Goal: Task Accomplishment & Management: Complete application form

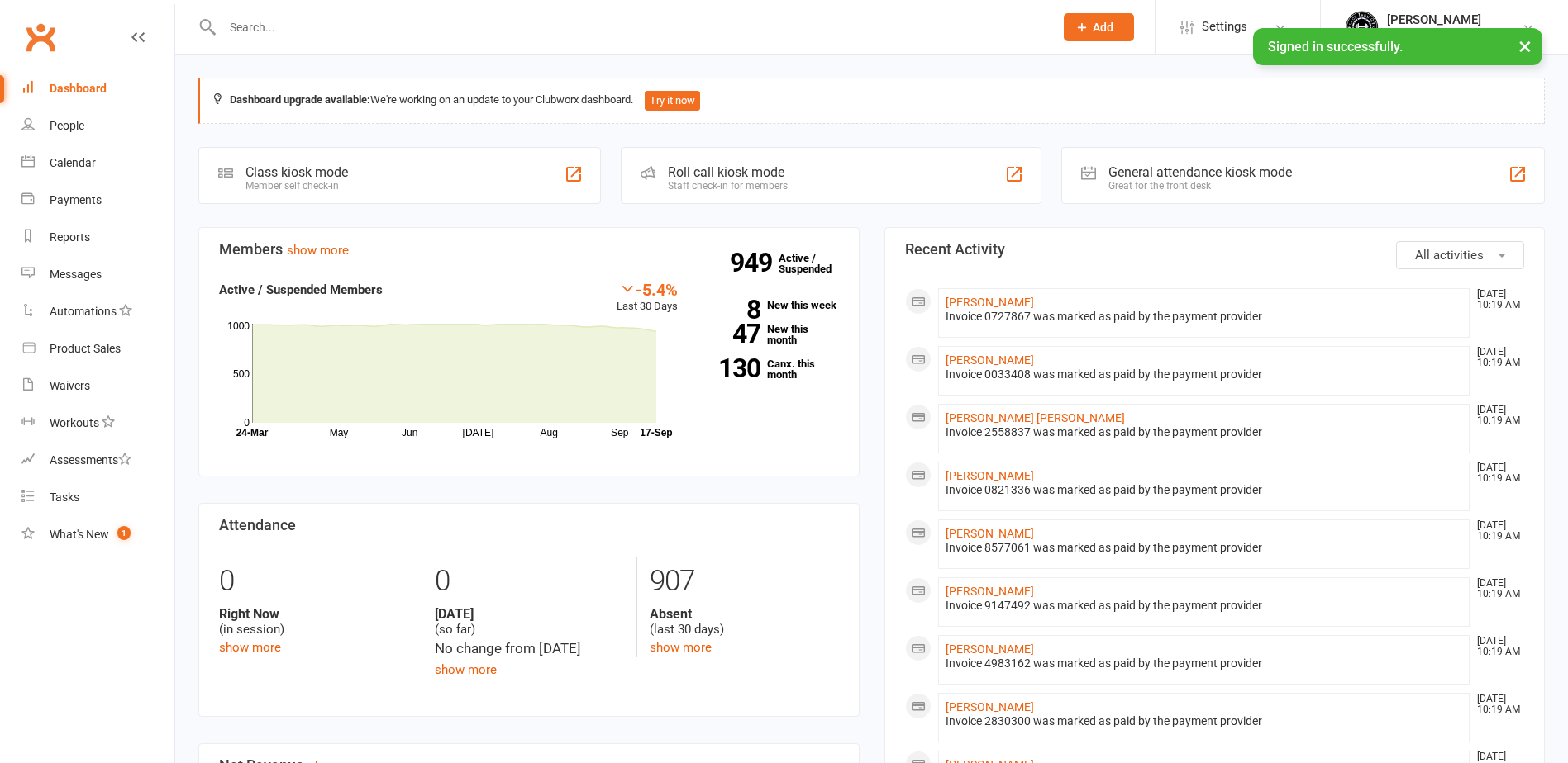
click at [289, 44] on div at bounding box center [620, 27] width 843 height 54
click at [286, 28] on input "text" at bounding box center [630, 27] width 825 height 23
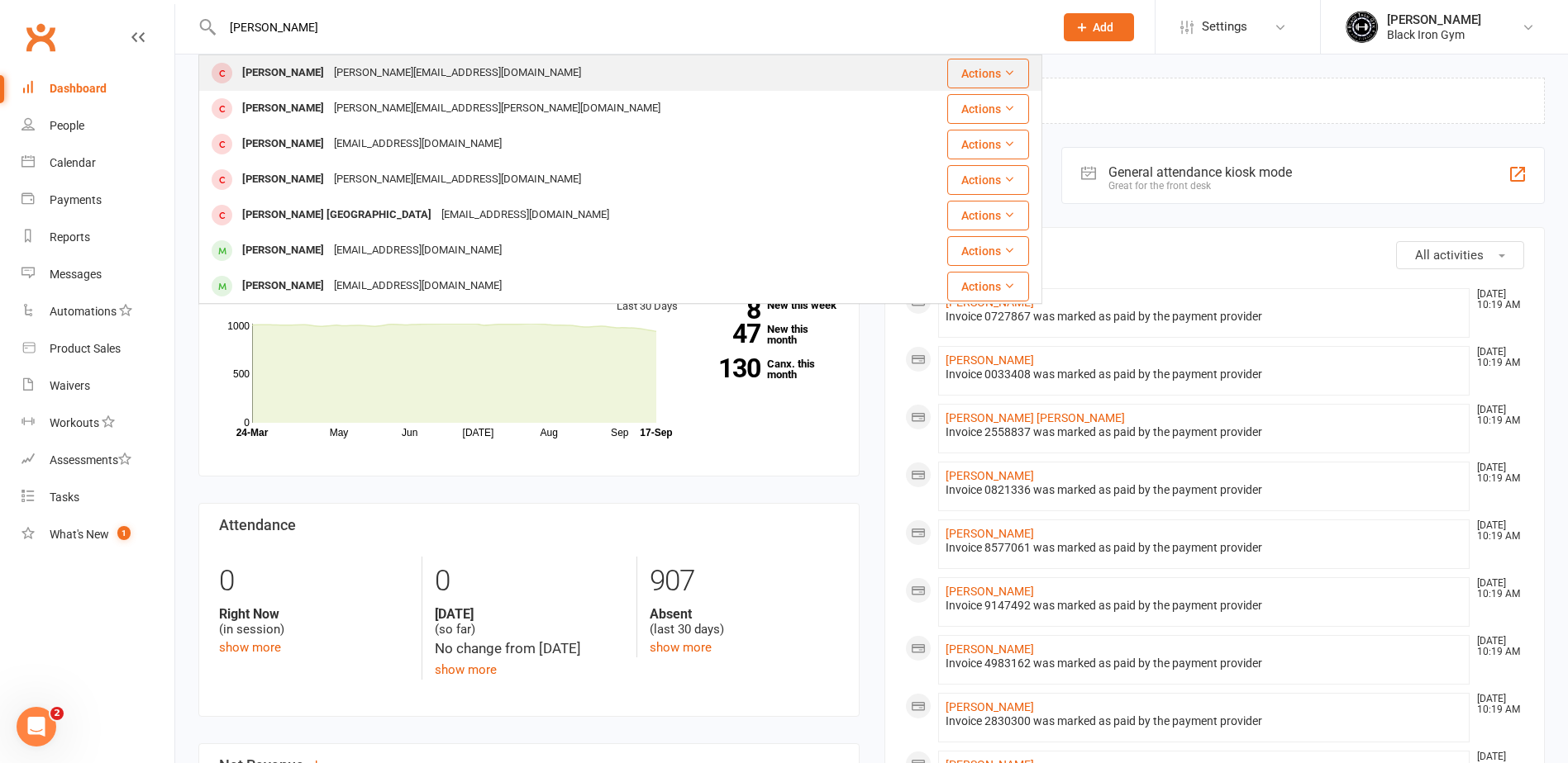
type input "clayton lea"
click at [342, 62] on div "Clayton.leapai@gmail.com" at bounding box center [458, 73] width 257 height 24
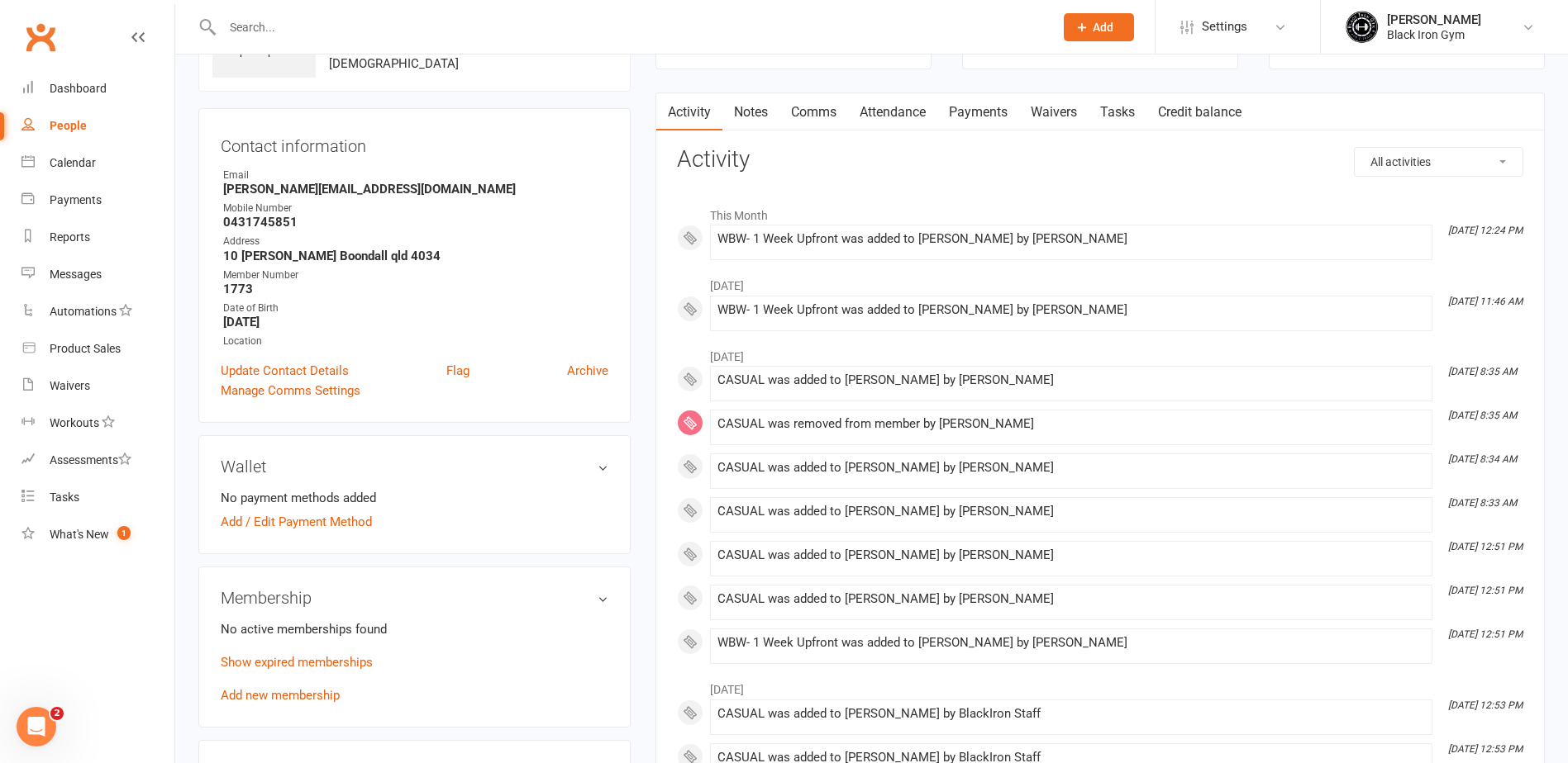
scroll to position [248, 0]
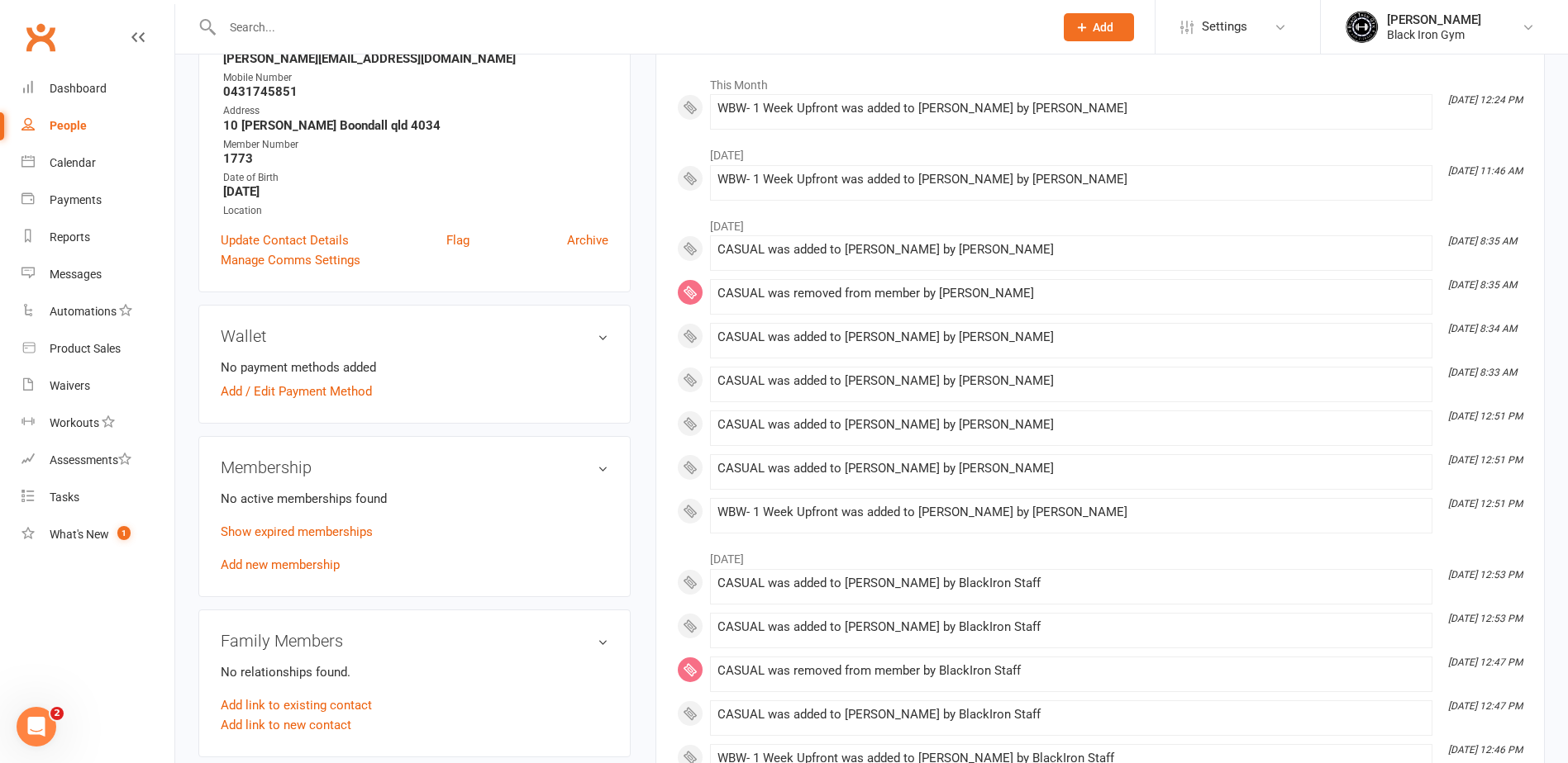
click at [298, 576] on div "Membership No active memberships found Show expired memberships Add new members…" at bounding box center [414, 516] width 432 height 161
click at [297, 562] on link "Add new membership" at bounding box center [280, 565] width 119 height 15
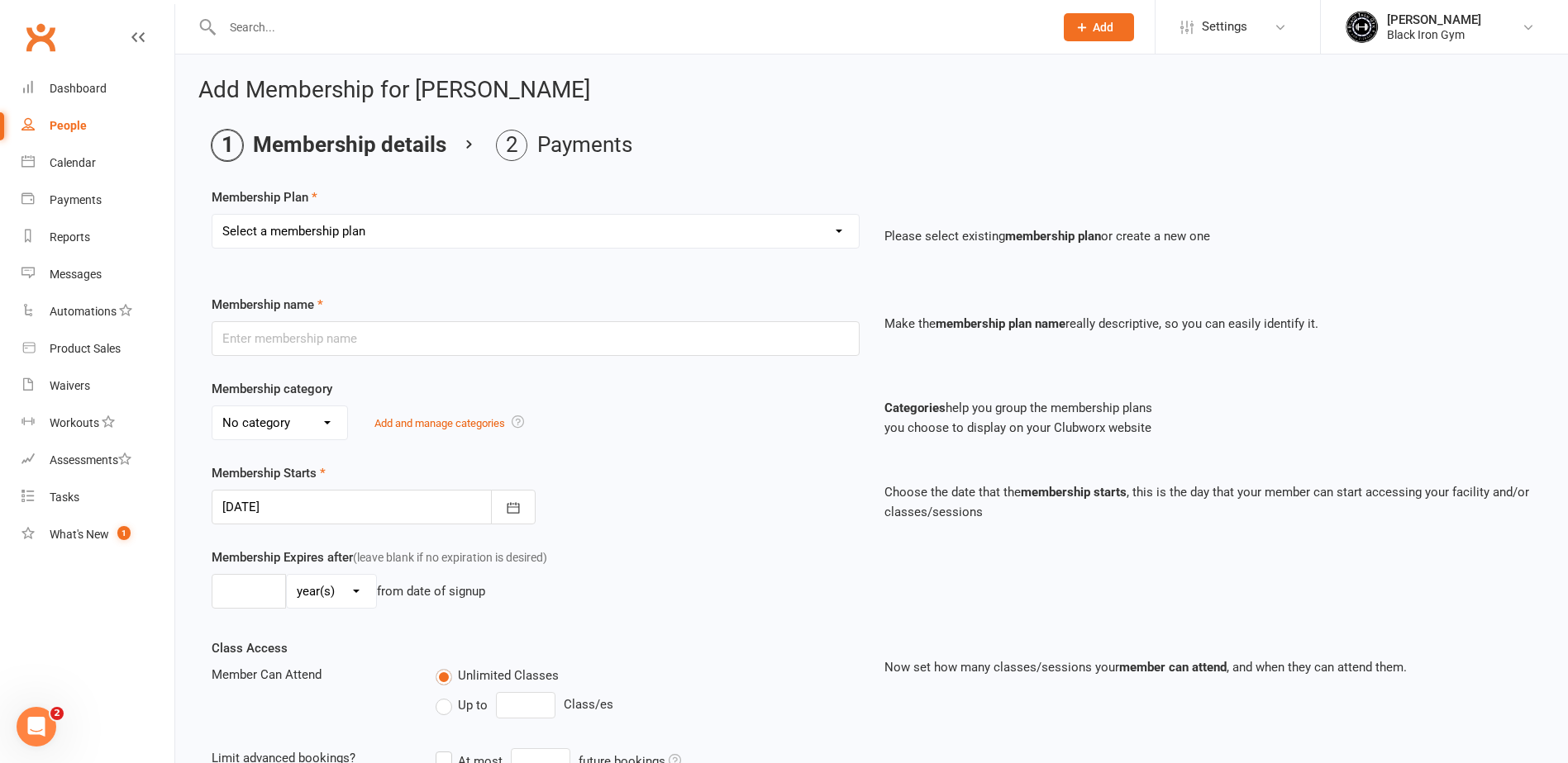
click at [320, 241] on select "Select a membership plan Create new Membership Plan FFA (Direct Debt) 1/2 FFA (…" at bounding box center [536, 231] width 646 height 33
select select "10"
click at [213, 215] on select "Select a membership plan Create new Membership Plan FFA (Direct Debt) 1/2 FFA (…" at bounding box center [536, 231] width 646 height 33
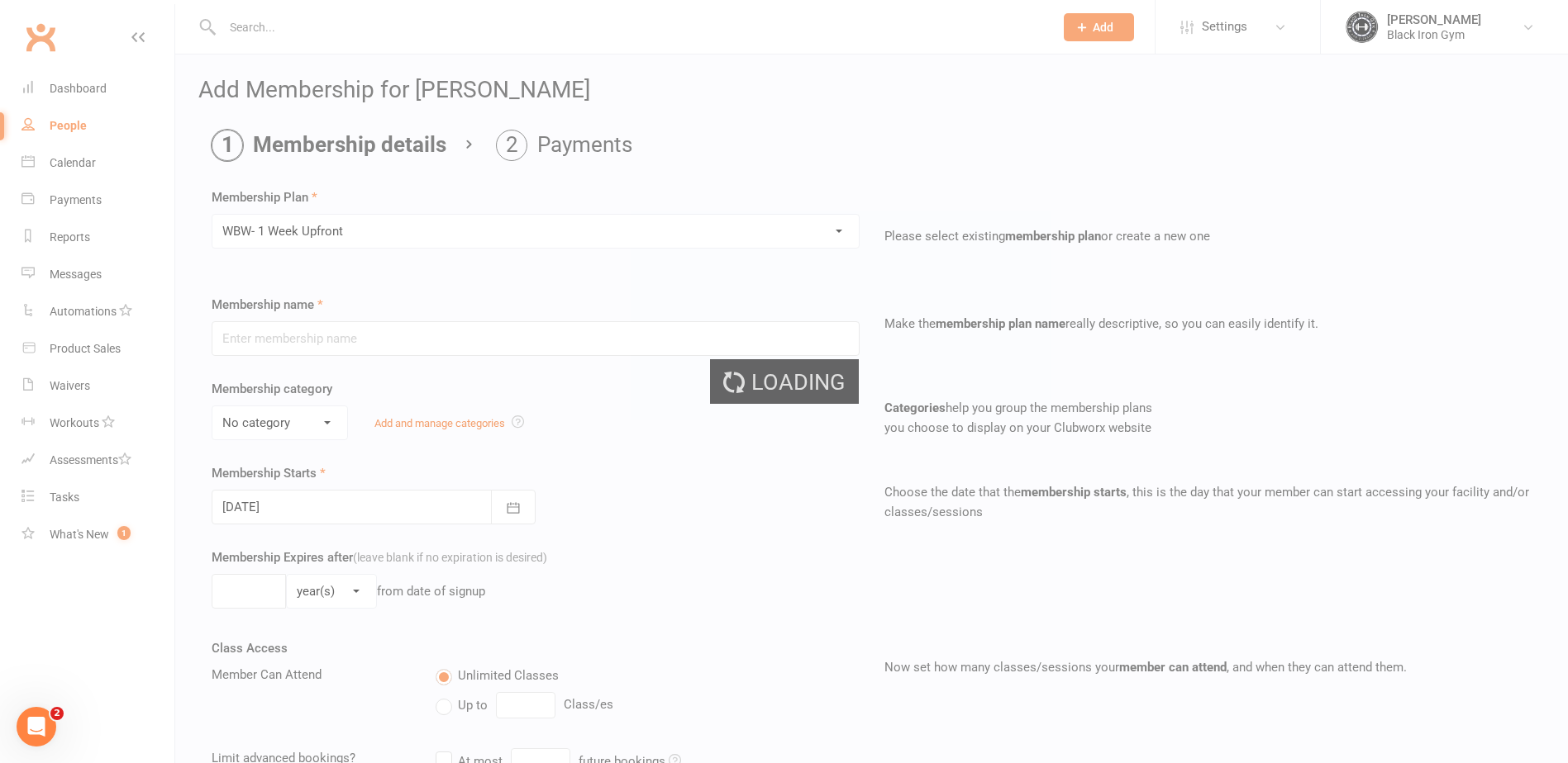
type input "WBW- 1 Week Upfront"
select select "3"
type input "1"
select select "1"
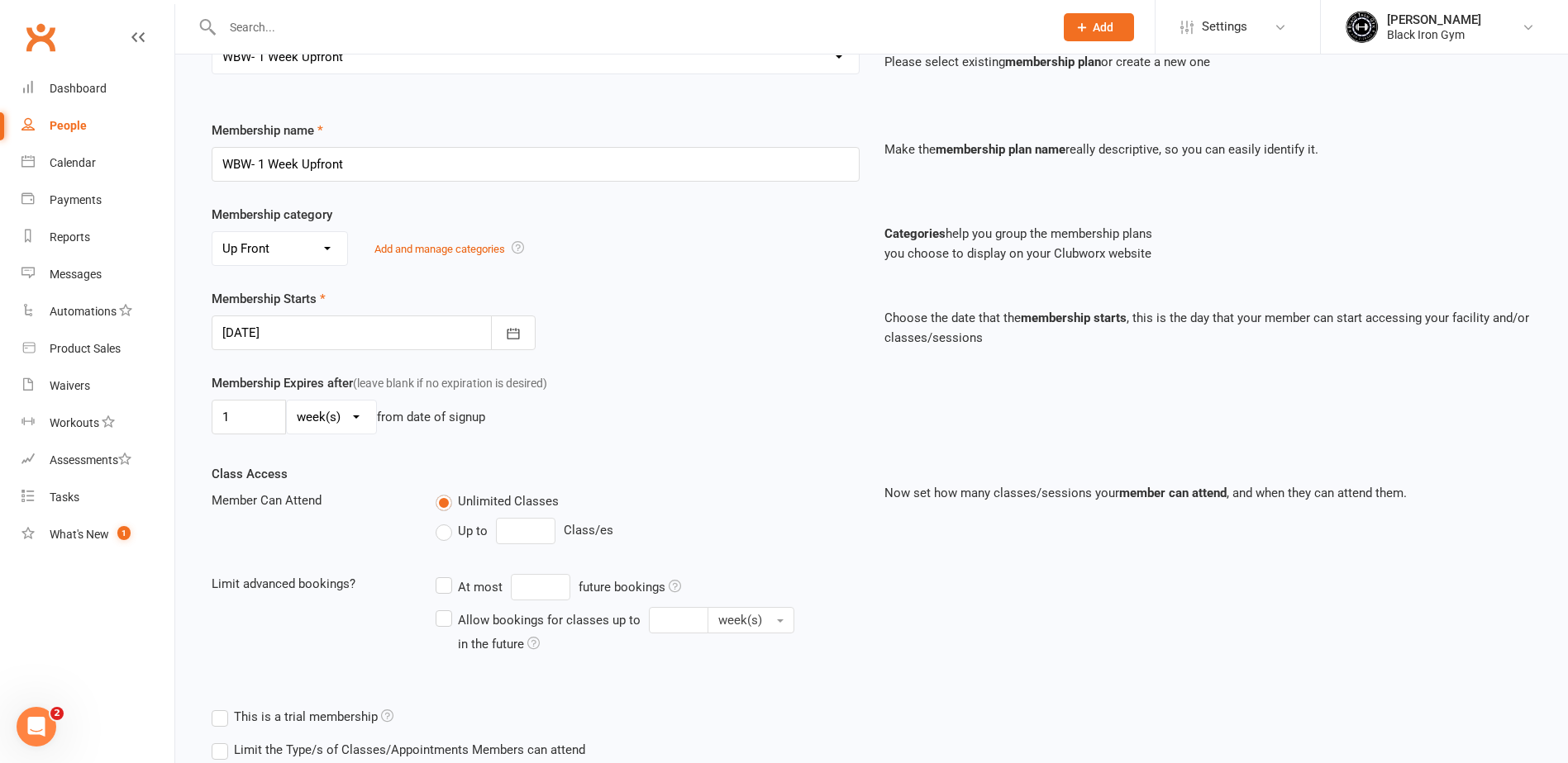
scroll to position [286, 0]
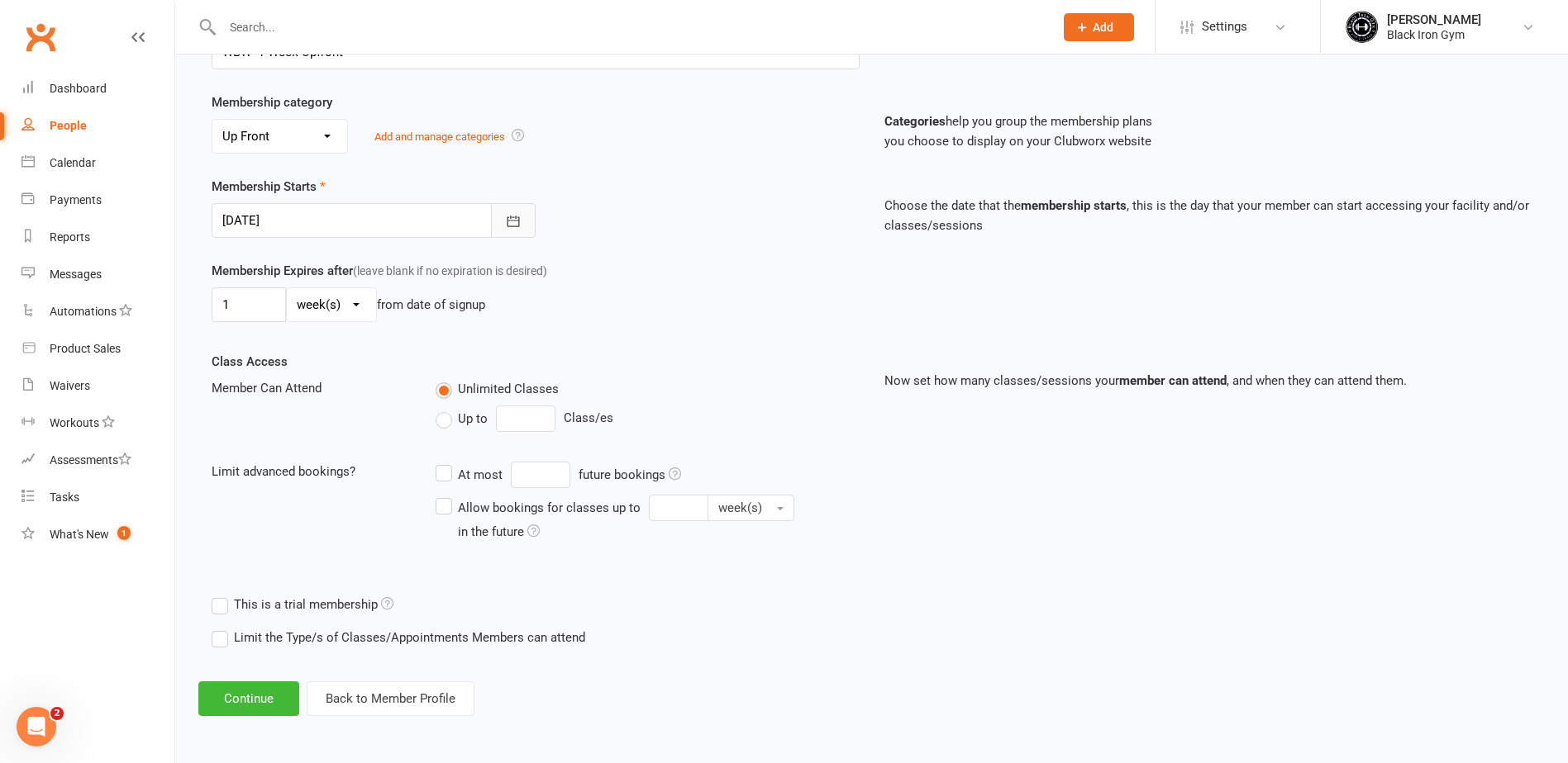
click at [520, 224] on icon "button" at bounding box center [513, 220] width 16 height 16
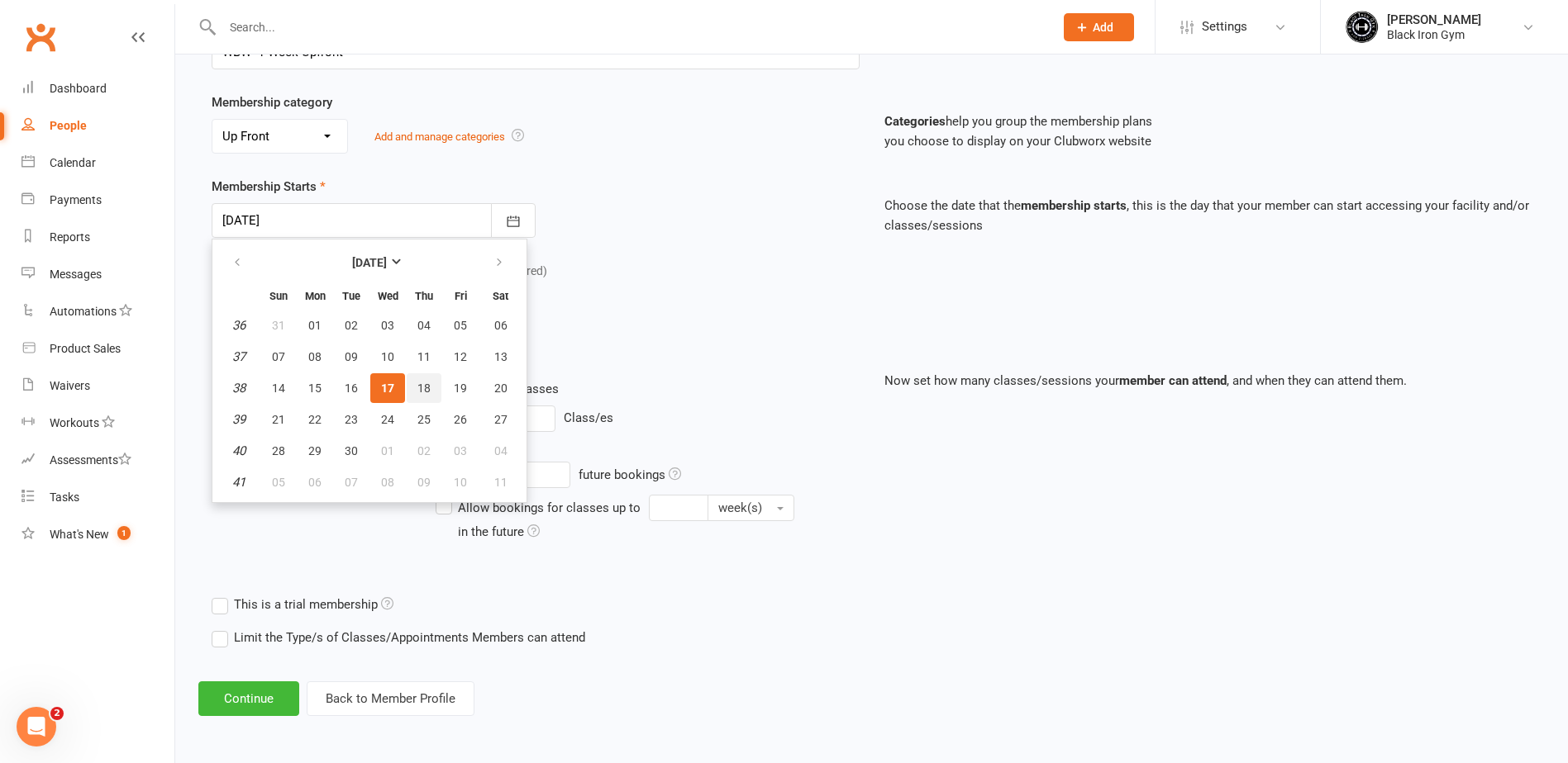
click at [421, 385] on span "18" at bounding box center [424, 389] width 14 height 14
type input "18 Sep 2025"
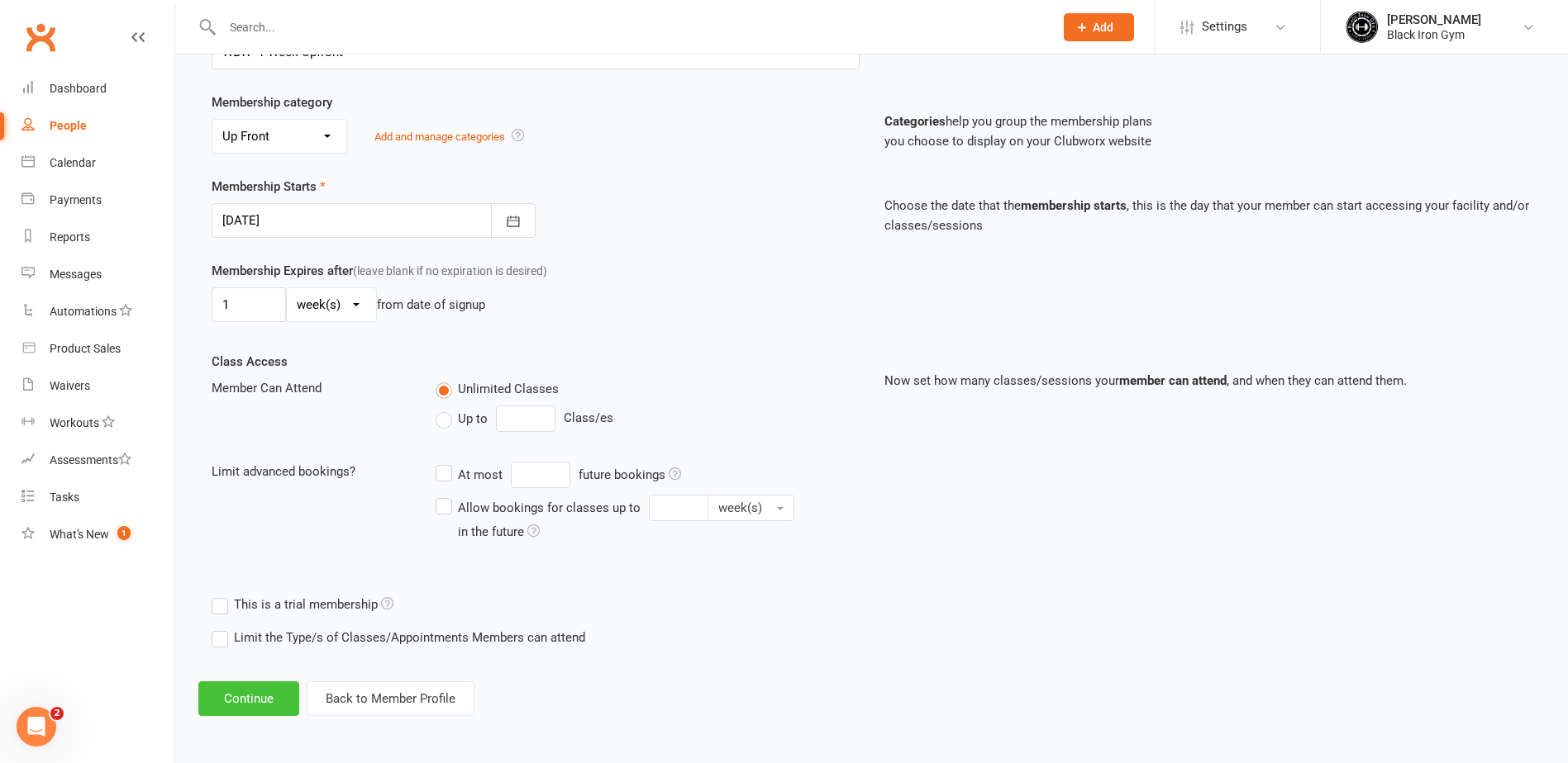
click at [279, 690] on button "Continue" at bounding box center [249, 699] width 101 height 35
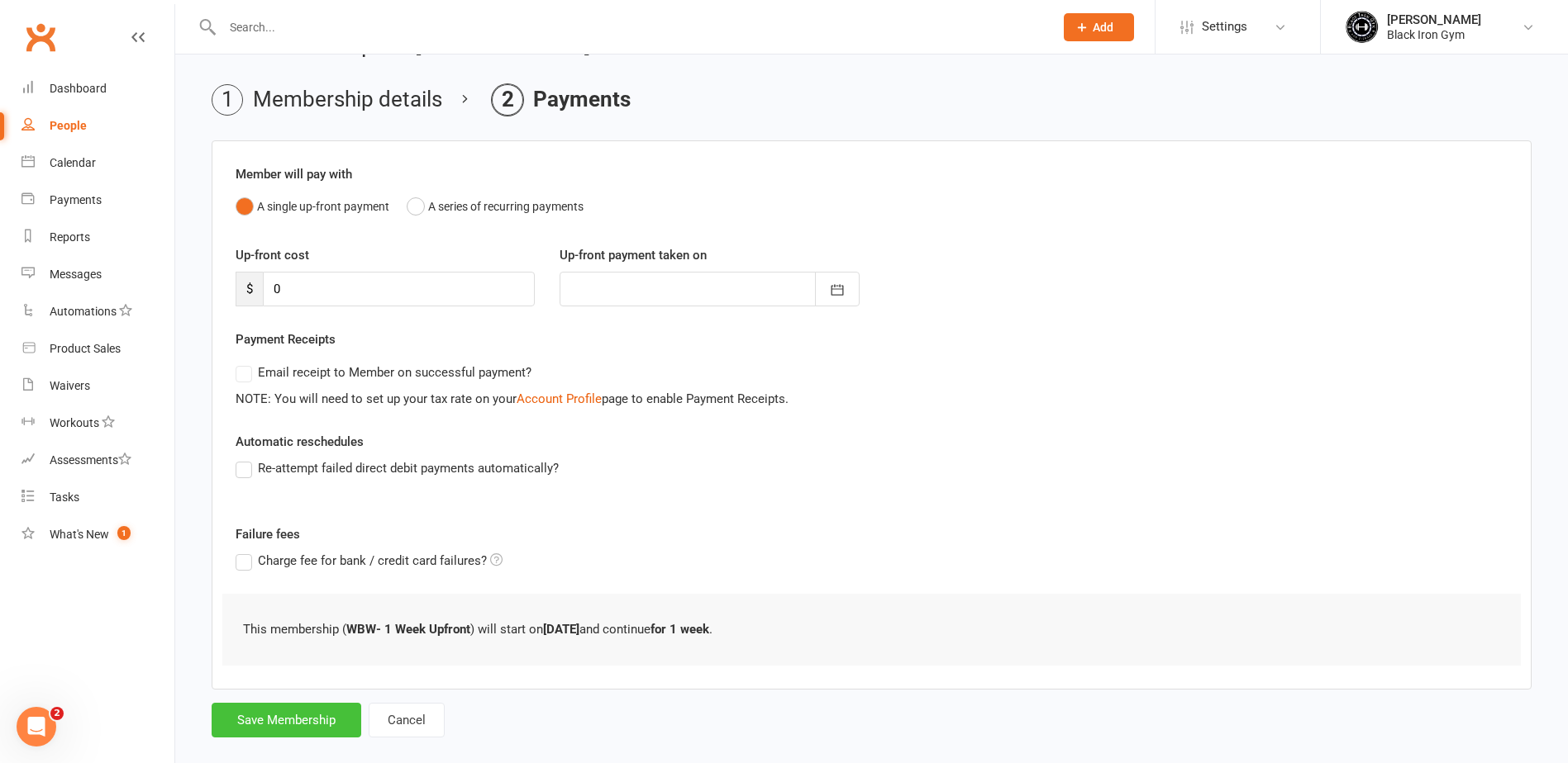
scroll to position [71, 0]
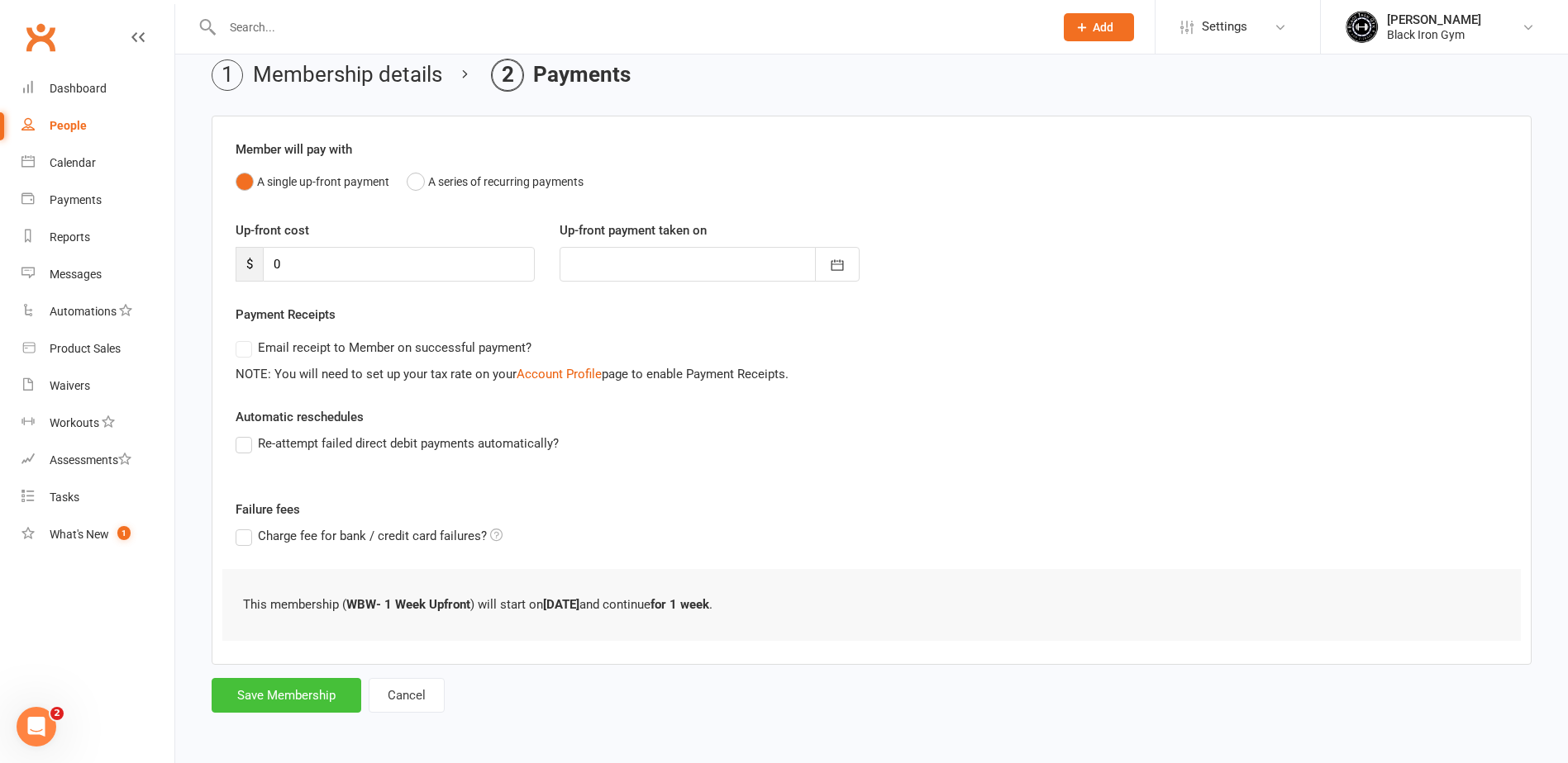
click at [336, 699] on button "Save Membership" at bounding box center [286, 695] width 150 height 35
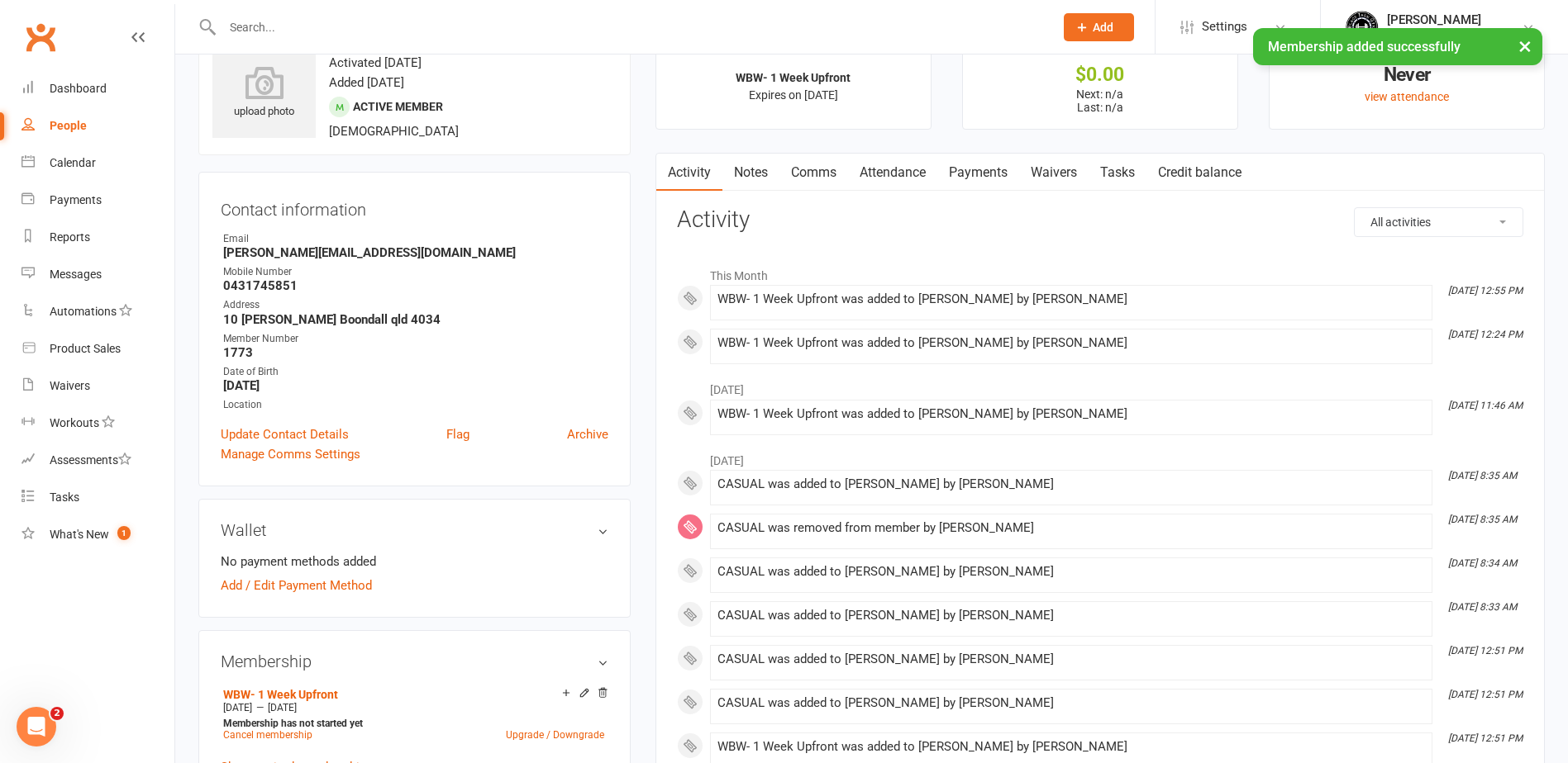
scroll to position [82, 0]
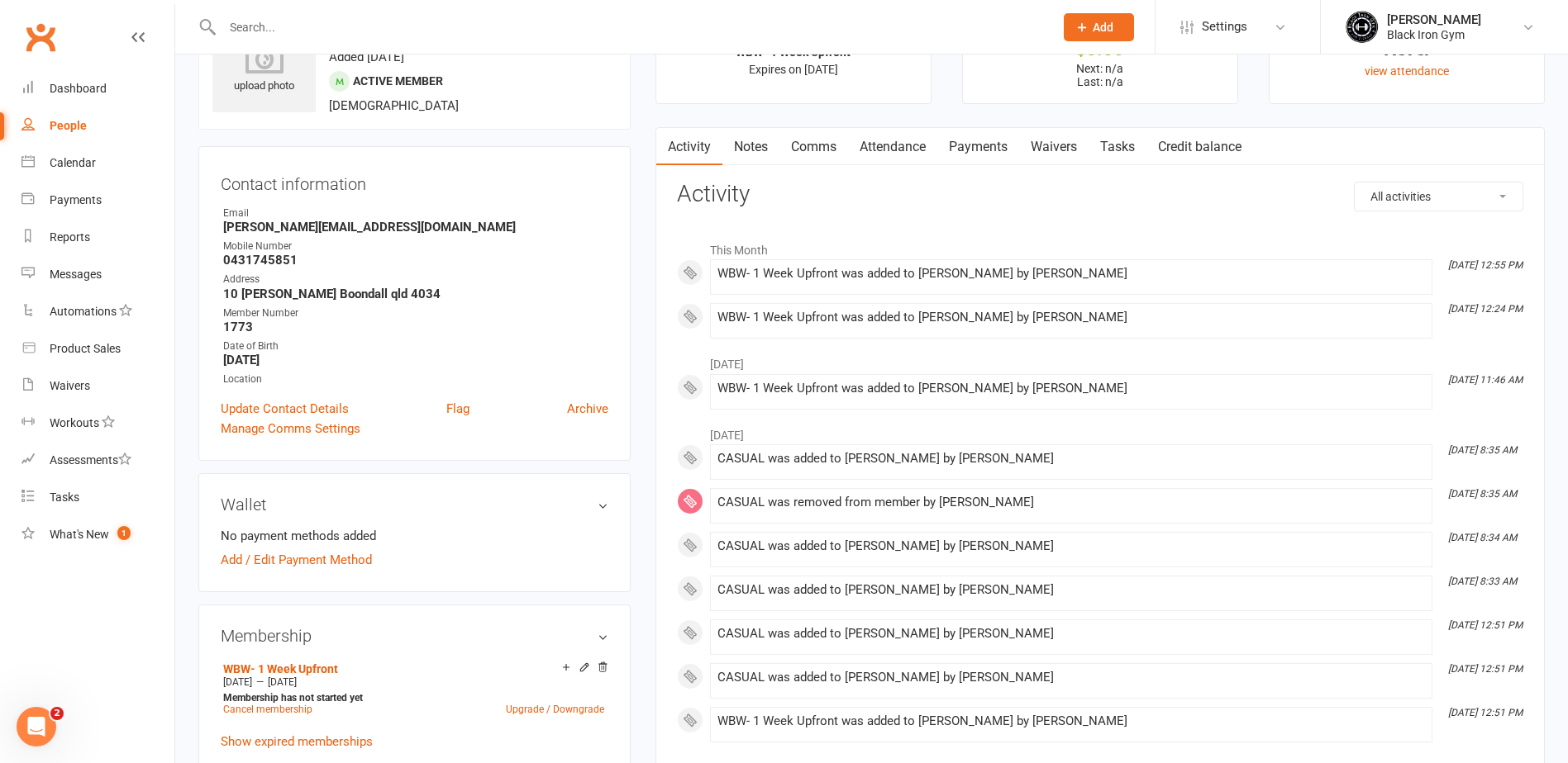
click at [1119, 313] on div "WBW- 1 Week Upfront was added to Clayton Leapai by Sara O'Brien" at bounding box center [1071, 317] width 707 height 15
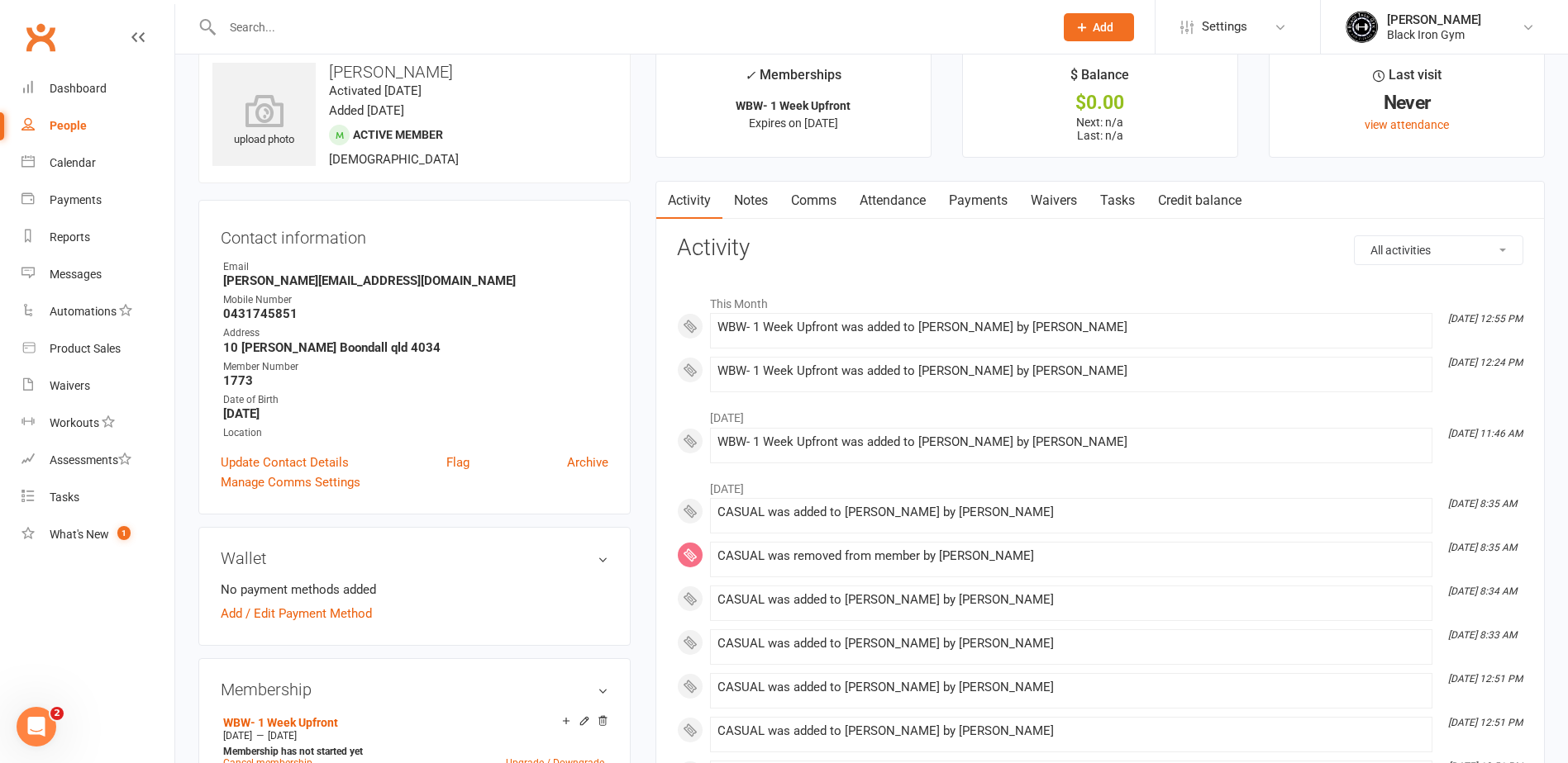
scroll to position [0, 0]
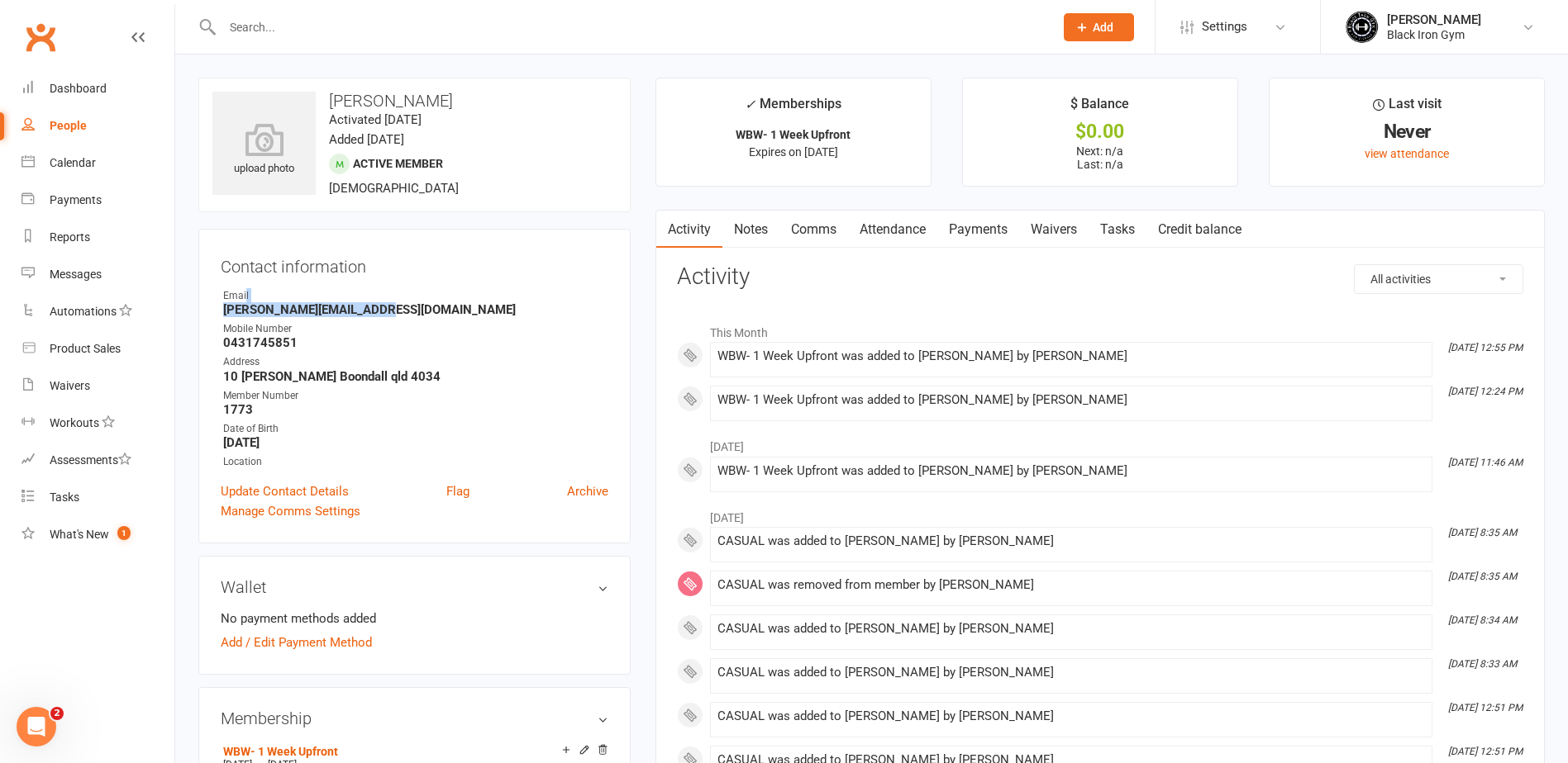
drag, startPoint x: 374, startPoint y: 308, endPoint x: 245, endPoint y: 301, distance: 129.2
click at [245, 301] on li "Email Clayton.leapai@gmail.com" at bounding box center [414, 303] width 388 height 29
drag, startPoint x: 245, startPoint y: 301, endPoint x: 336, endPoint y: 311, distance: 91.5
click at [336, 311] on strong "Clayton.leapai@gmail.com" at bounding box center [416, 309] width 385 height 15
drag, startPoint x: 385, startPoint y: 306, endPoint x: 224, endPoint y: 308, distance: 161.0
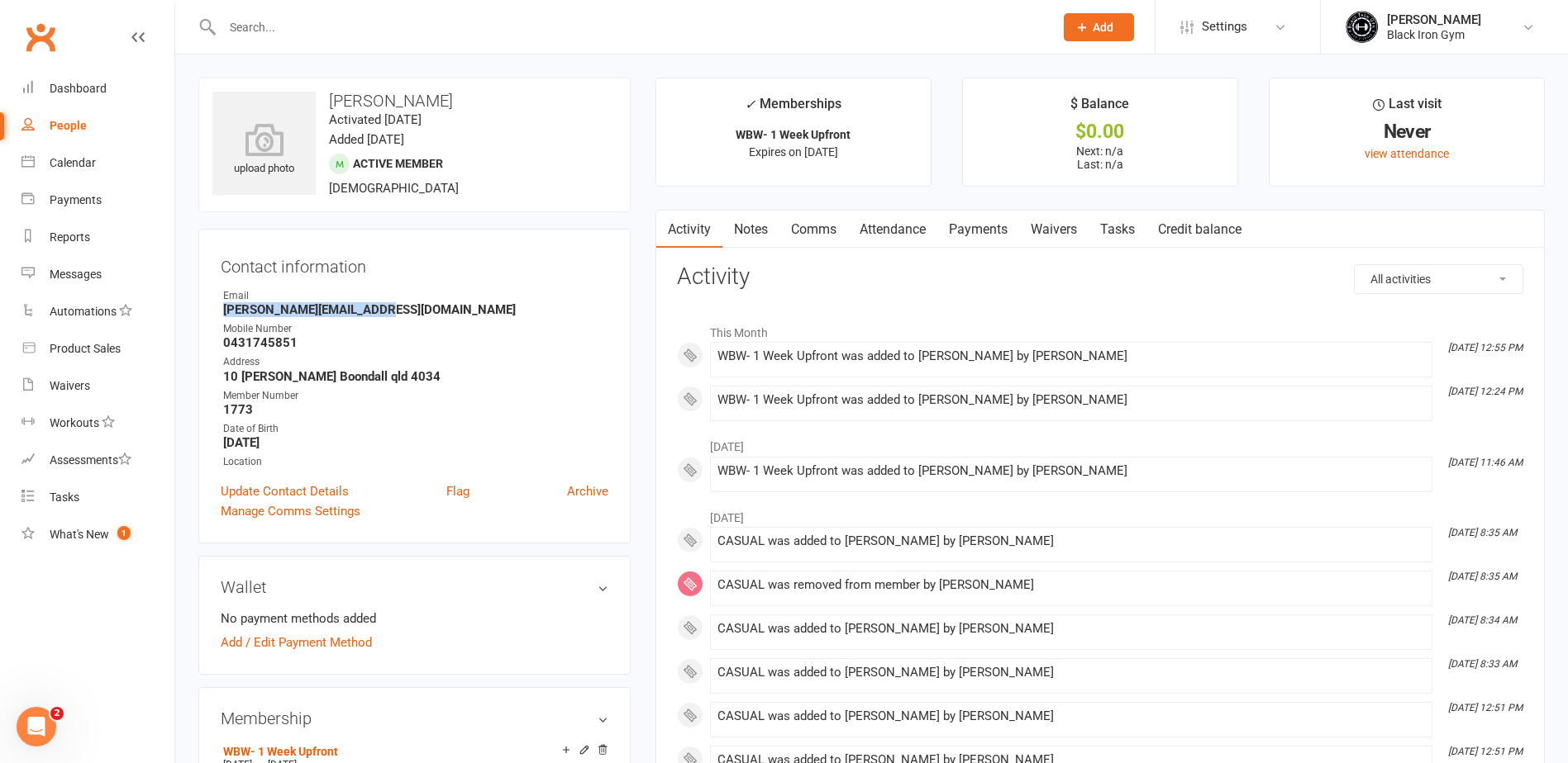
click at [224, 308] on strong "Clayton.leapai@gmail.com" at bounding box center [416, 309] width 385 height 15
copy strong "Clayton.leapai@gmail.com"
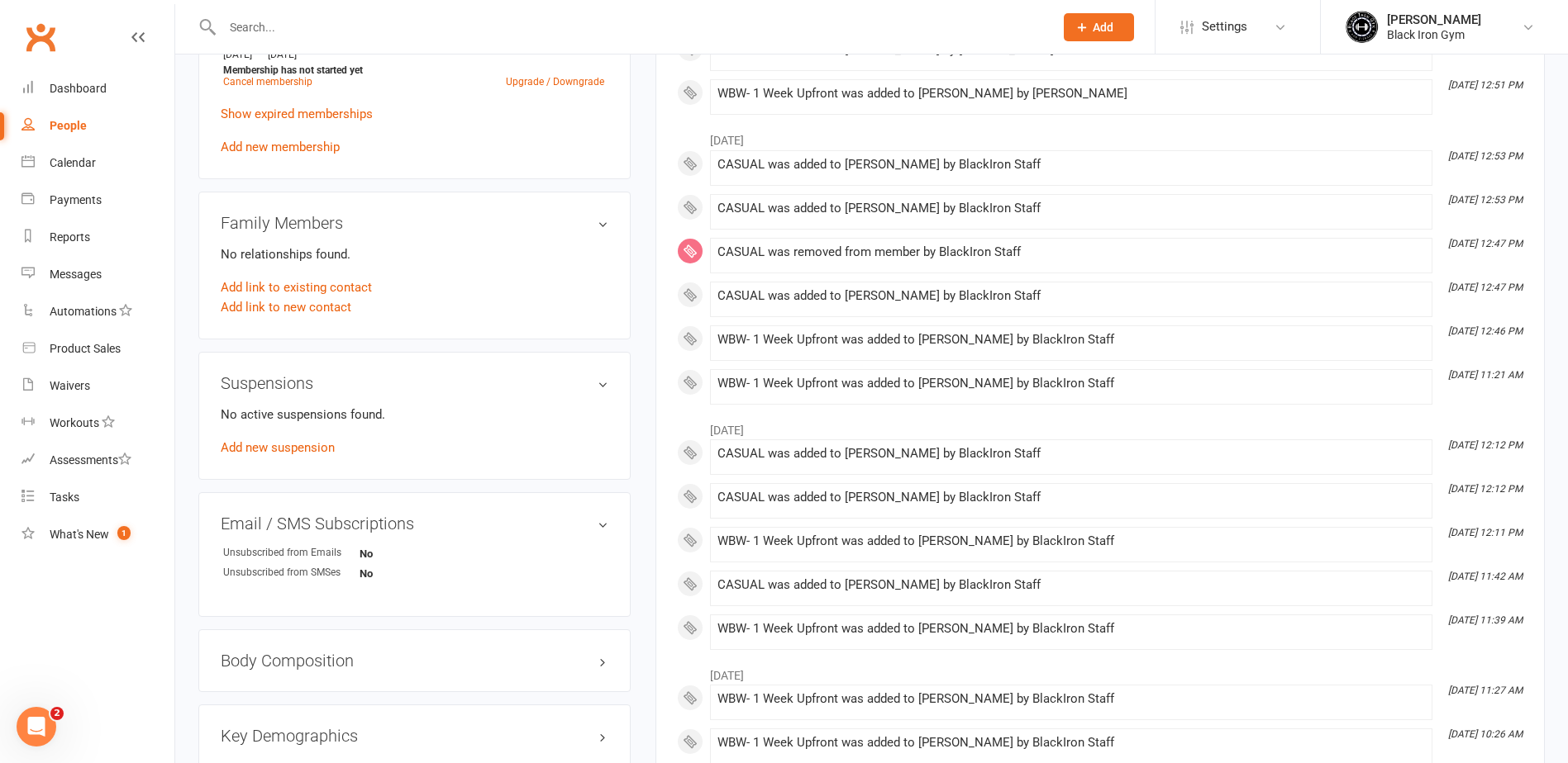
scroll to position [909, 0]
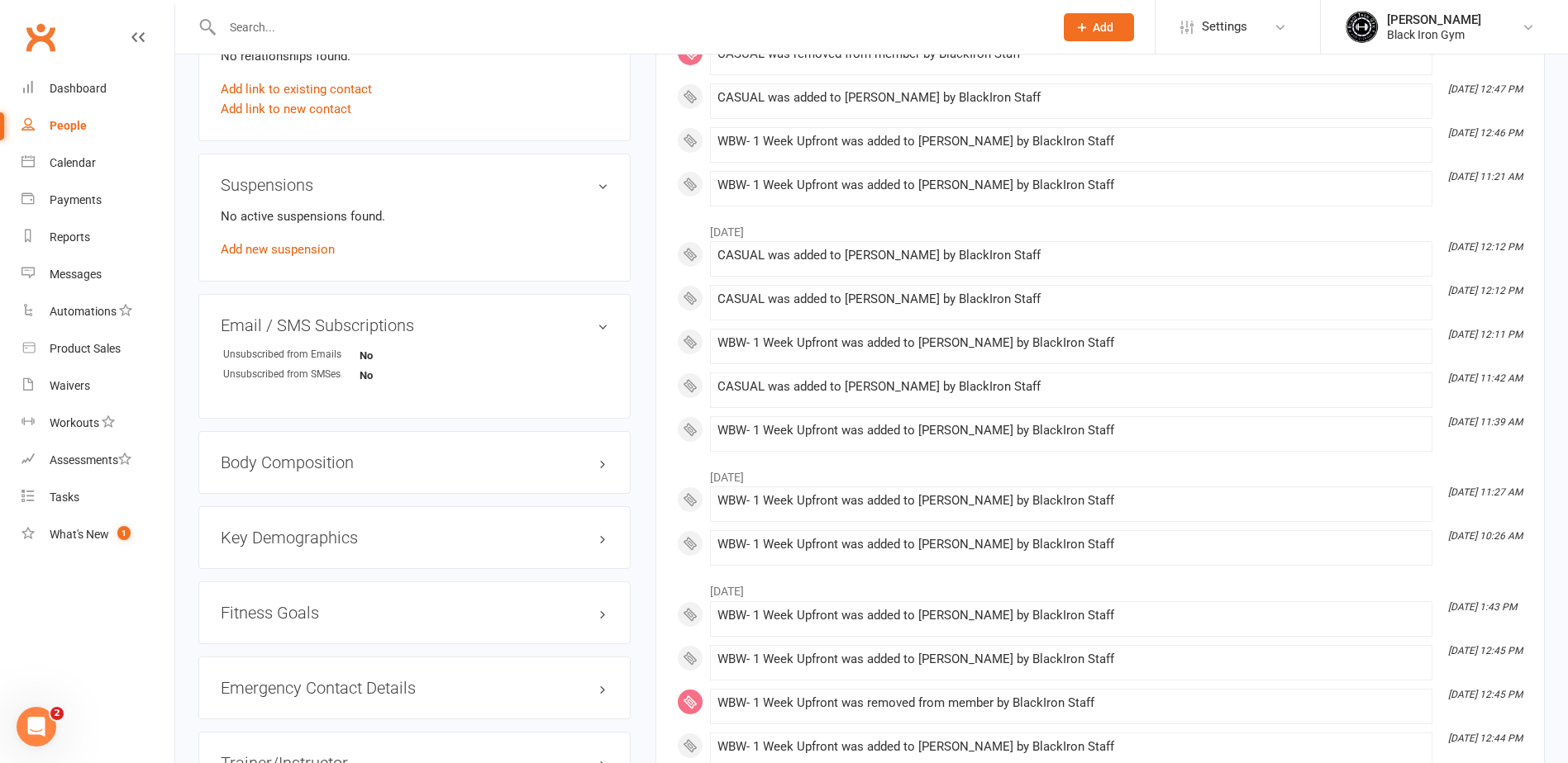
click at [303, 697] on div "Emergency Contact Details edit" at bounding box center [414, 688] width 432 height 63
click at [310, 689] on h3 "Emergency Contact Details edit" at bounding box center [414, 688] width 388 height 18
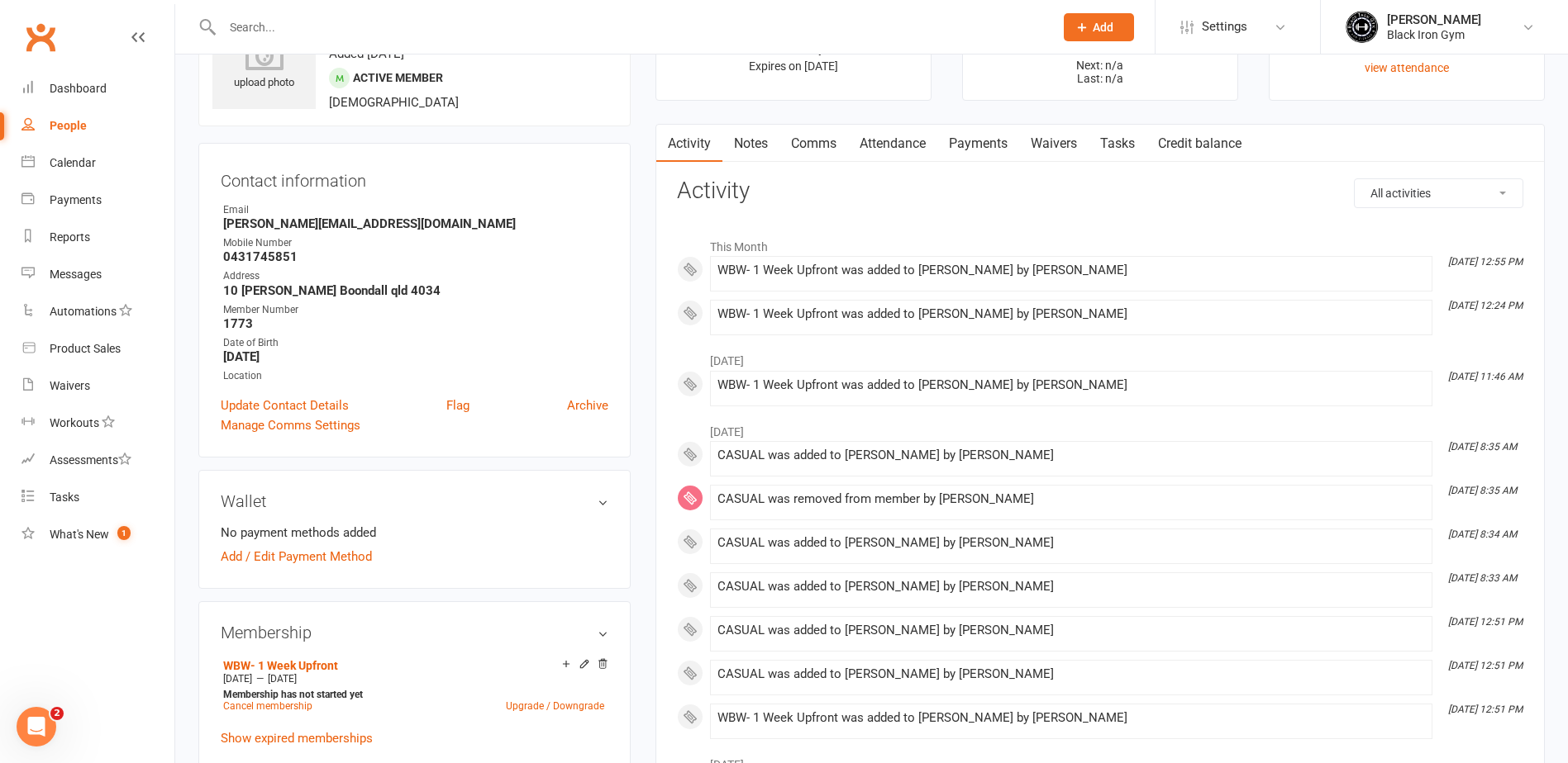
scroll to position [82, 0]
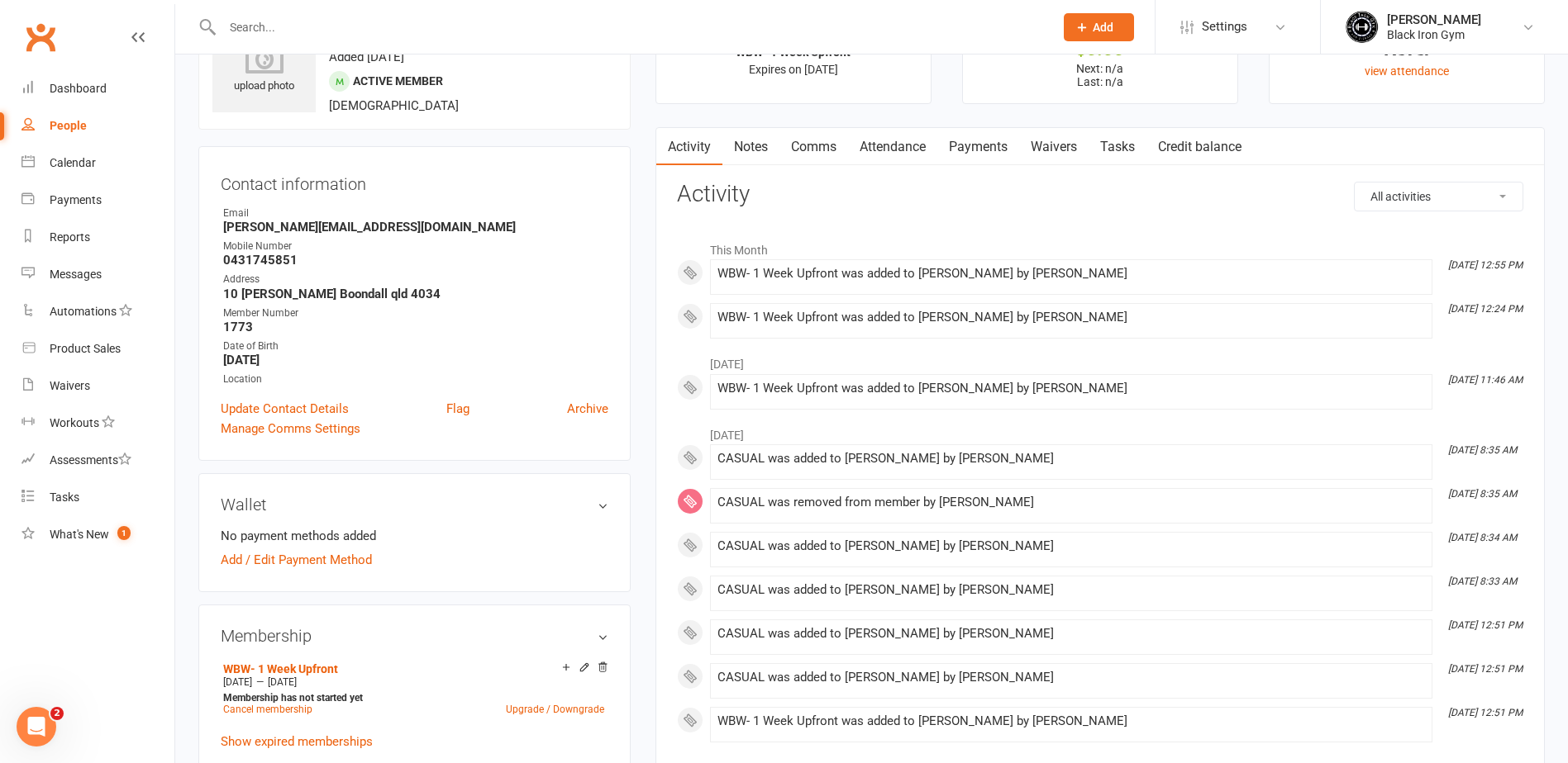
click at [236, 25] on input "text" at bounding box center [630, 27] width 825 height 23
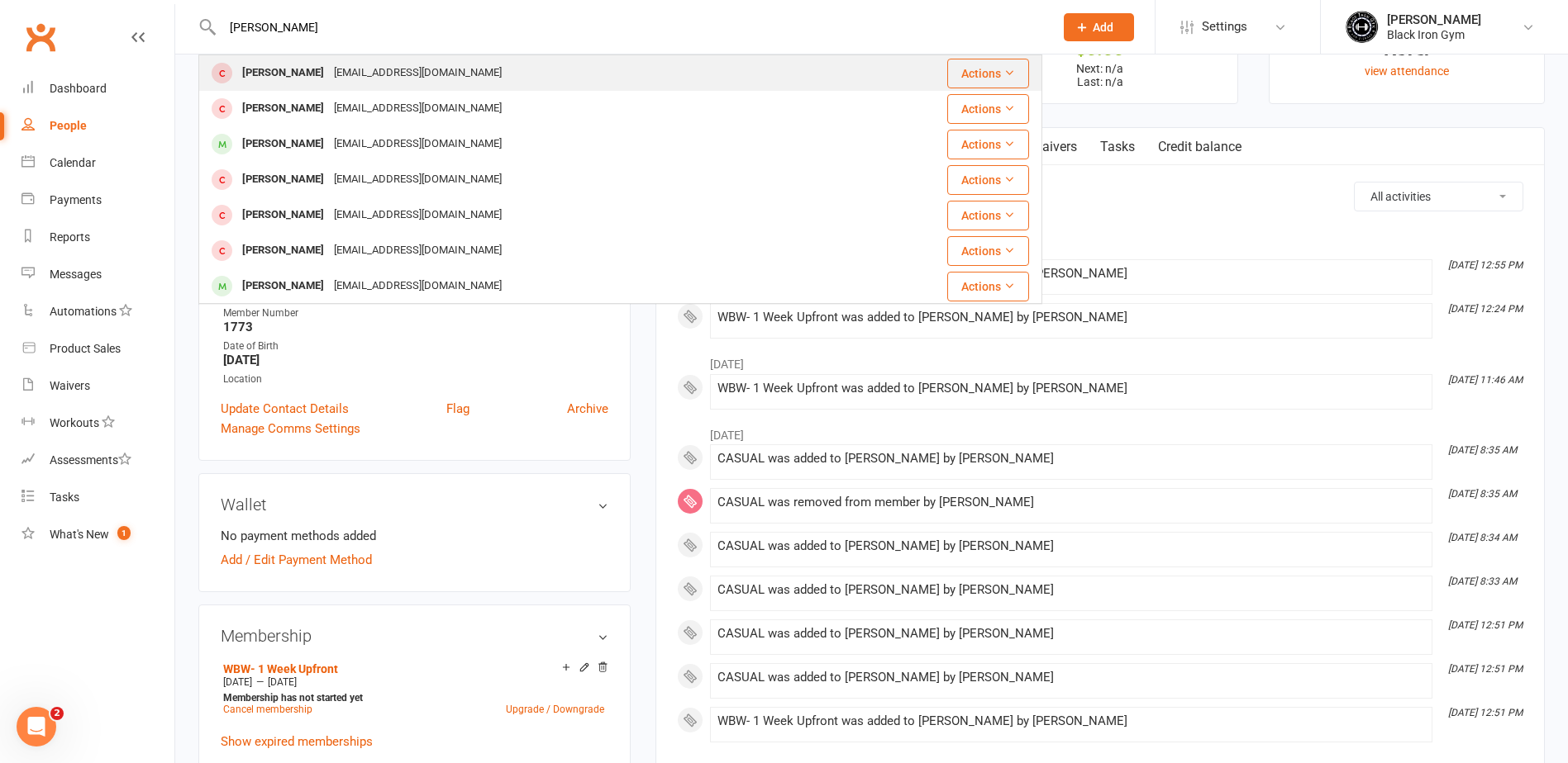
type input "tom reid"
click at [329, 64] on div "T.reidelectrical@gmail.com" at bounding box center [418, 73] width 178 height 24
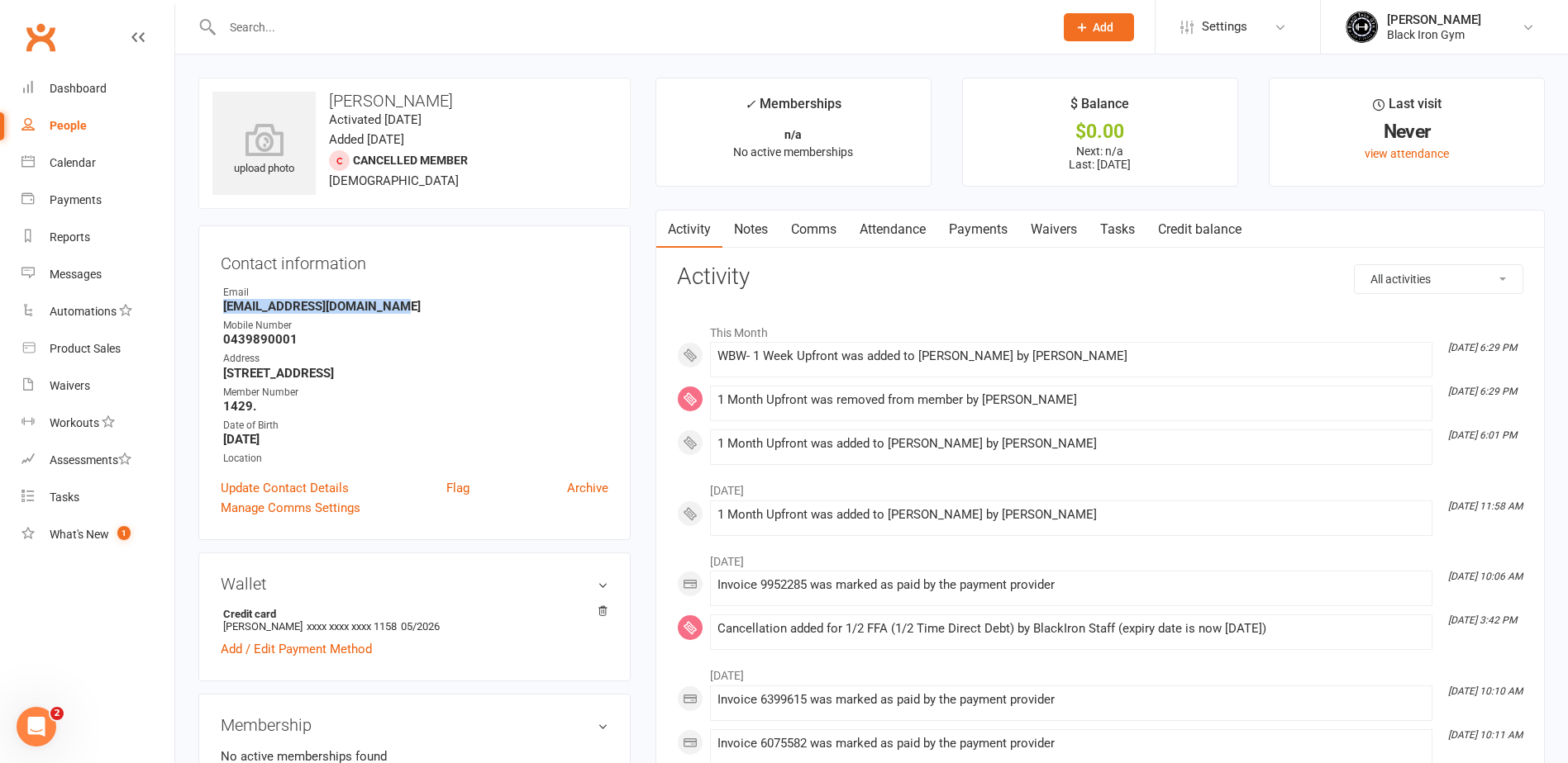
drag, startPoint x: 376, startPoint y: 307, endPoint x: 220, endPoint y: 304, distance: 156.0
click at [220, 304] on div "Contact information Owner Email T.reidelectrical@gmail.com Mobile Number 043989…" at bounding box center [414, 383] width 432 height 315
copy strong "T.reidelectrical@gmail.com"
click at [429, 27] on input "text" at bounding box center [630, 27] width 825 height 23
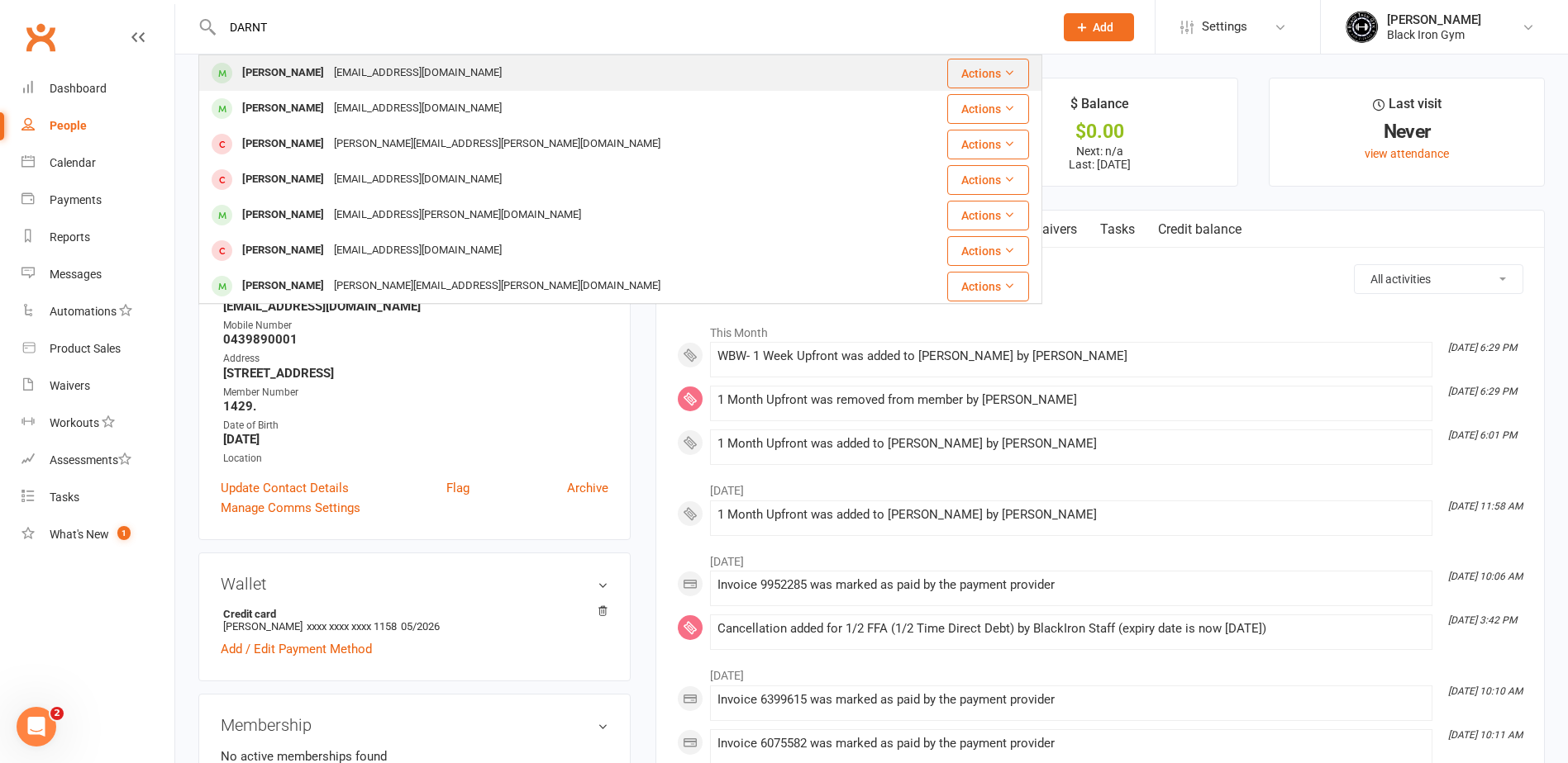
type input "DARNT"
click at [459, 65] on div "Darntae Harris darntae812@gmail.com" at bounding box center [550, 73] width 700 height 34
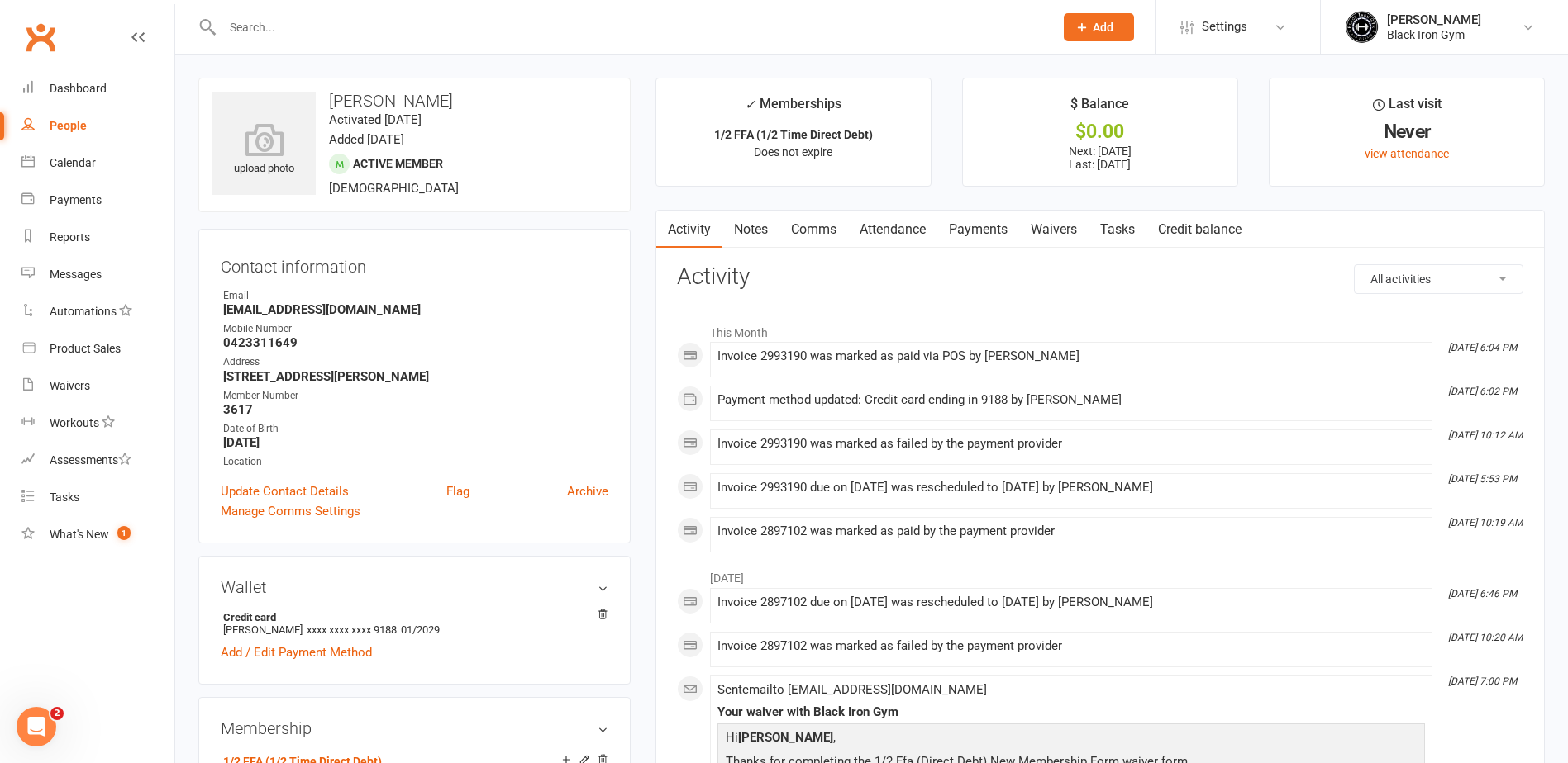
click at [979, 230] on link "Payments" at bounding box center [978, 229] width 82 height 38
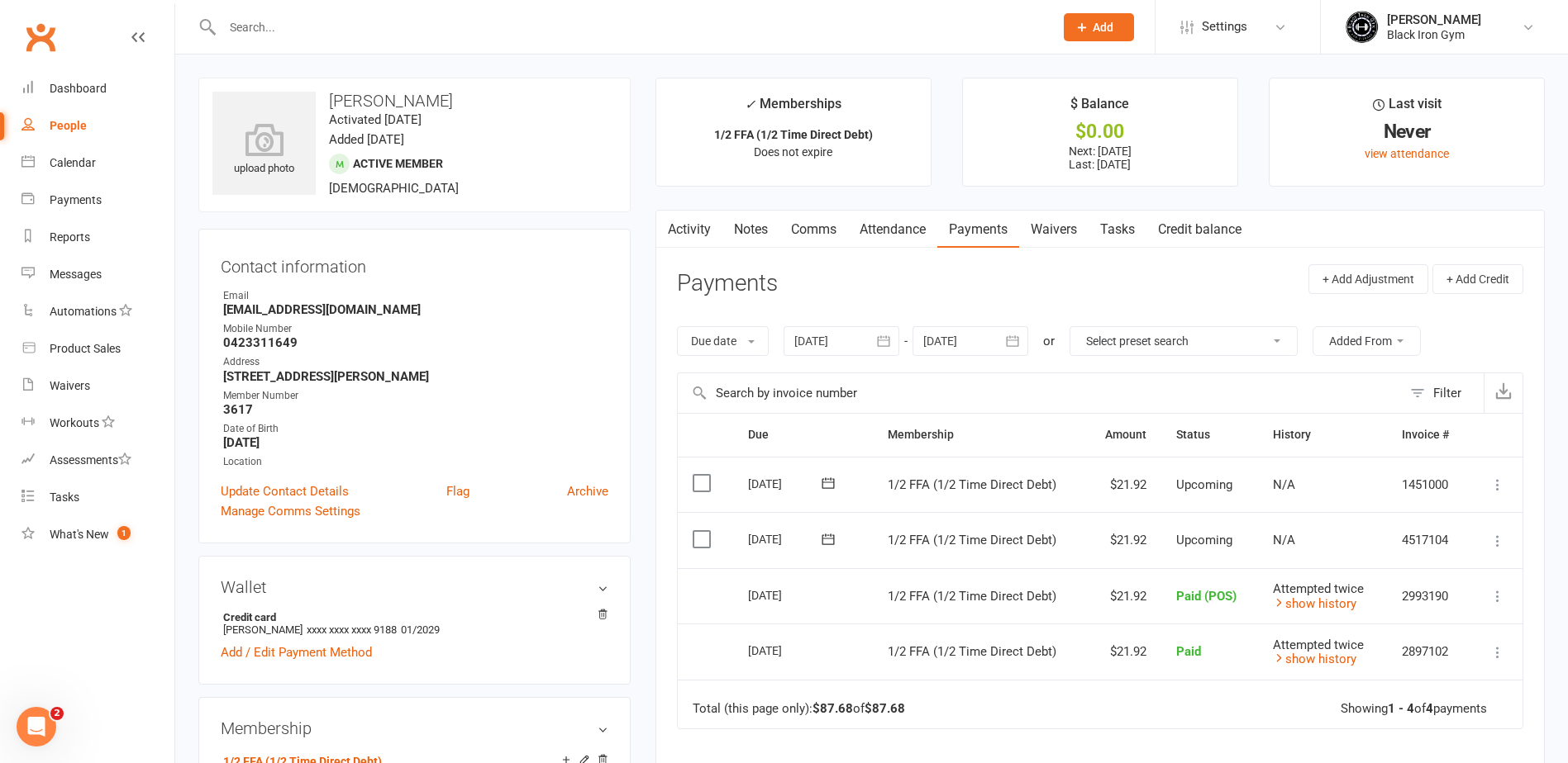
click at [274, 30] on input "text" at bounding box center [630, 27] width 825 height 23
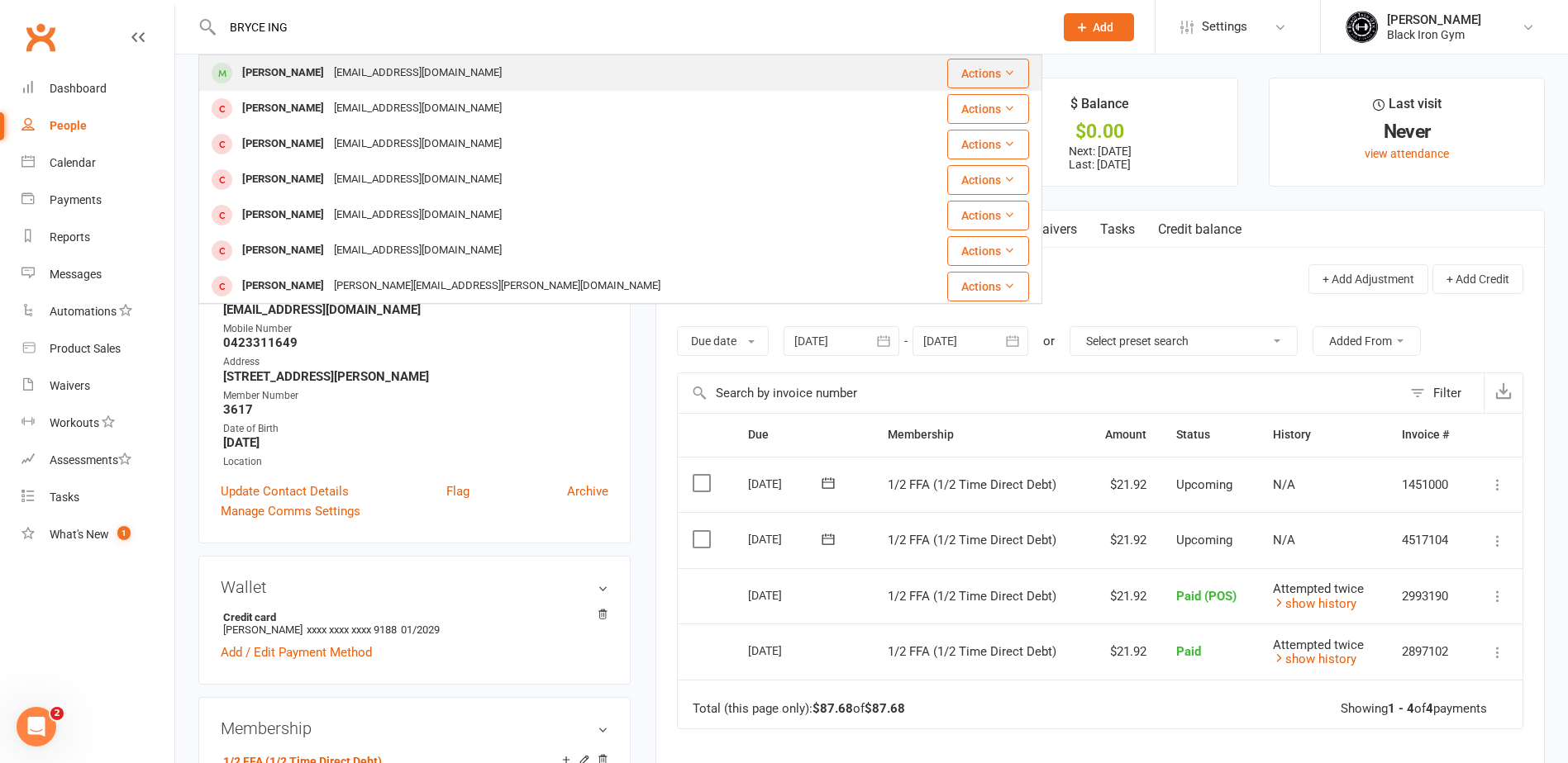
type input "BRYCE ING"
click at [329, 65] on div "Bryceingledew@outlook.com" at bounding box center [418, 73] width 178 height 24
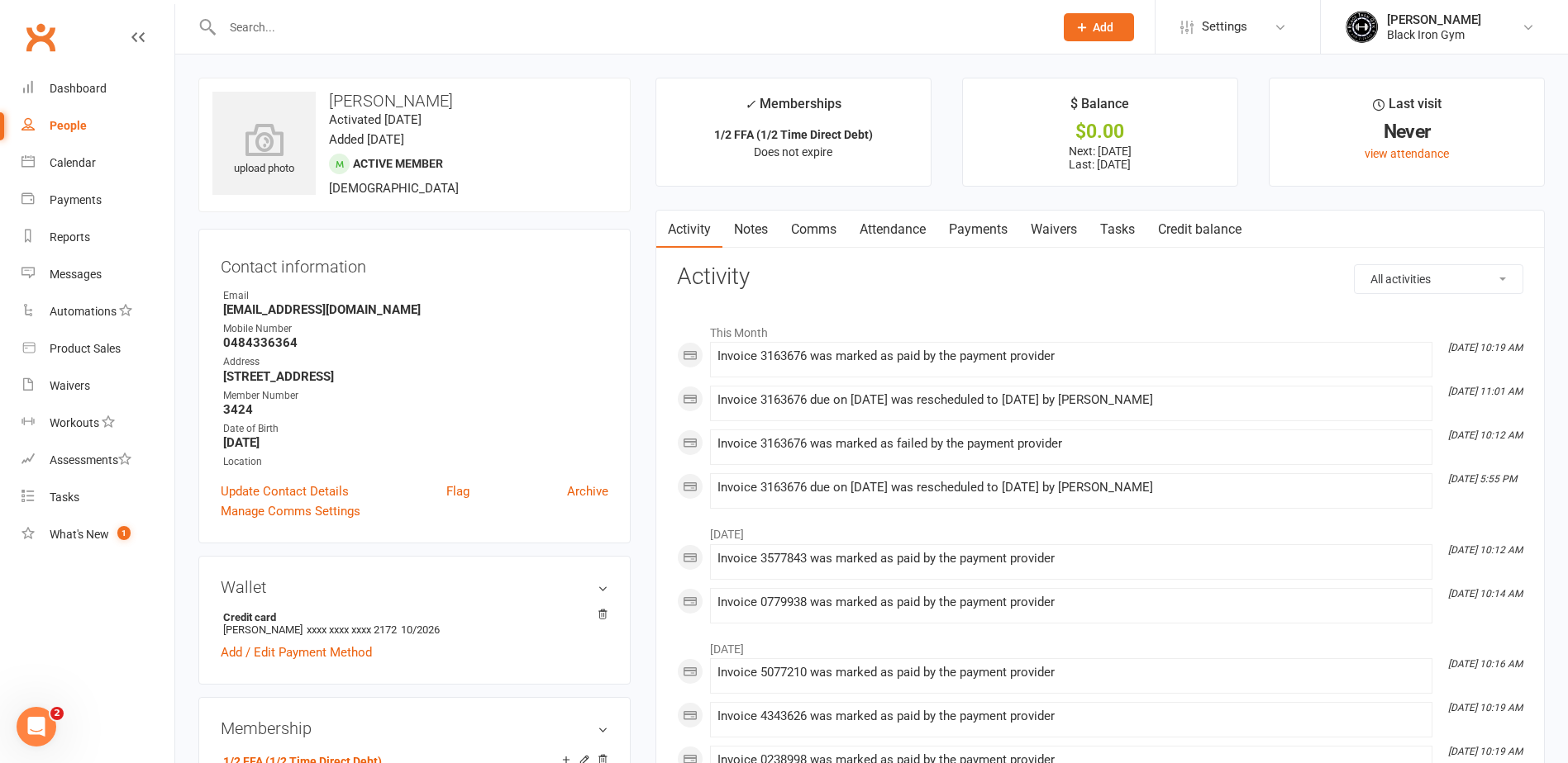
click at [990, 236] on link "Payments" at bounding box center [978, 229] width 82 height 38
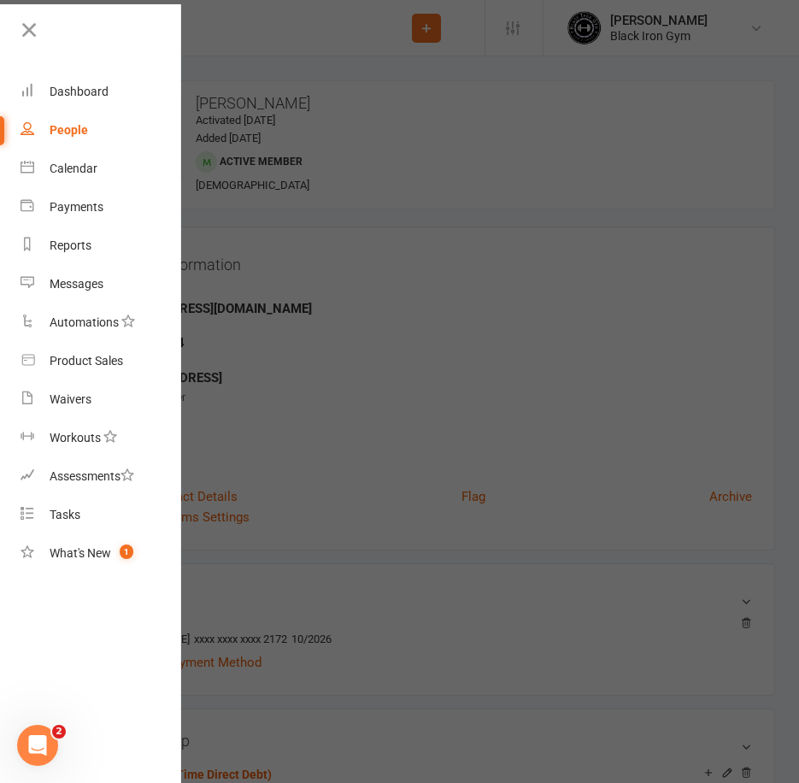
click at [378, 137] on div at bounding box center [399, 391] width 799 height 783
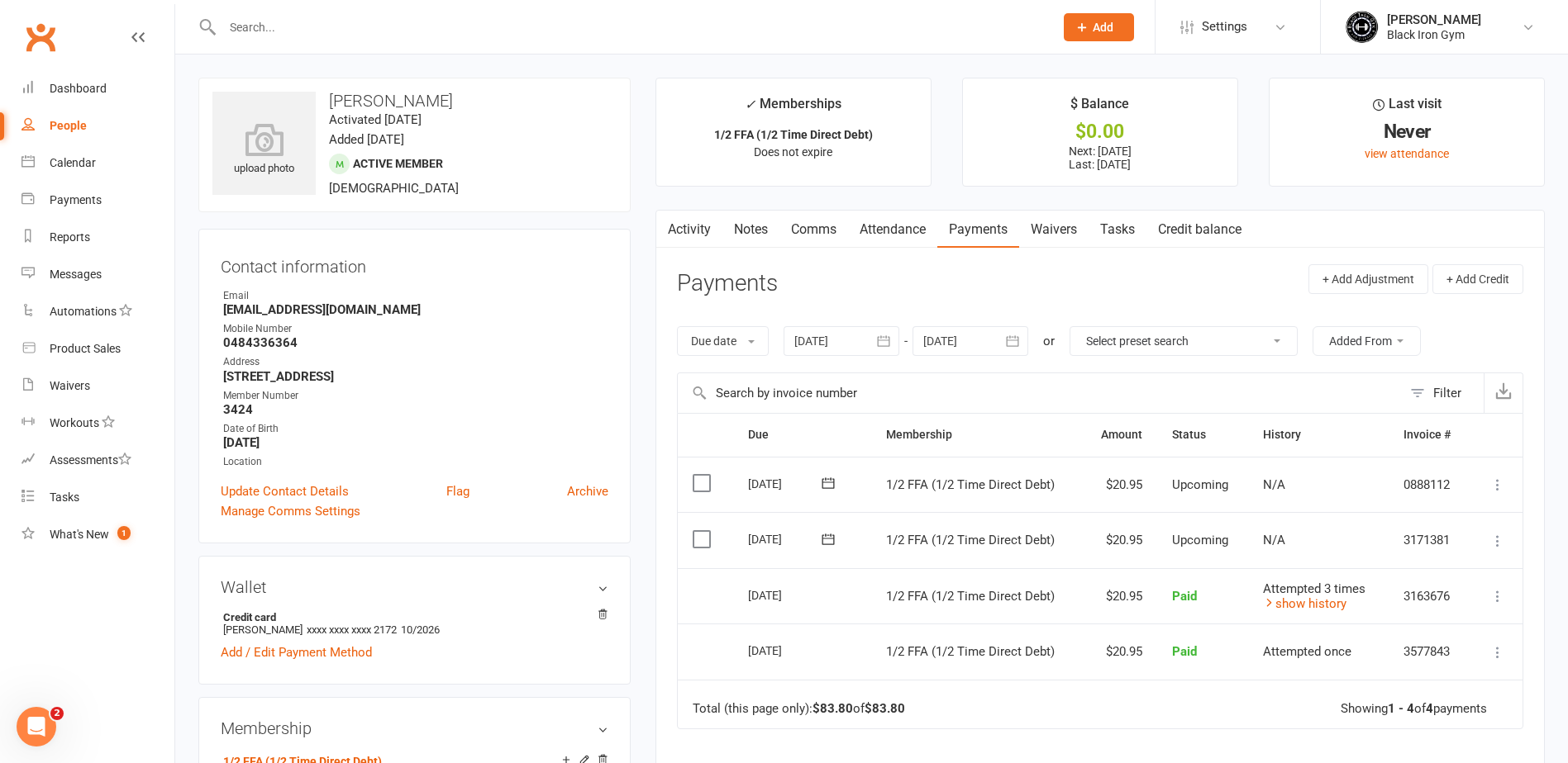
click at [286, 29] on input "text" at bounding box center [630, 27] width 825 height 23
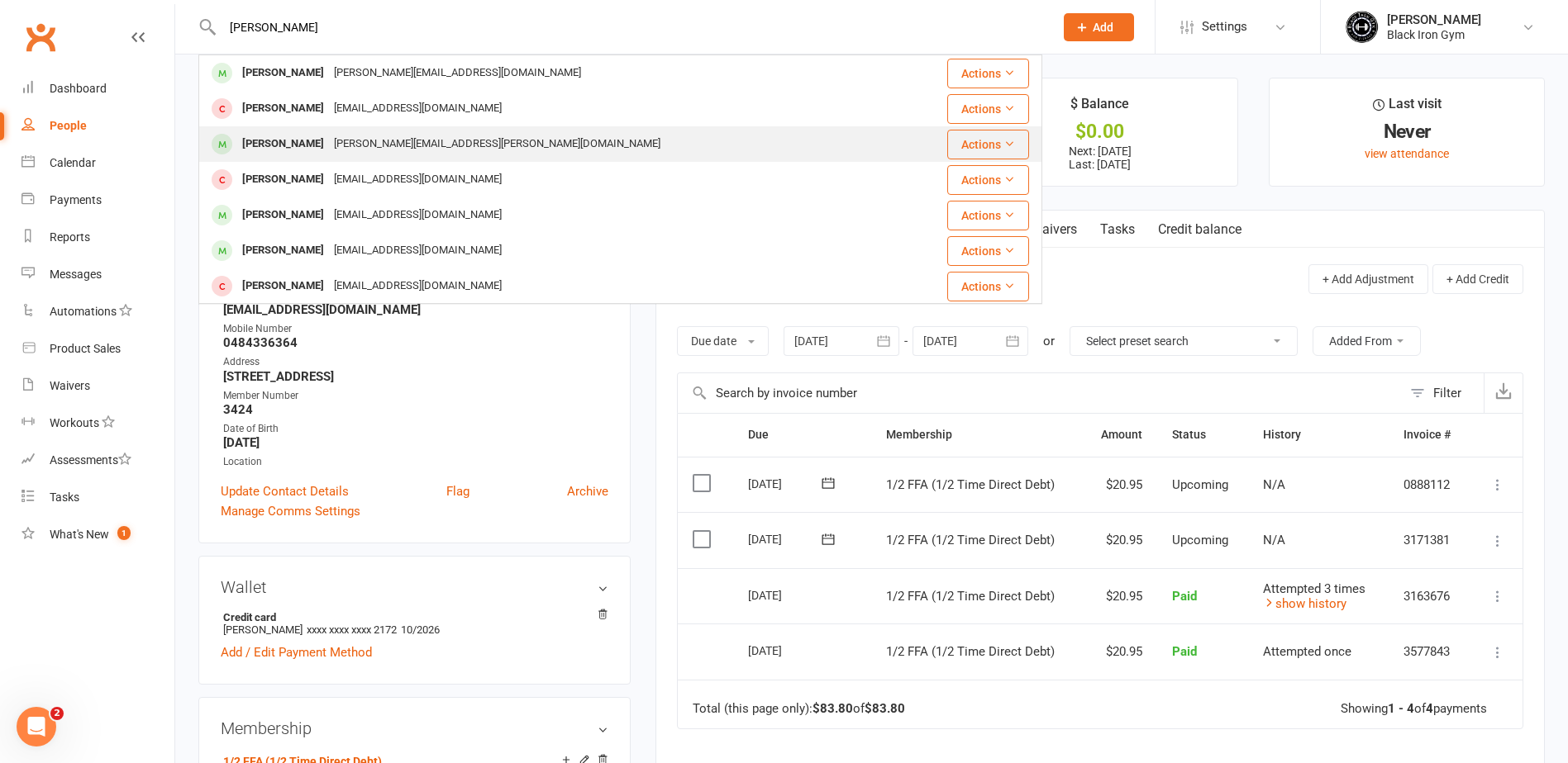
type input "ADRIAN"
click at [329, 141] on div "adrian.leppien@outlook.com" at bounding box center [497, 144] width 337 height 24
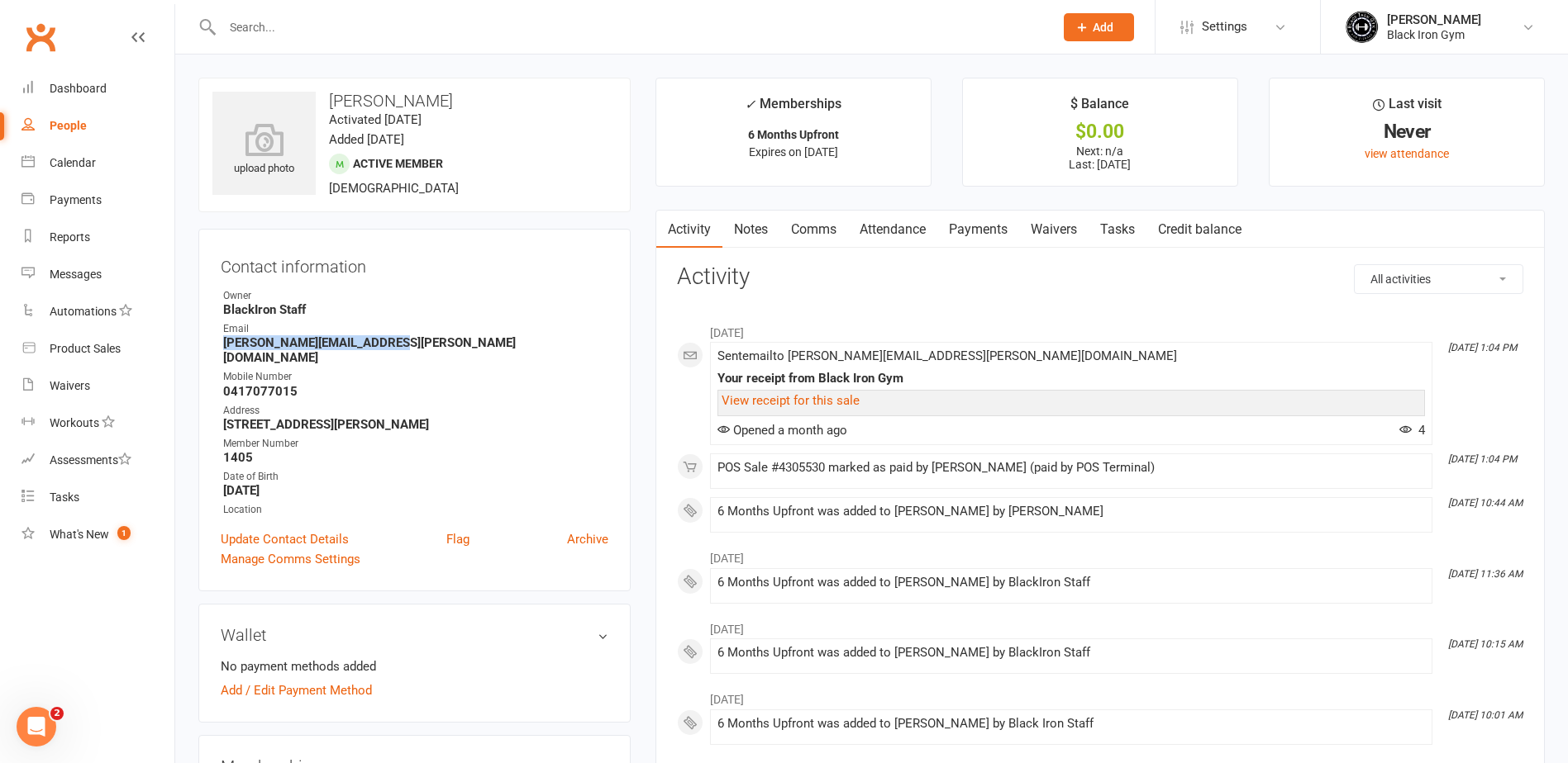
drag, startPoint x: 389, startPoint y: 344, endPoint x: 221, endPoint y: 338, distance: 168.1
click at [221, 338] on li "Email adrian.leppien@outlook.com" at bounding box center [414, 342] width 388 height 44
copy strong "adrian.leppien@outlook.com"
click at [286, 26] on input "text" at bounding box center [630, 27] width 825 height 23
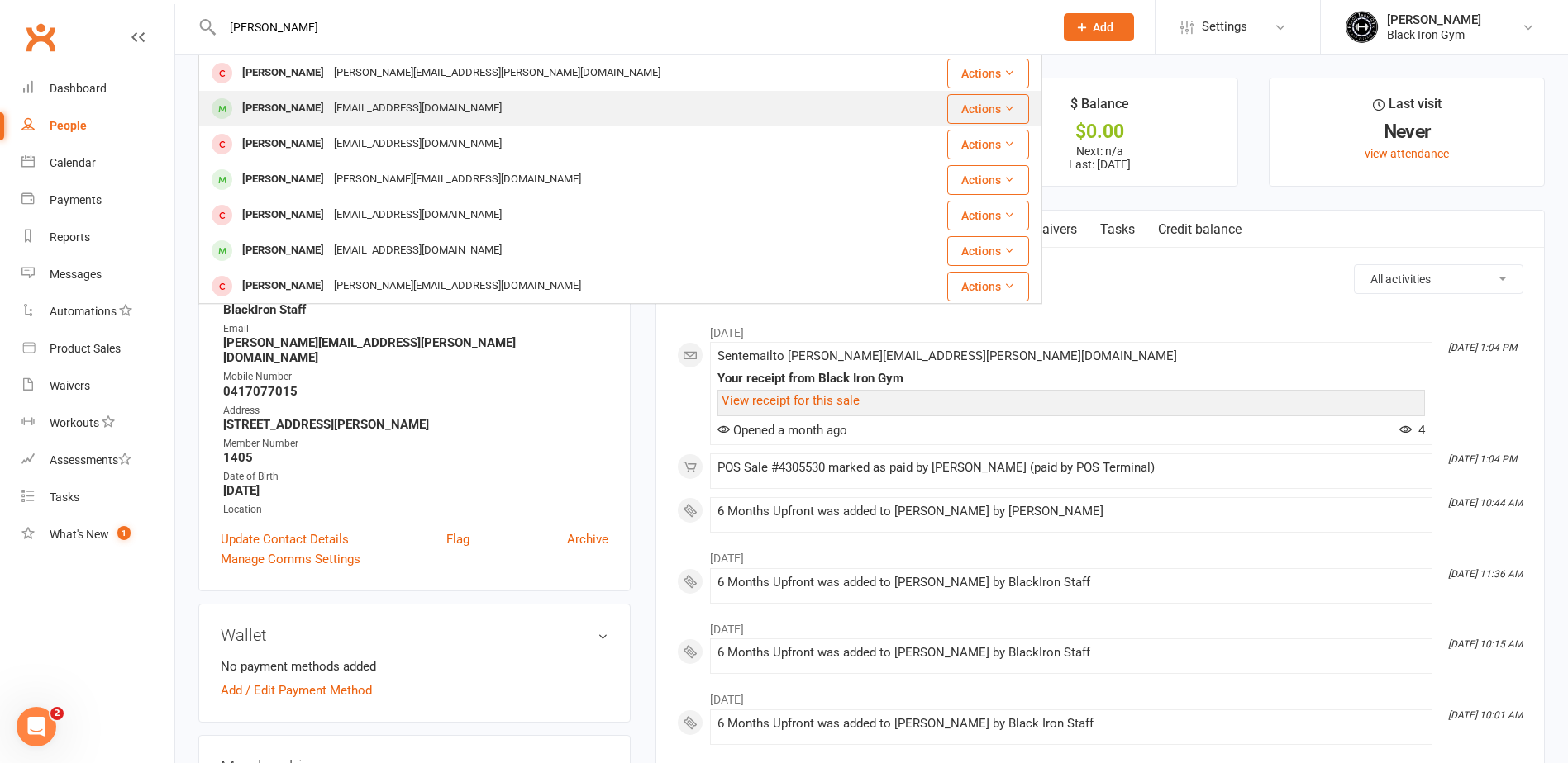
type input "SHELDON"
click at [329, 106] on div "Sheldongreen1999@gmail.com" at bounding box center [418, 108] width 178 height 24
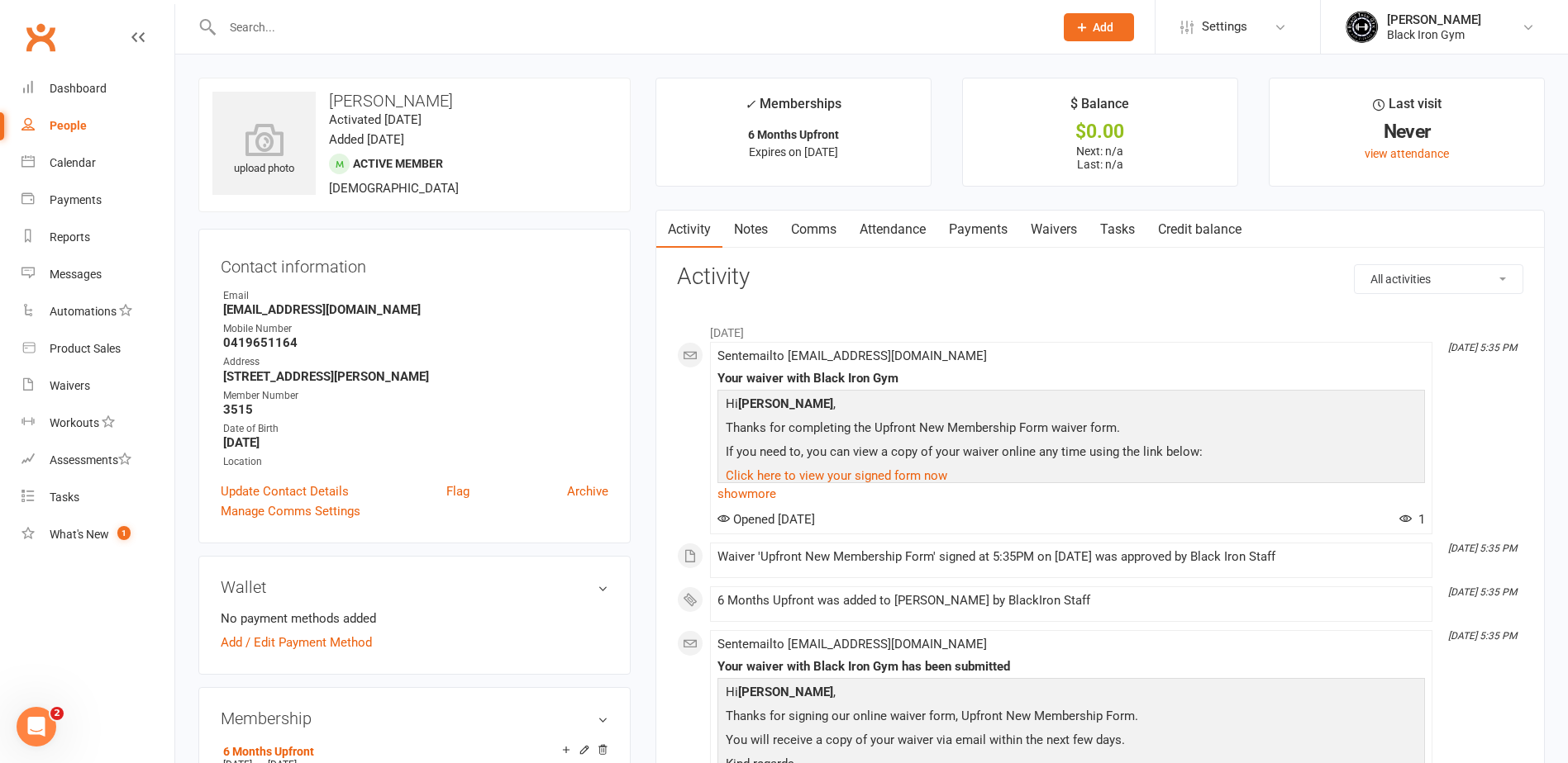
drag, startPoint x: 425, startPoint y: 312, endPoint x: 252, endPoint y: 301, distance: 173.3
click at [252, 301] on li "Email Sheldongreen1999@gmail.com" at bounding box center [414, 303] width 388 height 29
copy li "Sheldongreen1999@gmail.com"
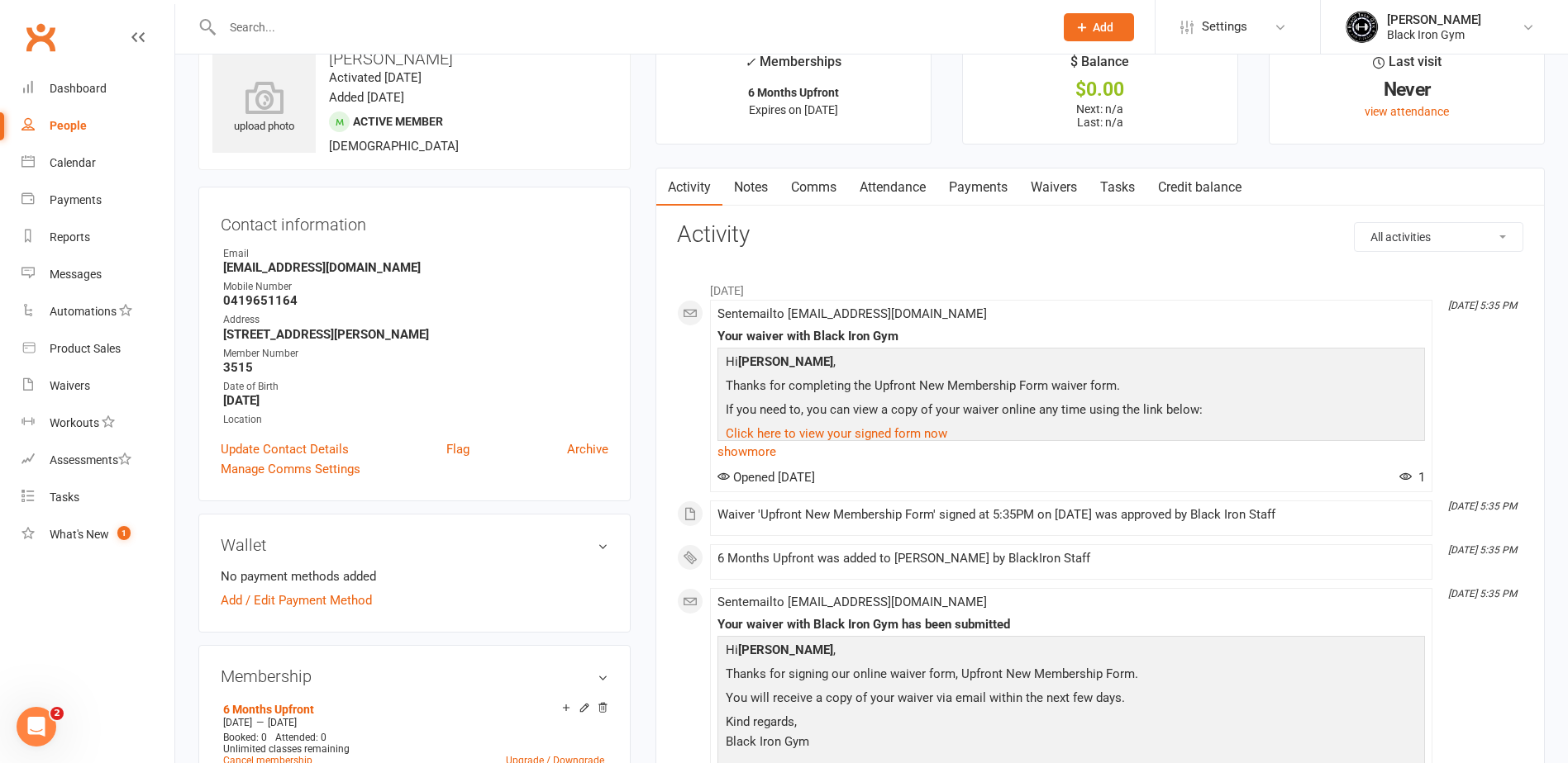
scroll to position [82, 0]
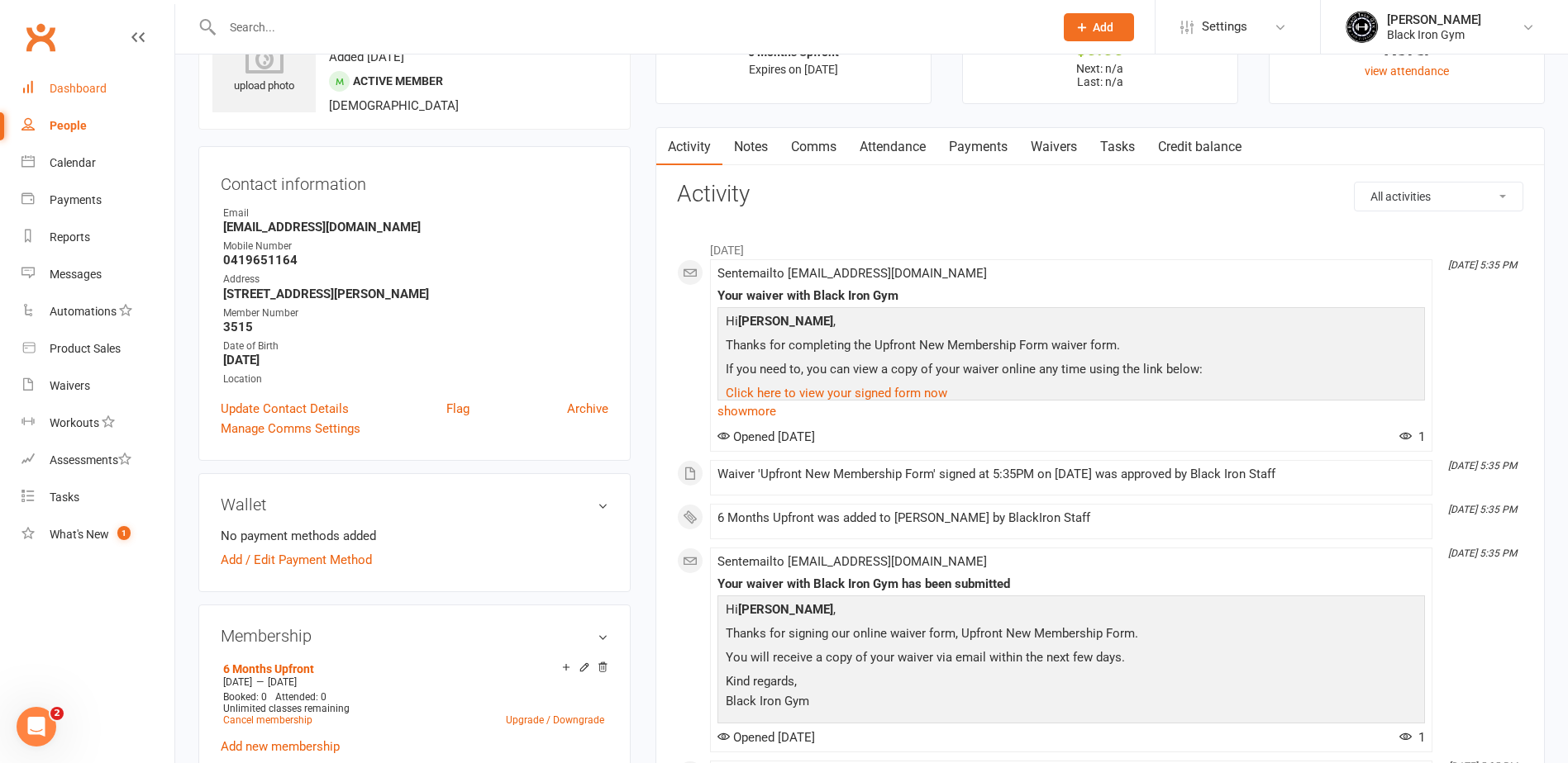
click at [96, 89] on div "Dashboard" at bounding box center [77, 89] width 57 height 14
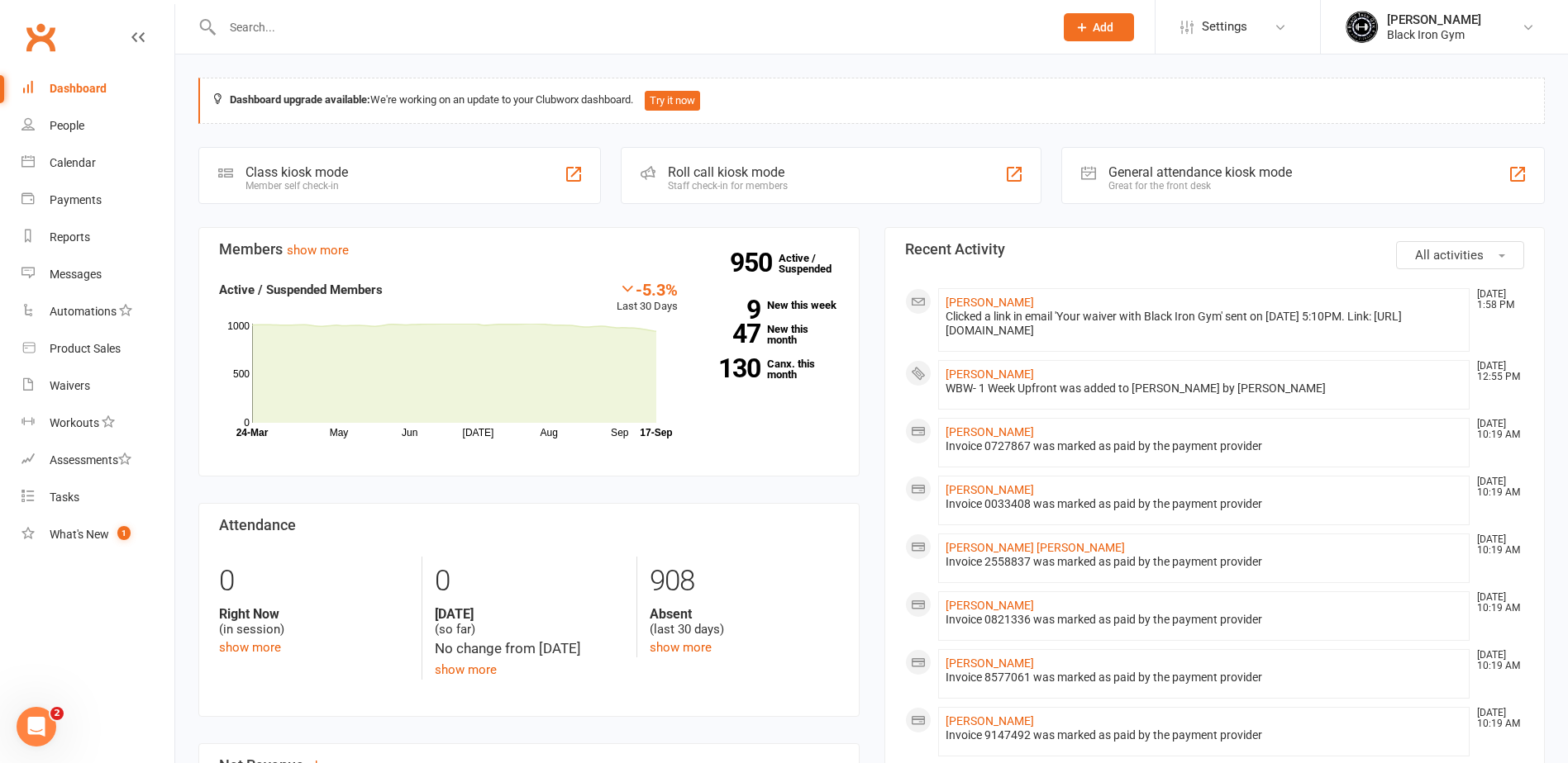
click at [260, 26] on input "text" at bounding box center [630, 27] width 825 height 23
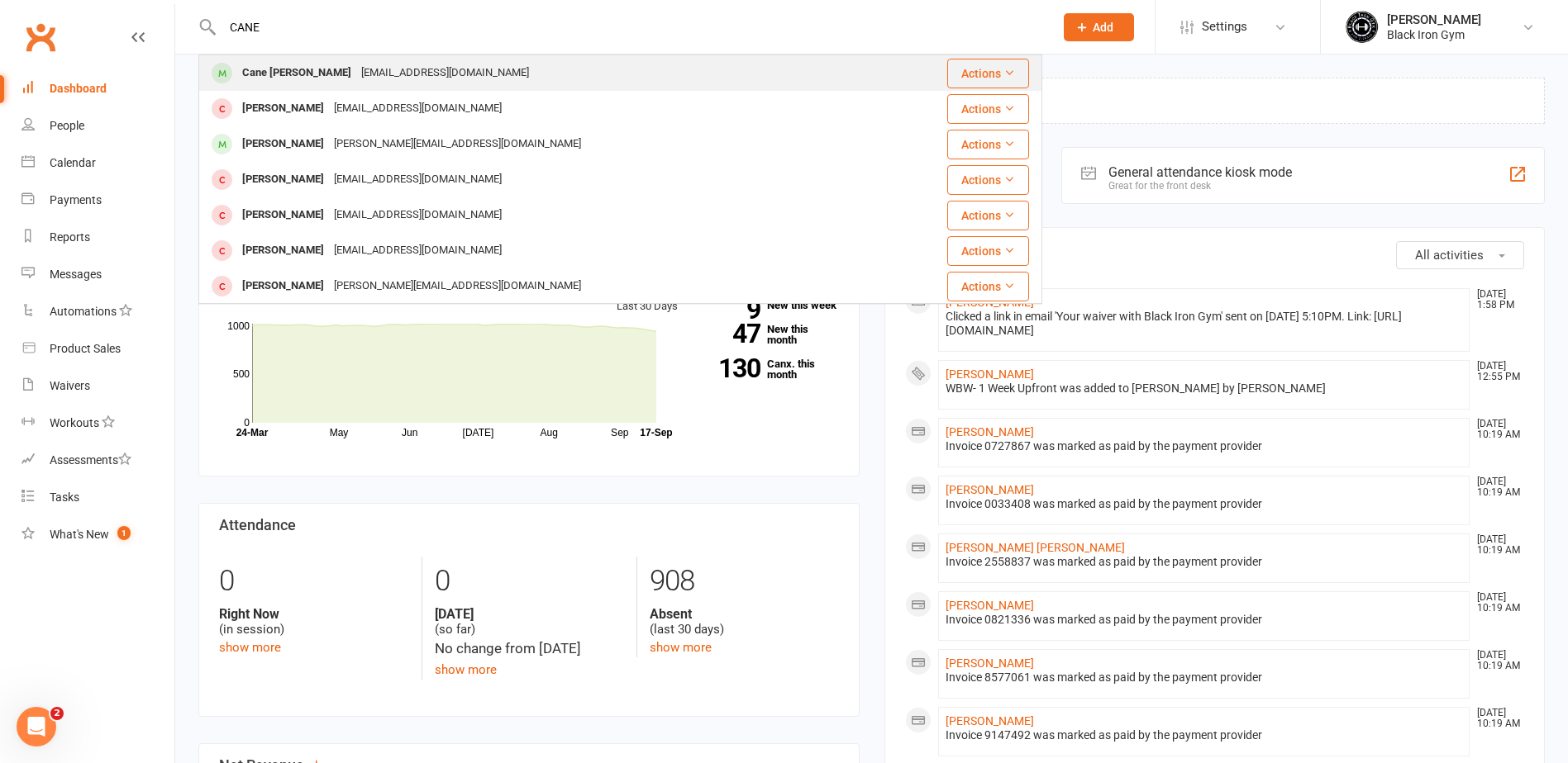
type input "CANE"
click at [370, 75] on div "cbcomiskey20@gmail.com" at bounding box center [445, 73] width 178 height 24
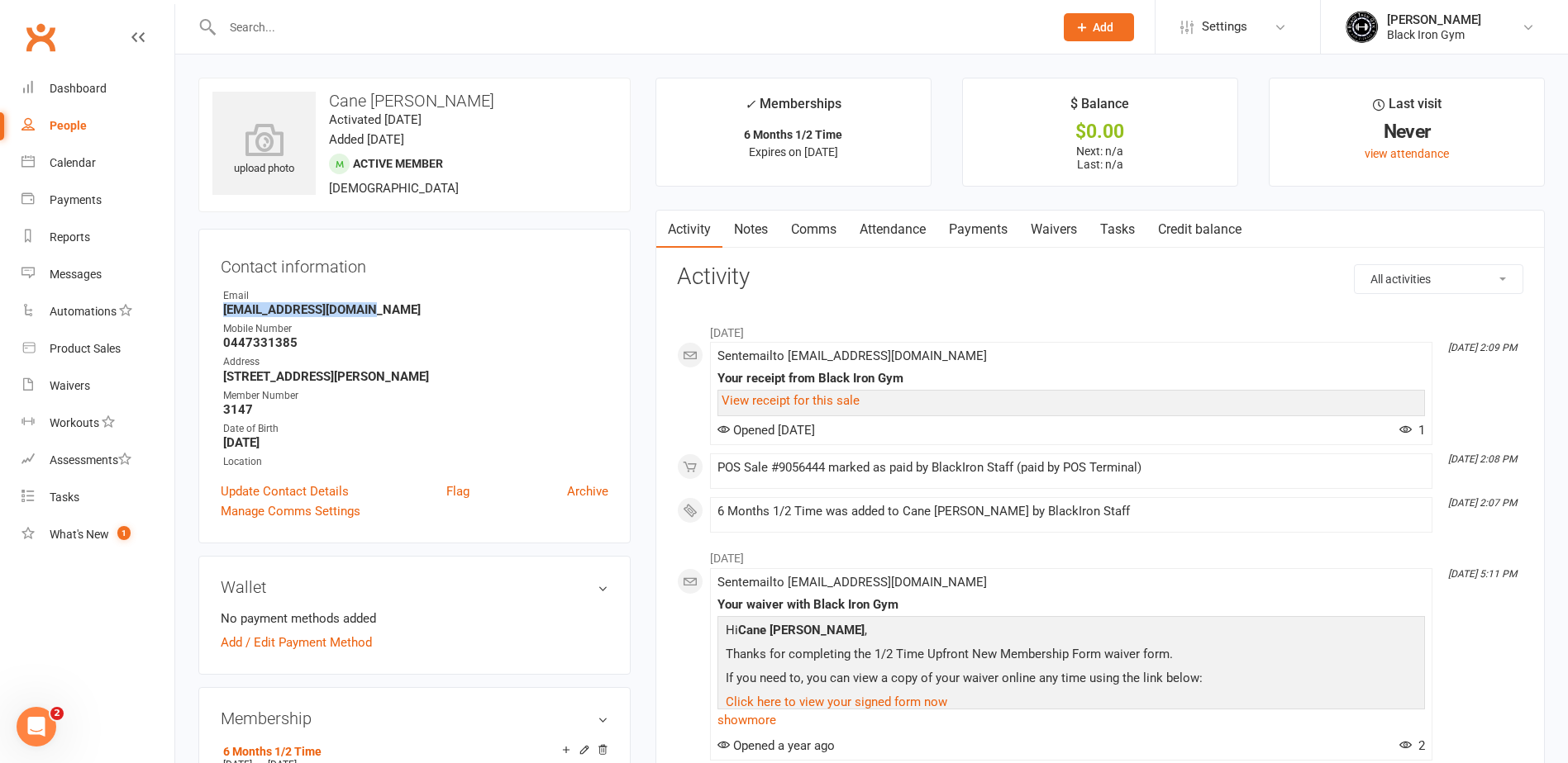
drag, startPoint x: 377, startPoint y: 314, endPoint x: 210, endPoint y: 315, distance: 167.0
click at [210, 315] on div "Contact information Owner Email cbcomiskey20@gmail.com Mobile Number 0447331385…" at bounding box center [414, 387] width 432 height 315
copy strong "cbcomiskey20@gmail.com"
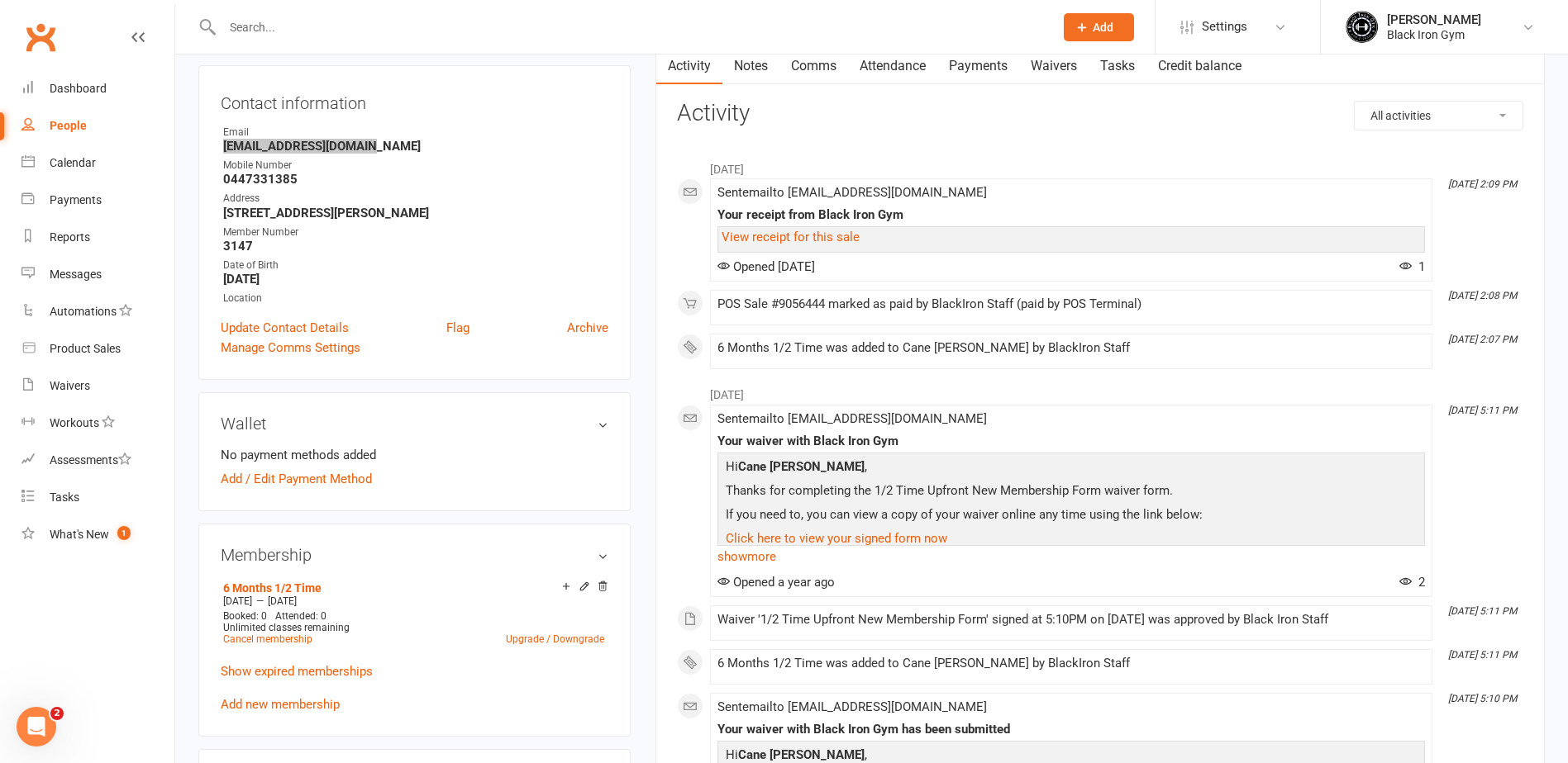
scroll to position [165, 0]
click at [274, 37] on input "text" at bounding box center [630, 27] width 825 height 23
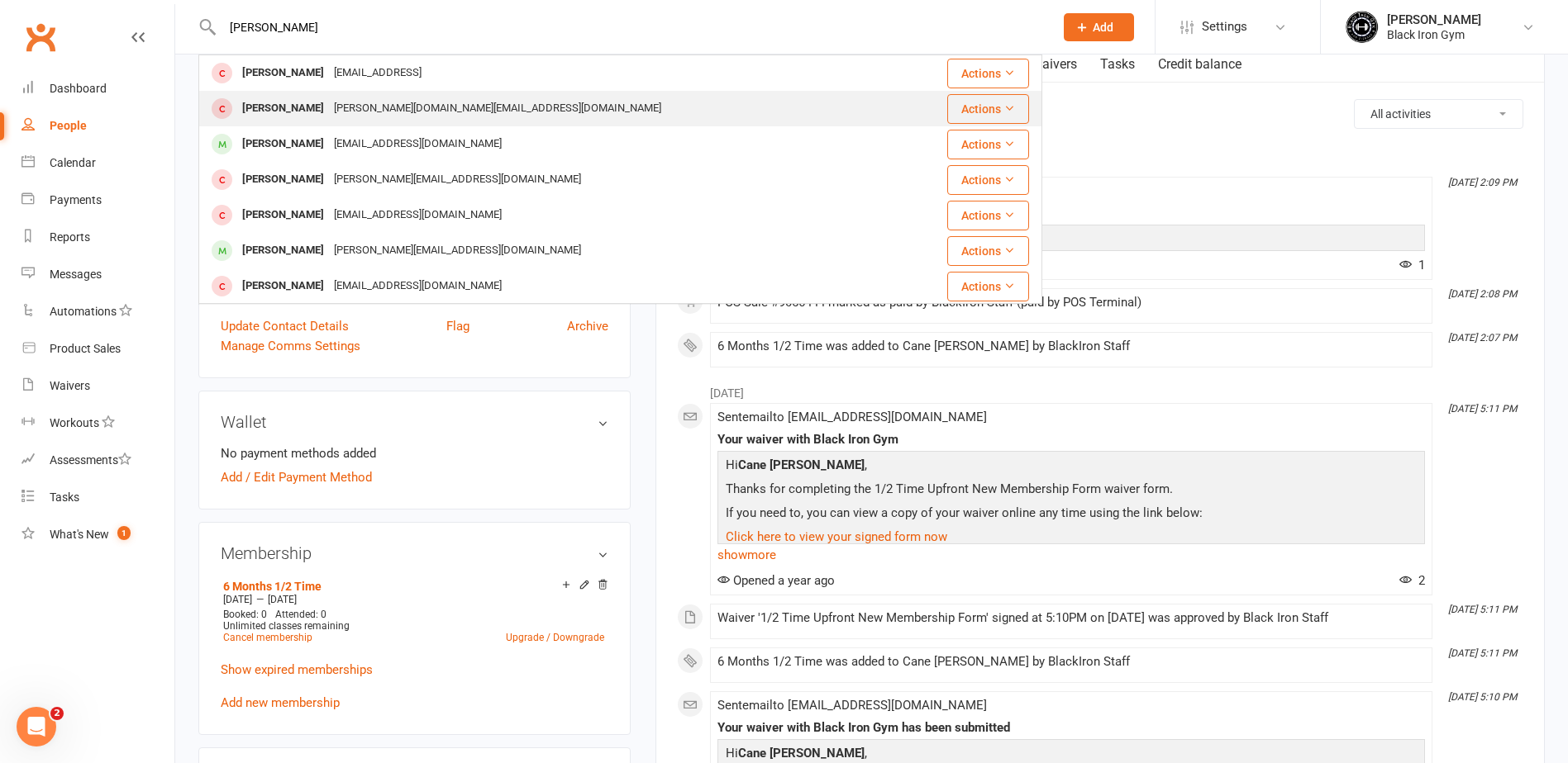
type input "DALTON"
click at [444, 105] on div "Dalton Byram Dalton.07.lb@gmail.com" at bounding box center [550, 108] width 700 height 34
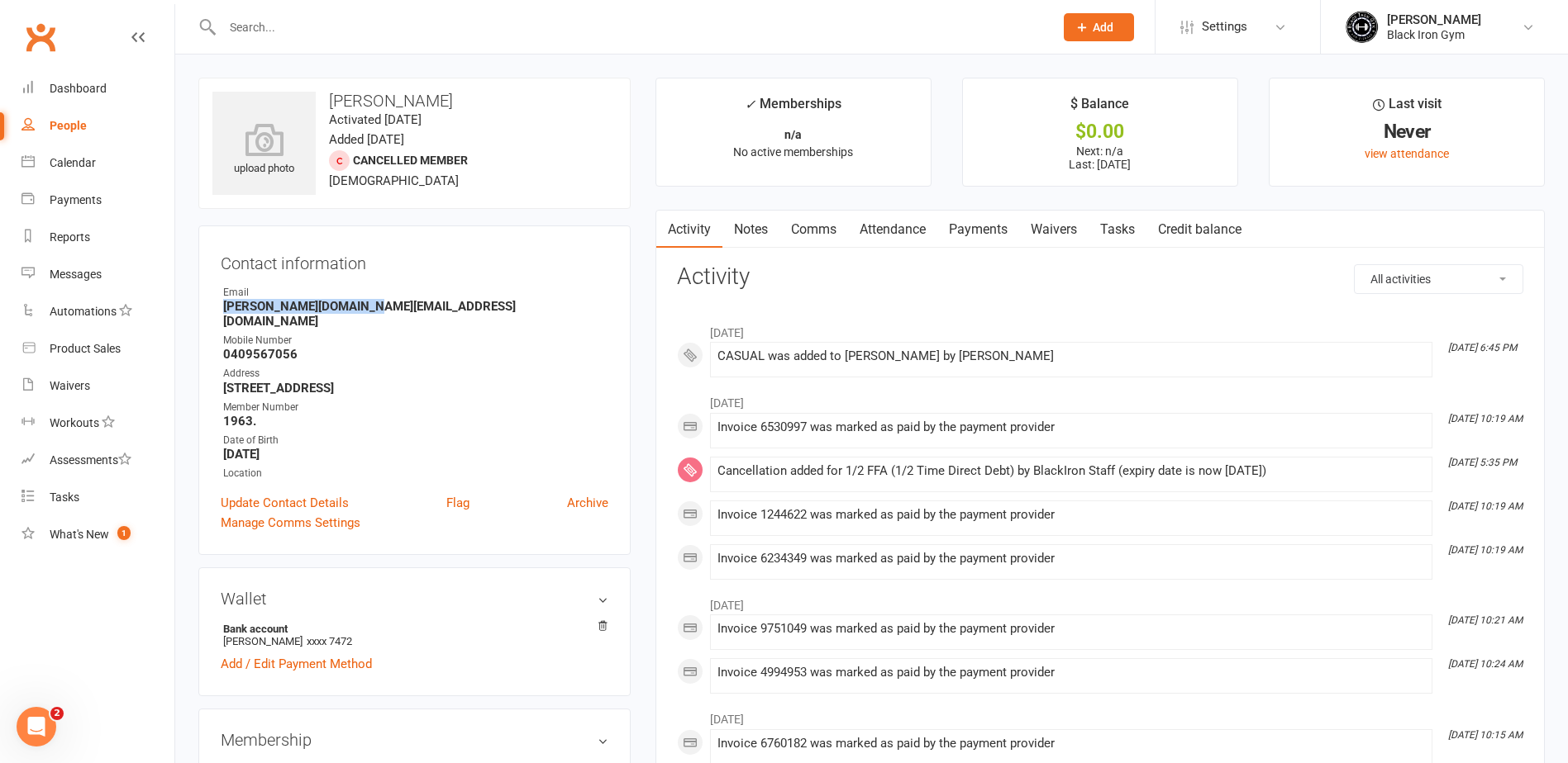
drag, startPoint x: 369, startPoint y: 304, endPoint x: 223, endPoint y: 301, distance: 146.0
click at [223, 301] on strong "Dalton.07.lb@gmail.com" at bounding box center [416, 313] width 385 height 30
copy strong "Dalton.07.lb@gmail.com"
click at [109, 100] on link "Dashboard" at bounding box center [98, 89] width 153 height 37
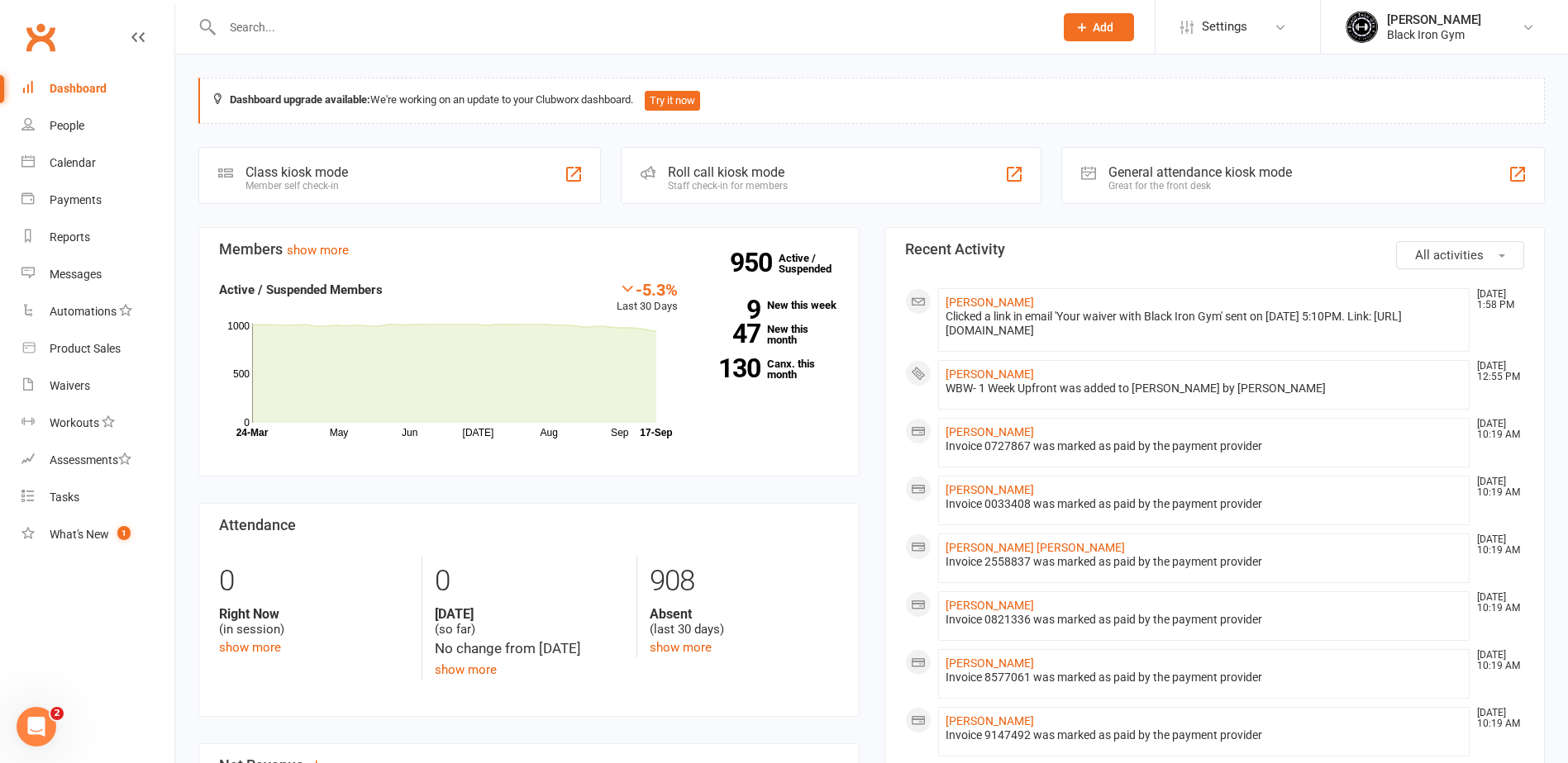
click at [308, 40] on div at bounding box center [620, 27] width 843 height 54
click at [313, 32] on input "text" at bounding box center [630, 27] width 825 height 23
click at [262, 30] on input "text" at bounding box center [630, 27] width 825 height 23
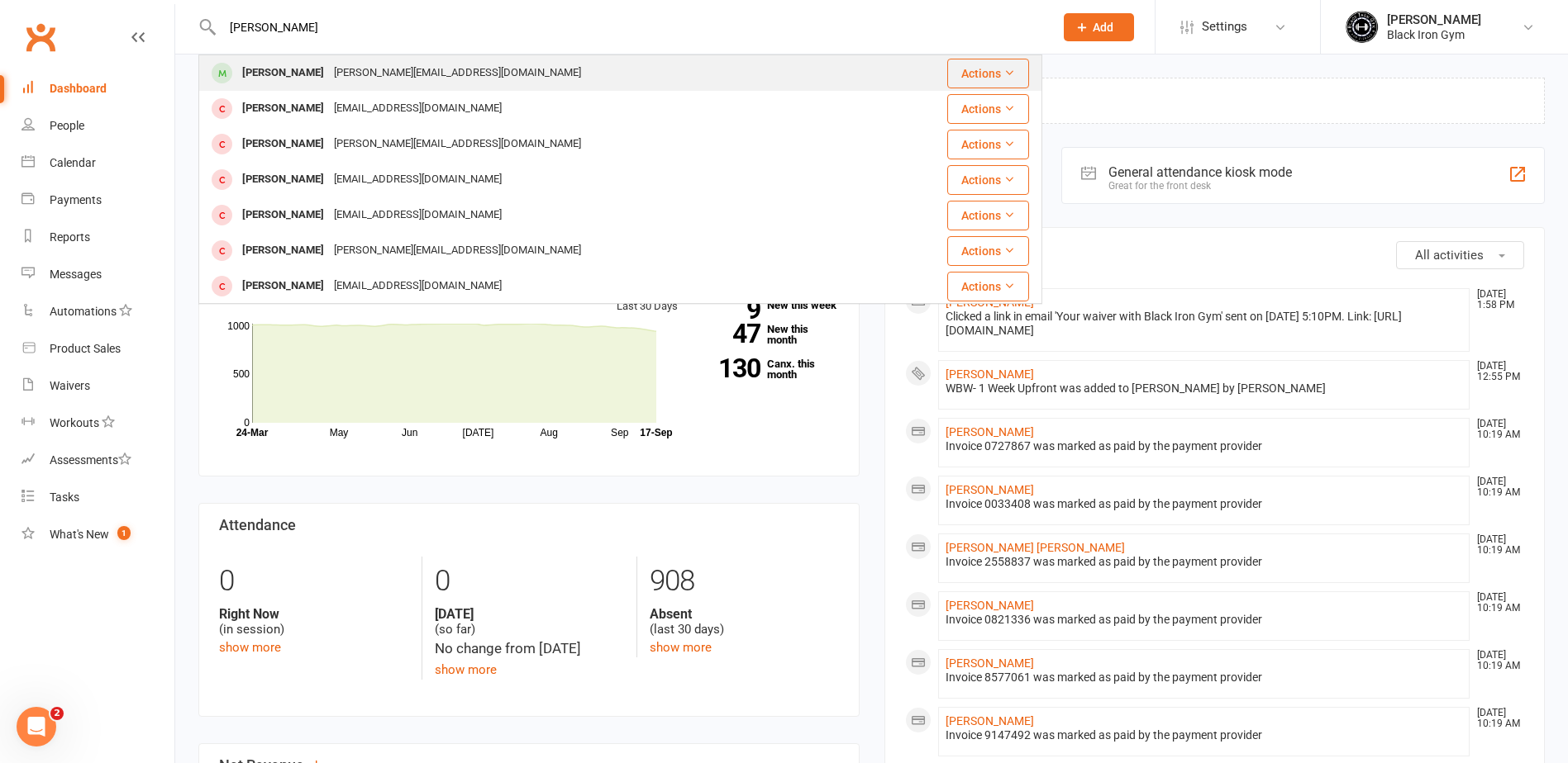
type input "PETRIA SAVAGE"
click at [366, 63] on div "Petria.savage001@outlook.com" at bounding box center [458, 73] width 257 height 24
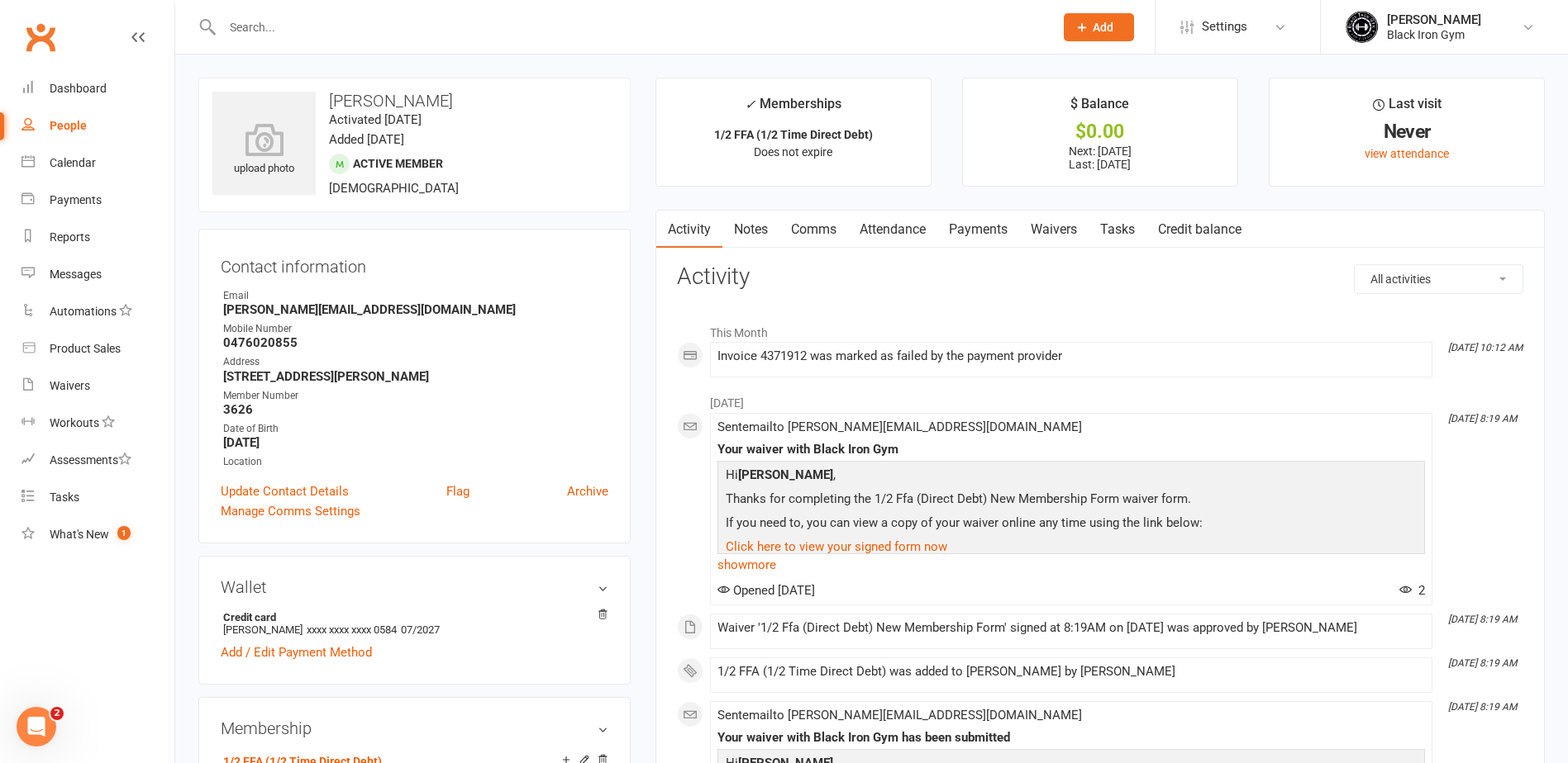
click at [988, 231] on link "Payments" at bounding box center [978, 229] width 82 height 38
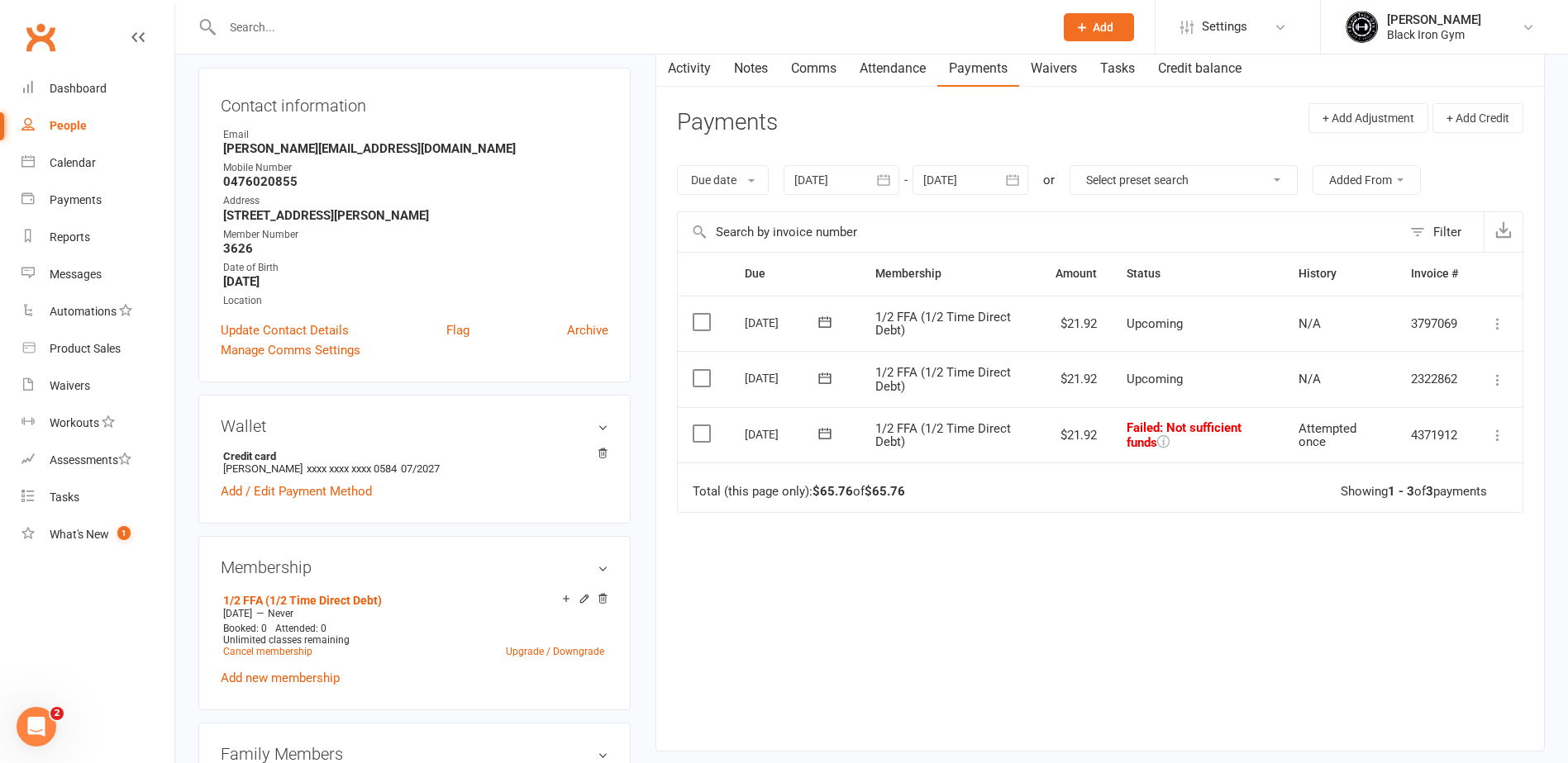
scroll to position [165, 0]
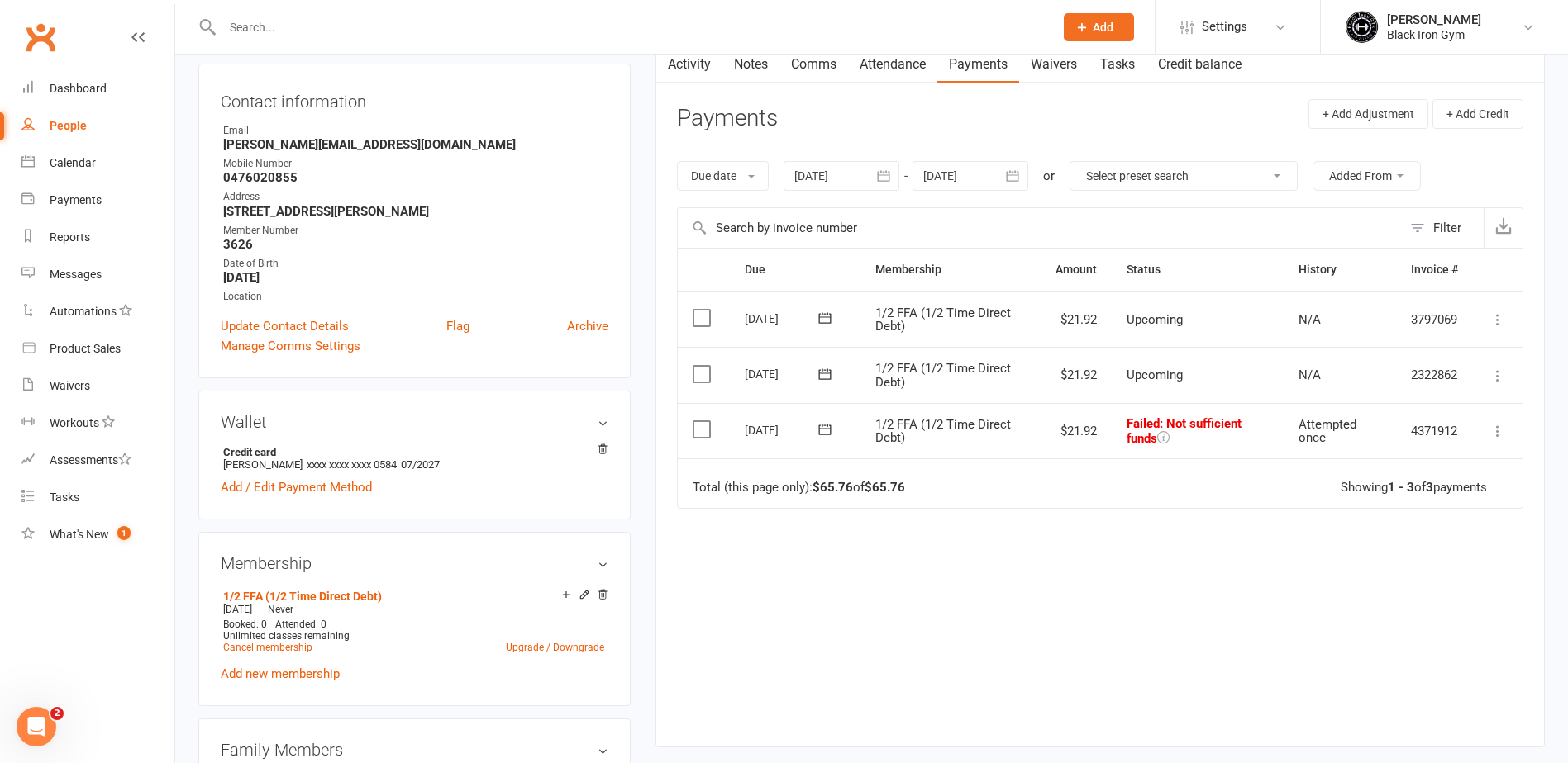
click at [828, 440] on span at bounding box center [825, 429] width 41 height 25
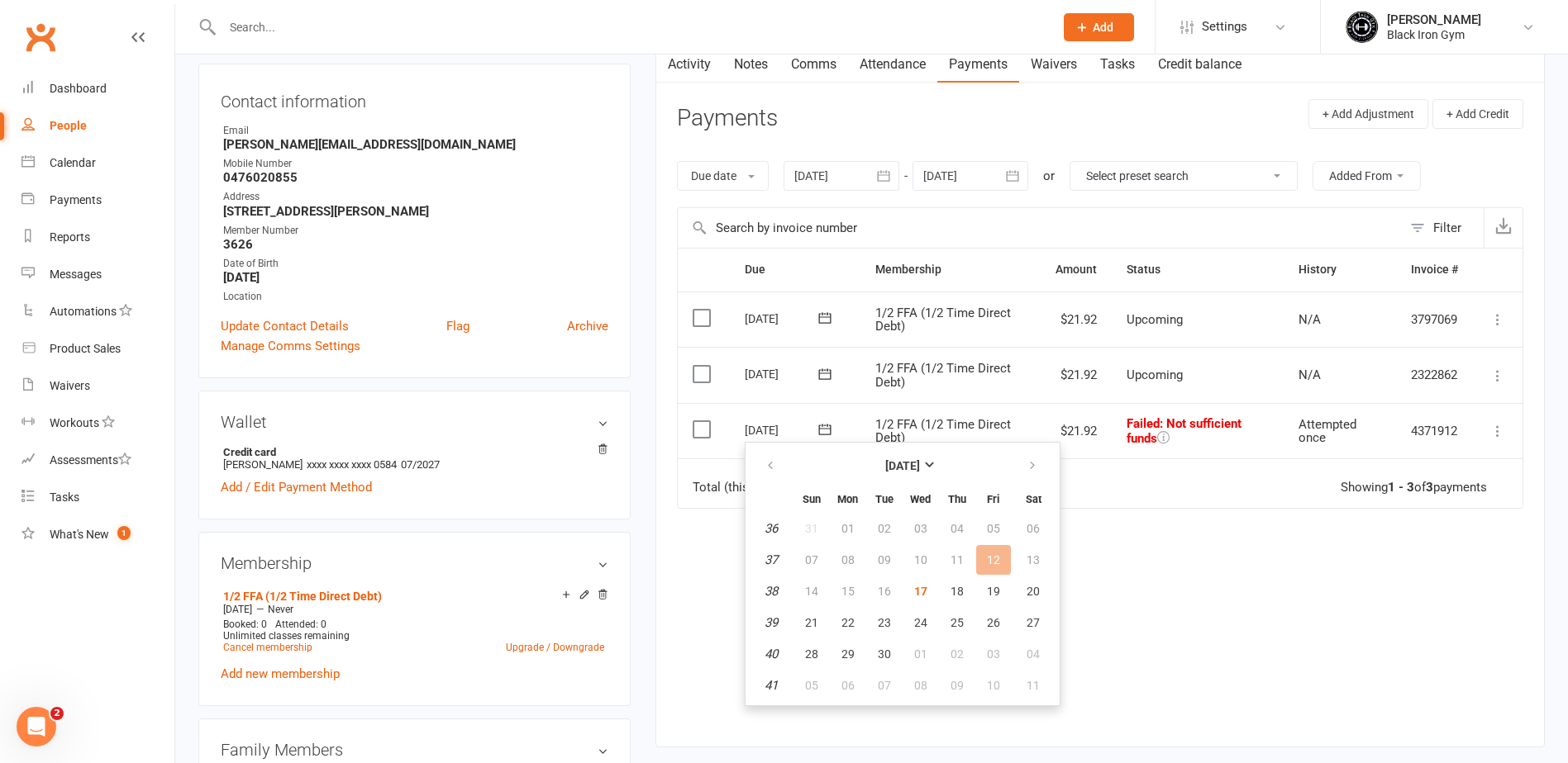
click at [830, 436] on icon at bounding box center [824, 429] width 16 height 16
click at [917, 581] on button "17" at bounding box center [921, 591] width 35 height 30
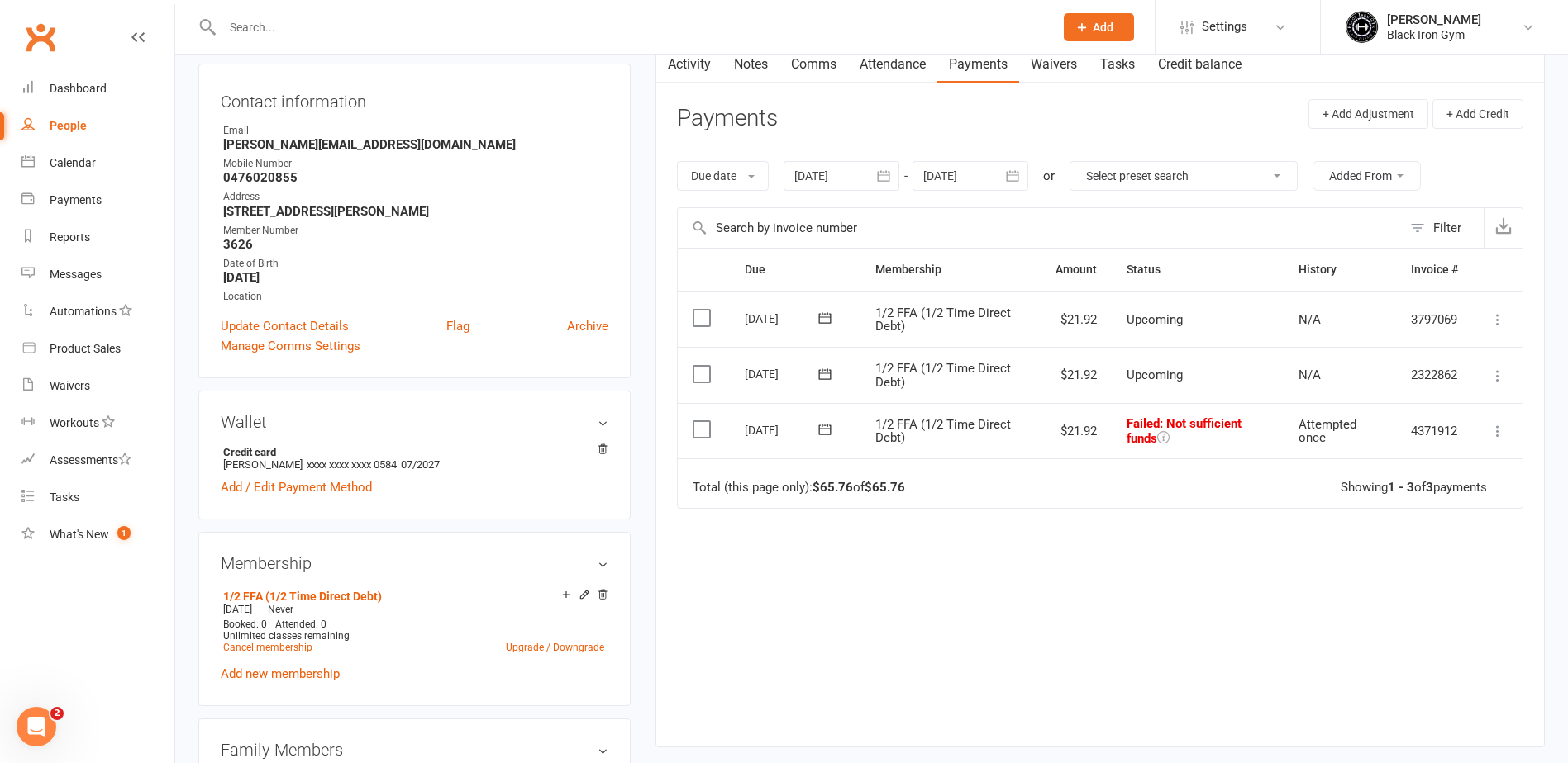
click at [828, 434] on icon at bounding box center [824, 429] width 16 height 16
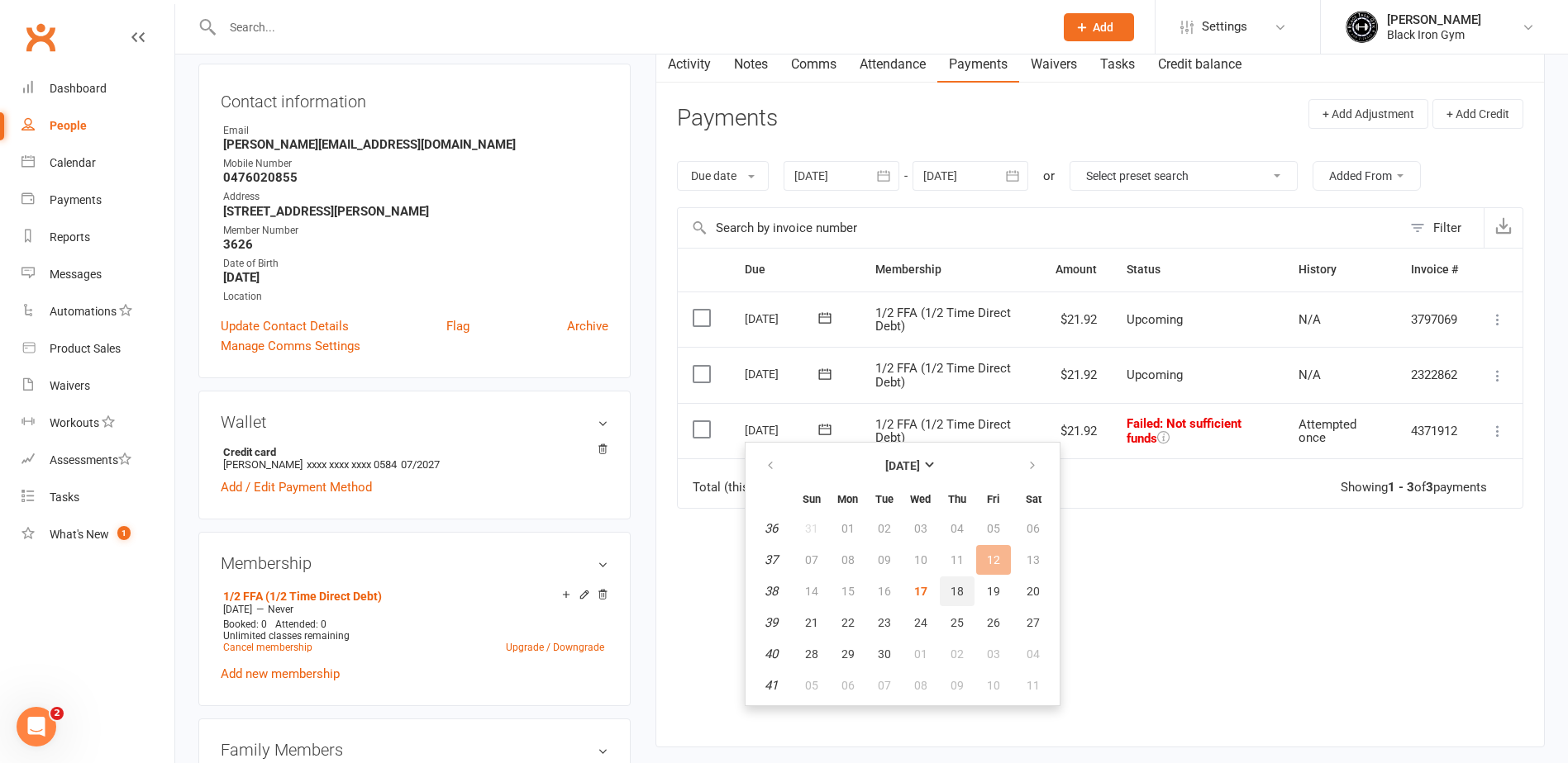
click at [963, 590] on button "18" at bounding box center [957, 591] width 35 height 30
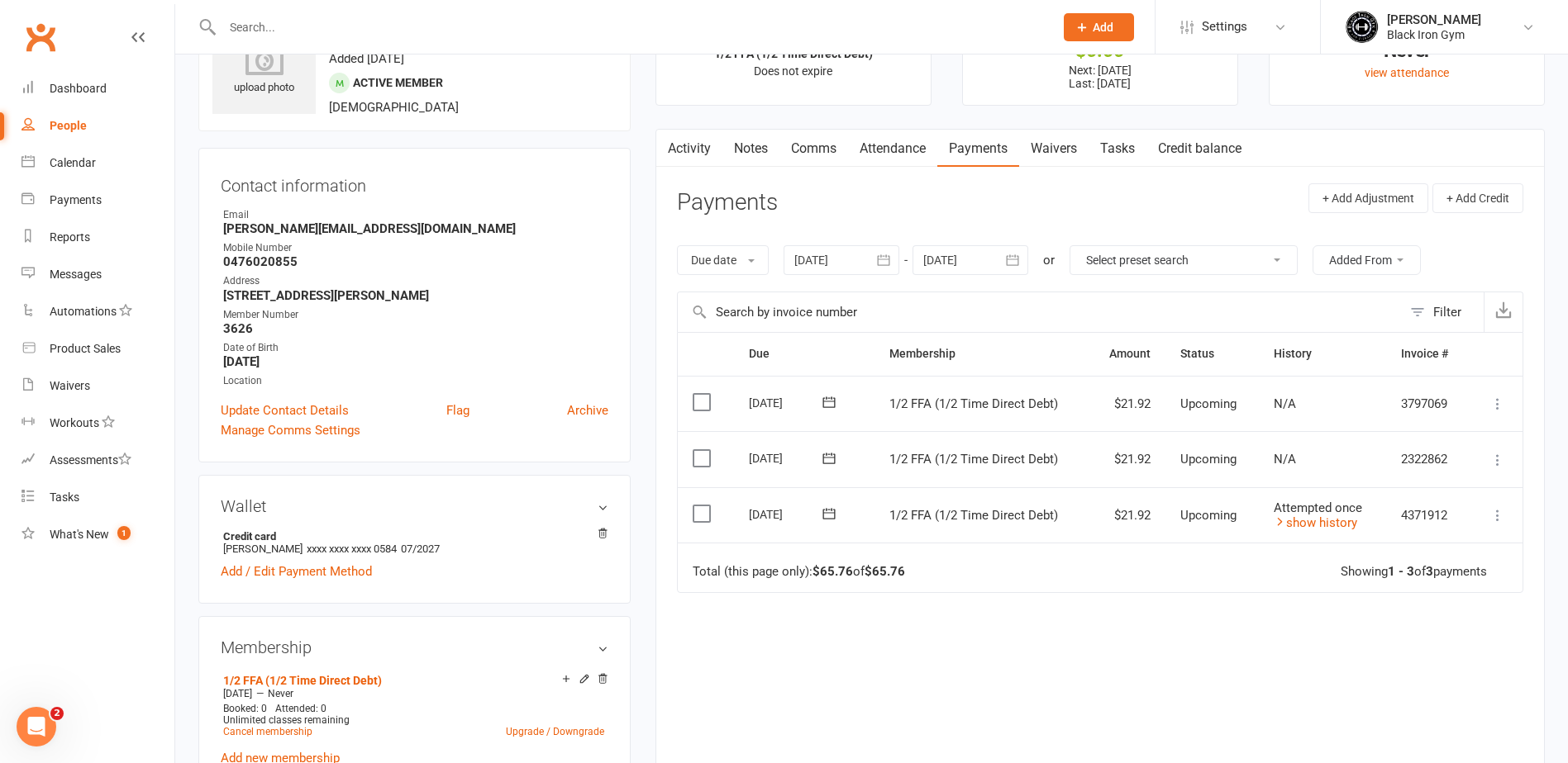
scroll to position [0, 0]
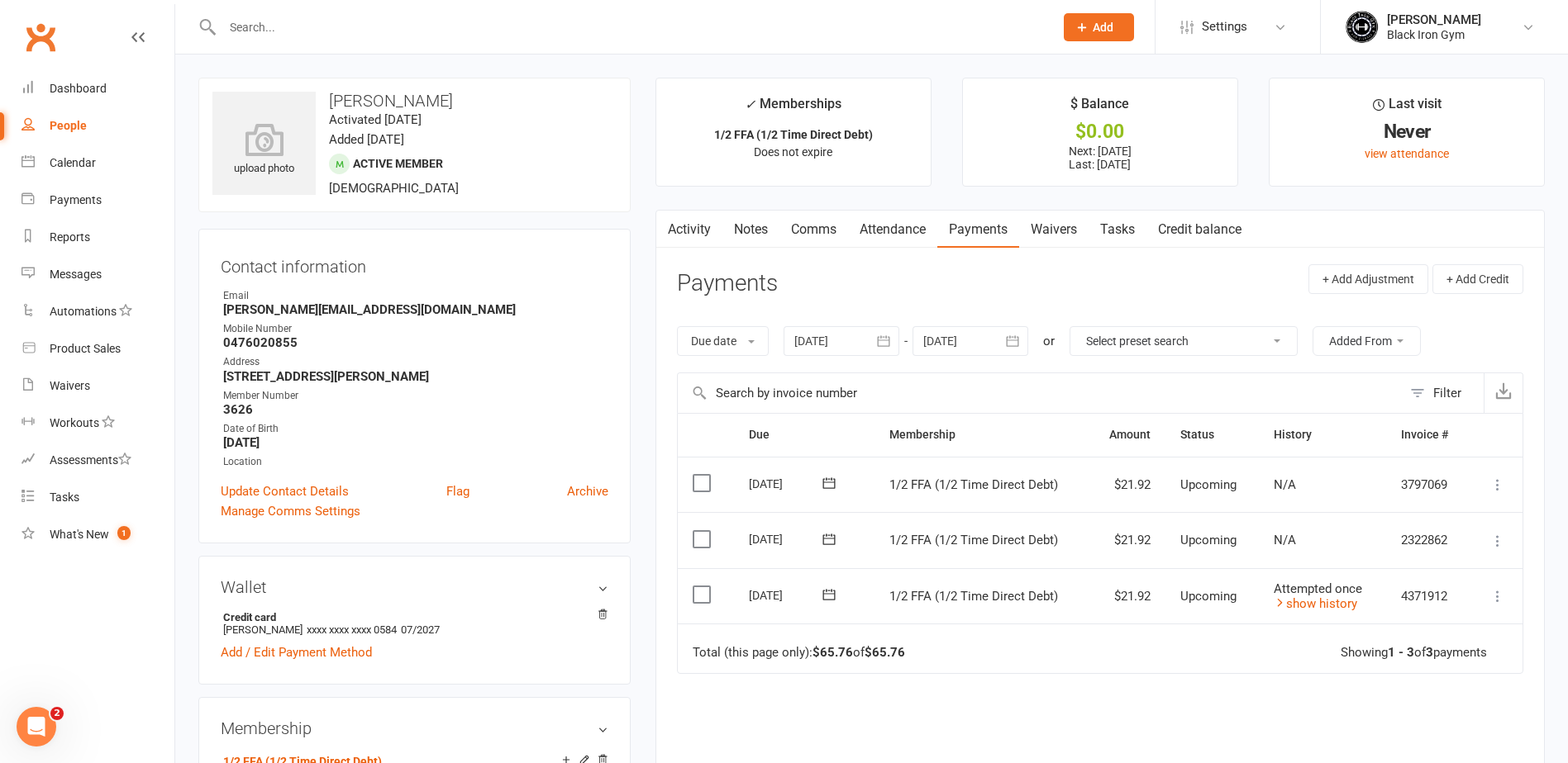
click at [310, 21] on input "text" at bounding box center [630, 27] width 825 height 23
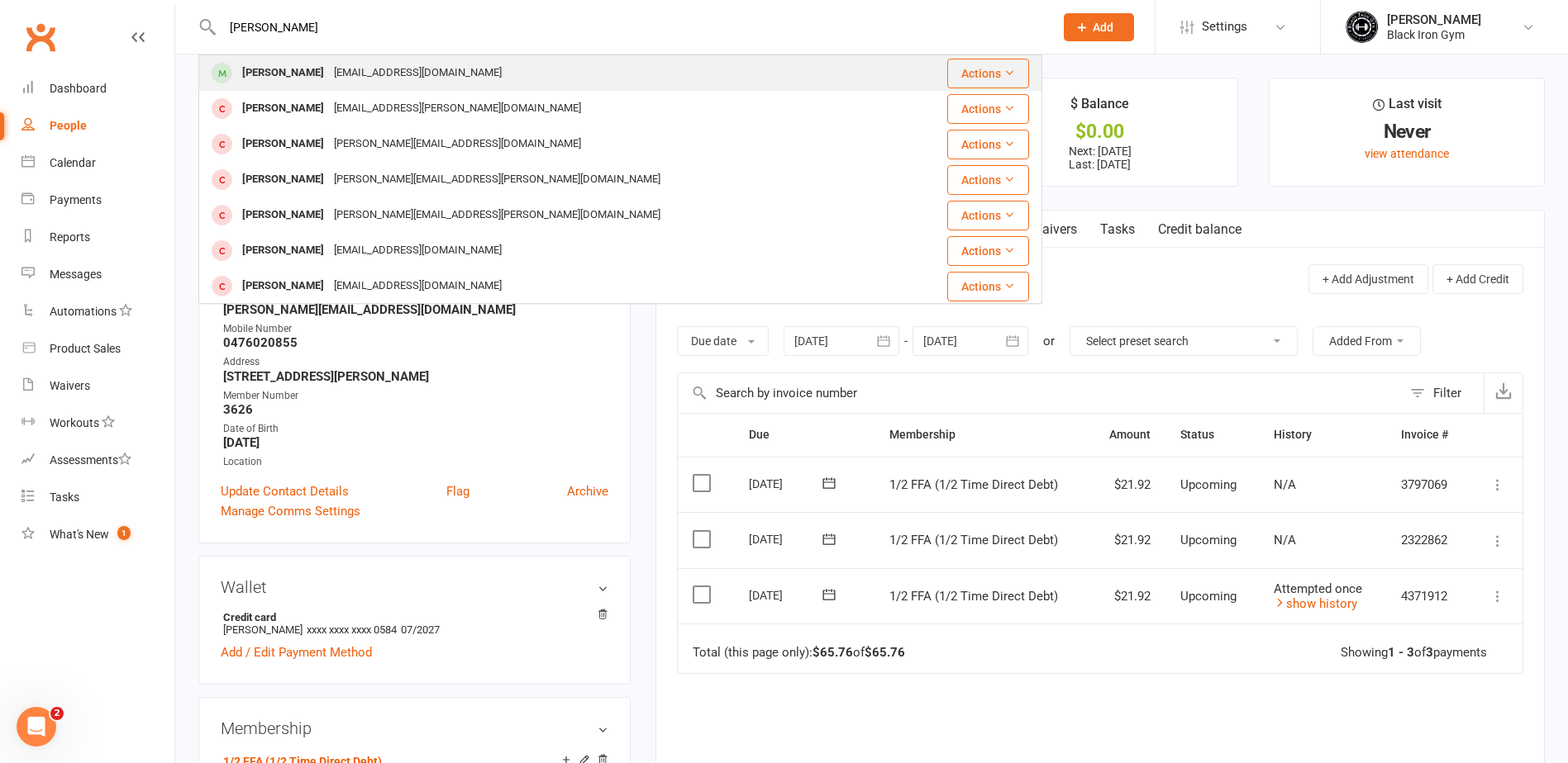
type input "JACK SKUT"
click at [345, 70] on div "Jack.skuthorp@gmail.com" at bounding box center [418, 73] width 178 height 24
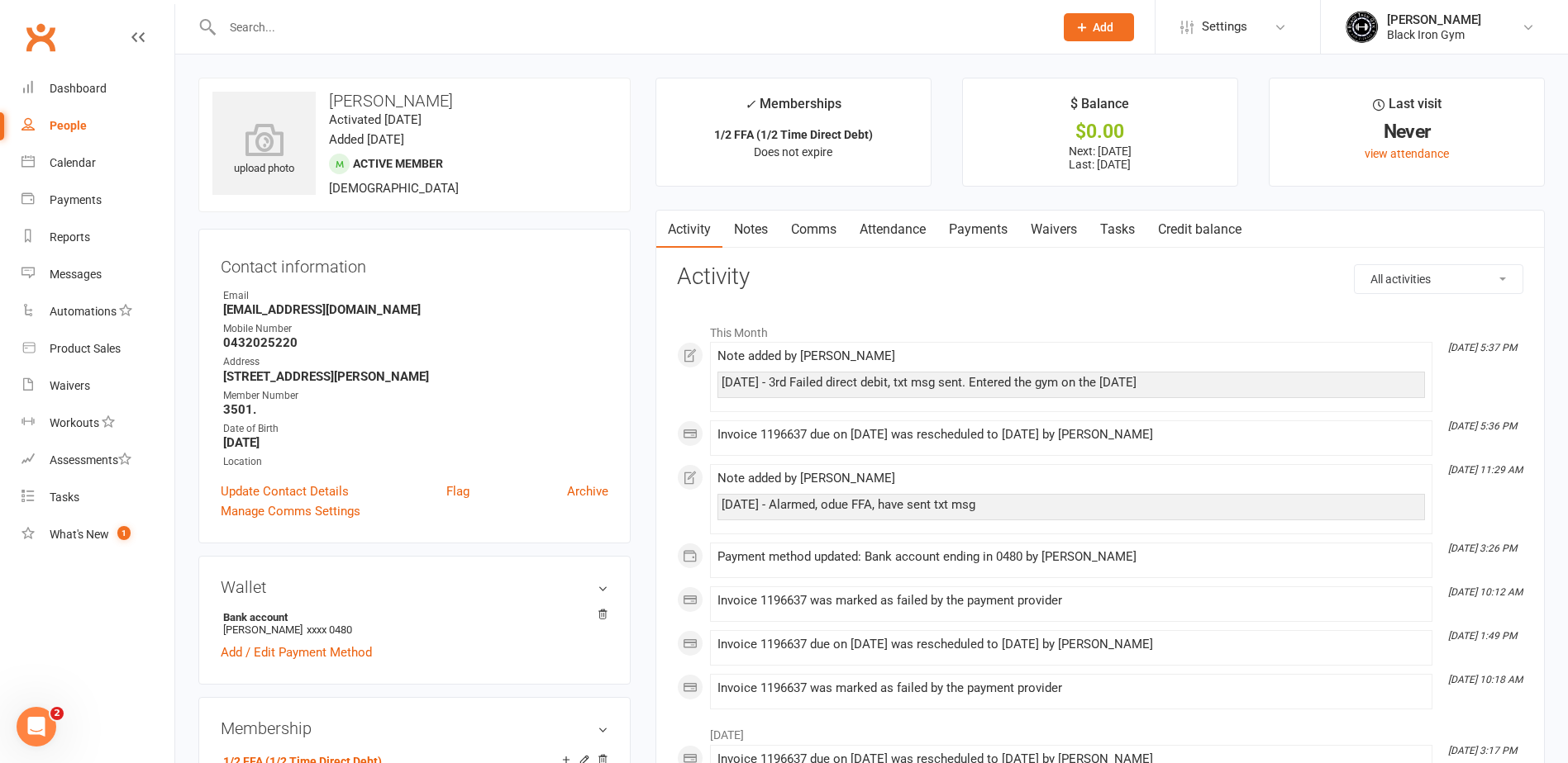
click at [995, 235] on link "Payments" at bounding box center [978, 229] width 82 height 38
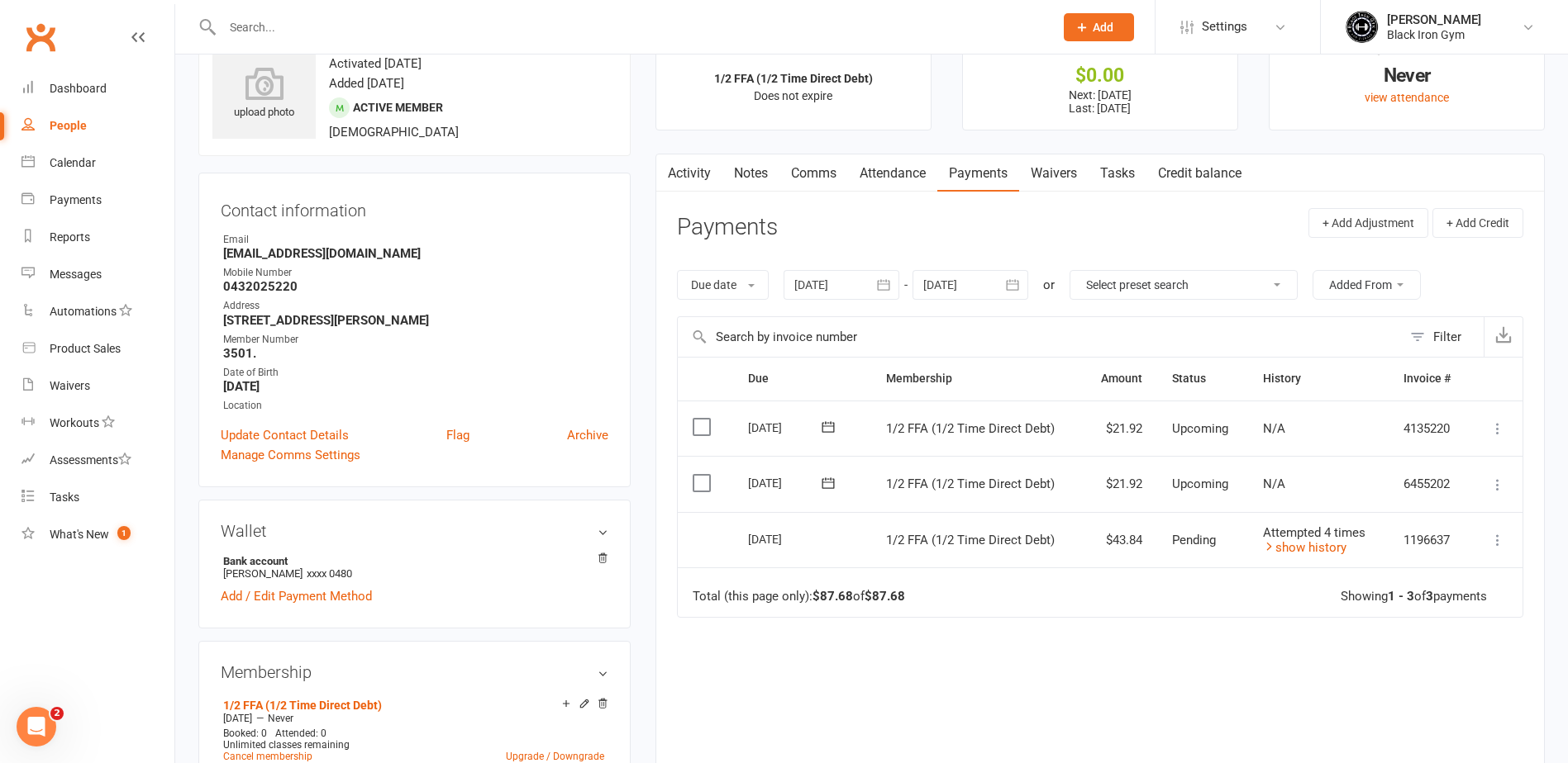
scroll to position [82, 0]
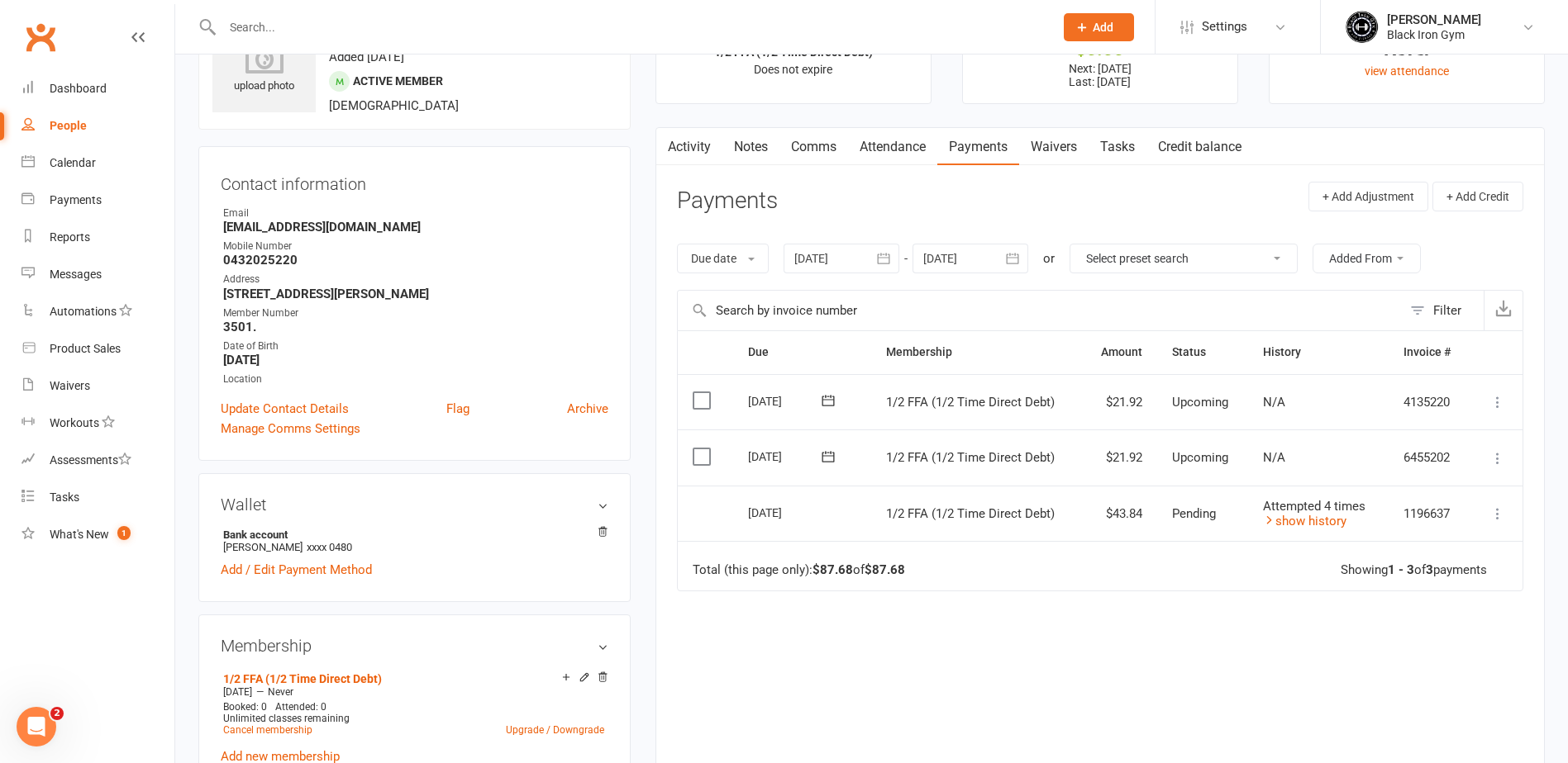
click at [1295, 530] on td "Attempted 4 times show history" at bounding box center [1317, 514] width 140 height 56
click at [1299, 528] on link "show history" at bounding box center [1304, 520] width 83 height 15
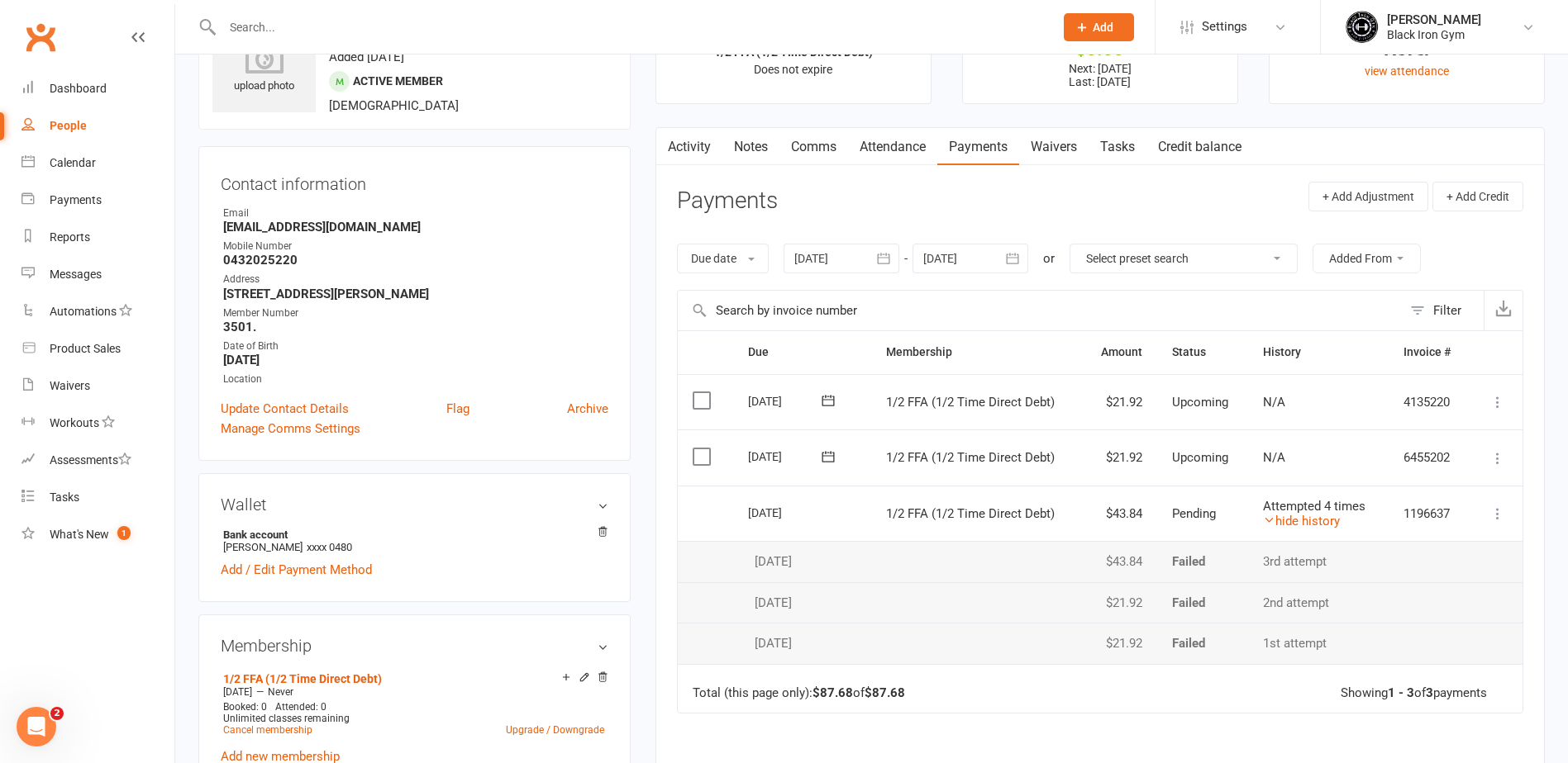
click at [299, 36] on input "text" at bounding box center [630, 27] width 825 height 23
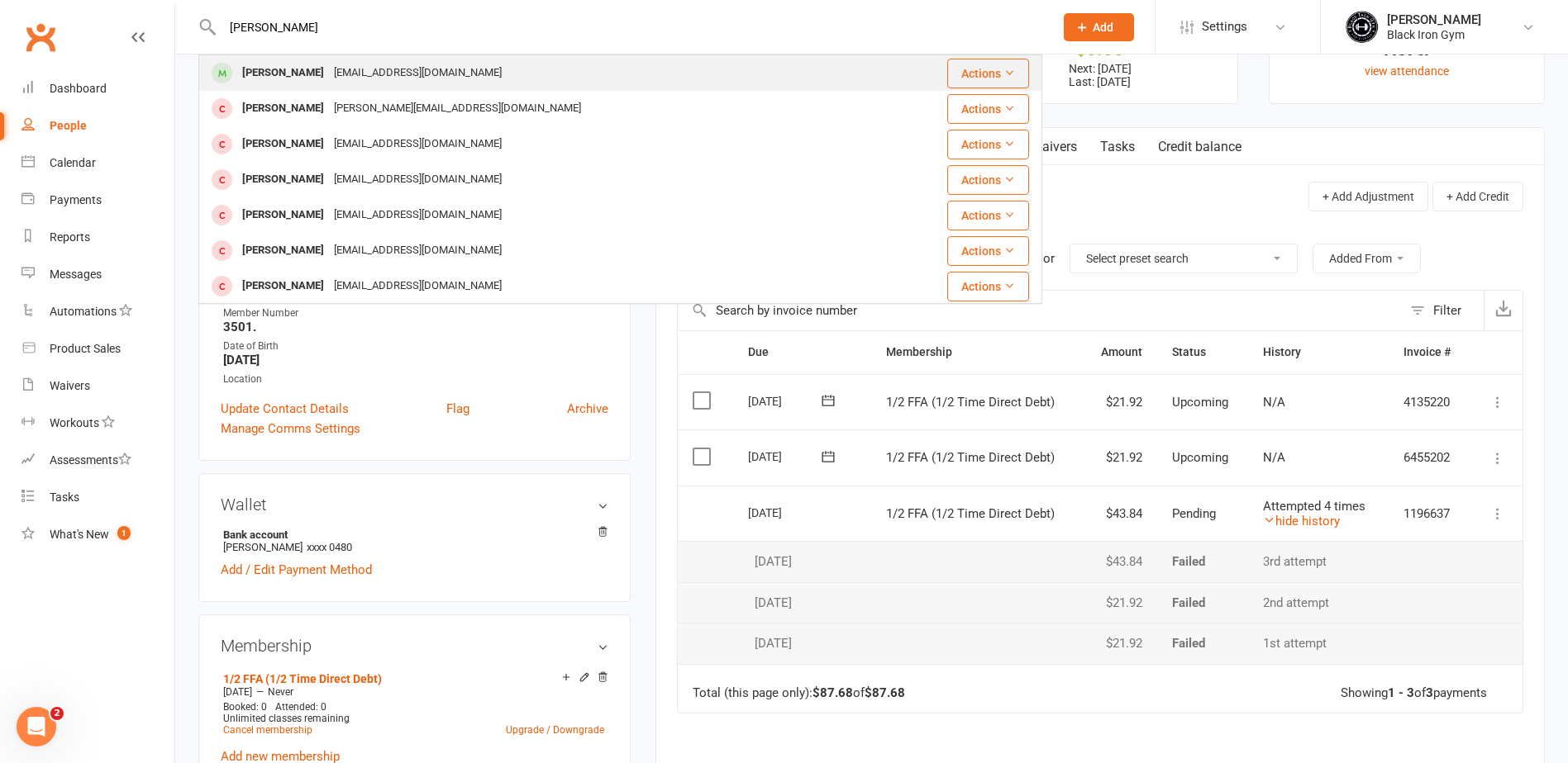
type input "JAMES TURNBAL"
click at [338, 73] on div "Turnbulljames676@gmail.com" at bounding box center [418, 73] width 178 height 24
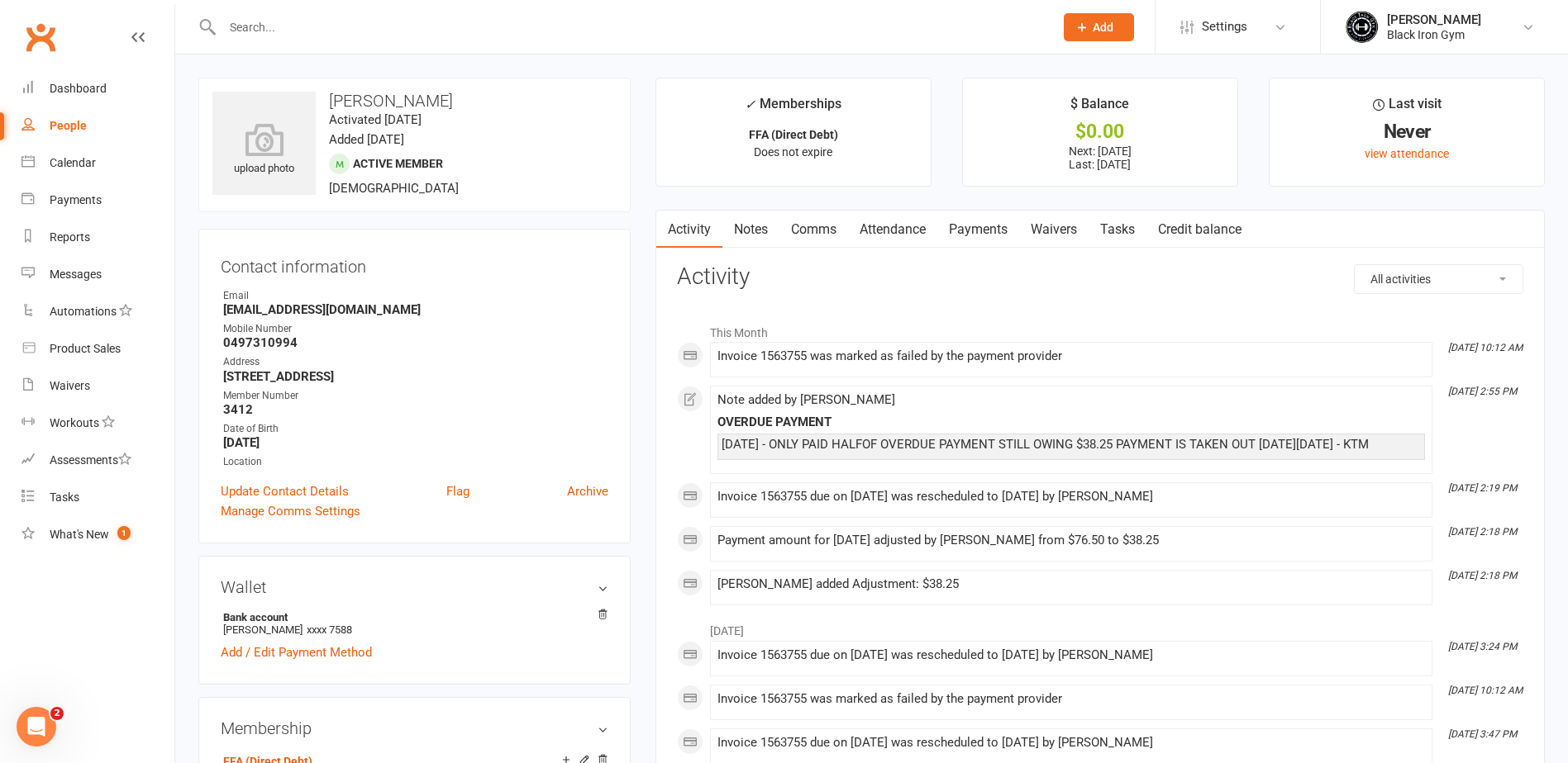
click at [979, 228] on link "Payments" at bounding box center [978, 229] width 82 height 38
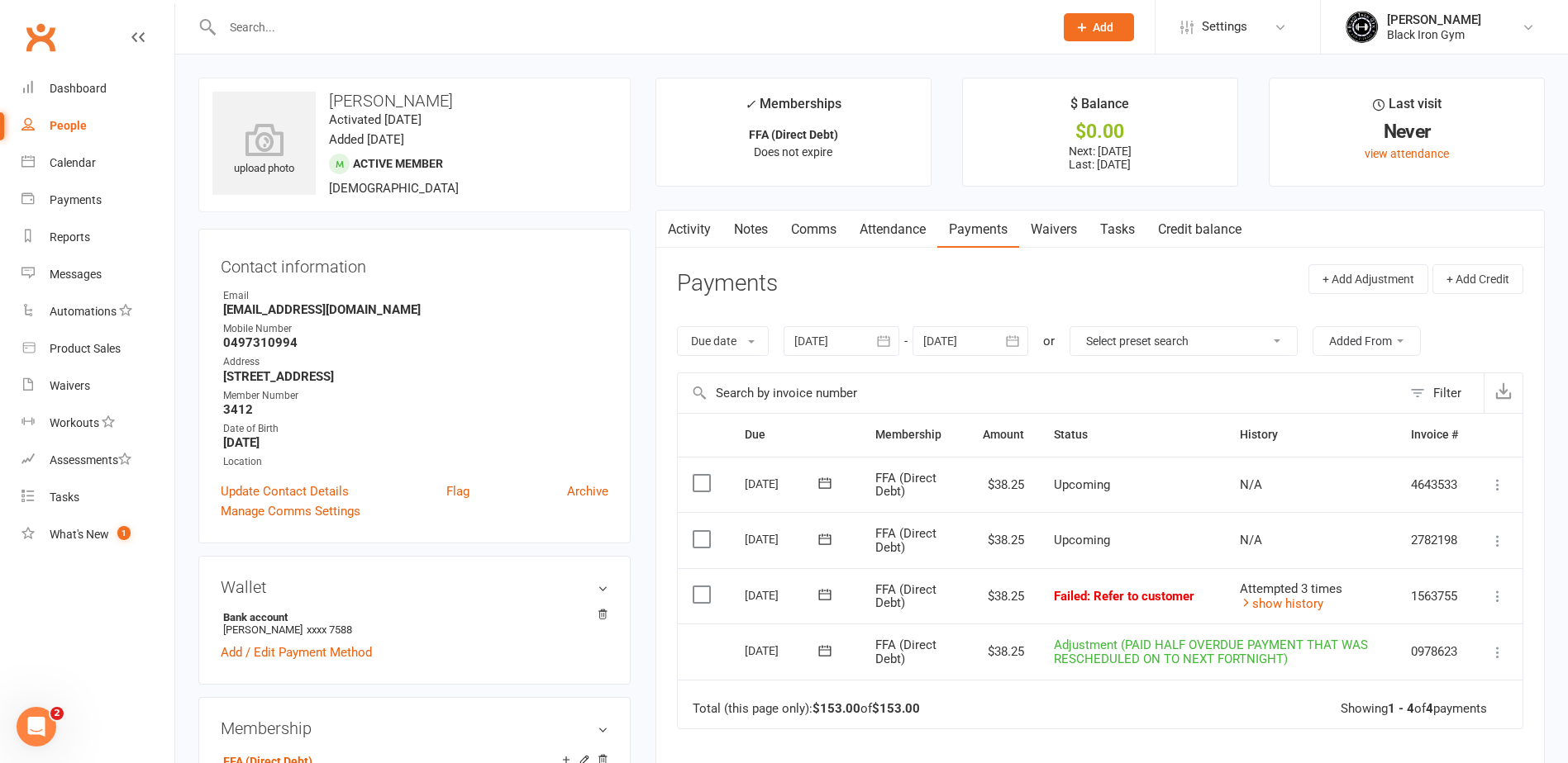
scroll to position [82, 0]
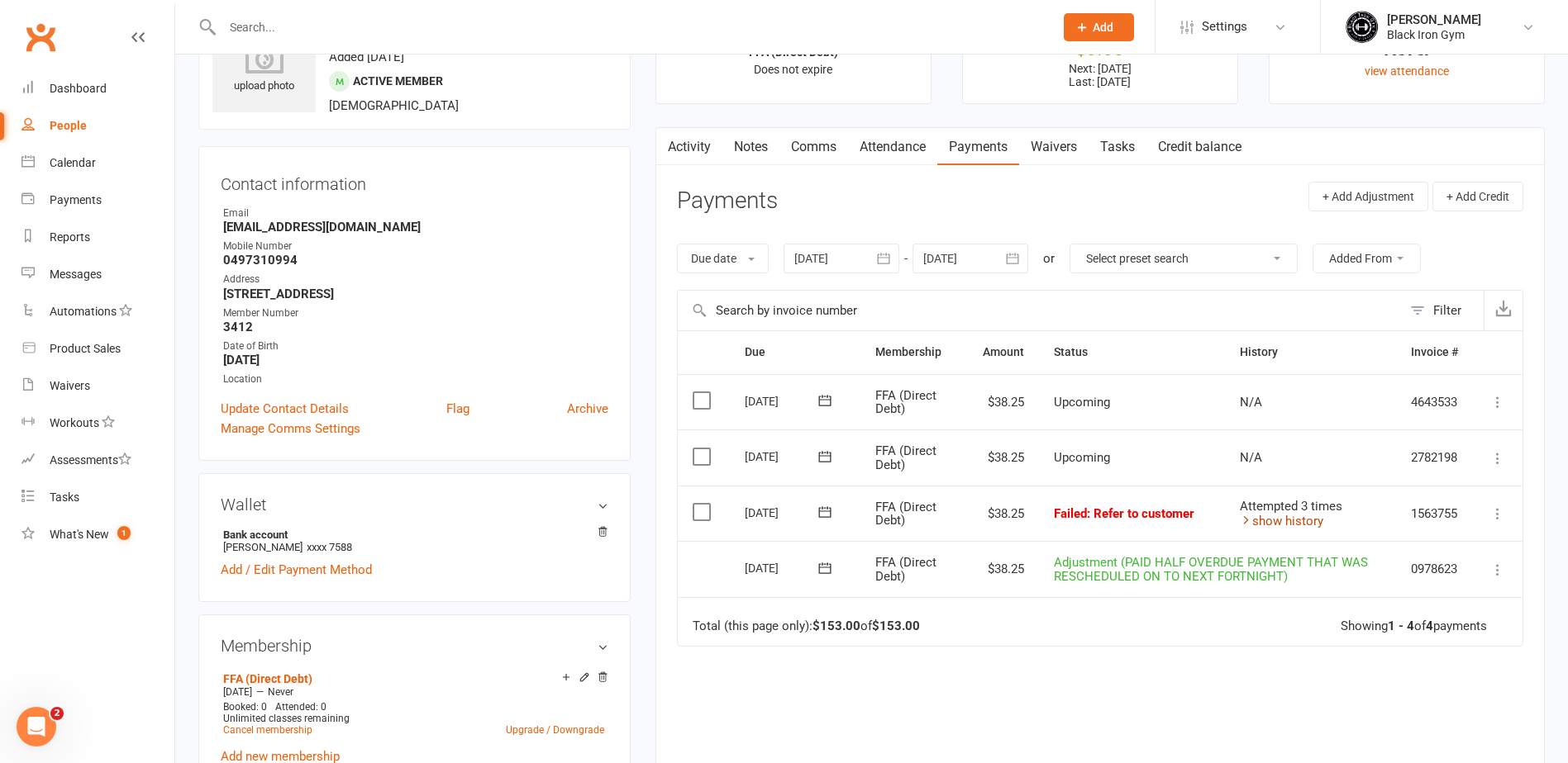
click at [1285, 520] on link "show history" at bounding box center [1282, 520] width 83 height 15
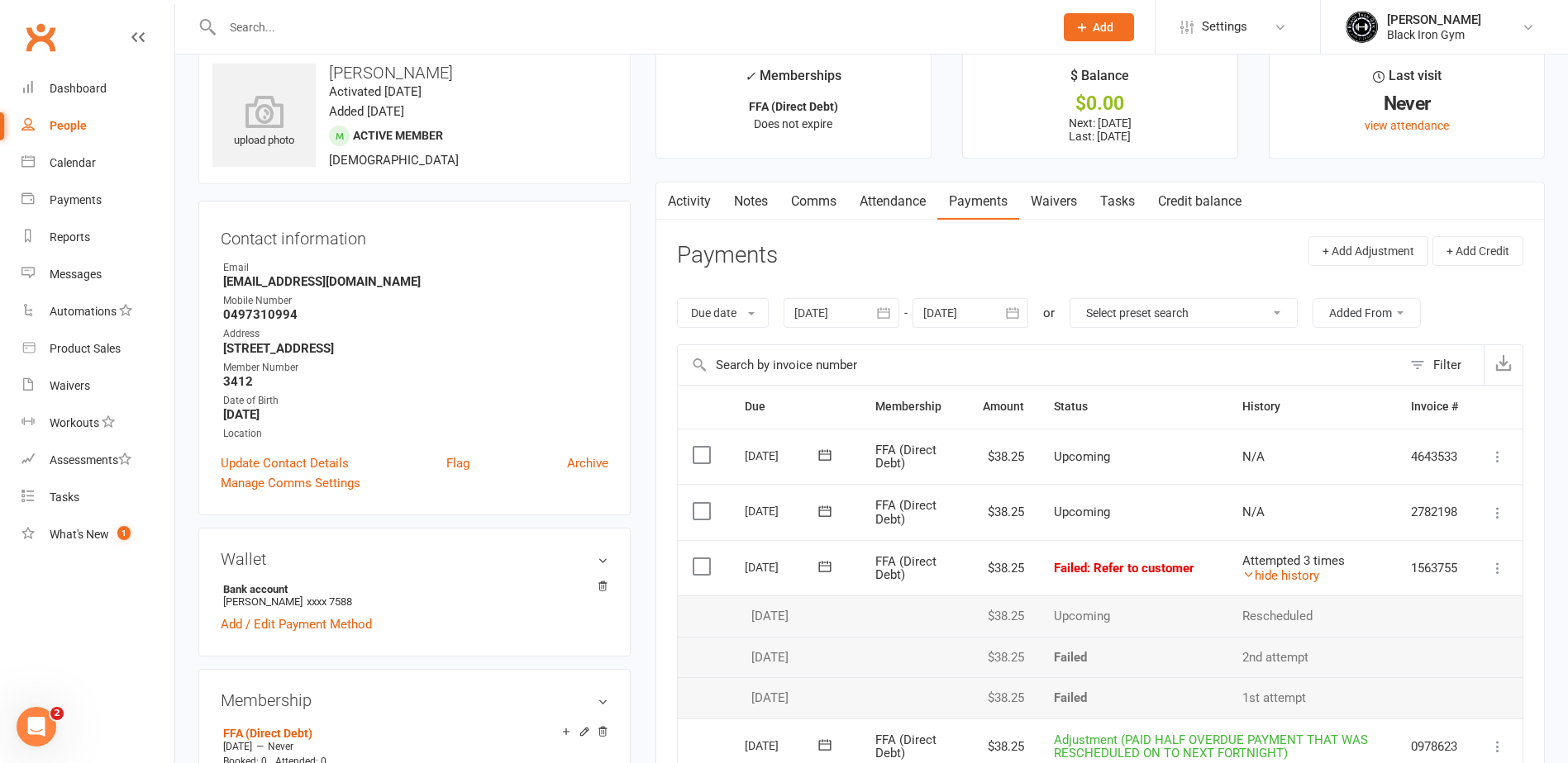
scroll to position [0, 0]
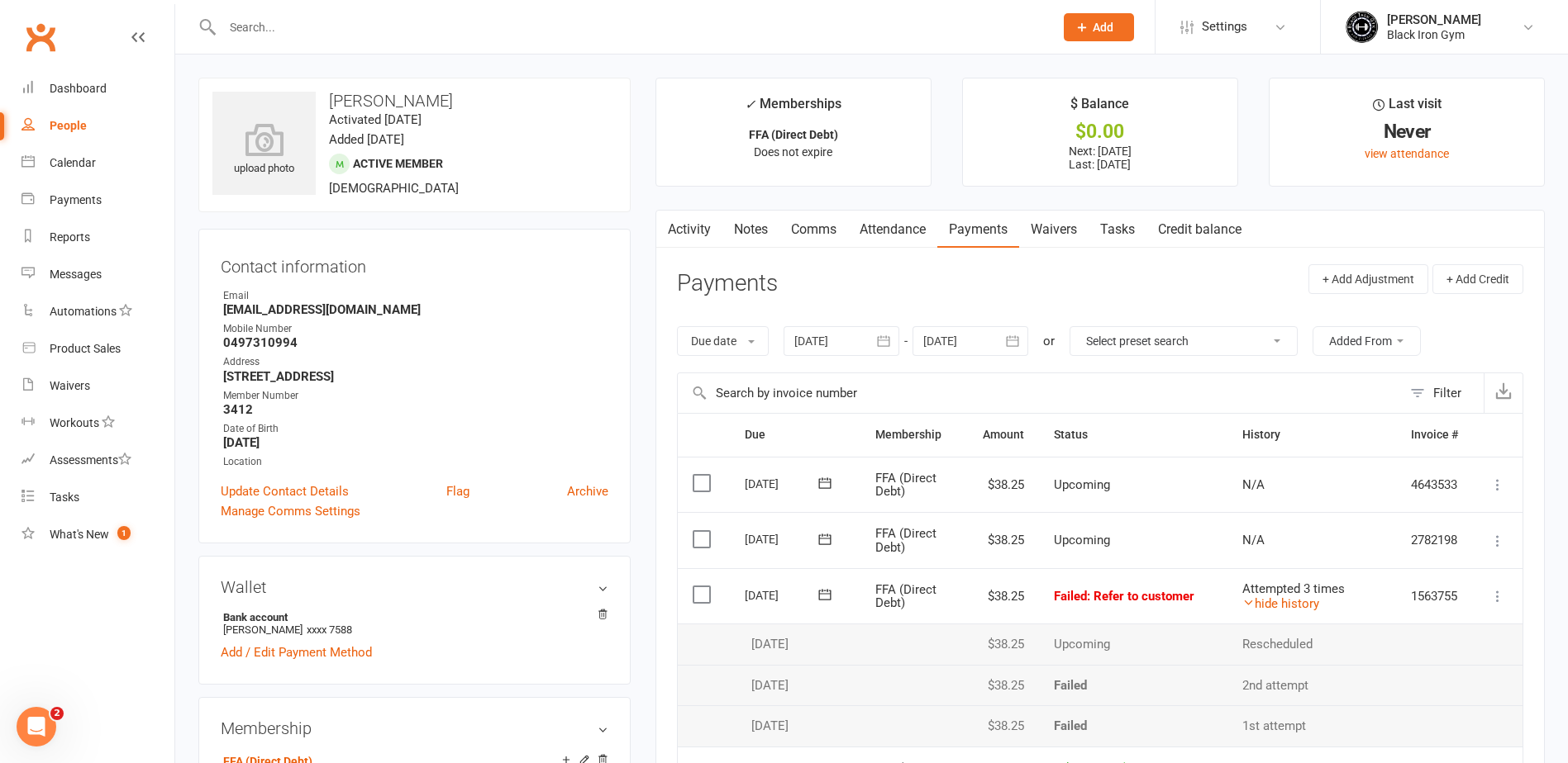
click at [831, 599] on icon at bounding box center [824, 595] width 13 height 11
click at [656, 409] on div "Activity Notes Comms Attendance Payments Waivers Tasks Credit balance Payments …" at bounding box center [1100, 651] width 889 height 882
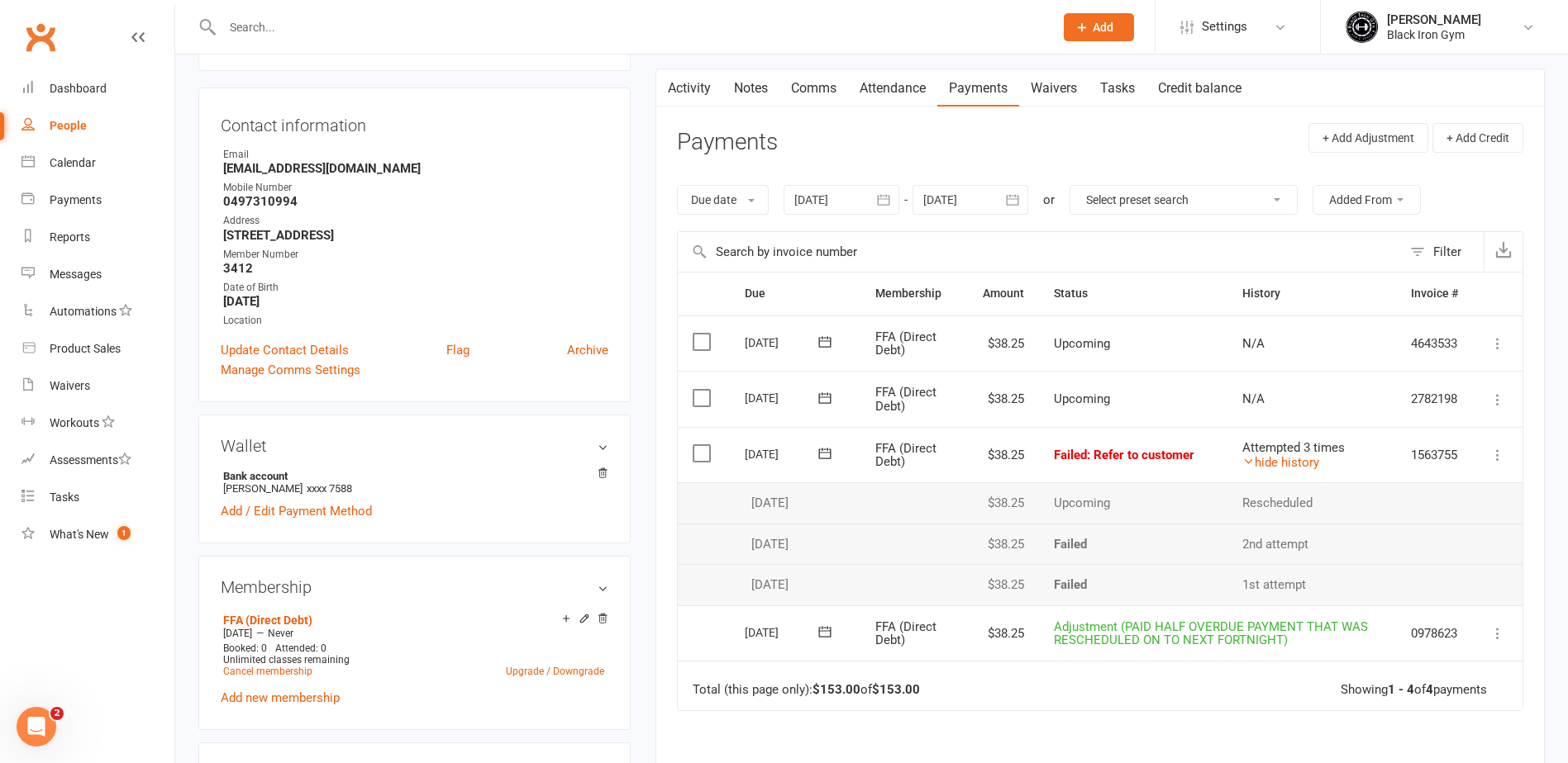
scroll to position [165, 0]
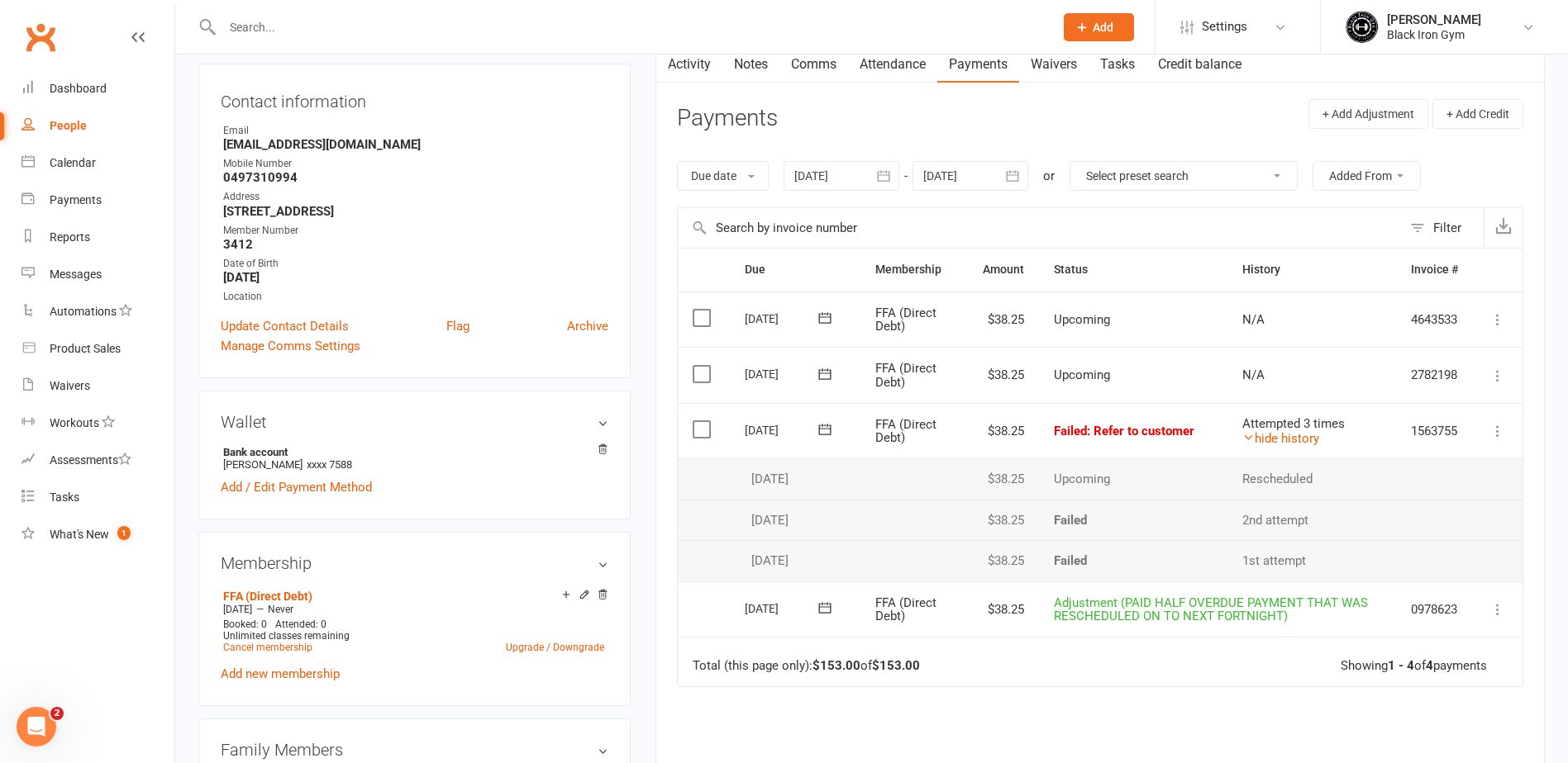
click at [832, 432] on icon at bounding box center [824, 429] width 16 height 16
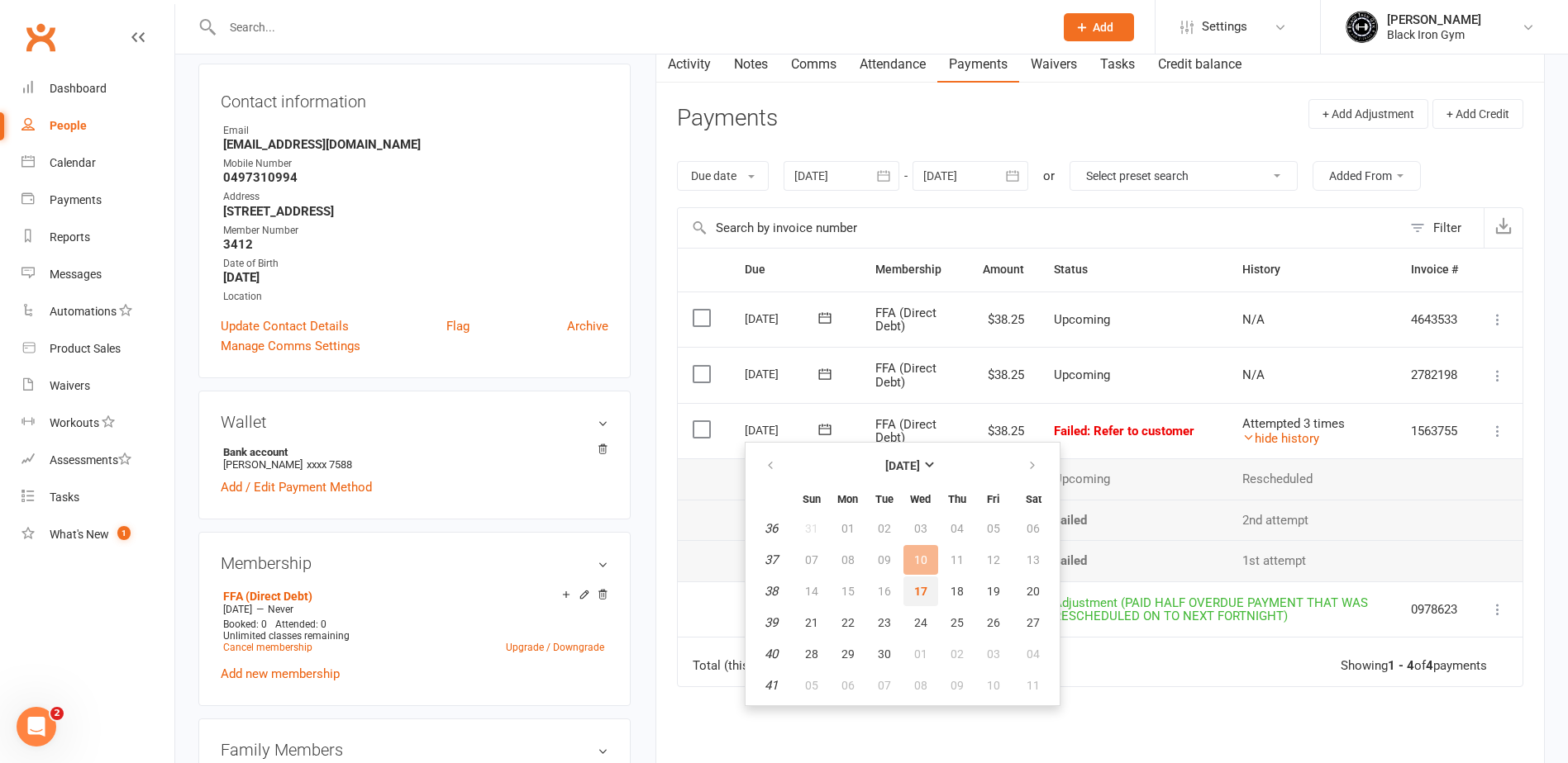
click at [920, 578] on button "17" at bounding box center [921, 591] width 35 height 30
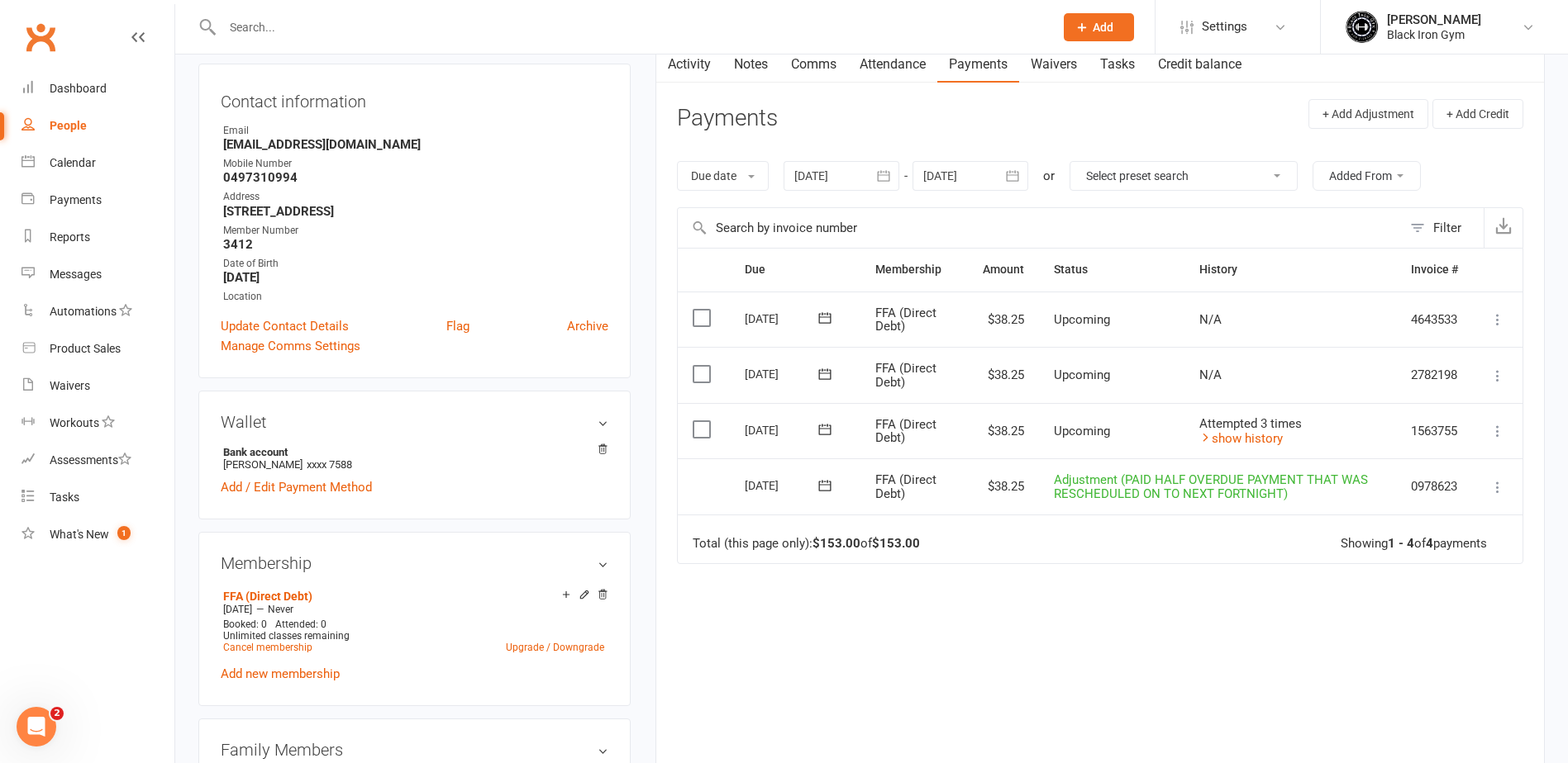
click at [246, 25] on input "text" at bounding box center [630, 27] width 825 height 23
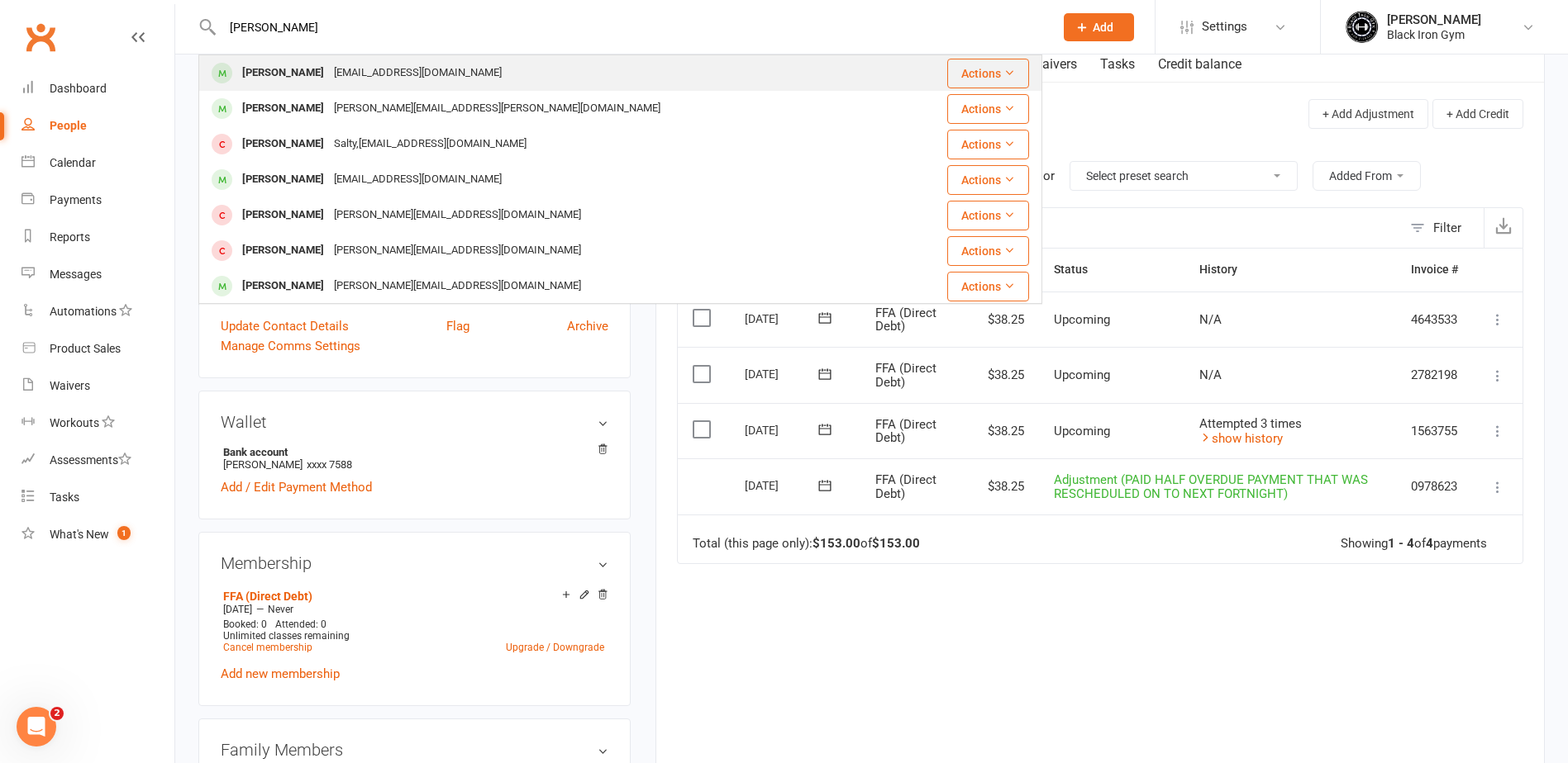
type input "AKEEM WI"
click at [329, 76] on div "Akeem Williams-Coveney" at bounding box center [282, 73] width 92 height 24
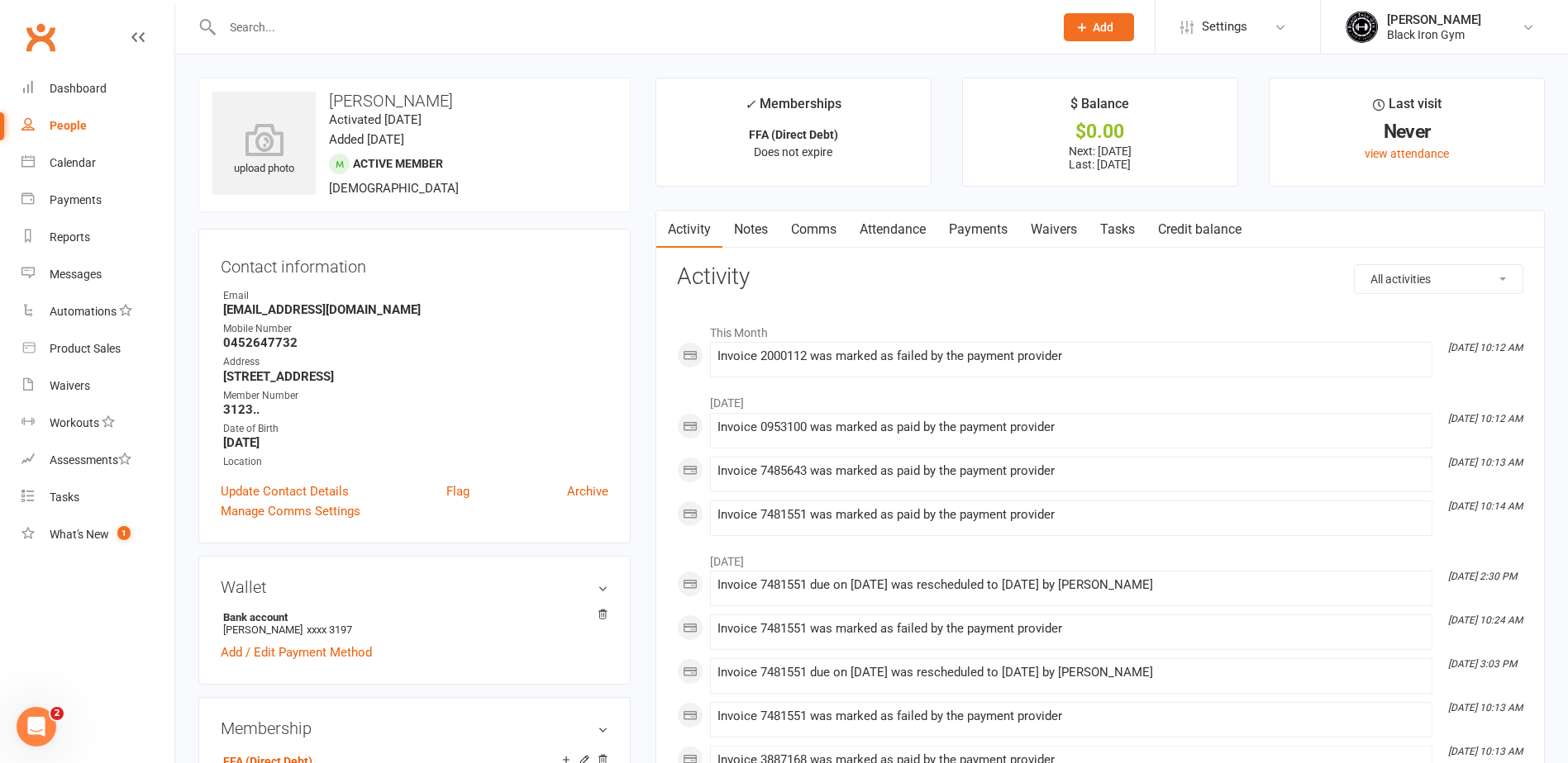
click at [980, 235] on link "Payments" at bounding box center [978, 229] width 82 height 38
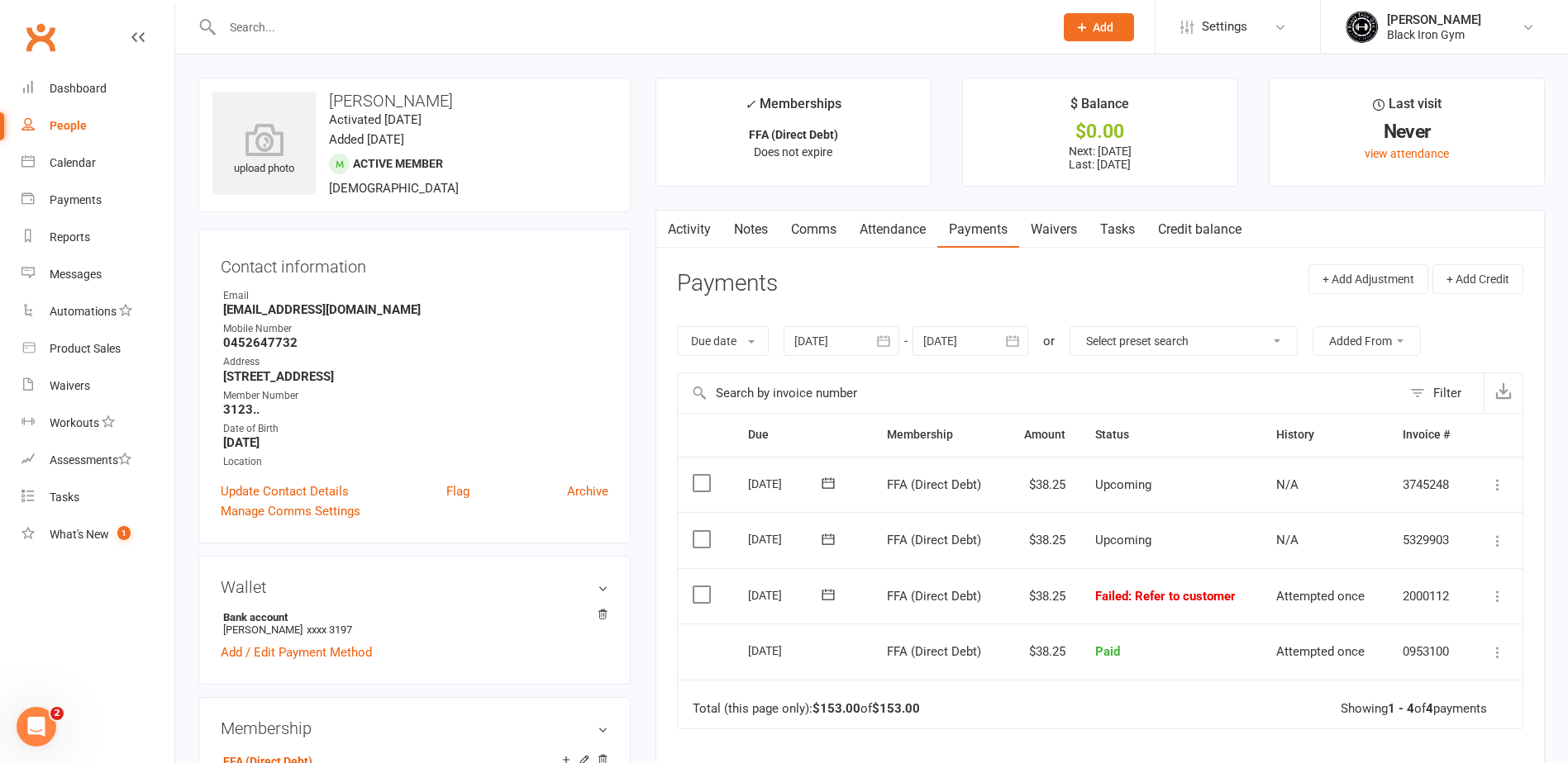
click at [815, 593] on button at bounding box center [828, 596] width 33 height 17
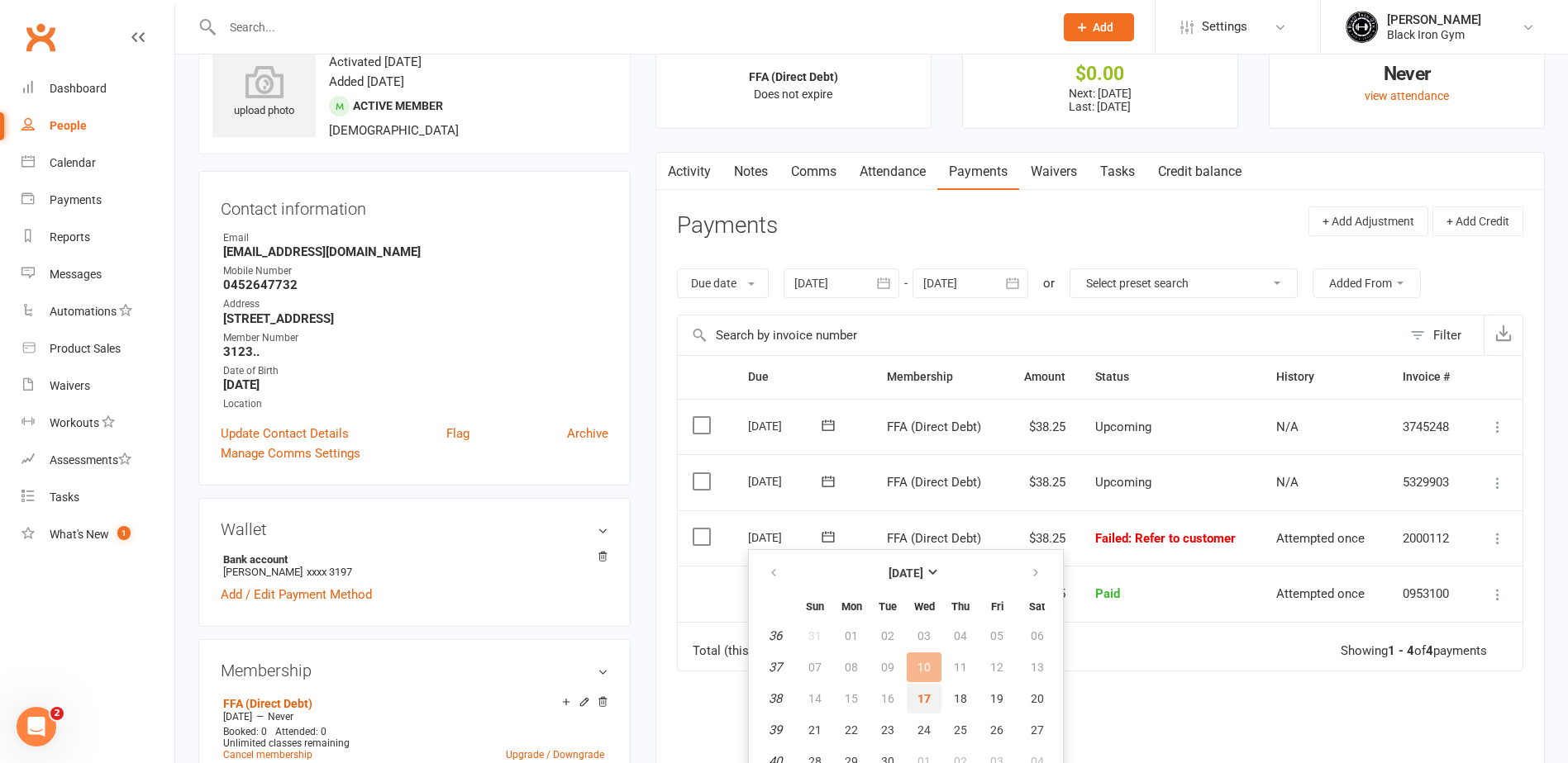
scroll to position [82, 0]
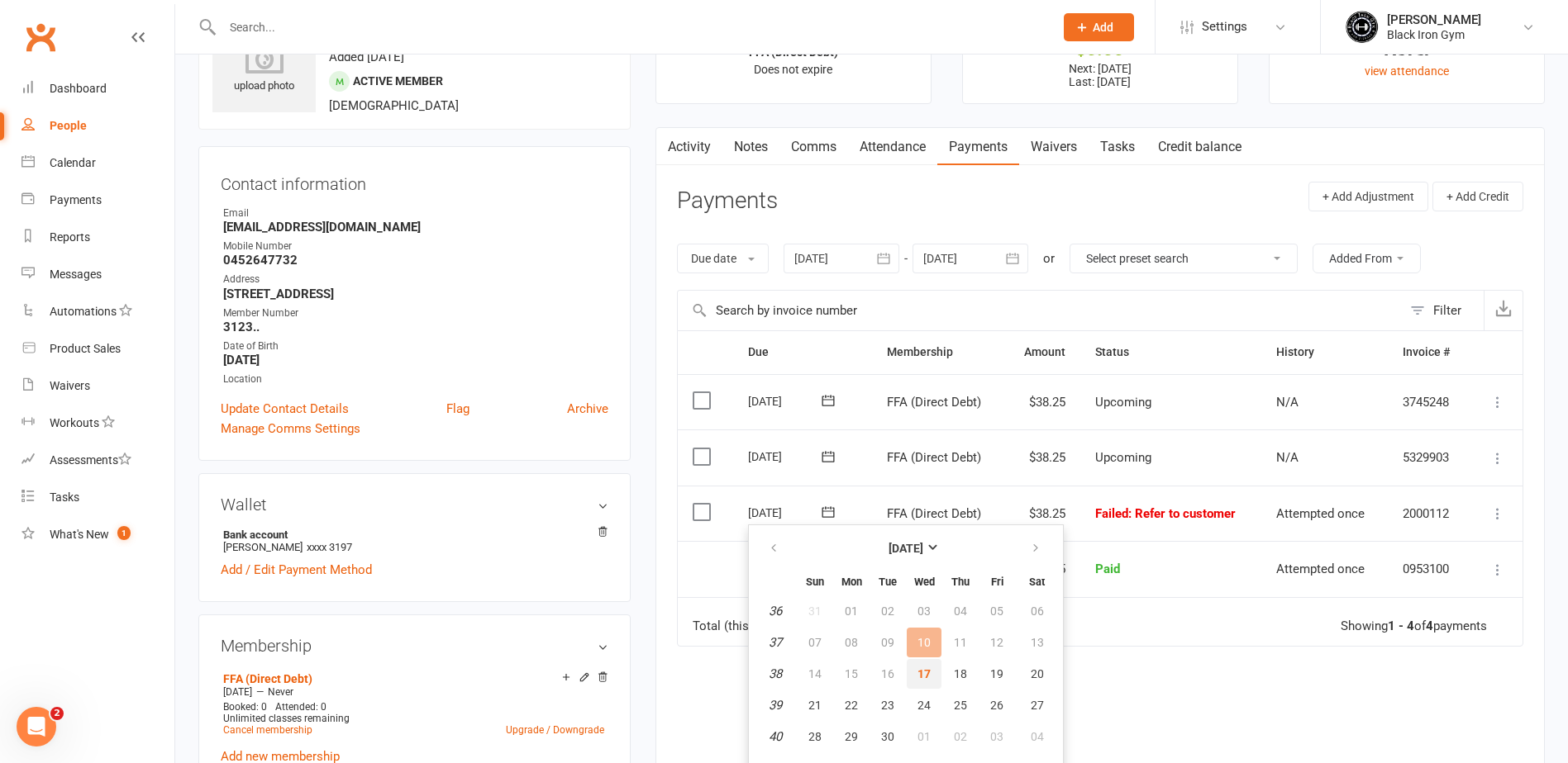
click at [920, 671] on span "17" at bounding box center [924, 674] width 14 height 14
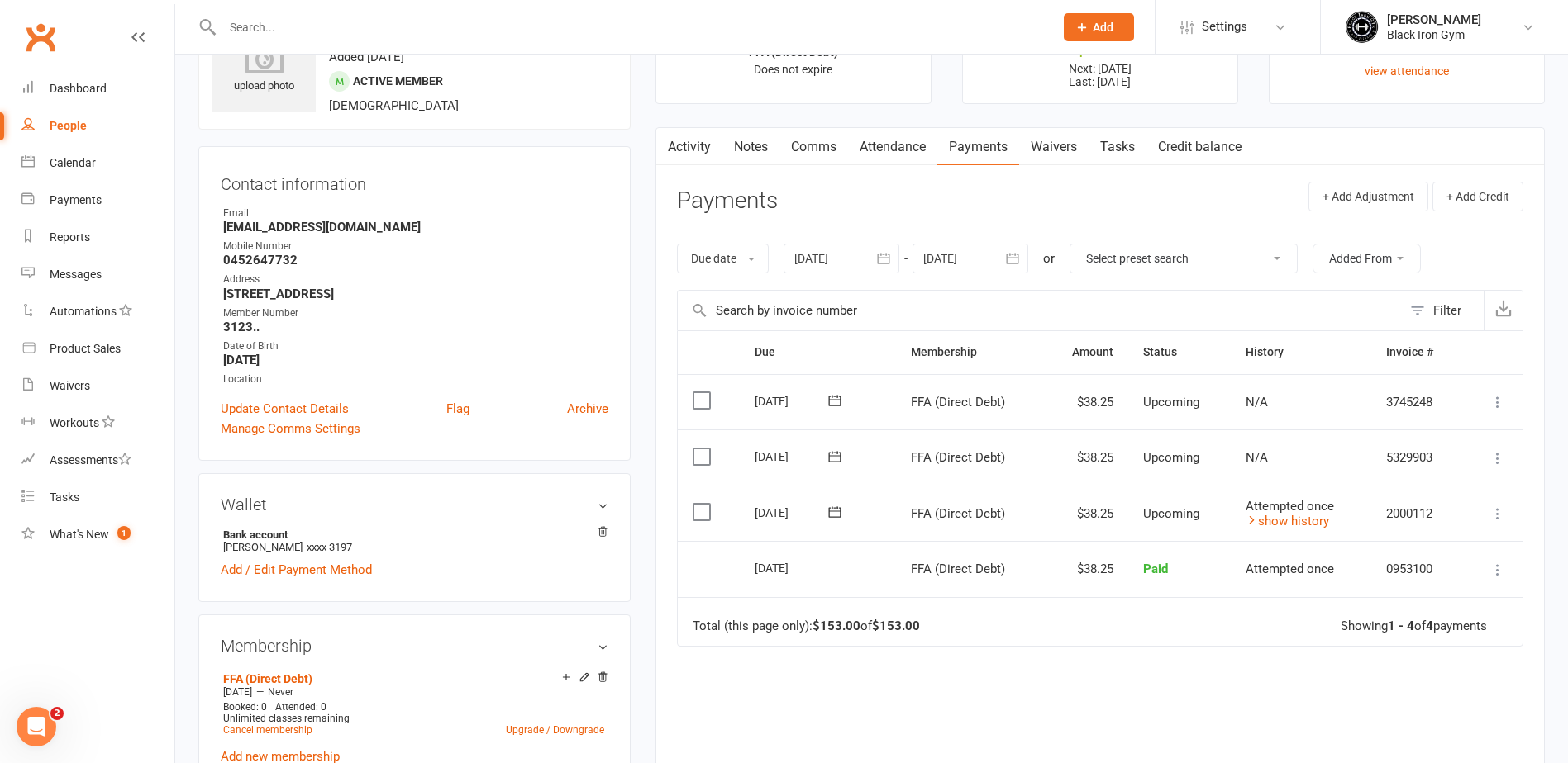
click at [341, 39] on div at bounding box center [620, 27] width 843 height 54
click at [346, 30] on input "text" at bounding box center [630, 27] width 825 height 23
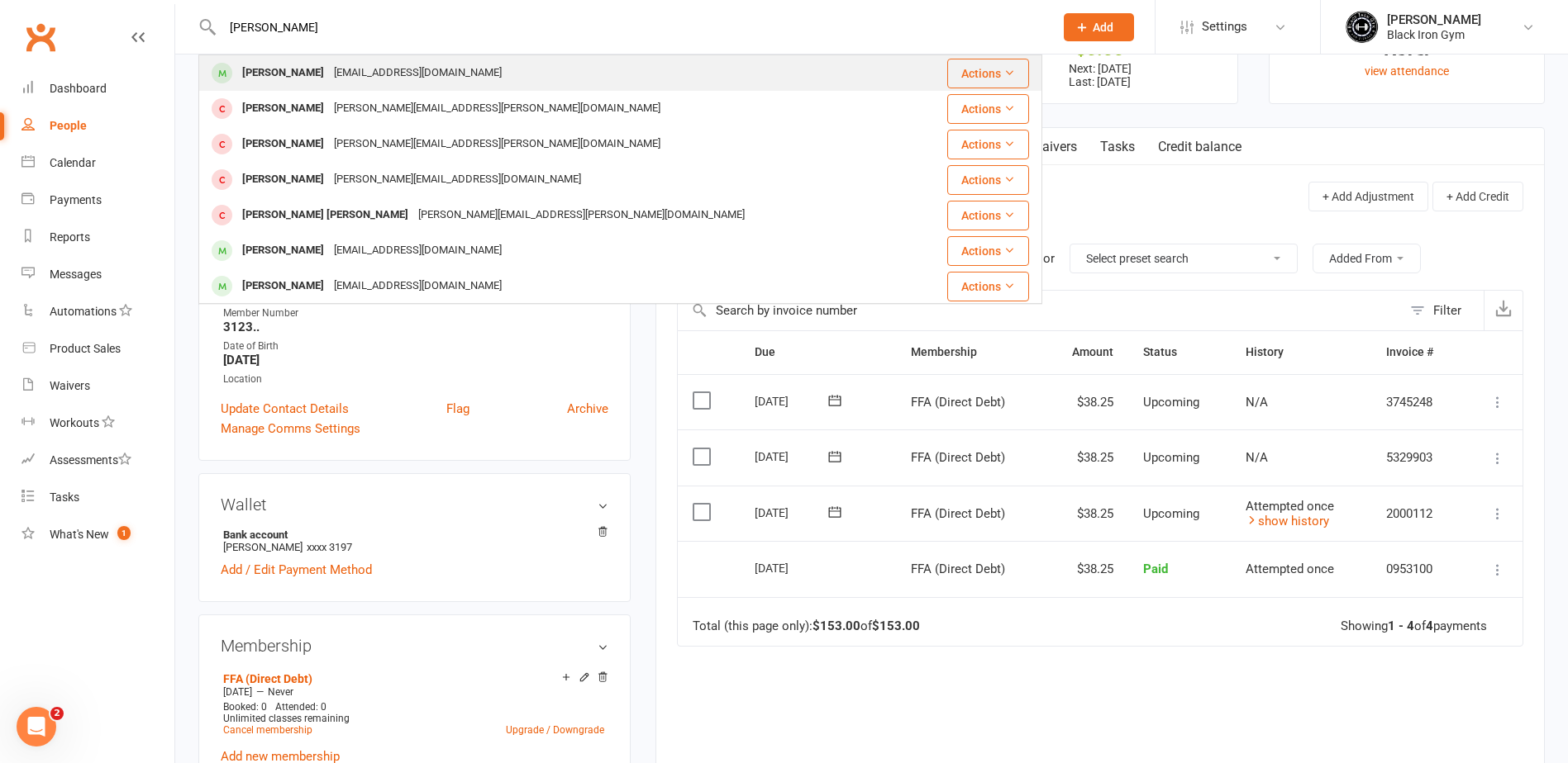
type input "JACK COLE"
click at [336, 81] on div "Gomackxs@outlook.com" at bounding box center [418, 73] width 178 height 24
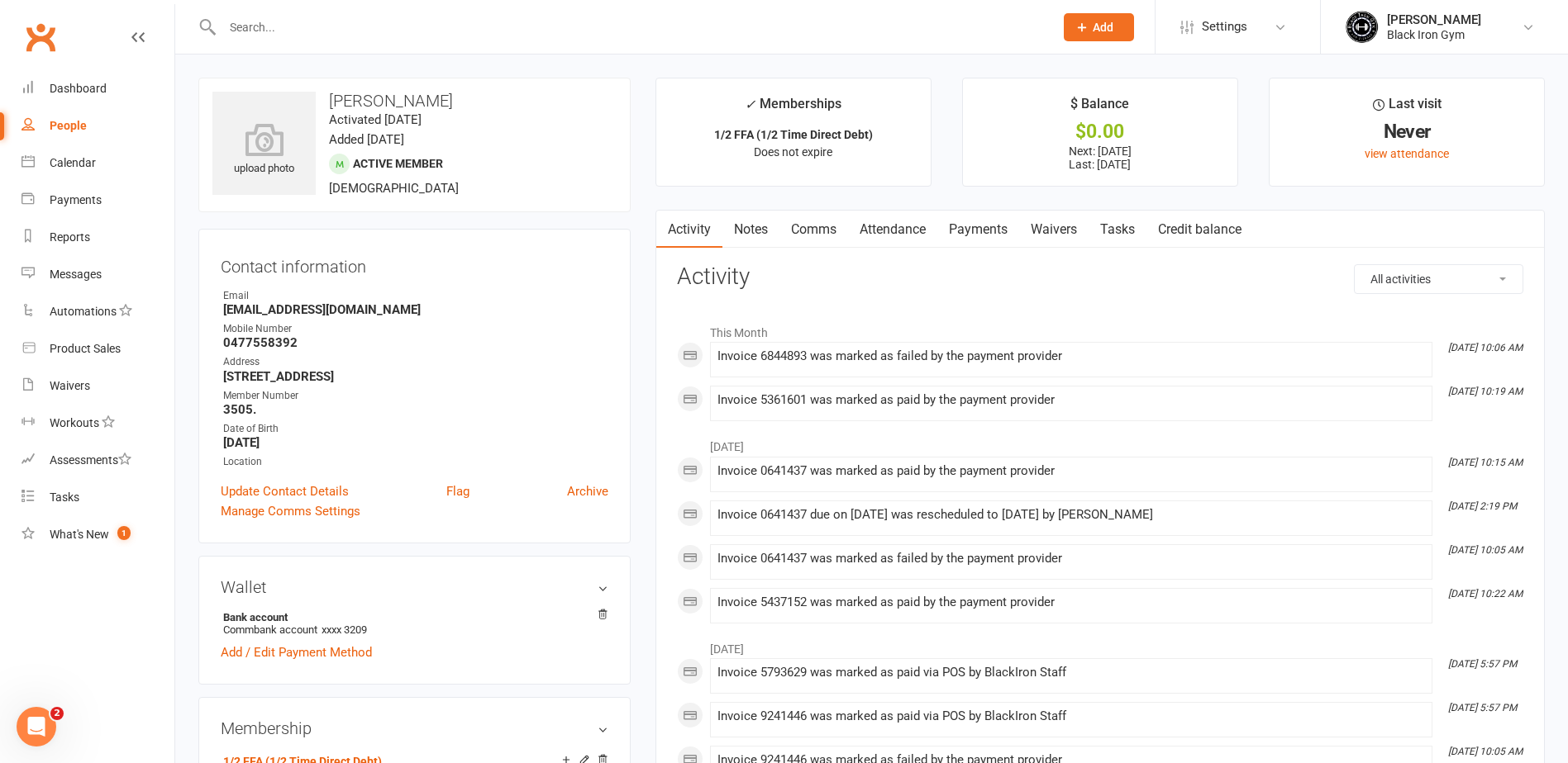
click at [991, 230] on link "Payments" at bounding box center [978, 229] width 82 height 38
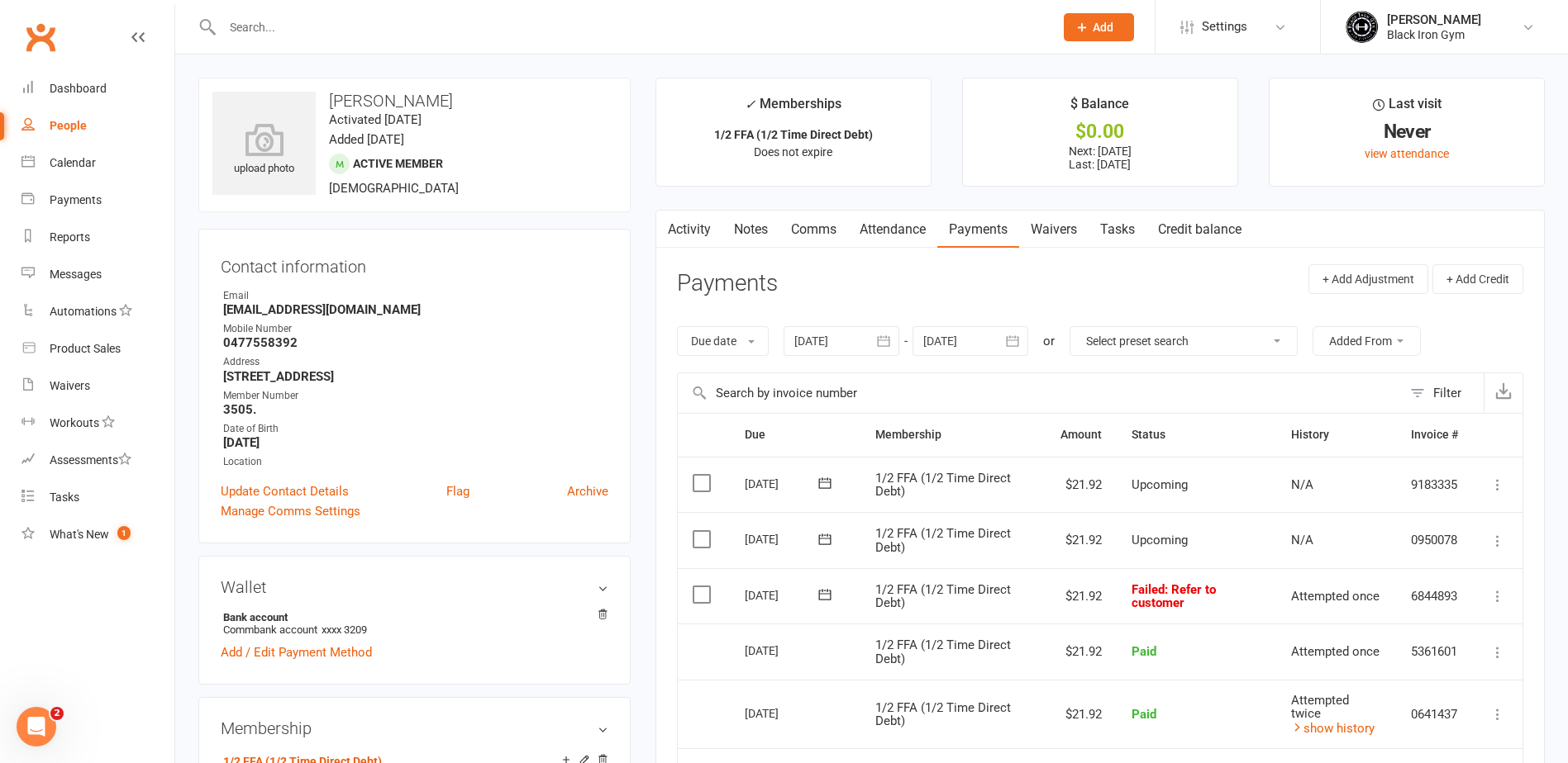
click at [823, 589] on icon at bounding box center [824, 595] width 16 height 16
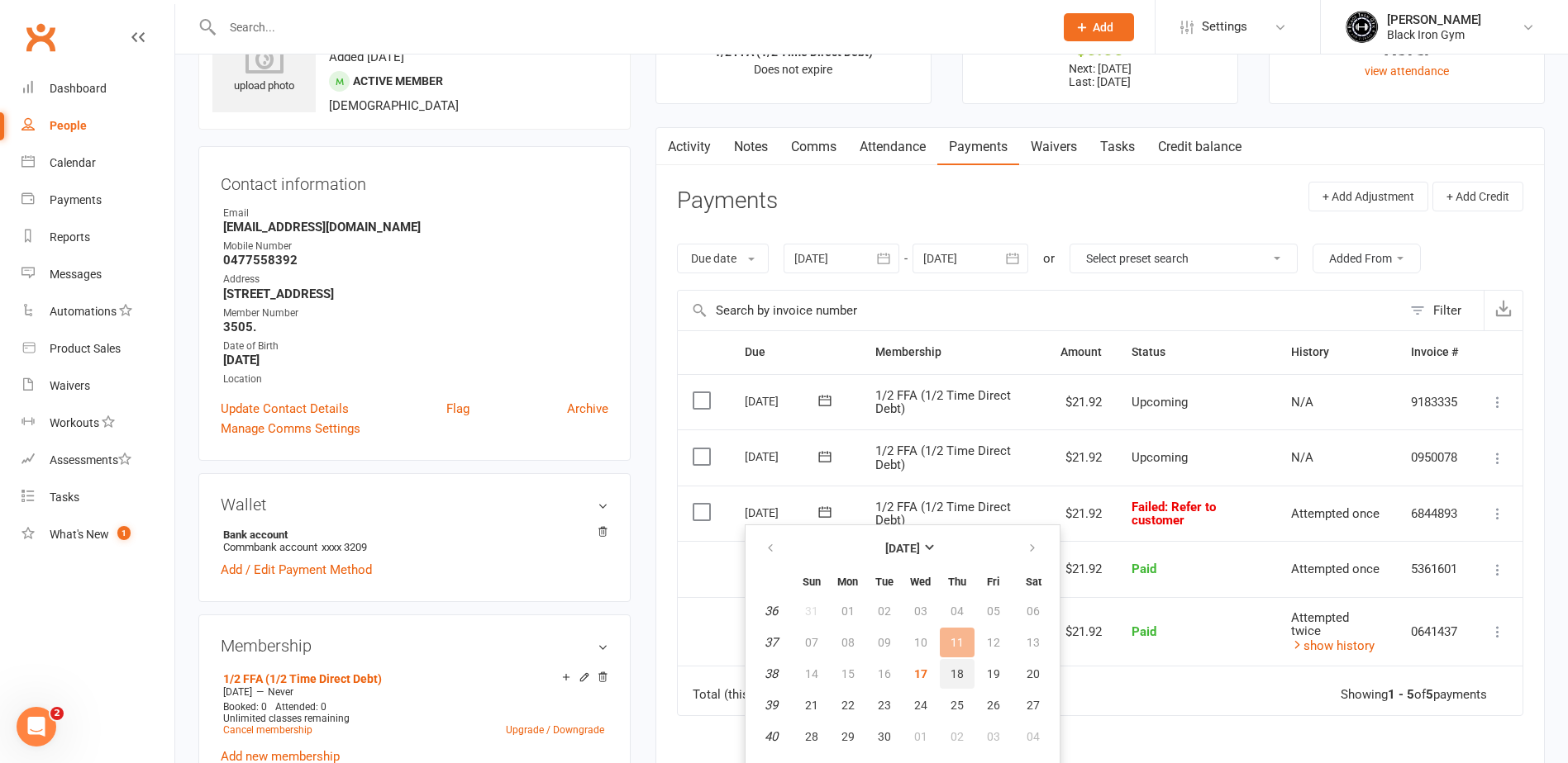
click at [955, 667] on span "18" at bounding box center [958, 674] width 14 height 14
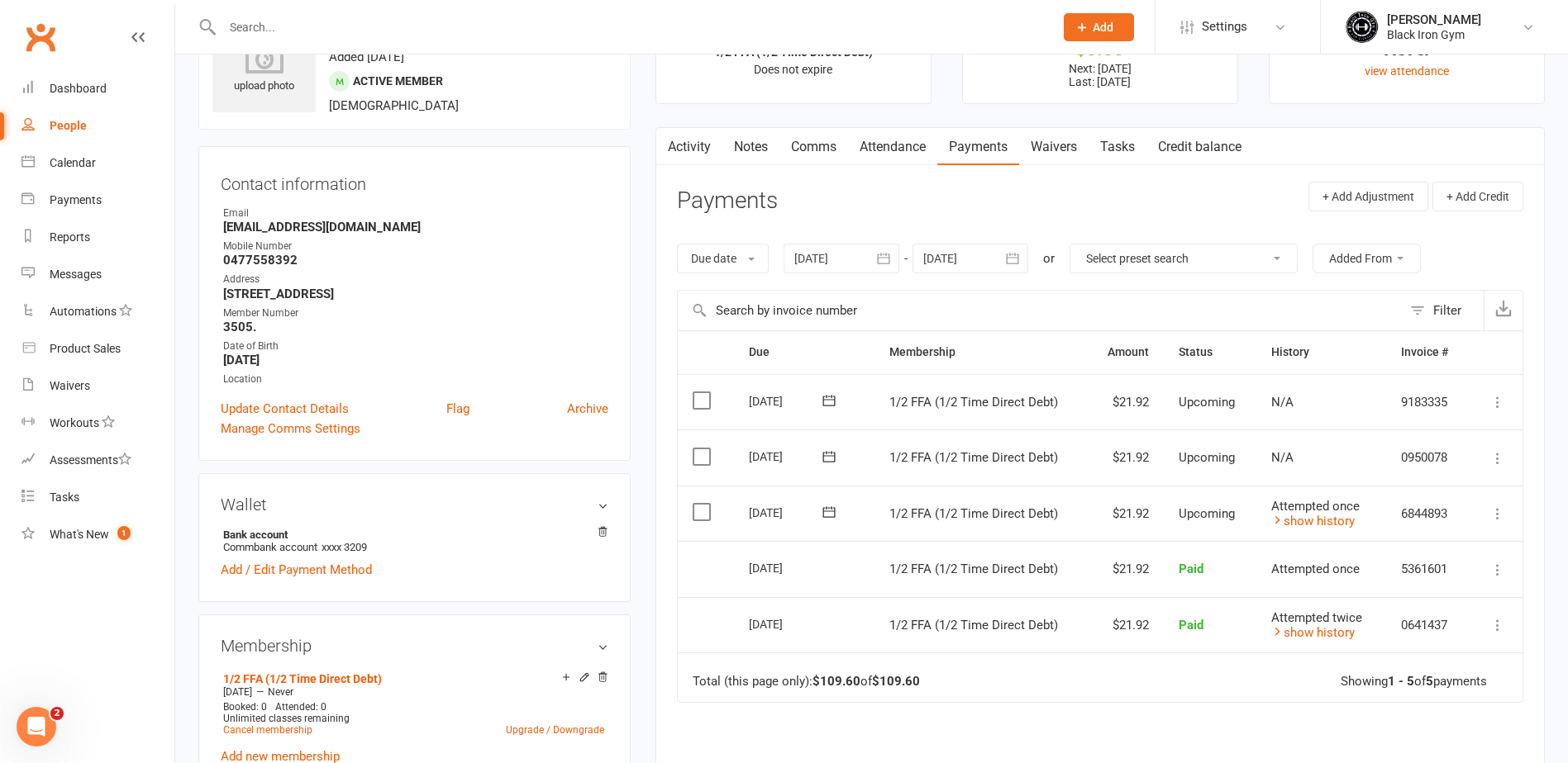
click at [357, 30] on input "text" at bounding box center [630, 27] width 825 height 23
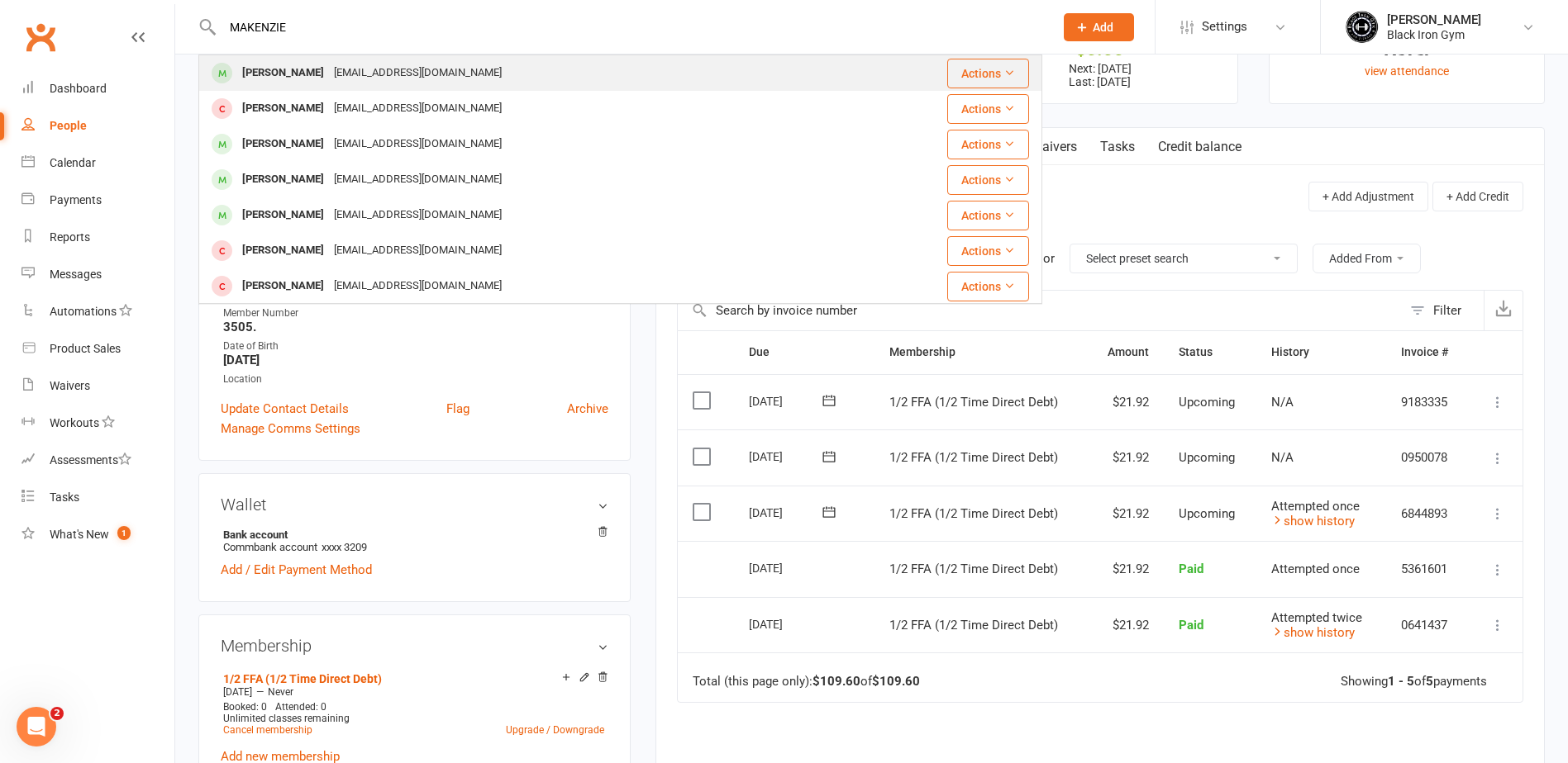
type input "MAKENZIE"
click at [359, 72] on div "Makenzie_08@hotmail.com" at bounding box center [418, 73] width 178 height 24
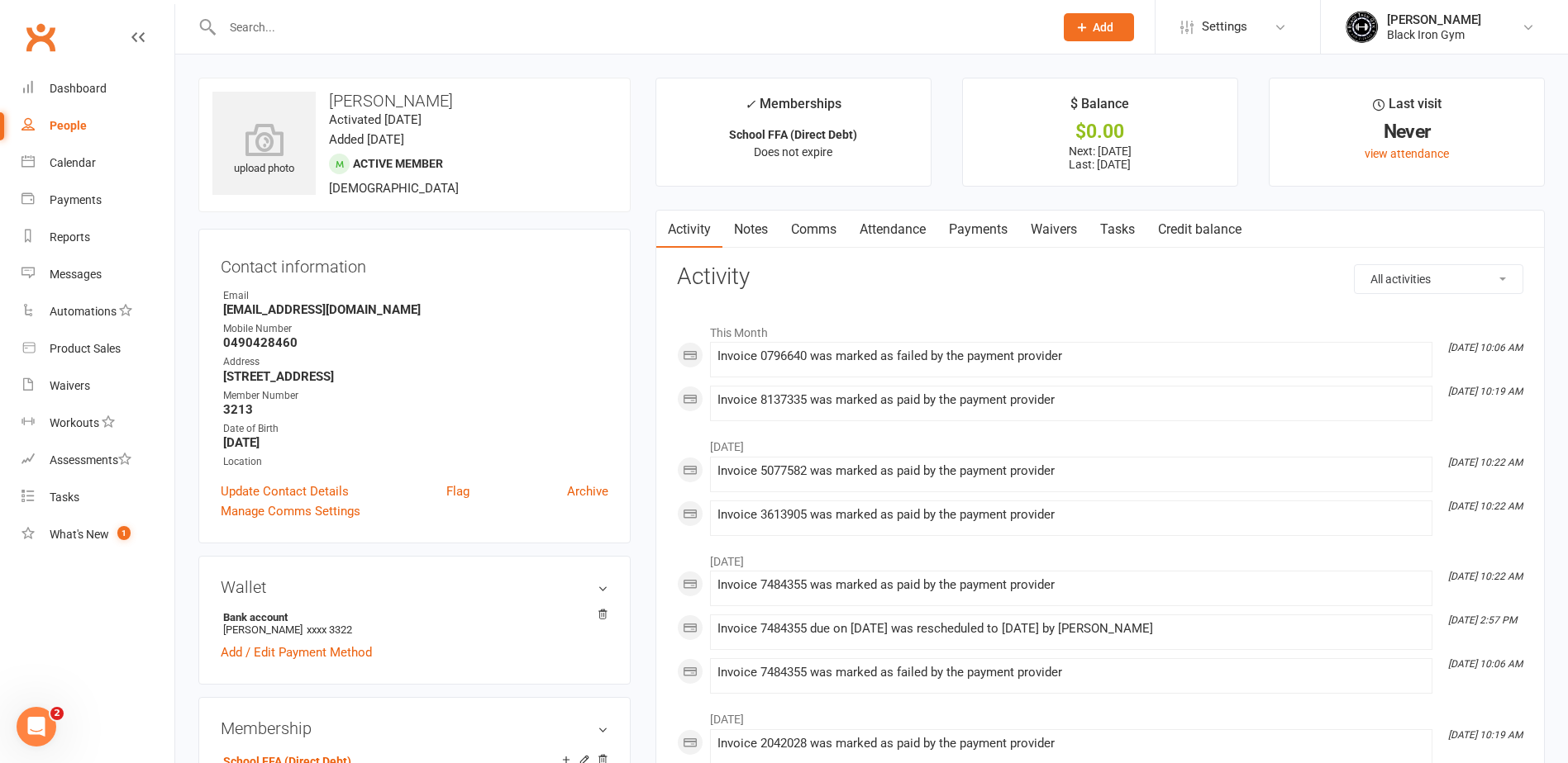
click at [962, 219] on link "Payments" at bounding box center [978, 229] width 82 height 38
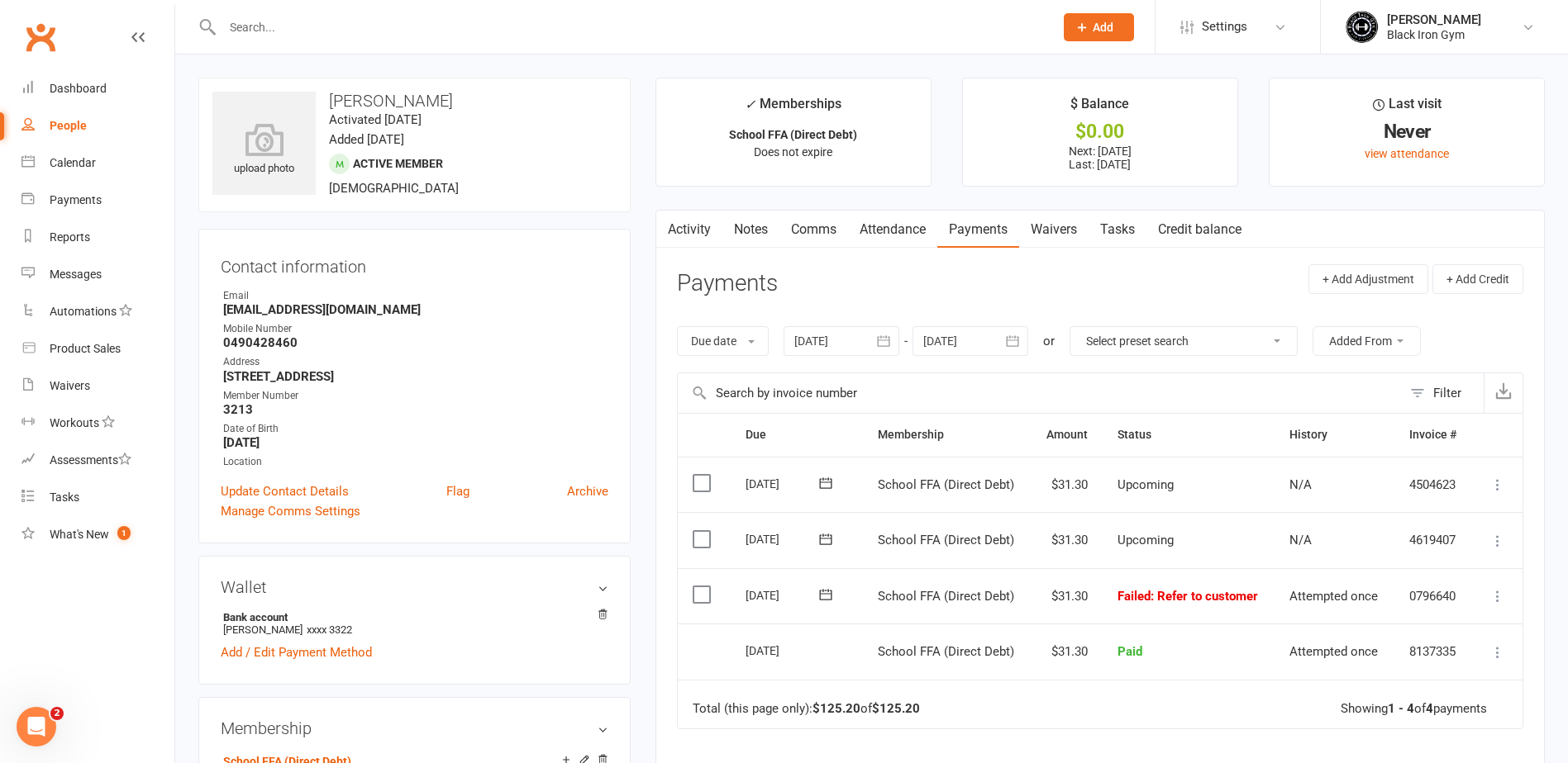
click at [831, 596] on icon at bounding box center [825, 595] width 16 height 16
click at [957, 752] on span "18" at bounding box center [958, 757] width 14 height 14
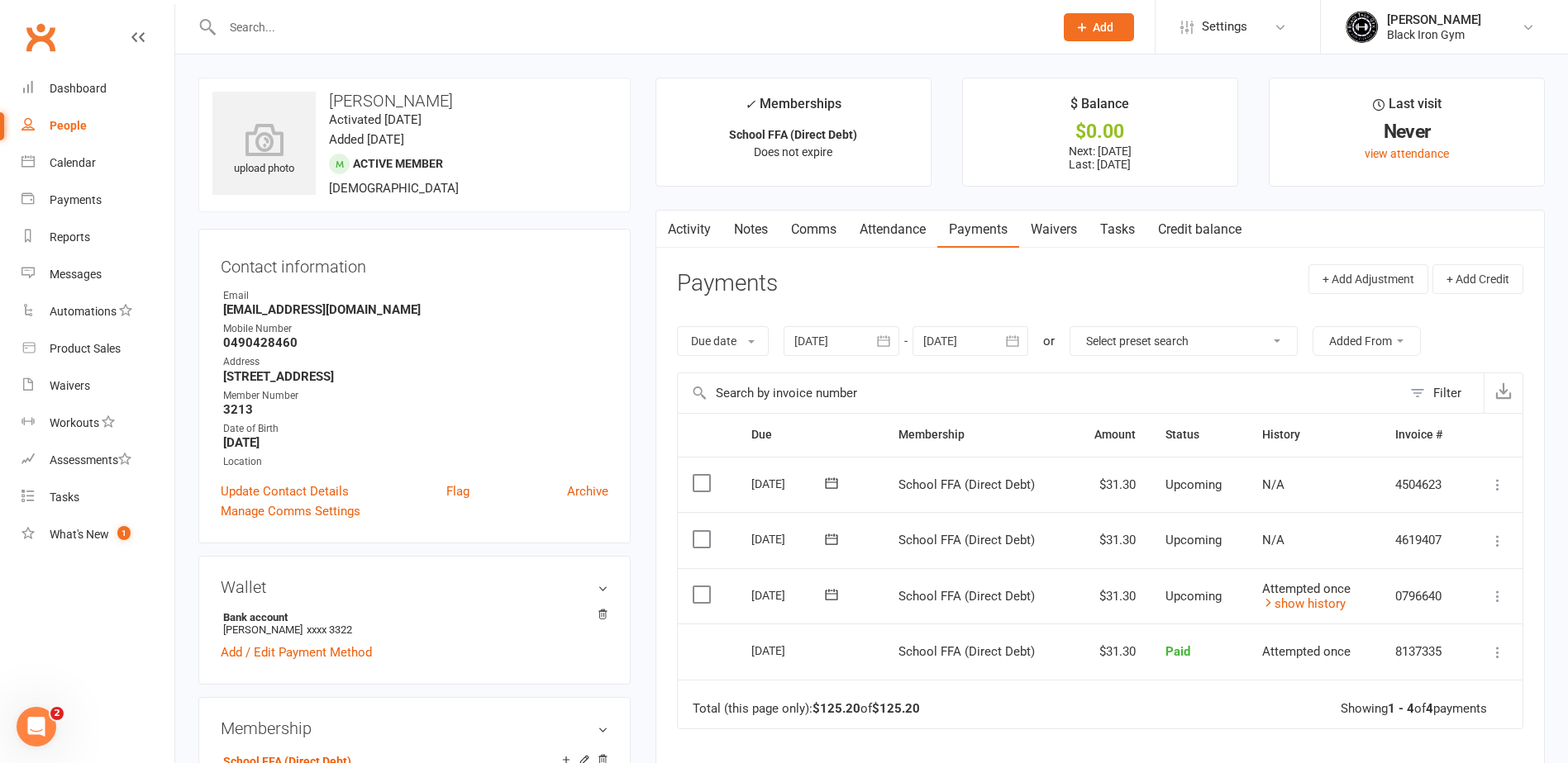
click at [304, 23] on input "text" at bounding box center [630, 27] width 825 height 23
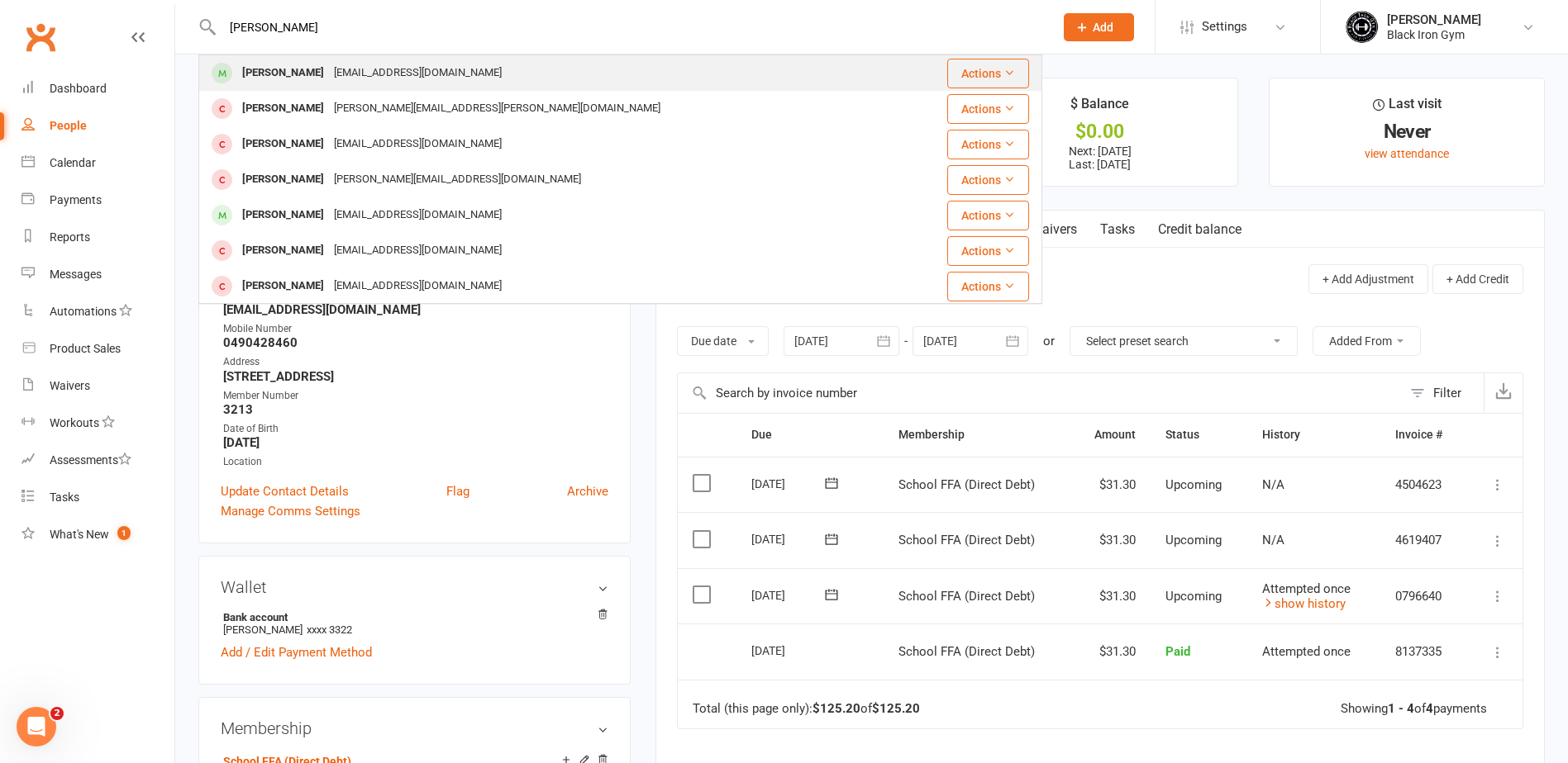
type input "RUBY CRAIG"
click at [409, 76] on div "Rubycraig016@gmail.com" at bounding box center [418, 73] width 178 height 24
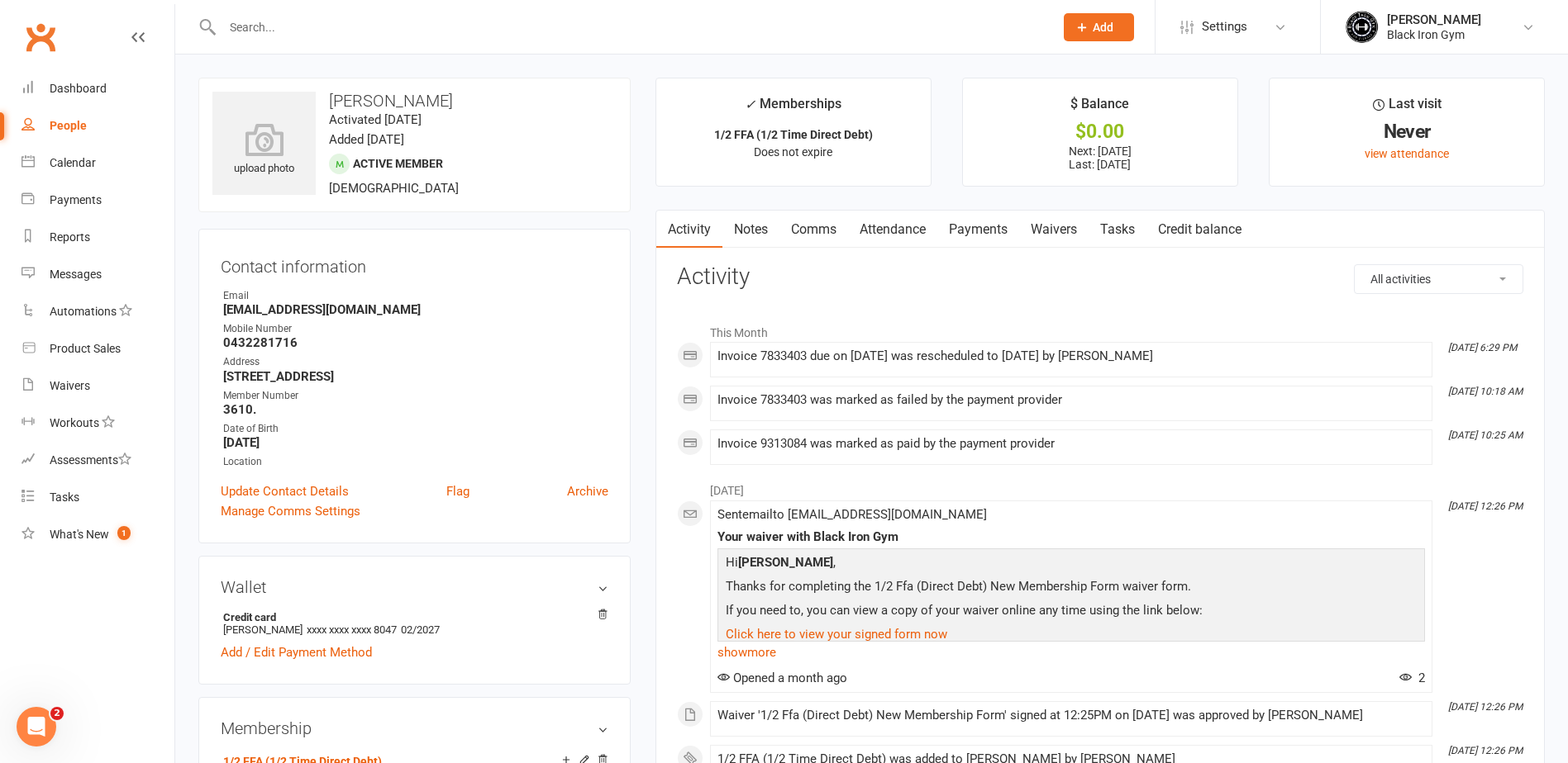
click at [962, 229] on link "Payments" at bounding box center [978, 229] width 82 height 38
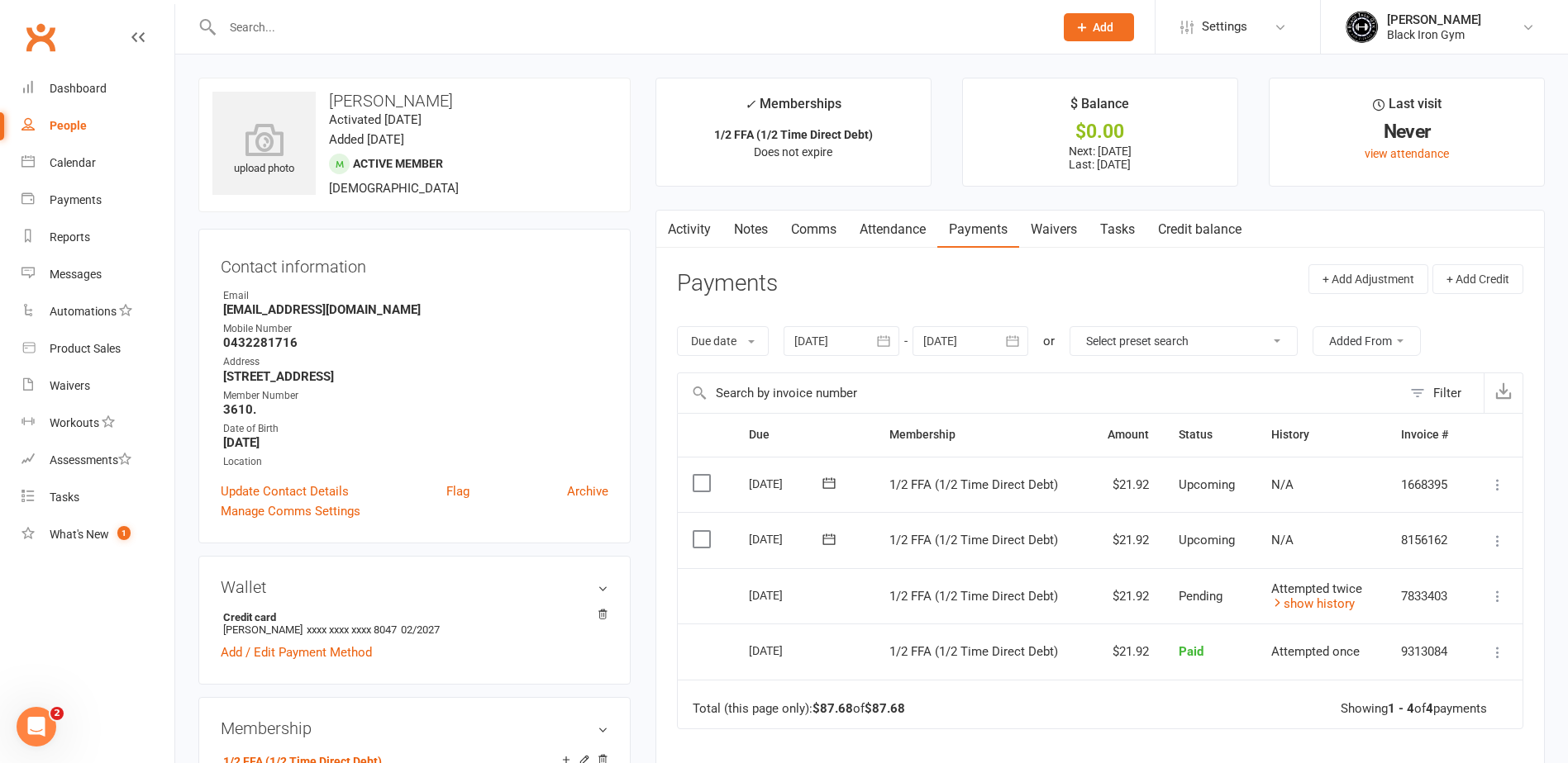
click at [368, 42] on div at bounding box center [620, 27] width 843 height 54
click at [370, 27] on input "text" at bounding box center [630, 27] width 825 height 23
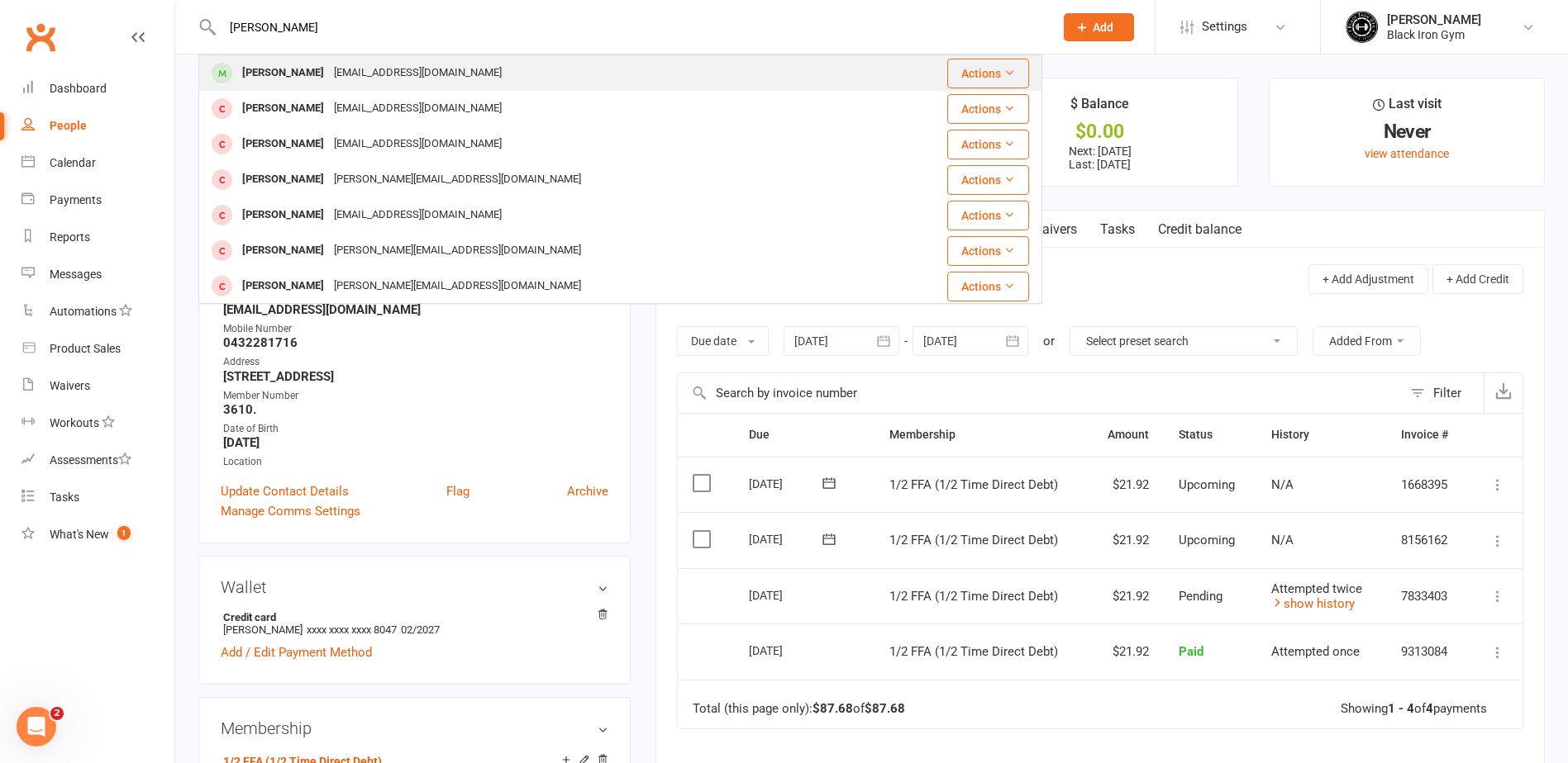
type input "ABBY DOBSON"
click at [426, 82] on div "Abbydobsonfarm@outlook.com" at bounding box center [418, 73] width 178 height 24
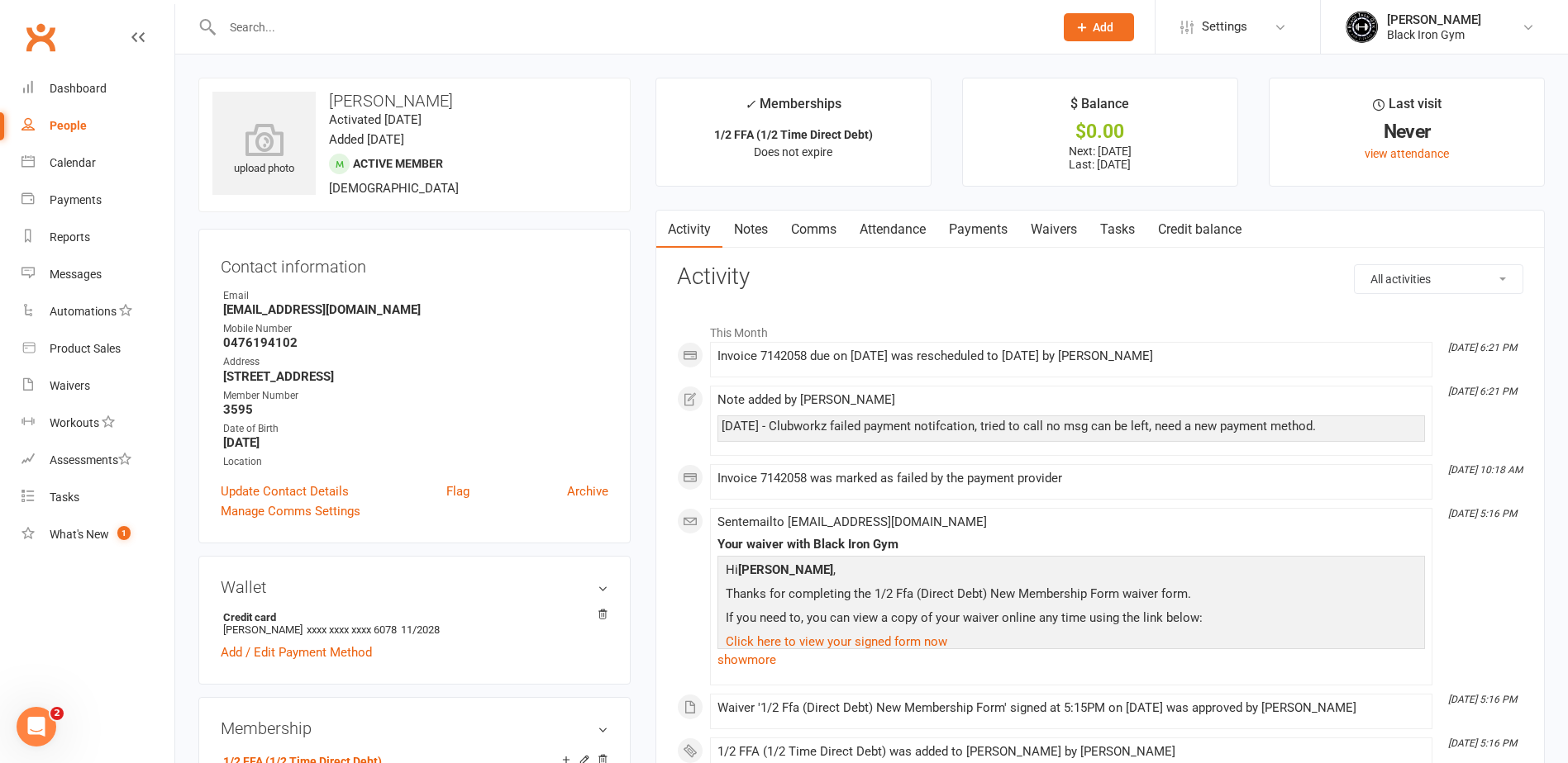
click at [969, 230] on link "Payments" at bounding box center [978, 229] width 82 height 38
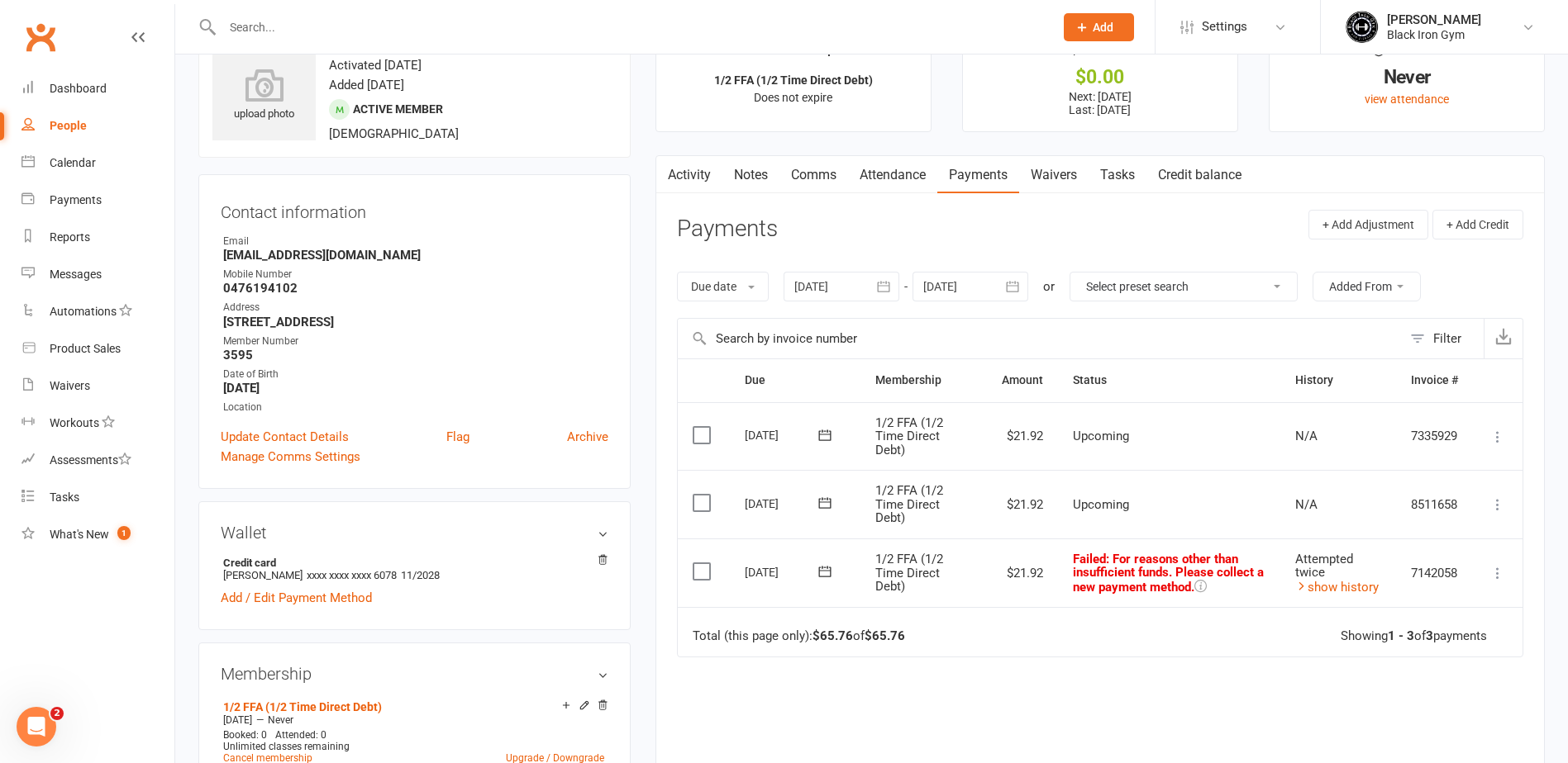
scroll to position [82, 0]
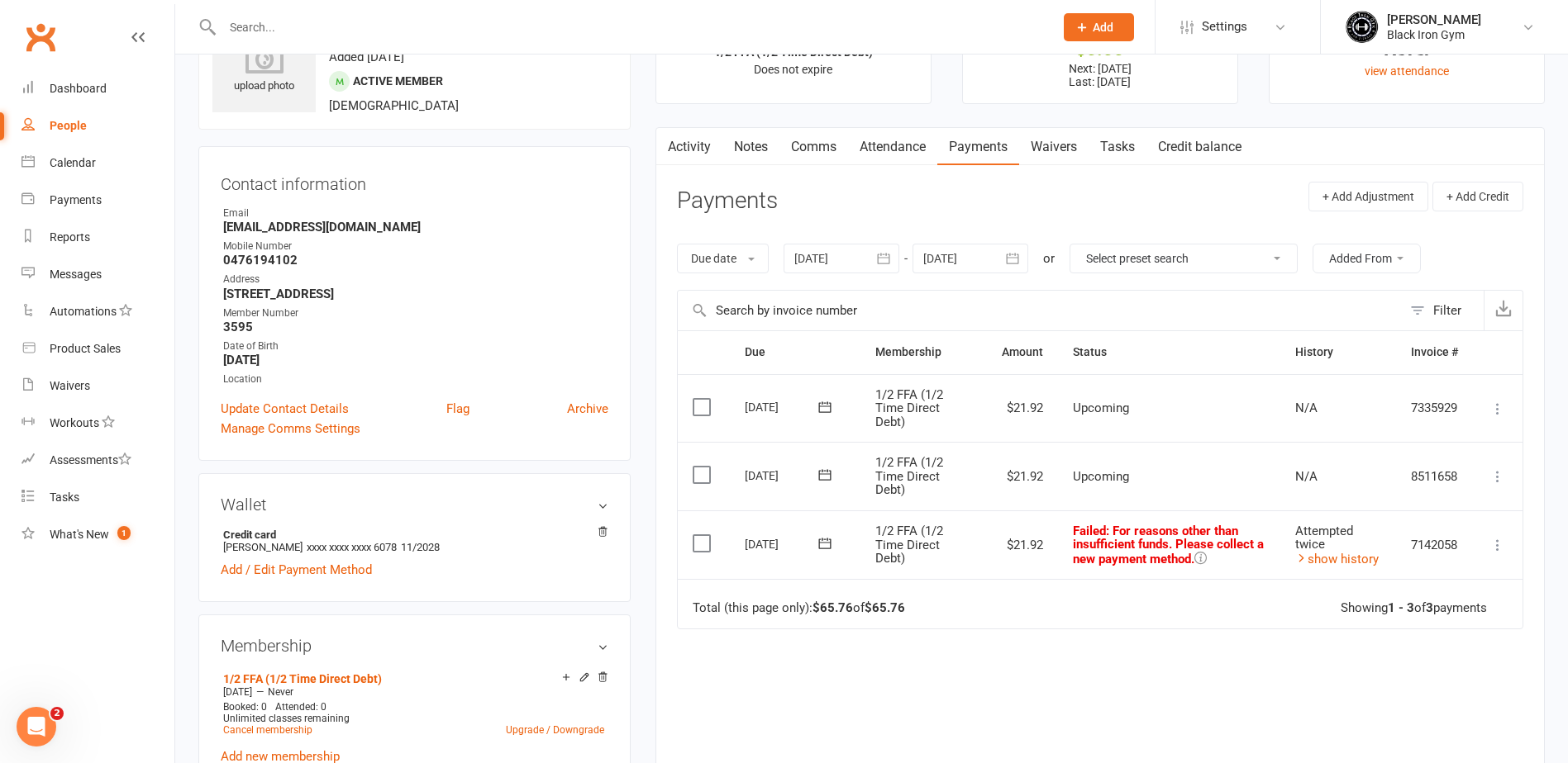
click at [1206, 555] on icon at bounding box center [1200, 558] width 13 height 13
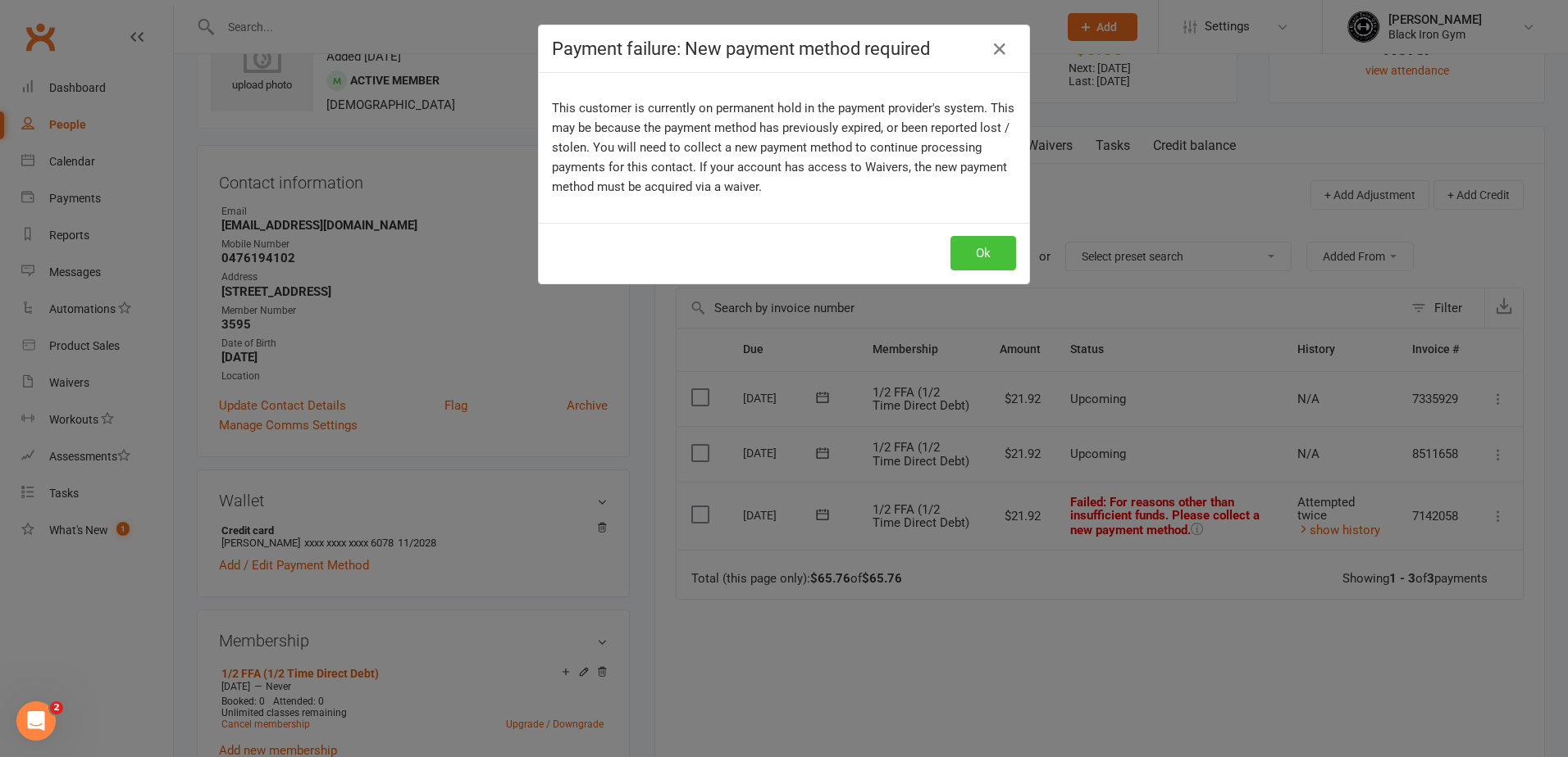
click at [975, 248] on button "Ok" at bounding box center [983, 253] width 65 height 35
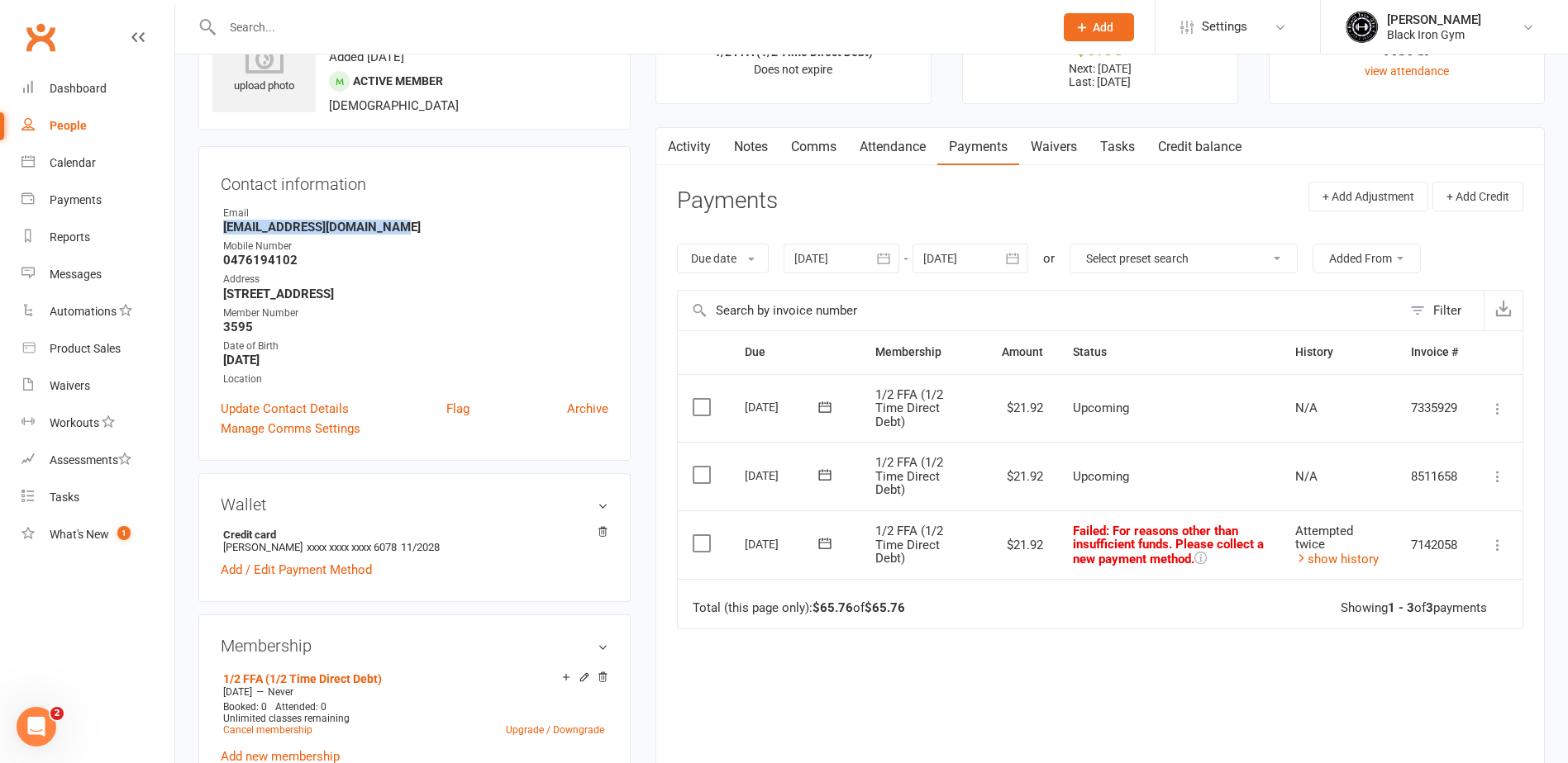
drag, startPoint x: 403, startPoint y: 233, endPoint x: 221, endPoint y: 230, distance: 182.0
click at [221, 230] on li "Email Abbydobsonfarm@outlook.com" at bounding box center [414, 220] width 388 height 29
copy strong "Abbydobsonfarm@outlook.com"
click at [289, 26] on input "text" at bounding box center [630, 27] width 825 height 23
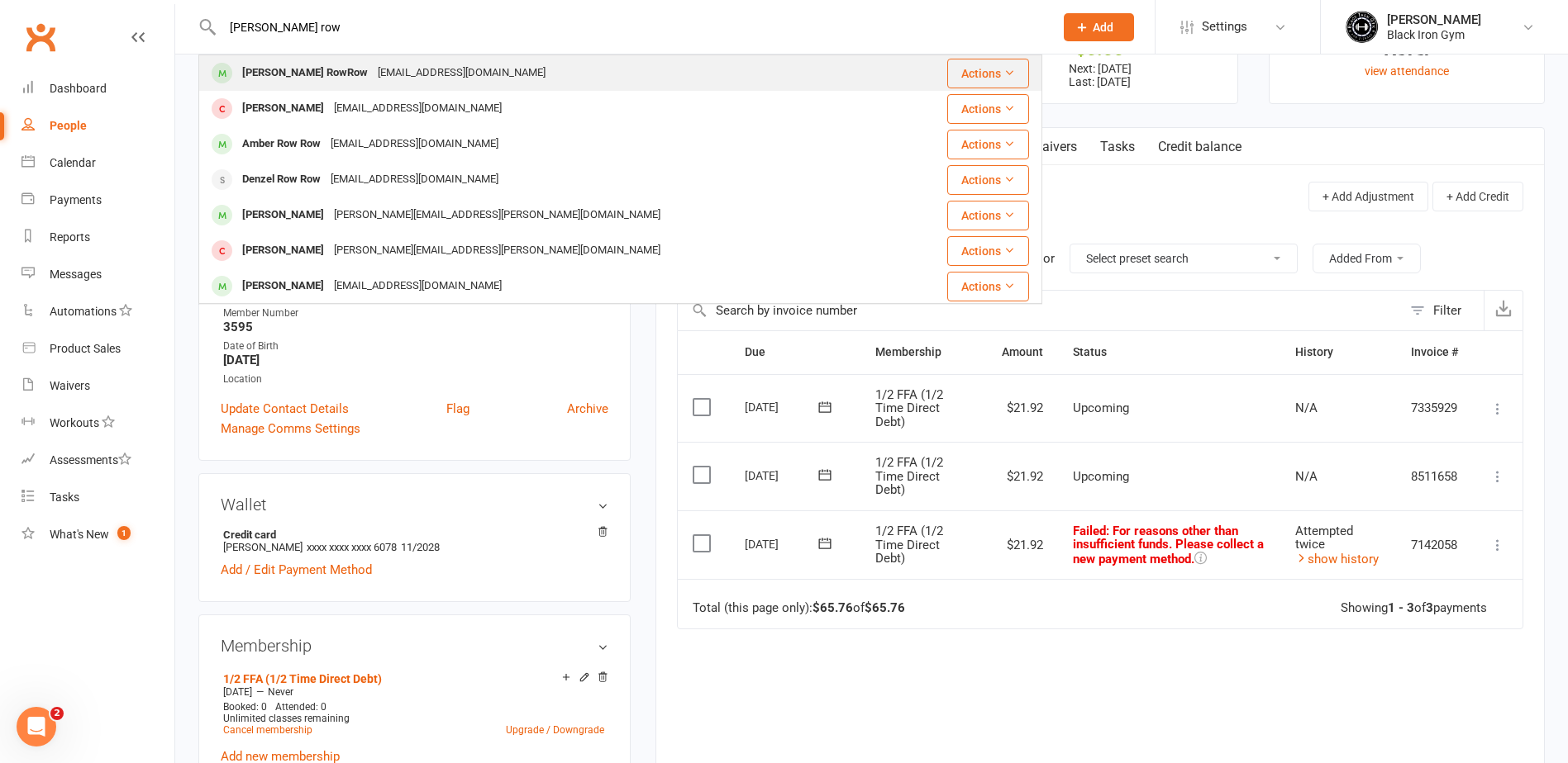
type input "orme row"
click at [309, 73] on div "Orme RowRow" at bounding box center [305, 73] width 135 height 24
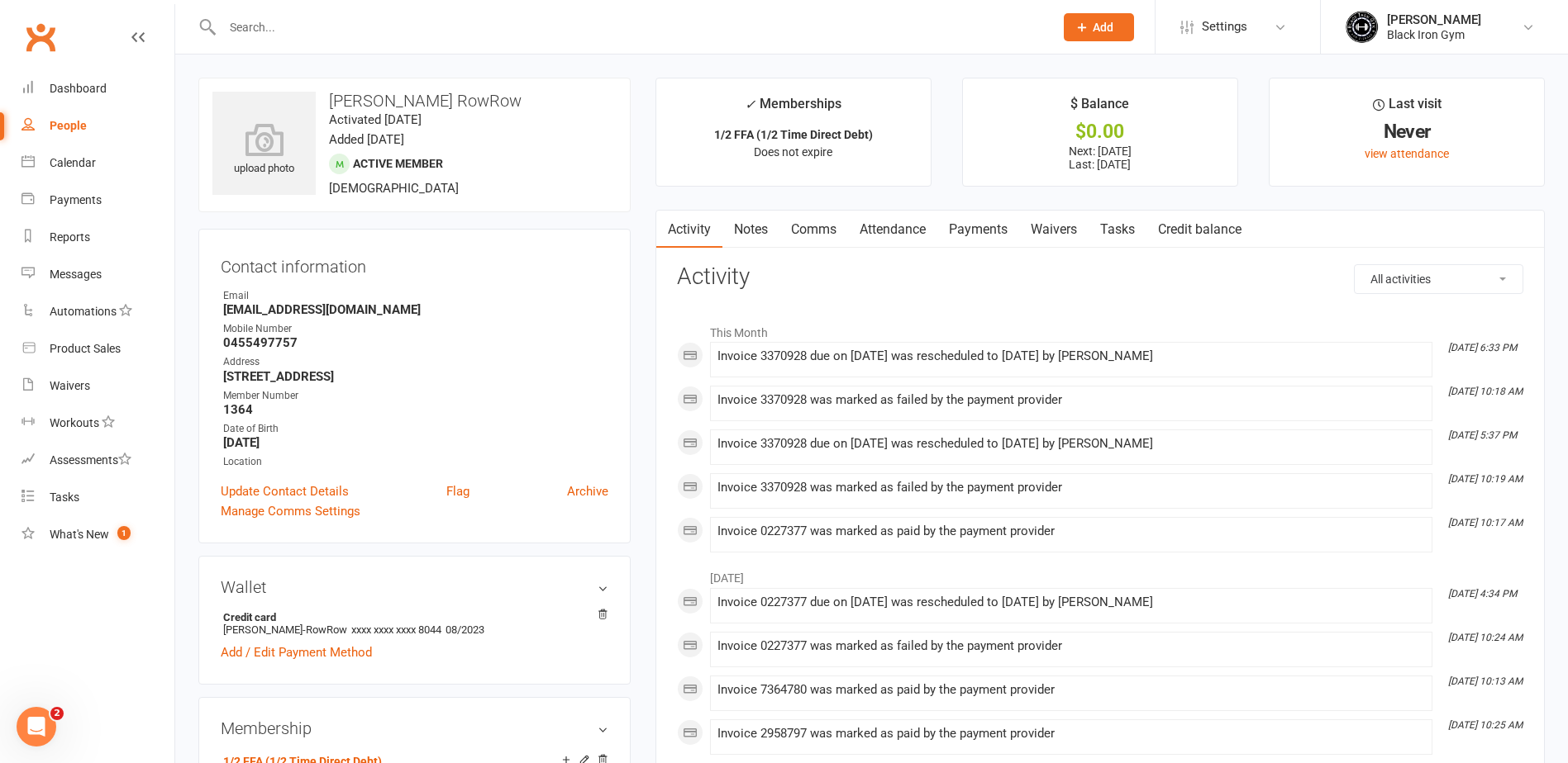
click at [980, 231] on link "Payments" at bounding box center [978, 229] width 82 height 38
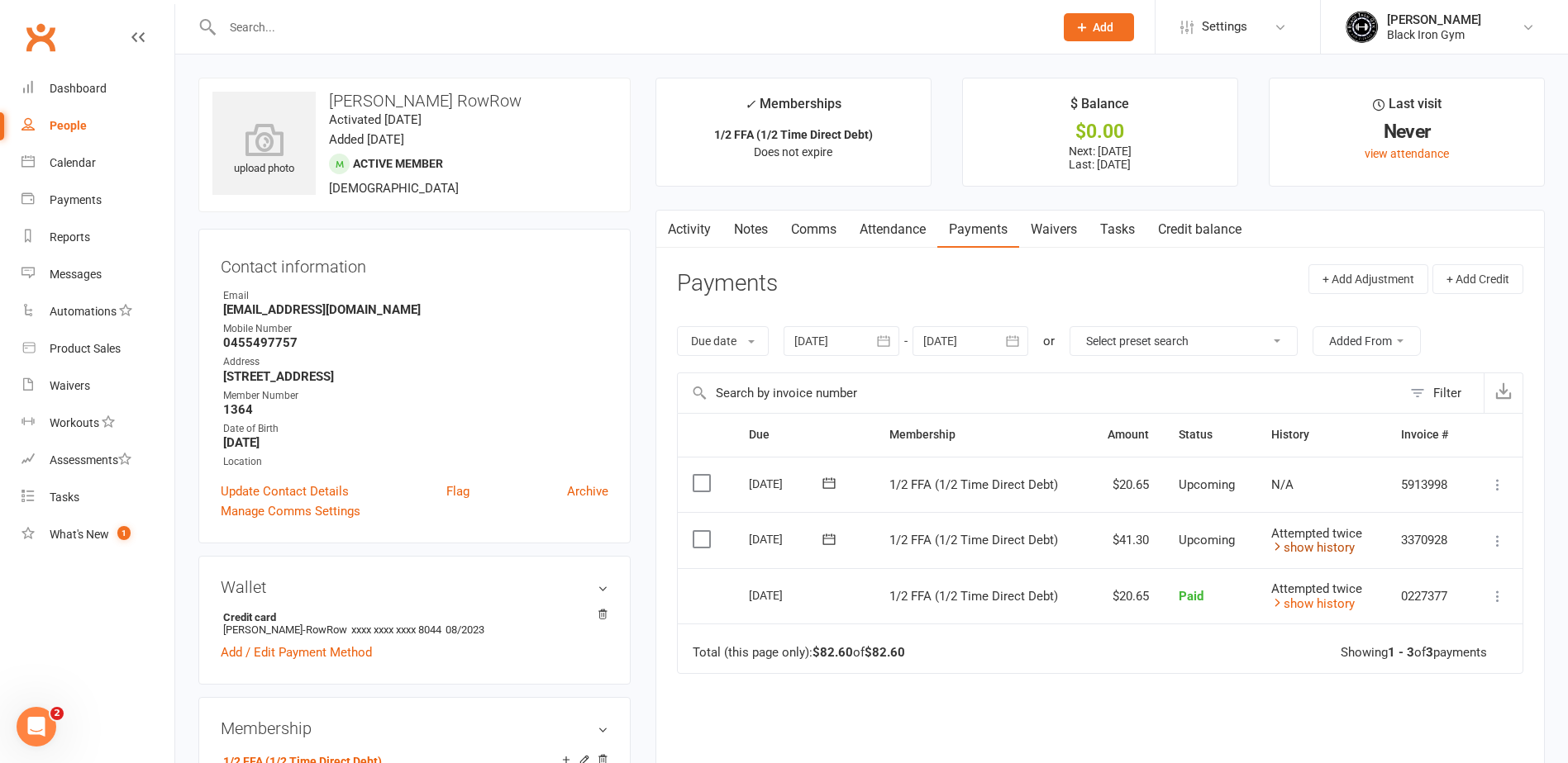
click at [1345, 547] on link "show history" at bounding box center [1313, 547] width 83 height 15
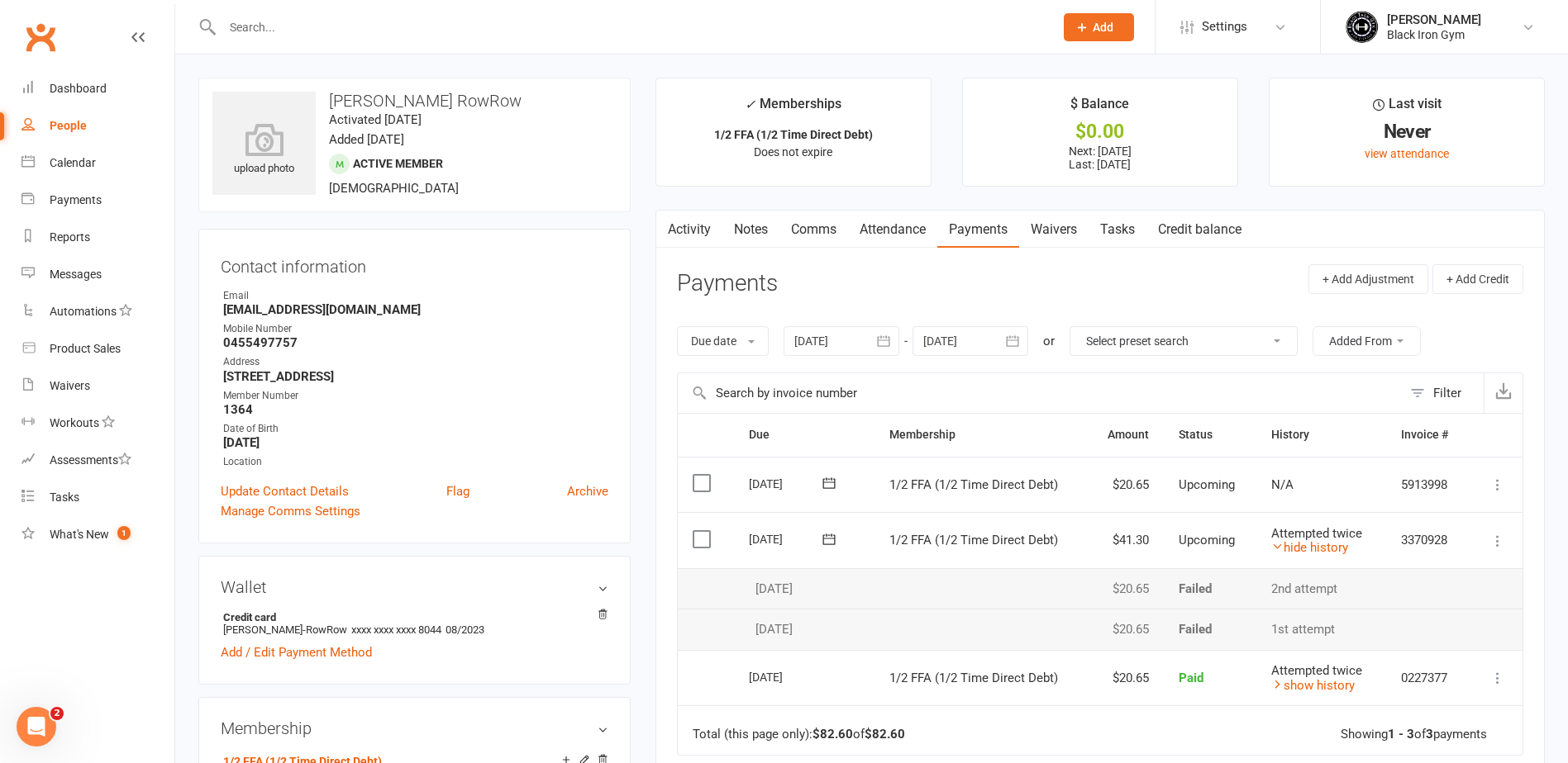
click at [284, 28] on input "text" at bounding box center [630, 27] width 825 height 23
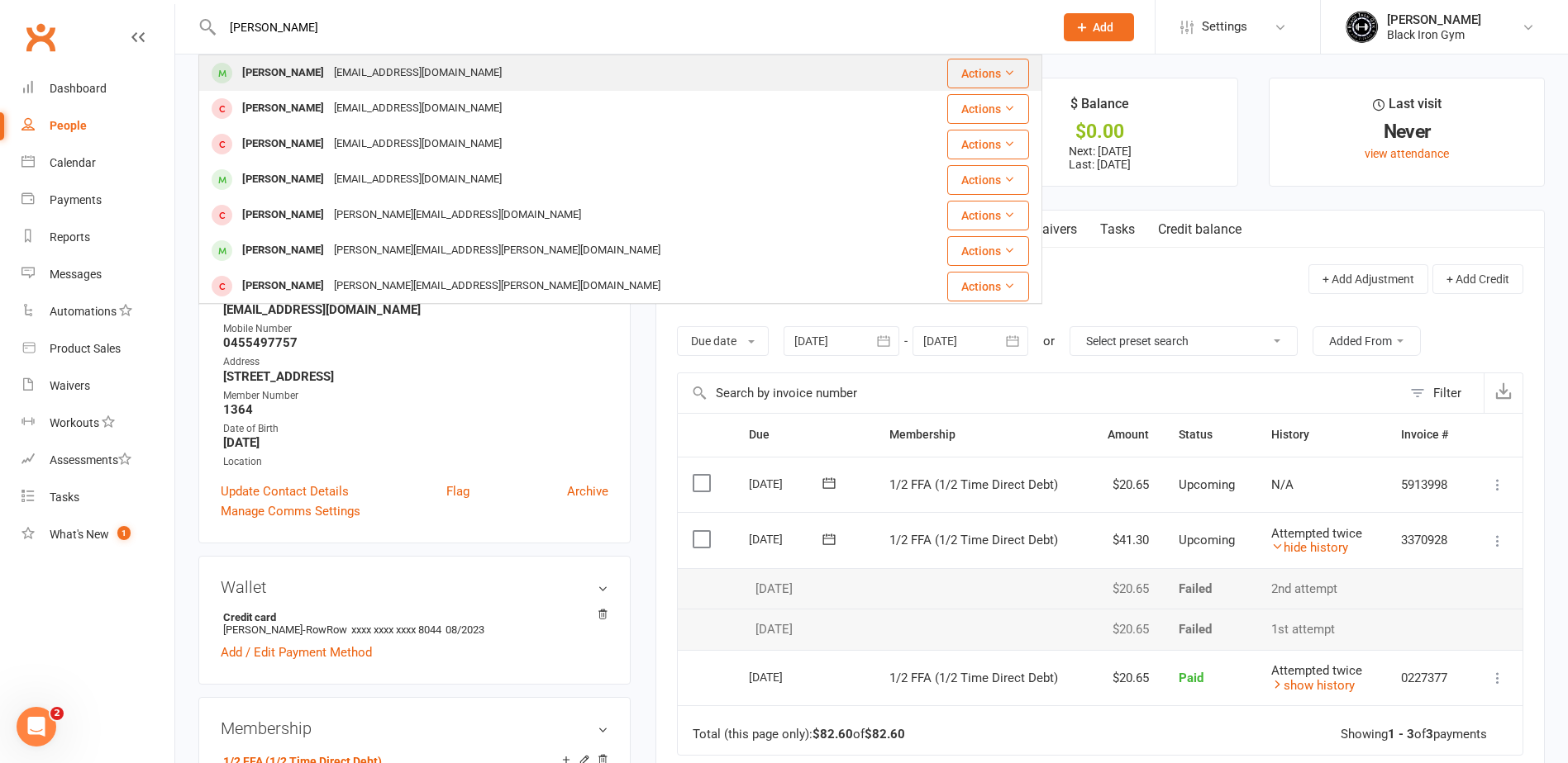
type input "angus rutl"
click at [342, 62] on div "ajrutledge2013@gmail.com" at bounding box center [418, 73] width 178 height 24
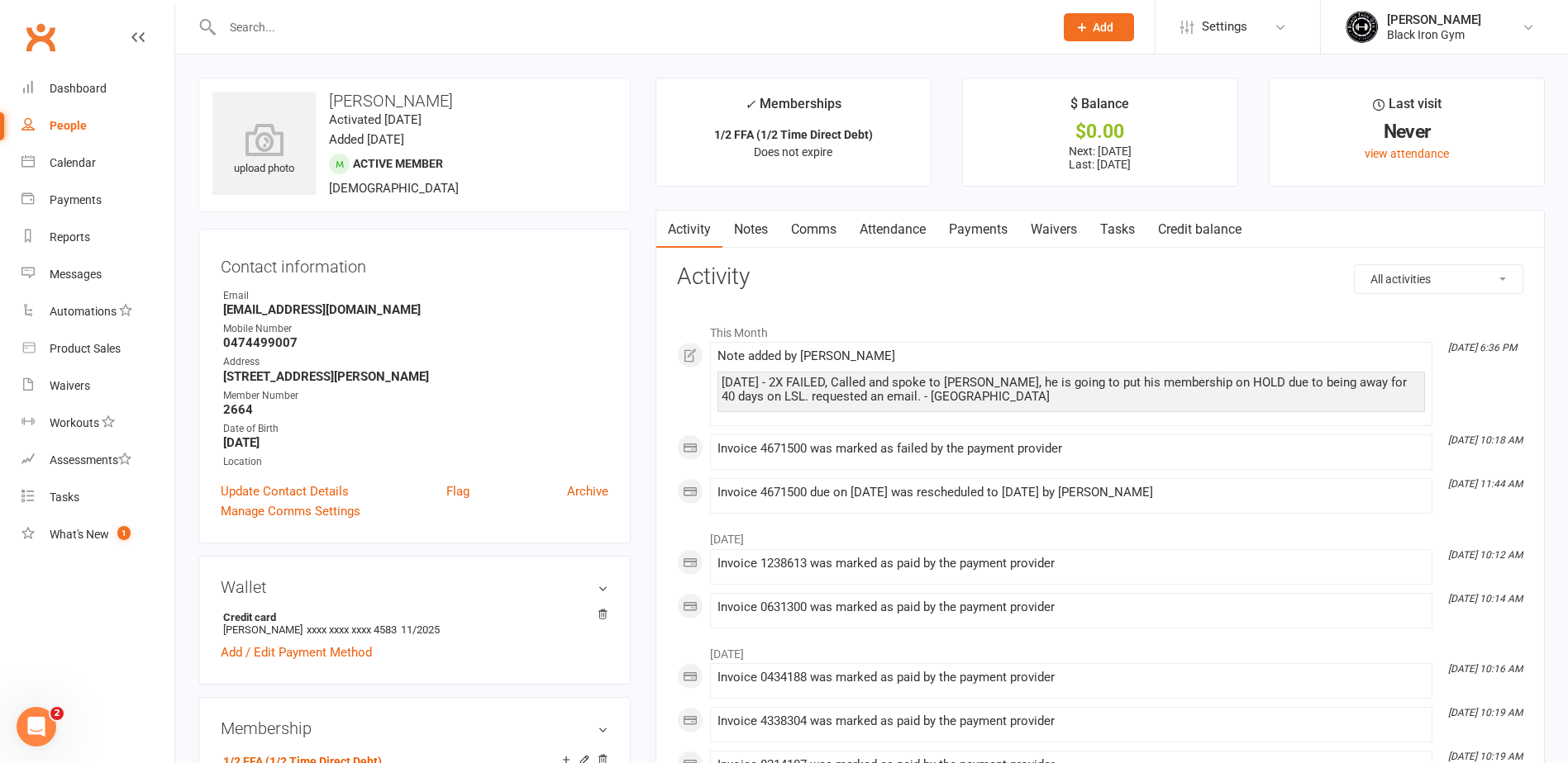
click at [960, 244] on link "Payments" at bounding box center [978, 229] width 82 height 38
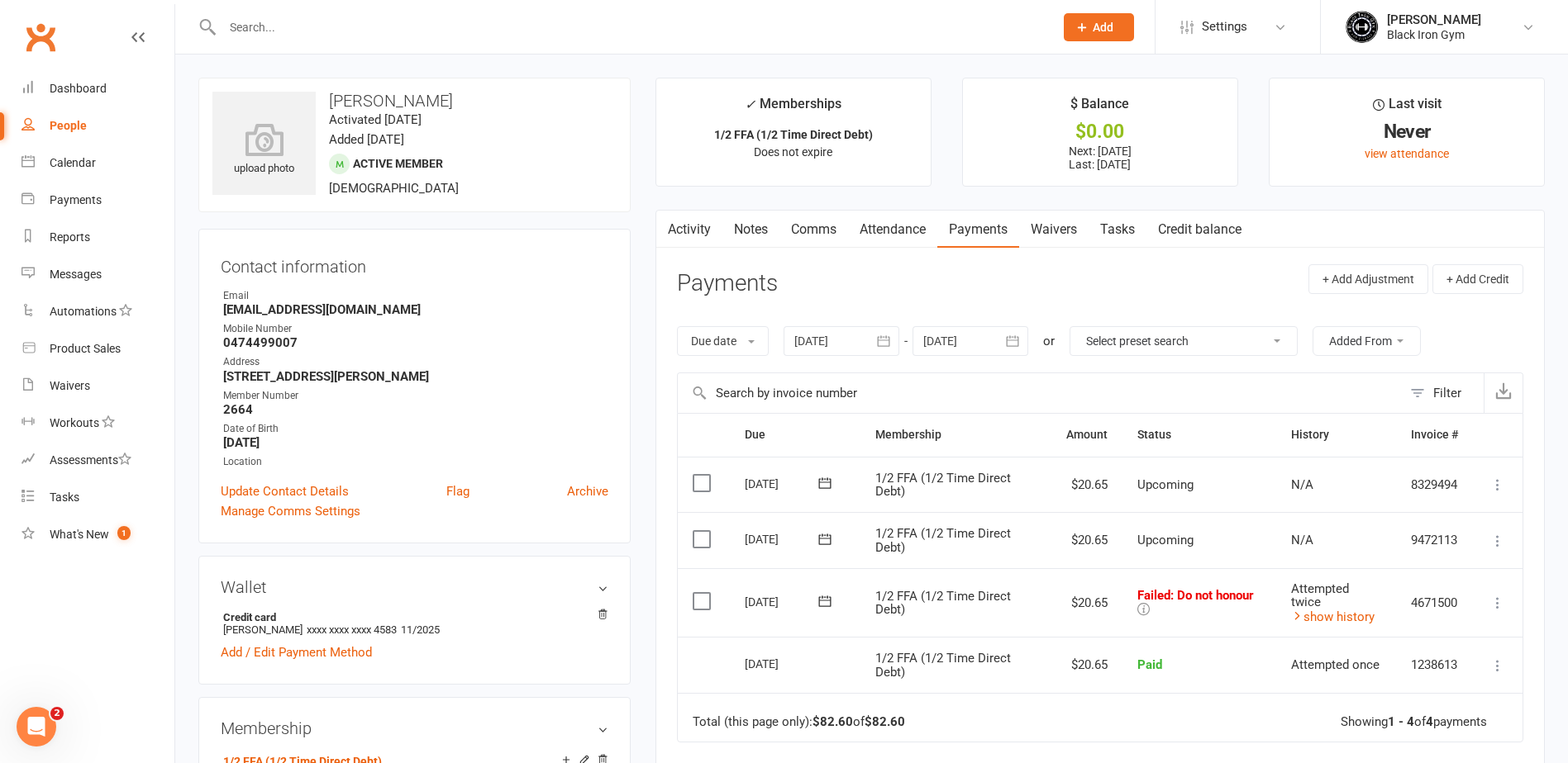
click at [1138, 606] on icon at bounding box center [1143, 609] width 13 height 13
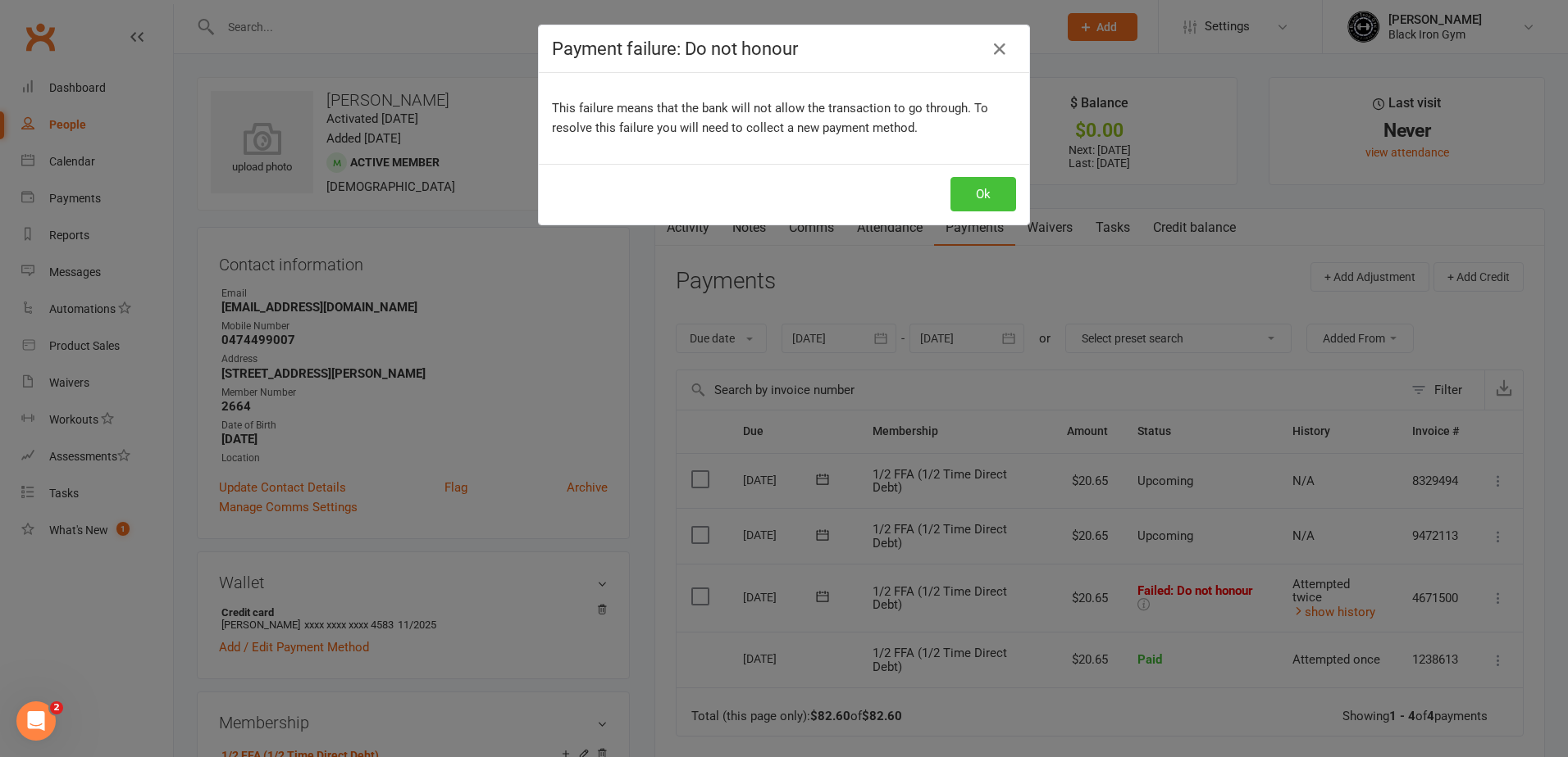
click at [971, 211] on button "Ok" at bounding box center [983, 195] width 65 height 35
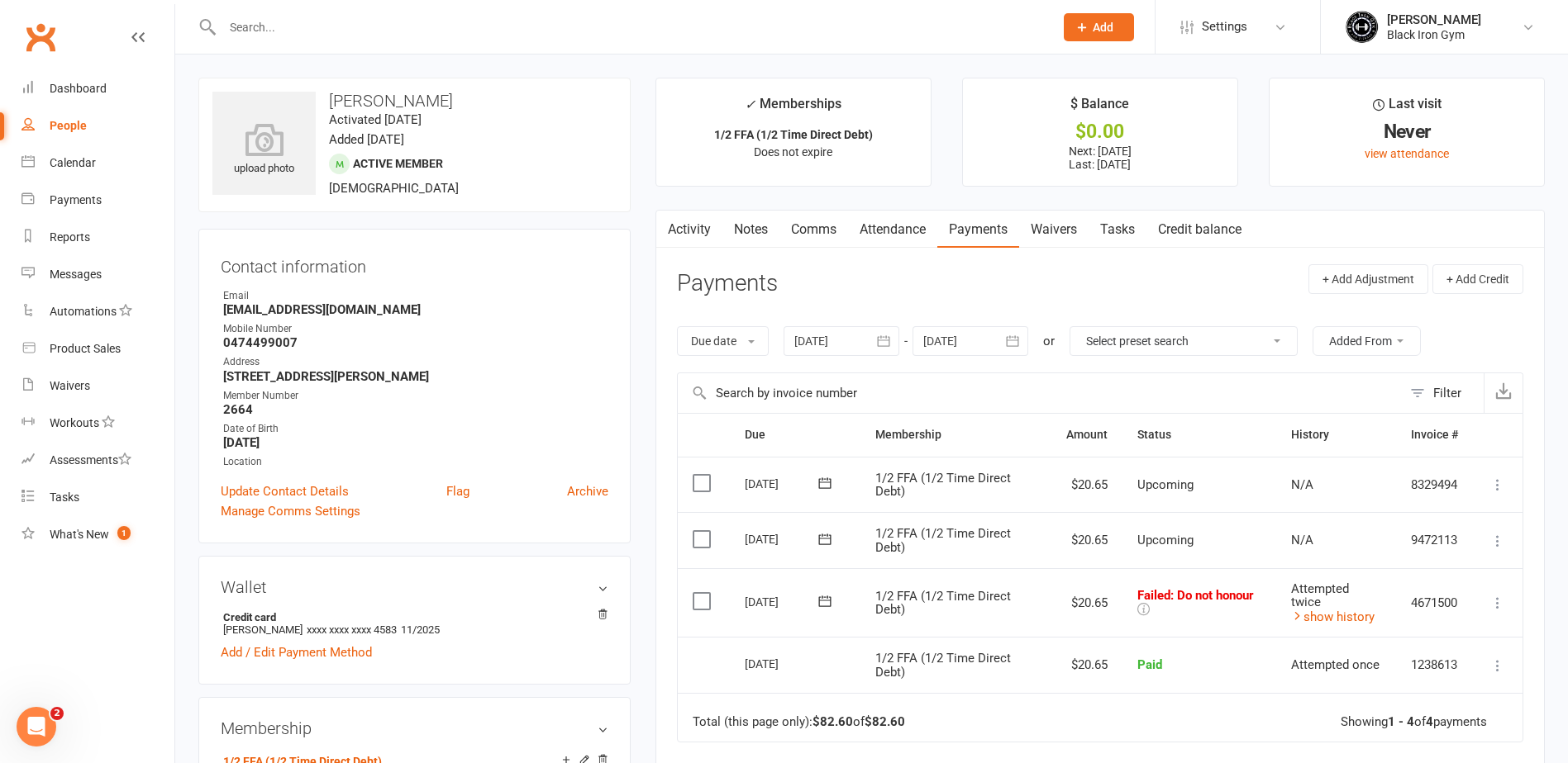
click at [704, 235] on link "Activity" at bounding box center [689, 229] width 66 height 38
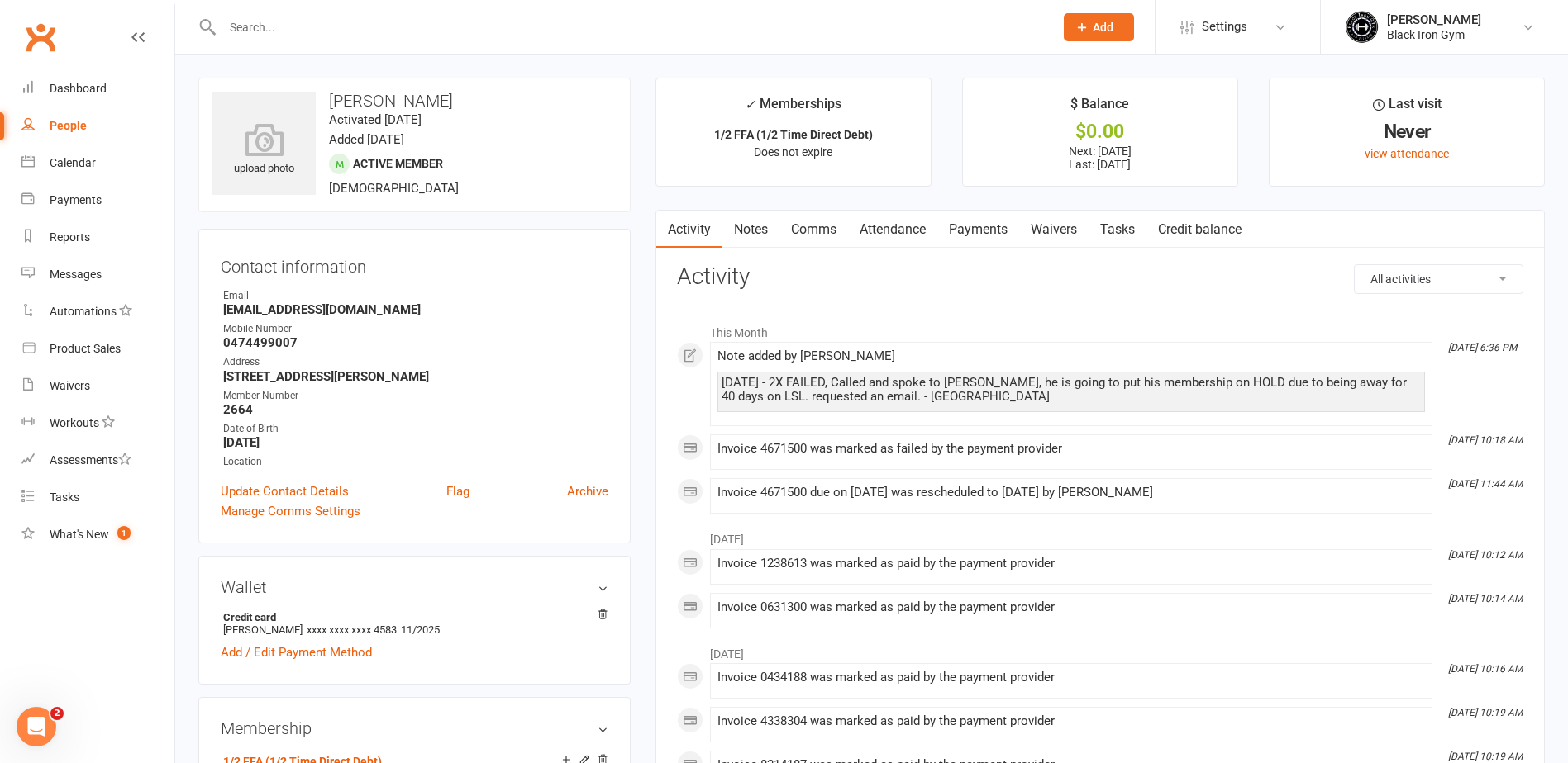
click at [760, 227] on link "Notes" at bounding box center [751, 229] width 57 height 38
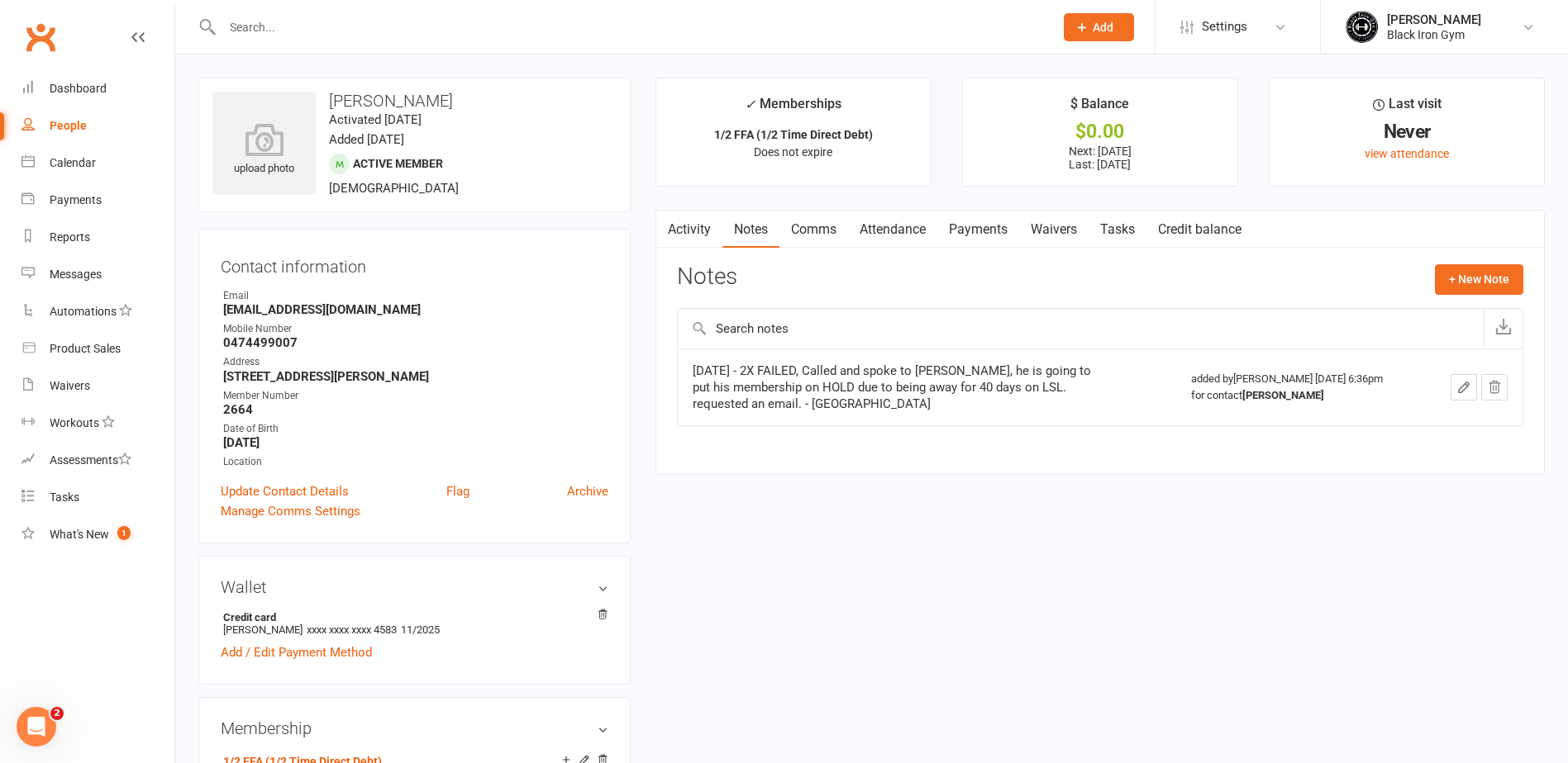
click at [698, 241] on link "Activity" at bounding box center [689, 229] width 66 height 38
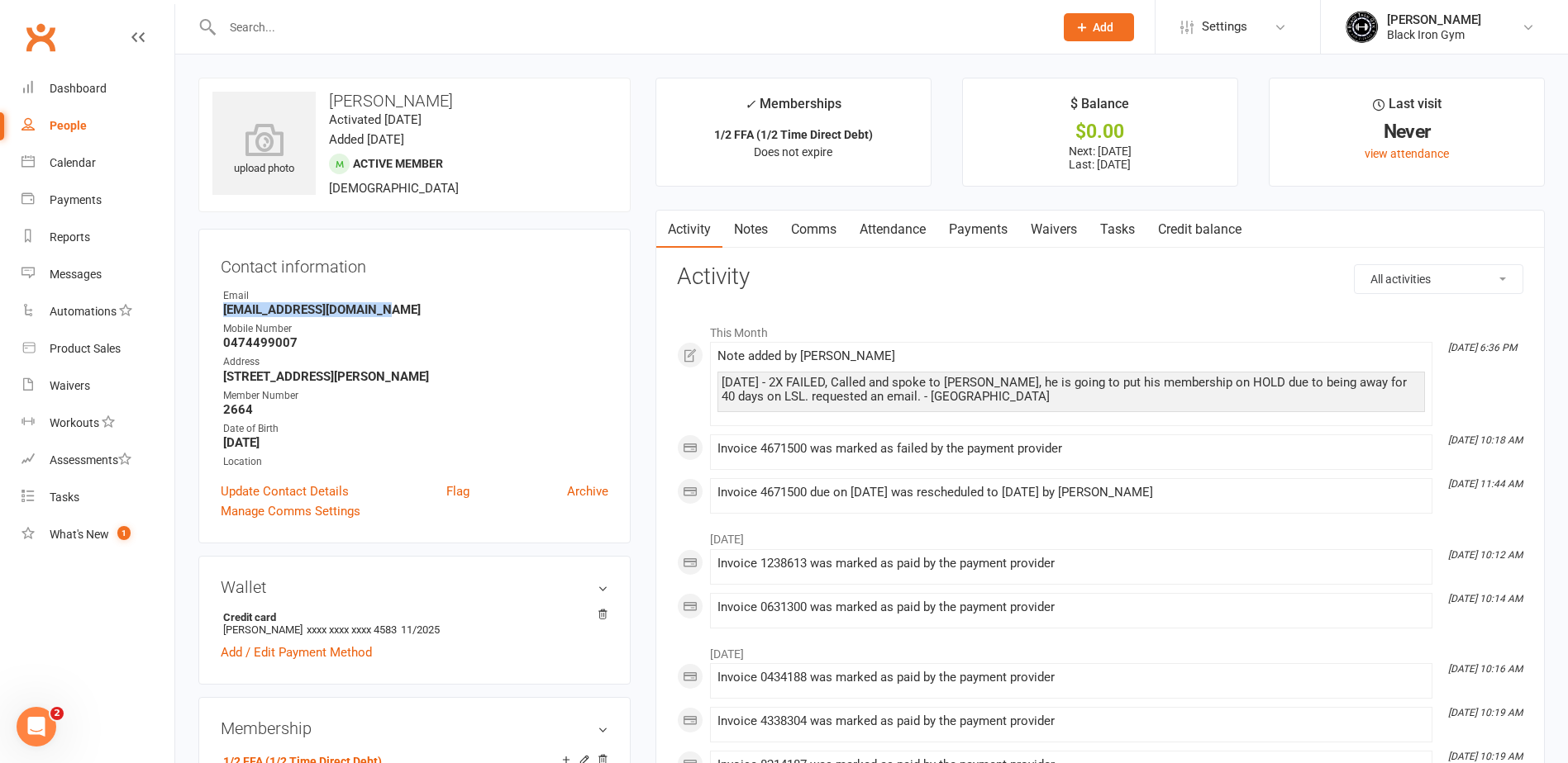
drag, startPoint x: 344, startPoint y: 306, endPoint x: 224, endPoint y: 314, distance: 120.3
click at [224, 314] on strong "ajrutledge2013@gmail.com" at bounding box center [416, 309] width 385 height 15
copy strong "ajrutledge2013@gmail.com"
click at [976, 221] on link "Payments" at bounding box center [978, 229] width 82 height 38
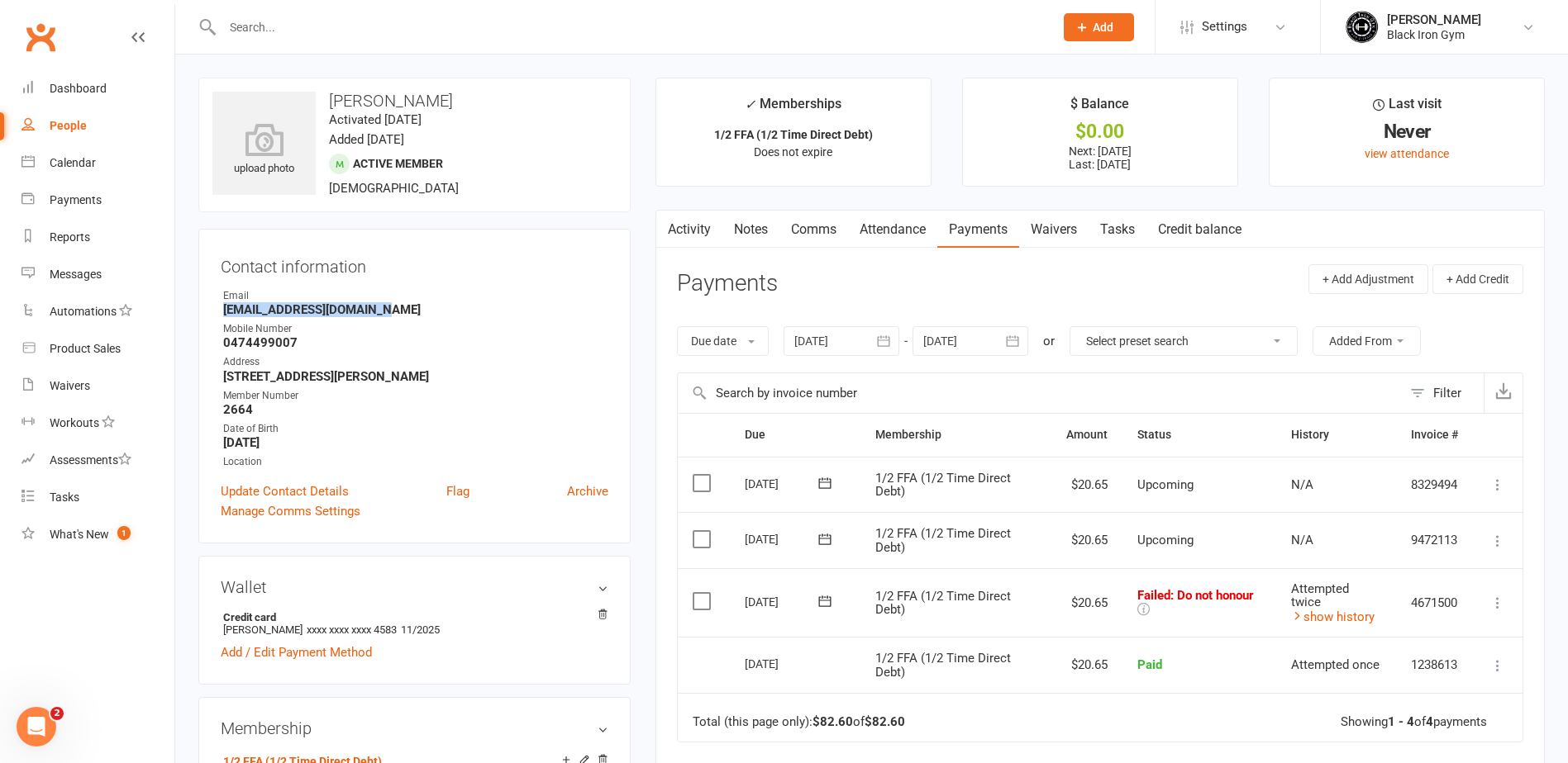
click at [1051, 621] on td "$20.65" at bounding box center [1086, 603] width 71 height 70
click at [677, 23] on input "text" at bounding box center [630, 27] width 825 height 23
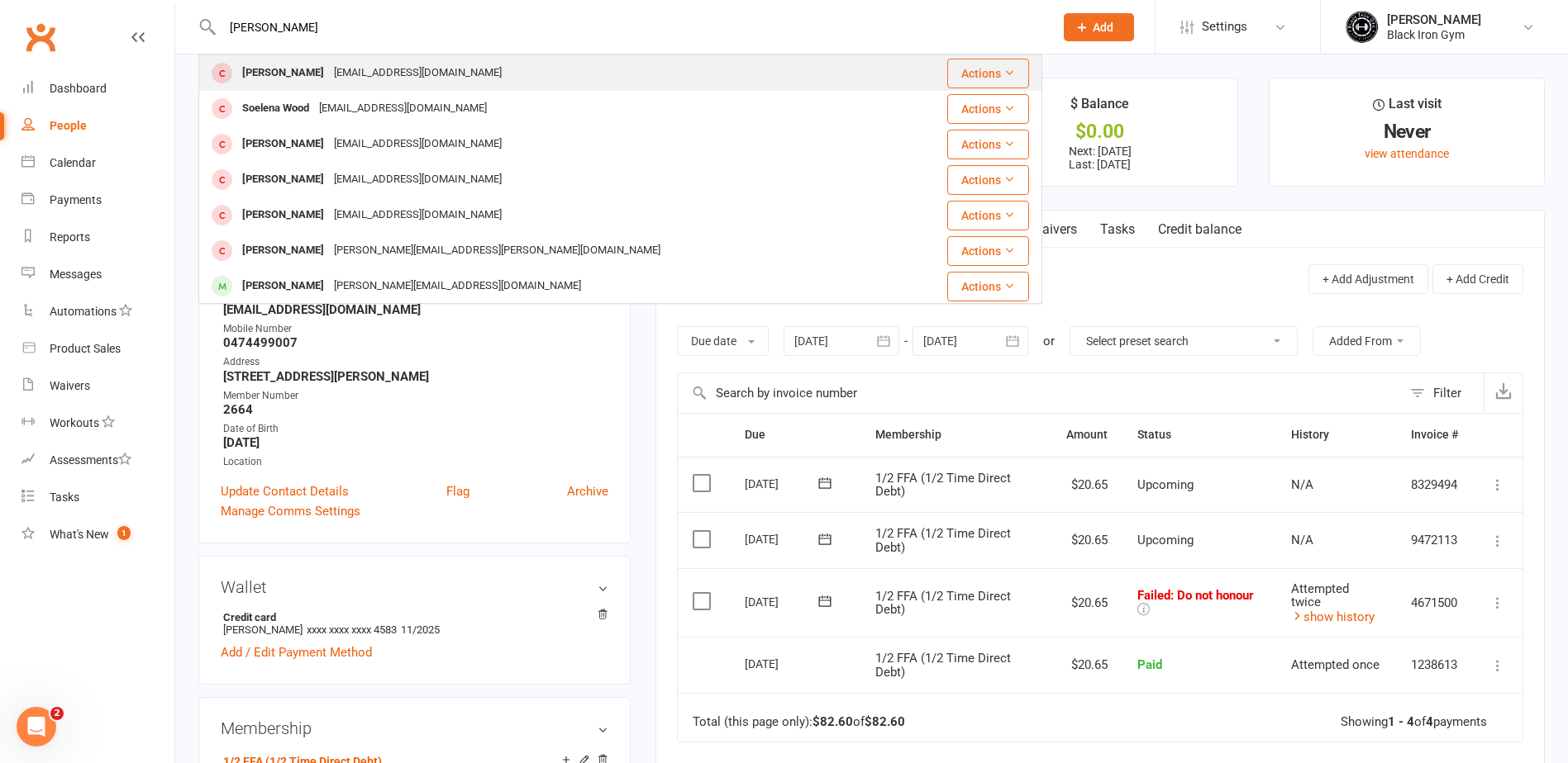
type input "joh wood"
click at [457, 76] on div "Joshua Wood Woodj931@gmail.com" at bounding box center [550, 73] width 700 height 34
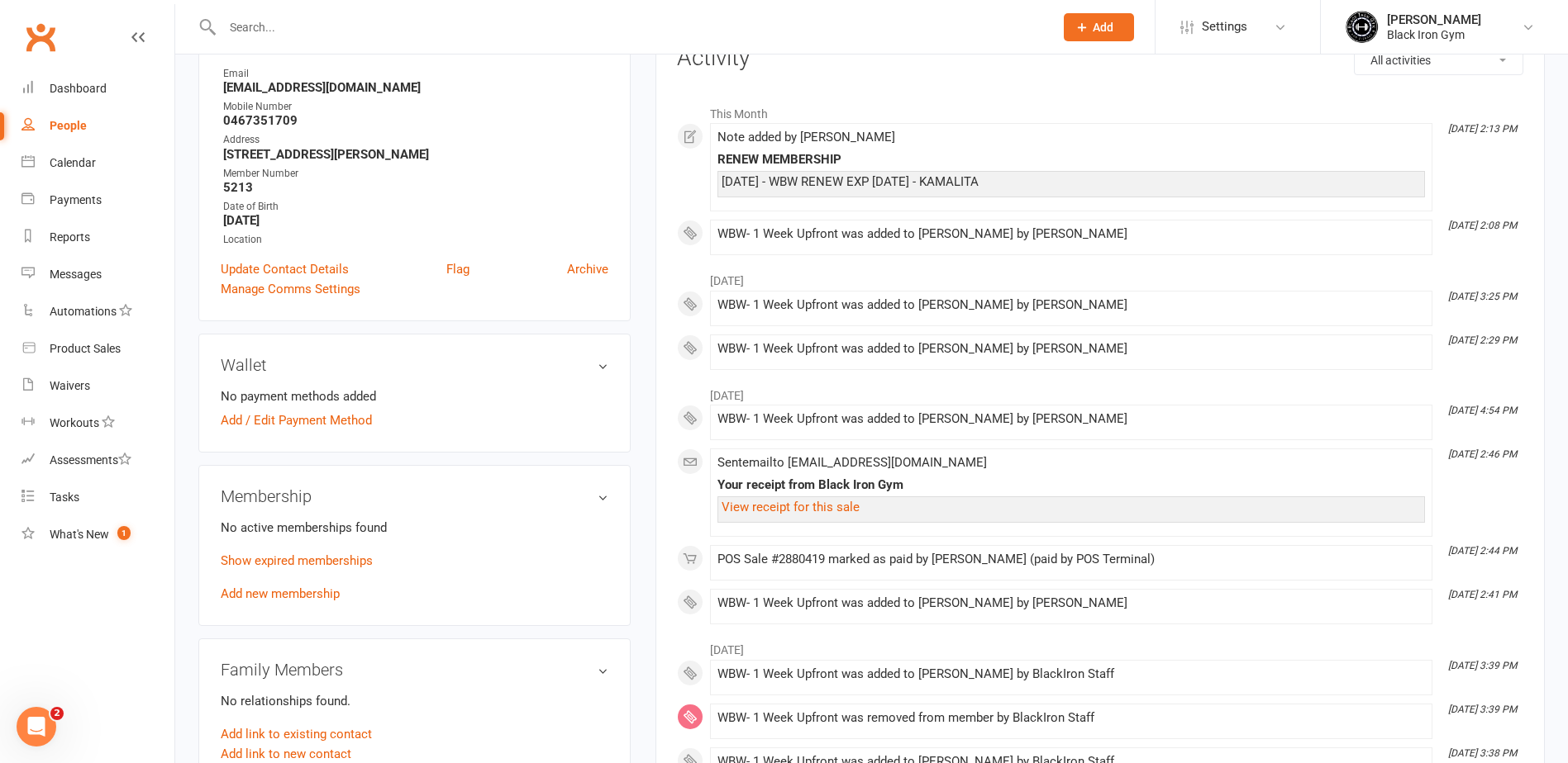
scroll to position [248, 0]
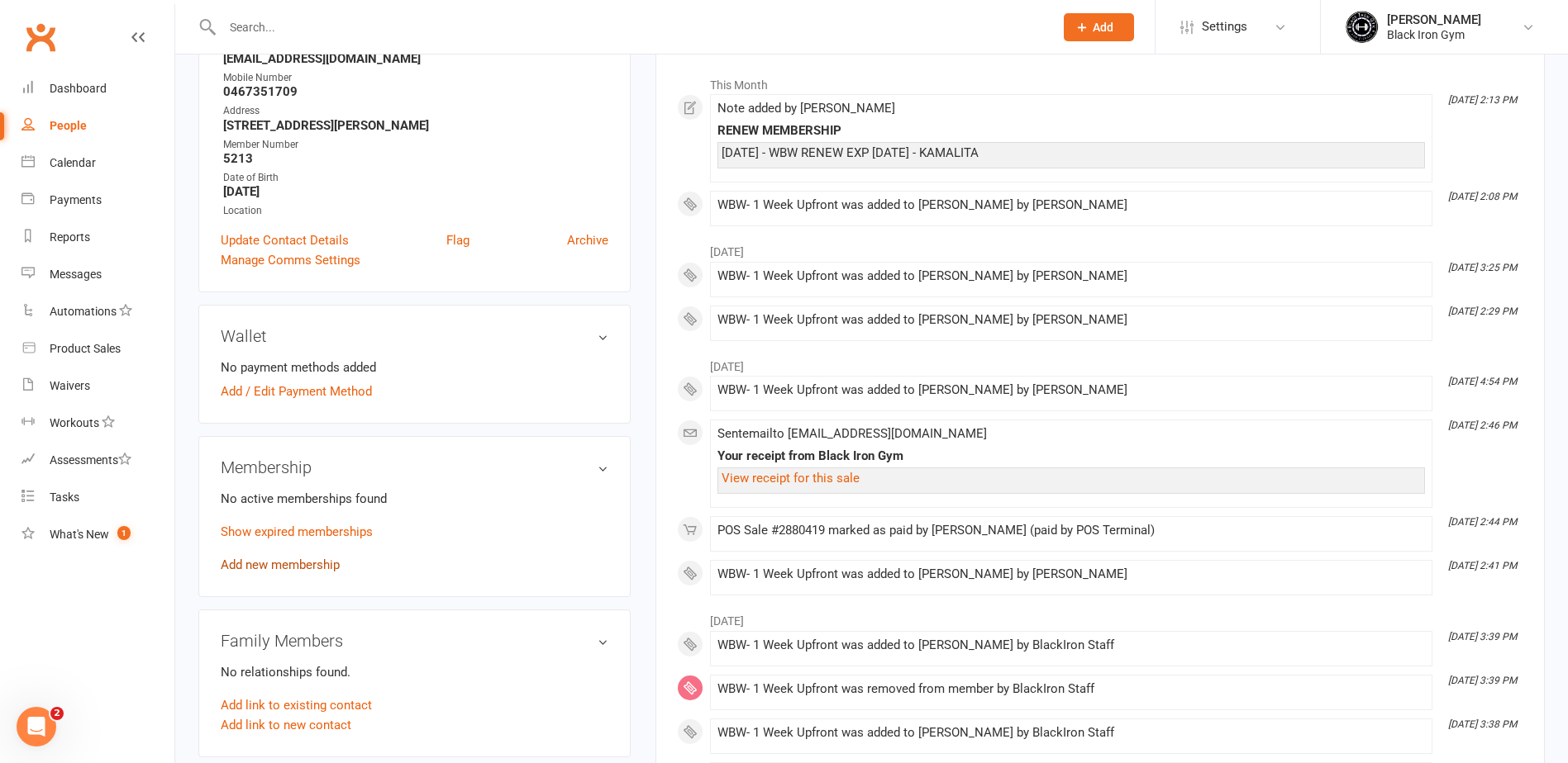
click at [297, 564] on link "Add new membership" at bounding box center [280, 565] width 119 height 15
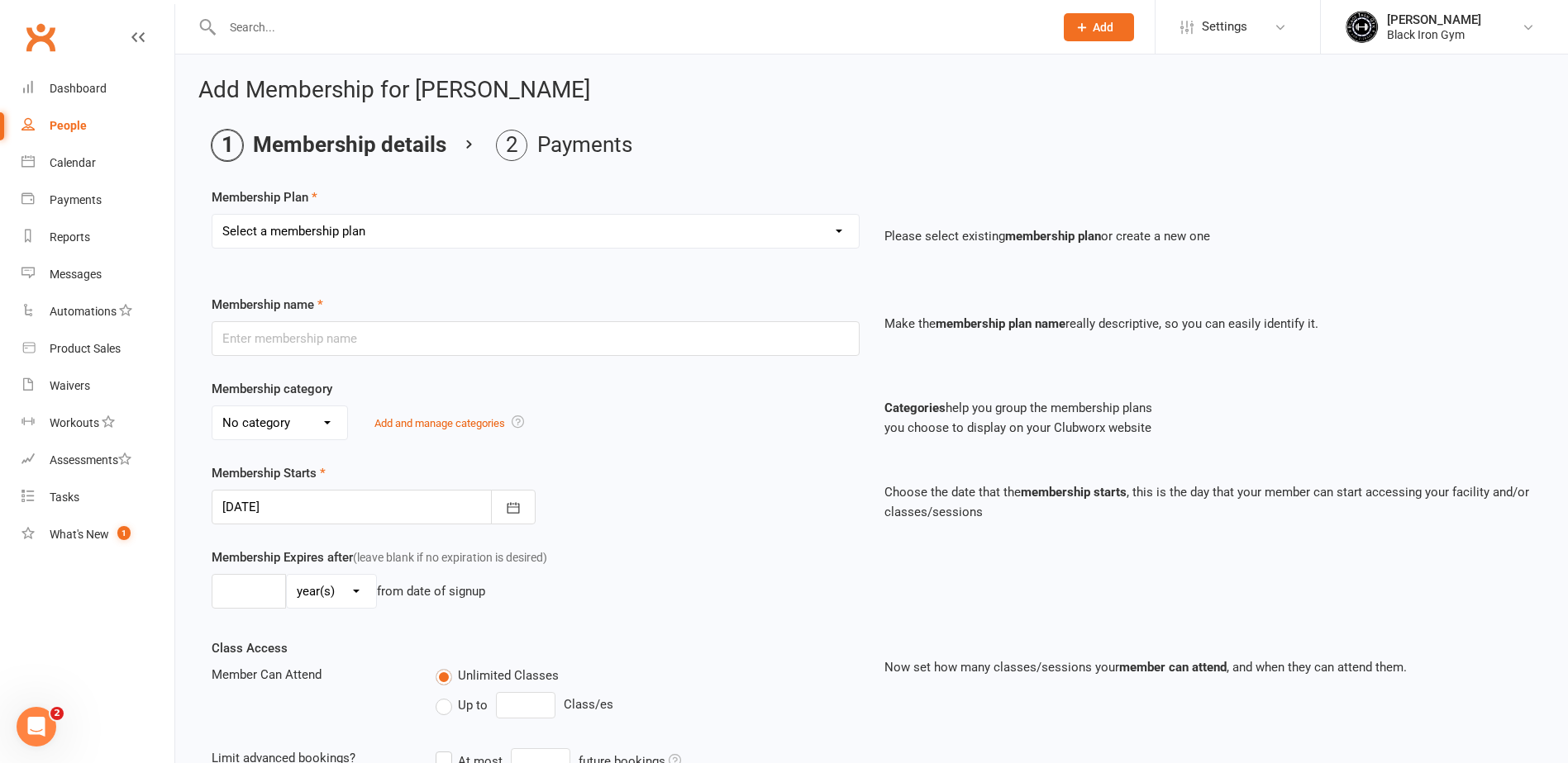
click at [354, 235] on select "Select a membership plan Create new Membership Plan FFA (Direct Debt) 1/2 FFA (…" at bounding box center [536, 231] width 646 height 33
select select "10"
click at [213, 215] on select "Select a membership plan Create new Membership Plan FFA (Direct Debt) 1/2 FFA (…" at bounding box center [536, 231] width 646 height 33
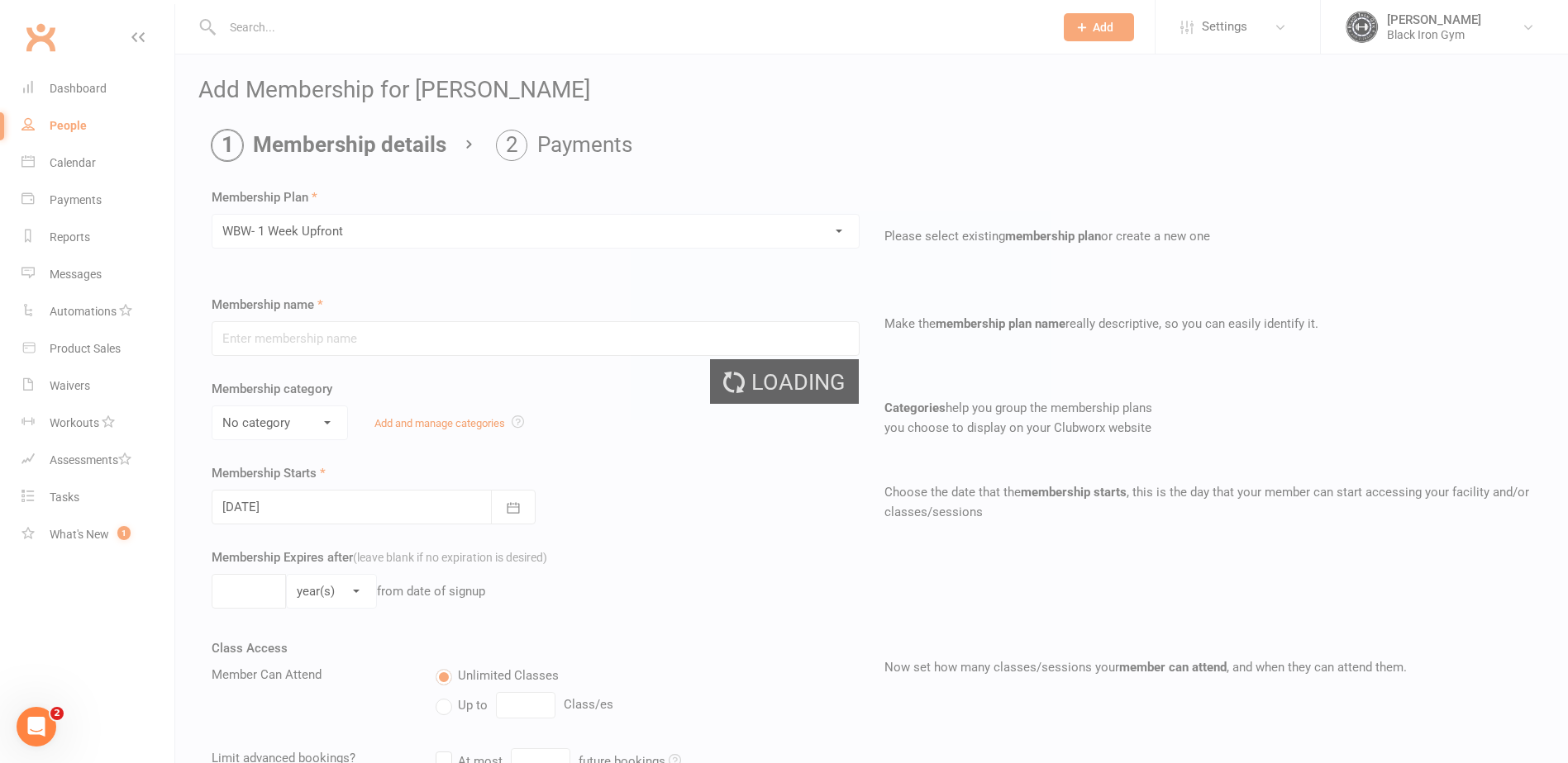
type input "WBW- 1 Week Upfront"
select select "3"
type input "1"
select select "1"
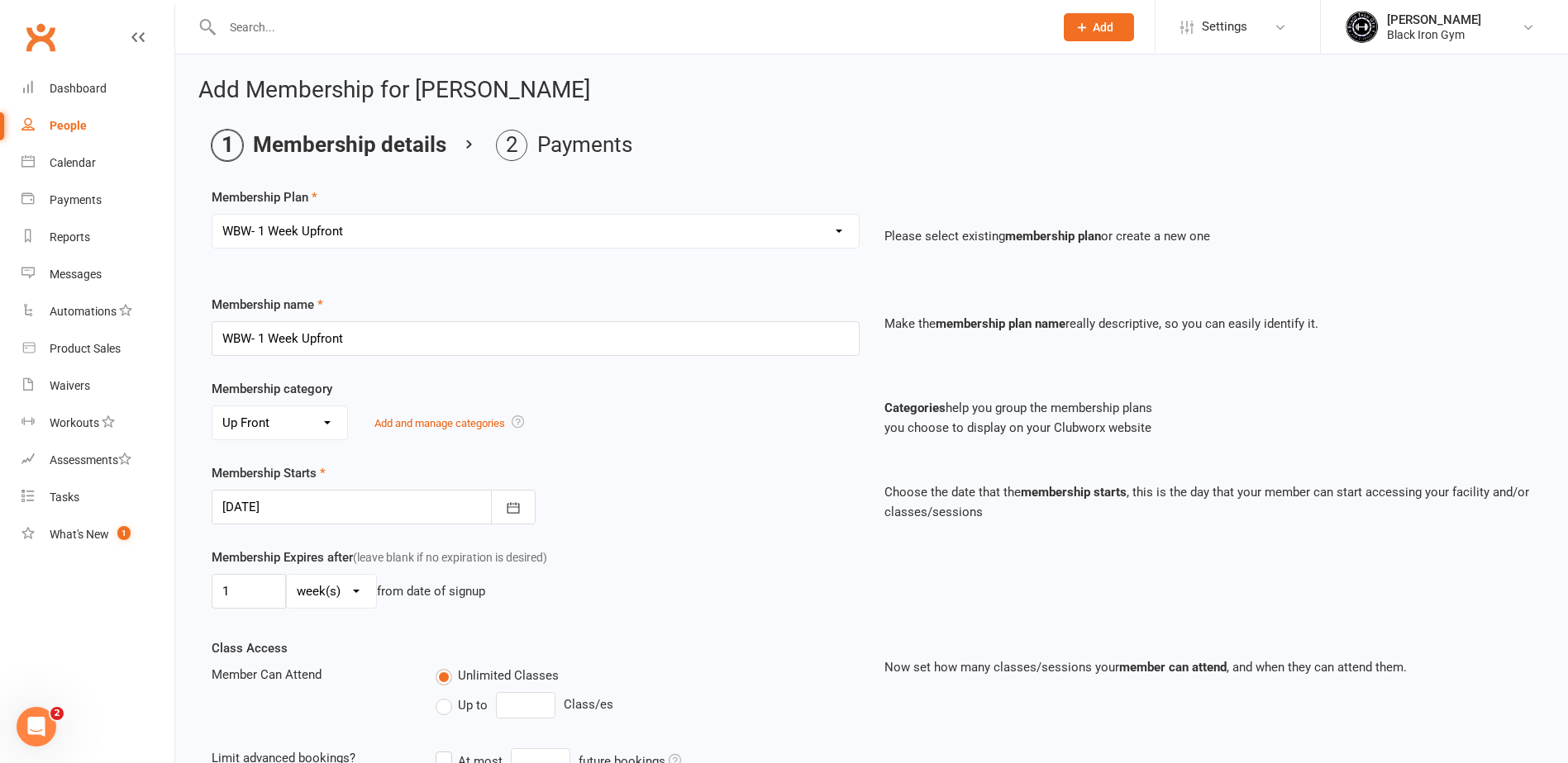
click at [93, 127] on link "People" at bounding box center [98, 126] width 153 height 37
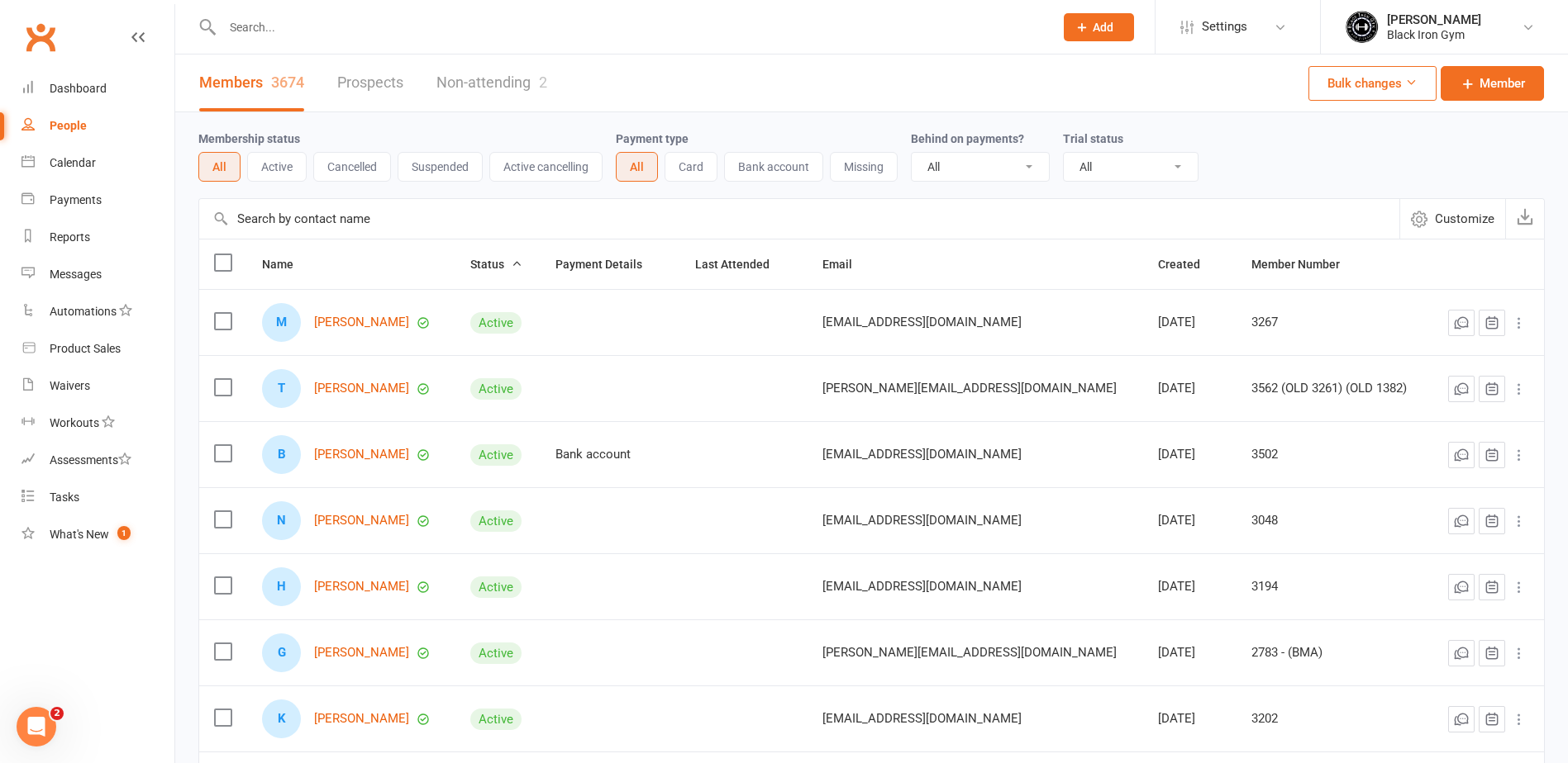
click at [375, 21] on input "text" at bounding box center [630, 27] width 825 height 23
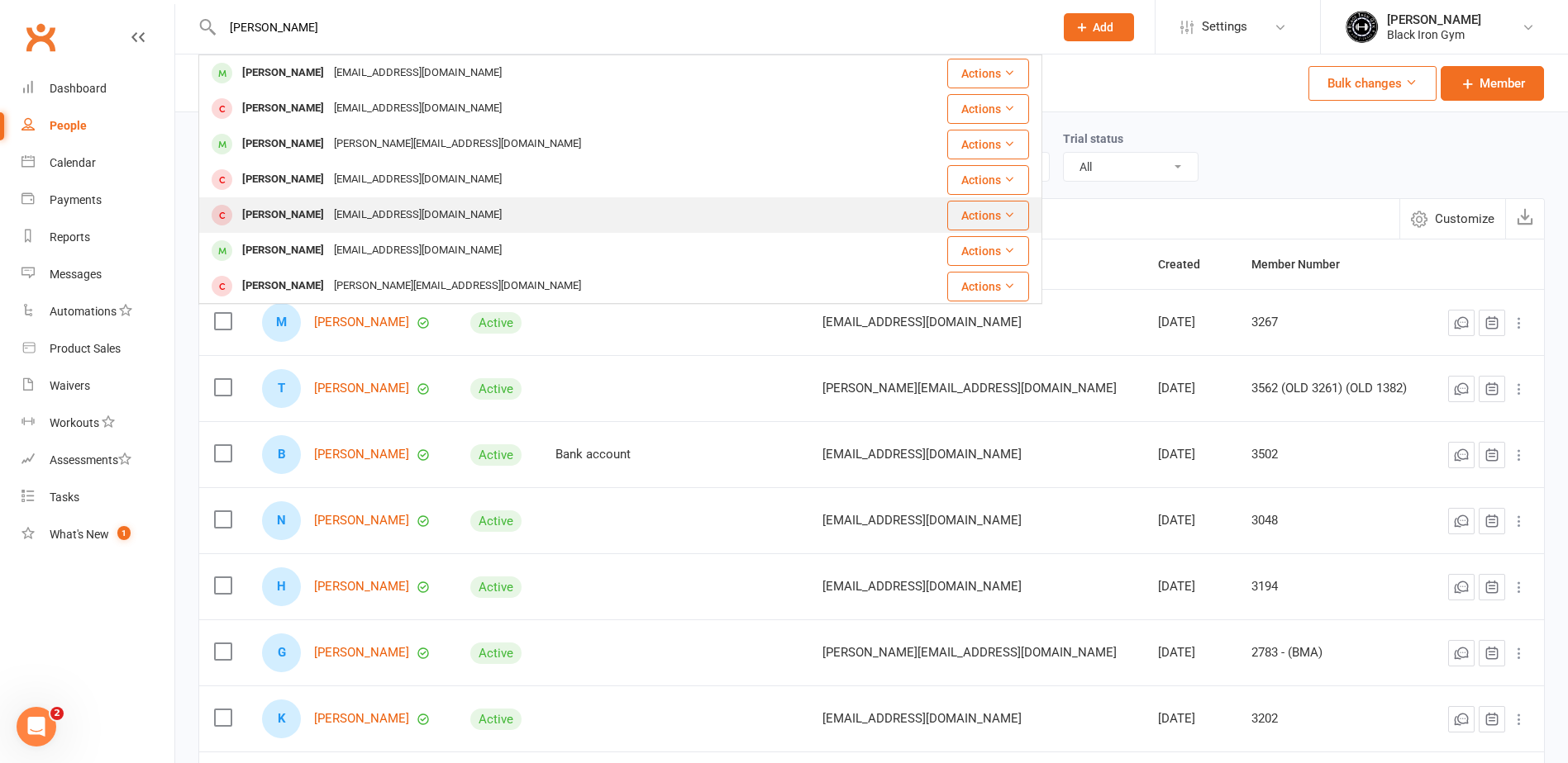
type input "josh w"
click at [267, 213] on div "Joshua Wood" at bounding box center [282, 215] width 92 height 24
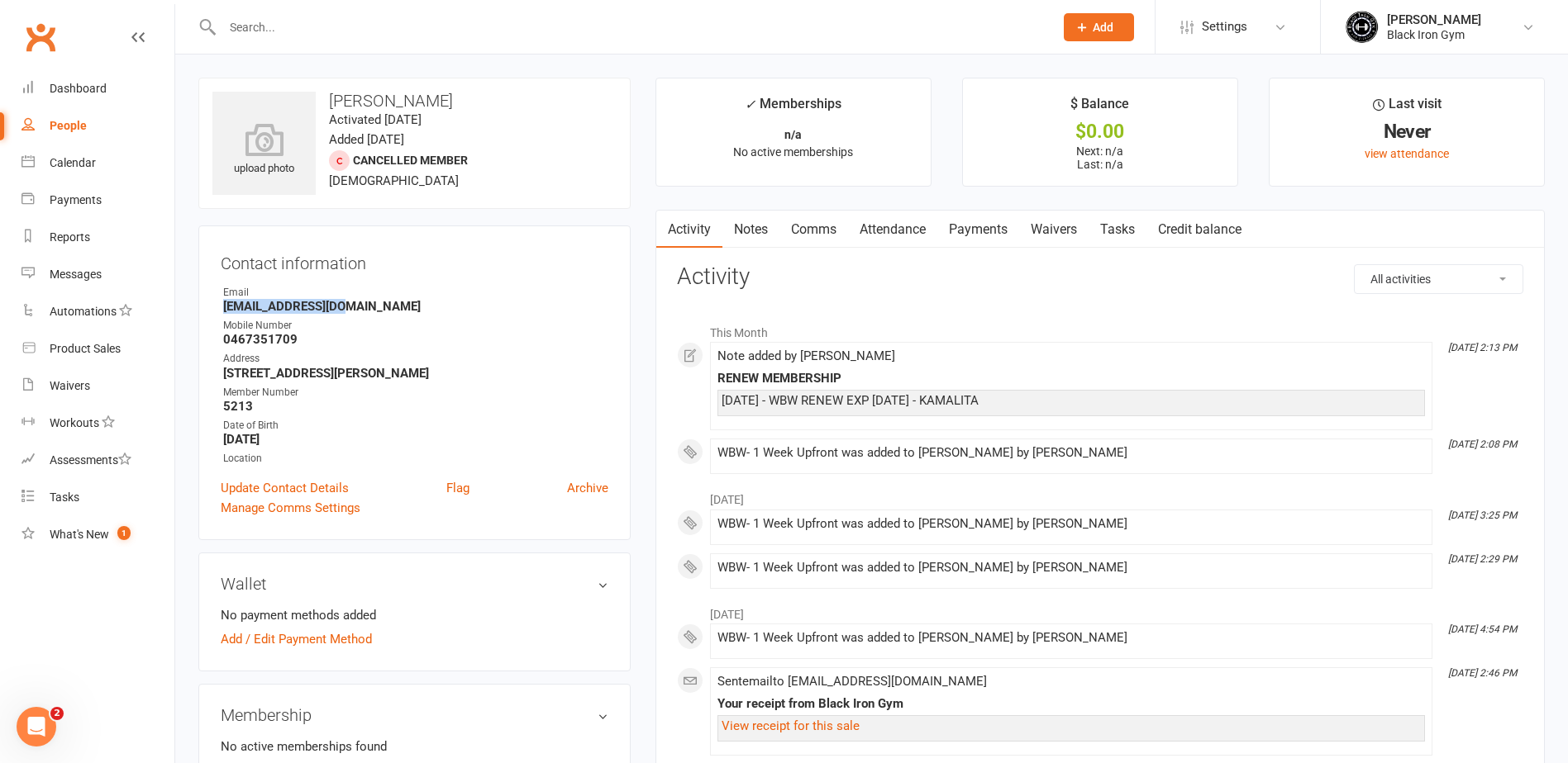
drag, startPoint x: 366, startPoint y: 307, endPoint x: 226, endPoint y: 308, distance: 140.0
click at [226, 308] on strong "Woodj931@gmail.com" at bounding box center [416, 306] width 385 height 15
copy strong "Woodj931@gmail.com"
click at [325, 300] on strong "Woodj931@gmail.com" at bounding box center [416, 306] width 385 height 15
drag, startPoint x: 353, startPoint y: 302, endPoint x: 224, endPoint y: 310, distance: 129.2
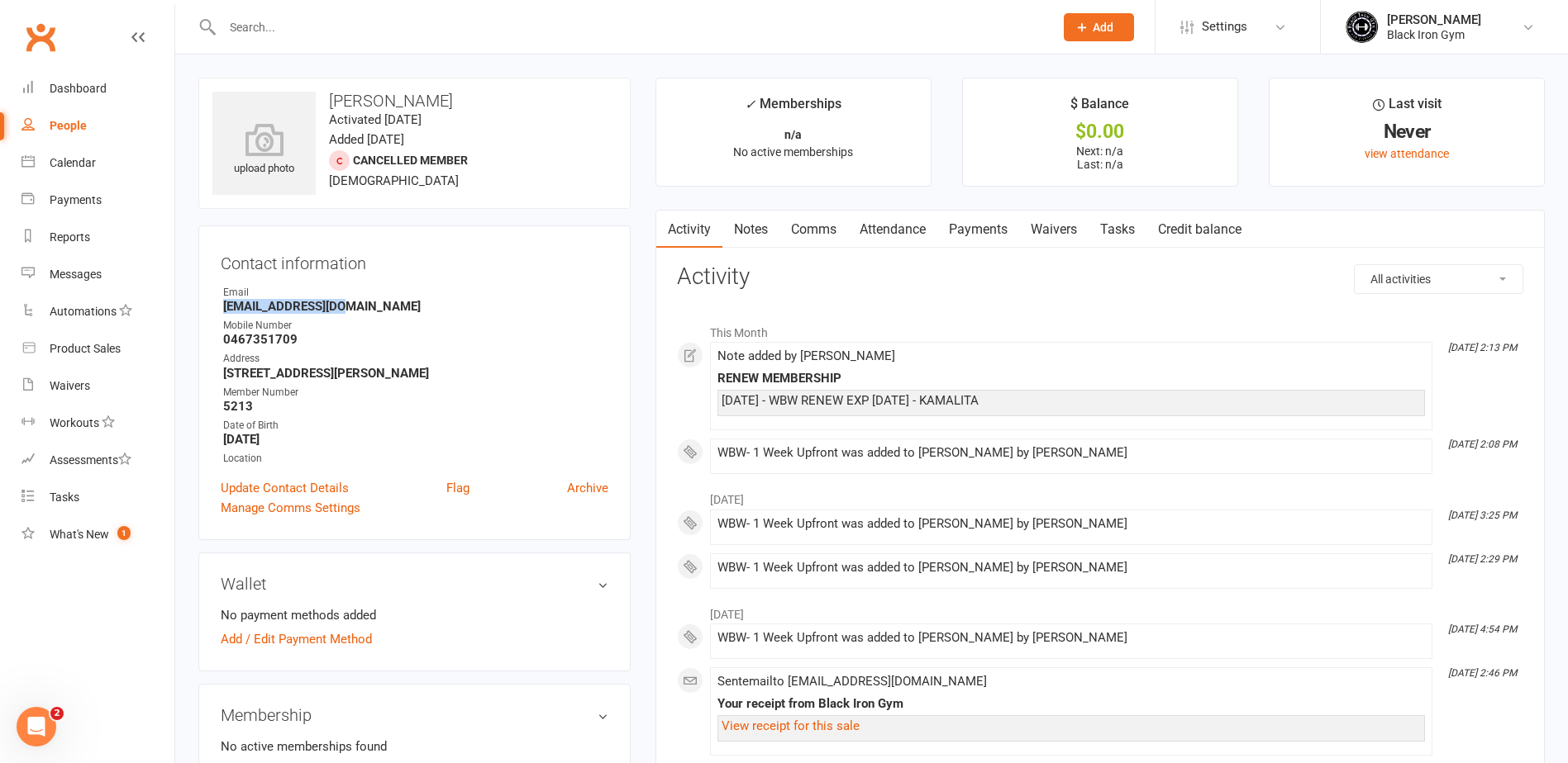
click at [224, 310] on strong "Woodj931@gmail.com" at bounding box center [416, 306] width 385 height 15
copy strong "Woodj931@gmail.com"
click at [512, 308] on strong "Woodj931@gmail.com" at bounding box center [416, 306] width 385 height 15
click at [114, 122] on link "People" at bounding box center [98, 126] width 153 height 37
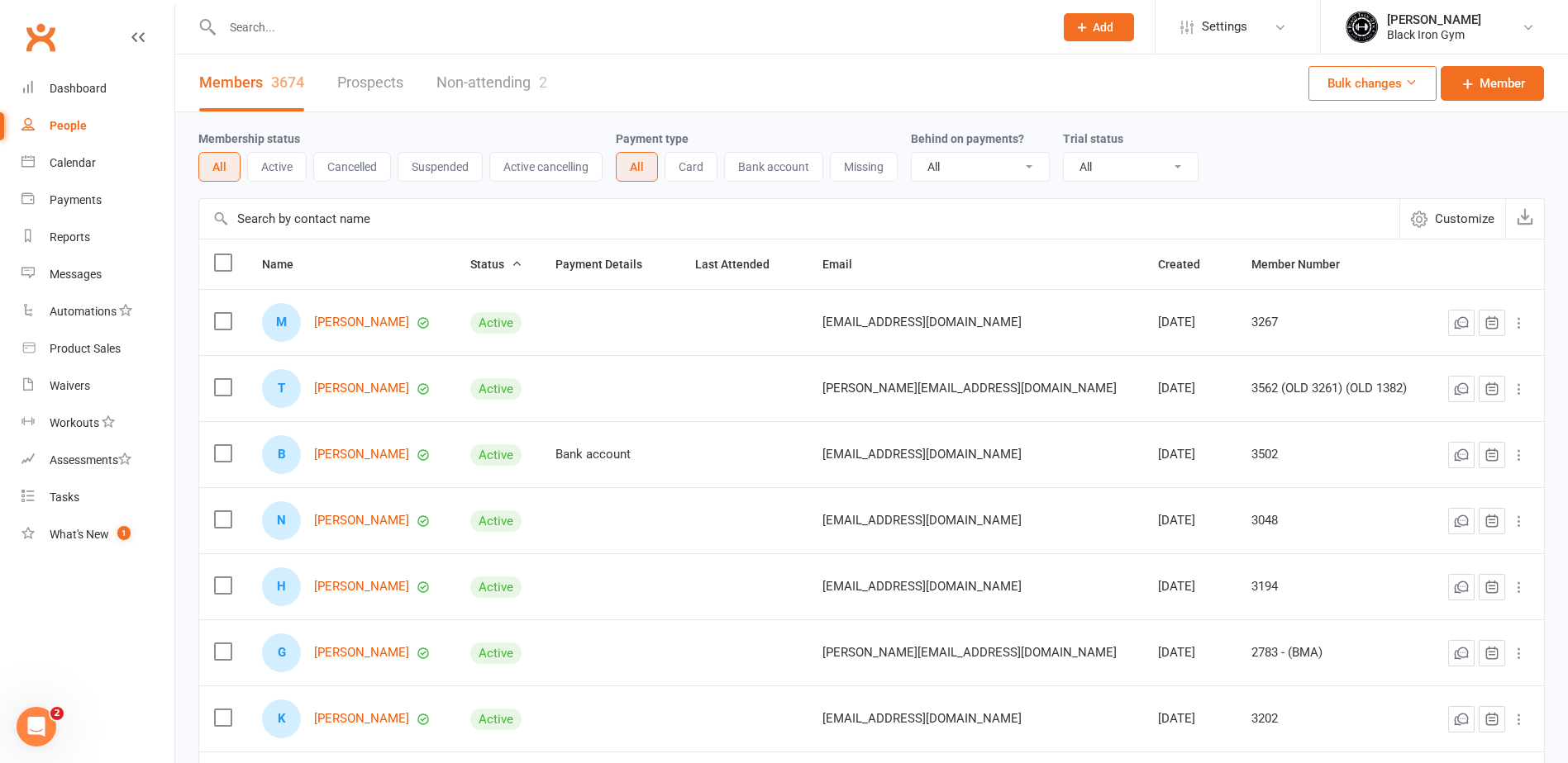
click at [384, 38] on input "text" at bounding box center [630, 27] width 825 height 23
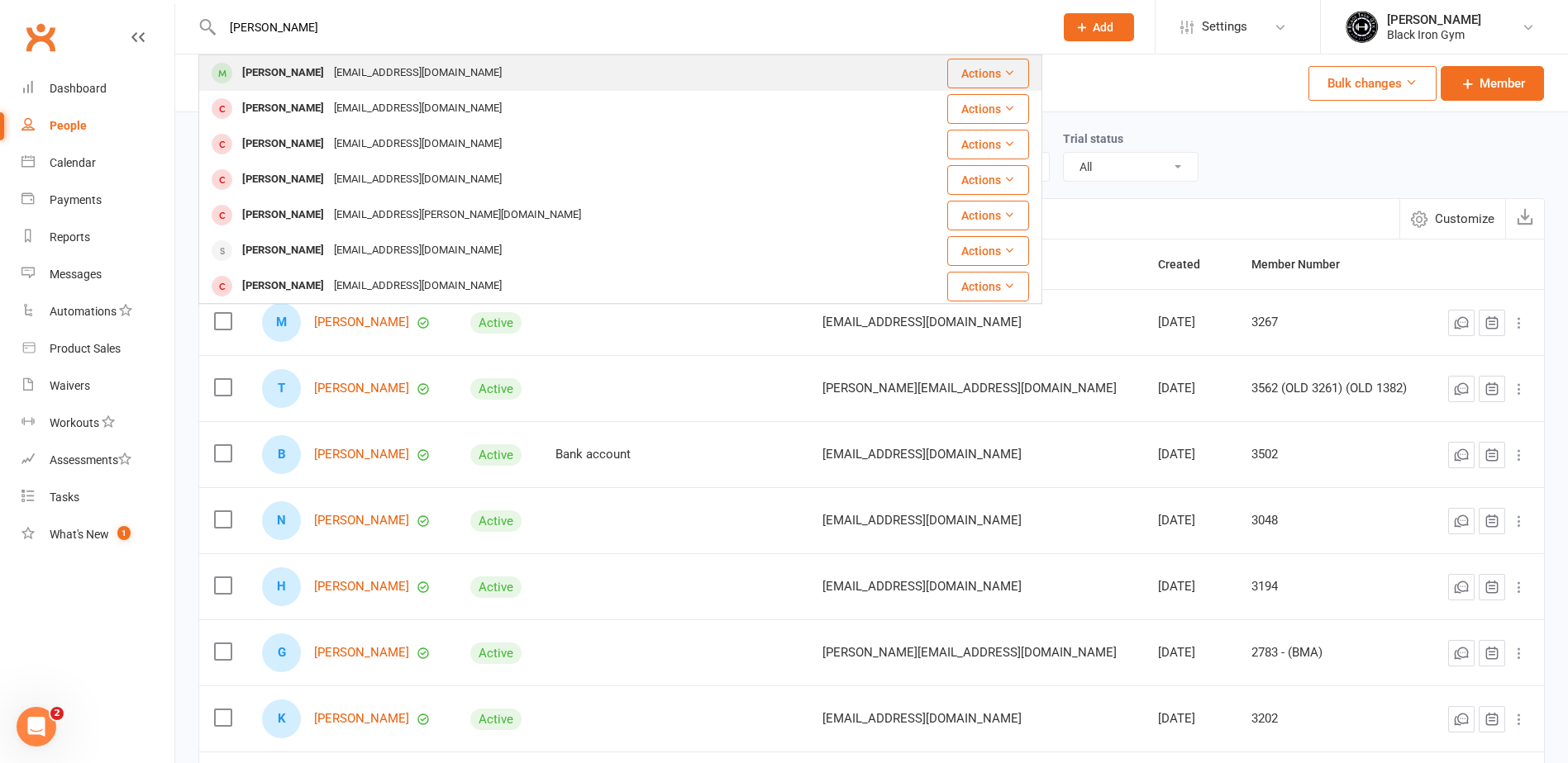
type input "jordan seymour"
click at [396, 60] on div "Jordan Seymour Seymour20599@icloud.com" at bounding box center [539, 73] width 677 height 34
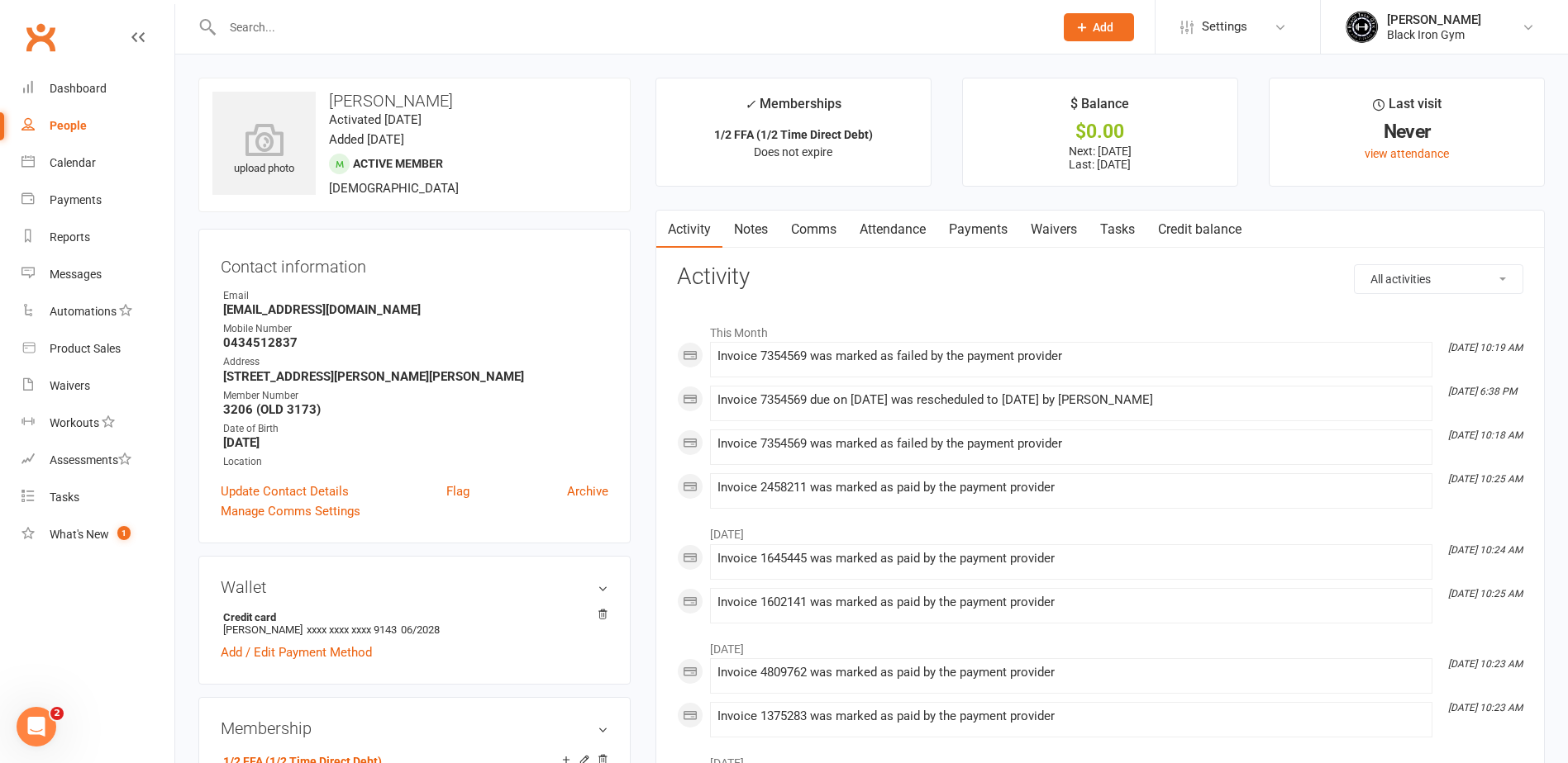
click at [979, 231] on link "Payments" at bounding box center [978, 229] width 82 height 38
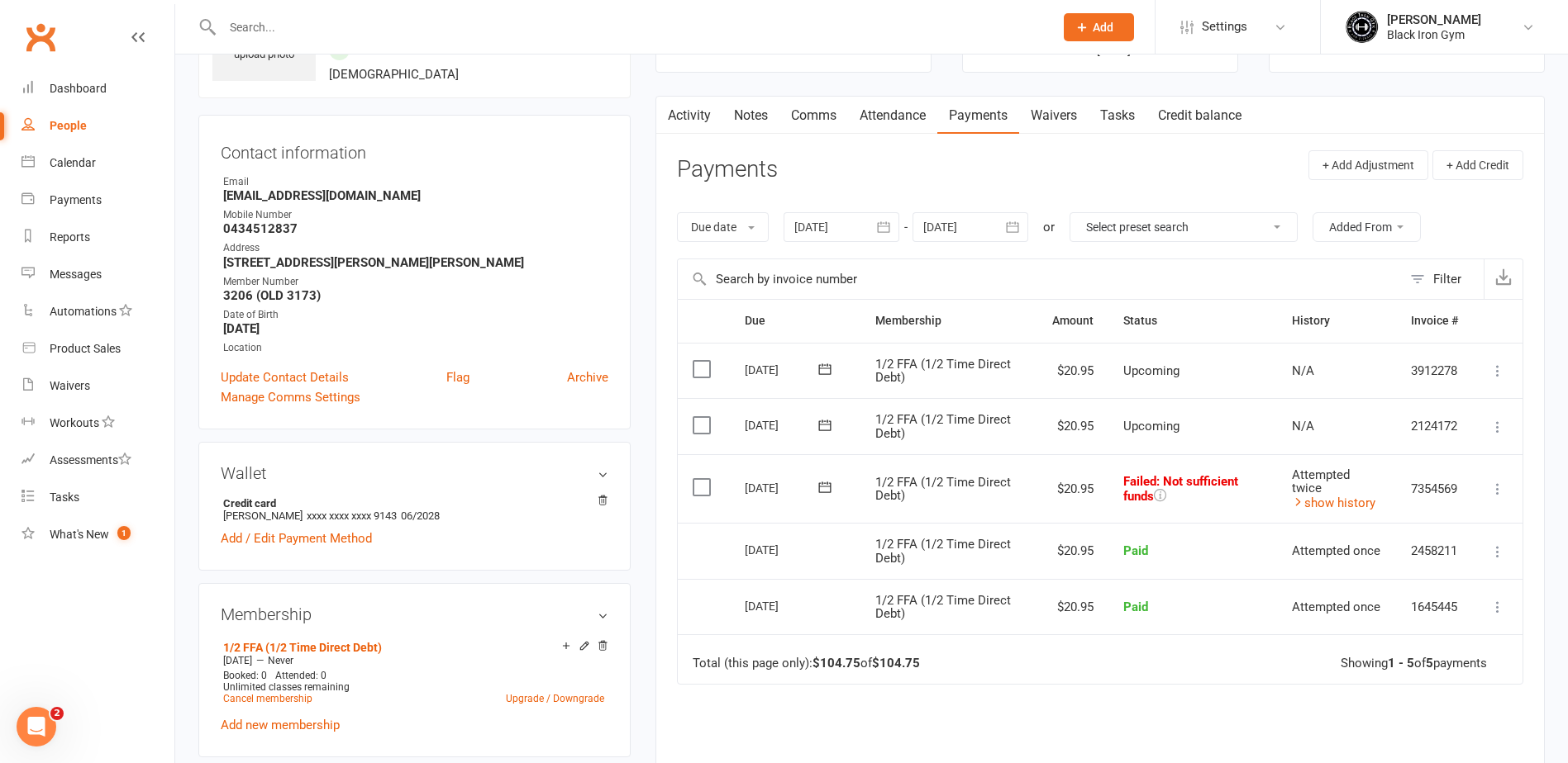
scroll to position [165, 0]
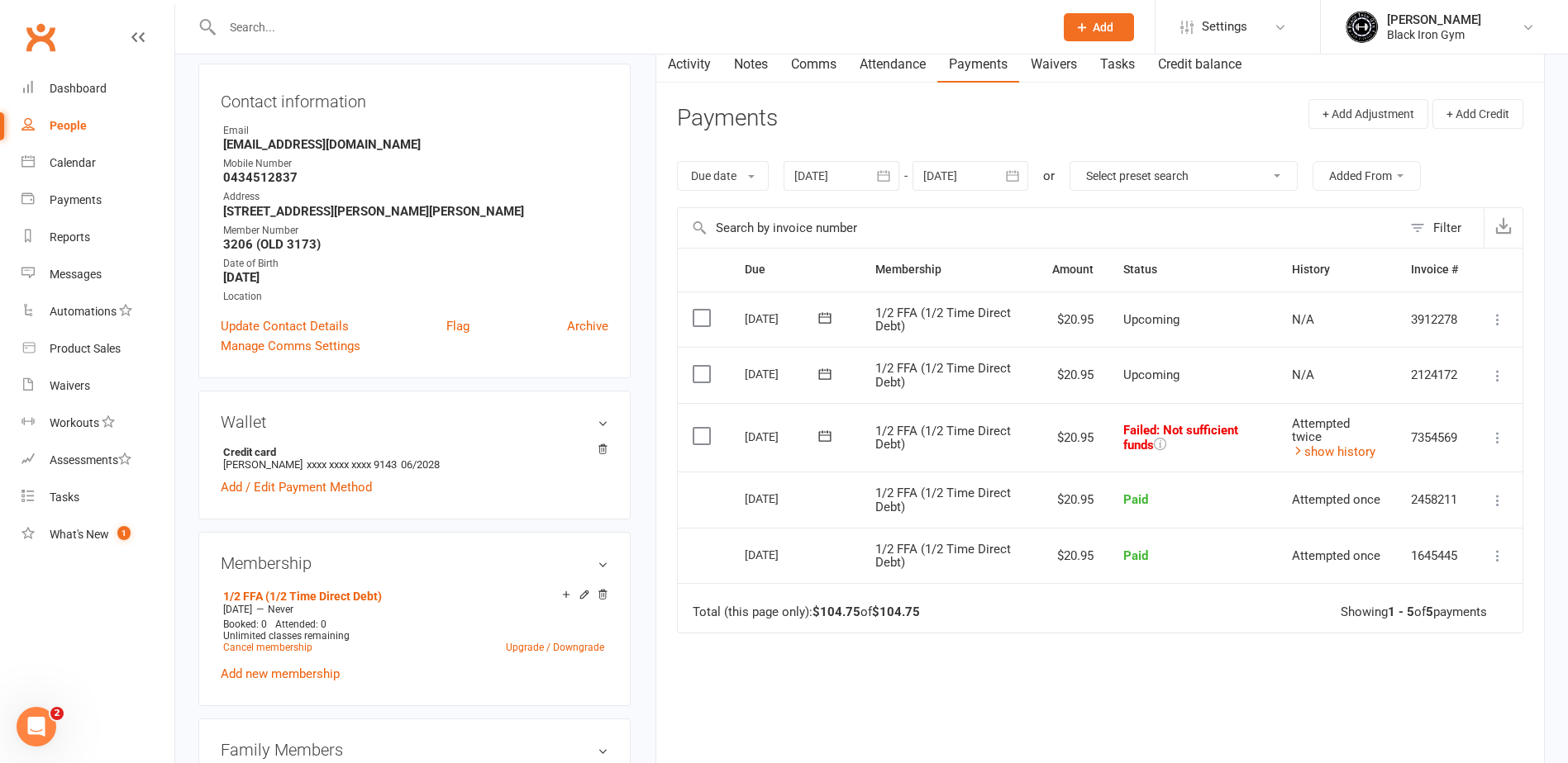
click at [823, 431] on icon at bounding box center [824, 436] width 16 height 16
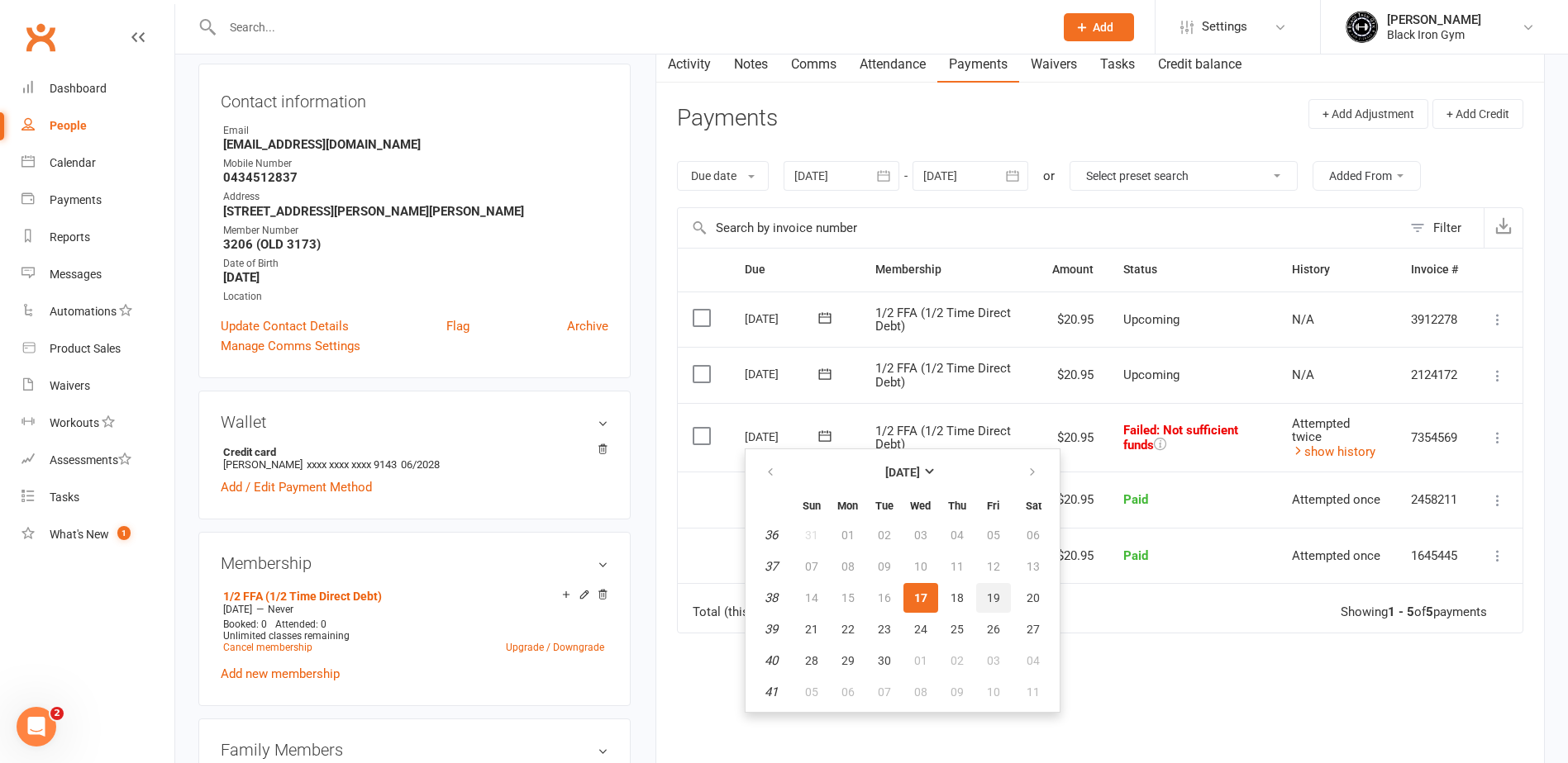
click at [997, 600] on span "19" at bounding box center [993, 599] width 14 height 14
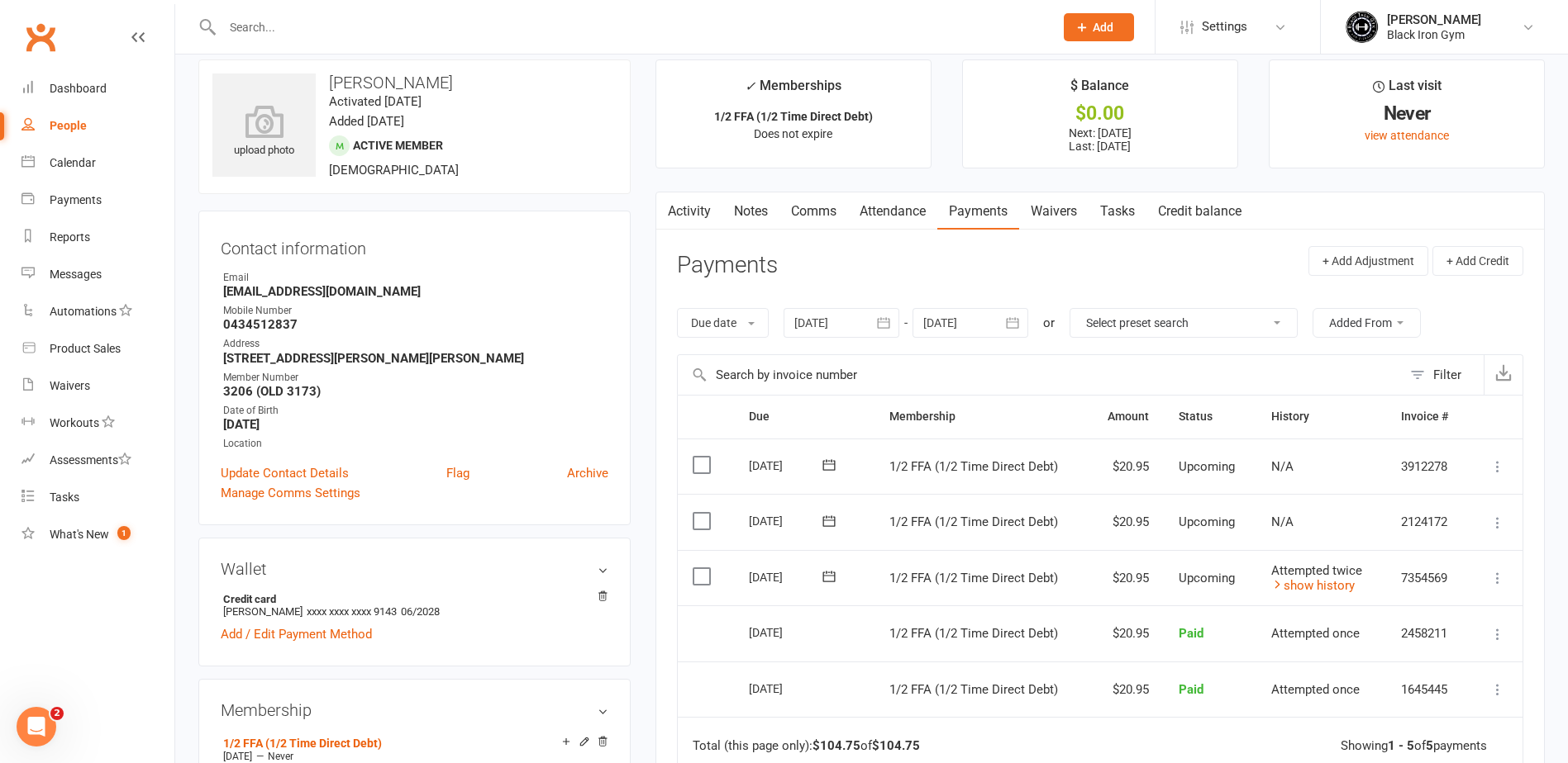
scroll to position [0, 0]
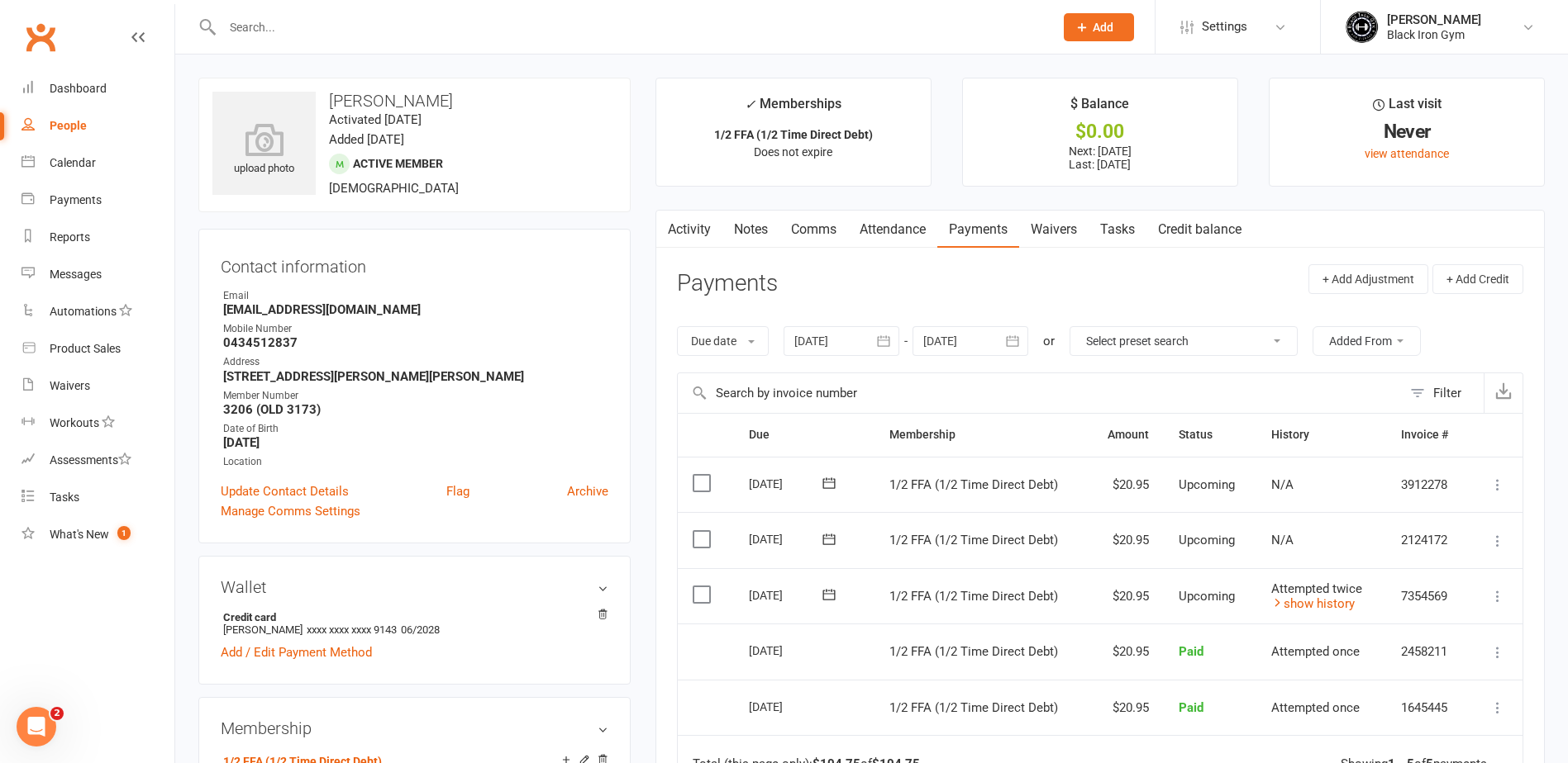
click at [266, 15] on div at bounding box center [620, 27] width 843 height 54
click at [270, 20] on input "text" at bounding box center [630, 27] width 825 height 23
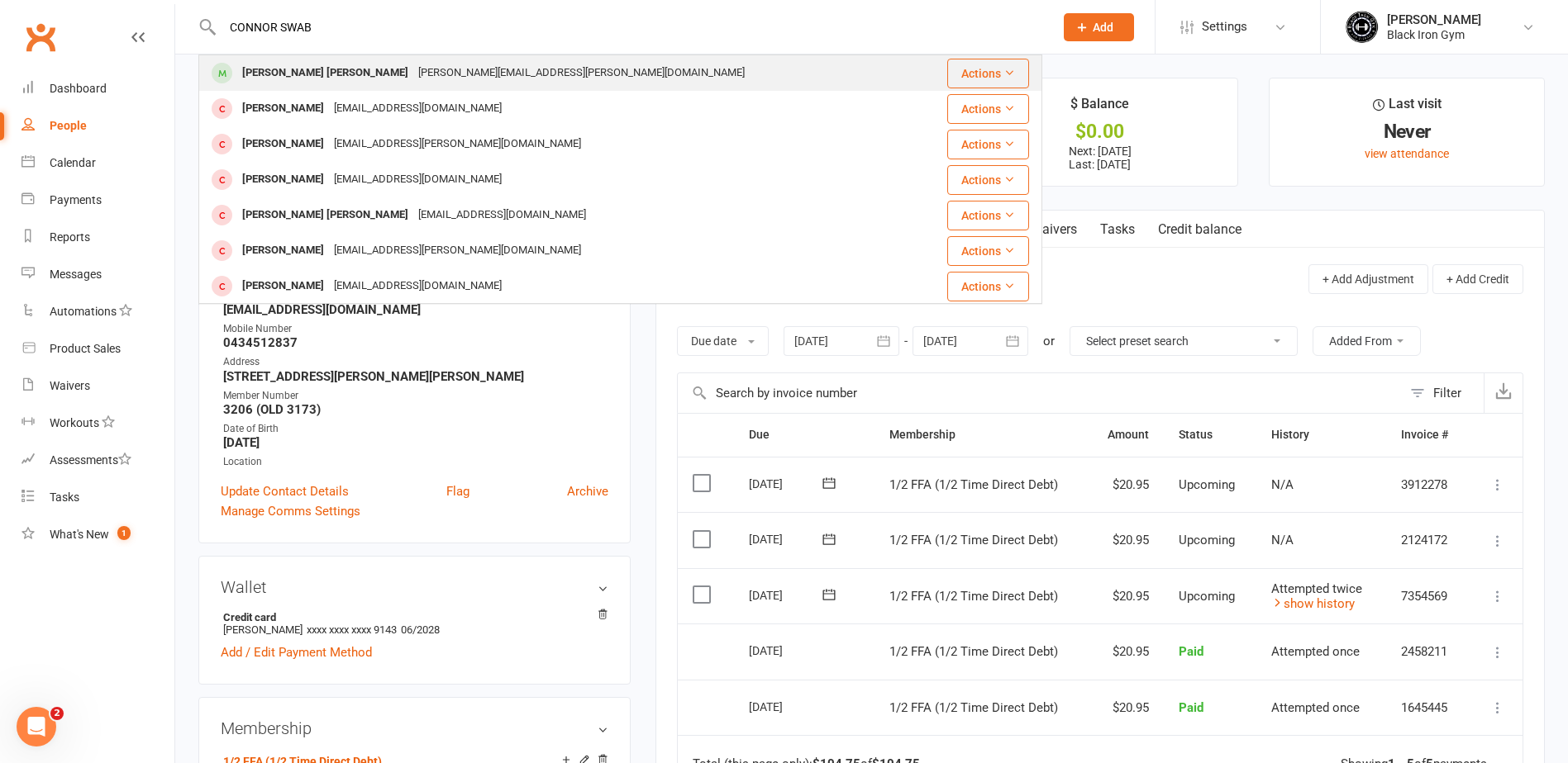
type input "CONNOR SWAB"
click at [413, 69] on div "Connor.swabey@lafinboy.com" at bounding box center [581, 73] width 337 height 24
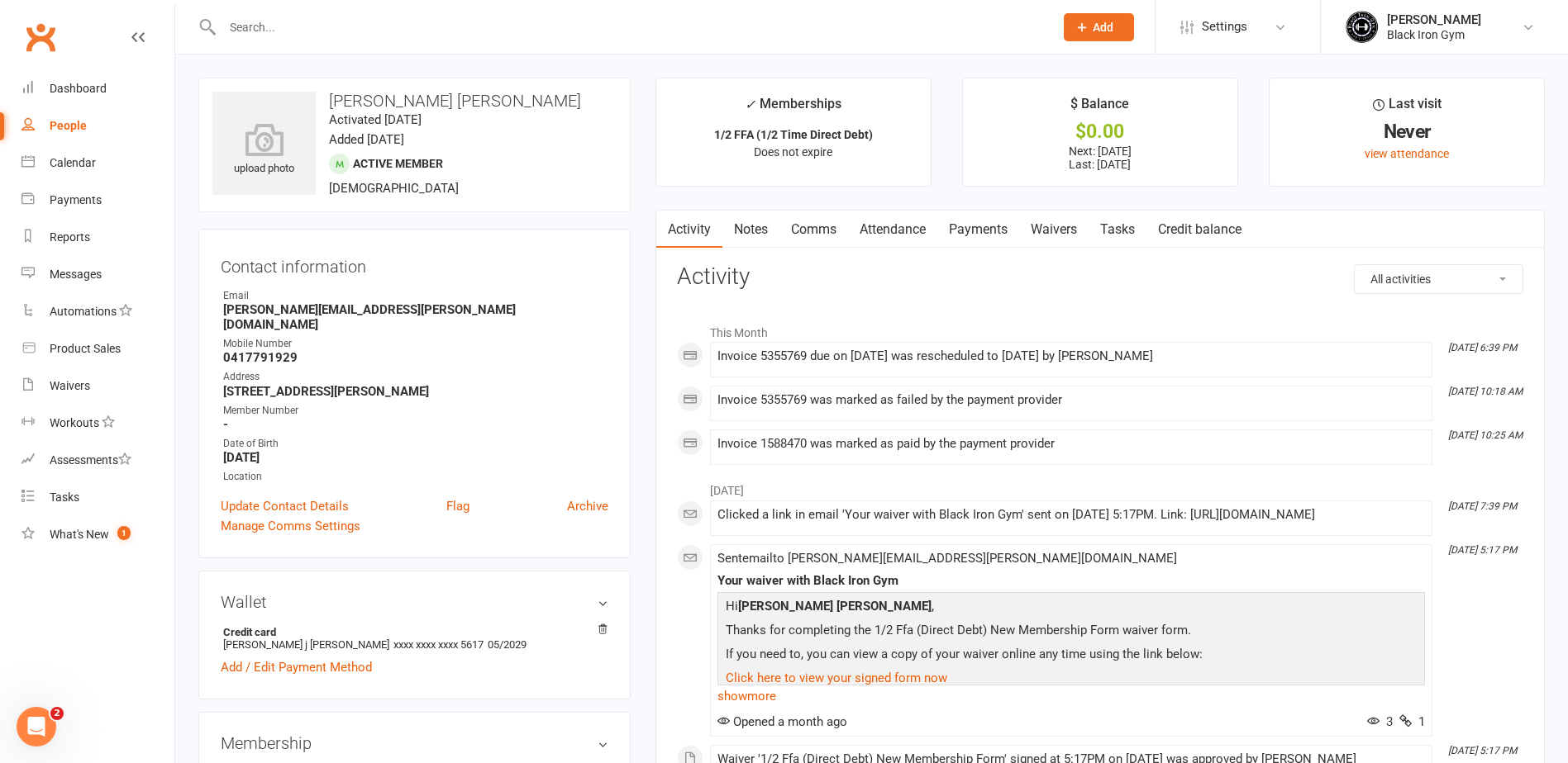
click at [964, 232] on link "Payments" at bounding box center [978, 229] width 82 height 38
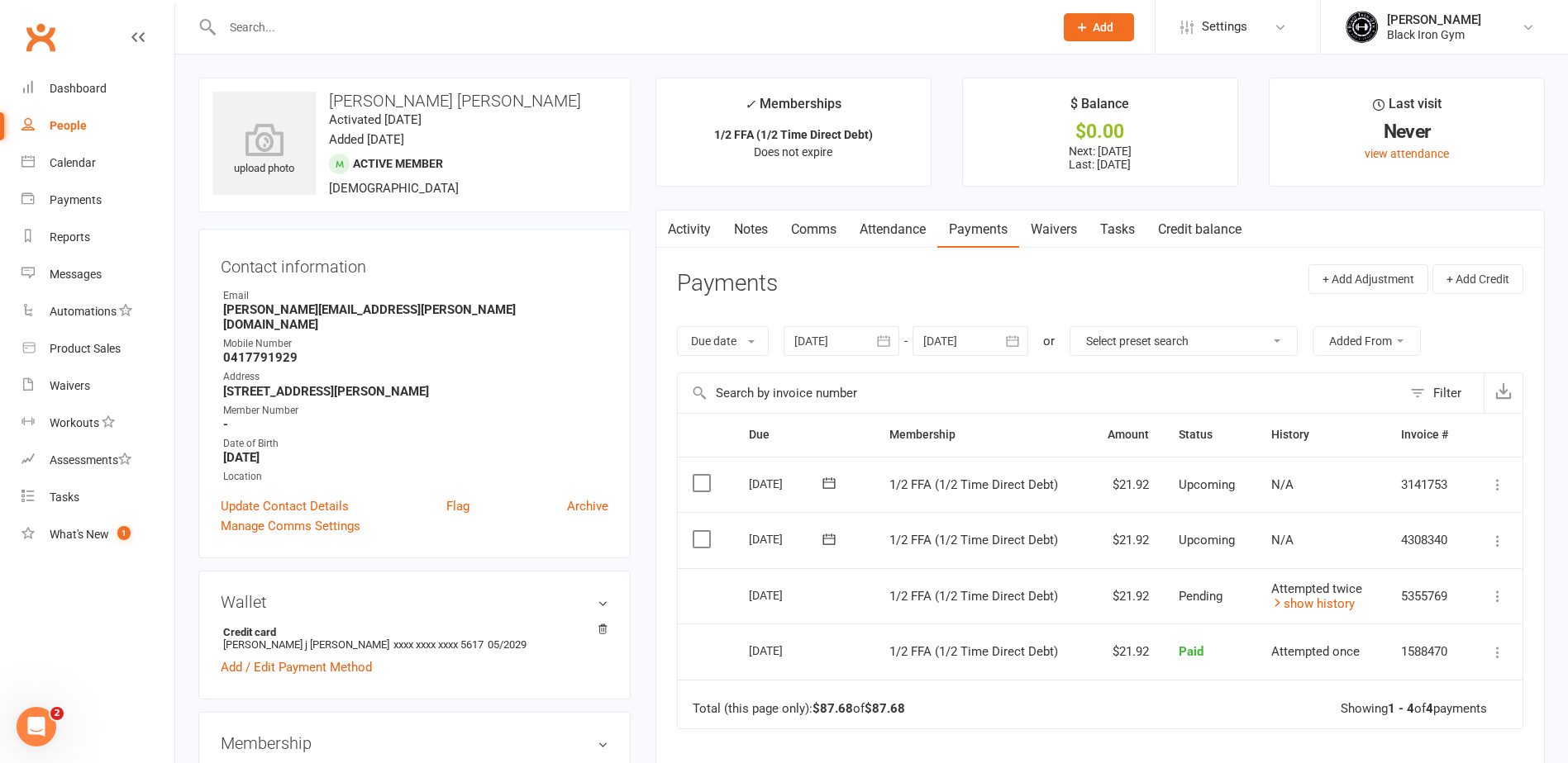
click at [363, 39] on div at bounding box center [620, 27] width 843 height 54
click at [379, 25] on input "text" at bounding box center [630, 27] width 825 height 23
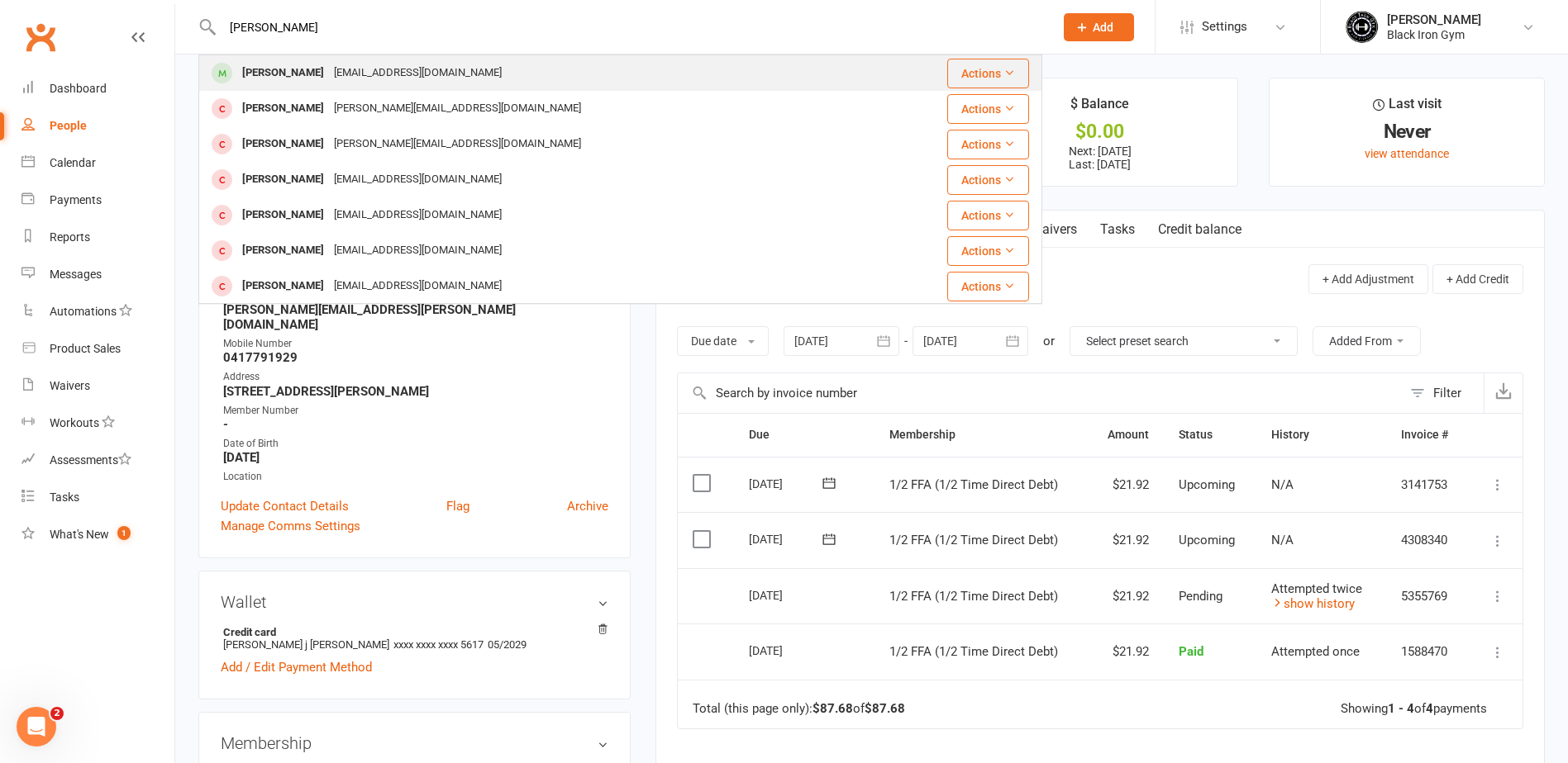
type input "EZRA TODD"
click at [329, 71] on div "Ezratodd11@gmail.com" at bounding box center [418, 73] width 178 height 24
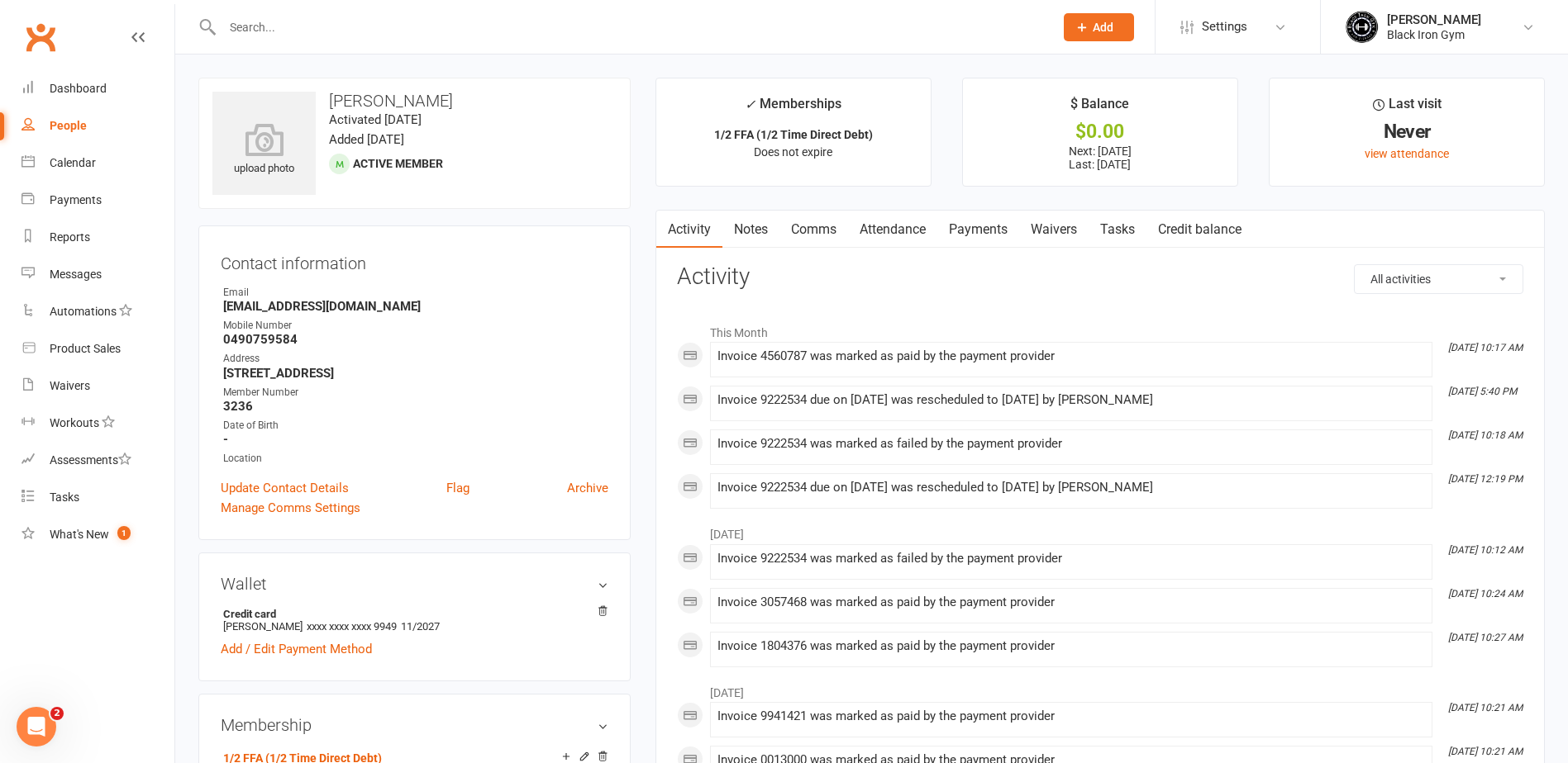
click at [986, 222] on link "Payments" at bounding box center [978, 229] width 82 height 38
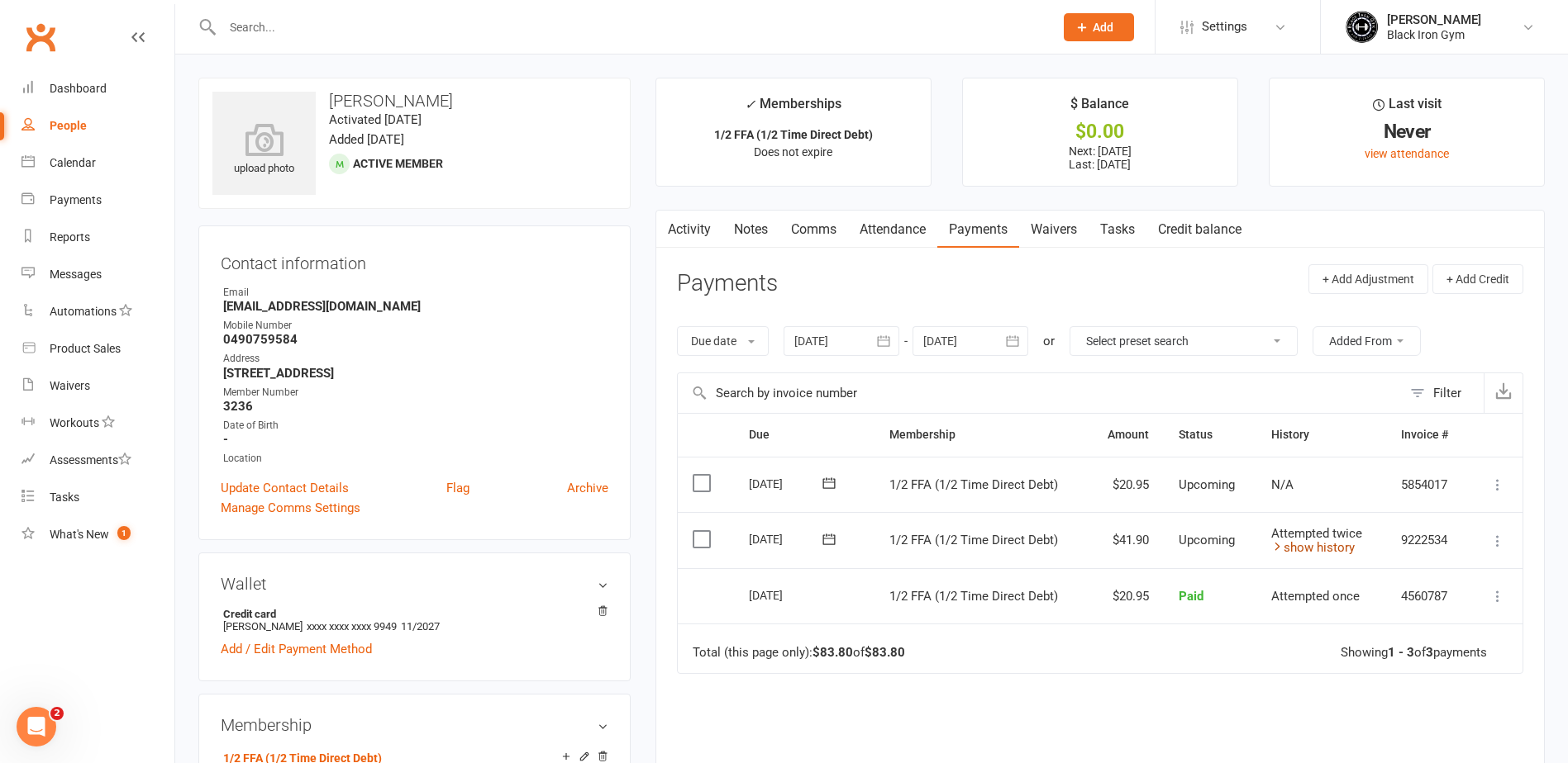
click at [1343, 554] on link "show history" at bounding box center [1313, 547] width 83 height 15
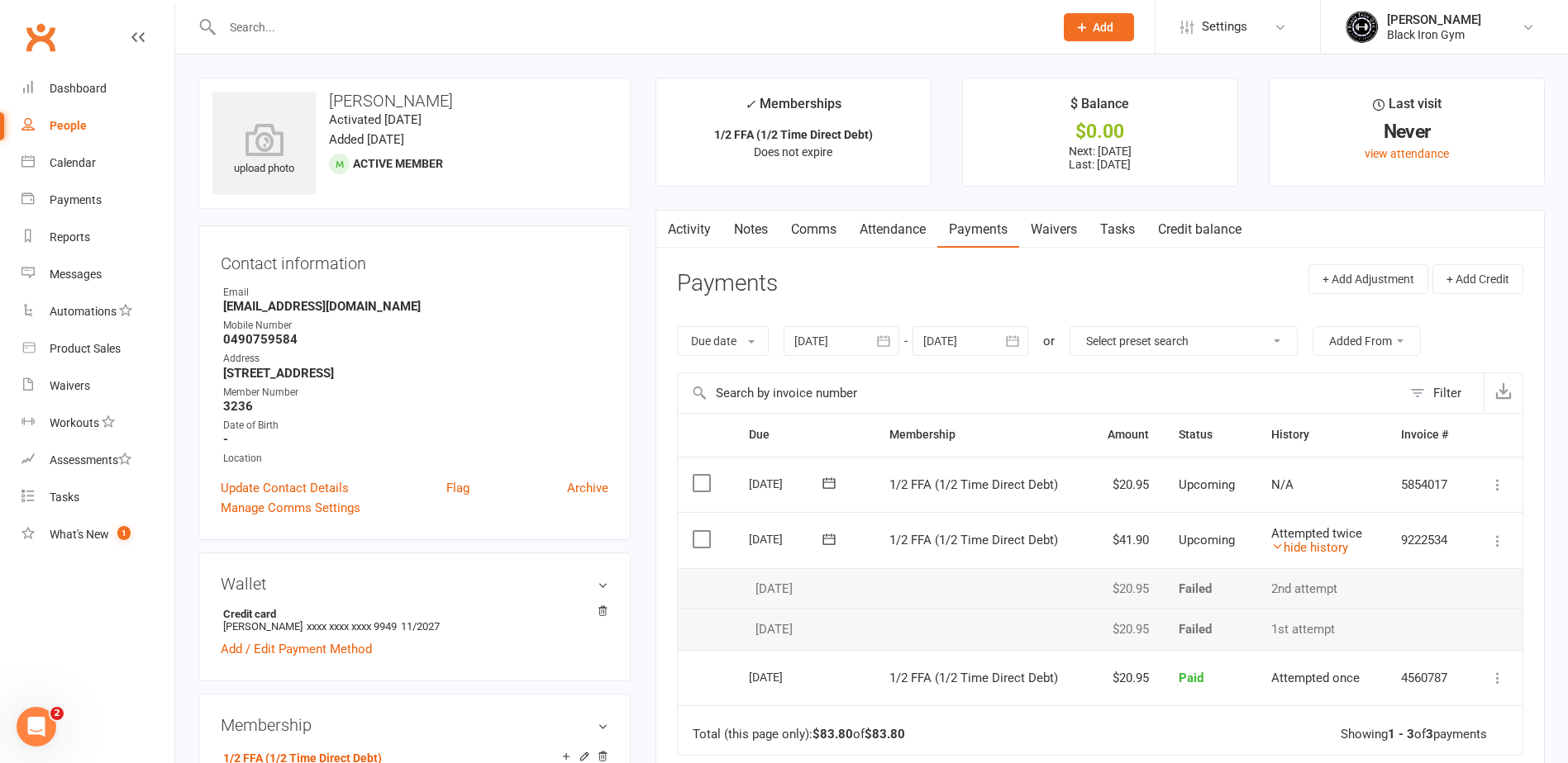
click at [314, 53] on div at bounding box center [620, 27] width 843 height 54
click at [301, 20] on input "text" at bounding box center [630, 27] width 825 height 23
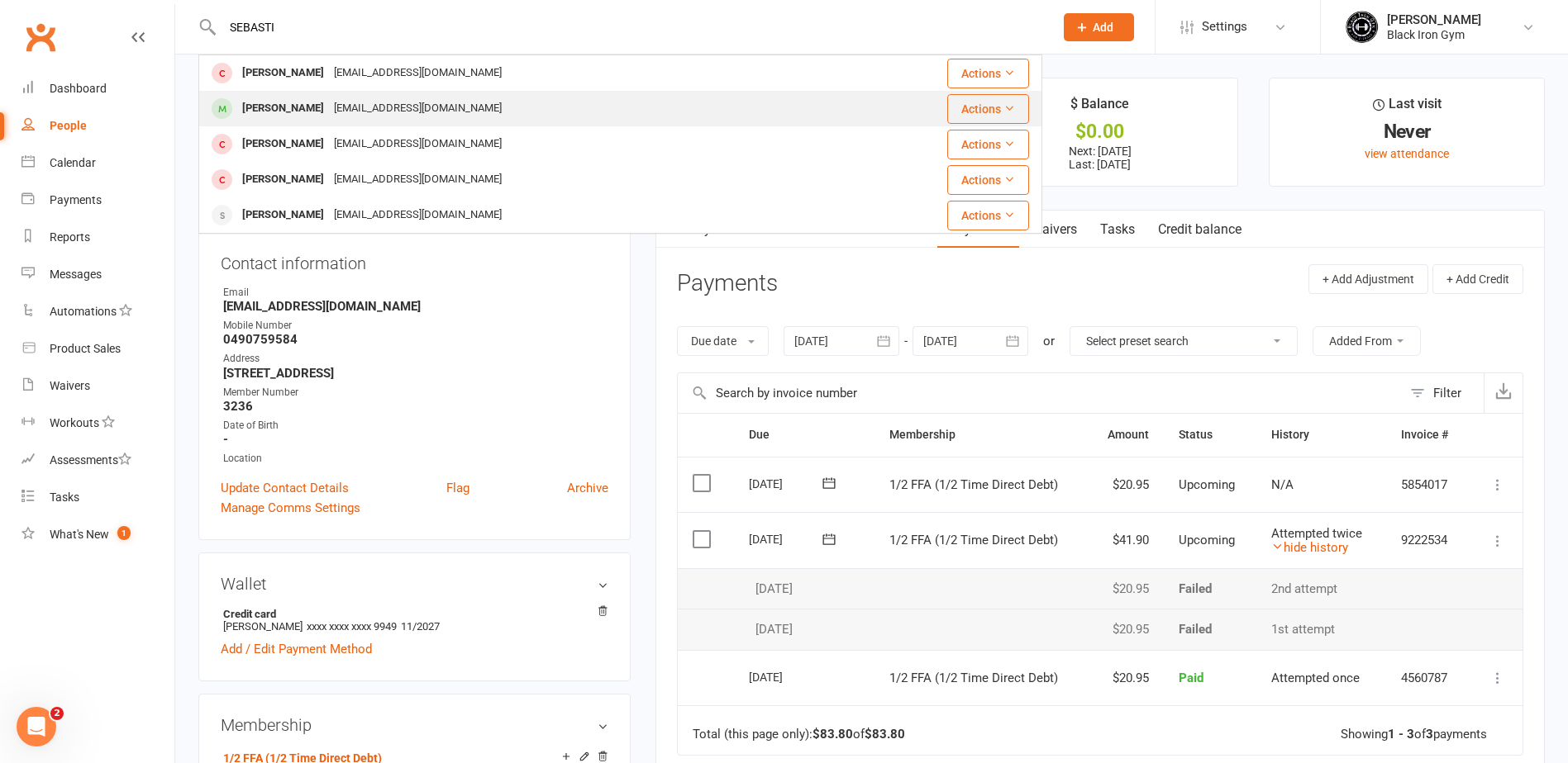
type input "SEBASTI"
click at [353, 114] on div "Stiegler303@gmail.com" at bounding box center [418, 108] width 178 height 24
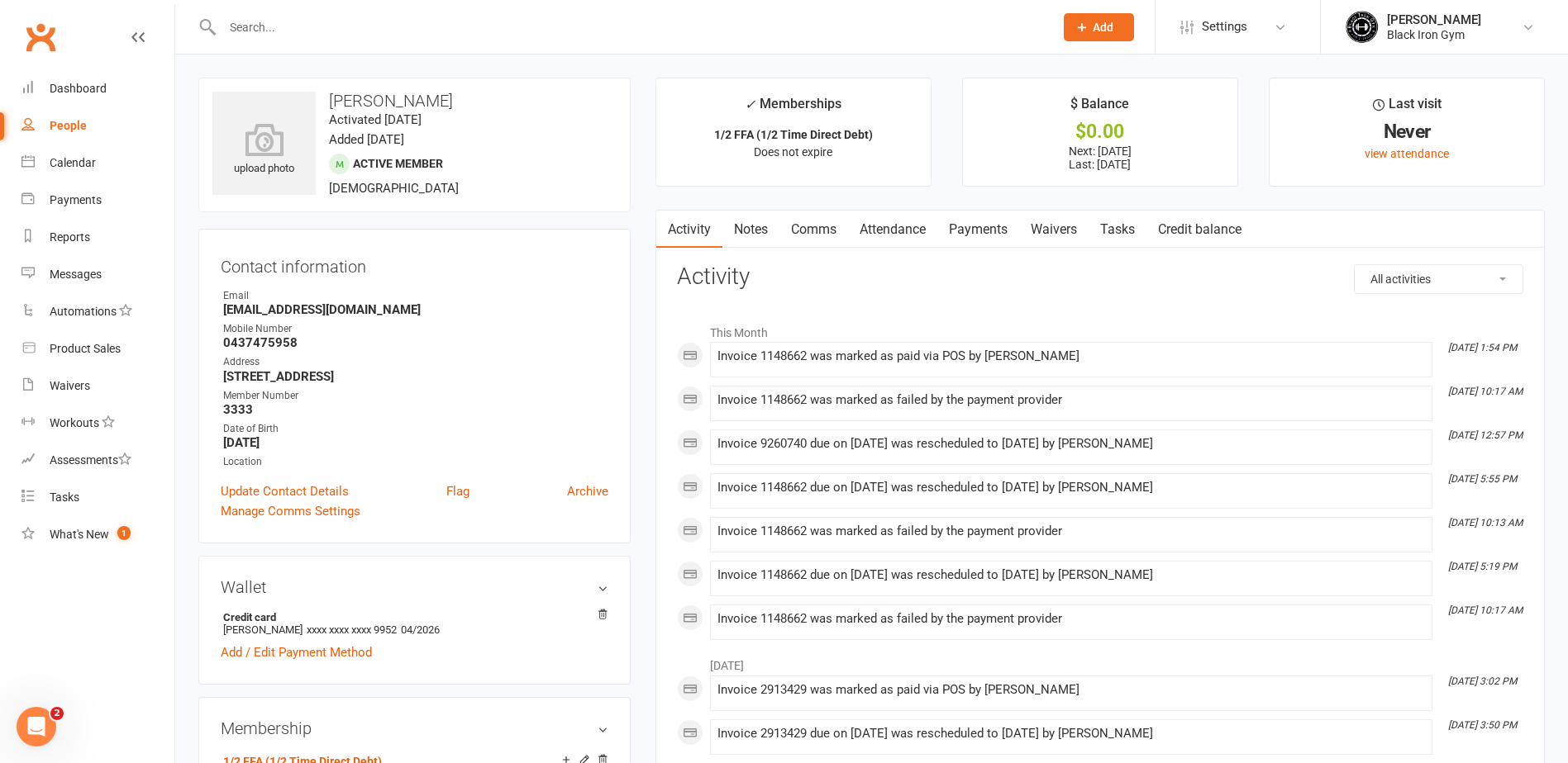
click at [951, 218] on link "Payments" at bounding box center [978, 229] width 82 height 38
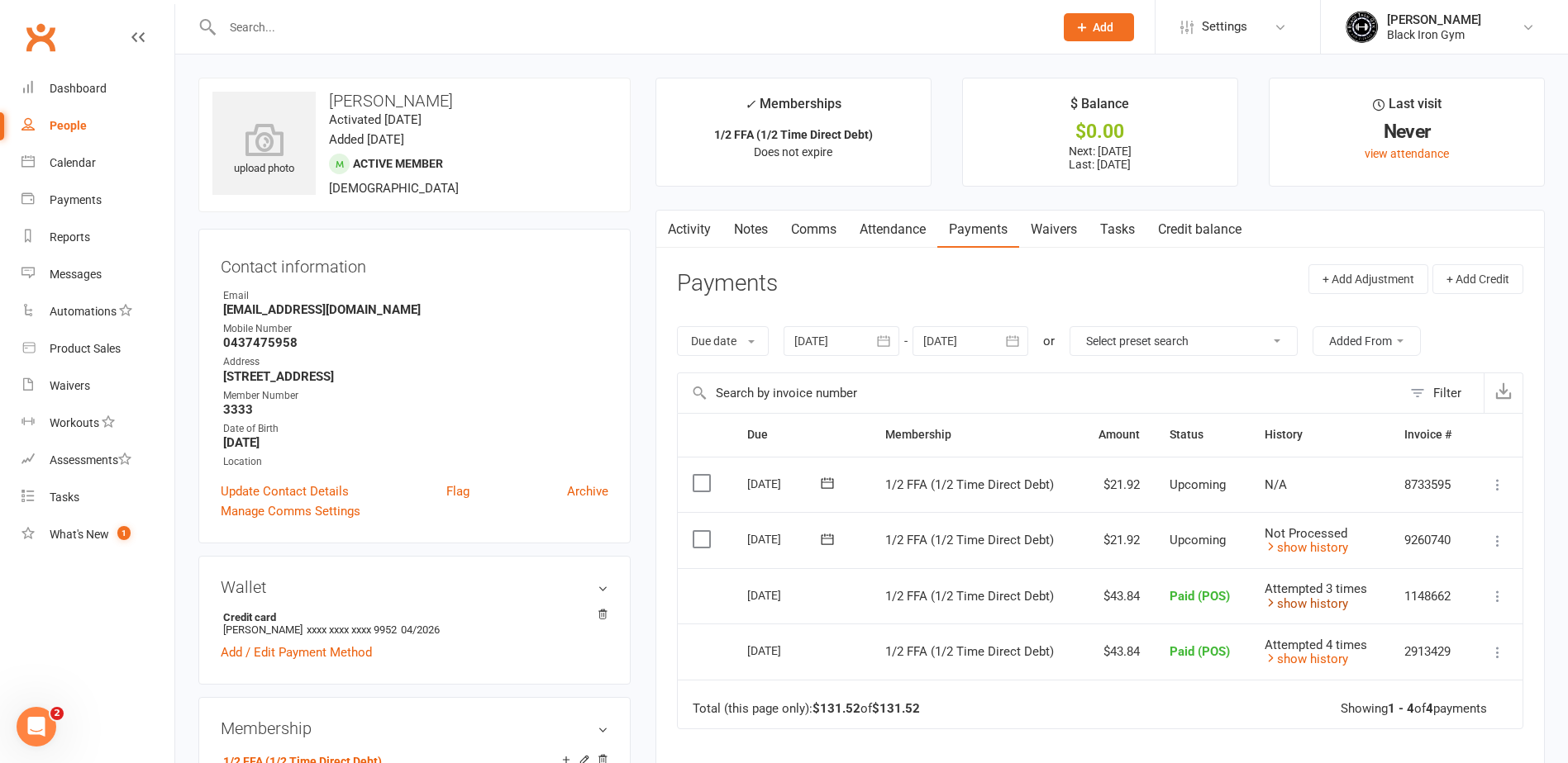
click at [1319, 603] on link "show history" at bounding box center [1306, 603] width 83 height 15
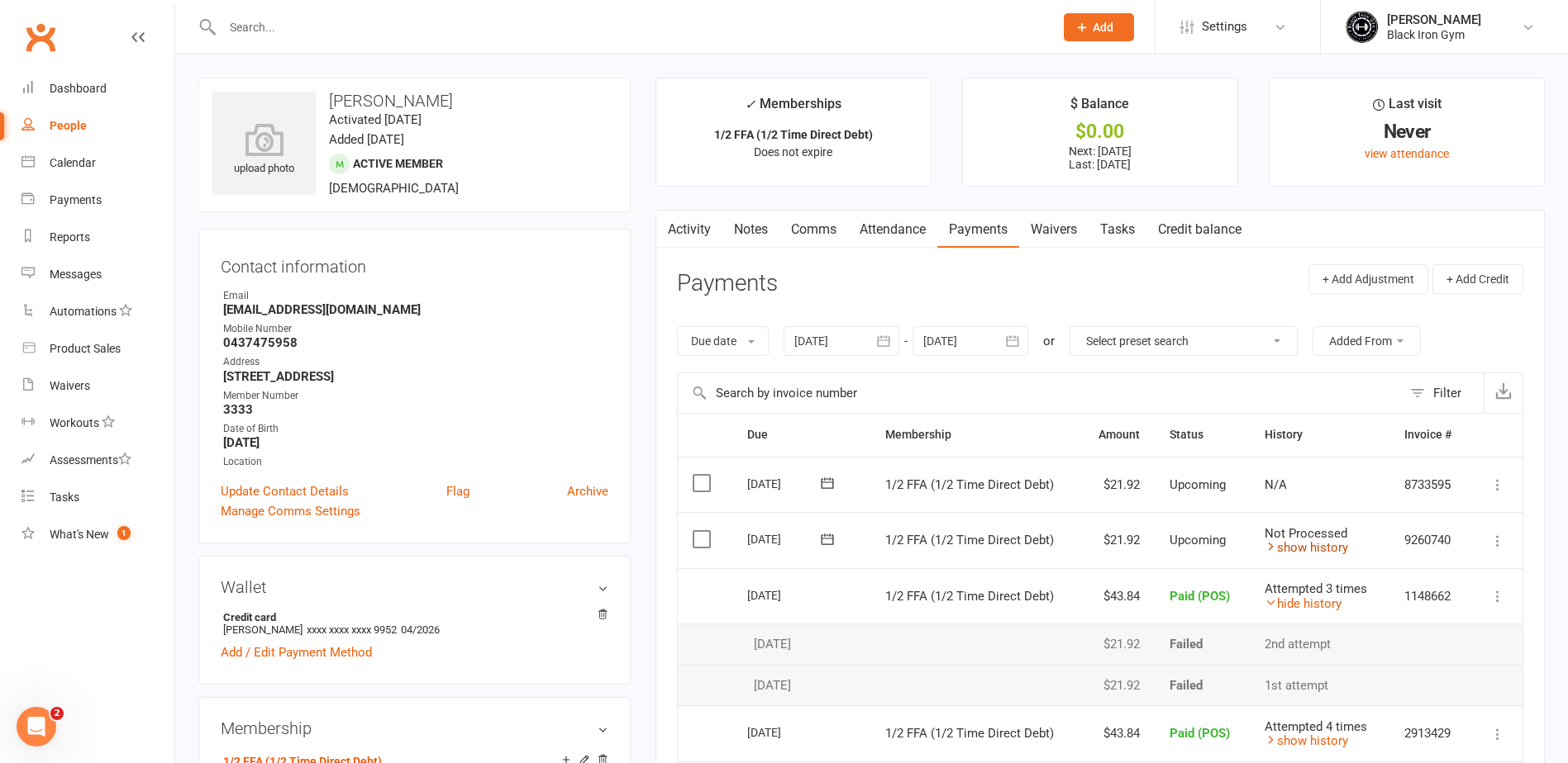
click at [1320, 549] on link "show history" at bounding box center [1306, 547] width 83 height 15
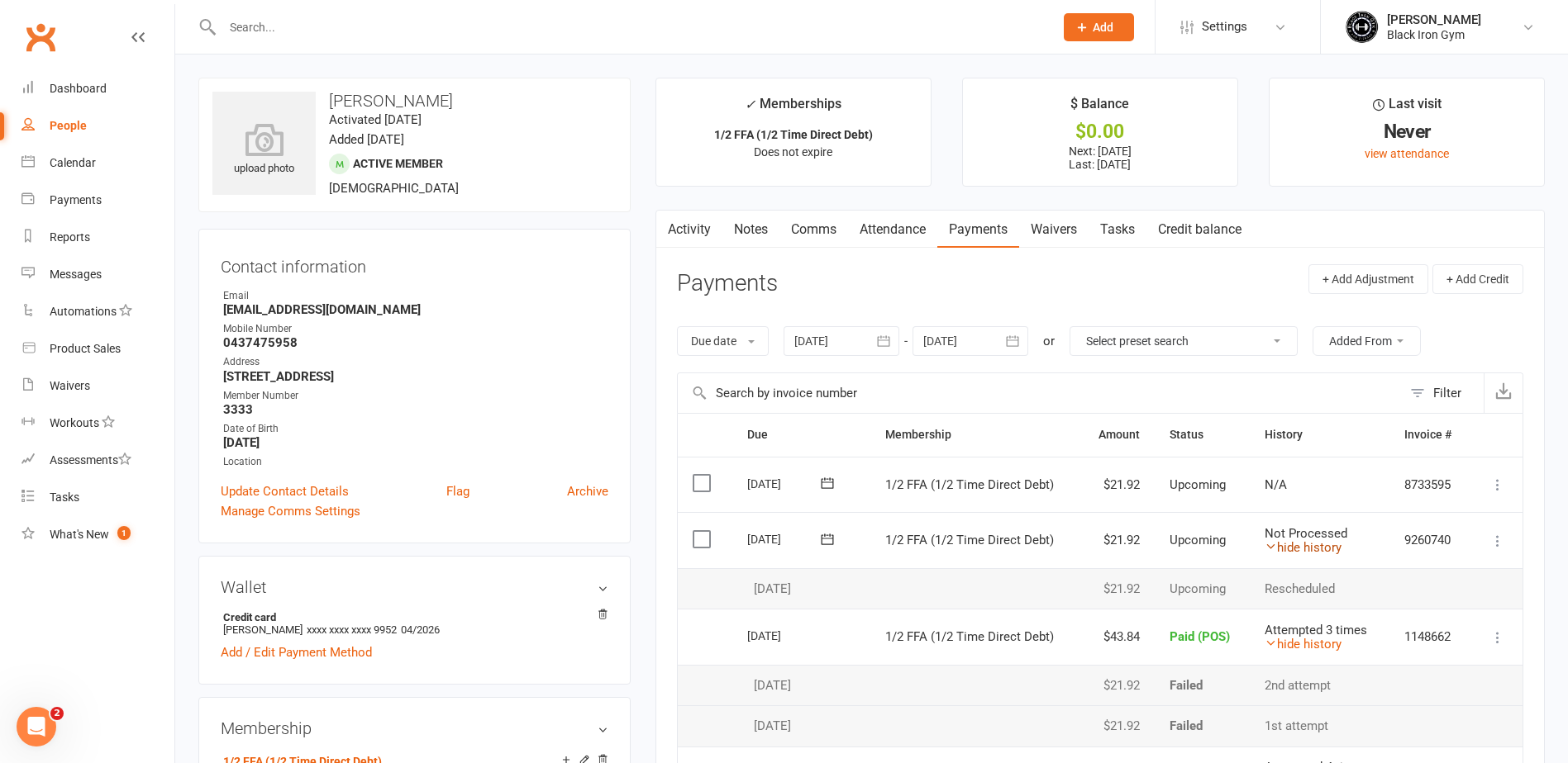
click at [1316, 549] on link "hide history" at bounding box center [1302, 547] width 76 height 15
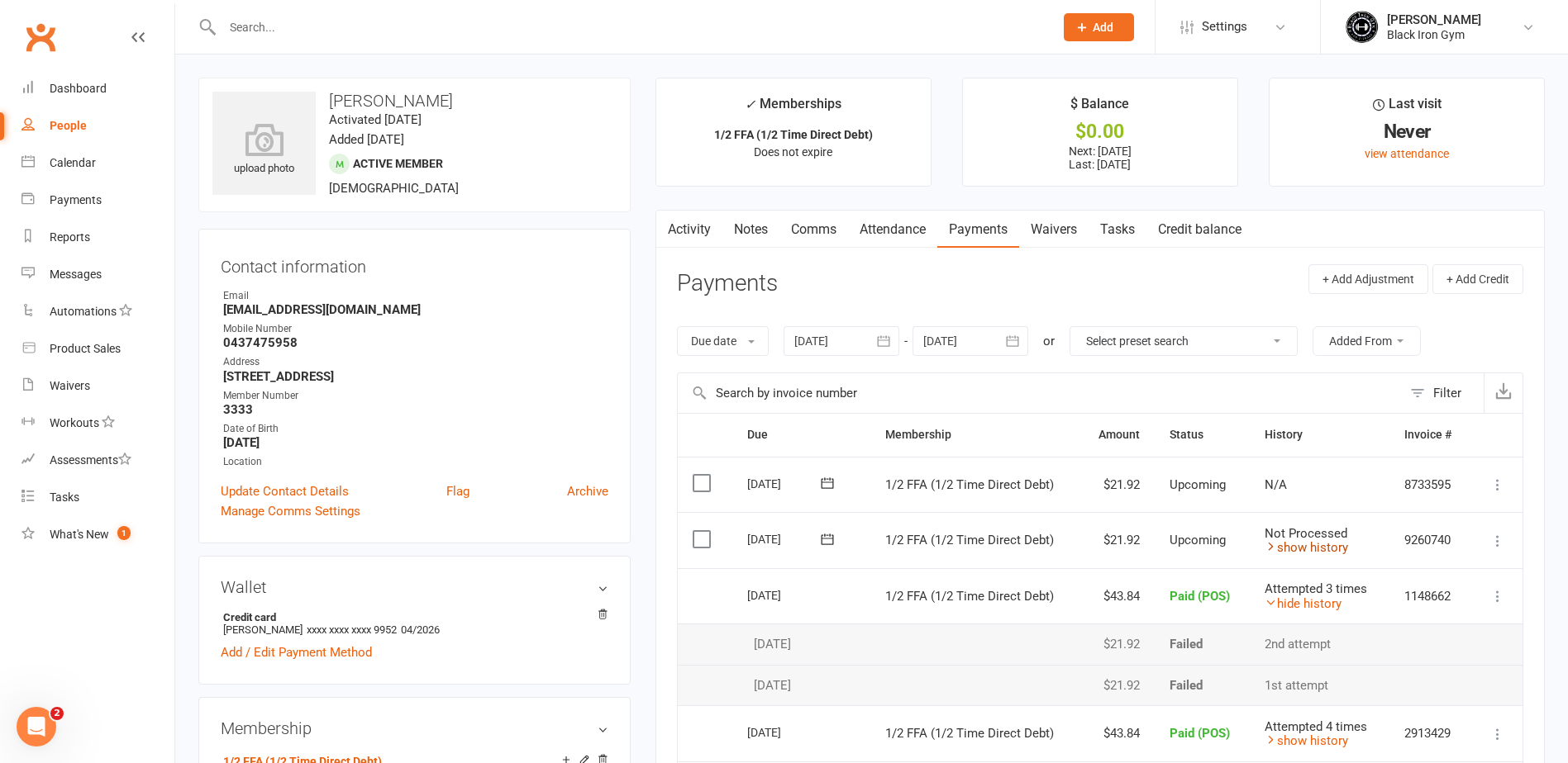
click at [1311, 543] on link "show history" at bounding box center [1306, 547] width 83 height 15
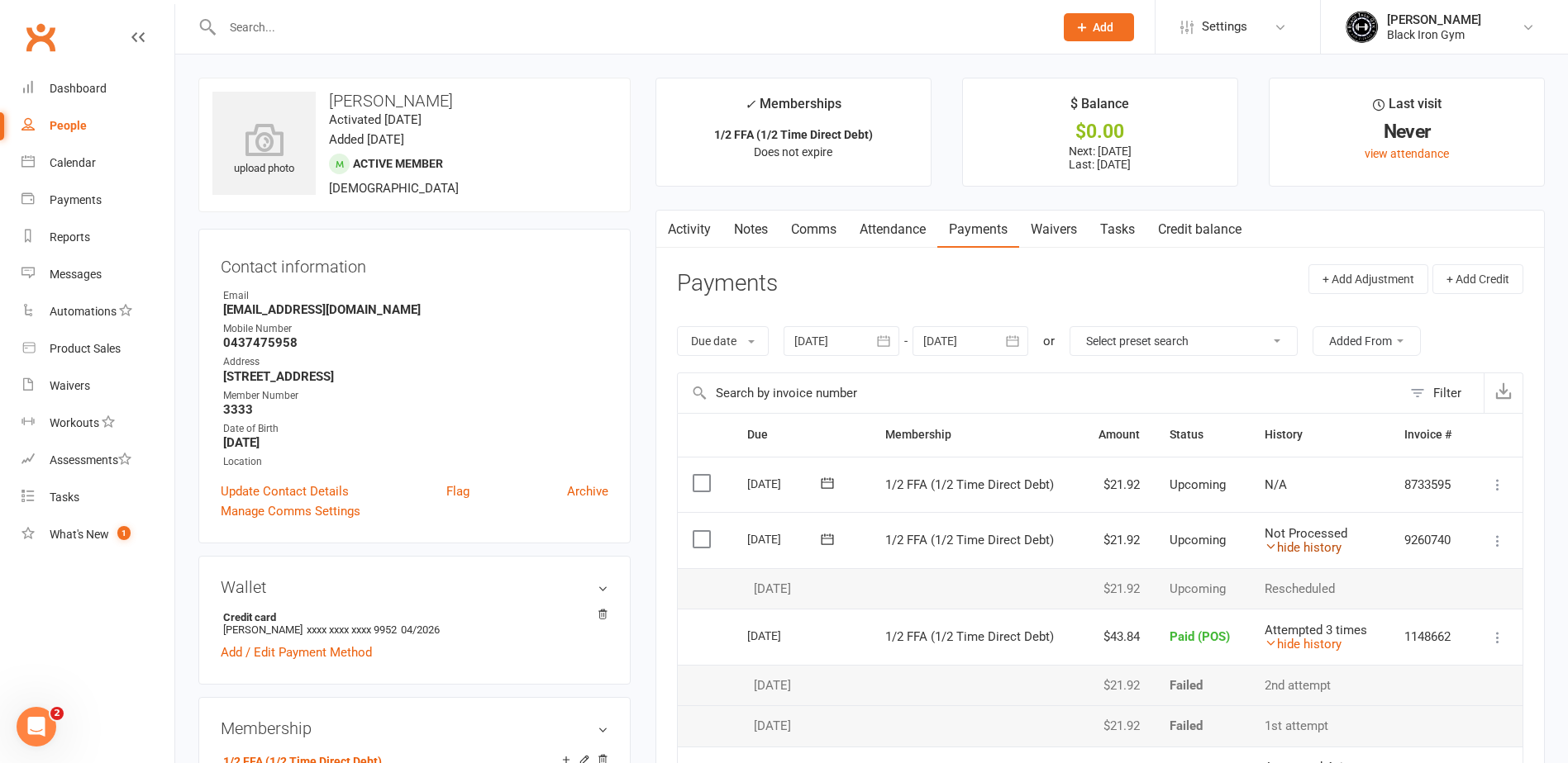
click at [1311, 544] on link "hide history" at bounding box center [1302, 547] width 76 height 15
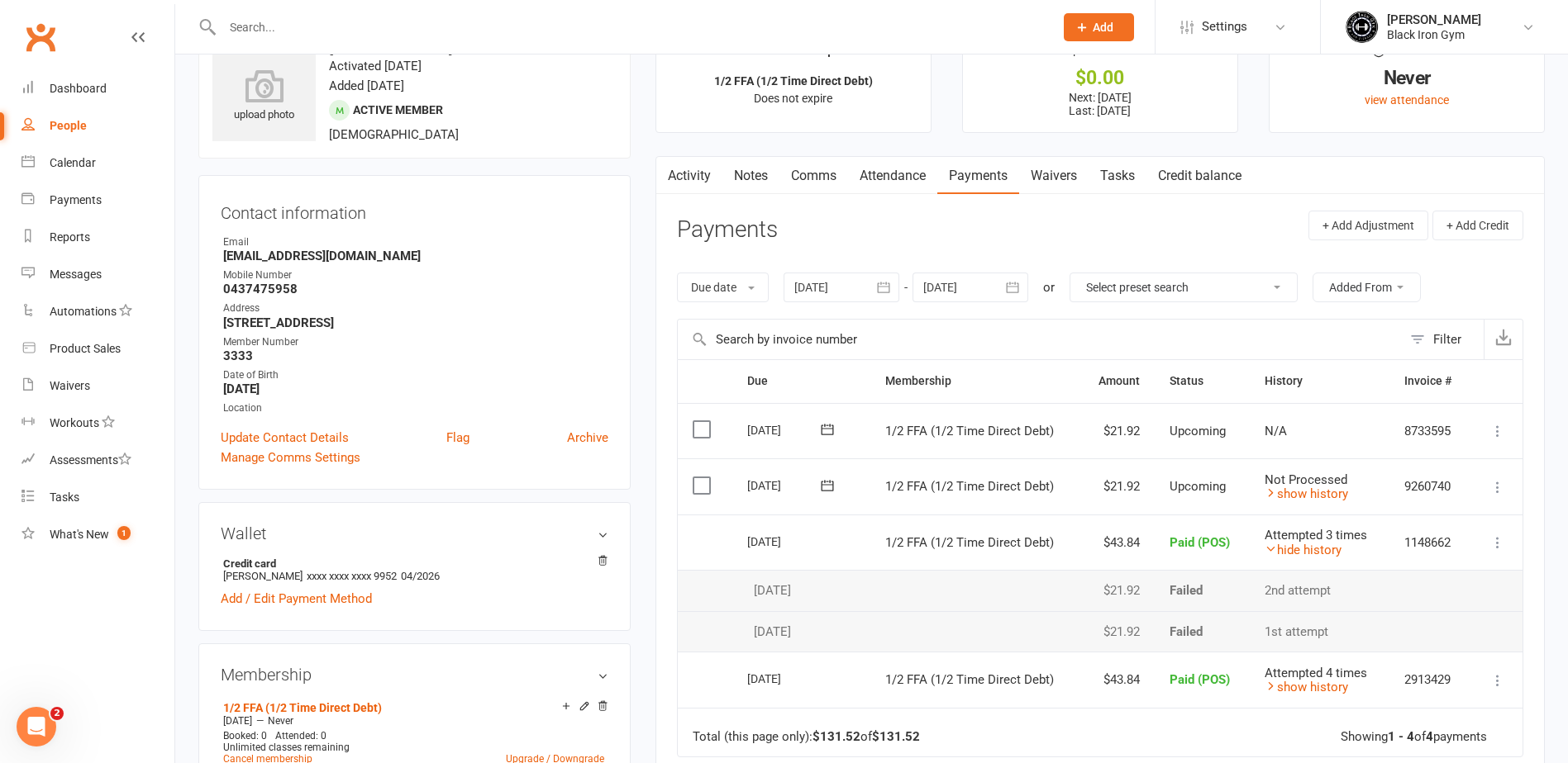
scroll to position [82, 0]
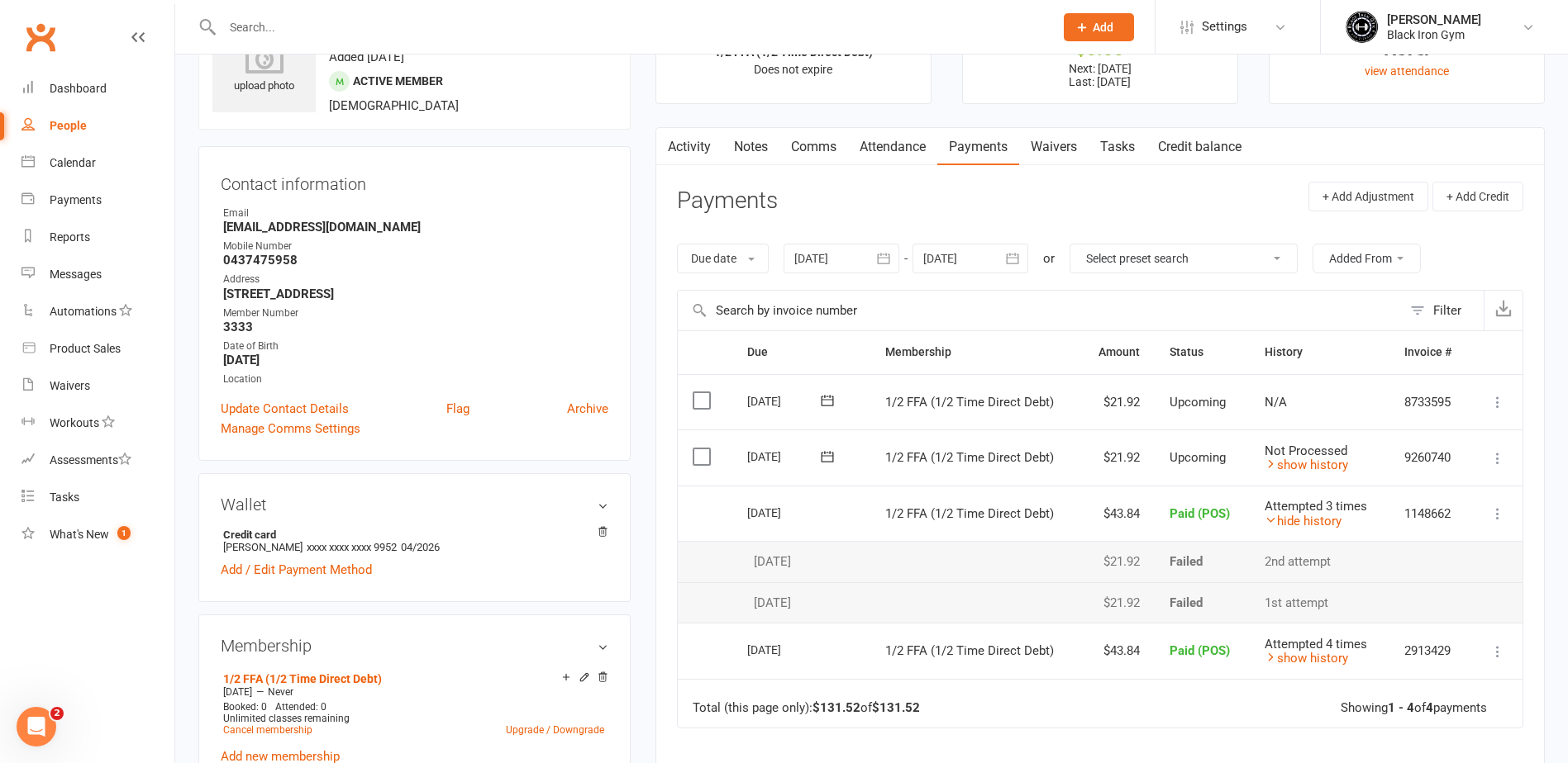
click at [1091, 555] on td "$21.92" at bounding box center [1117, 562] width 75 height 42
click at [1500, 459] on icon at bounding box center [1497, 458] width 16 height 16
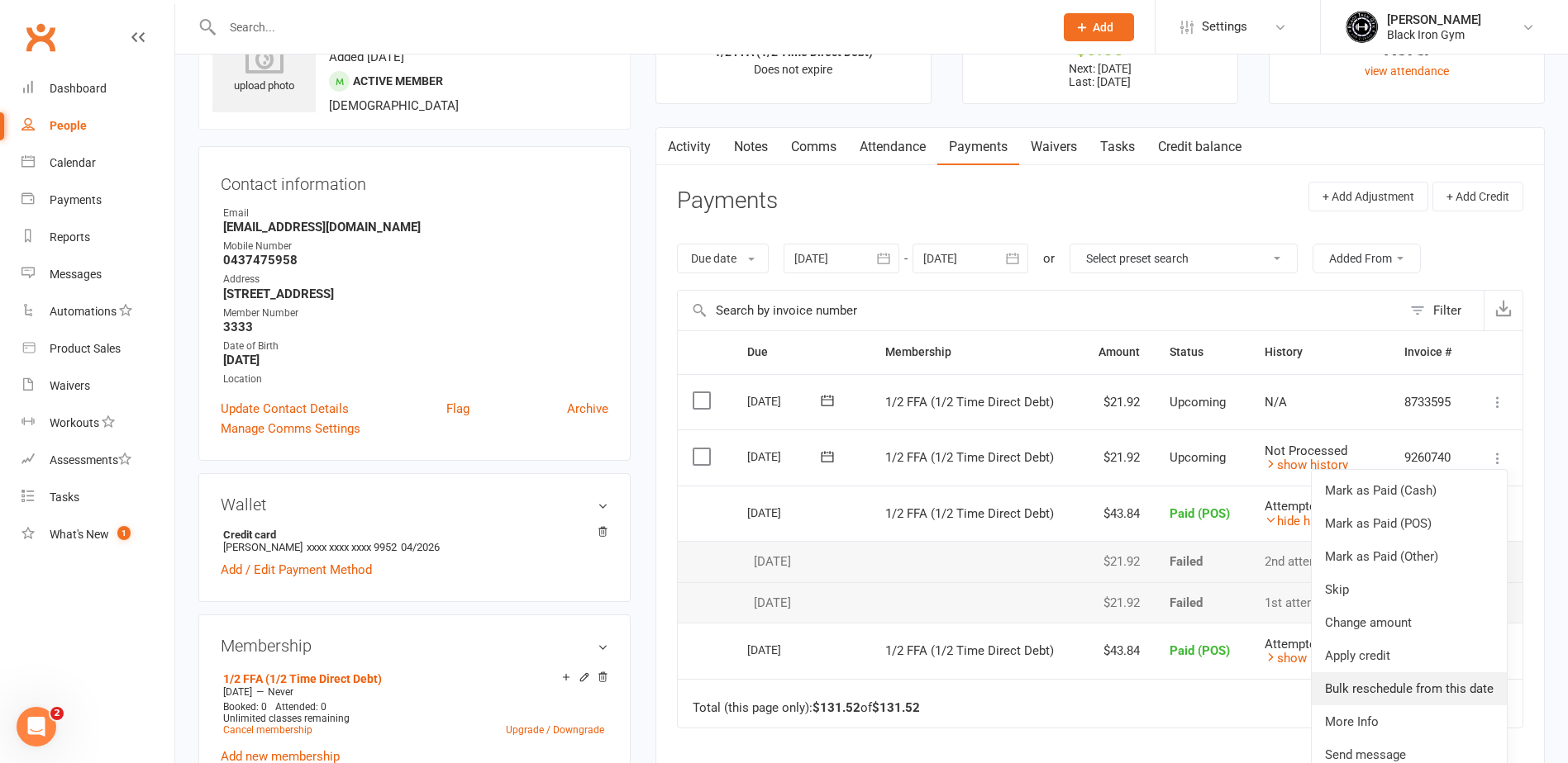
click at [1430, 683] on link "Bulk reschedule from this date" at bounding box center [1409, 689] width 195 height 33
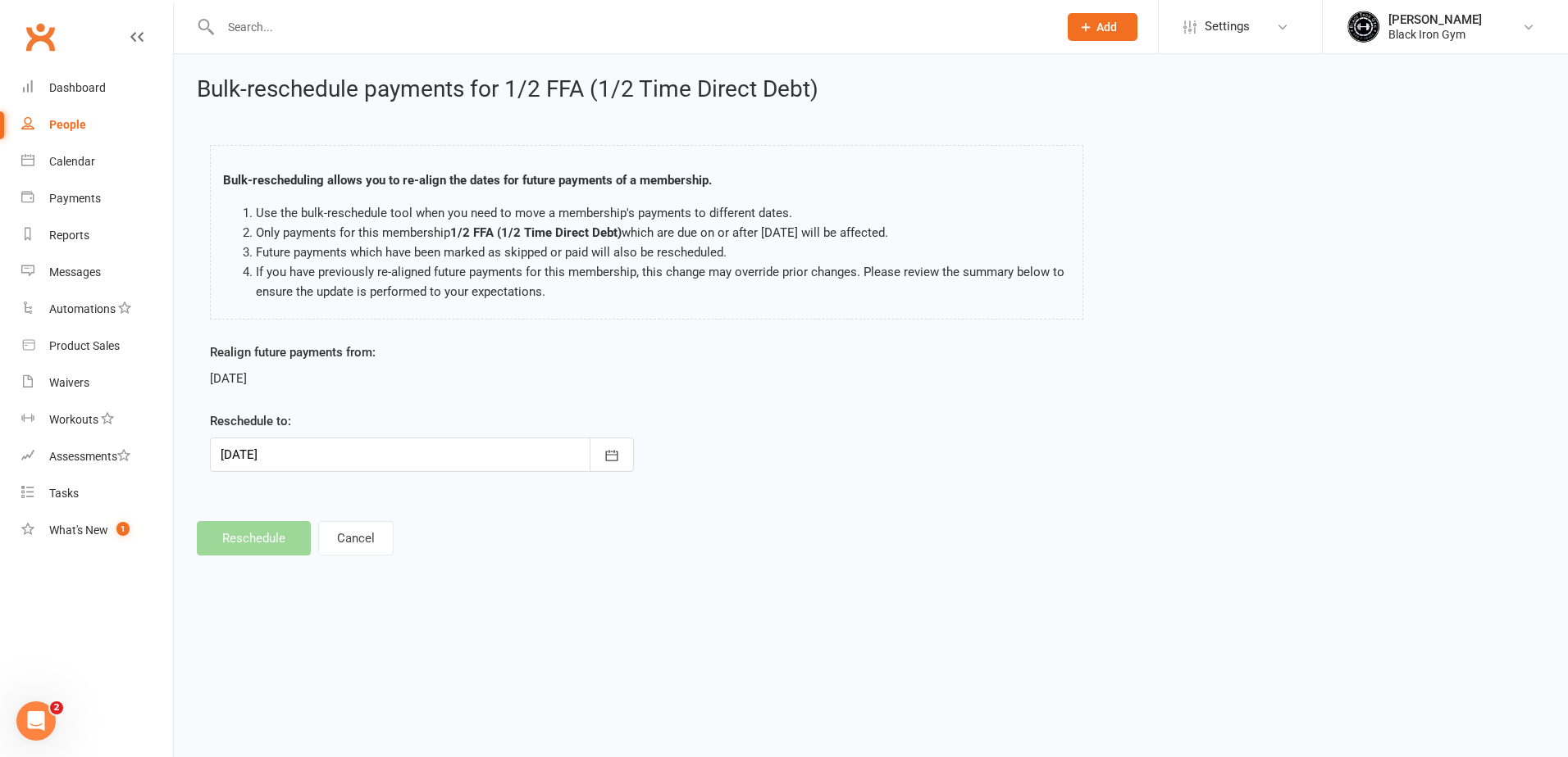
click at [464, 454] on div at bounding box center [422, 455] width 424 height 35
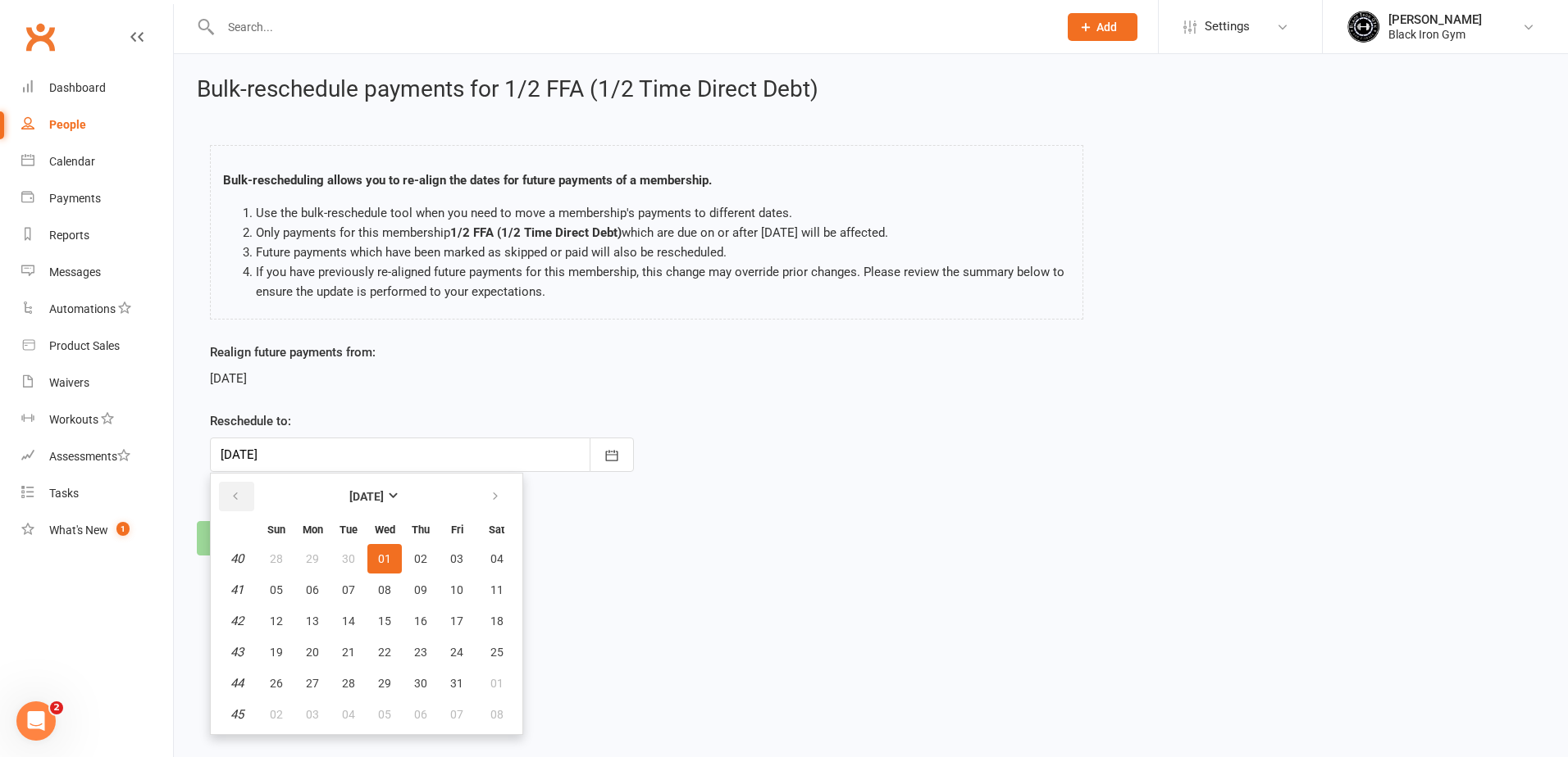
click at [239, 502] on icon "button" at bounding box center [235, 497] width 12 height 13
click at [390, 649] on span "24" at bounding box center [385, 652] width 13 height 13
type input "24 Sep 2025"
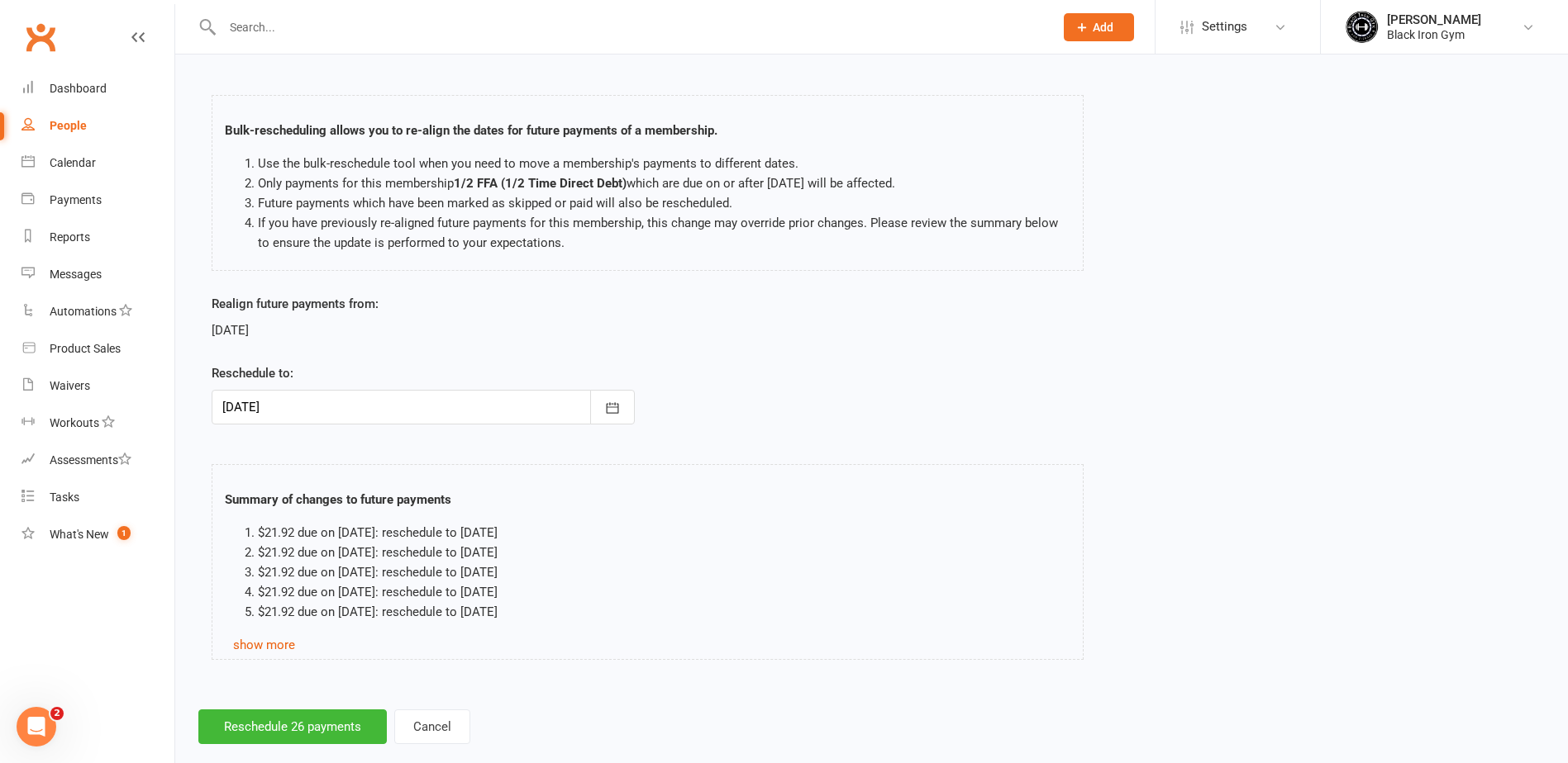
scroll to position [79, 0]
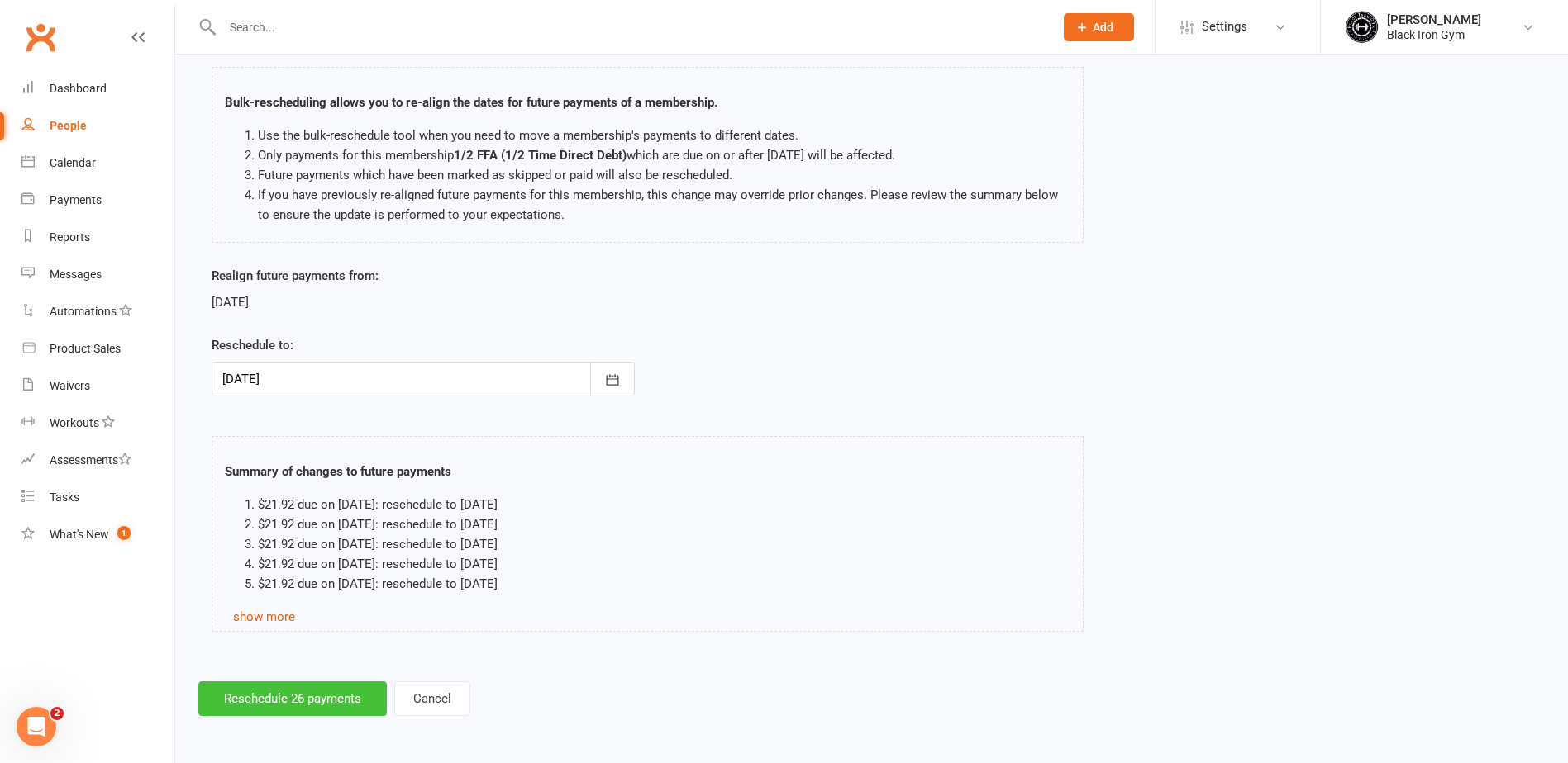
click at [359, 695] on button "Reschedule 26 payments" at bounding box center [292, 699] width 189 height 35
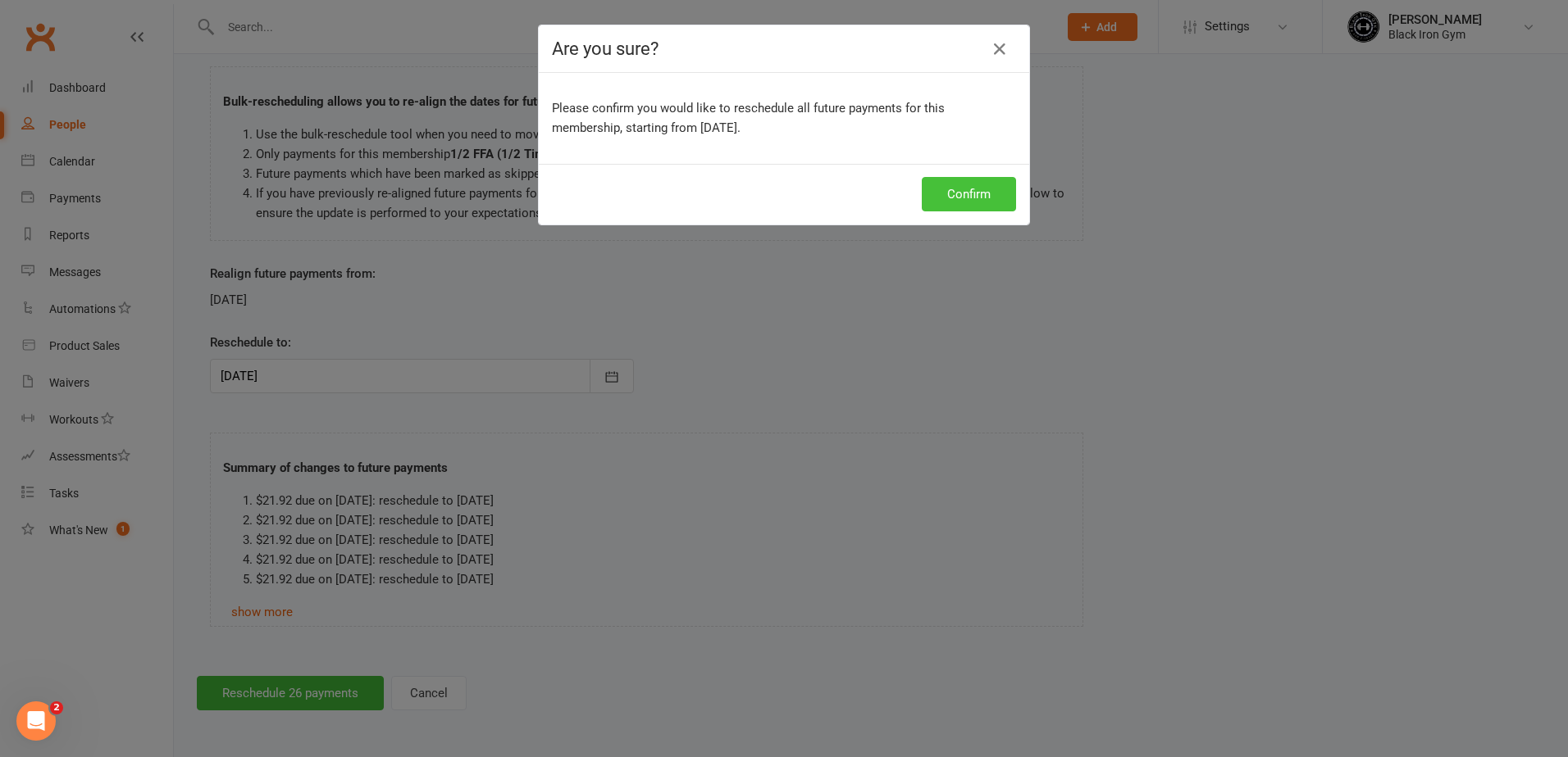
click at [949, 192] on button "Confirm" at bounding box center [968, 195] width 94 height 35
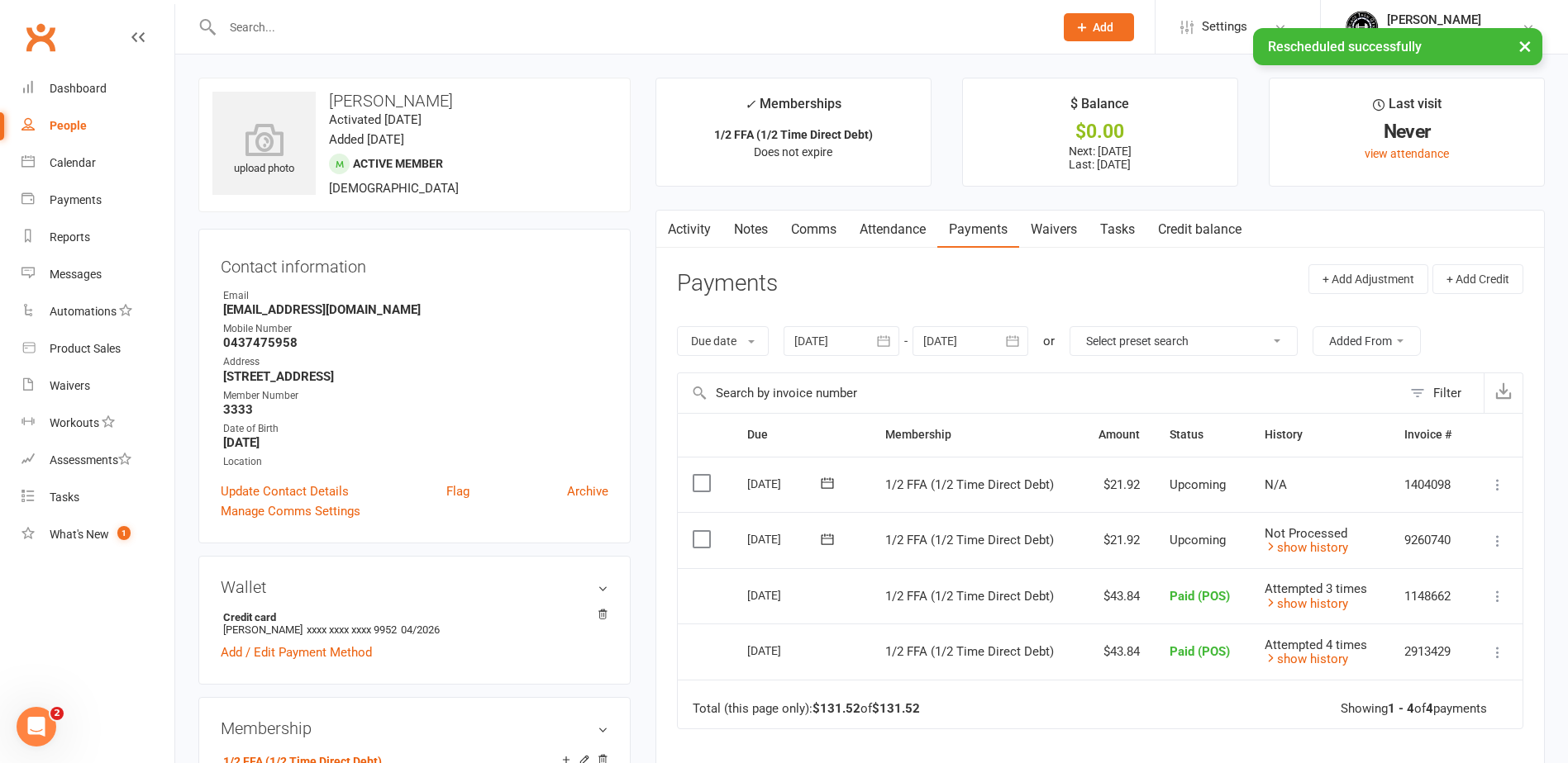
click at [1495, 536] on icon at bounding box center [1497, 541] width 16 height 16
click at [1392, 705] on link "Change amount" at bounding box center [1409, 706] width 195 height 33
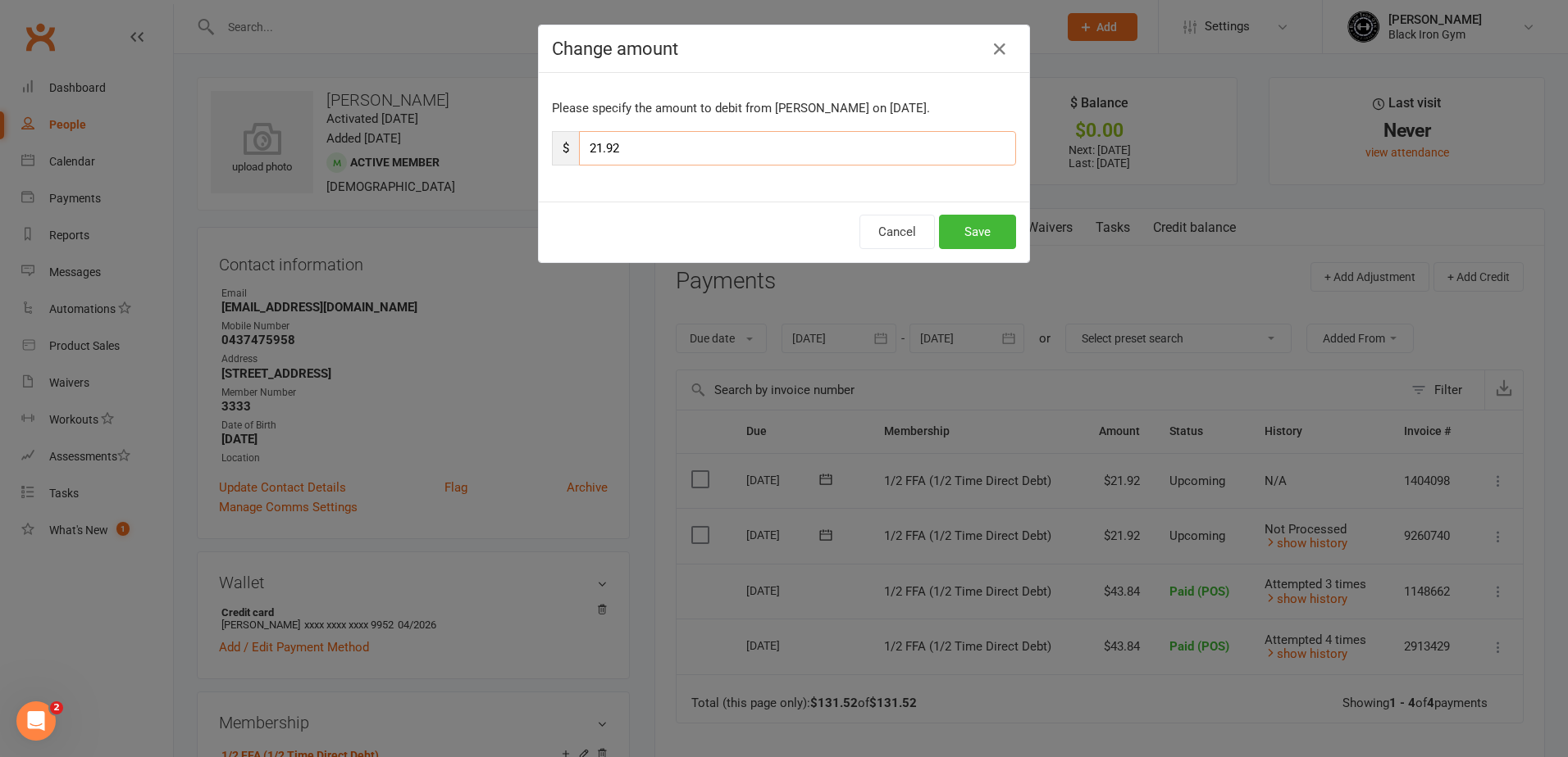
drag, startPoint x: 572, startPoint y: 150, endPoint x: 492, endPoint y: 140, distance: 80.6
click at [492, 140] on div "Change amount Please specify the amount to debit from Sebastian Stiegler on Sep…" at bounding box center [784, 378] width 1568 height 757
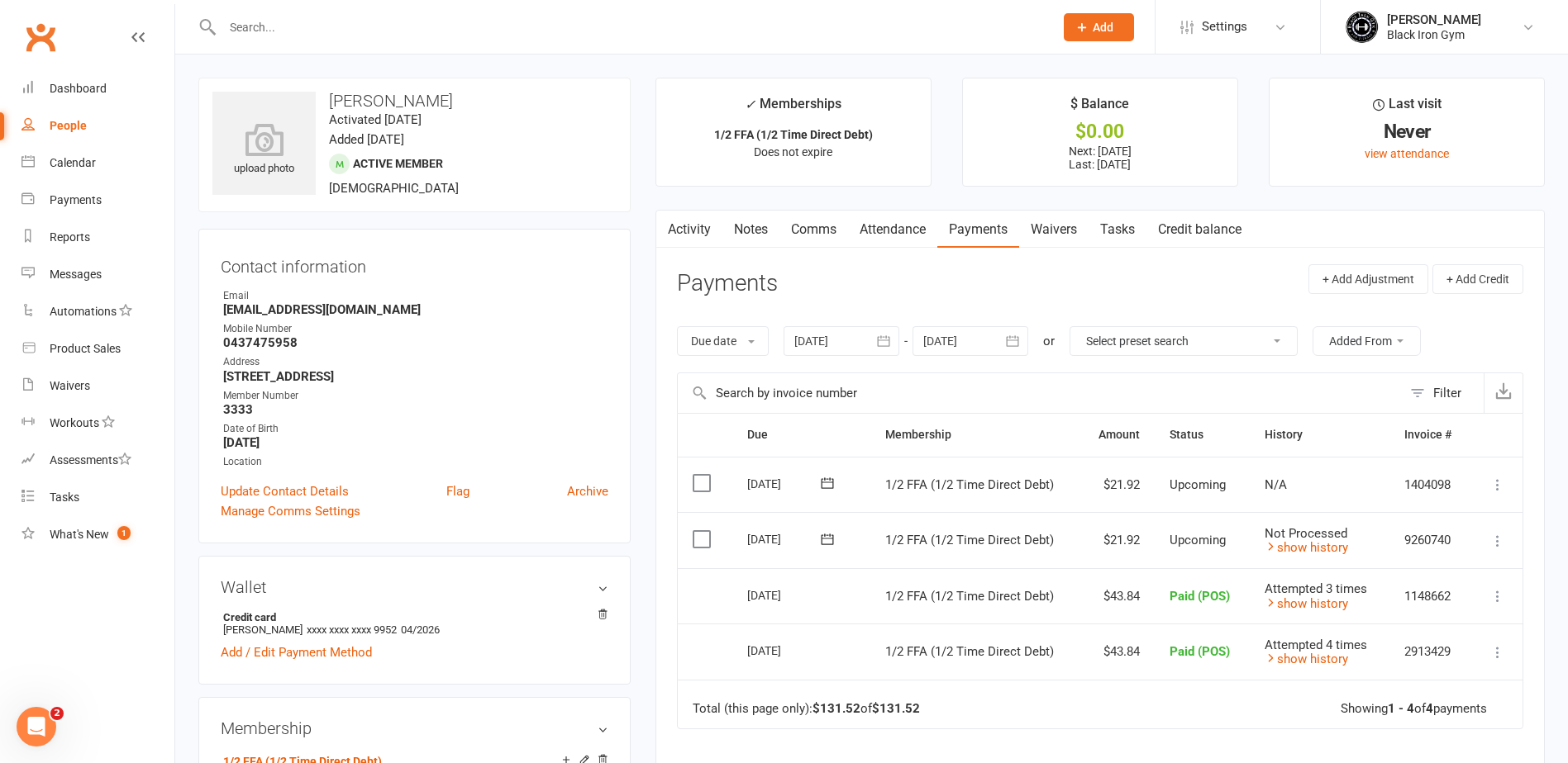
click at [1503, 545] on icon at bounding box center [1497, 541] width 16 height 16
click at [1425, 699] on link "Change amount" at bounding box center [1409, 706] width 195 height 33
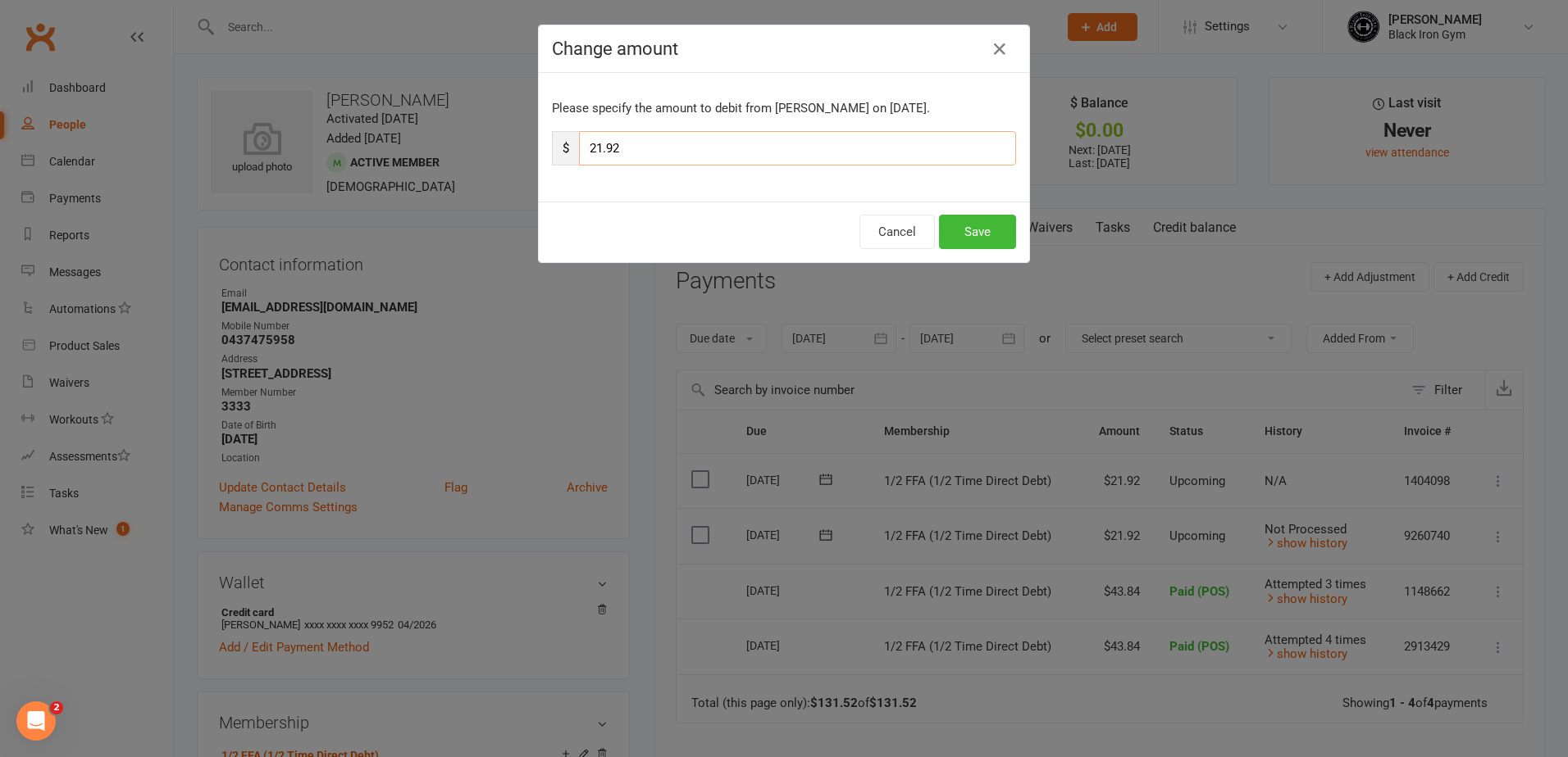
drag, startPoint x: 643, startPoint y: 155, endPoint x: 576, endPoint y: 156, distance: 67.0
click at [579, 156] on input "21.92" at bounding box center [796, 149] width 437 height 35
type input "19.92"
click at [986, 240] on button "Save" at bounding box center [977, 232] width 77 height 35
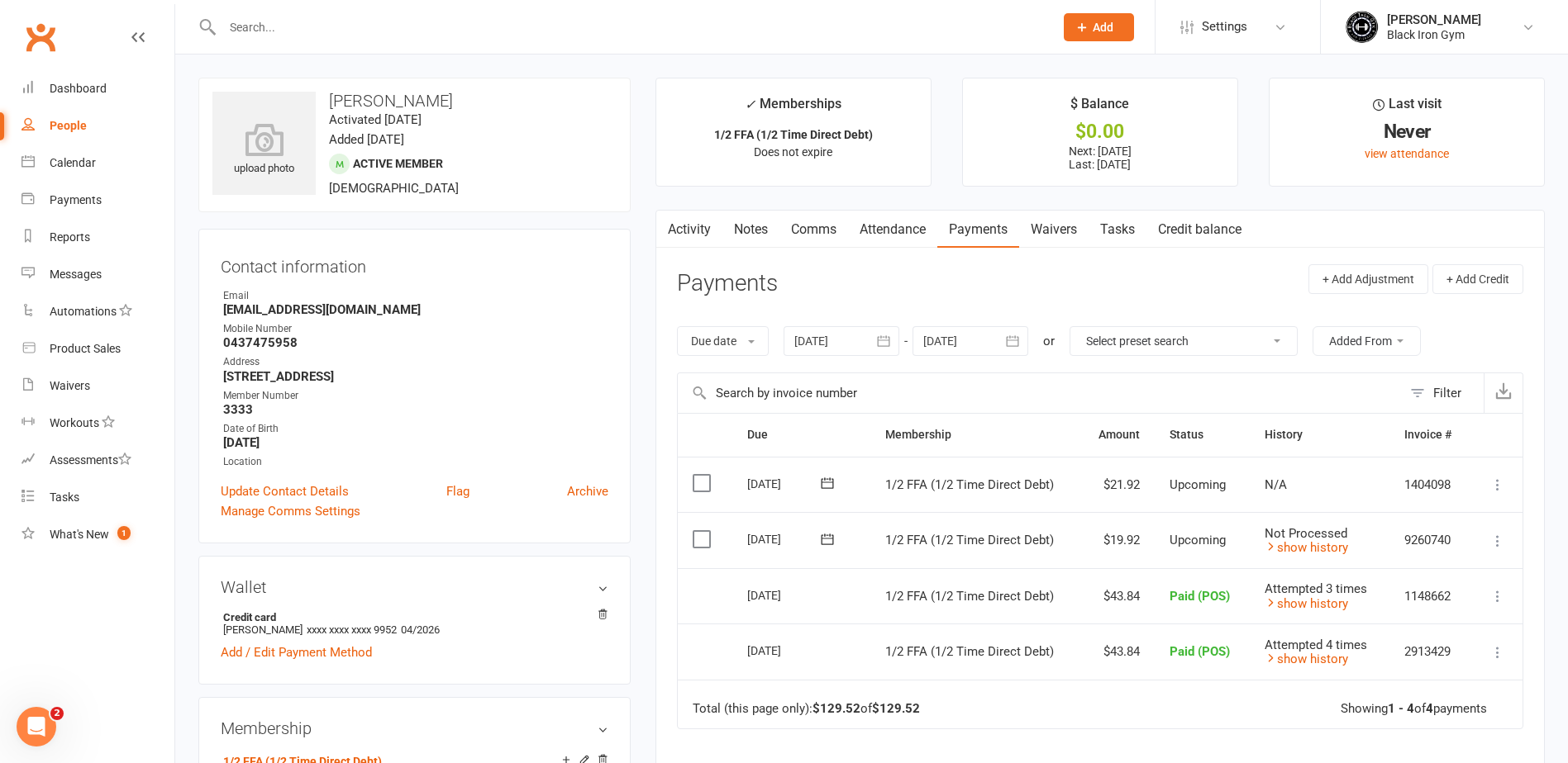
click at [1166, 395] on input "text" at bounding box center [1040, 393] width 724 height 40
click at [76, 106] on link "Dashboard" at bounding box center [98, 89] width 153 height 37
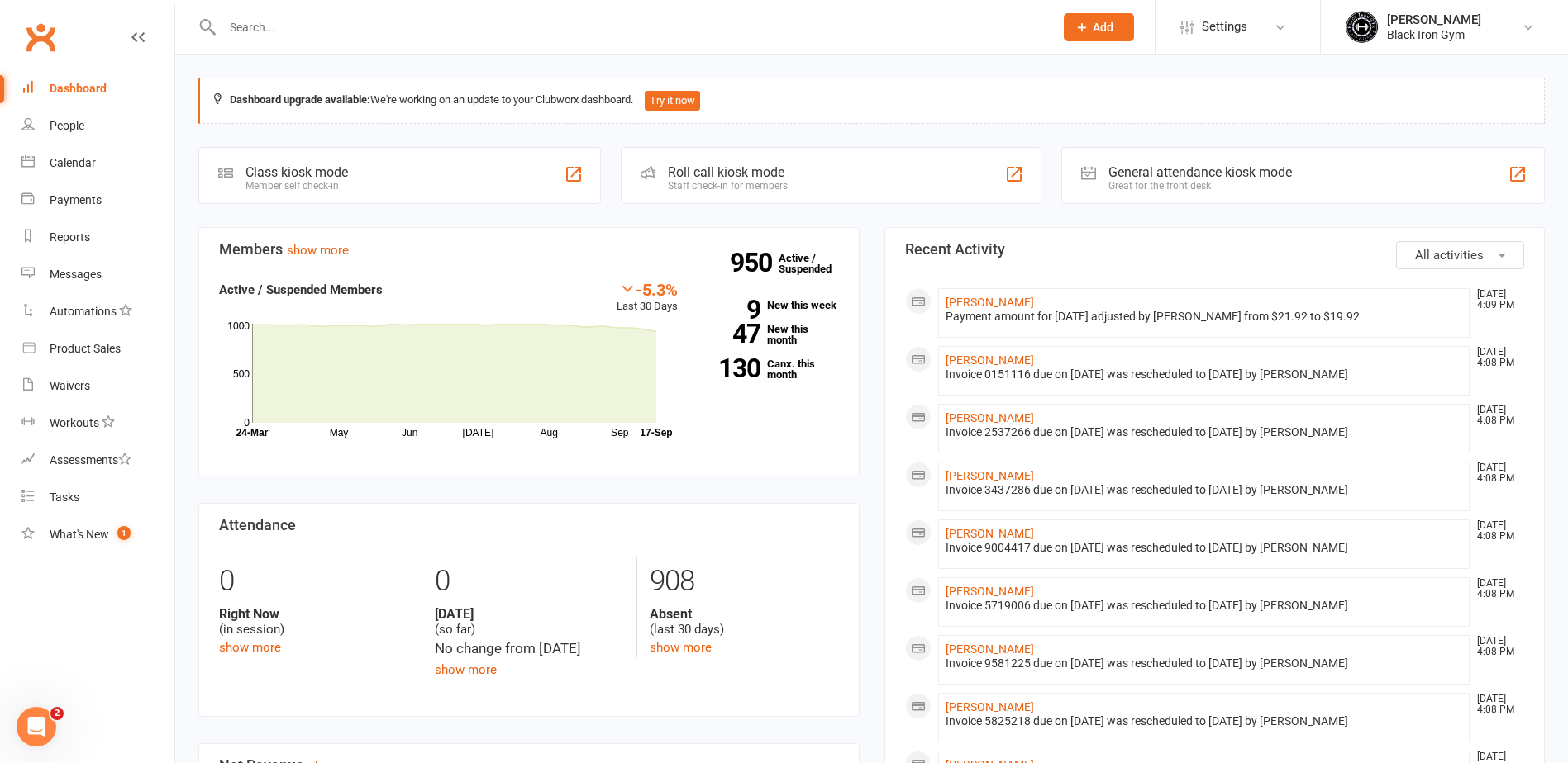
click at [408, 33] on input "text" at bounding box center [630, 27] width 825 height 23
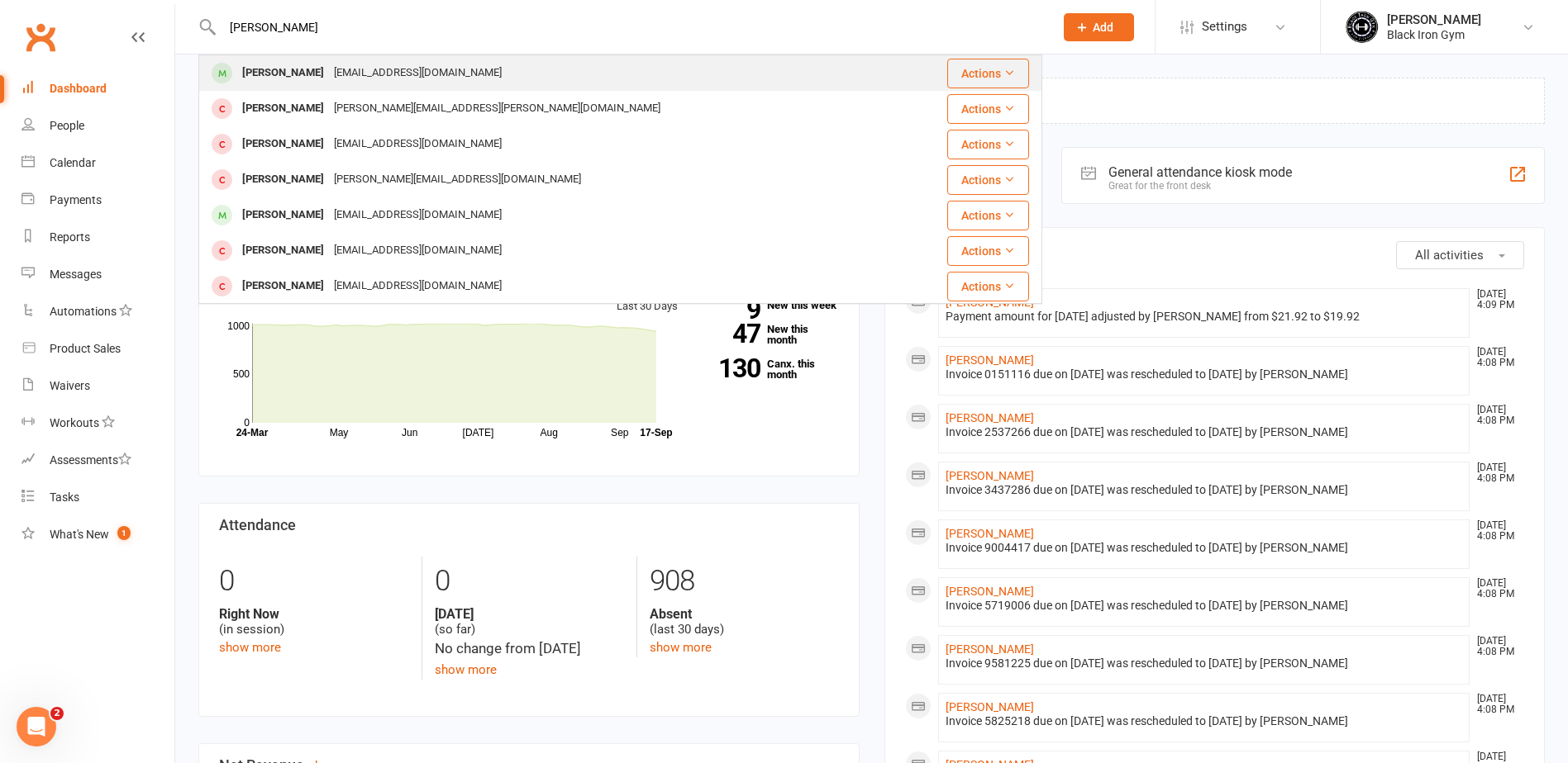
type input "RUBY CRAIG"
click at [365, 75] on div "Rubycraig016@gmail.com" at bounding box center [418, 73] width 178 height 24
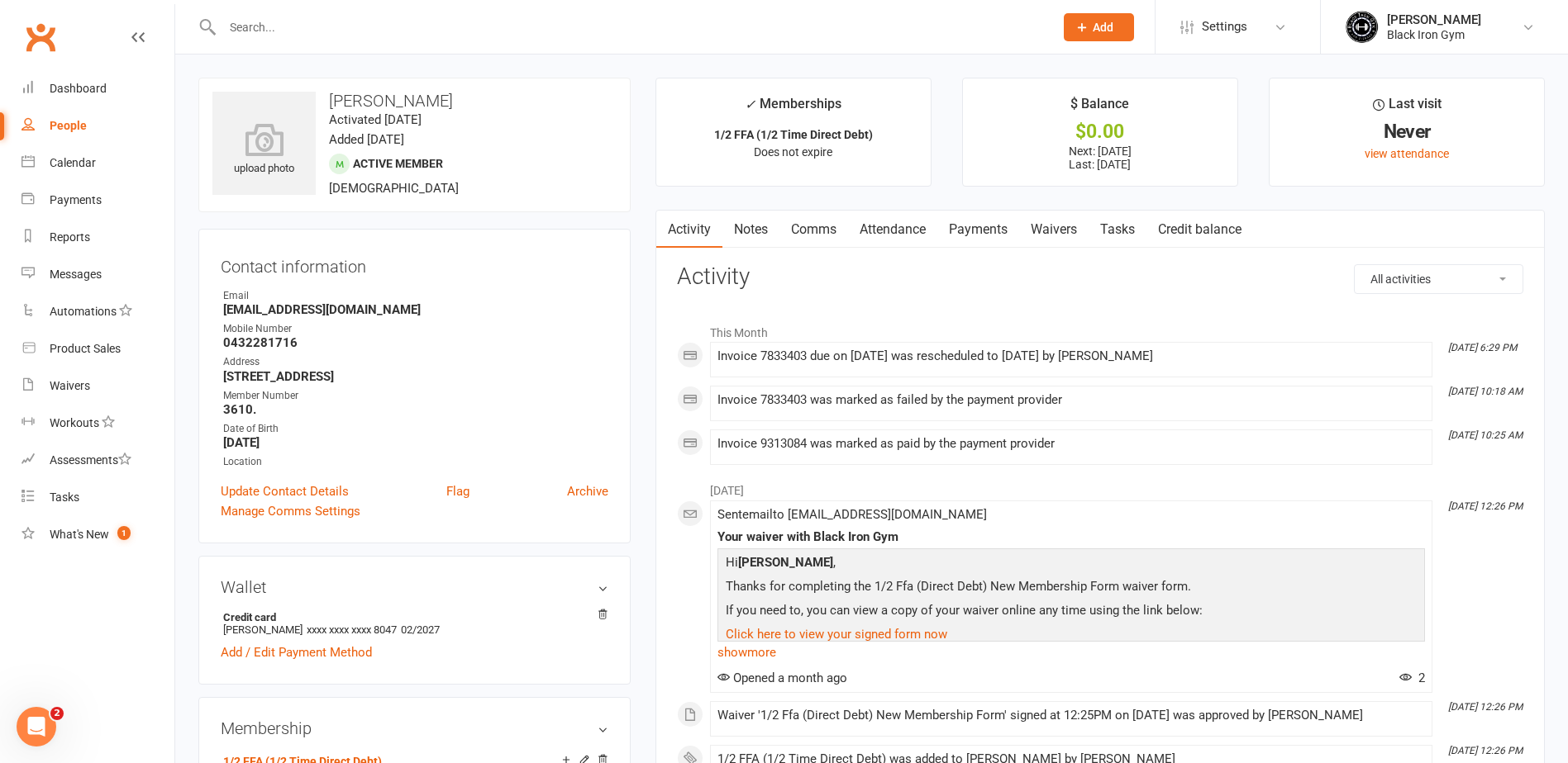
click at [978, 230] on link "Payments" at bounding box center [978, 229] width 82 height 38
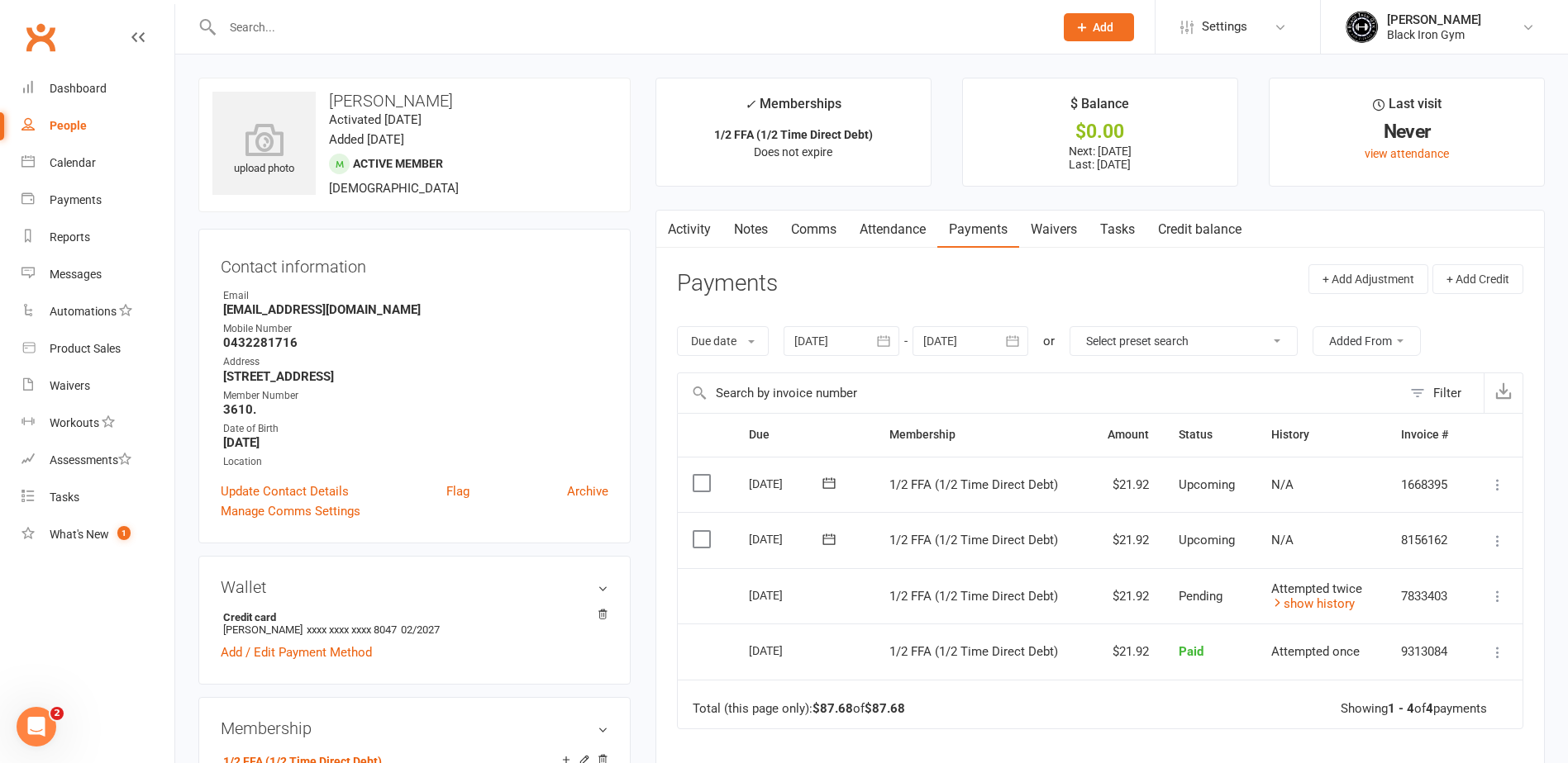
click at [311, 31] on input "text" at bounding box center [630, 27] width 825 height 23
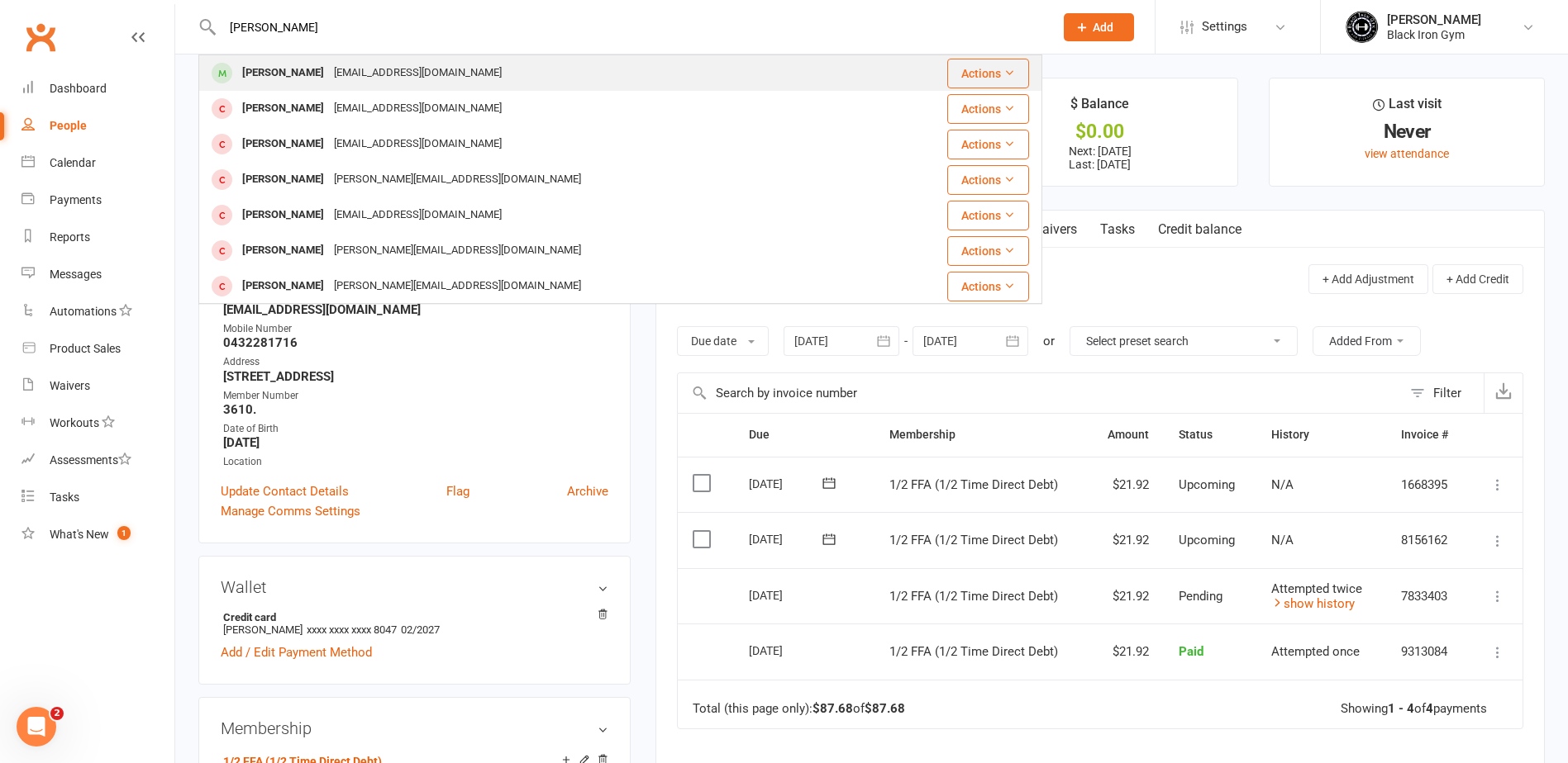
type input "ABBY DOBSON"
click at [338, 65] on div "Abbydobsonfarm@outlook.com" at bounding box center [418, 73] width 178 height 24
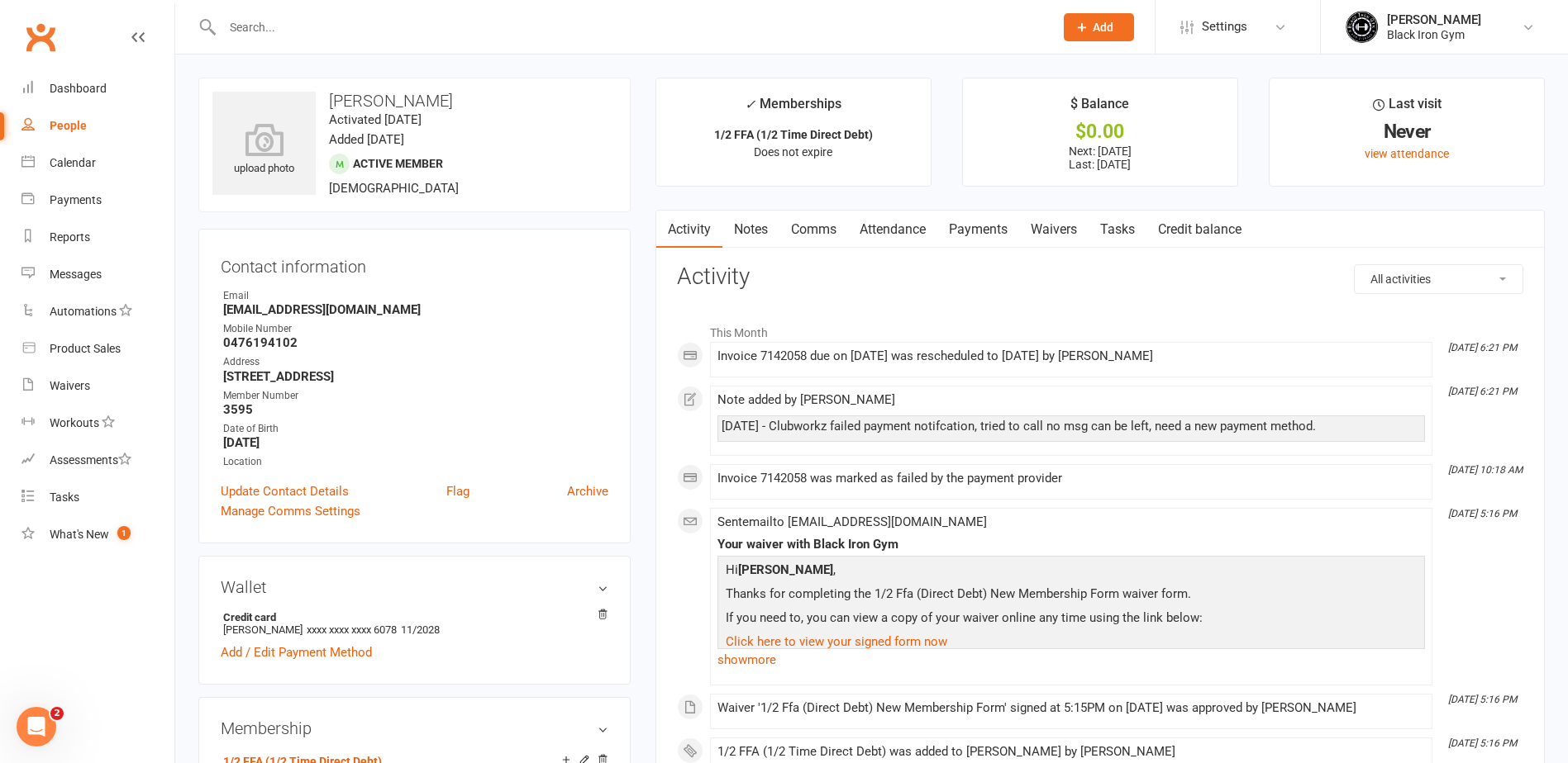
click at [973, 233] on link "Payments" at bounding box center [978, 229] width 82 height 38
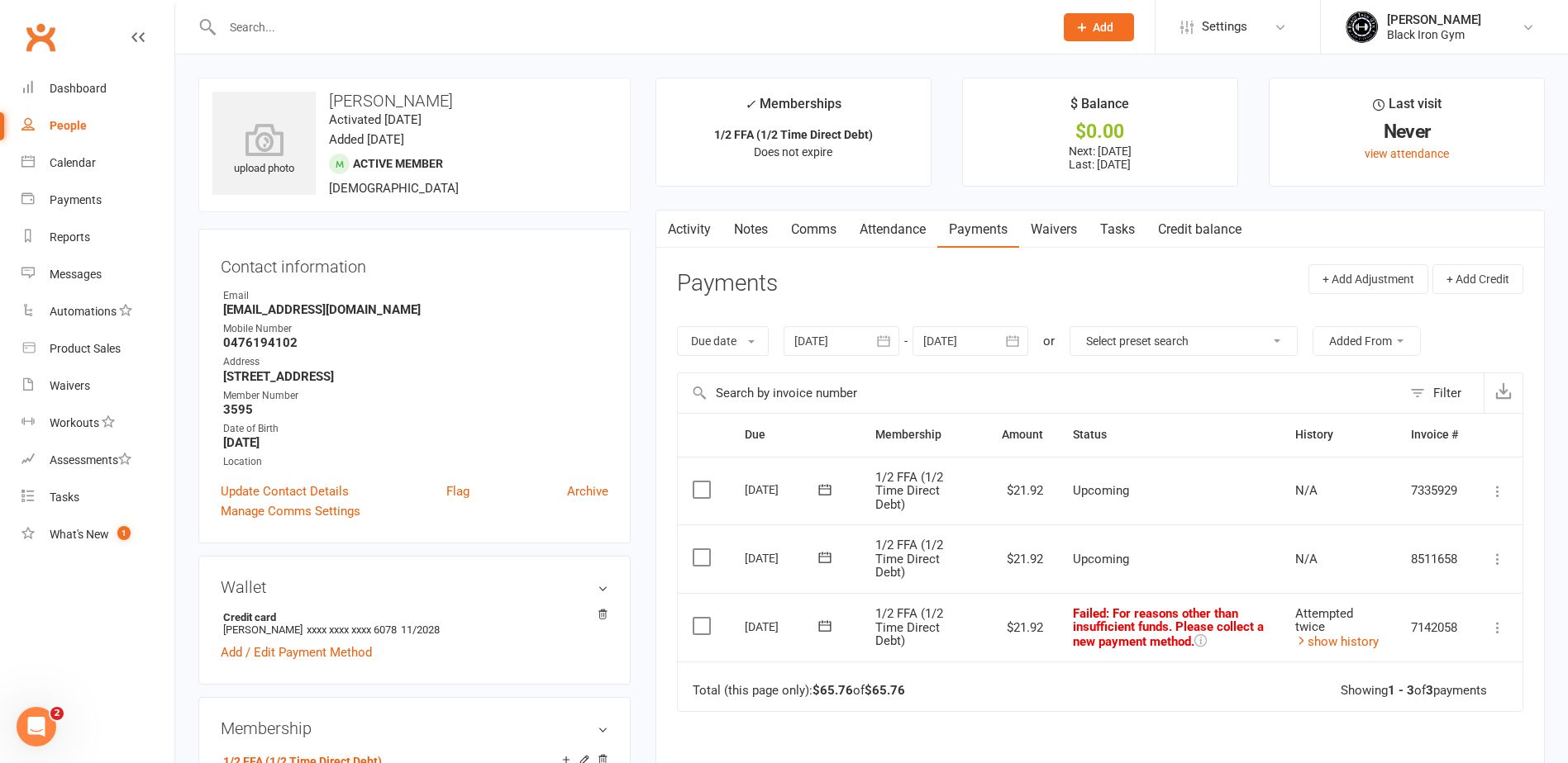
click at [1303, 631] on span "Attempted twice" at bounding box center [1324, 621] width 58 height 29
click at [1320, 637] on link "show history" at bounding box center [1337, 641] width 83 height 15
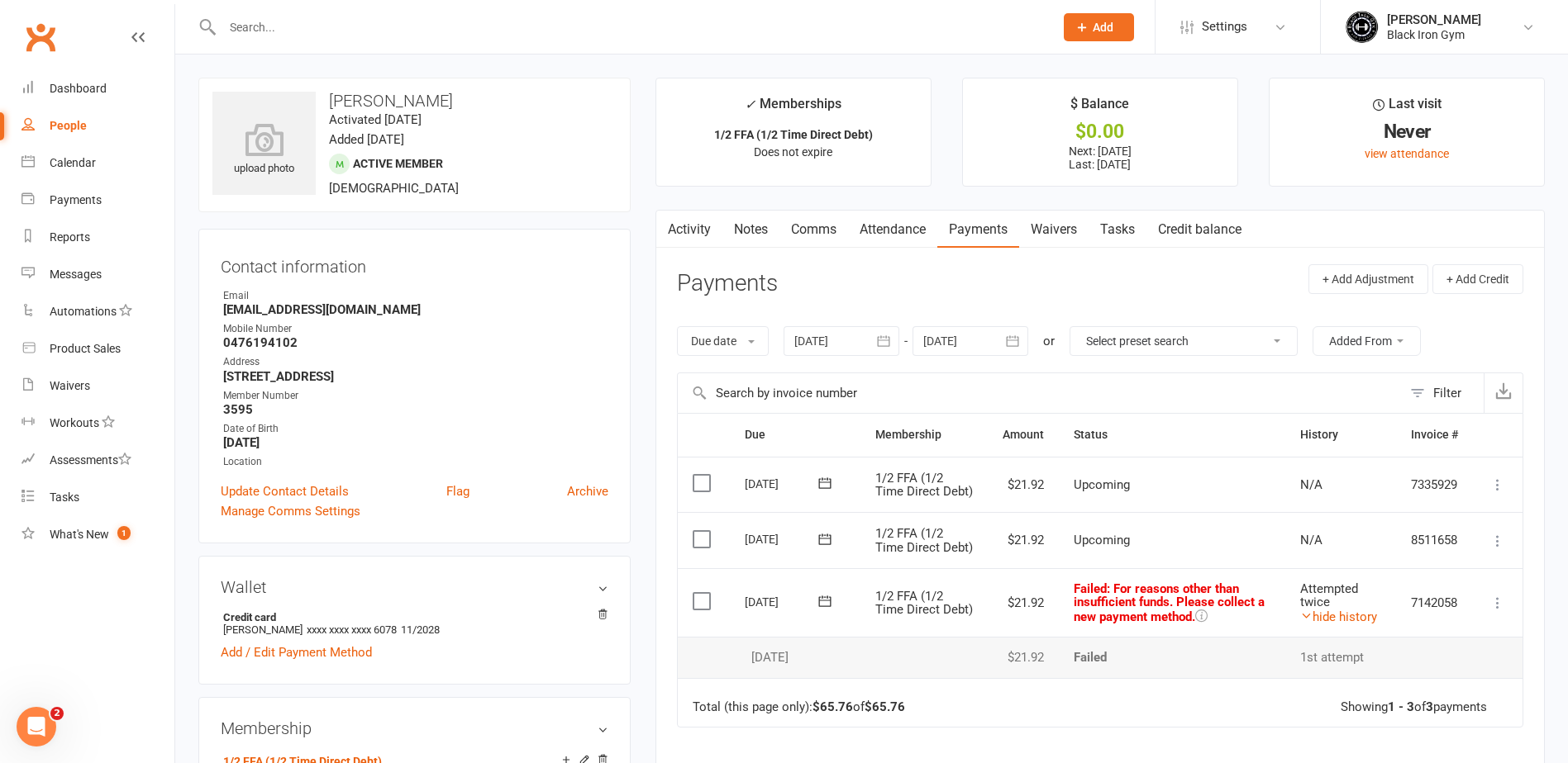
click at [298, 32] on input "text" at bounding box center [630, 27] width 825 height 23
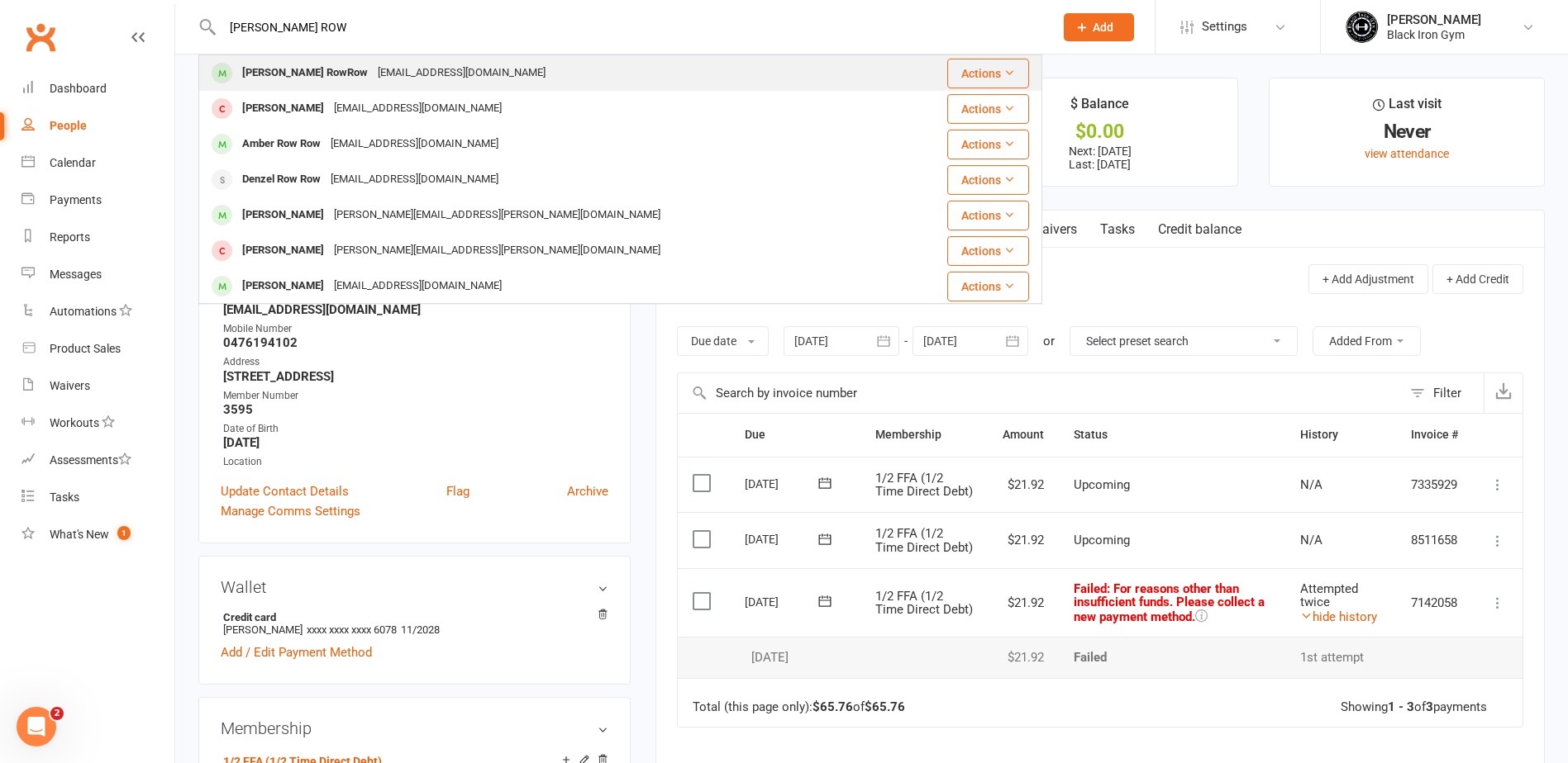
type input "ORME ROW"
click at [342, 87] on div "Orme RowRow Ormerr29@gmail.com" at bounding box center [550, 73] width 700 height 34
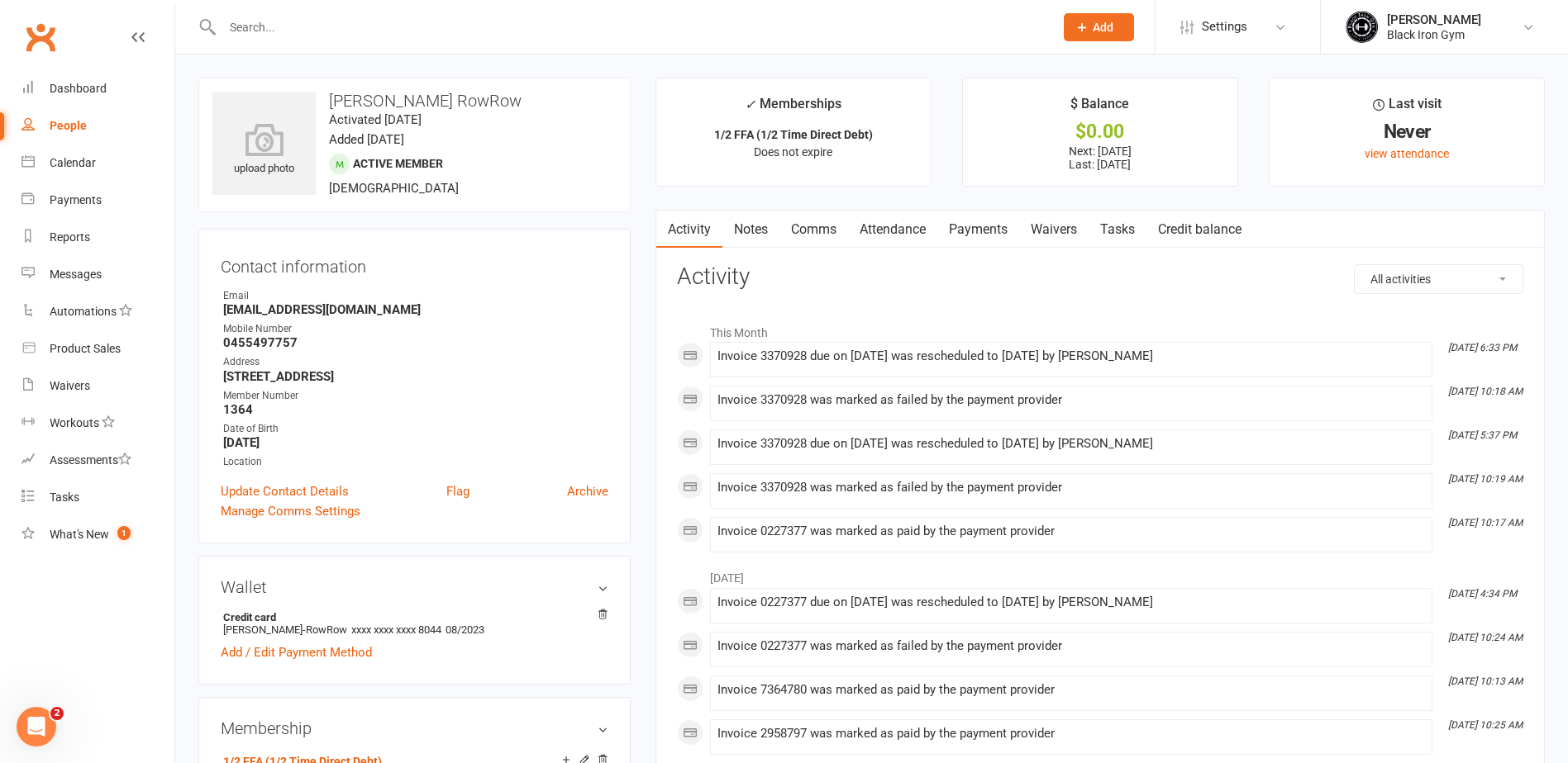
click at [979, 226] on link "Payments" at bounding box center [978, 229] width 82 height 38
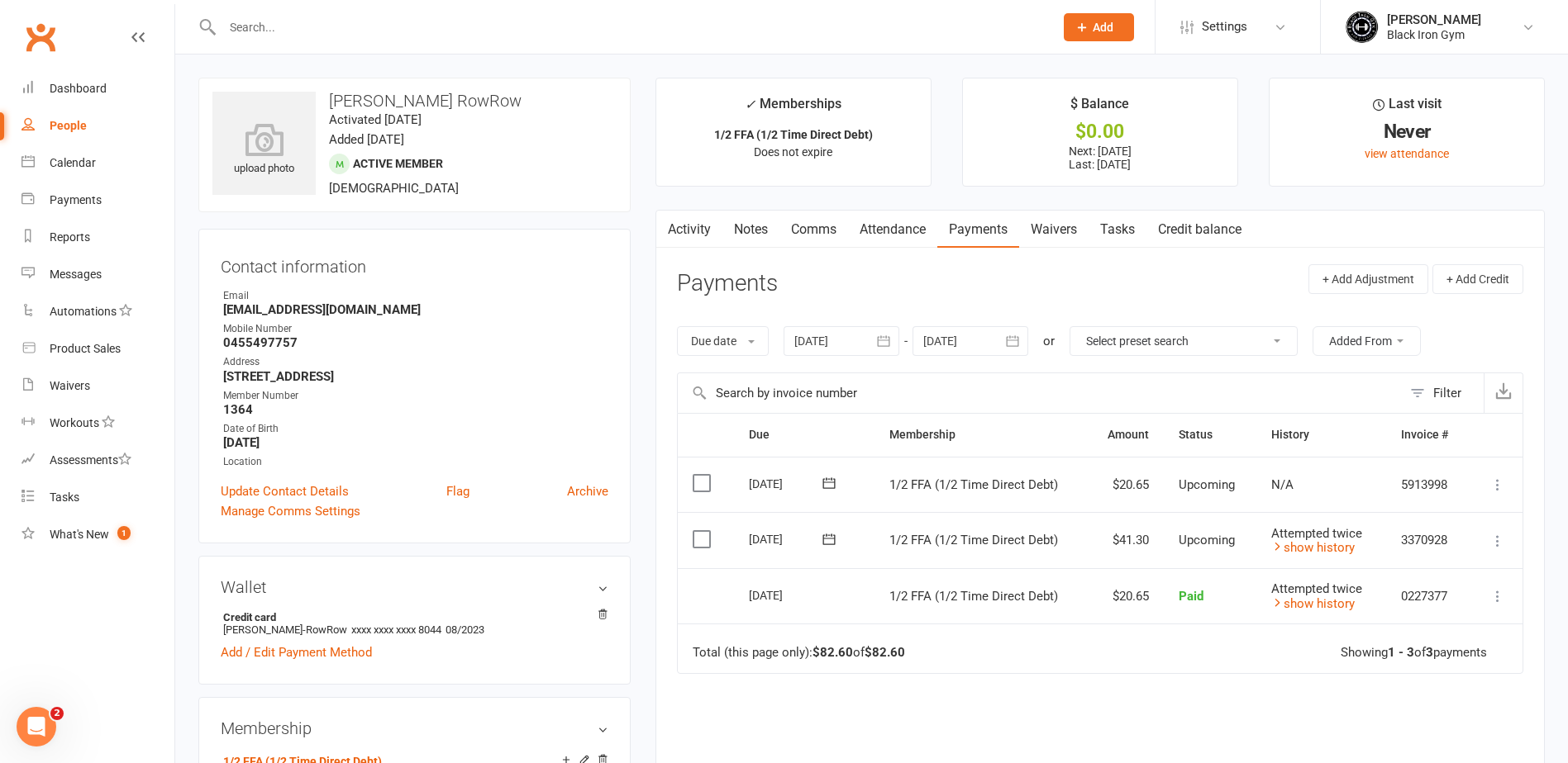
click at [345, 18] on input "text" at bounding box center [630, 27] width 825 height 23
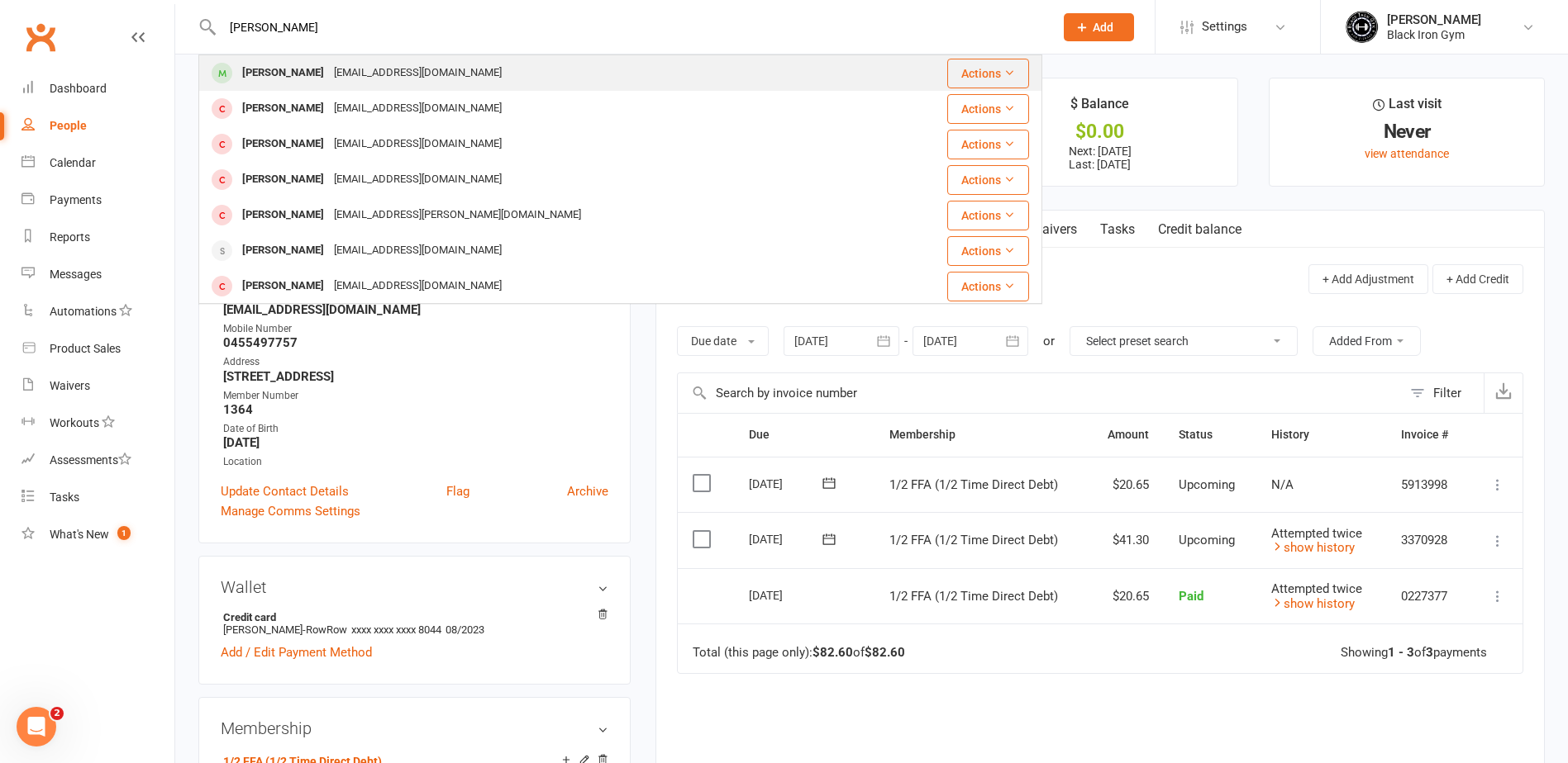
type input "JORDAN SEYMOUR"
click at [348, 72] on div "Seymour20599@icloud.com" at bounding box center [418, 73] width 178 height 24
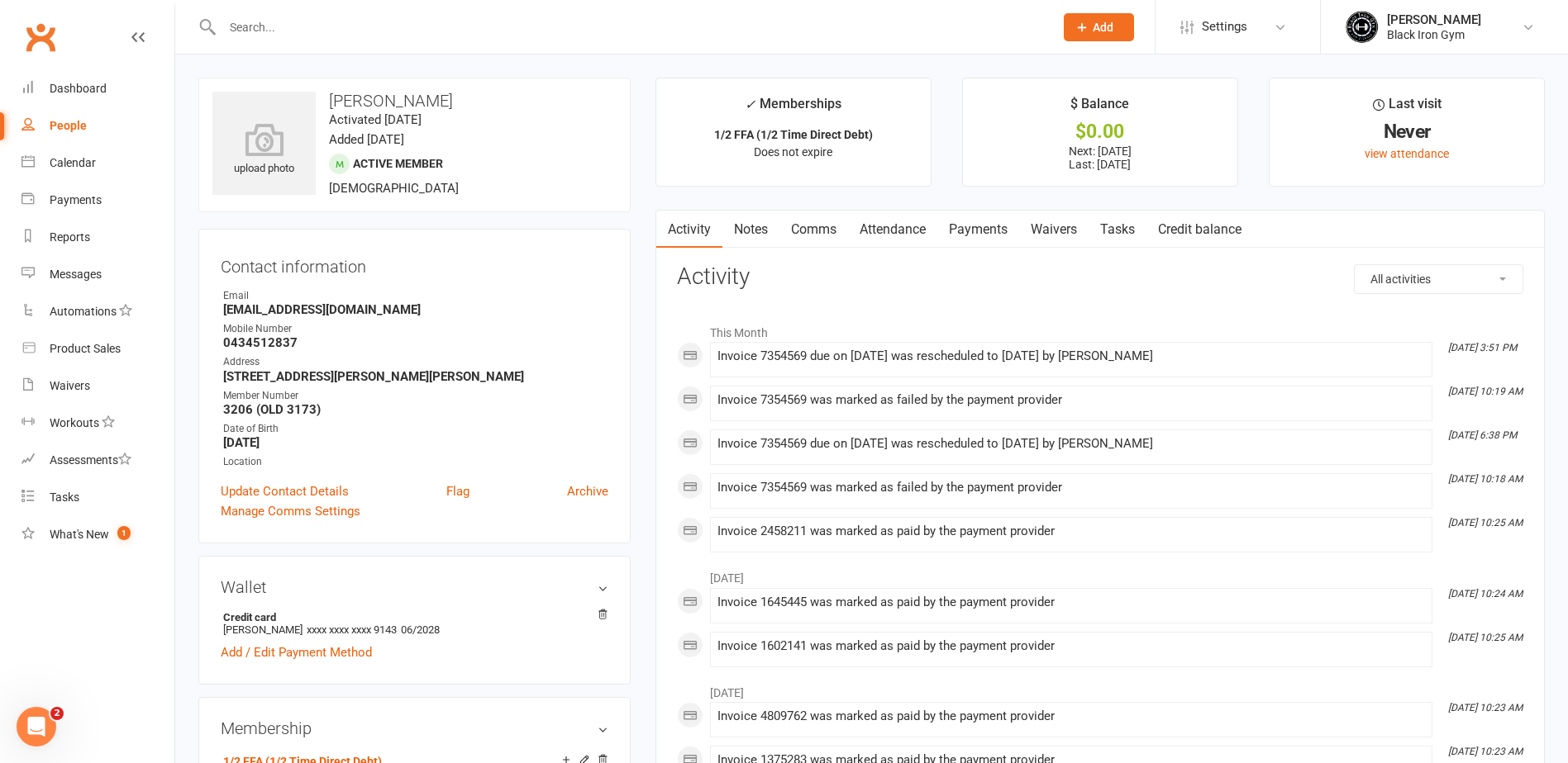
click at [987, 220] on link "Payments" at bounding box center [978, 229] width 82 height 38
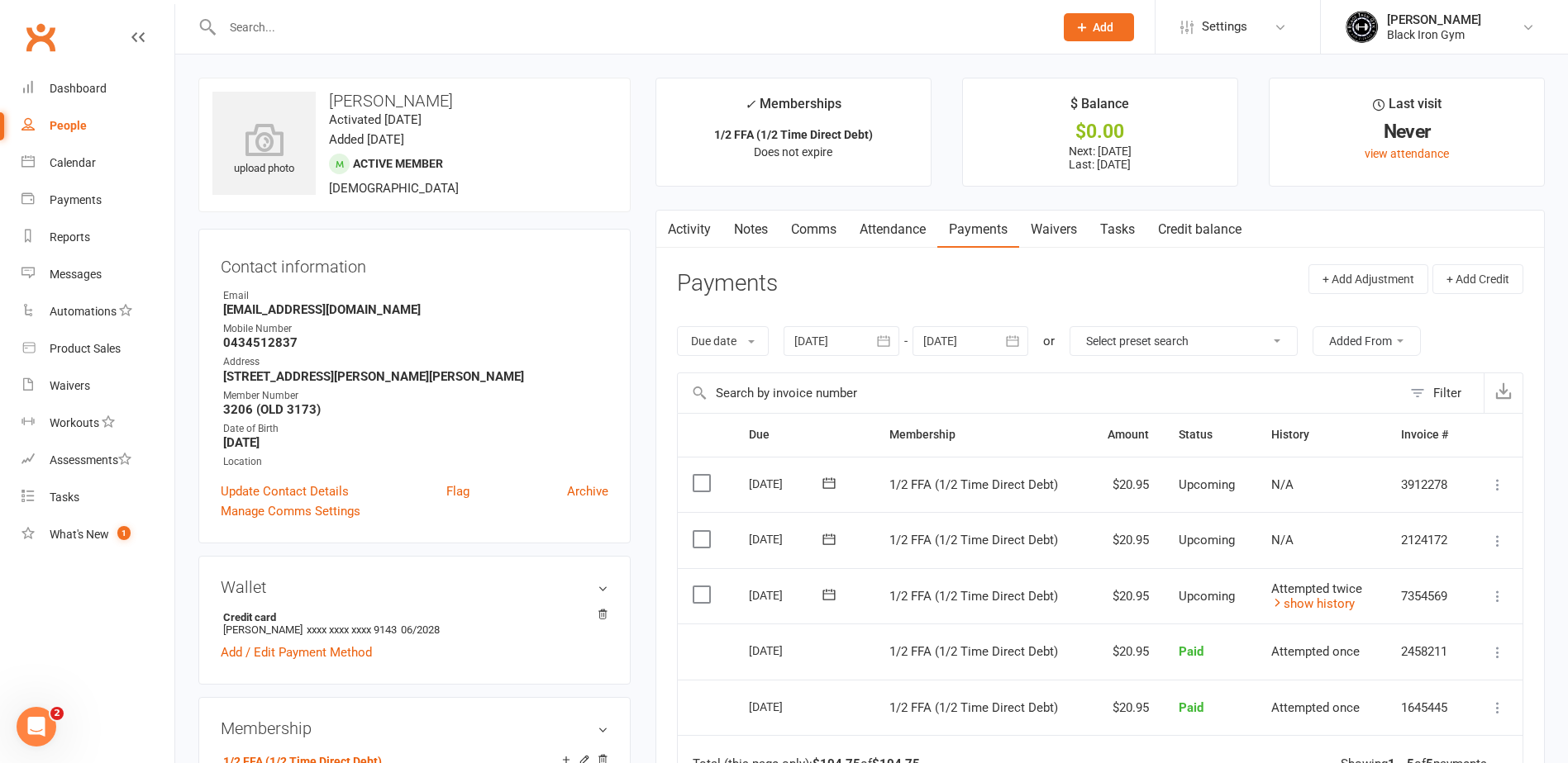
scroll to position [82, 0]
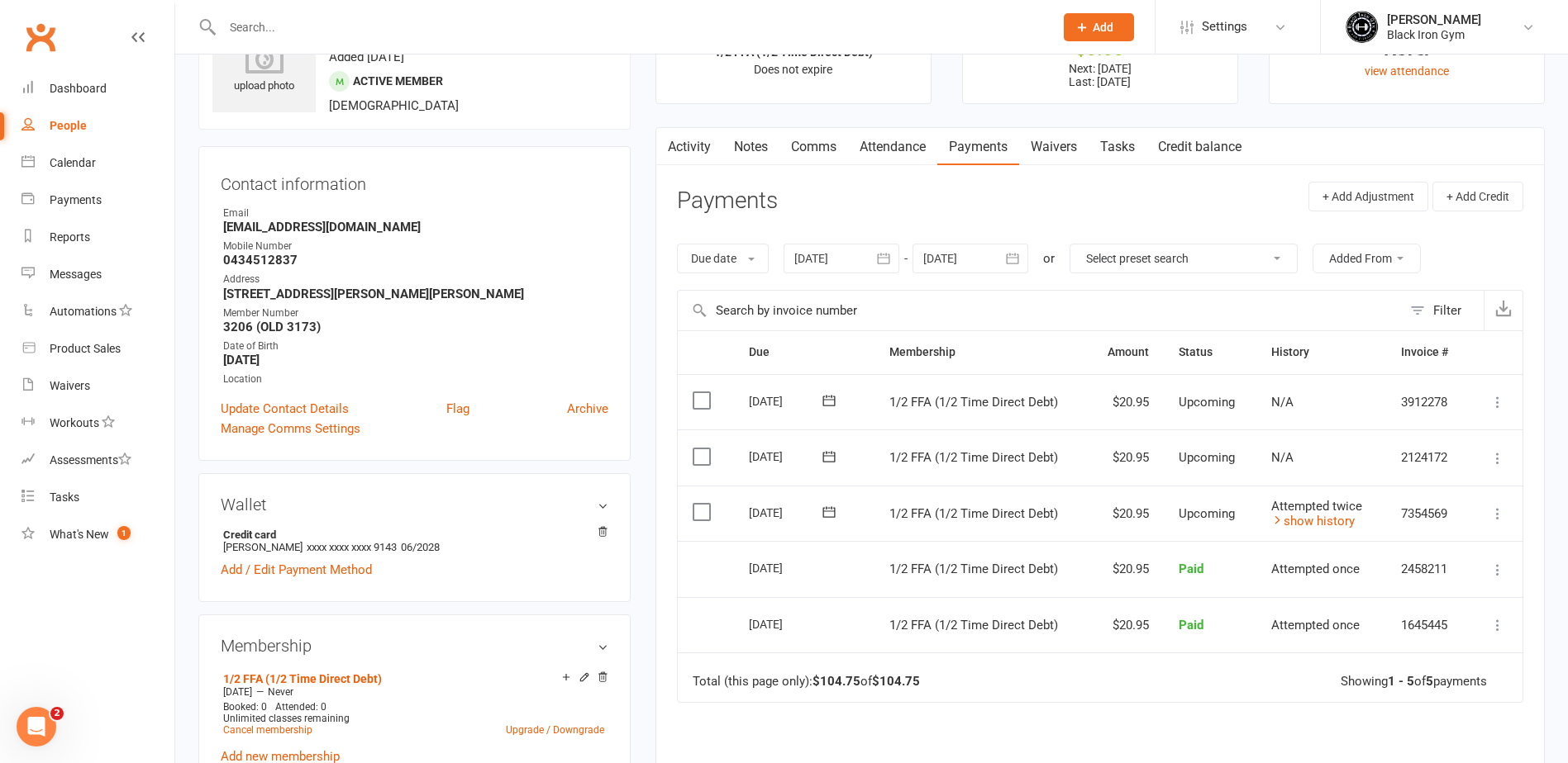
click at [282, 35] on input "text" at bounding box center [630, 27] width 825 height 23
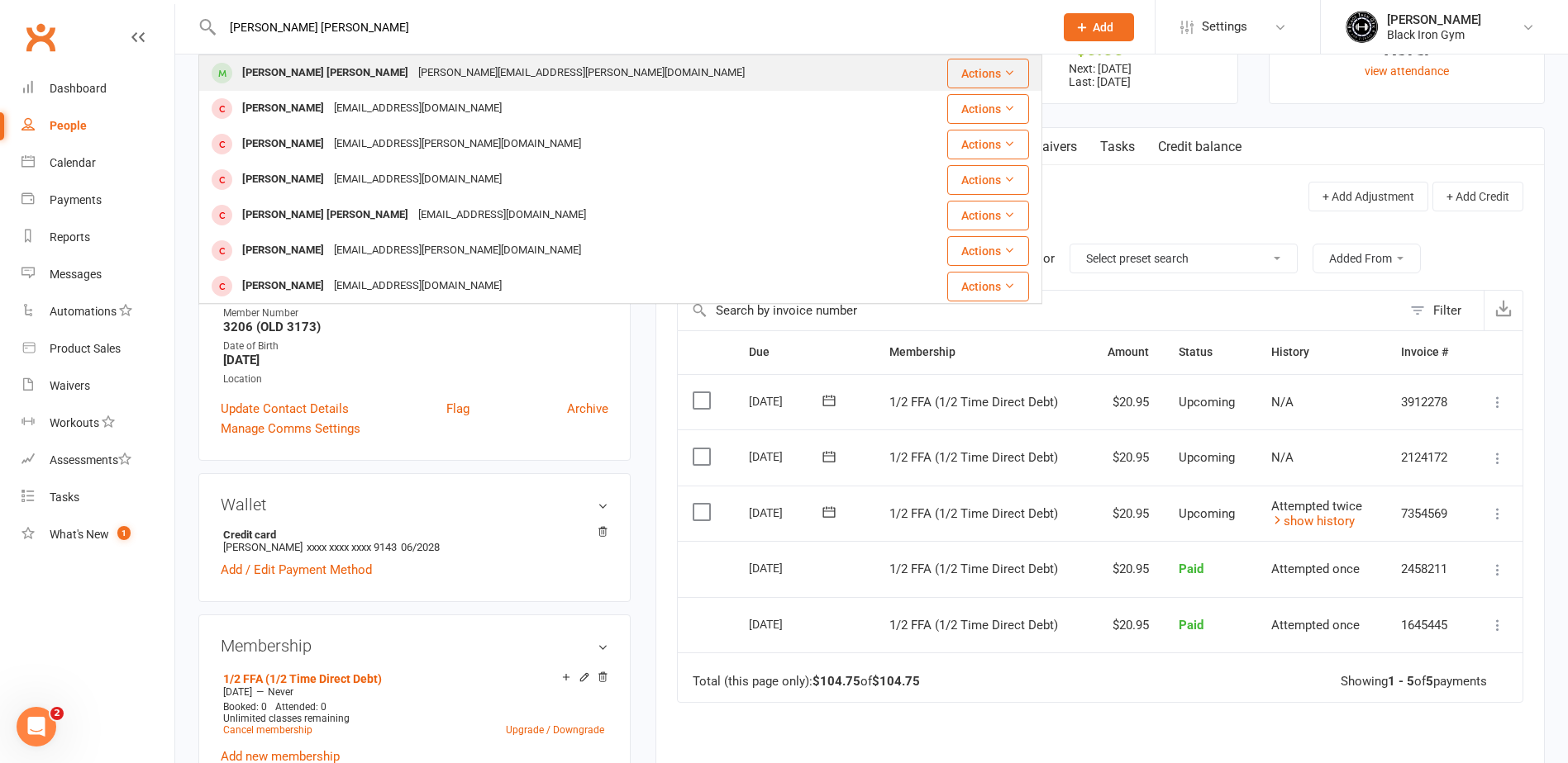
type input "CONNOR SWABEY"
click at [413, 71] on div "Connor.swabey@lafinboy.com" at bounding box center [581, 73] width 337 height 24
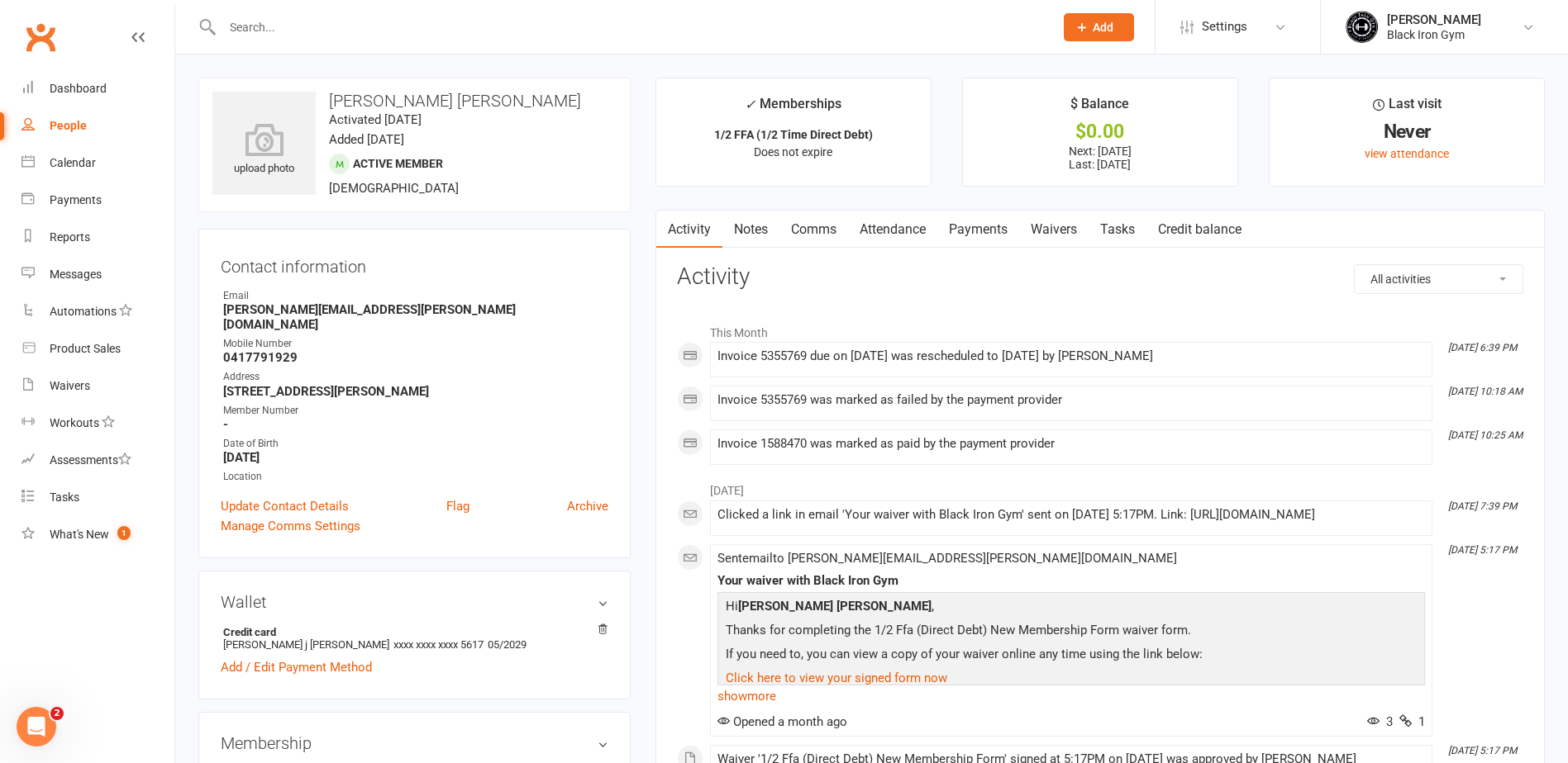
click at [970, 242] on link "Payments" at bounding box center [978, 229] width 82 height 38
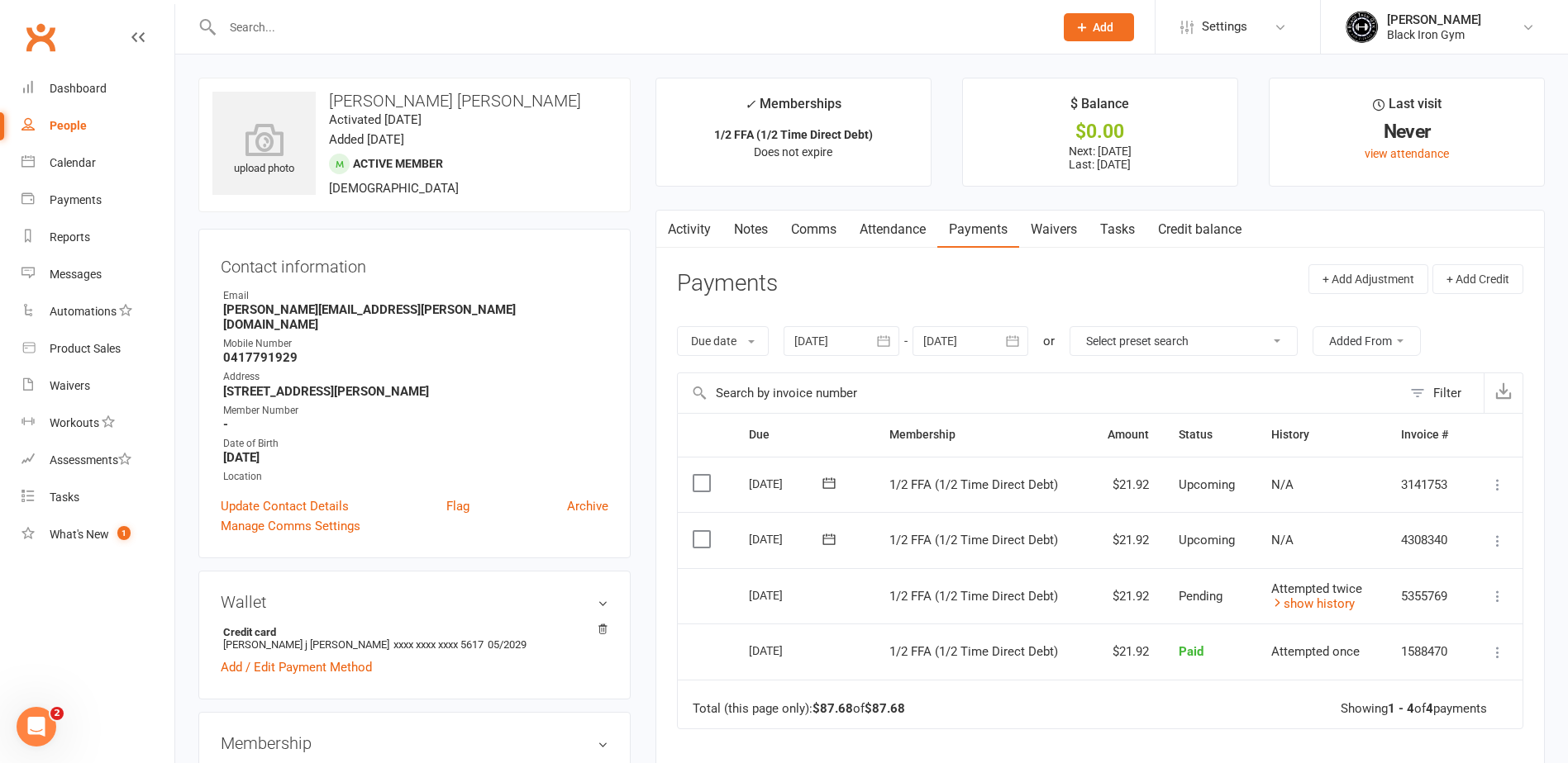
click at [279, 43] on div at bounding box center [620, 27] width 843 height 54
click at [282, 41] on div at bounding box center [620, 27] width 843 height 54
drag, startPoint x: 282, startPoint y: 41, endPoint x: 283, endPoint y: 25, distance: 16.0
click at [282, 33] on div at bounding box center [620, 27] width 843 height 54
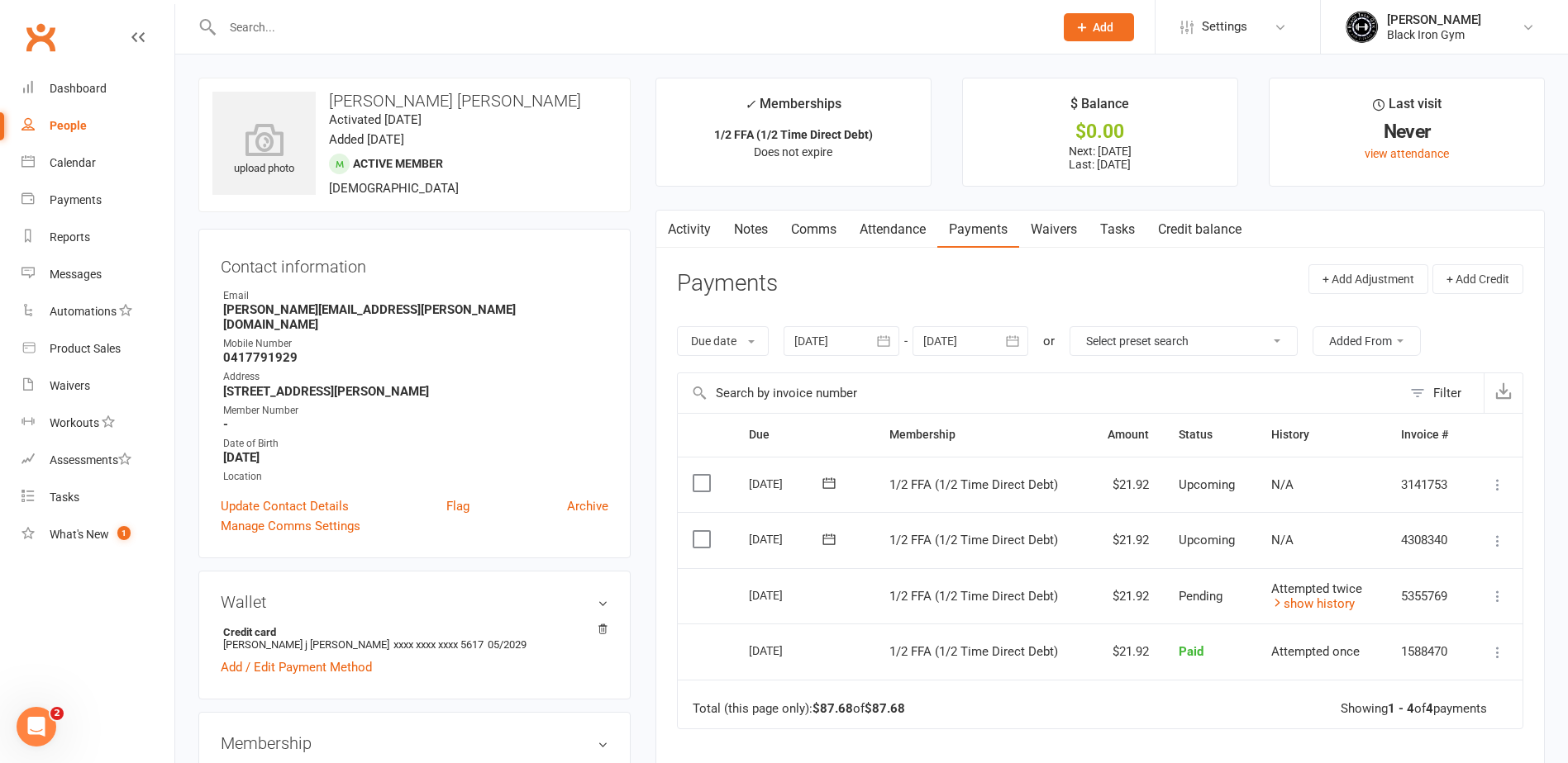
click at [283, 23] on input "text" at bounding box center [630, 27] width 825 height 23
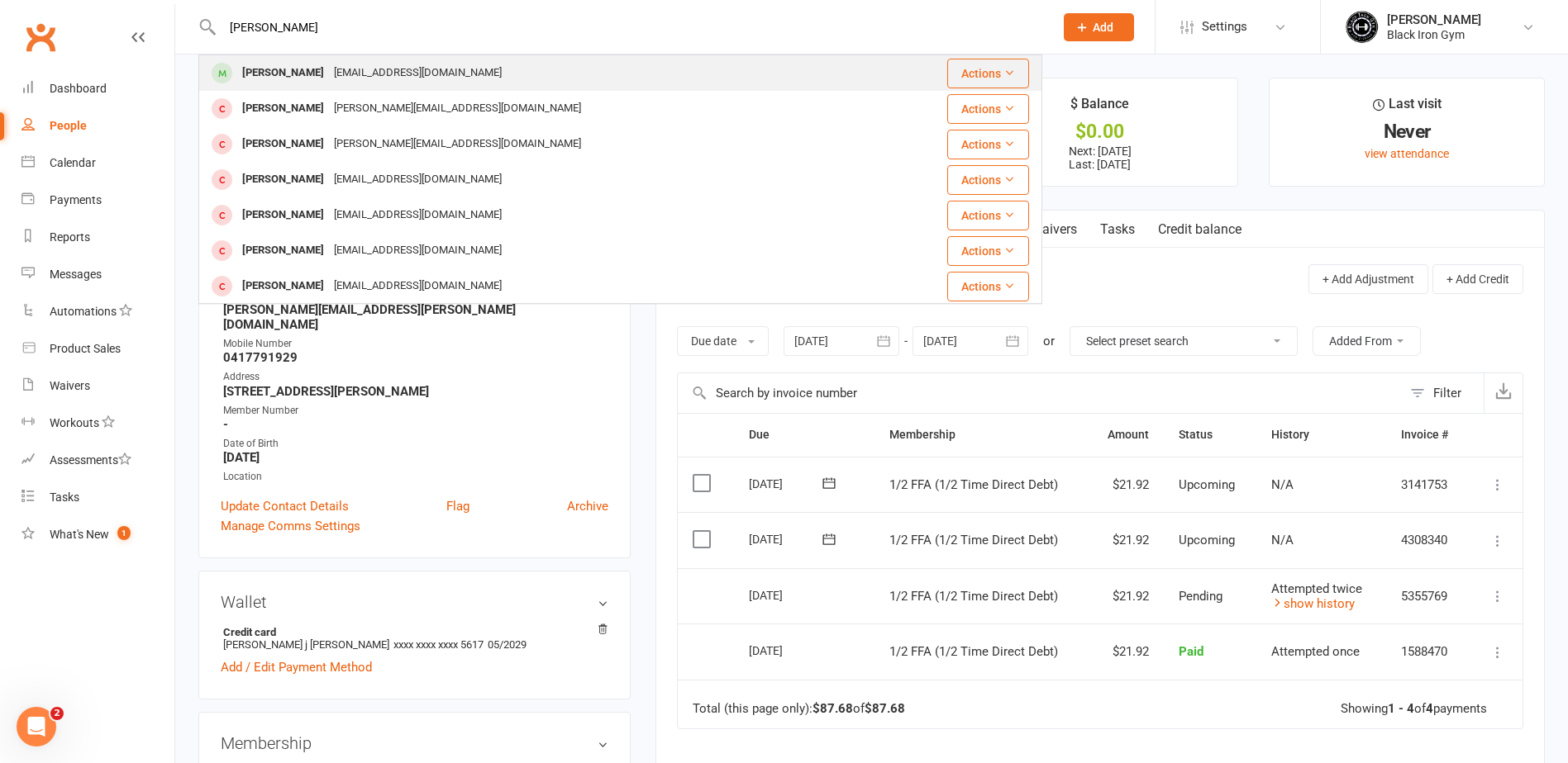
type input "EZRA TODD"
click at [354, 65] on div "Ezratodd11@gmail.com" at bounding box center [418, 73] width 178 height 24
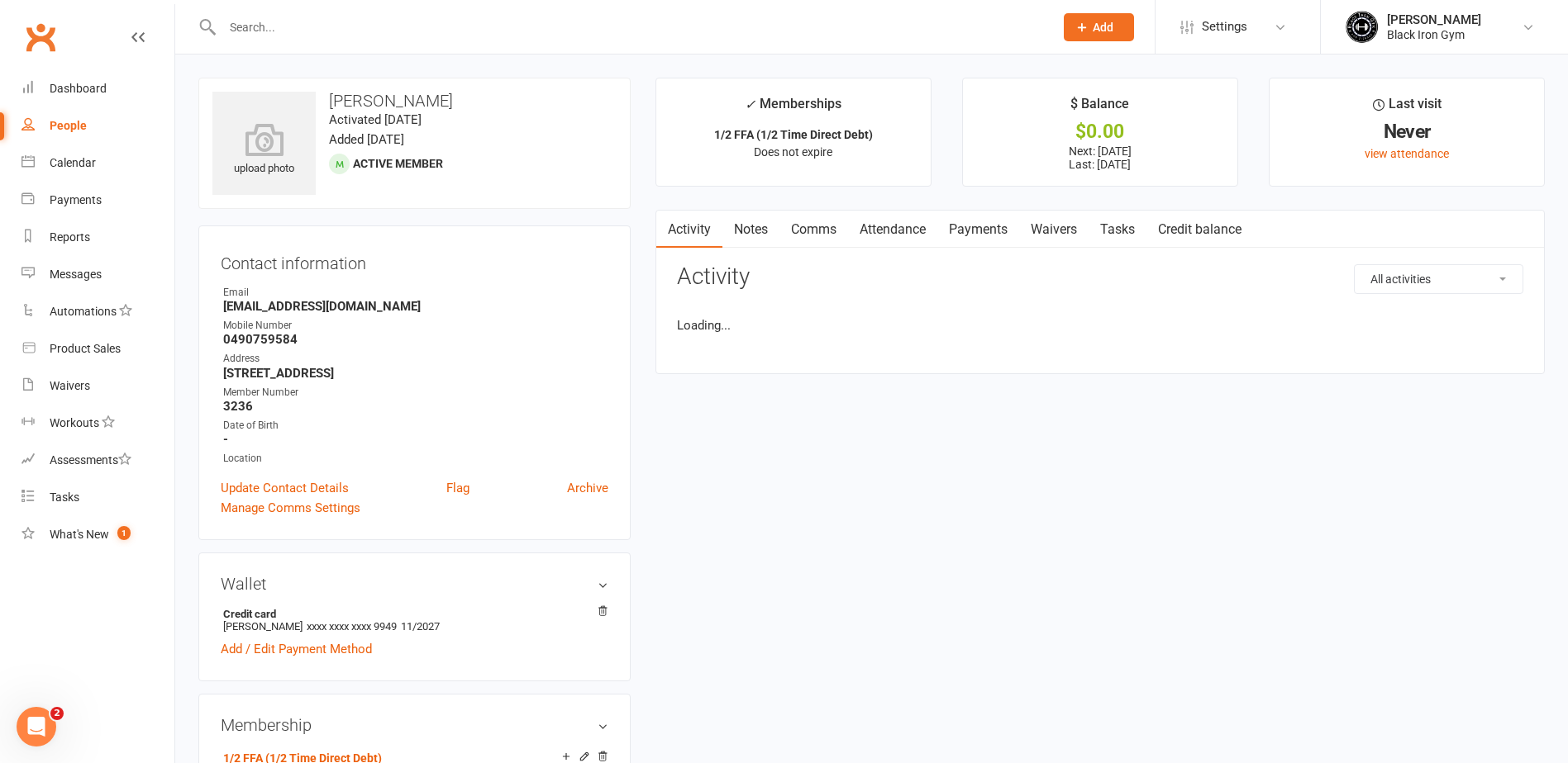
click at [988, 246] on link "Payments" at bounding box center [978, 229] width 82 height 38
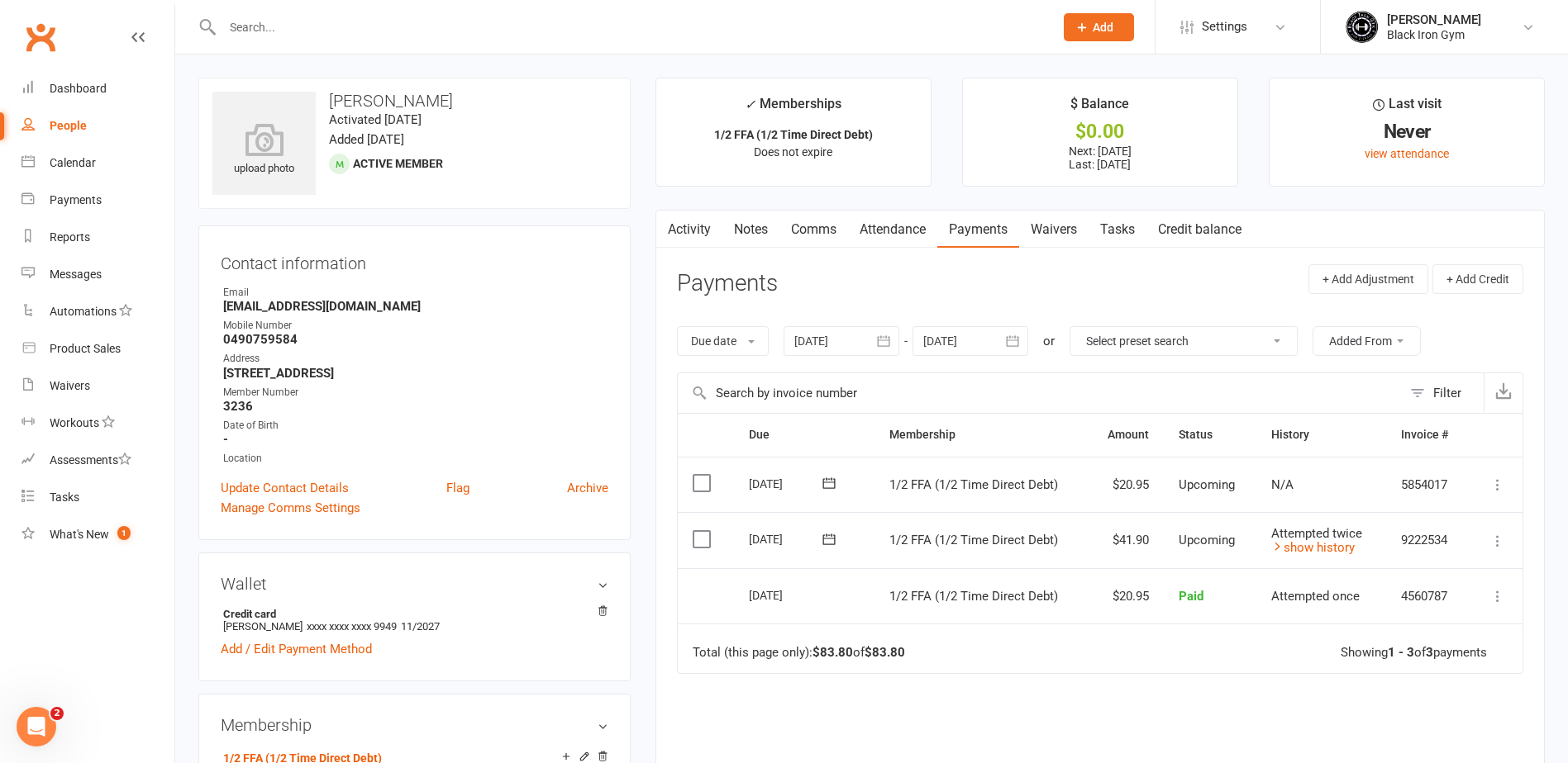
click at [320, 20] on input "text" at bounding box center [630, 27] width 825 height 23
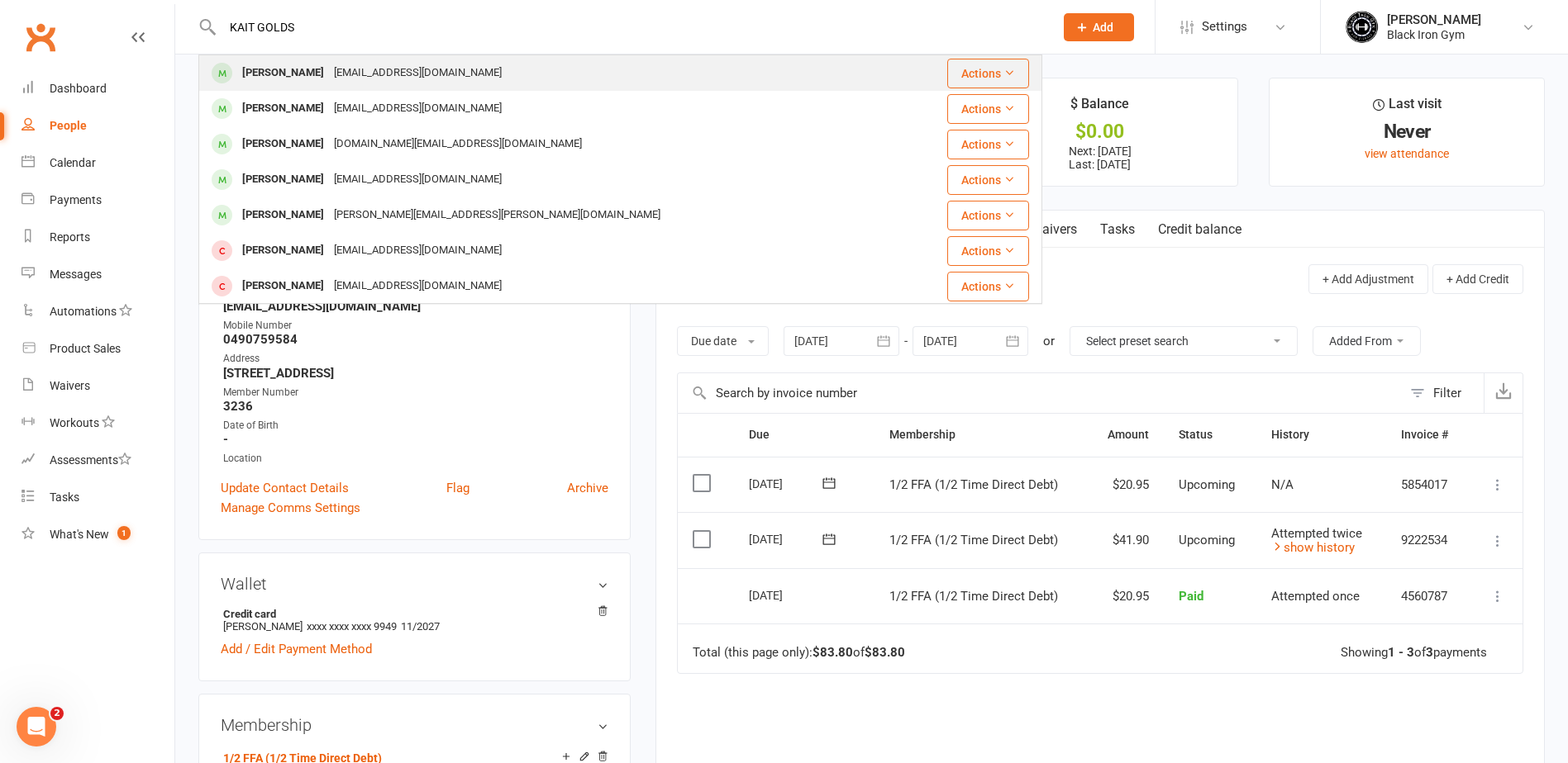
type input "KAIT GOLDS"
click at [355, 75] on div "Kaitgoldsworthy@gmail.com" at bounding box center [418, 73] width 178 height 24
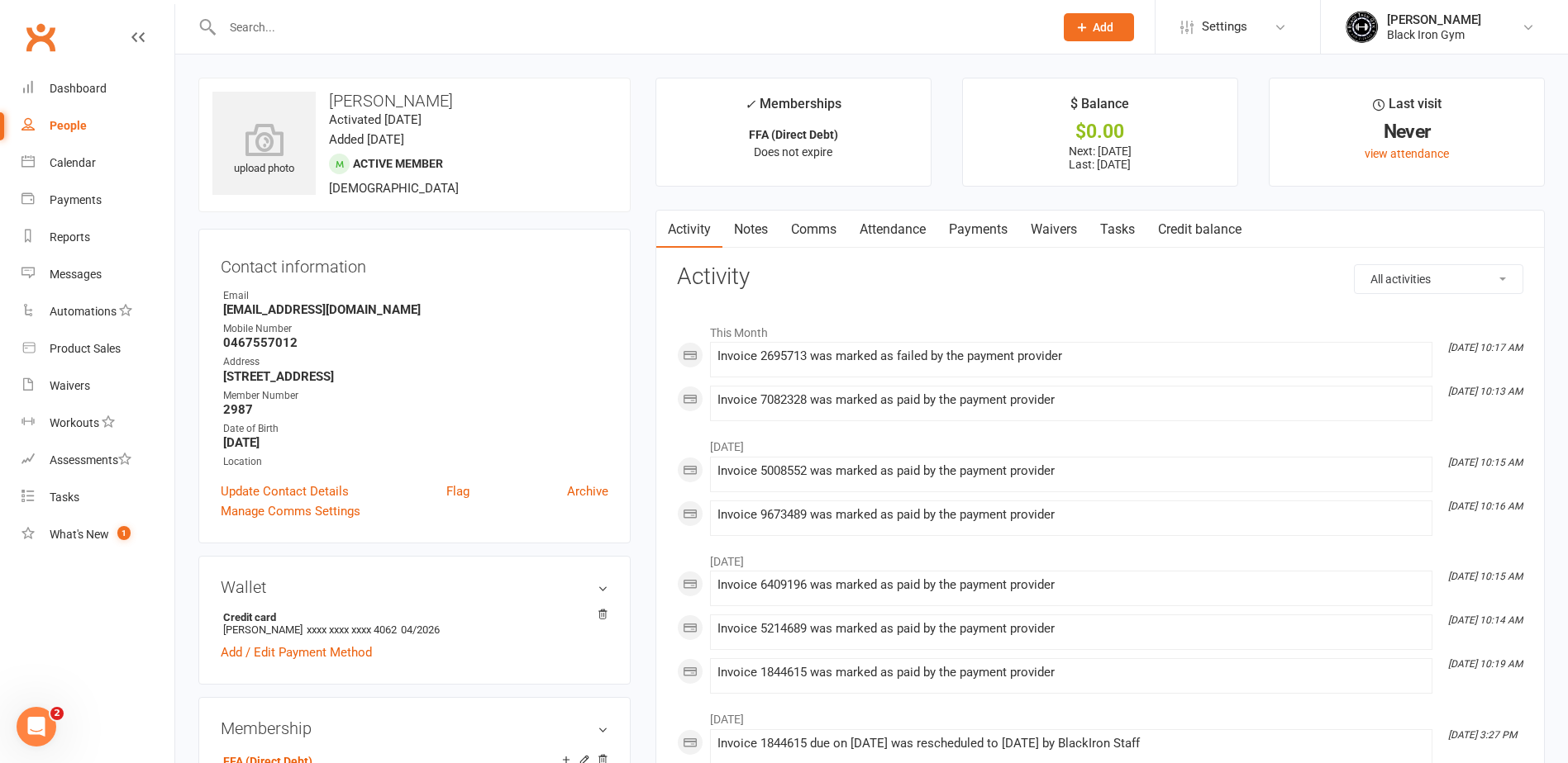
click at [1003, 220] on link "Payments" at bounding box center [978, 229] width 82 height 38
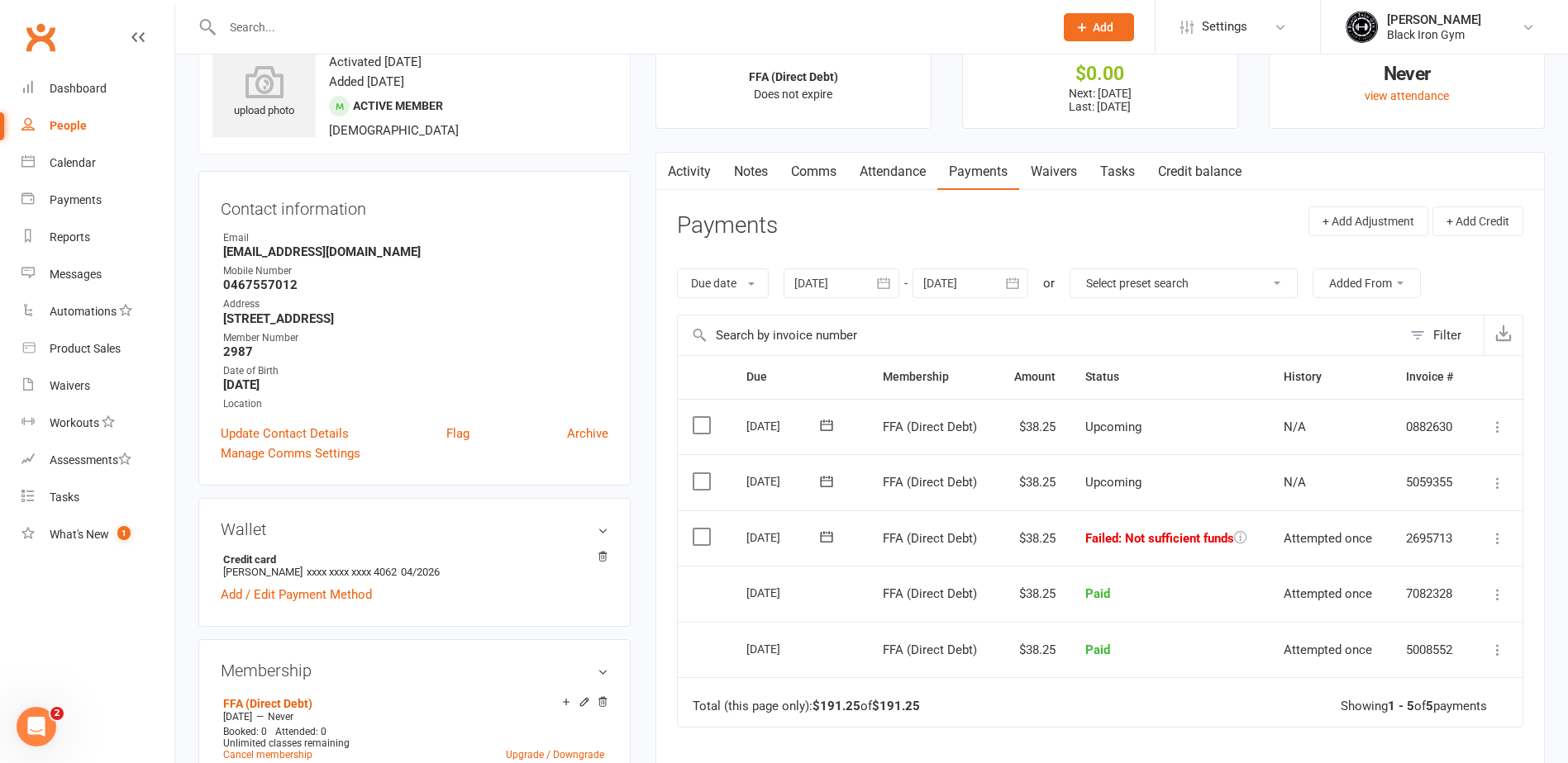
scroll to position [82, 0]
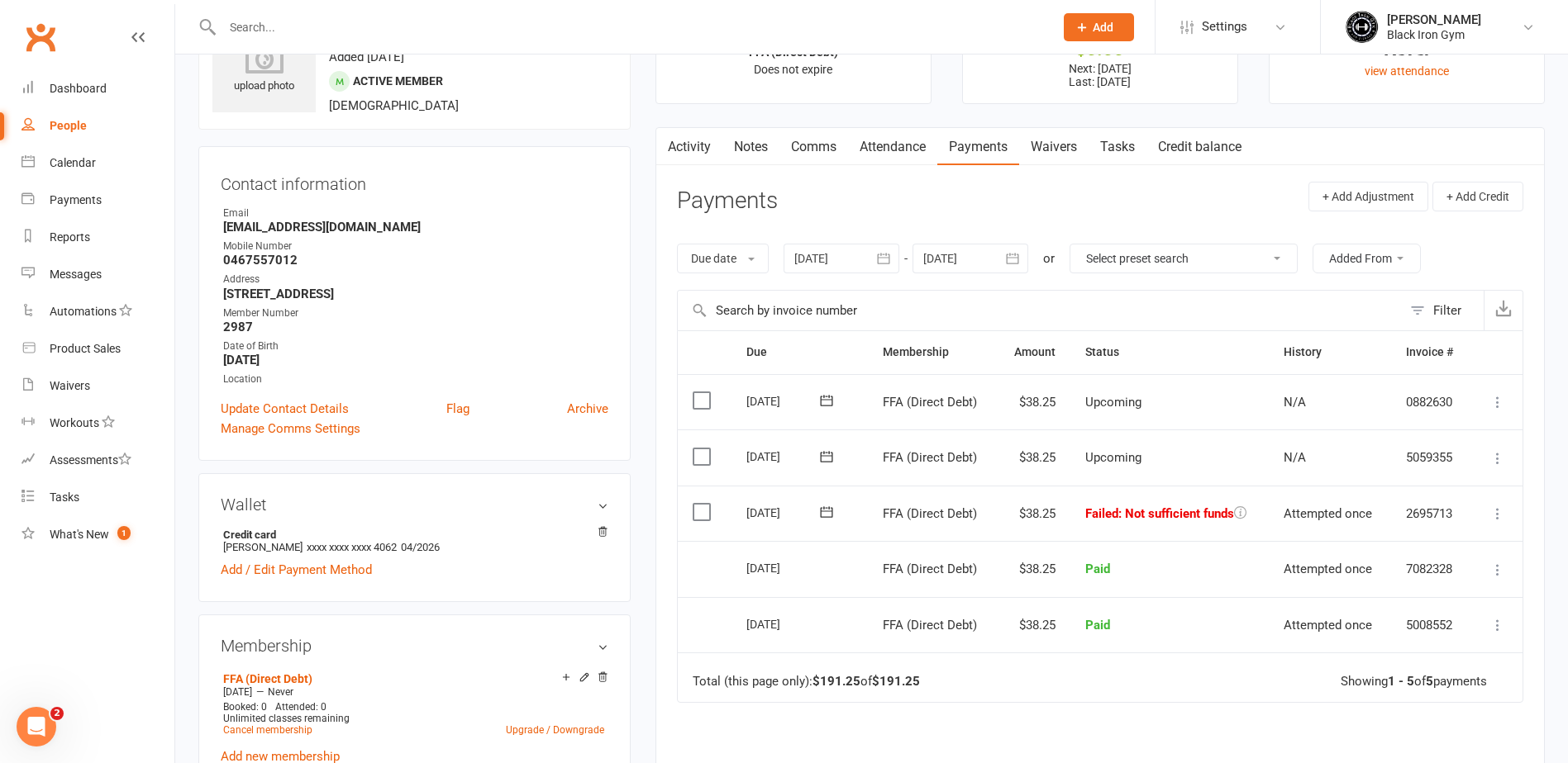
click at [833, 515] on icon at bounding box center [826, 512] width 16 height 16
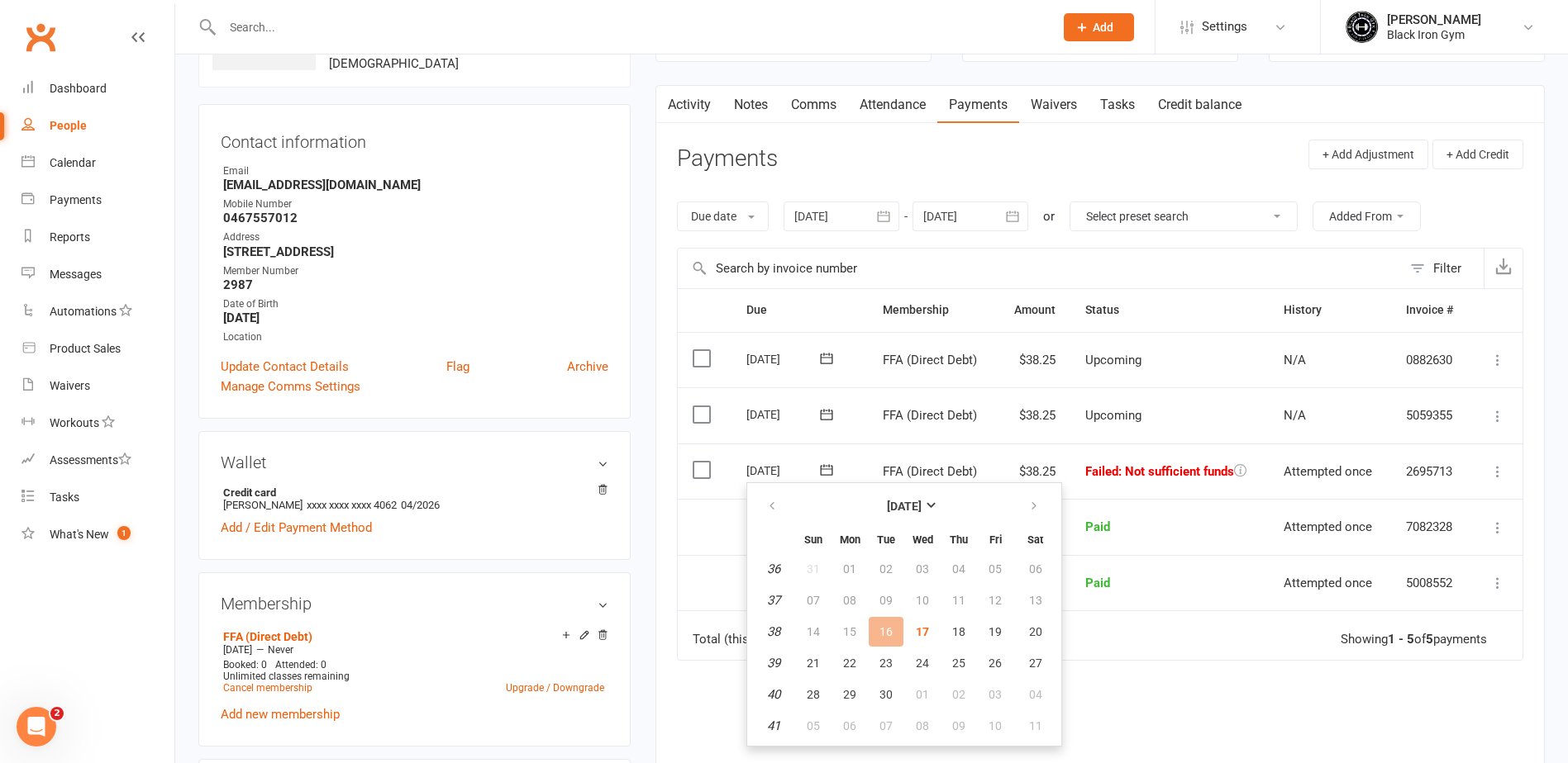
scroll to position [165, 0]
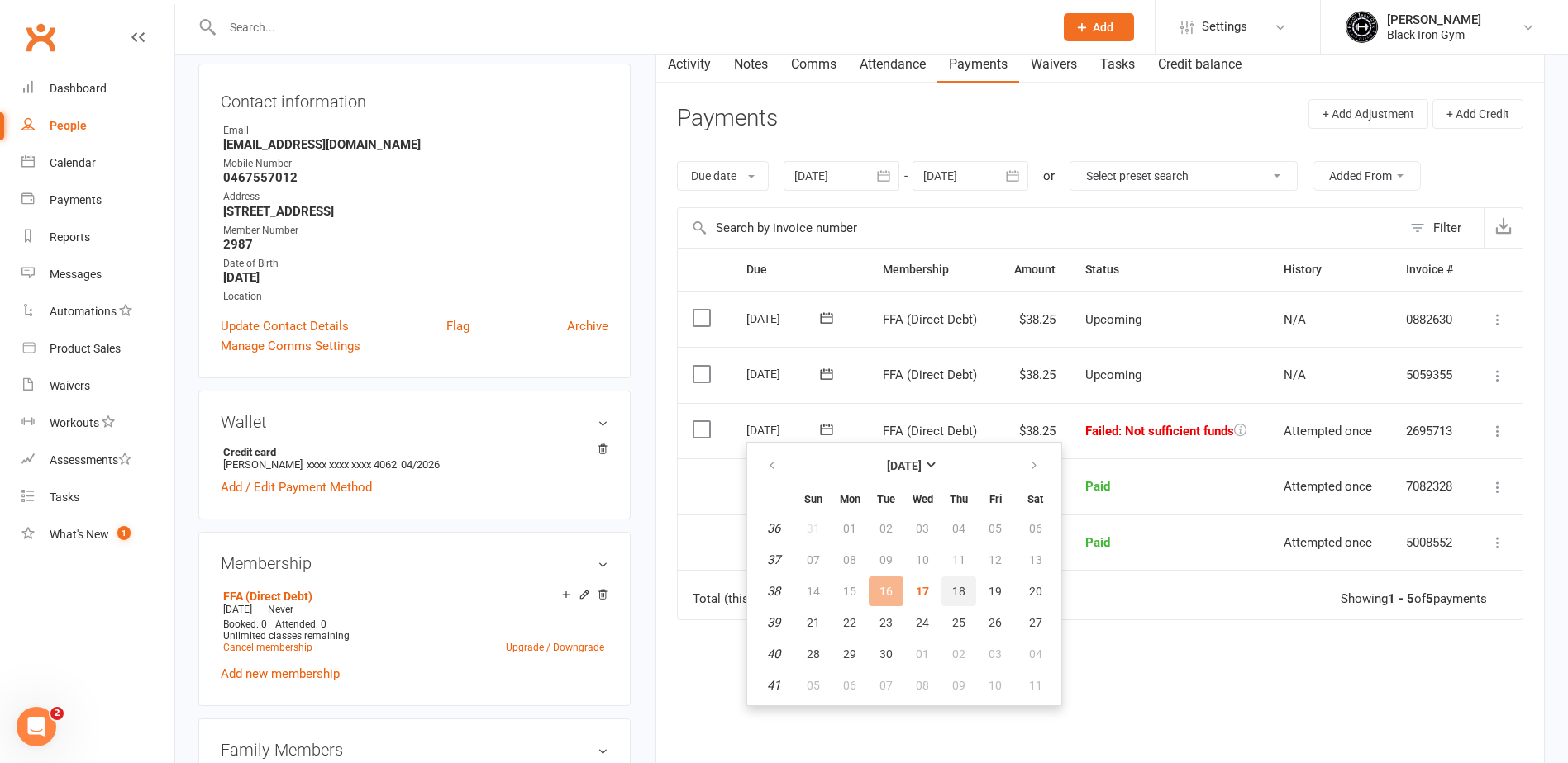
click at [967, 589] on button "18" at bounding box center [959, 591] width 35 height 30
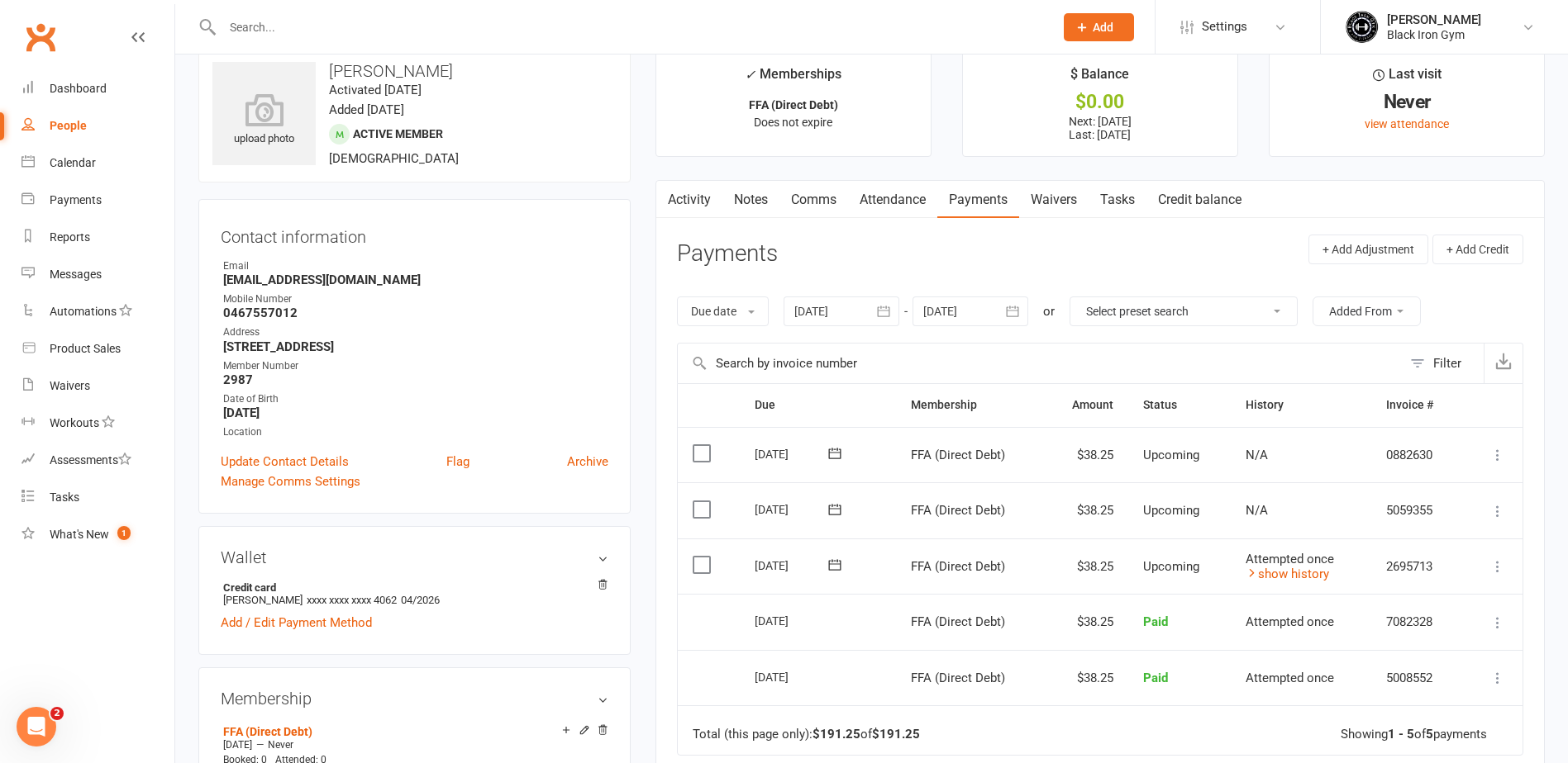
scroll to position [0, 0]
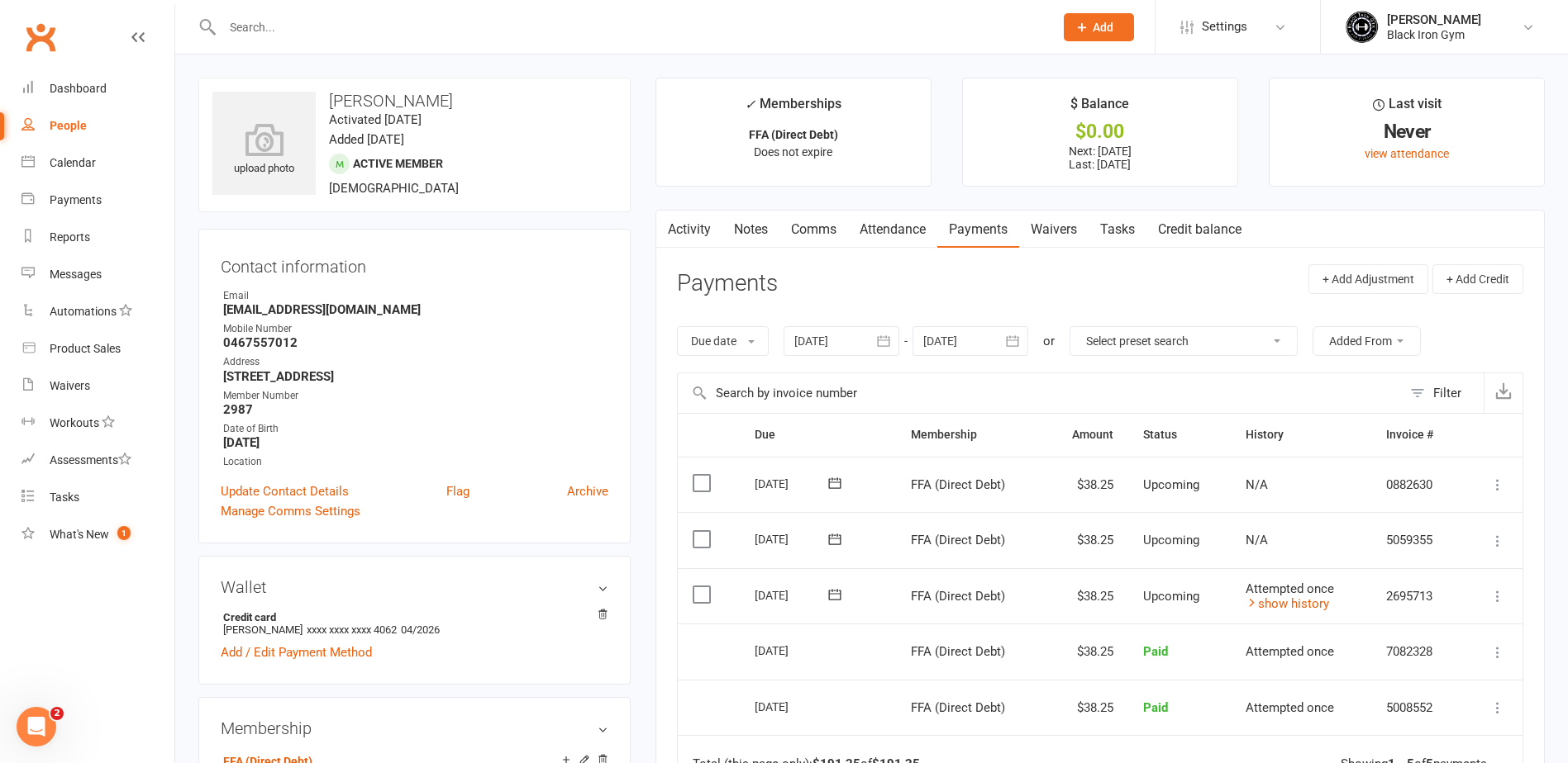
click at [292, 13] on div at bounding box center [620, 27] width 843 height 54
click at [292, 25] on input "text" at bounding box center [630, 27] width 825 height 23
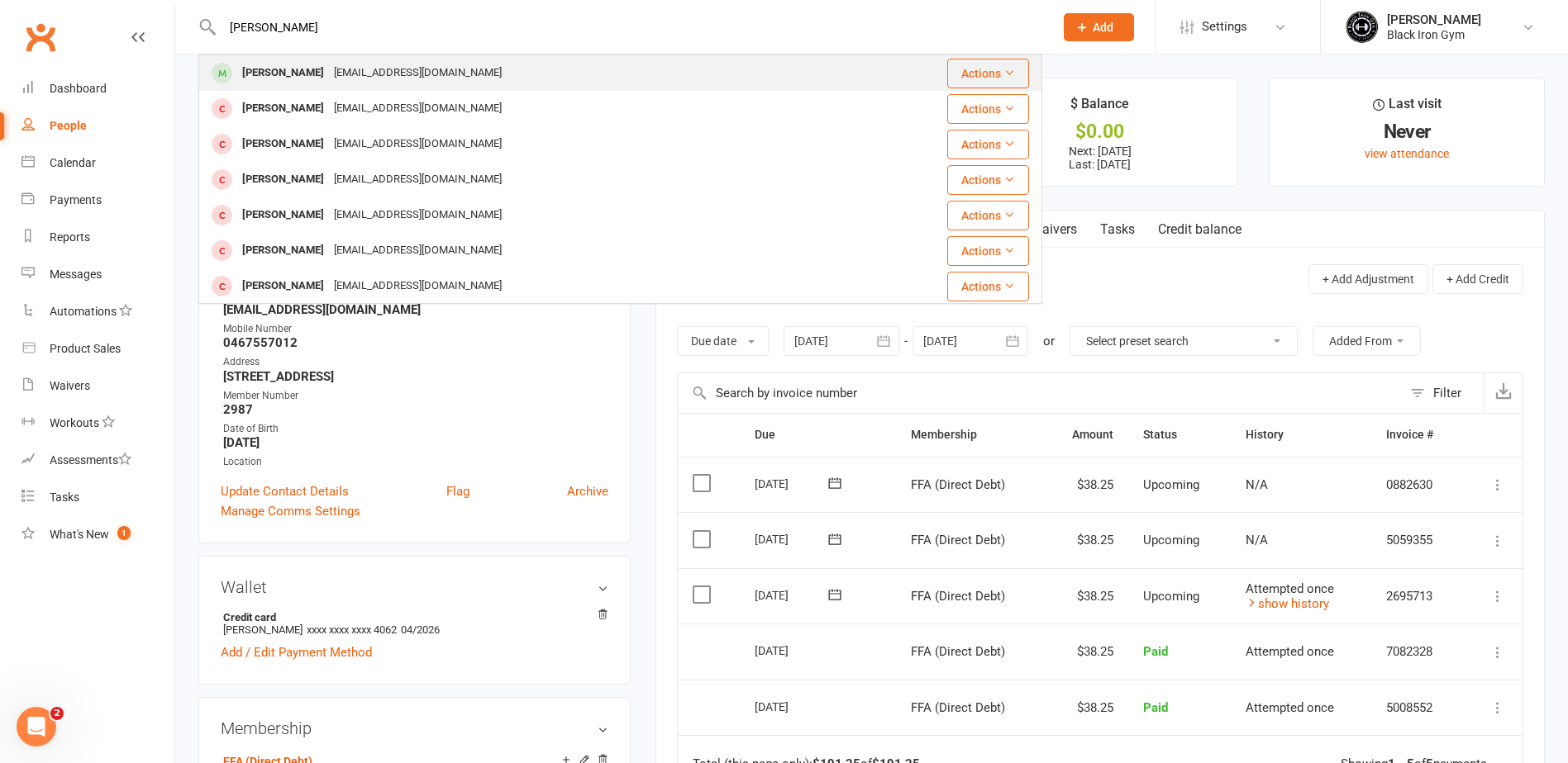
type input "DYLAN HENNI"
click at [304, 67] on div "Dylan Hennig" at bounding box center [282, 73] width 92 height 24
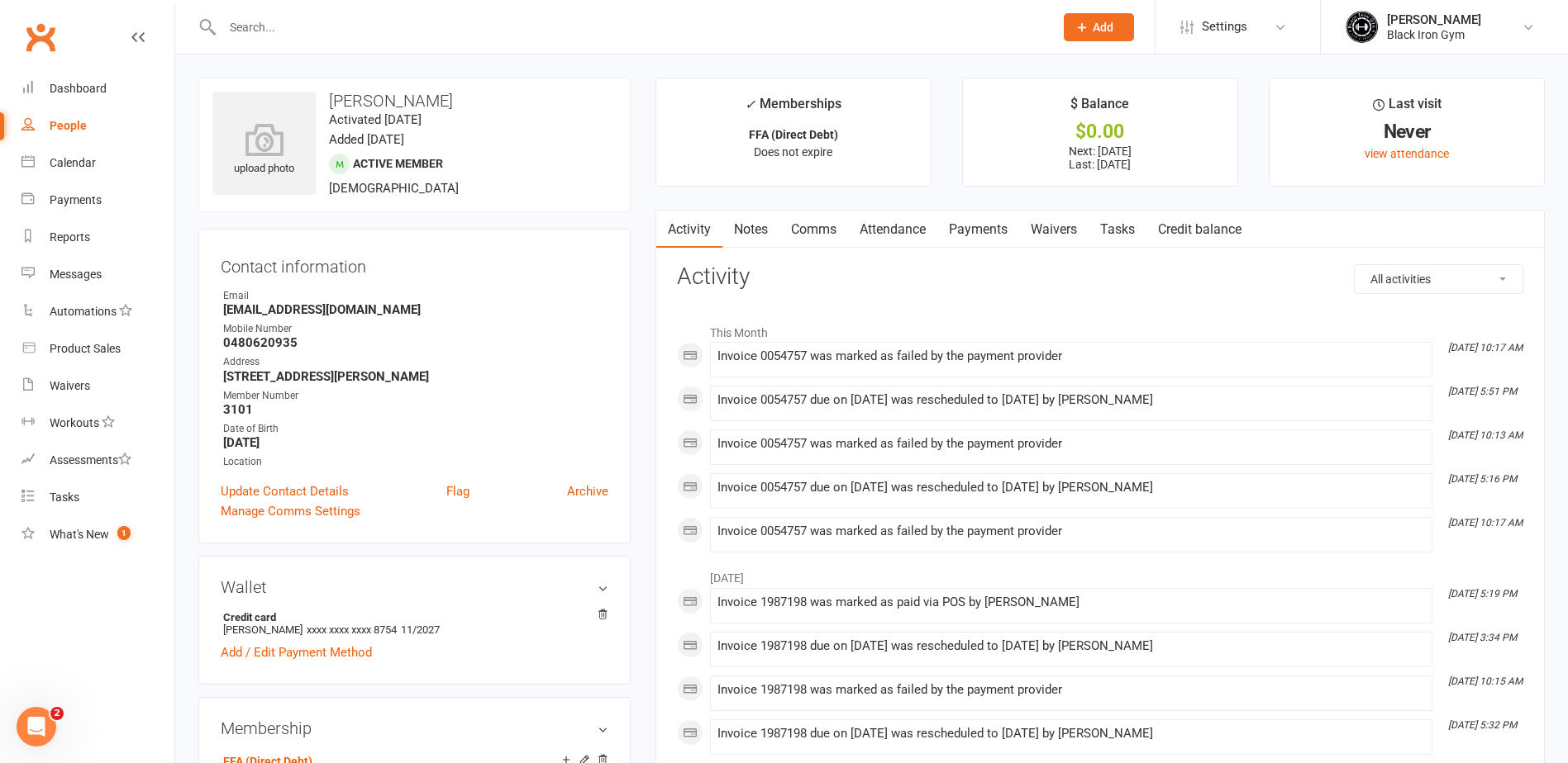
click at [985, 222] on link "Payments" at bounding box center [978, 229] width 82 height 38
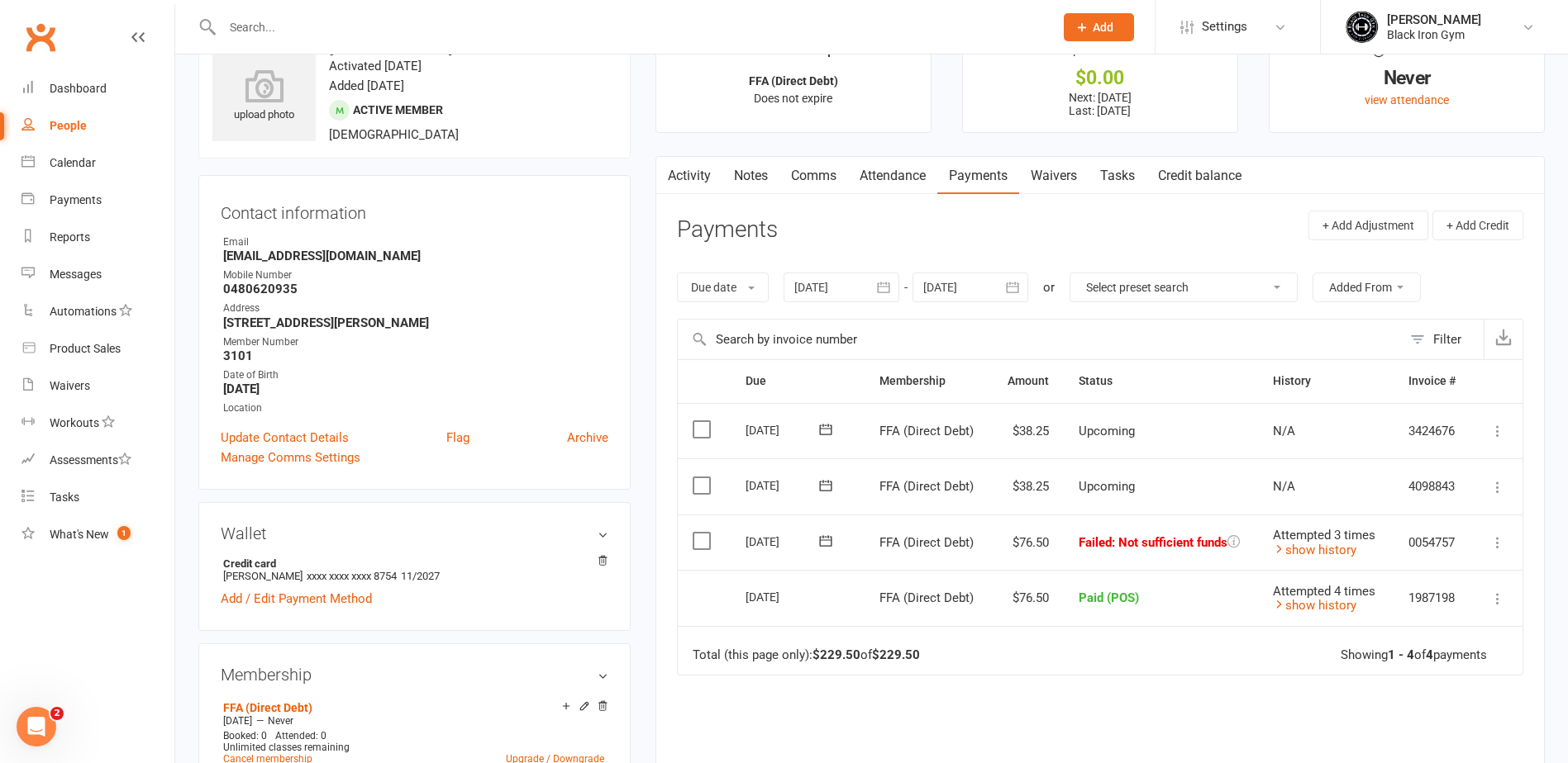
scroll to position [82, 0]
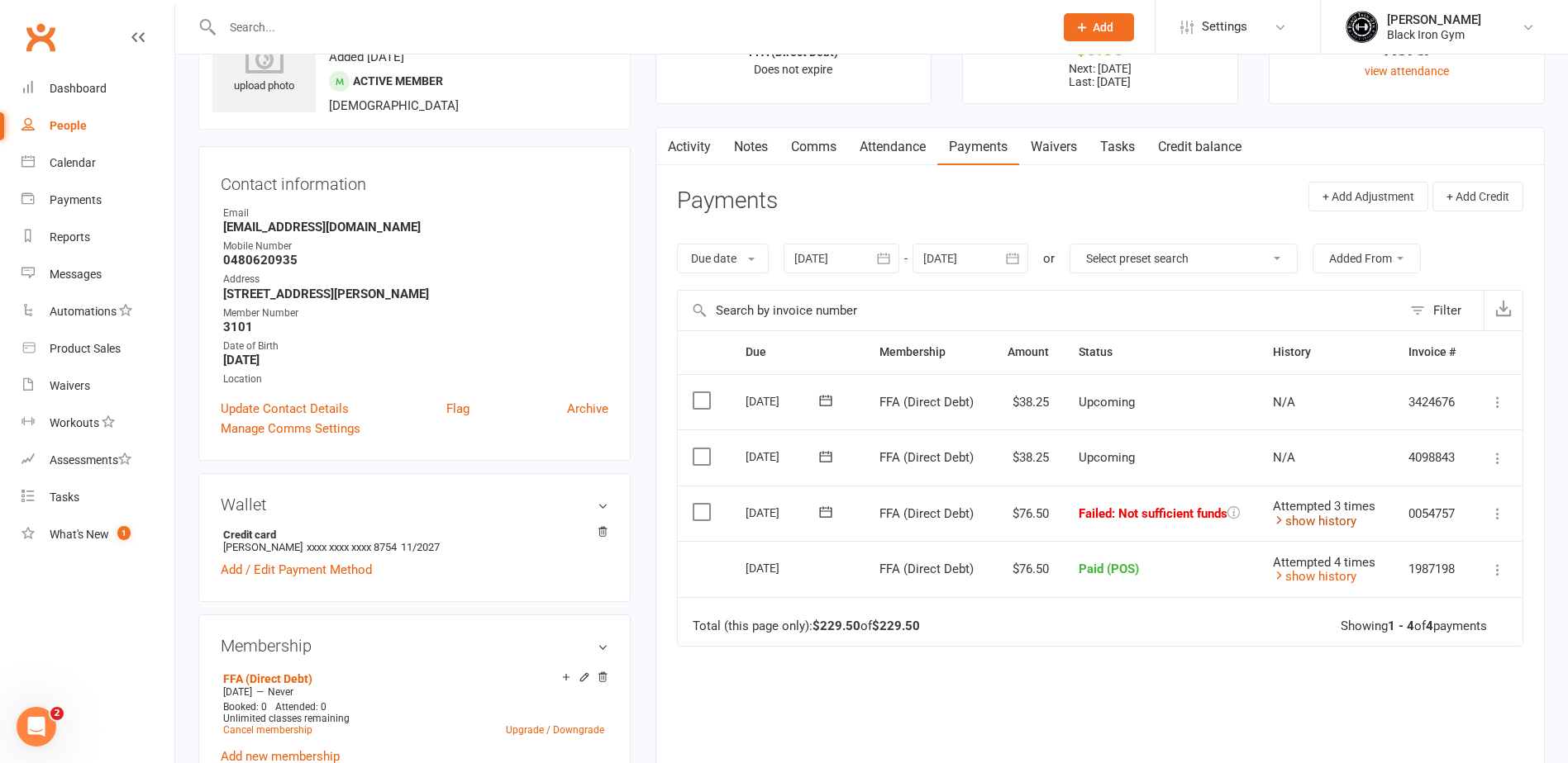
click at [1320, 518] on link "show history" at bounding box center [1315, 520] width 83 height 15
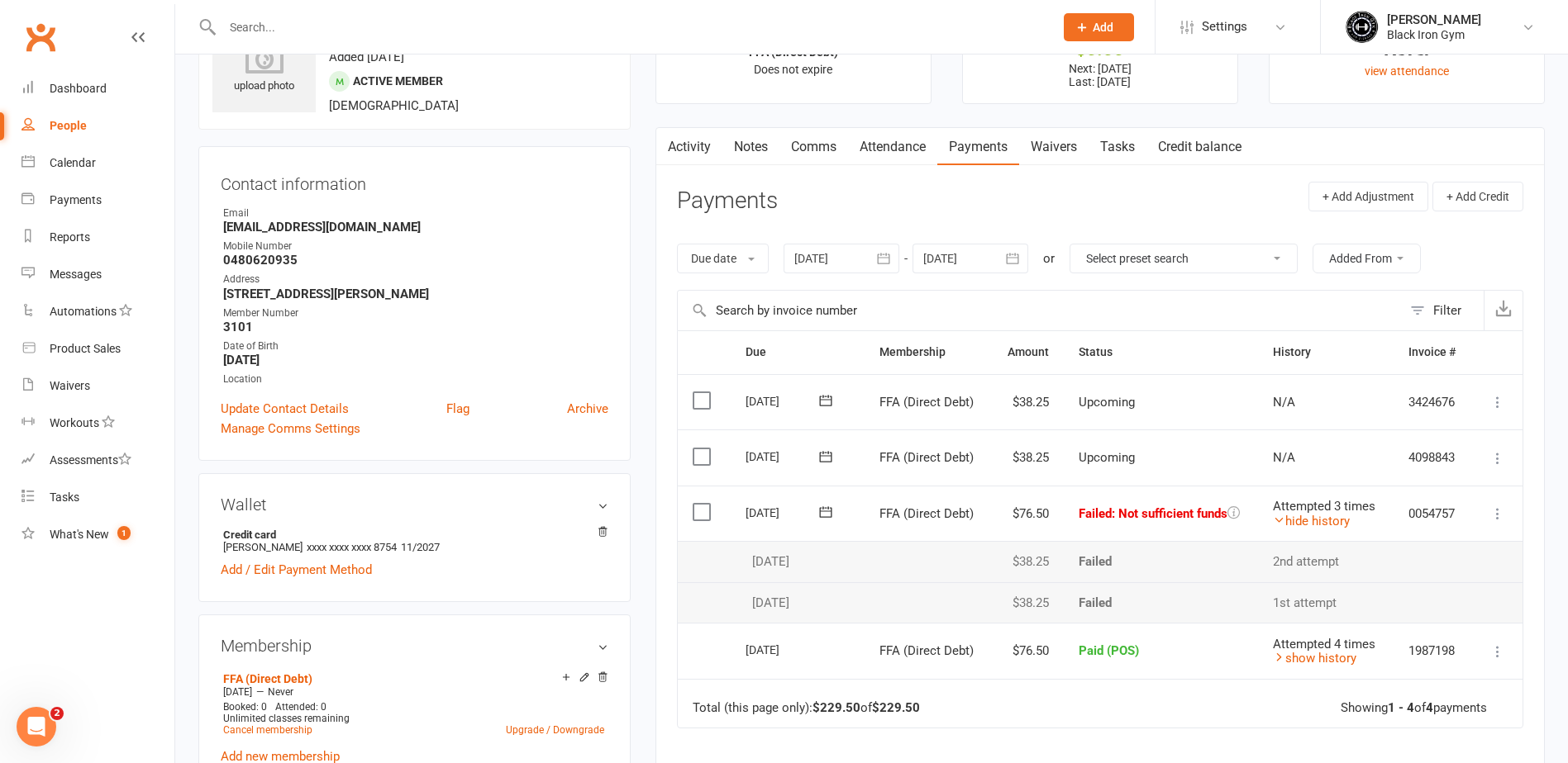
click at [831, 502] on span at bounding box center [826, 513] width 41 height 25
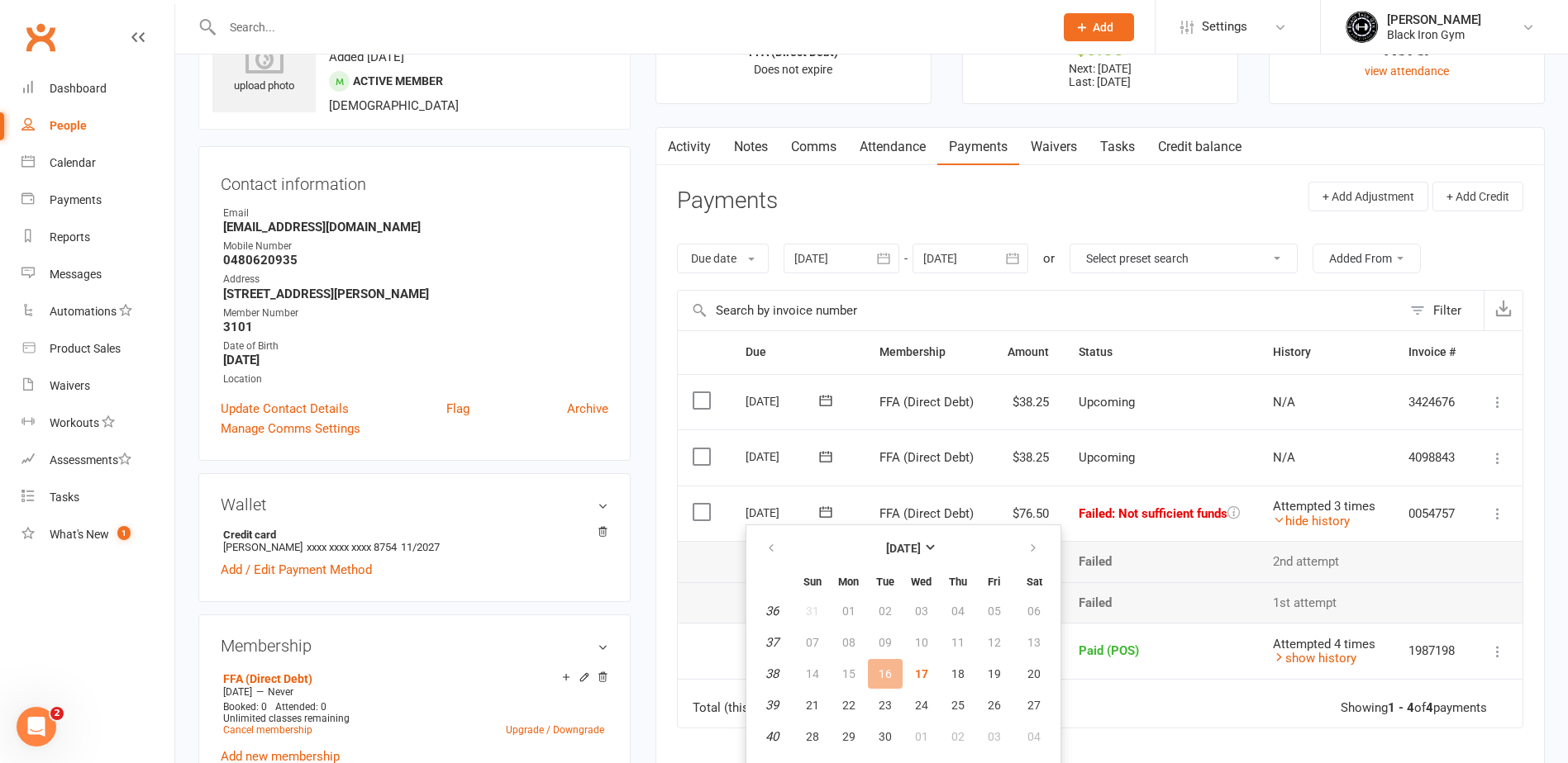
click at [820, 517] on icon at bounding box center [826, 513] width 13 height 11
click at [962, 672] on span "18" at bounding box center [958, 674] width 14 height 14
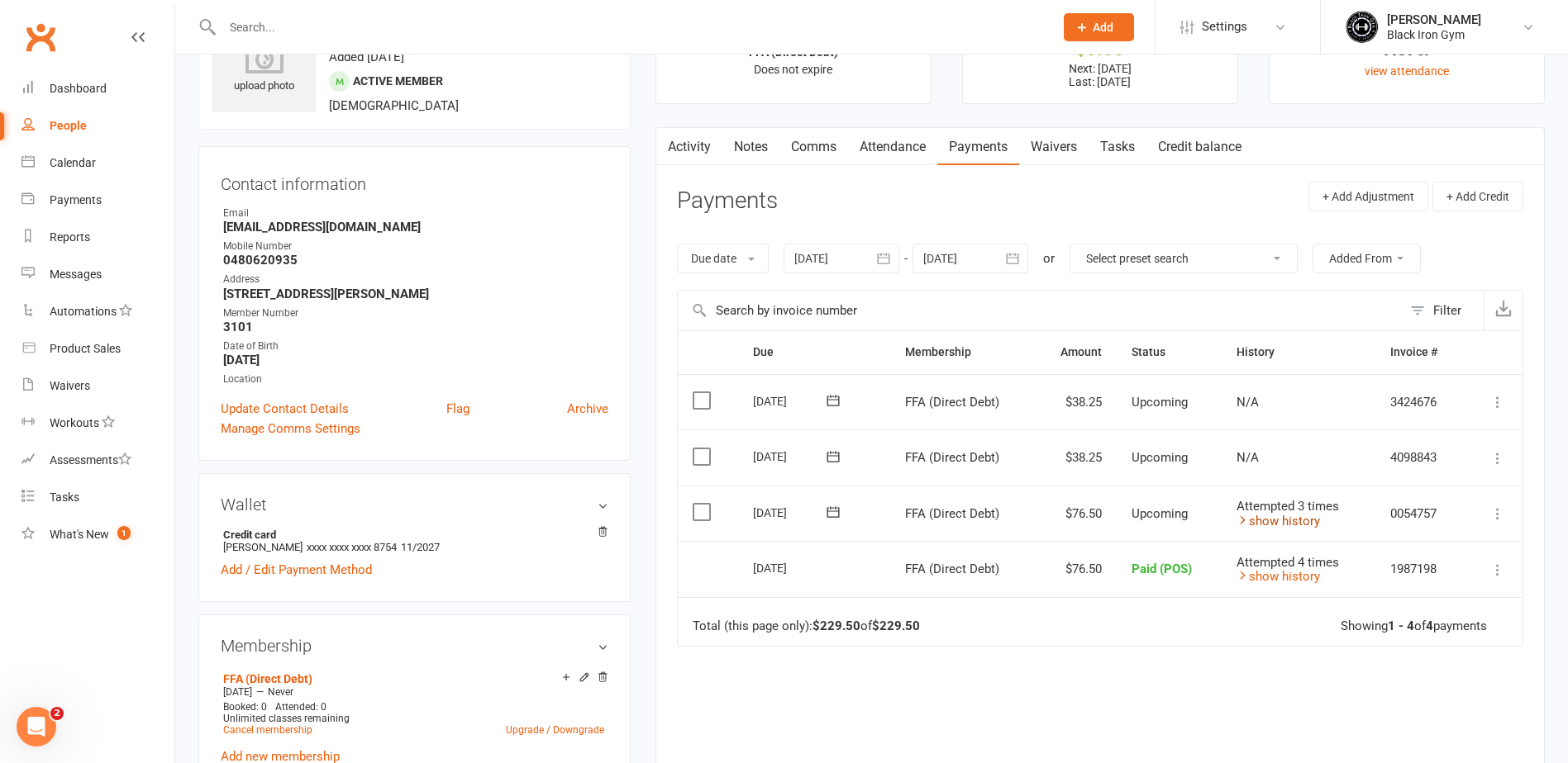
click at [1313, 517] on link "show history" at bounding box center [1278, 520] width 83 height 15
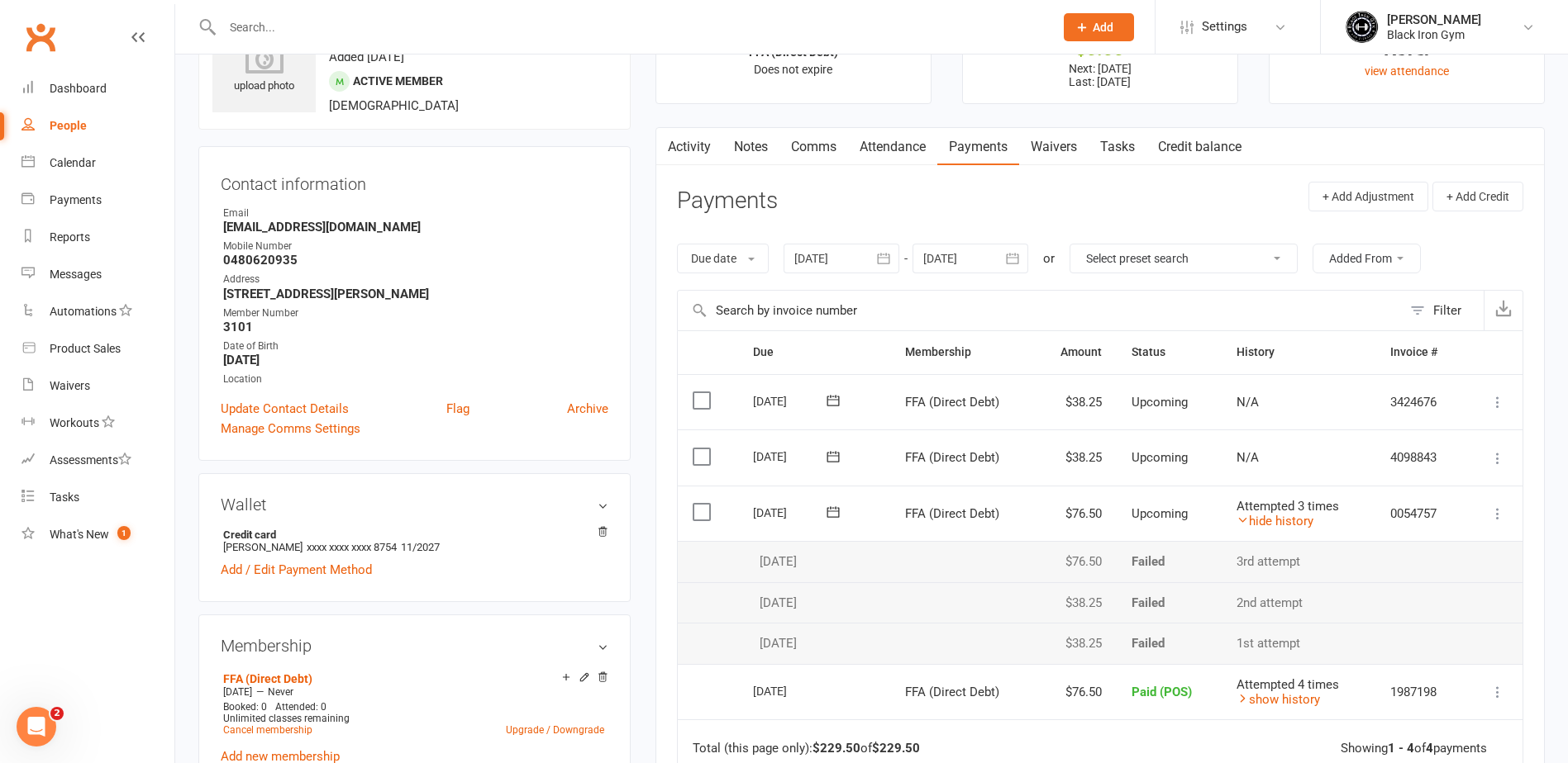
click at [1196, 579] on td "Failed" at bounding box center [1169, 562] width 105 height 42
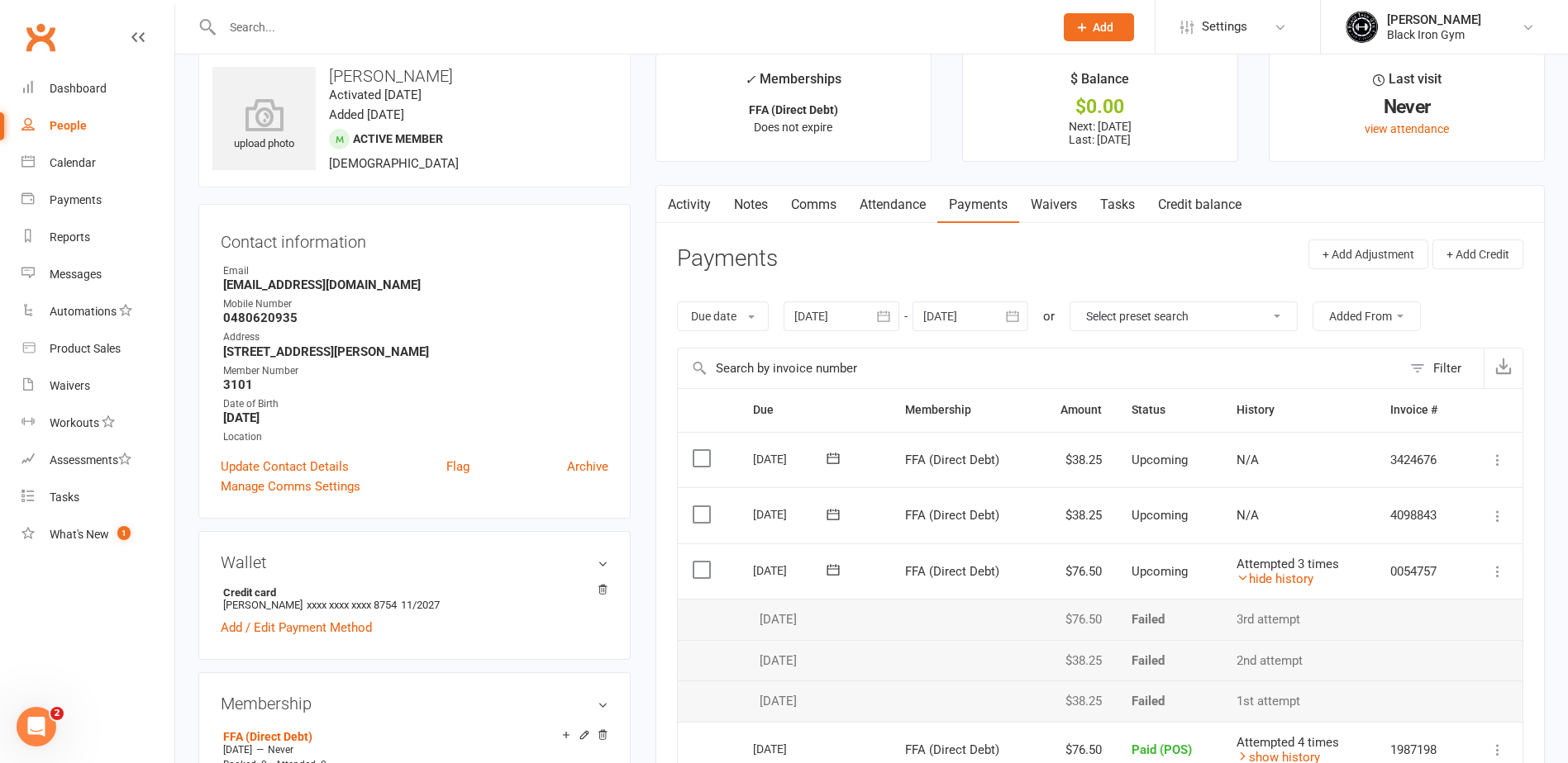
scroll to position [0, 0]
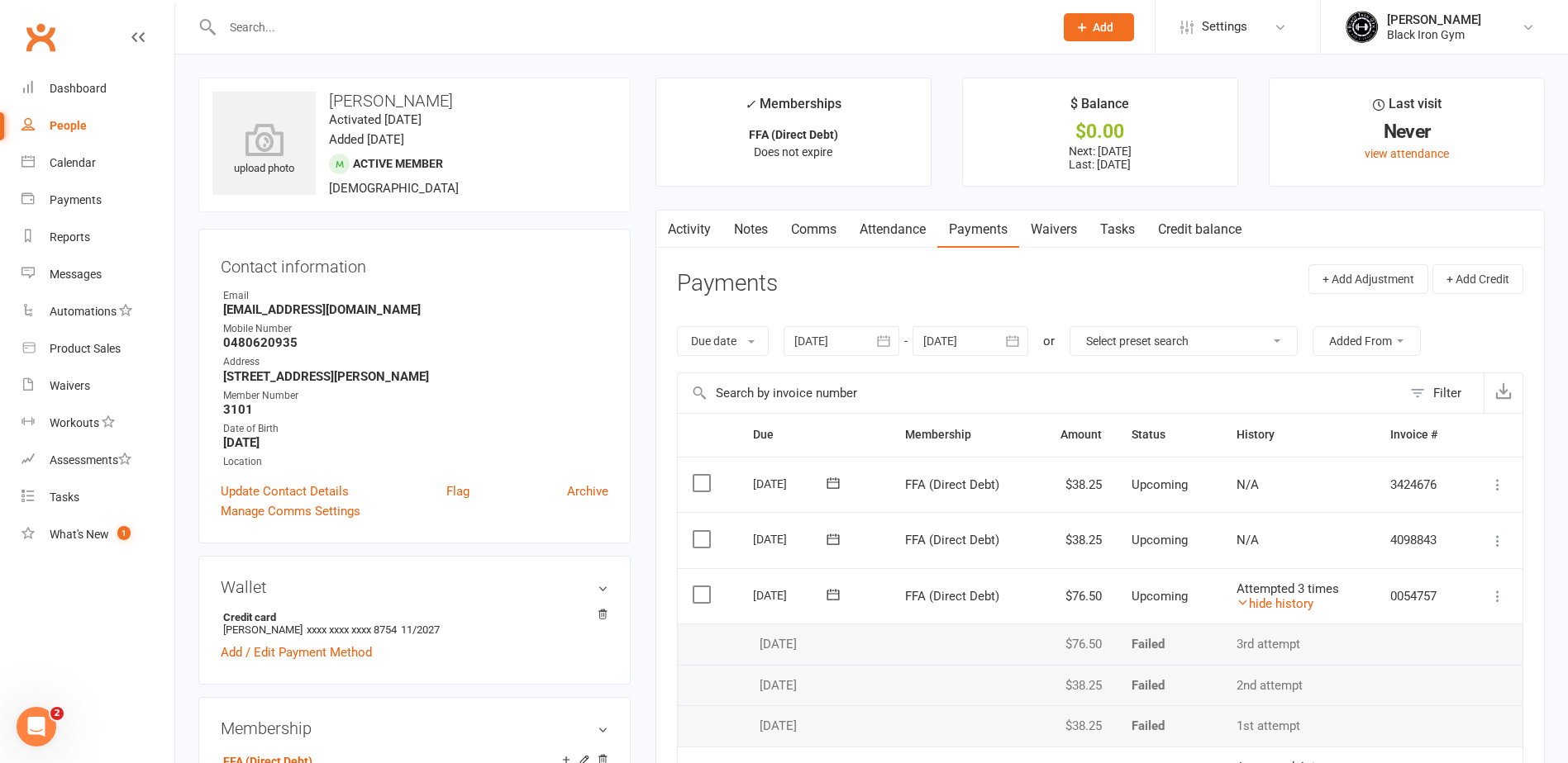
click at [281, 24] on input "text" at bounding box center [630, 27] width 825 height 23
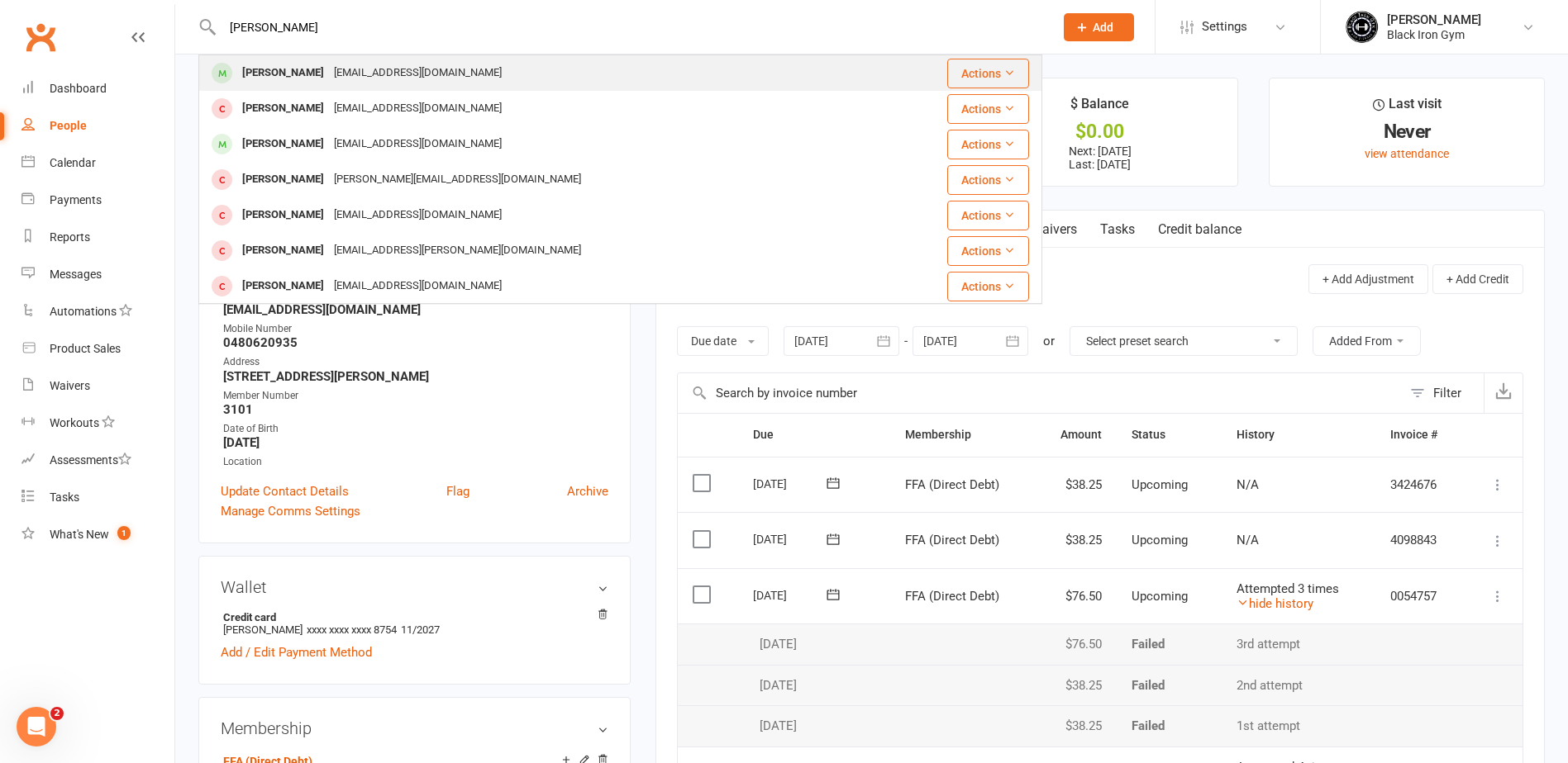
type input "TOBY DAVIS"
click at [349, 71] on div "Tobyrobert07@gmail.com" at bounding box center [418, 73] width 178 height 24
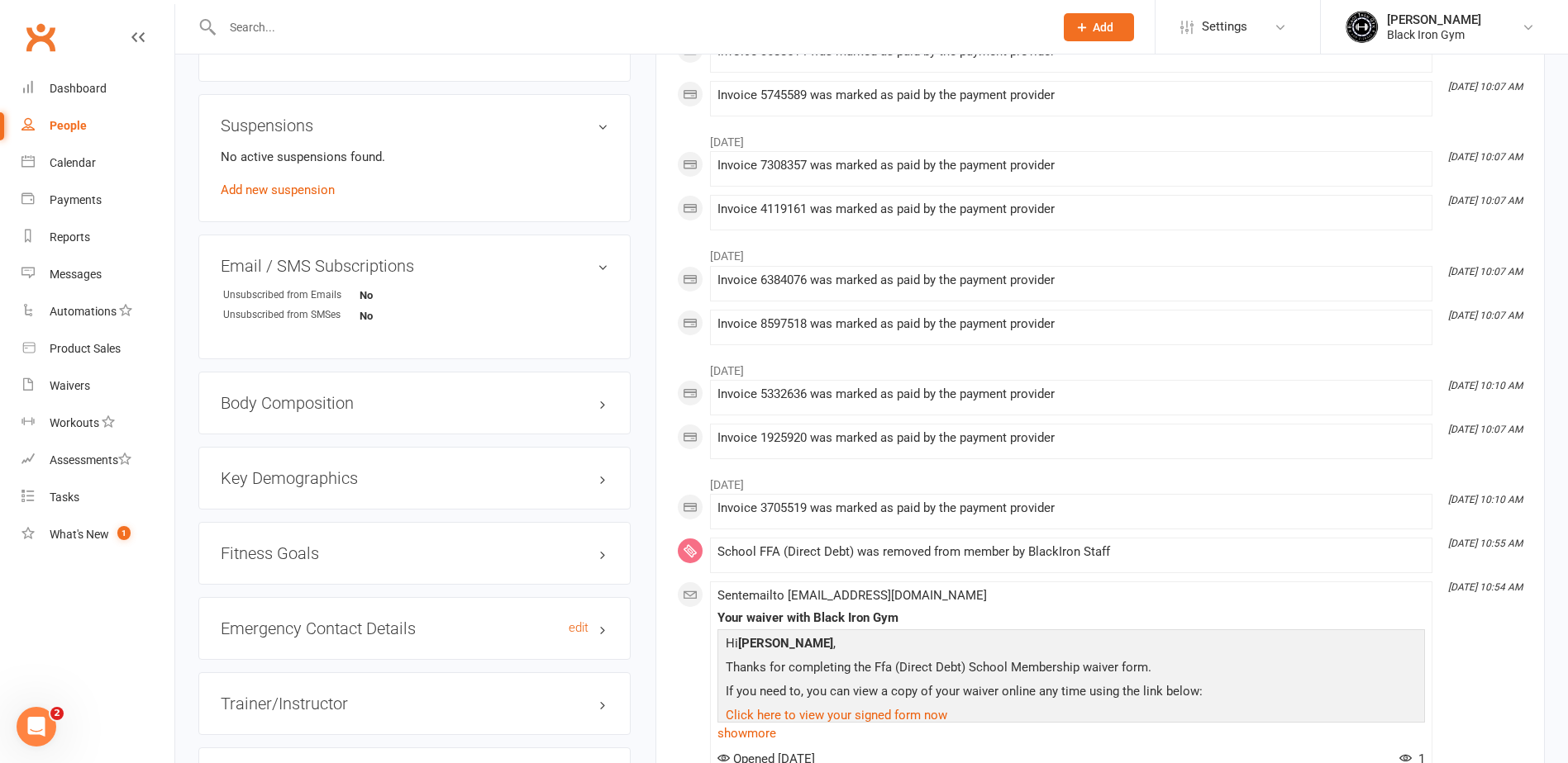
click at [318, 620] on h3 "Emergency Contact Details edit" at bounding box center [414, 629] width 388 height 18
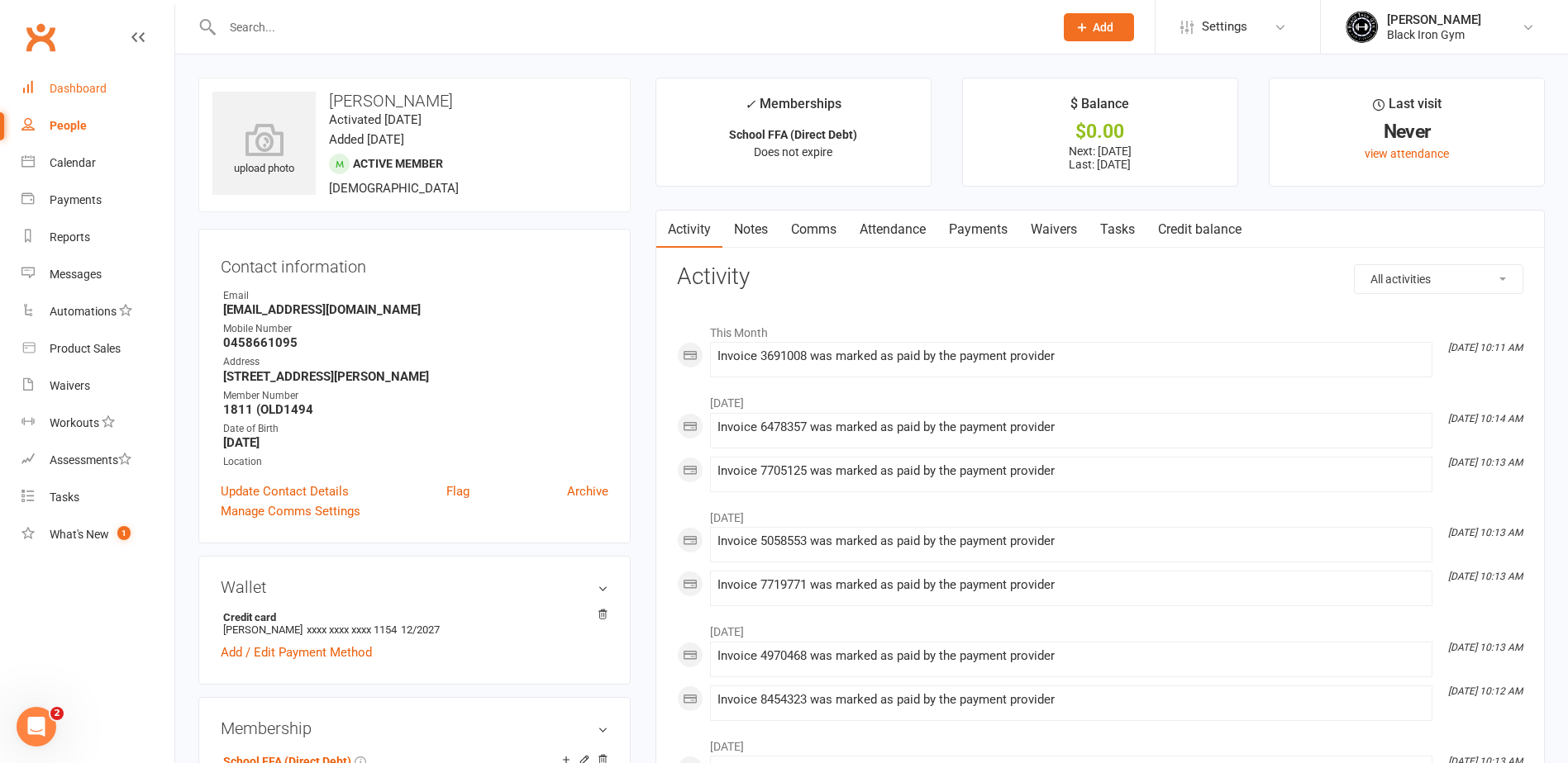
click at [70, 97] on link "Dashboard" at bounding box center [98, 89] width 153 height 37
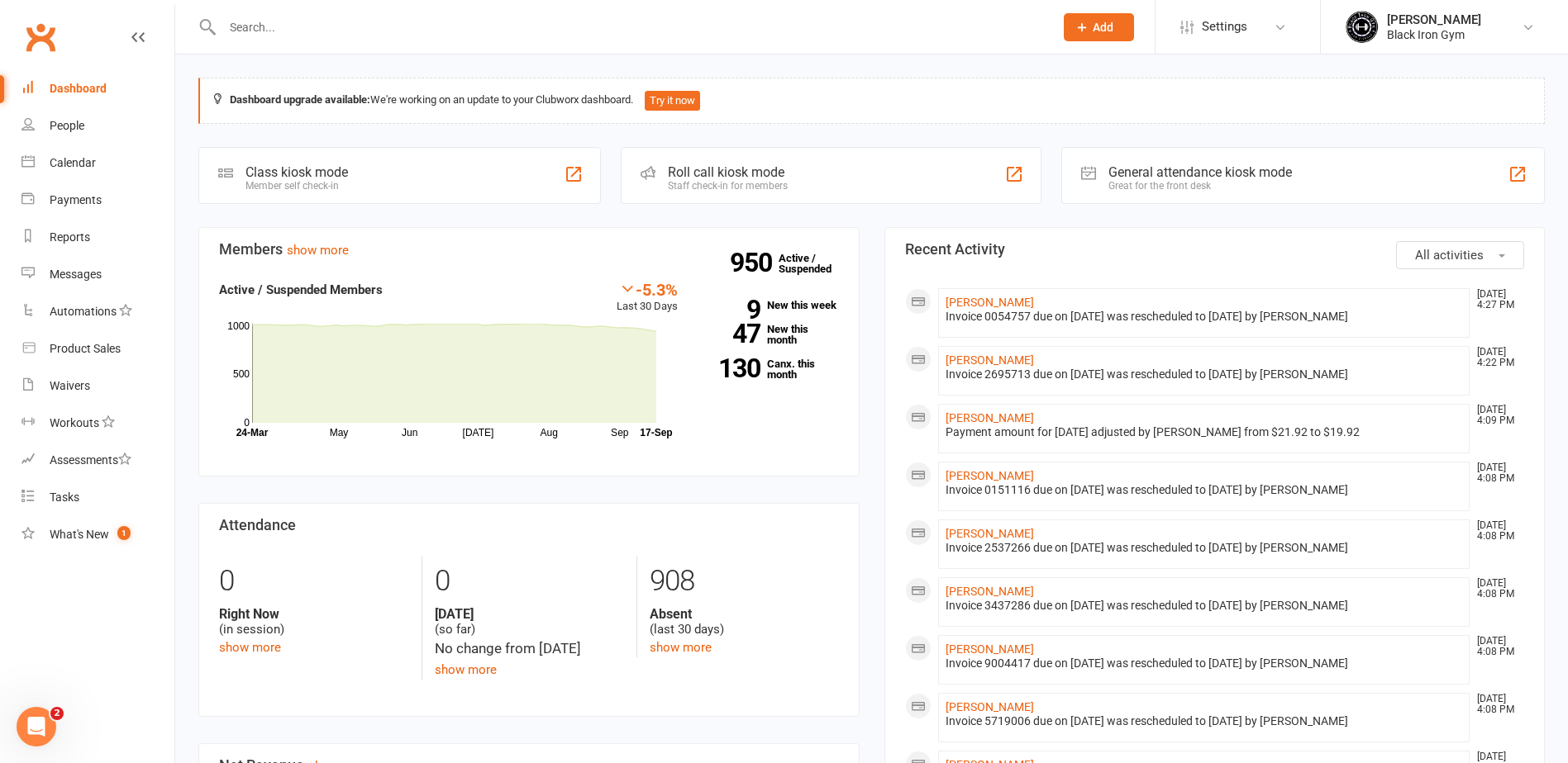
click at [295, 31] on input "text" at bounding box center [630, 27] width 825 height 23
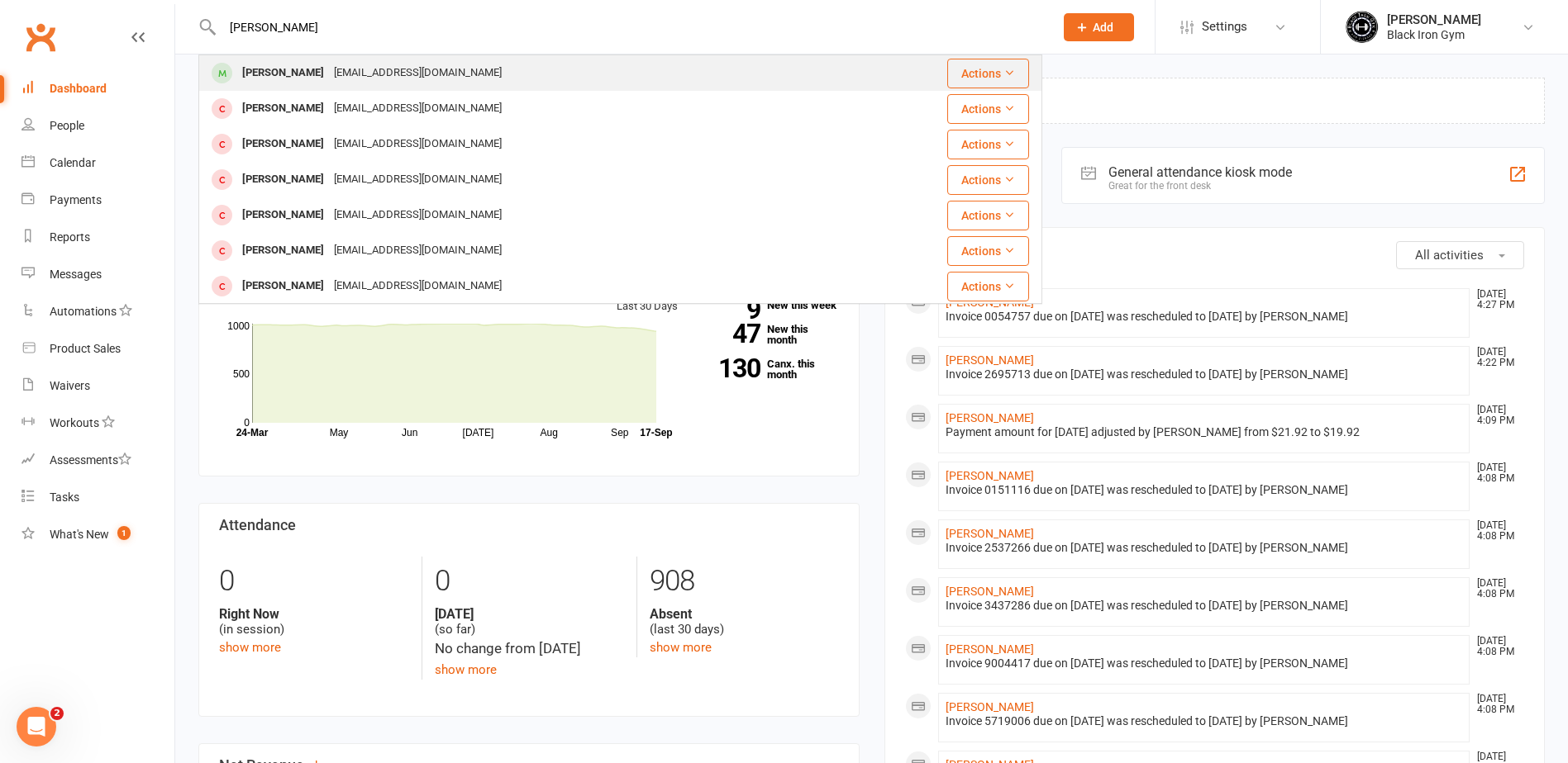
type input "DYLAN HENN"
click at [364, 72] on div "Dylan.hennig6@gmail.com" at bounding box center [418, 73] width 178 height 24
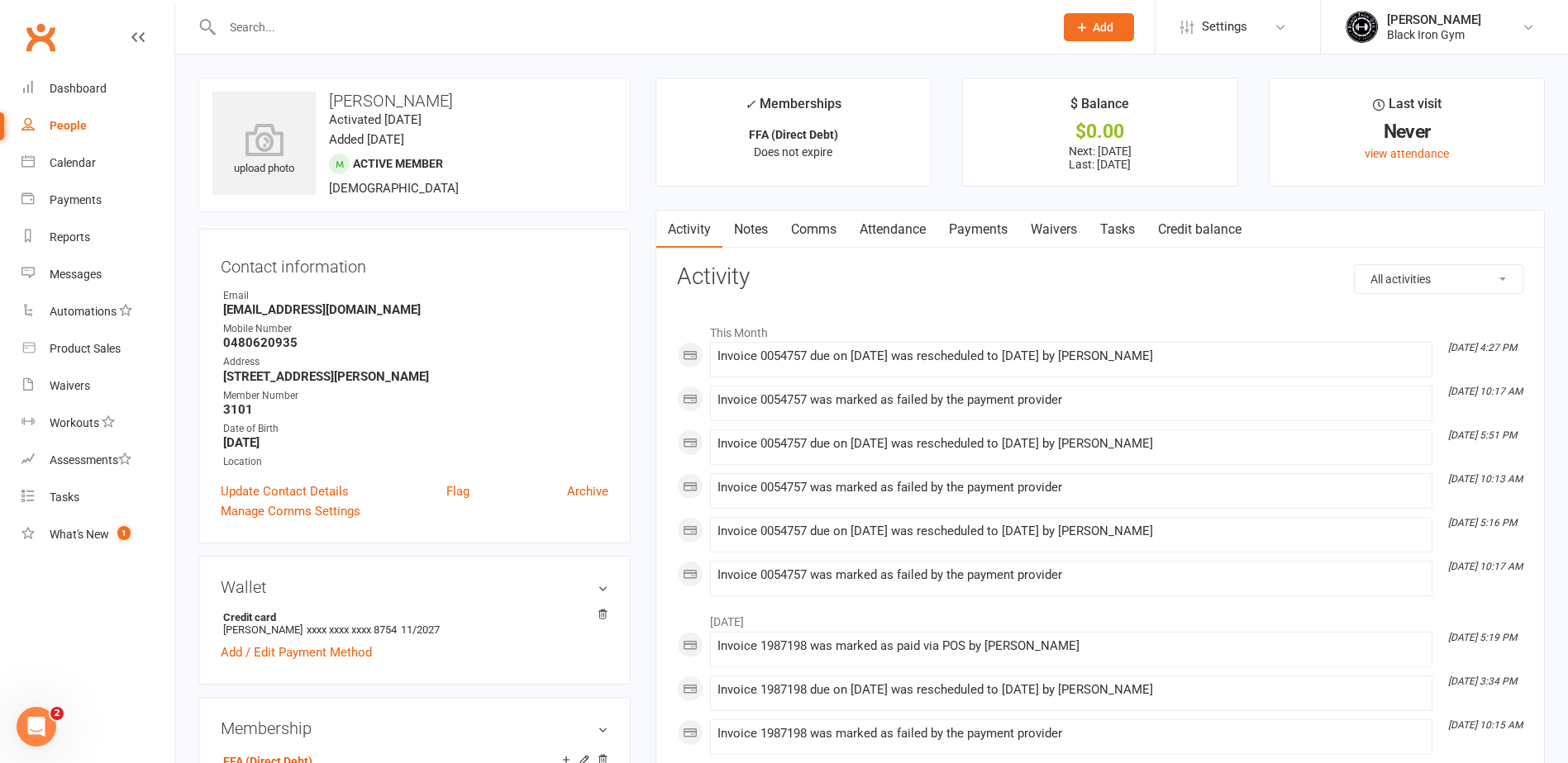
click at [358, 25] on input "text" at bounding box center [630, 27] width 825 height 23
click at [356, 31] on input "text" at bounding box center [630, 27] width 825 height 23
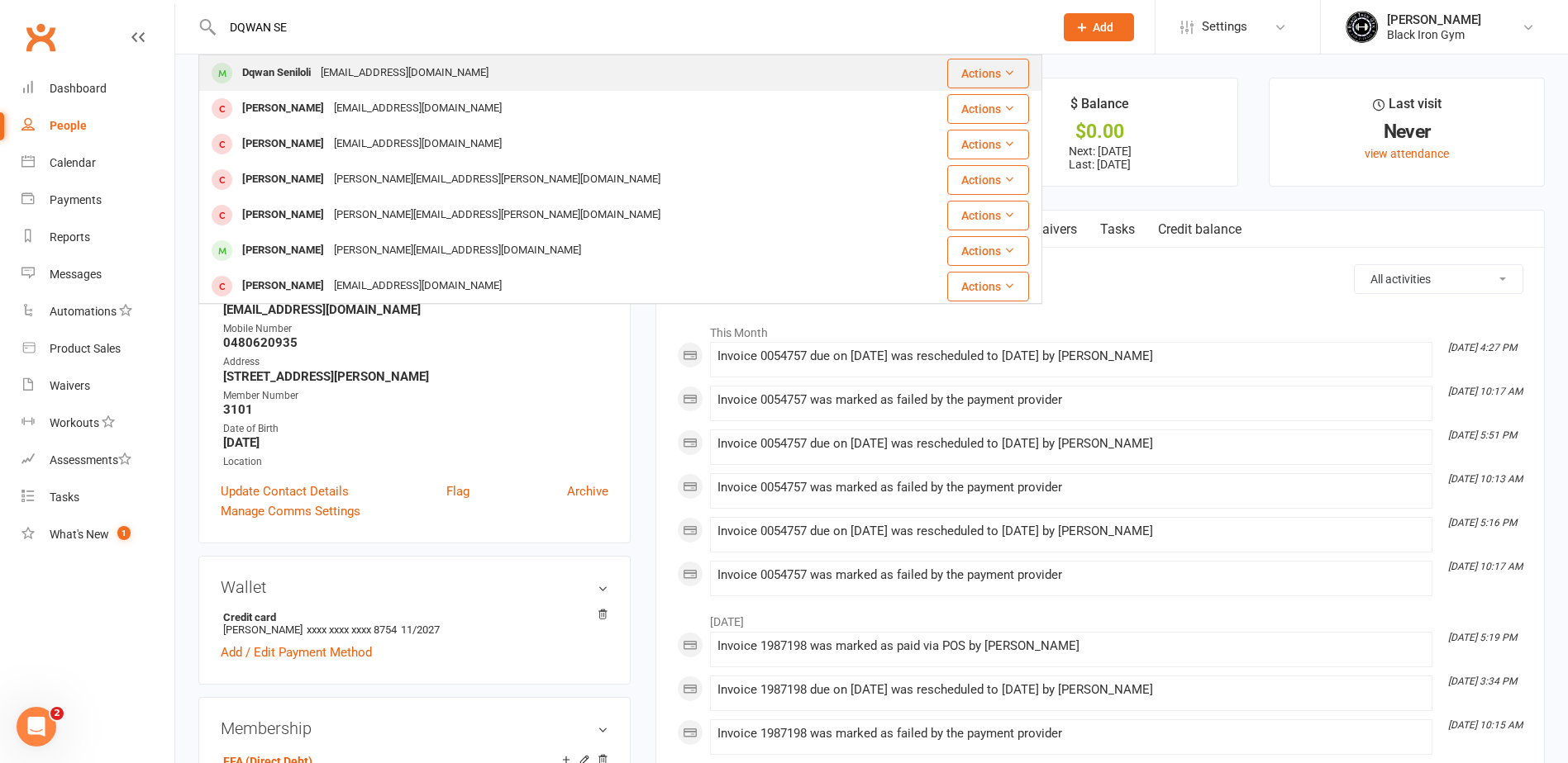
type input "DQWAN SE"
click at [353, 72] on div "Dqwan.seniloli@gmail.com" at bounding box center [404, 73] width 178 height 24
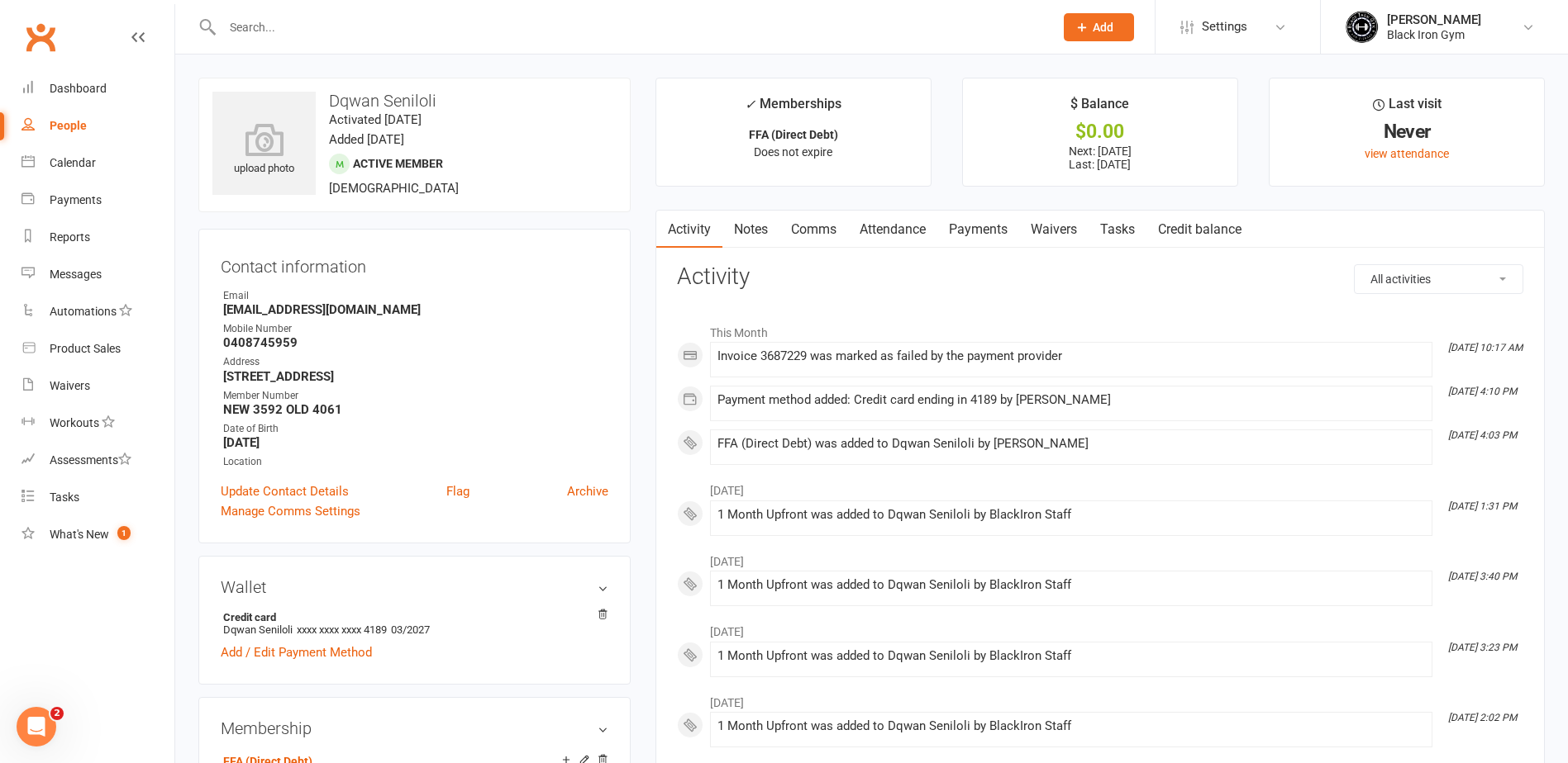
click at [996, 238] on link "Payments" at bounding box center [978, 229] width 82 height 38
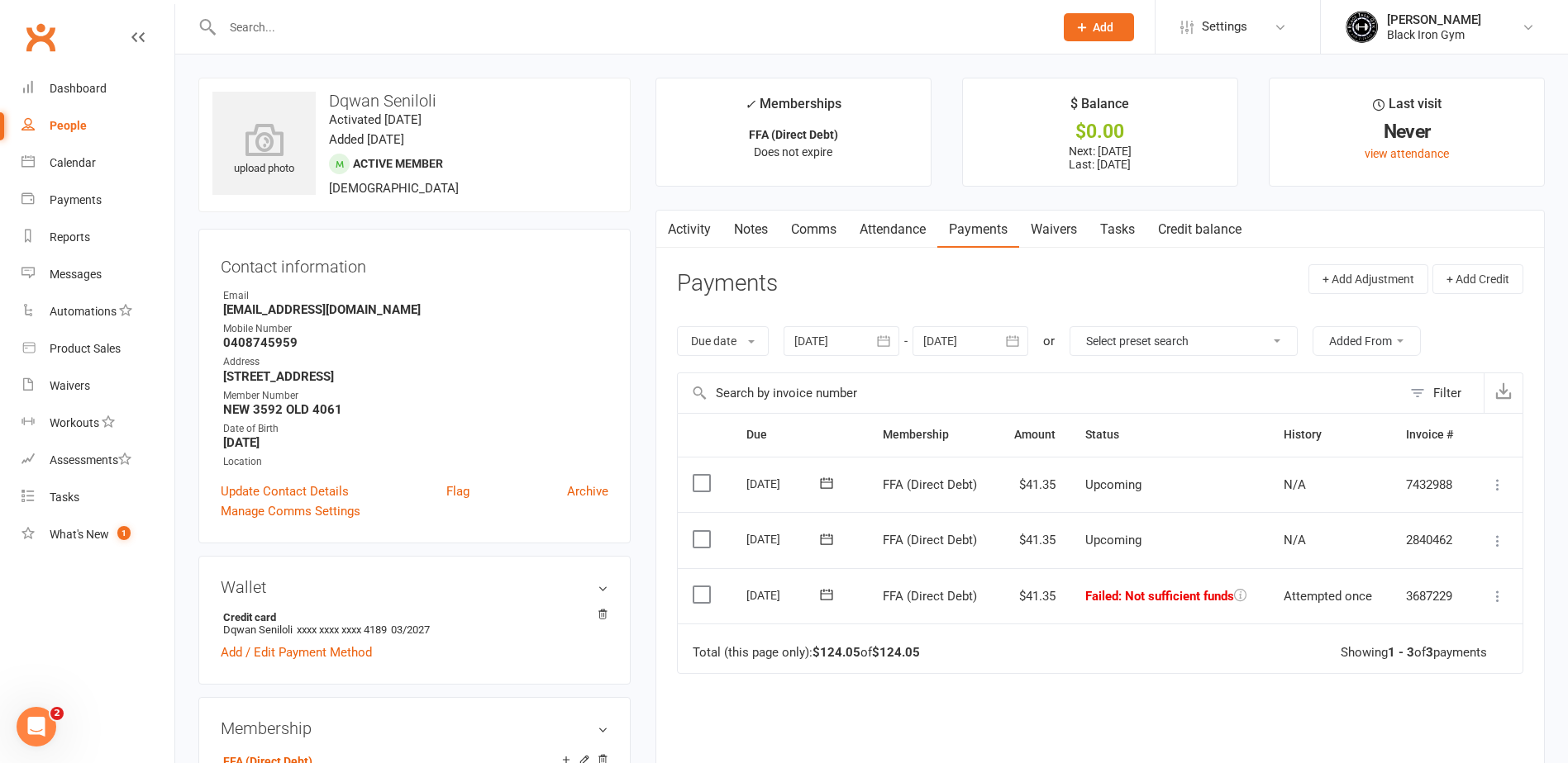
click at [830, 594] on icon at bounding box center [826, 595] width 13 height 11
click at [962, 744] on button "18" at bounding box center [959, 756] width 35 height 30
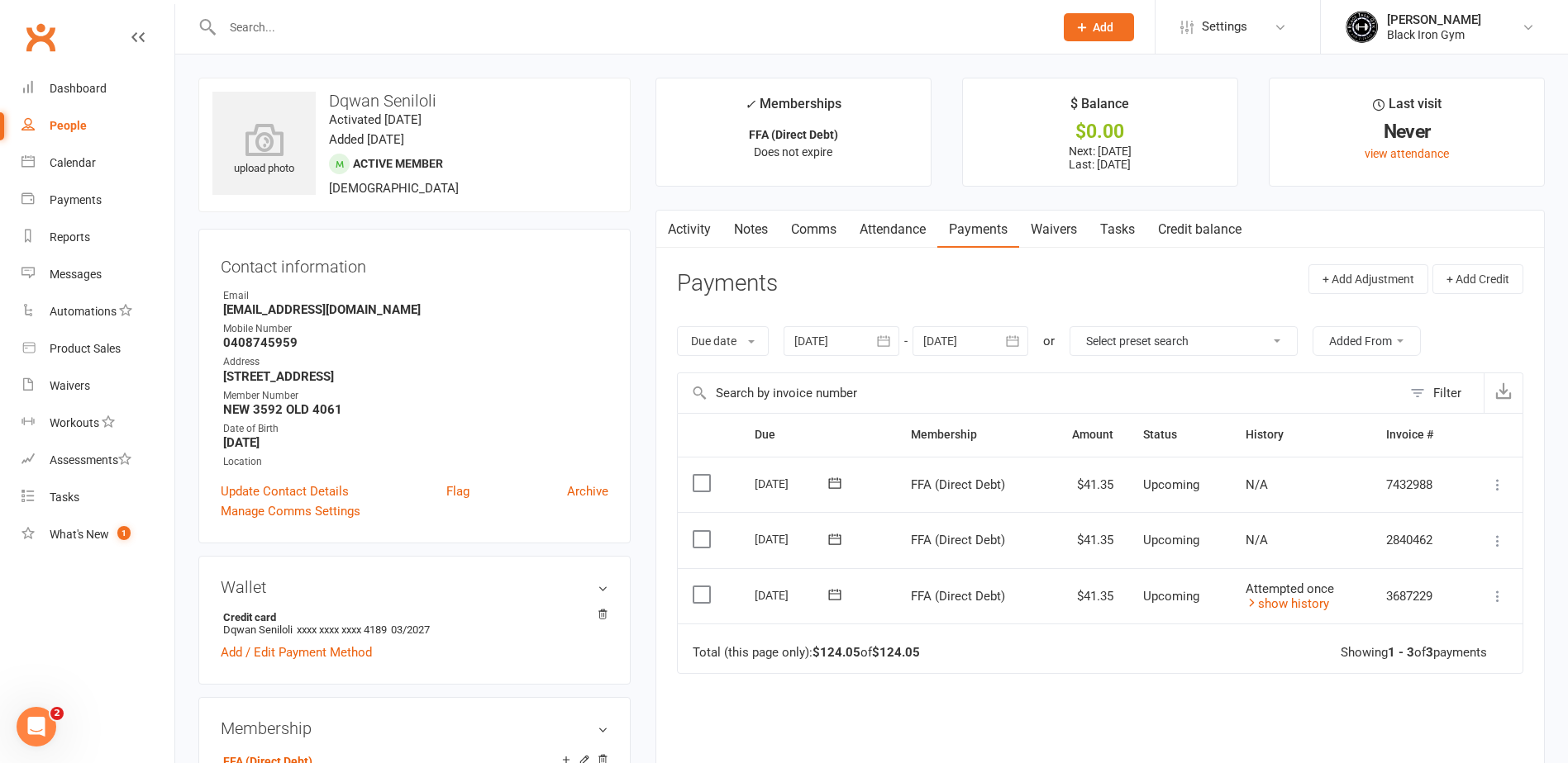
click at [353, 26] on input "text" at bounding box center [630, 27] width 825 height 23
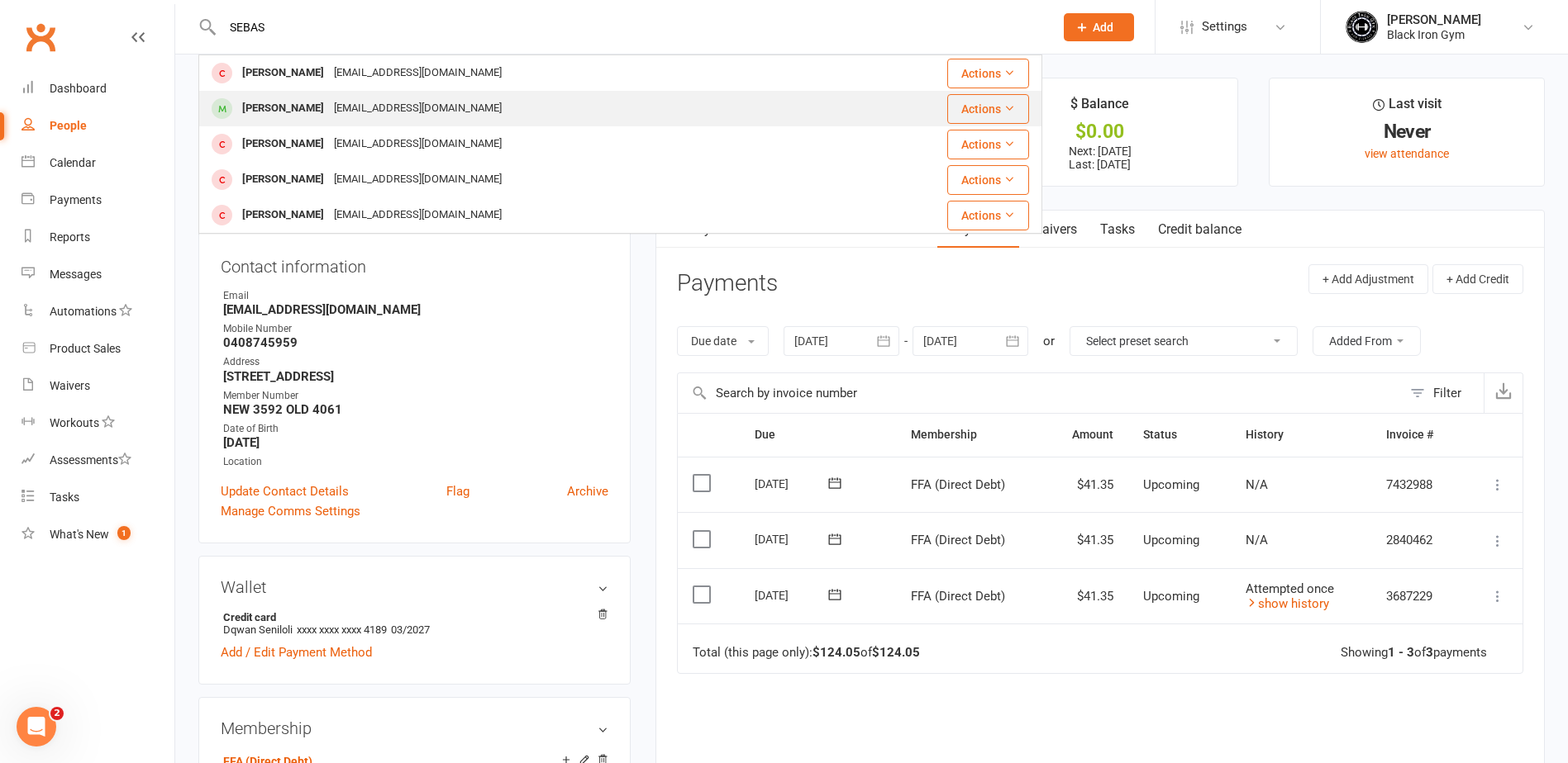
type input "SEBAS"
click at [338, 113] on div "Stiegler303@gmail.com" at bounding box center [418, 108] width 178 height 24
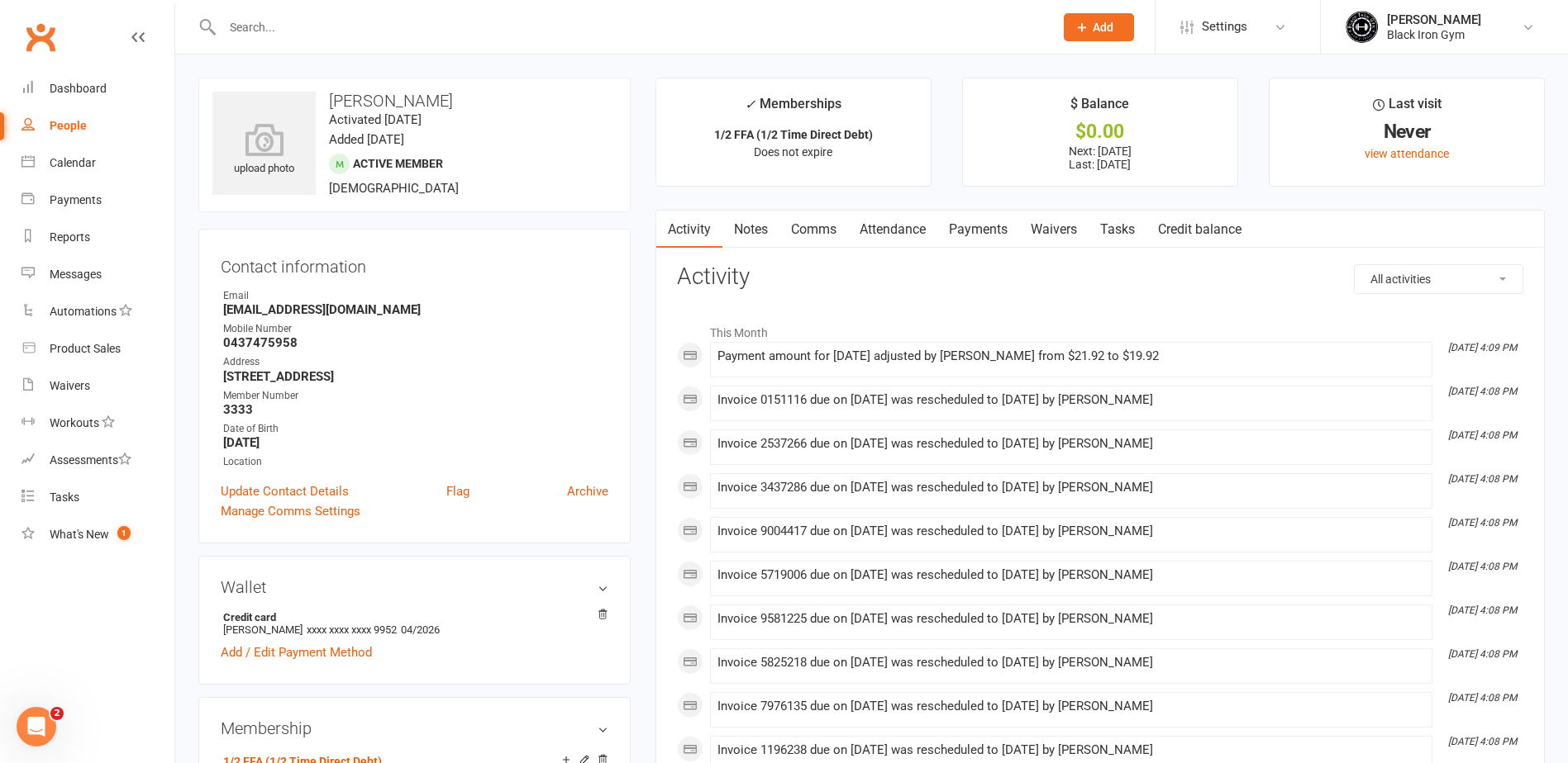
click at [1003, 240] on link "Payments" at bounding box center [978, 229] width 82 height 38
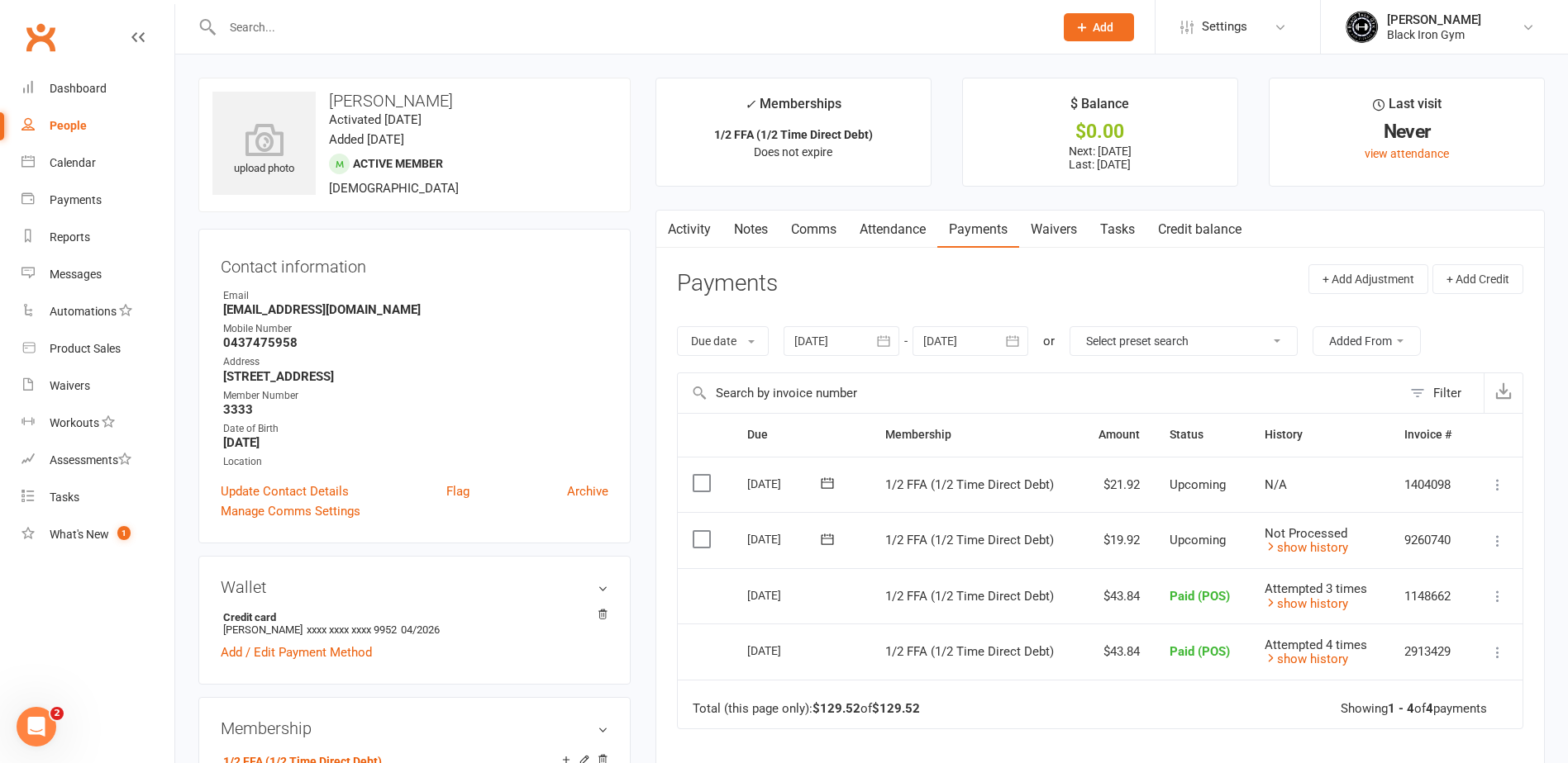
click at [103, 125] on link "People" at bounding box center [98, 126] width 153 height 37
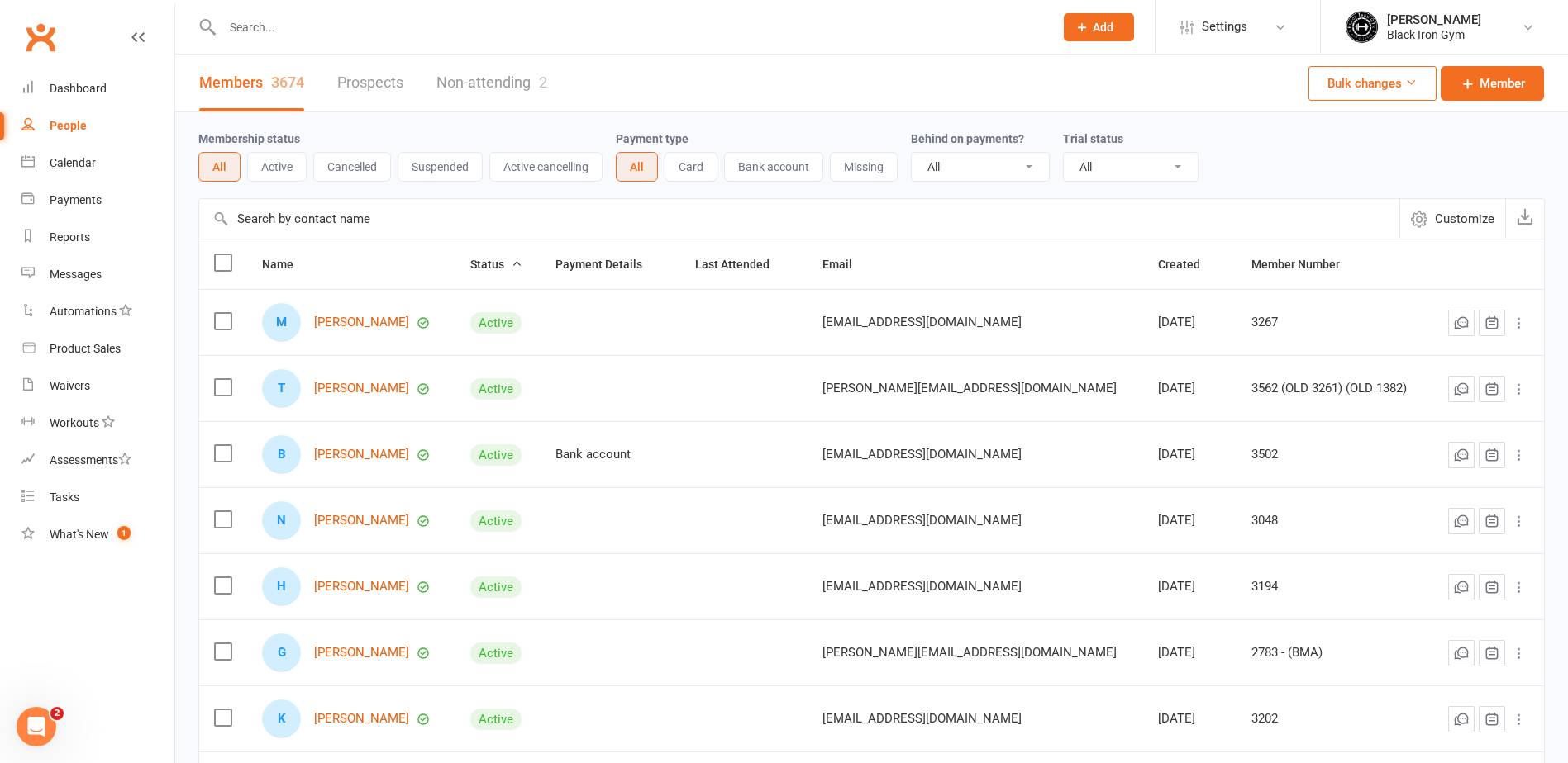
click at [384, 25] on input "text" at bounding box center [630, 27] width 825 height 23
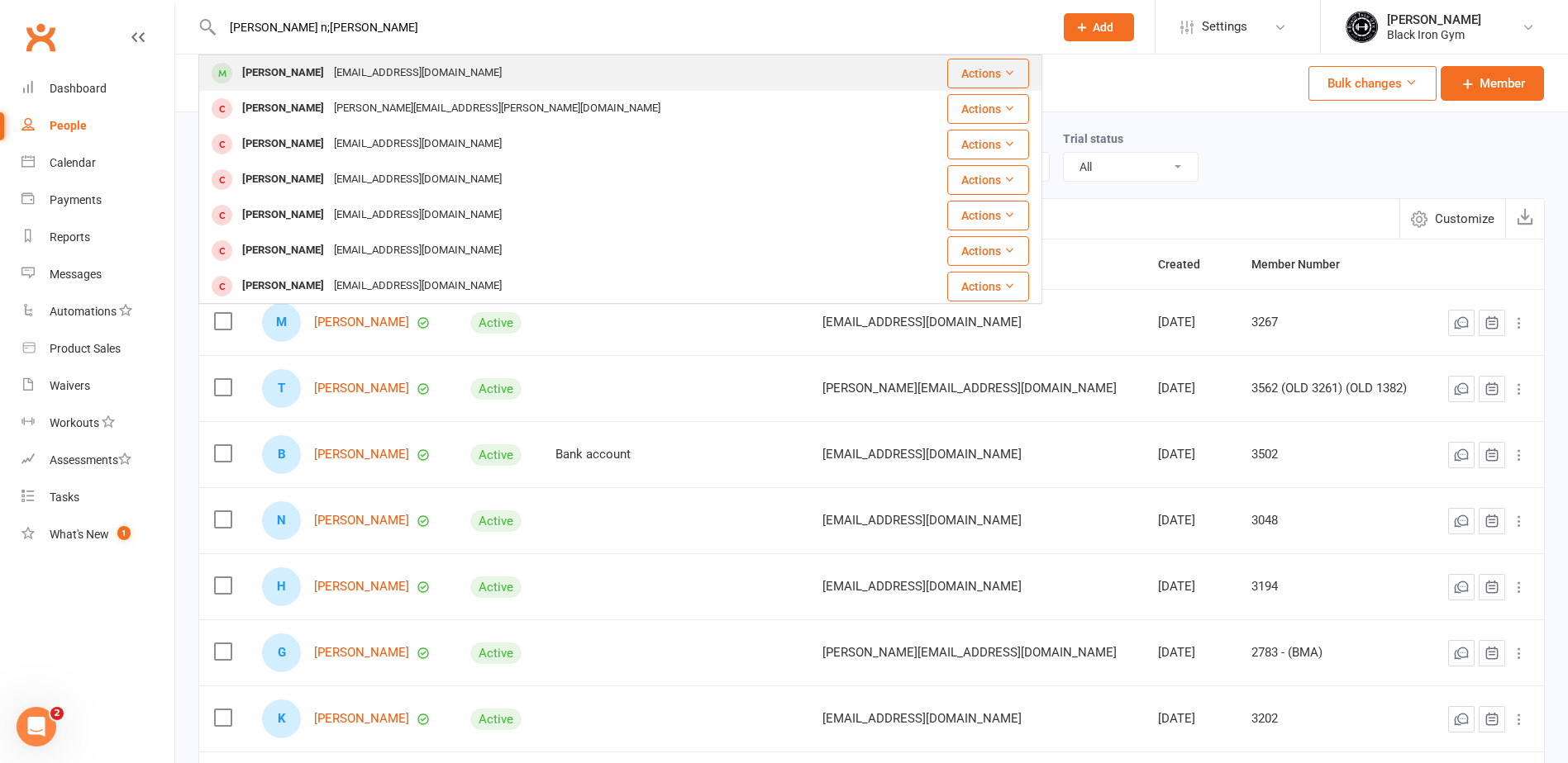
type input "corie n;akey"
click at [333, 69] on div "corie_blakey87@hotmail.com" at bounding box center [418, 73] width 178 height 24
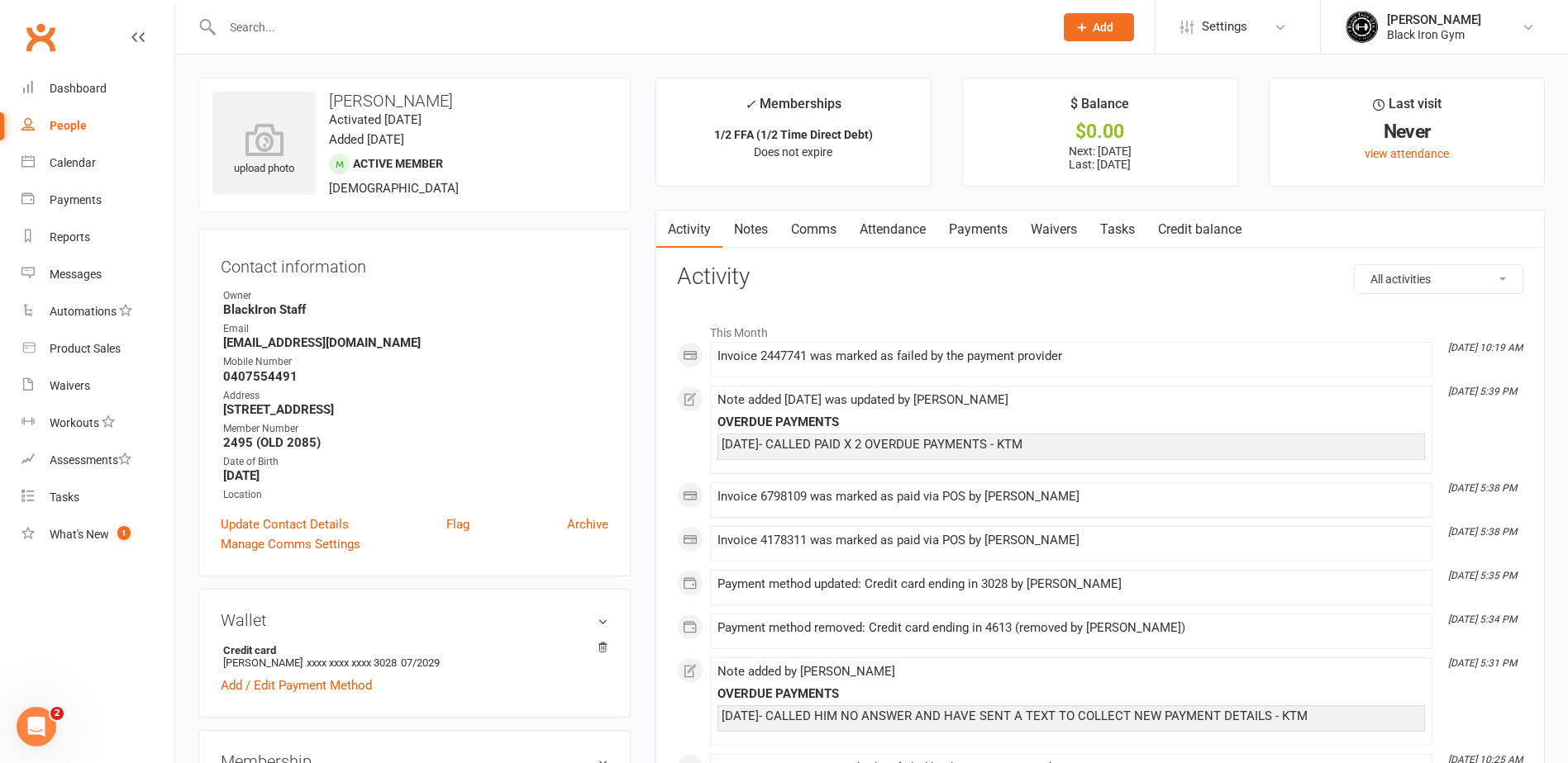
click at [961, 235] on link "Payments" at bounding box center [978, 229] width 82 height 38
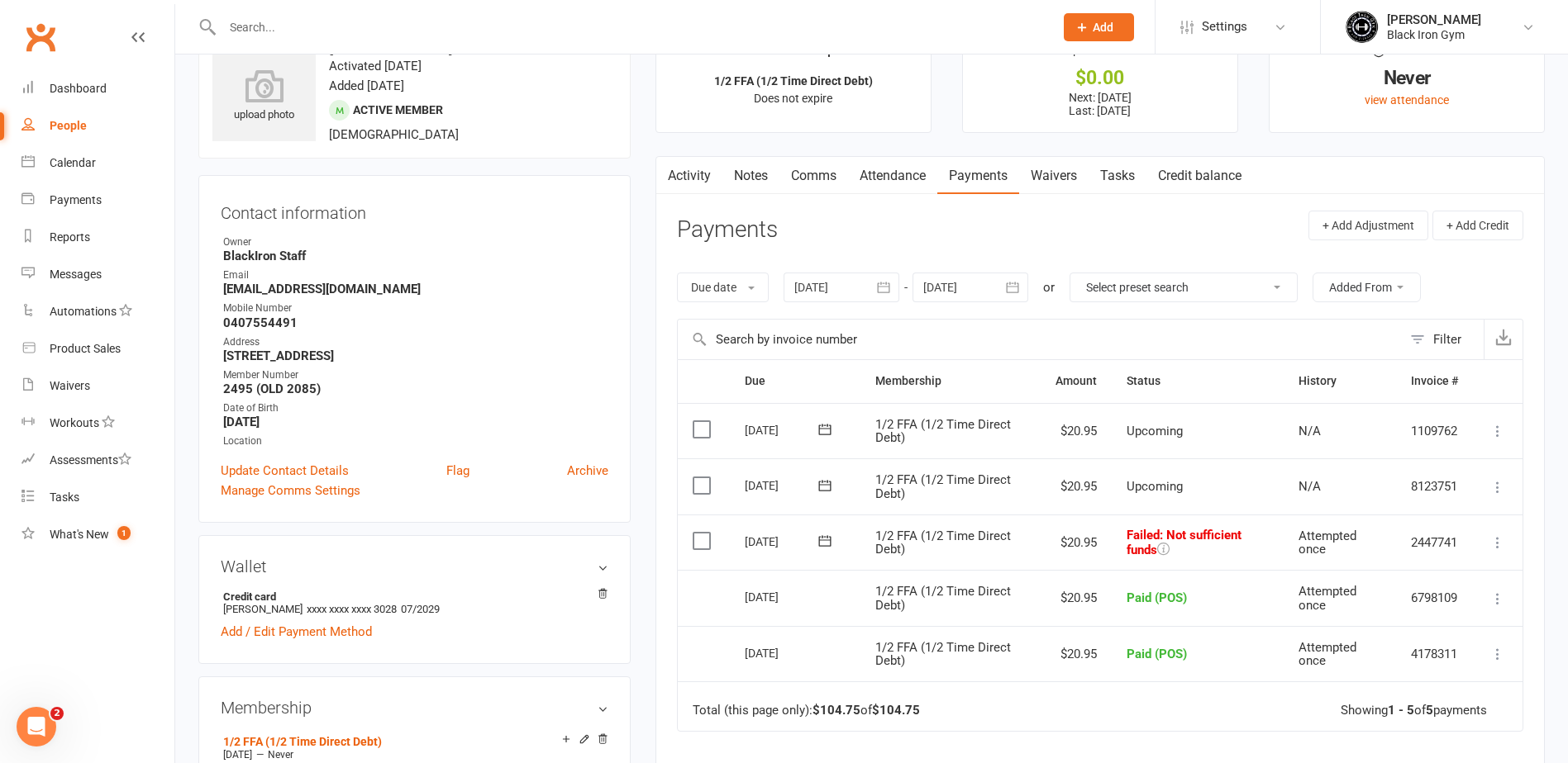
scroll to position [82, 0]
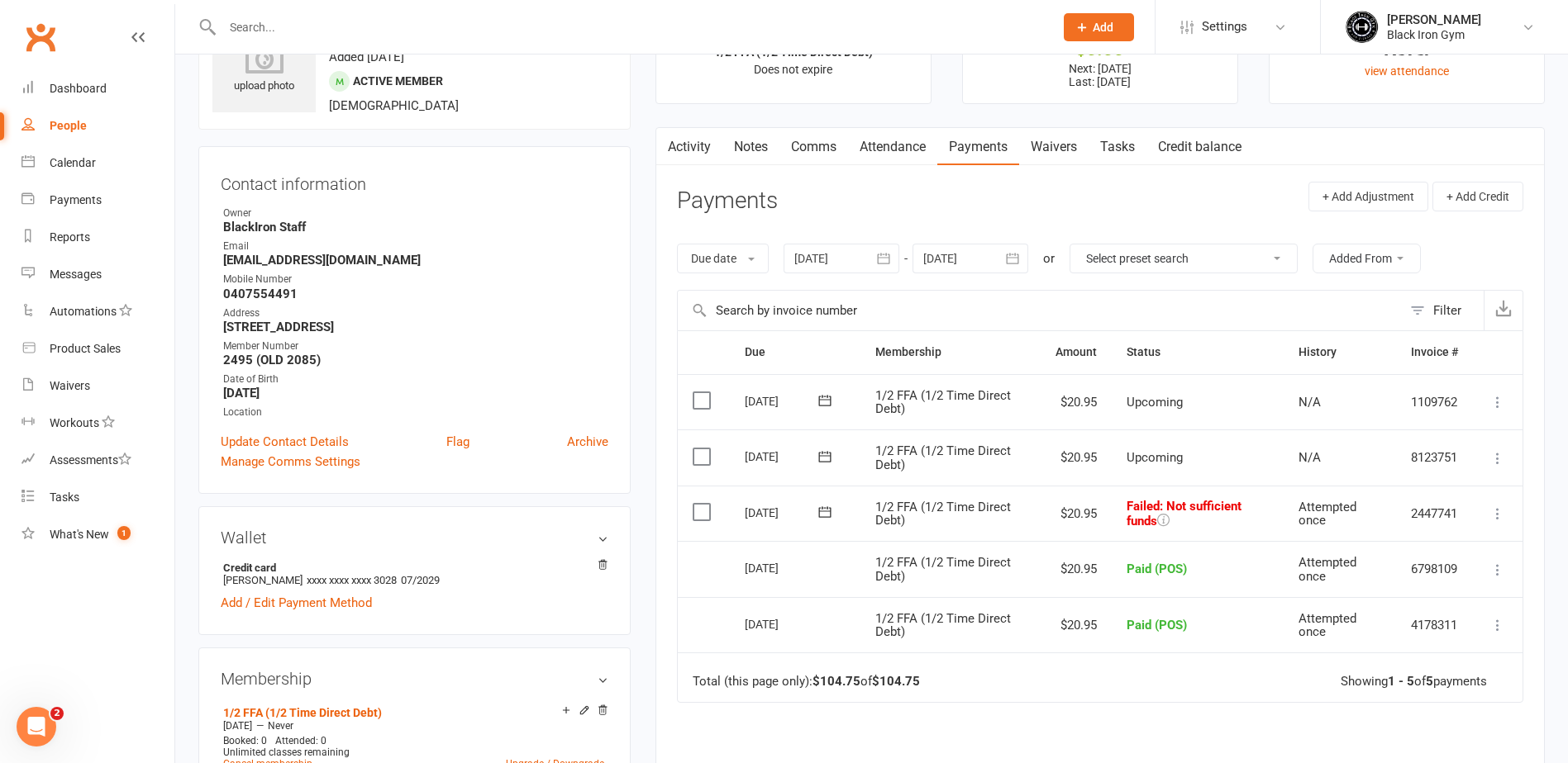
click at [823, 515] on icon at bounding box center [824, 512] width 16 height 16
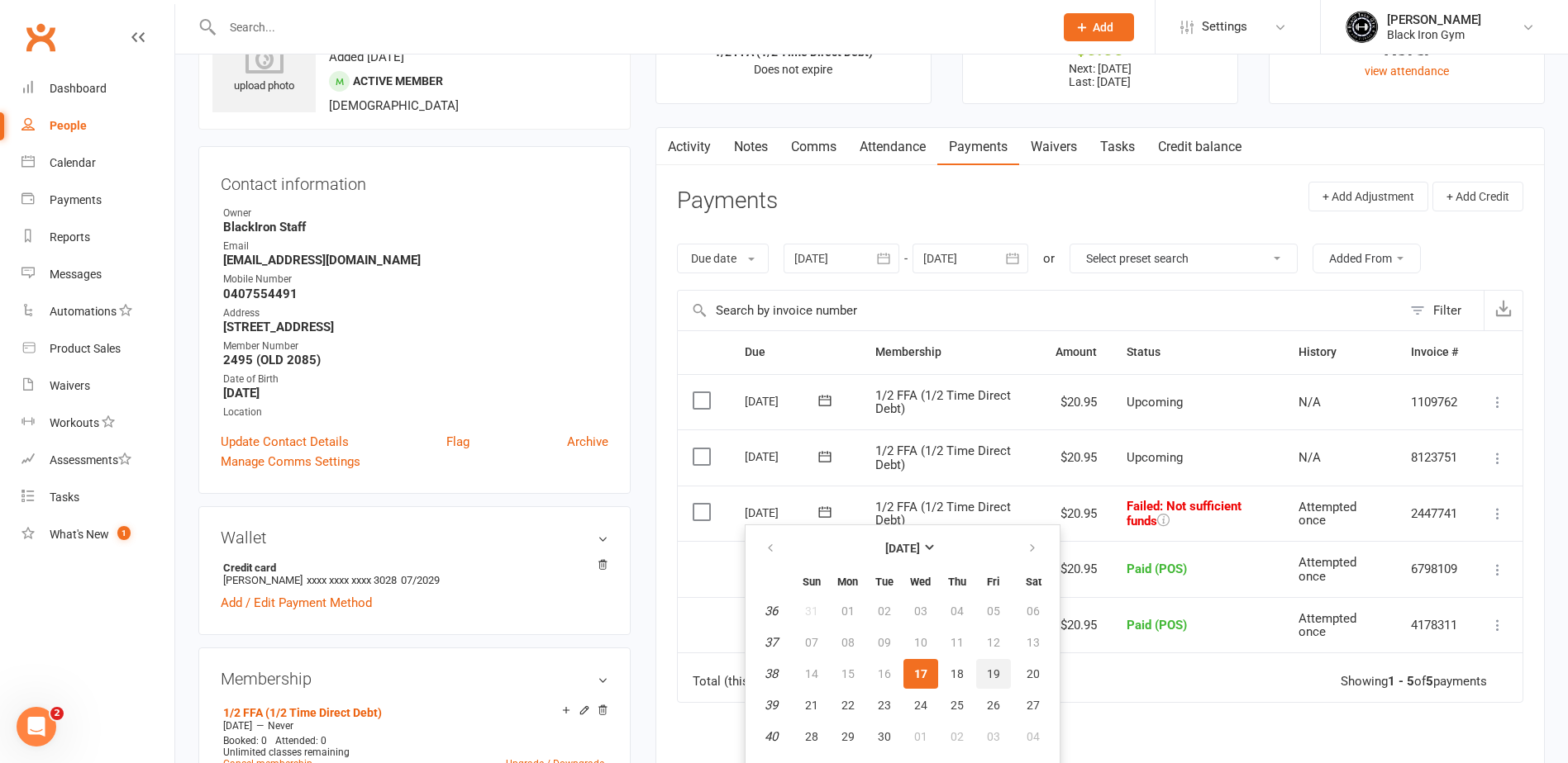
click at [992, 674] on span "19" at bounding box center [993, 674] width 14 height 14
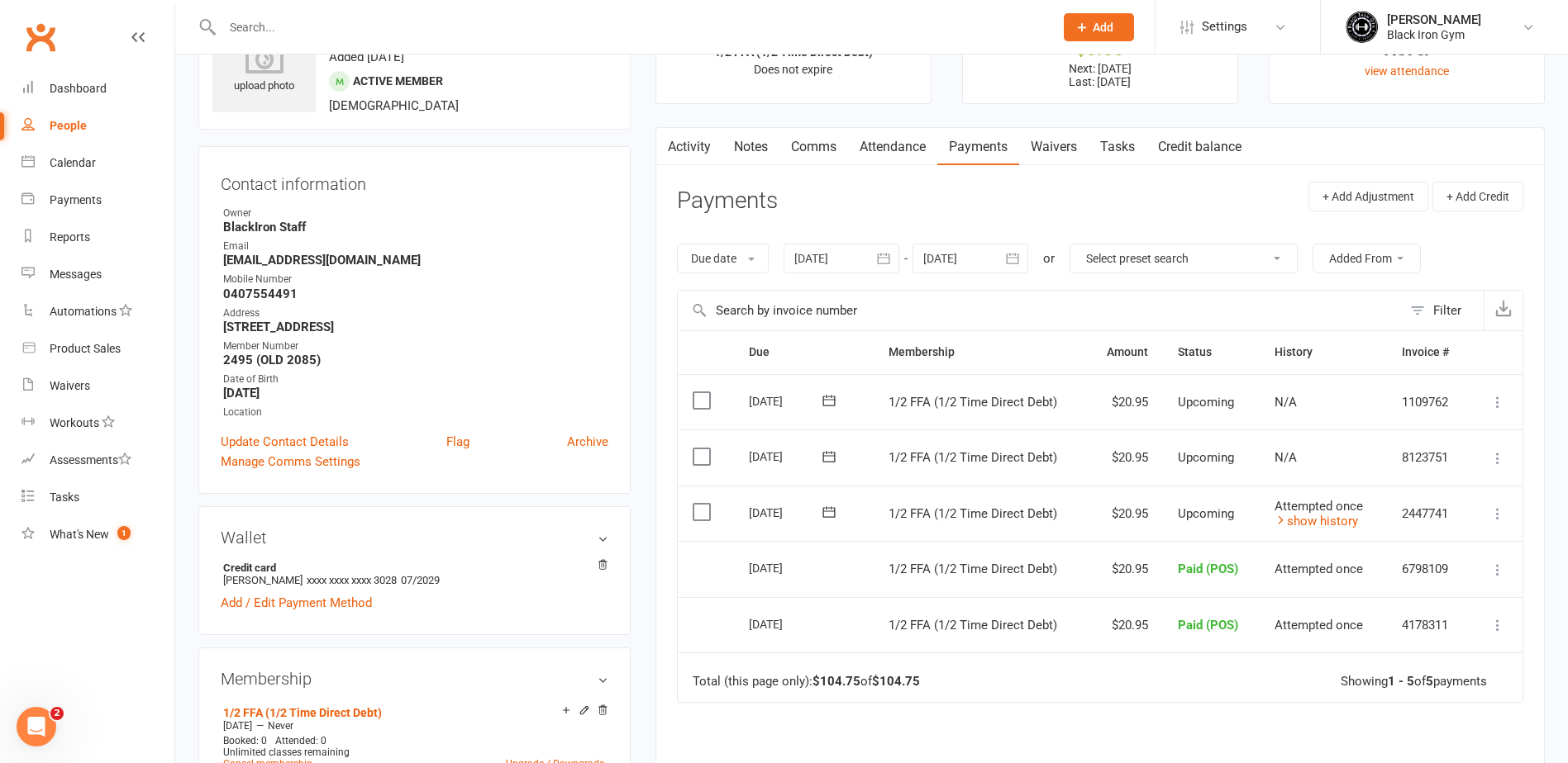
click at [340, 31] on input "text" at bounding box center [630, 27] width 825 height 23
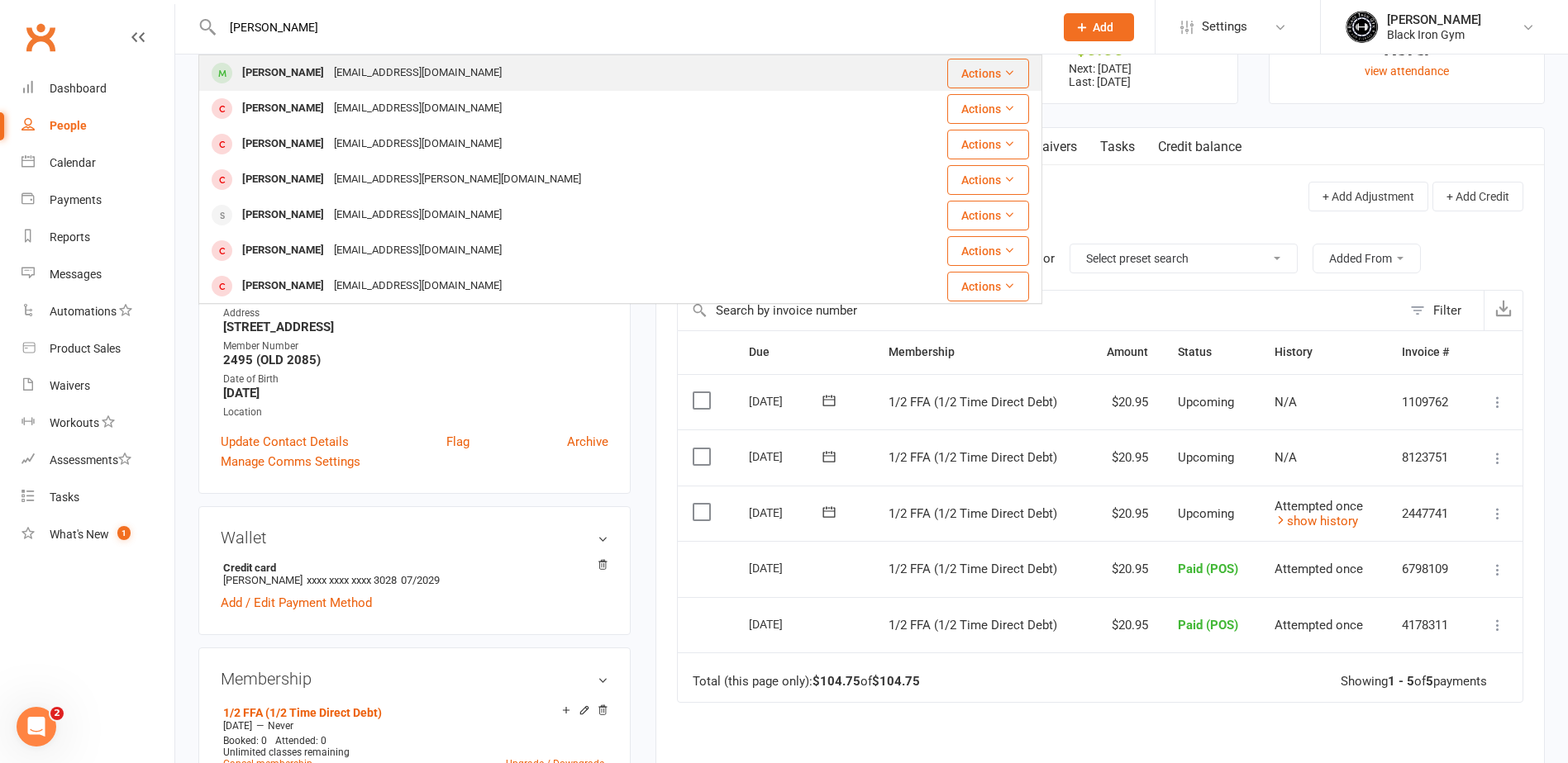
type input "JORDAN SEYMO"
click at [361, 70] on div "Seymour20599@icloud.com" at bounding box center [418, 73] width 178 height 24
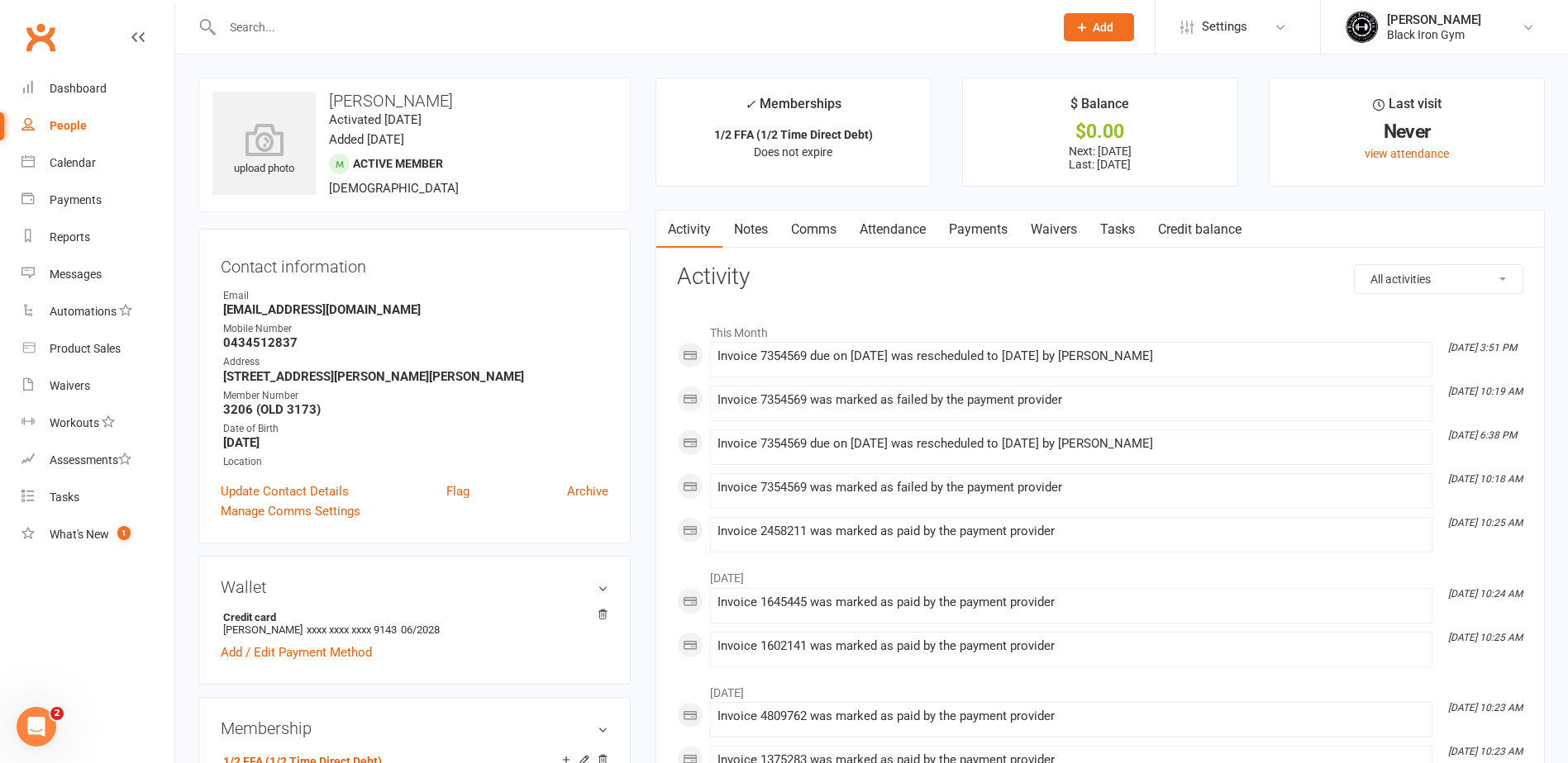
click at [1004, 247] on link "Payments" at bounding box center [978, 229] width 82 height 38
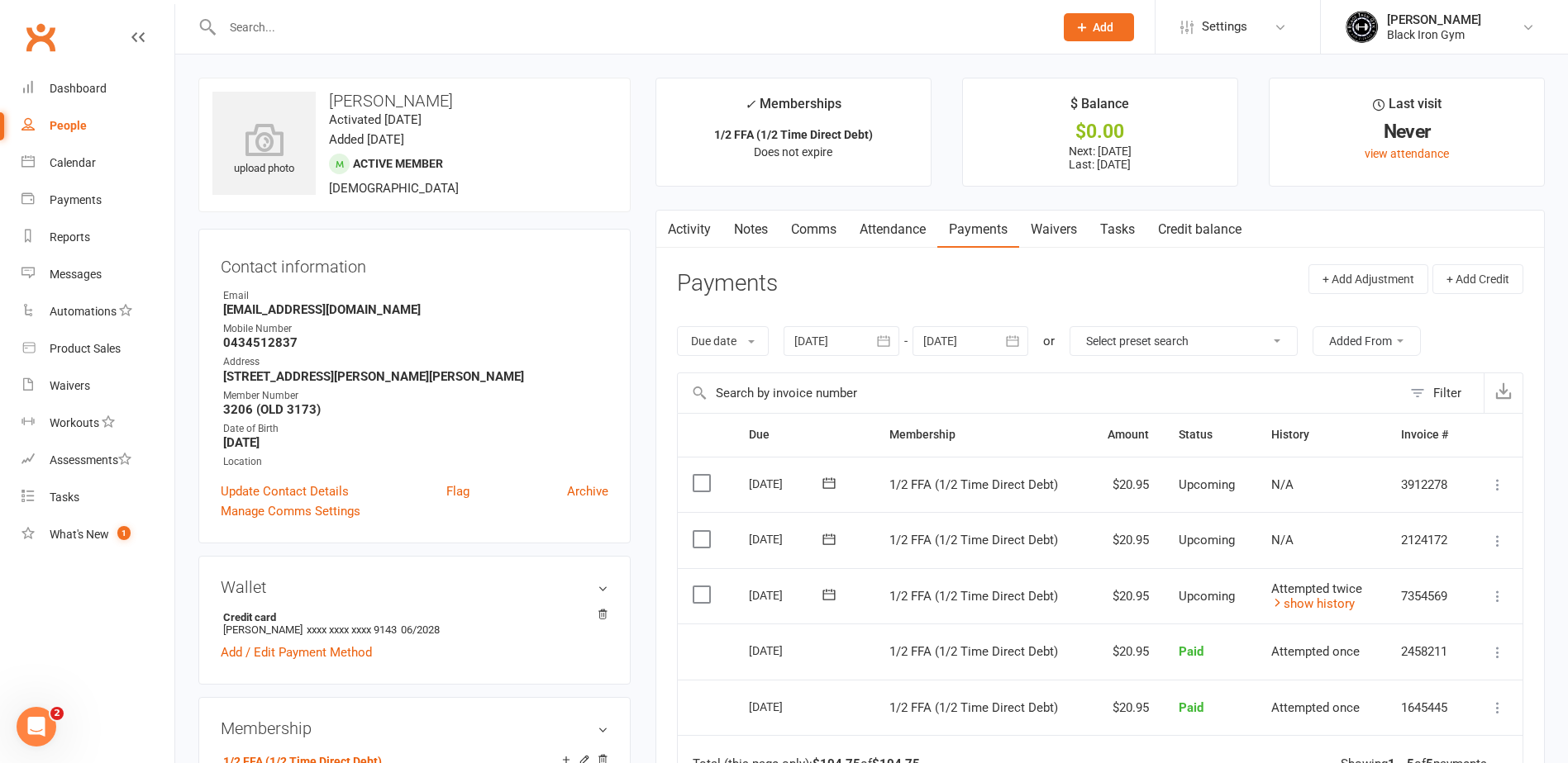
click at [280, 31] on input "text" at bounding box center [630, 27] width 825 height 23
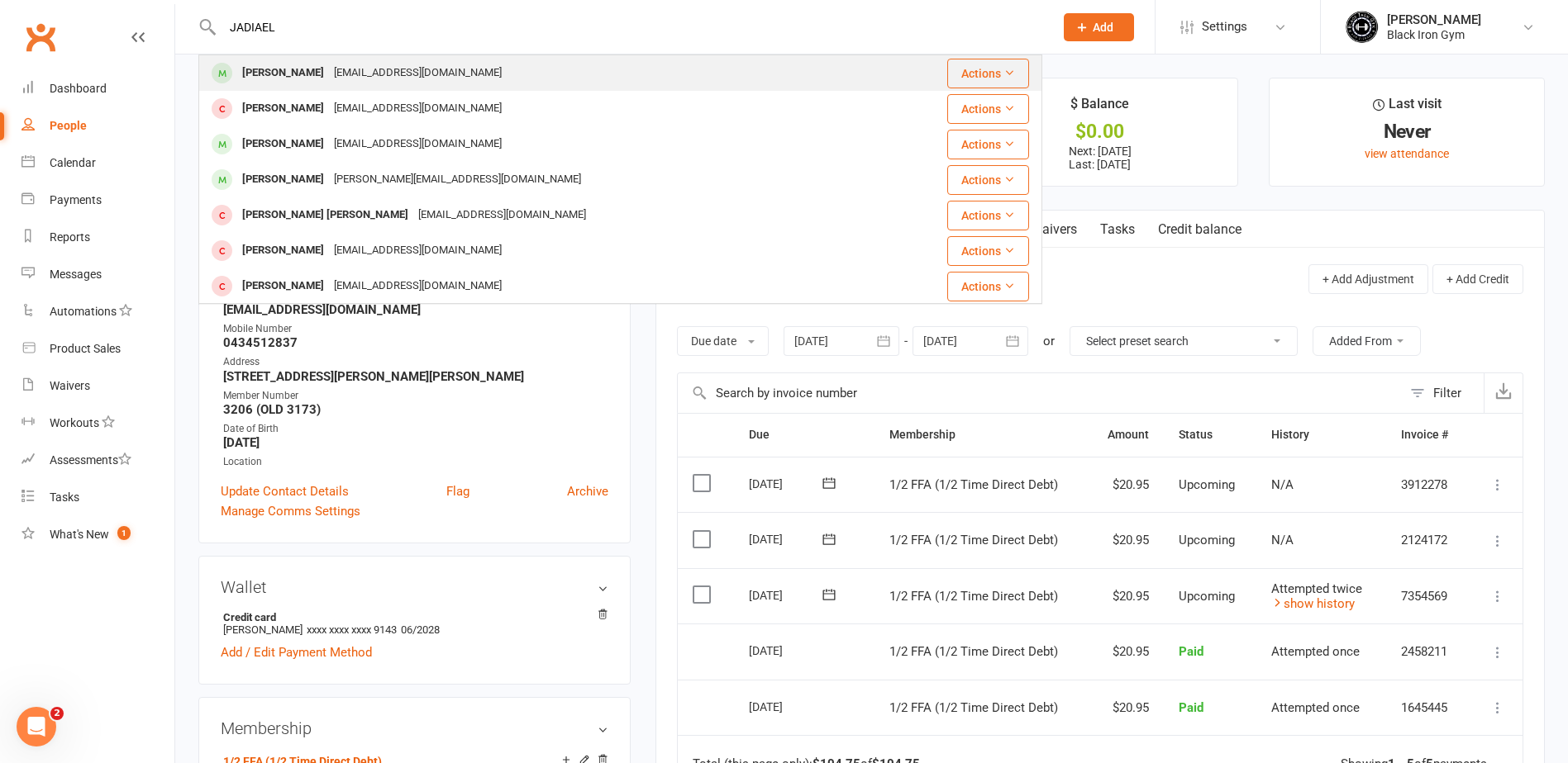
type input "JADIAEL"
click at [329, 69] on div "jdltekii@gmail.com" at bounding box center [418, 73] width 178 height 24
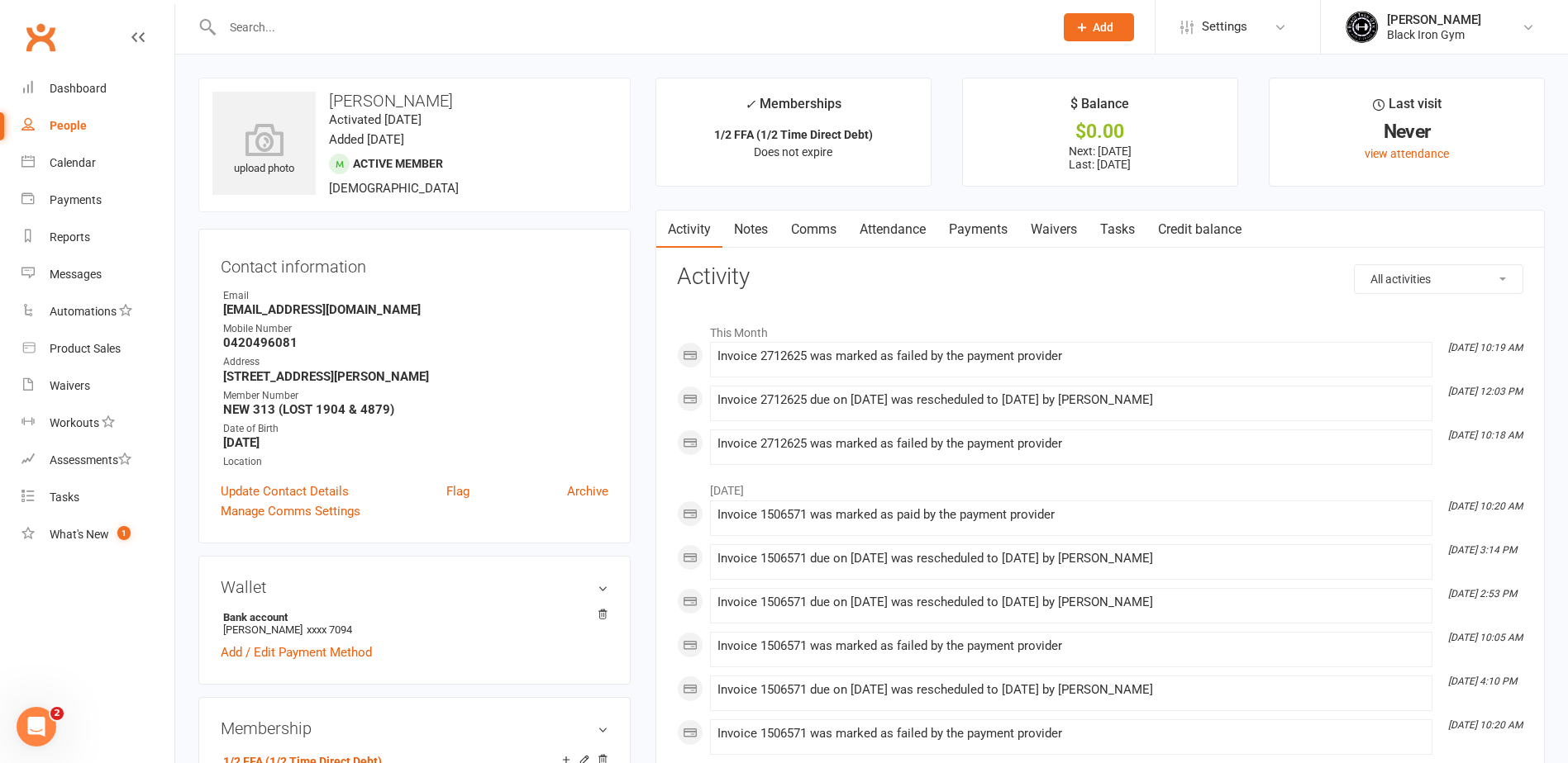
click at [1004, 247] on link "Payments" at bounding box center [978, 229] width 82 height 38
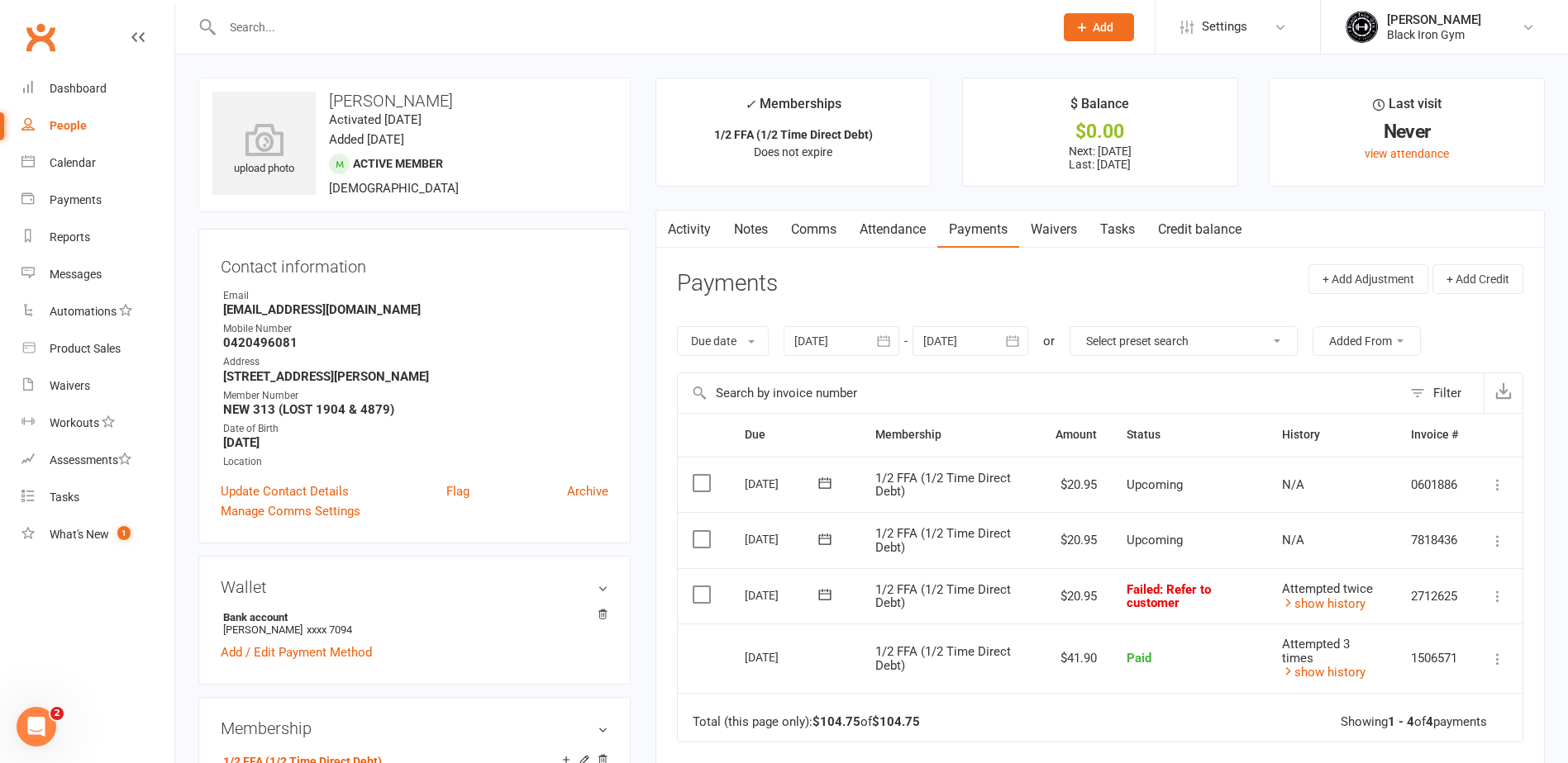
click at [826, 601] on icon at bounding box center [824, 595] width 16 height 16
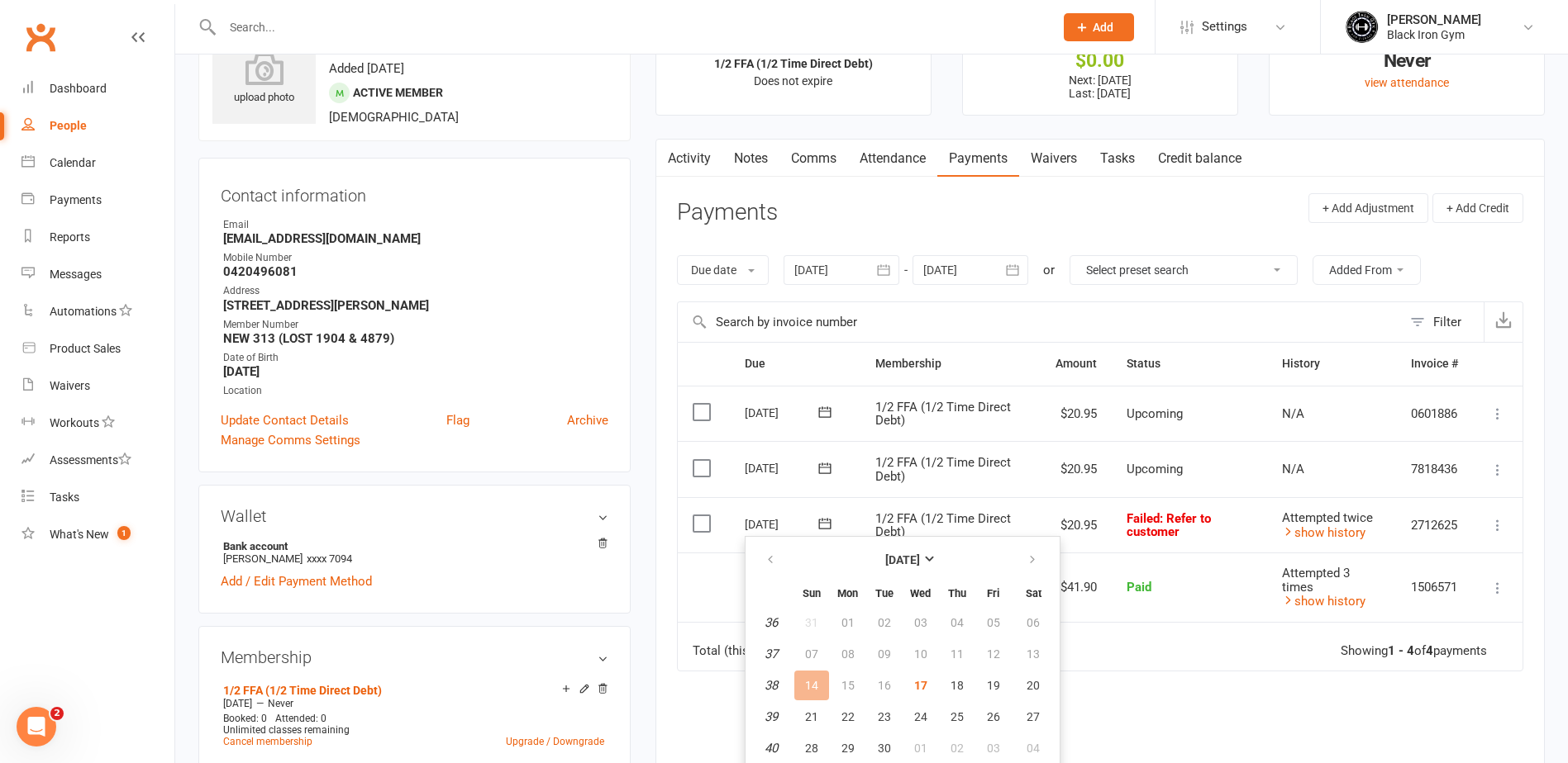
scroll to position [165, 0]
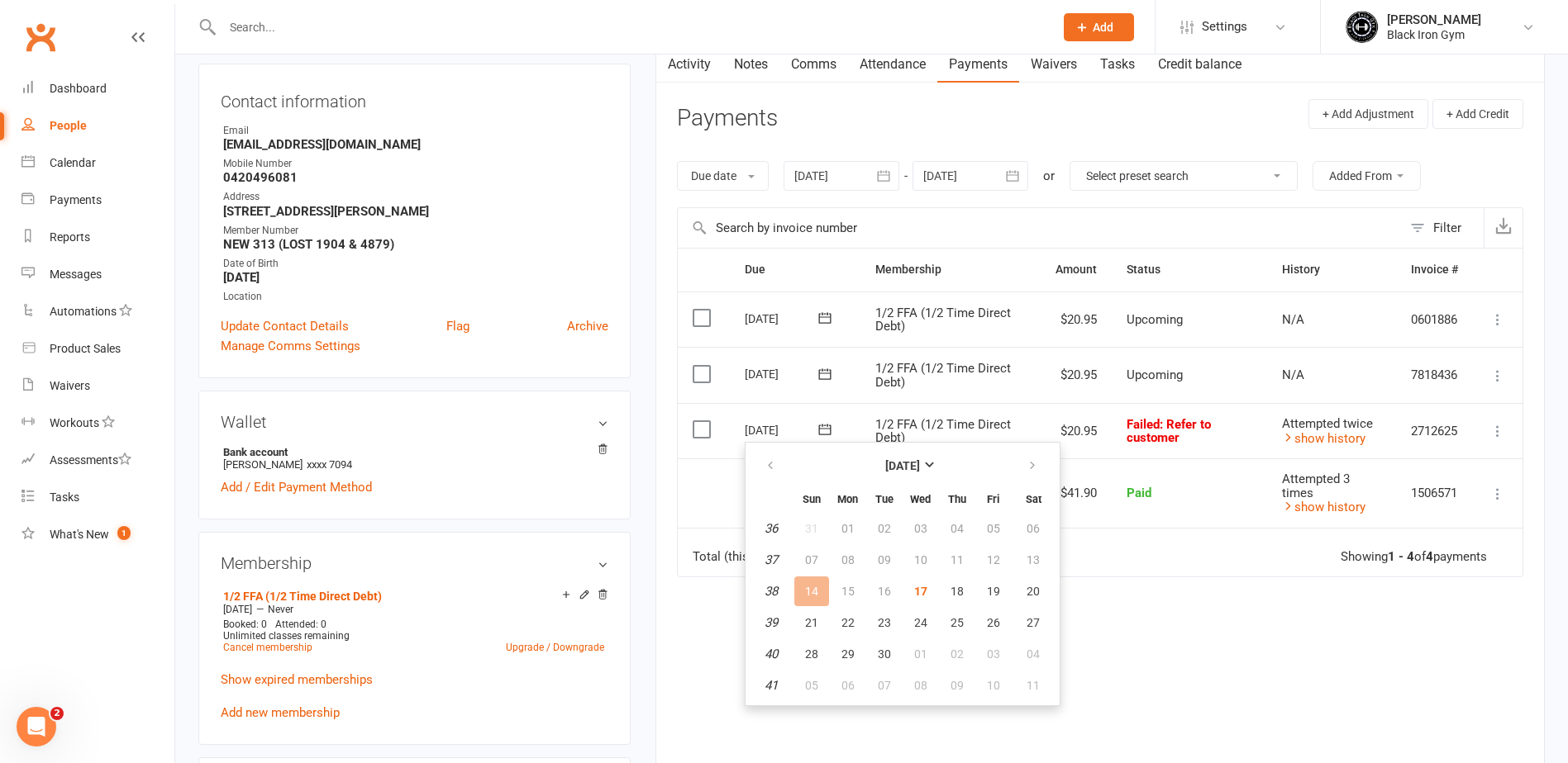
click at [721, 502] on td "Select this" at bounding box center [704, 493] width 52 height 70
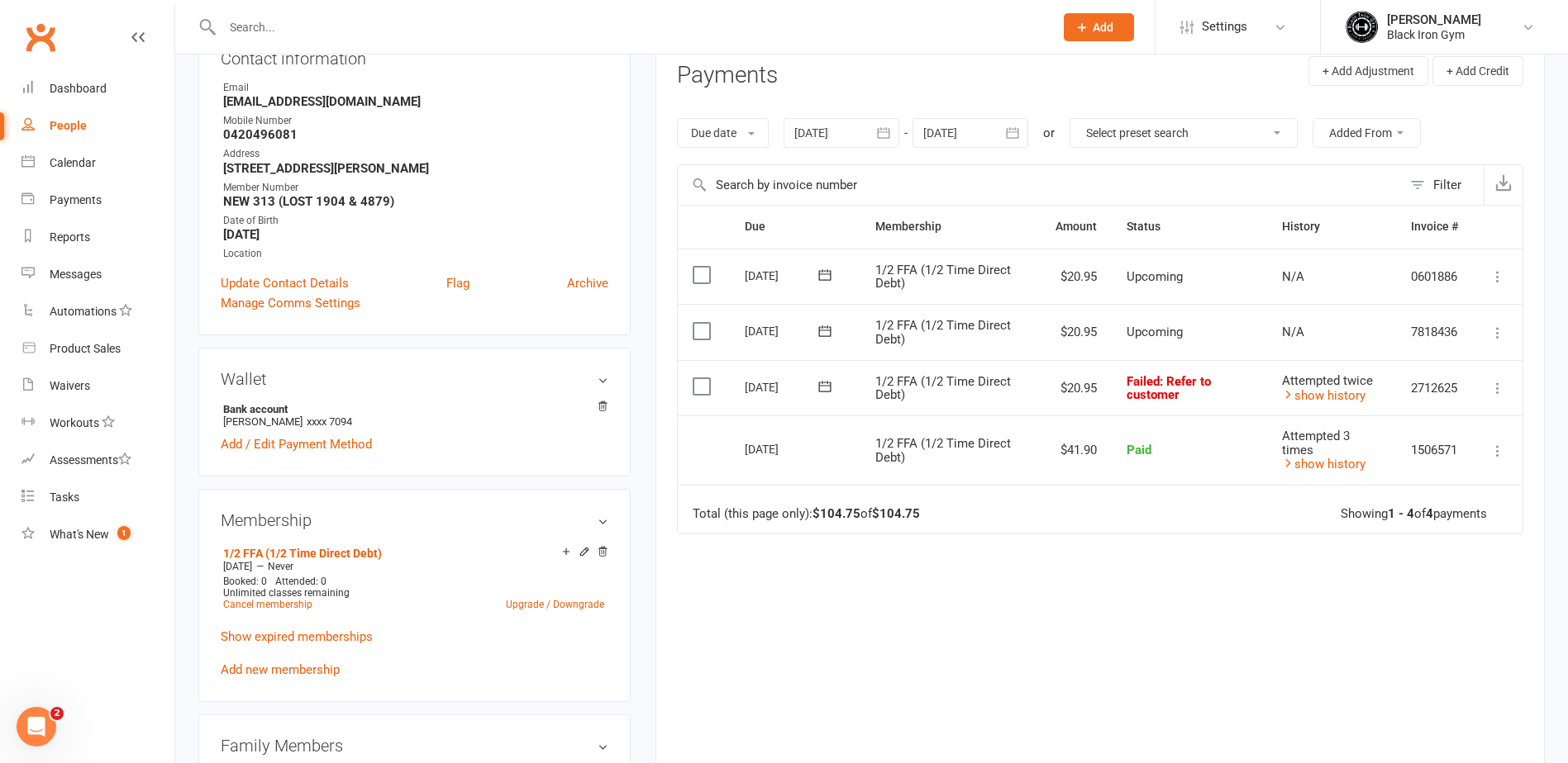
scroll to position [248, 0]
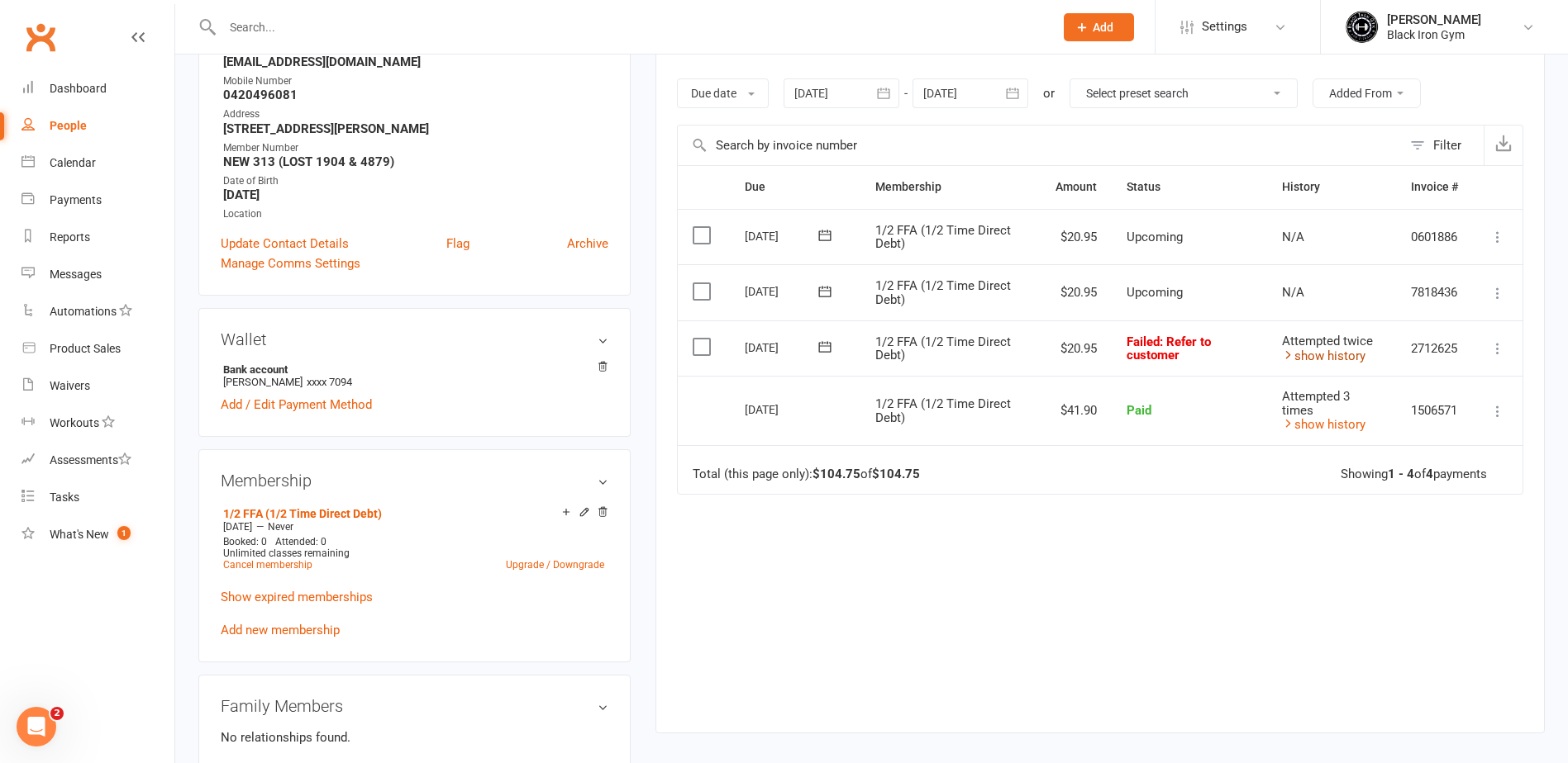
click at [1311, 357] on link "show history" at bounding box center [1323, 356] width 83 height 15
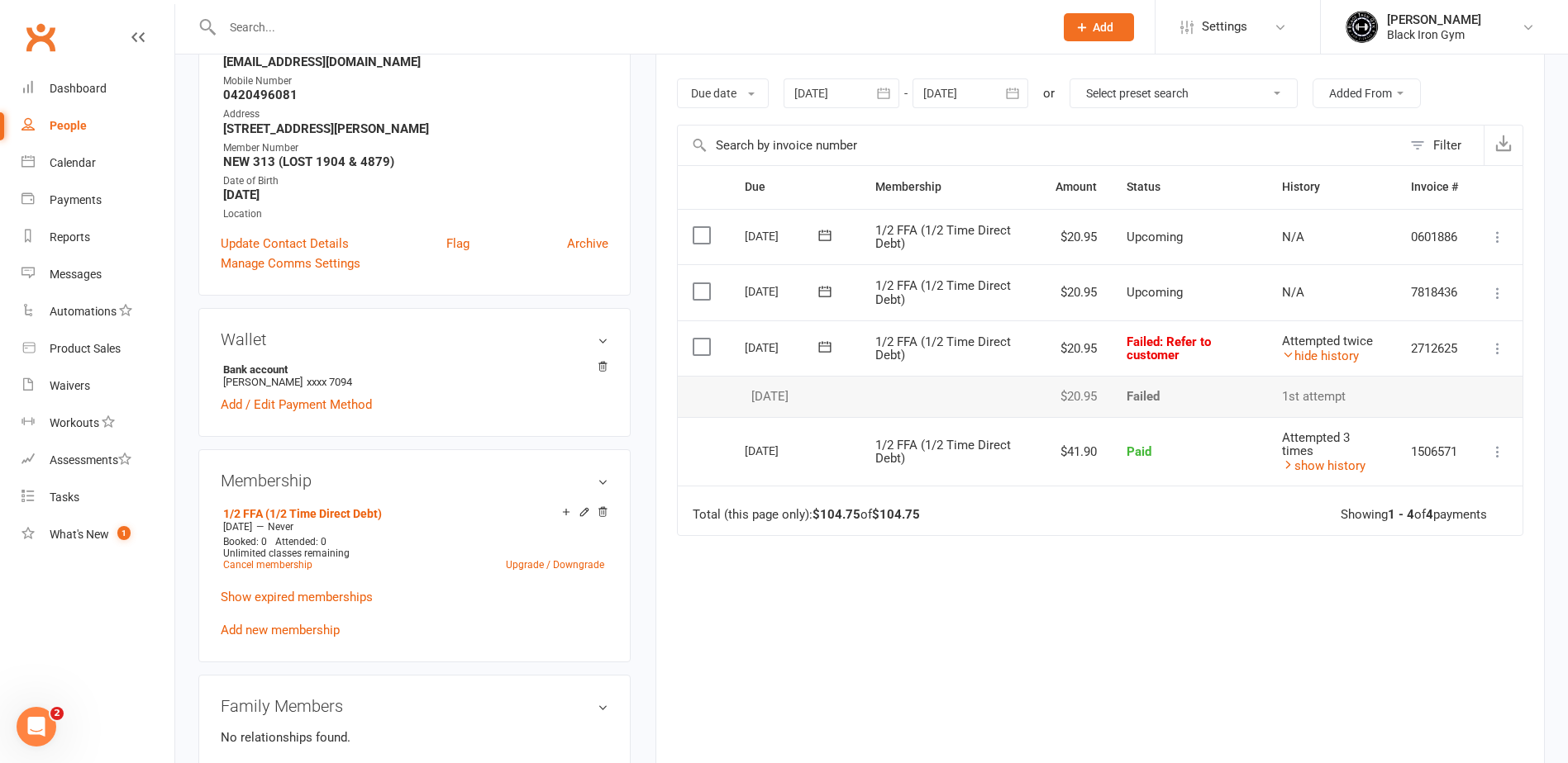
click at [828, 347] on icon at bounding box center [824, 346] width 16 height 16
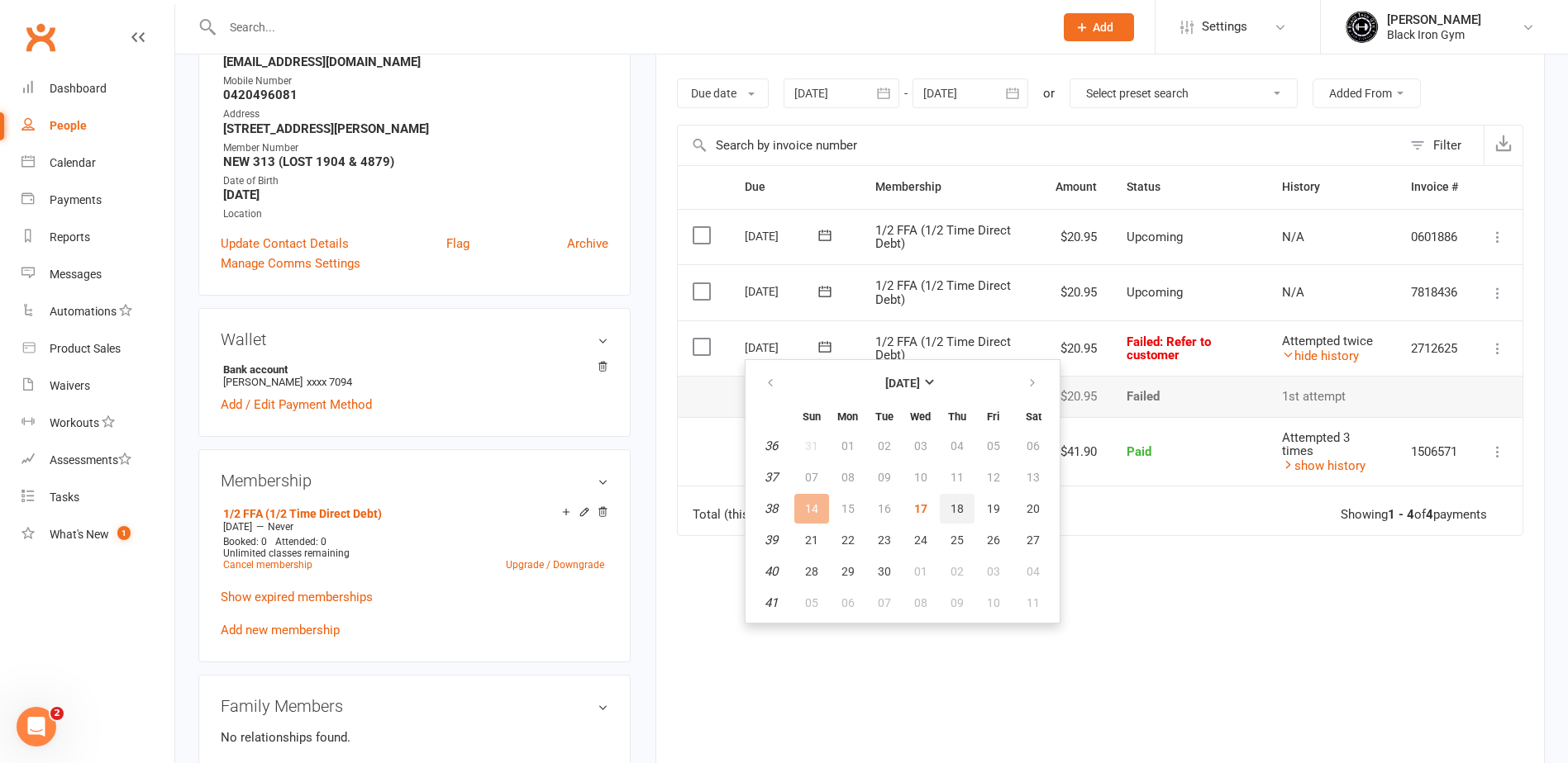
click at [962, 496] on button "18" at bounding box center [957, 509] width 35 height 30
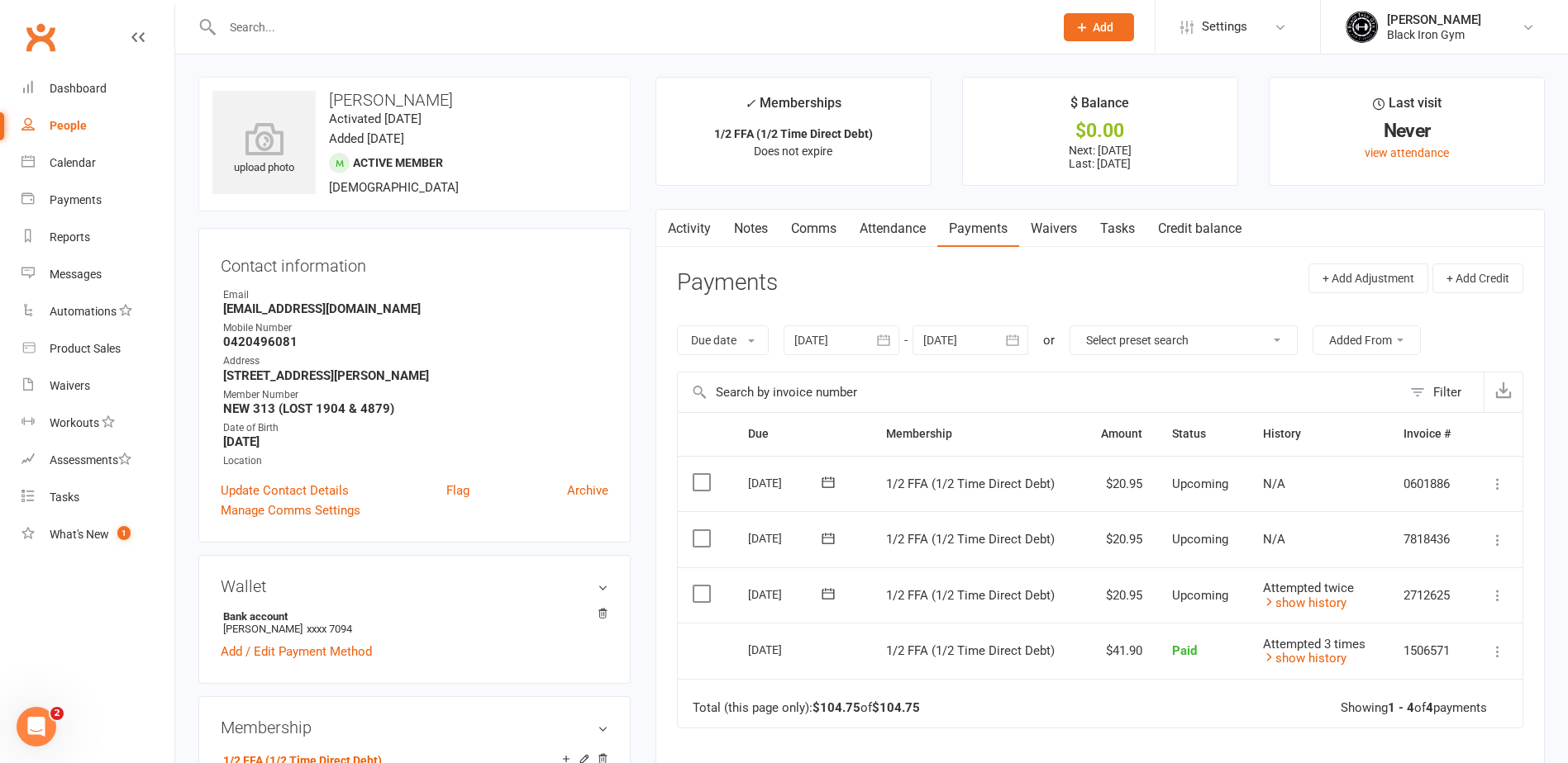
scroll to position [0, 0]
click at [657, 192] on main "✓ Memberships 1/2 FFA (1/2 Time Direct Debt) Does not expire $ Balance $0.00 Ne…" at bounding box center [1100, 531] width 914 height 907
click at [452, 31] on input "text" at bounding box center [630, 27] width 825 height 23
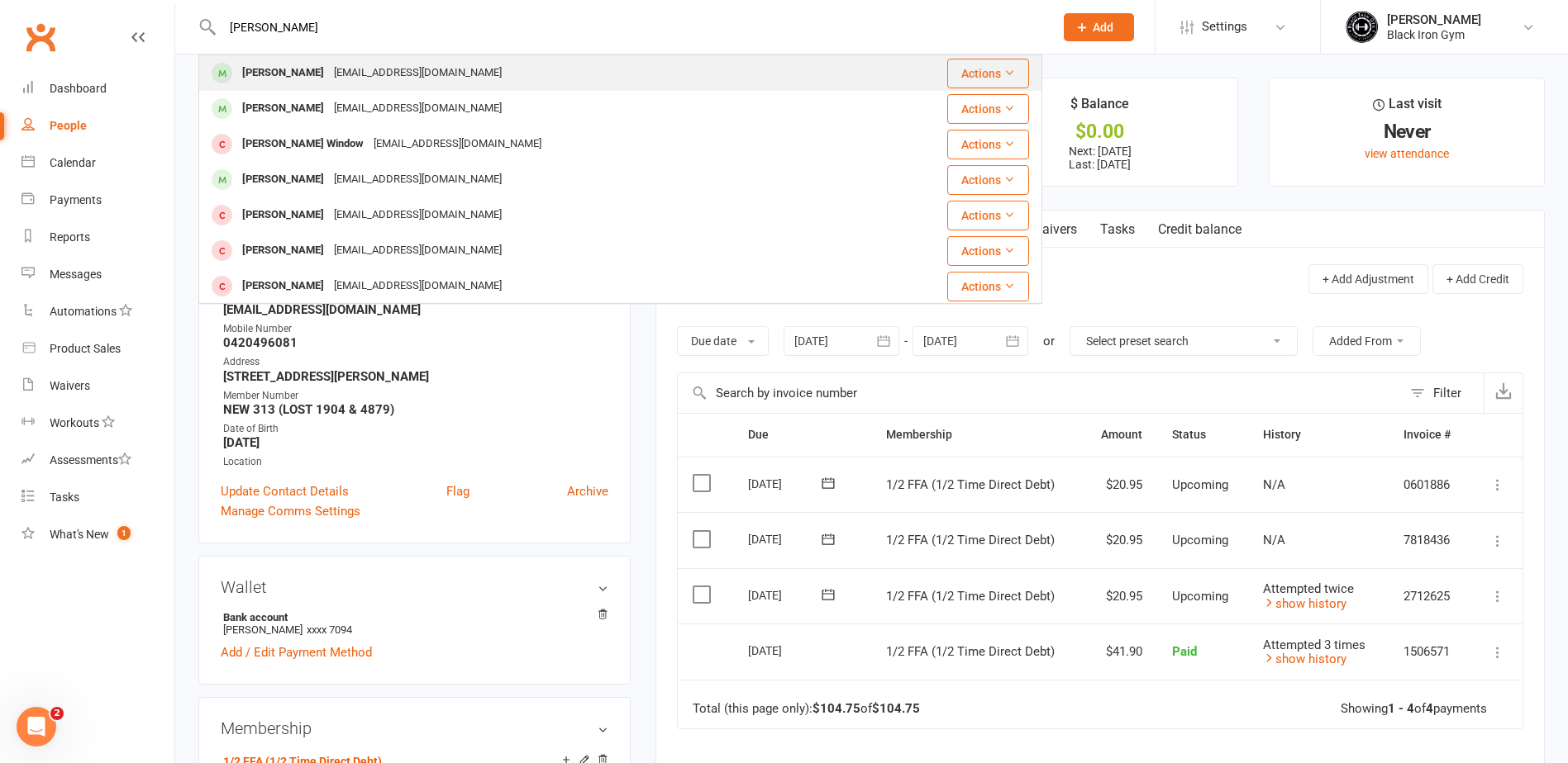
type input "cooper toshack"
click at [375, 83] on div "Coopwt3@gmail.com" at bounding box center [418, 73] width 178 height 24
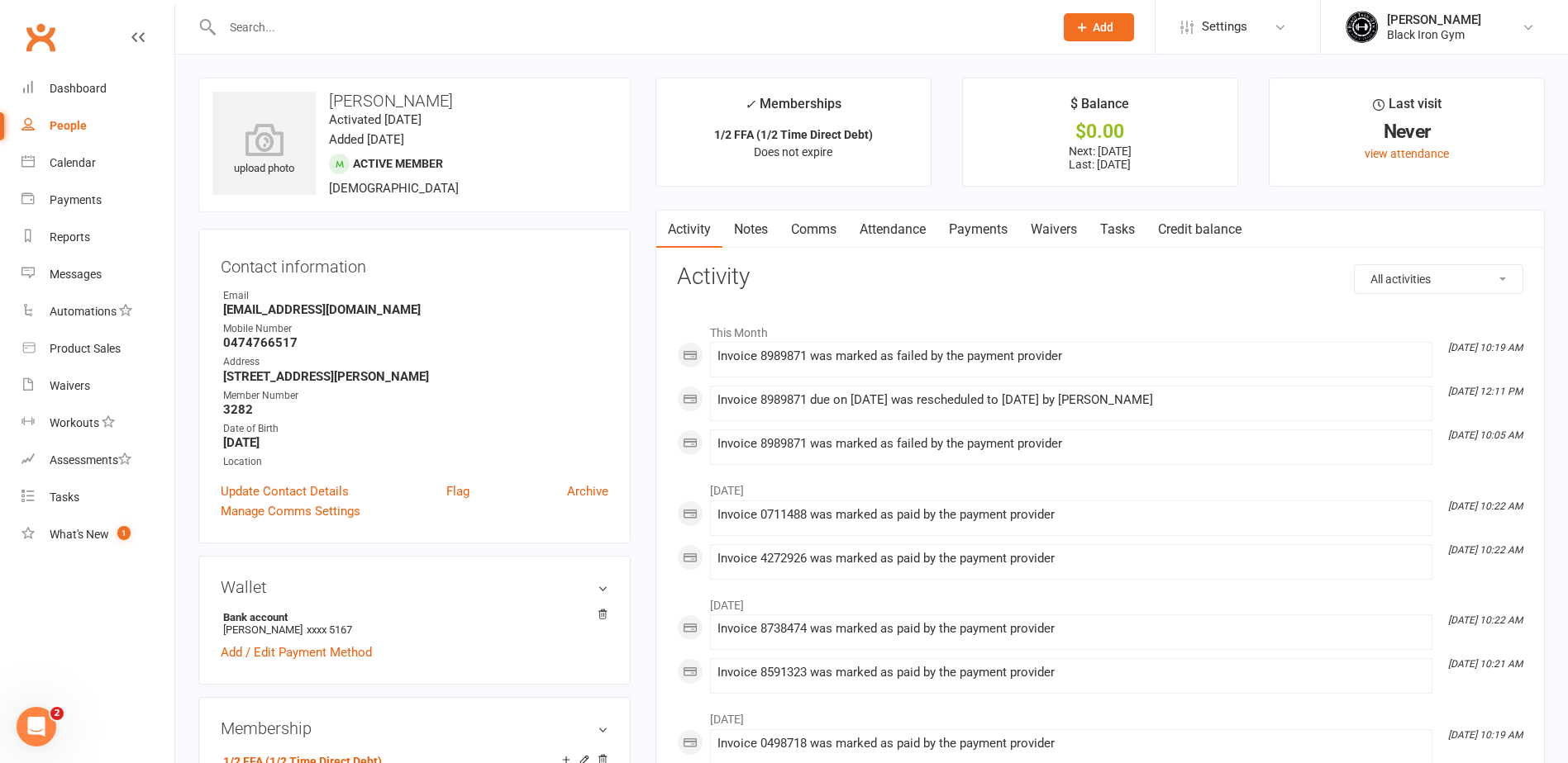
click at [954, 233] on link "Payments" at bounding box center [978, 229] width 82 height 38
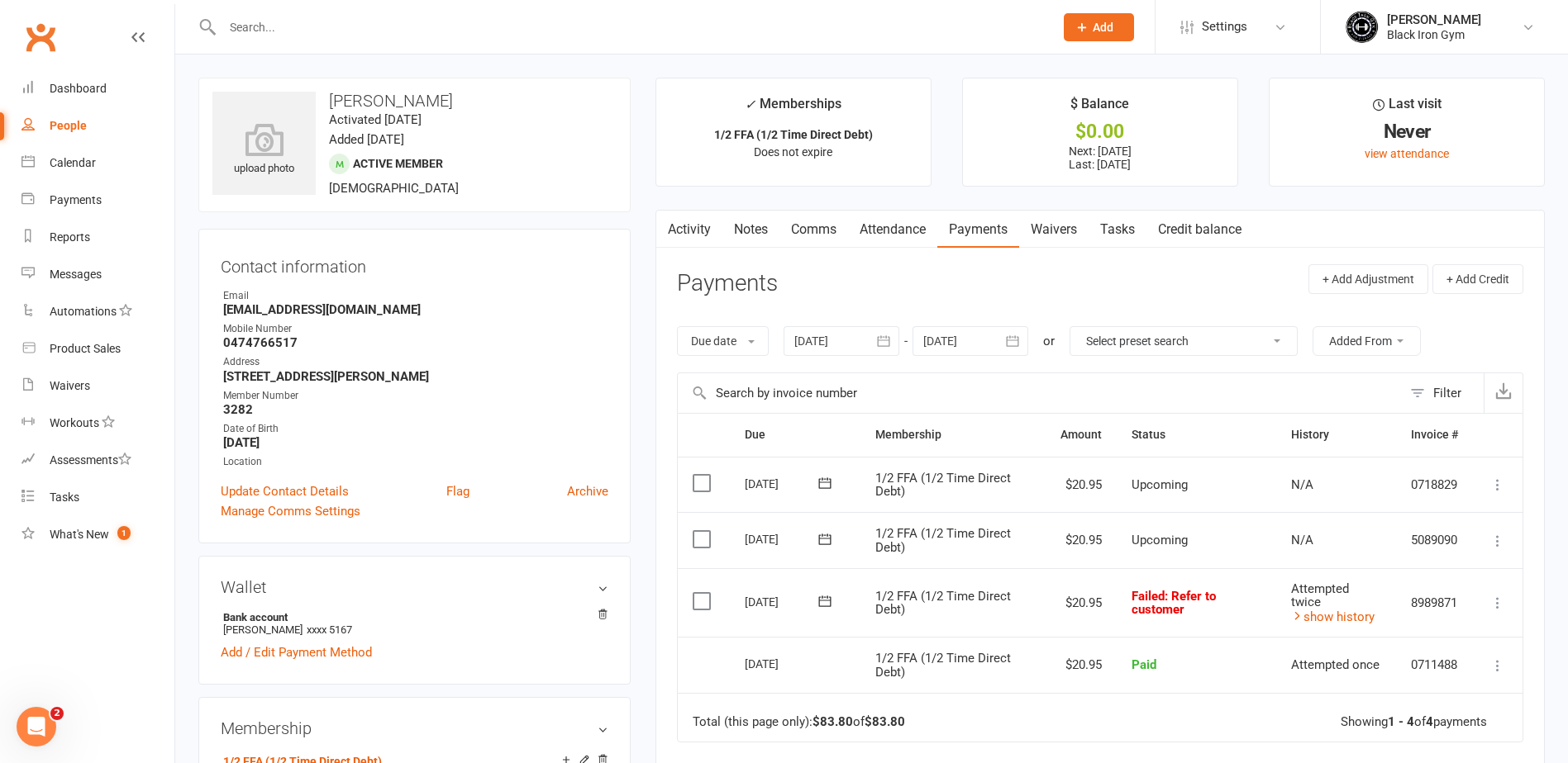
click at [825, 600] on icon at bounding box center [824, 601] width 16 height 16
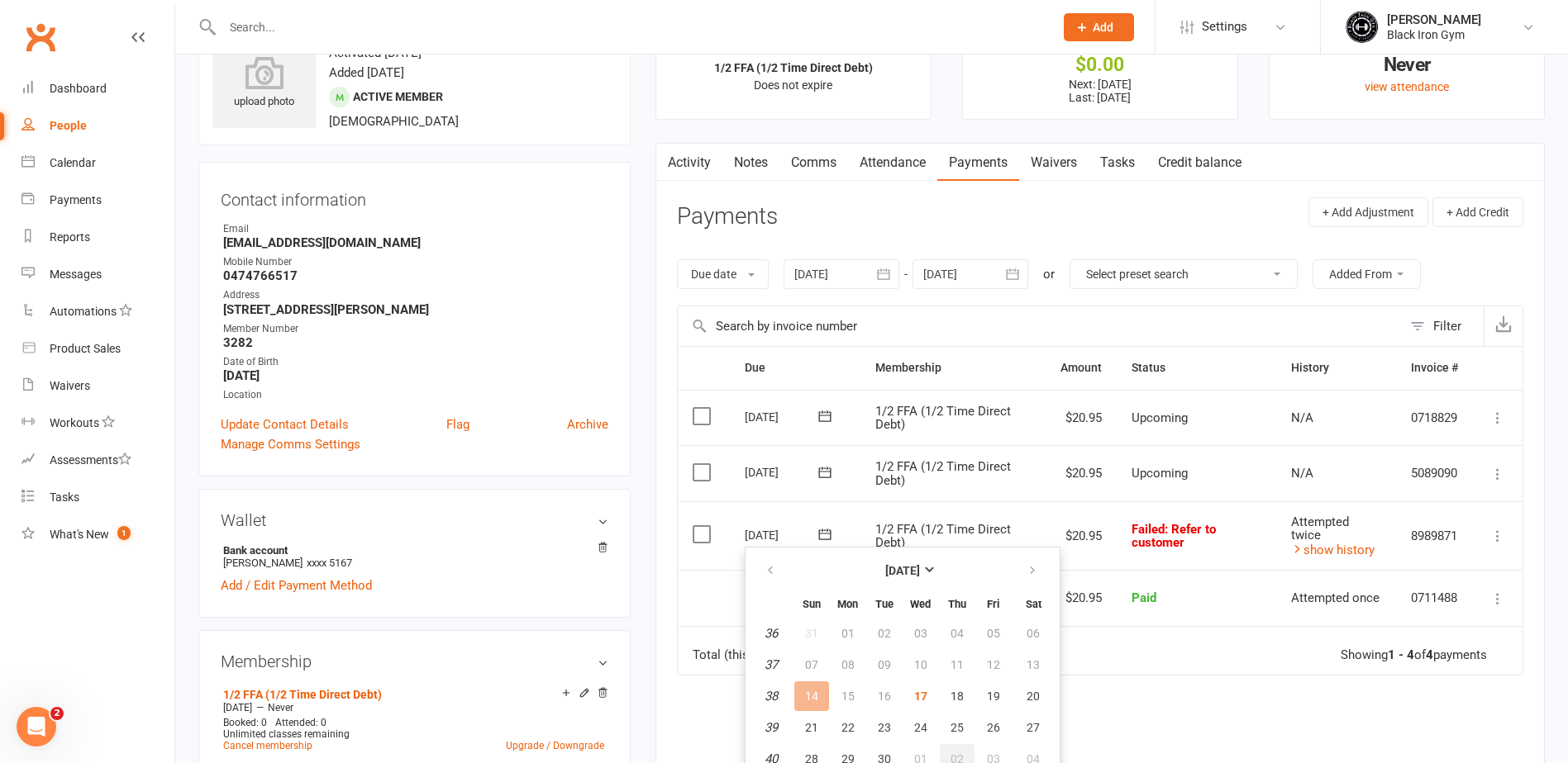
scroll to position [248, 0]
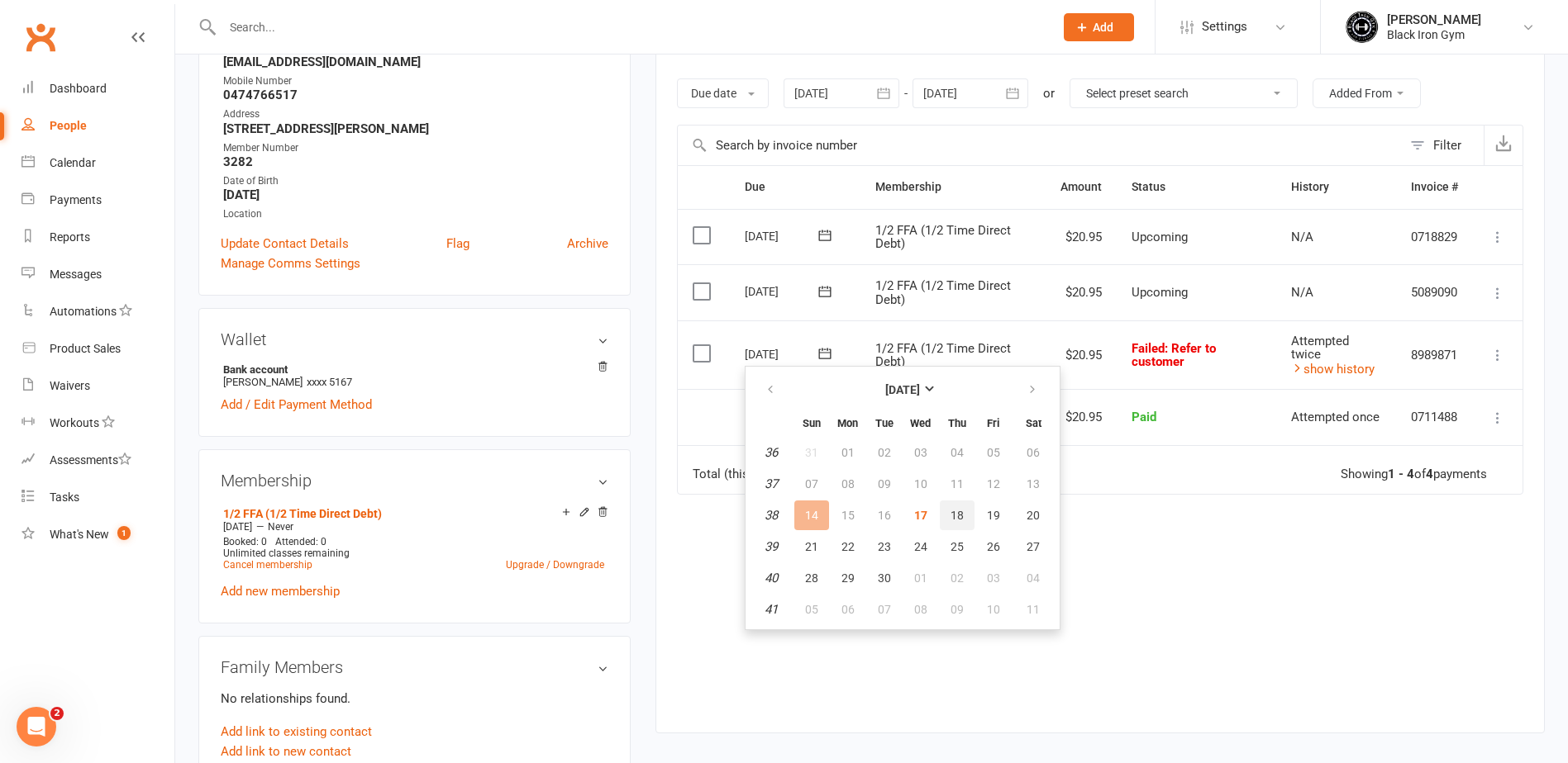
click at [953, 523] on button "18" at bounding box center [957, 515] width 35 height 30
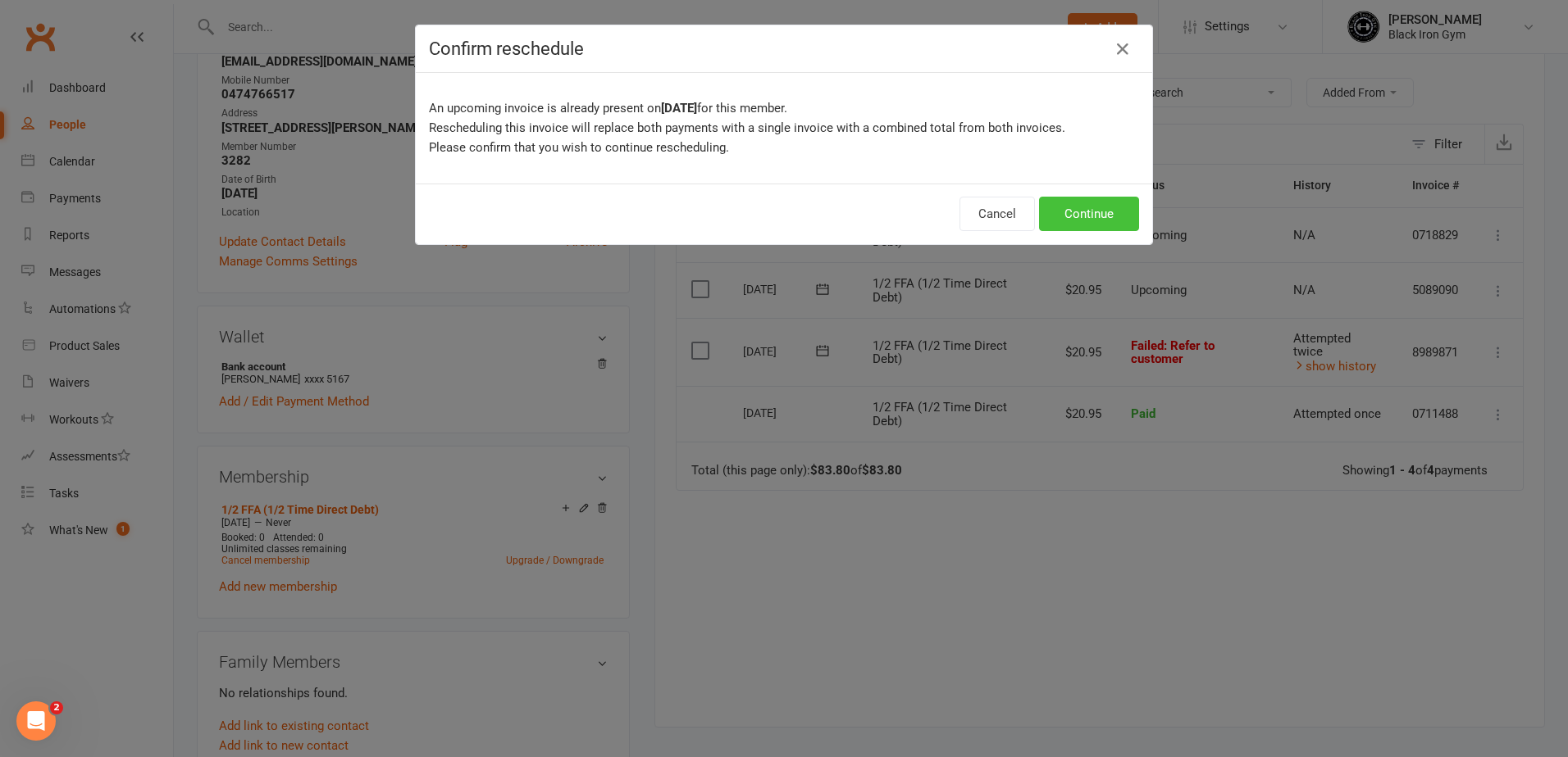
click at [1106, 214] on button "Continue" at bounding box center [1088, 214] width 100 height 35
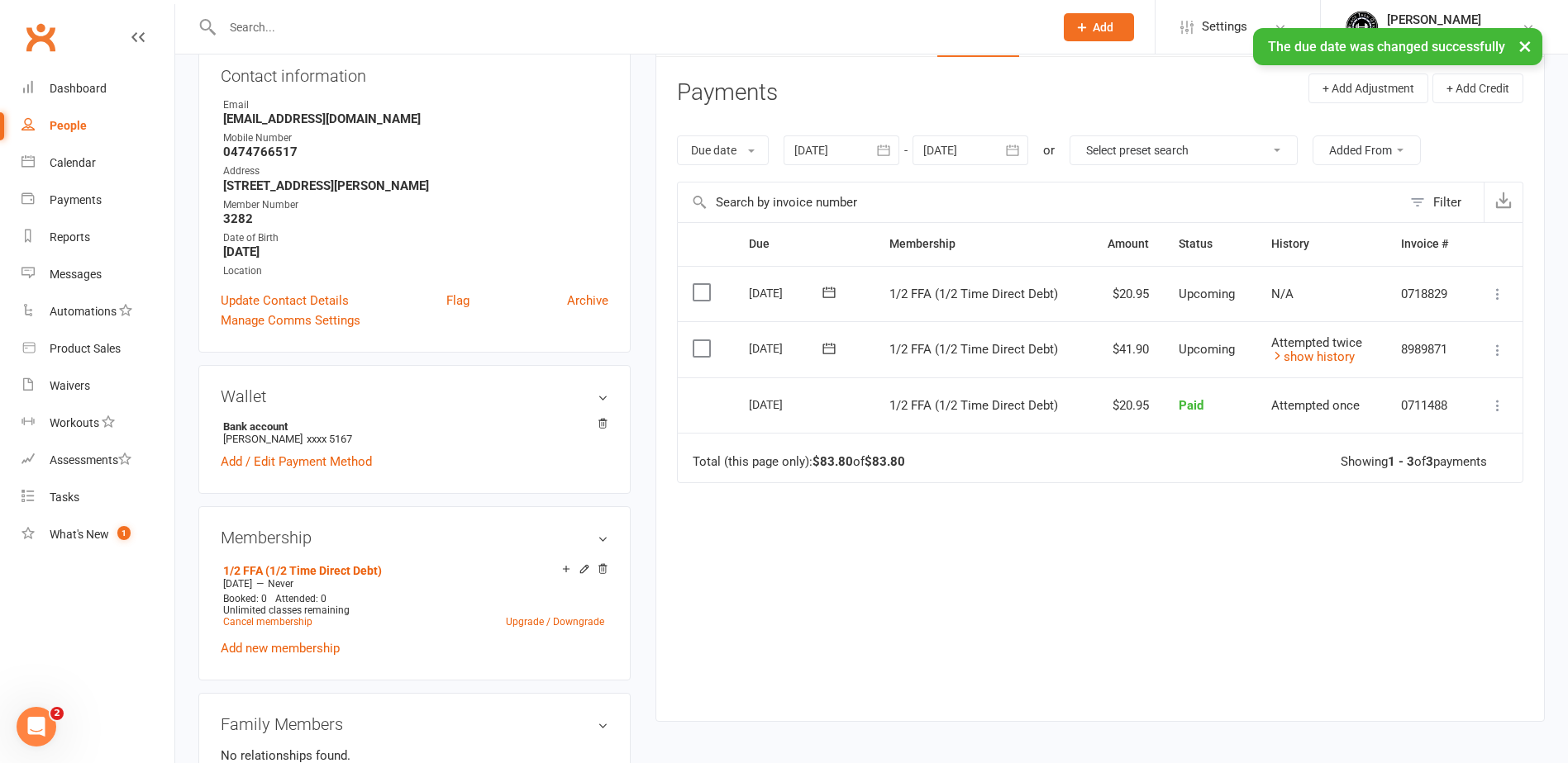
scroll to position [165, 0]
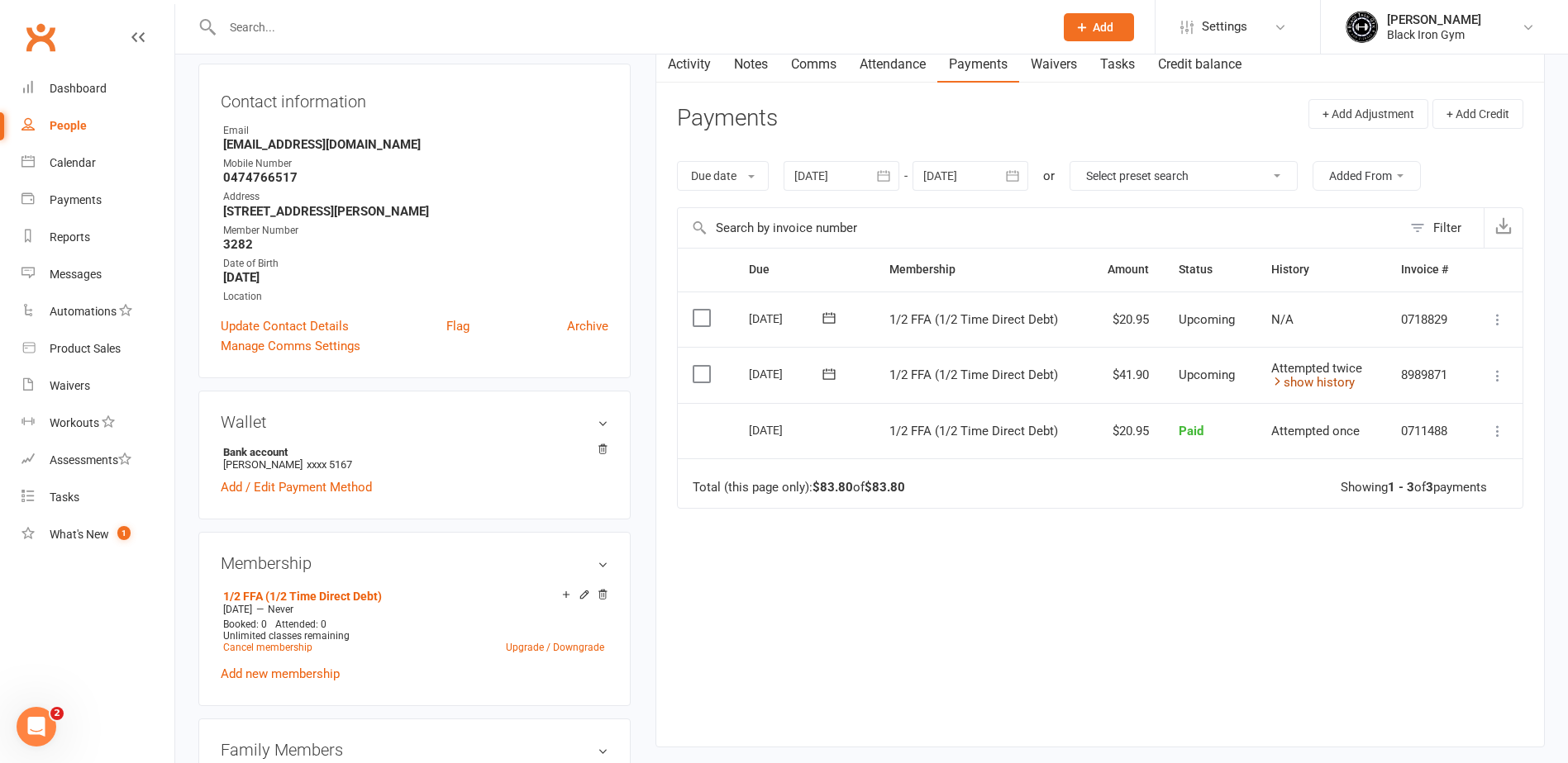
click at [1302, 385] on link "show history" at bounding box center [1313, 382] width 83 height 15
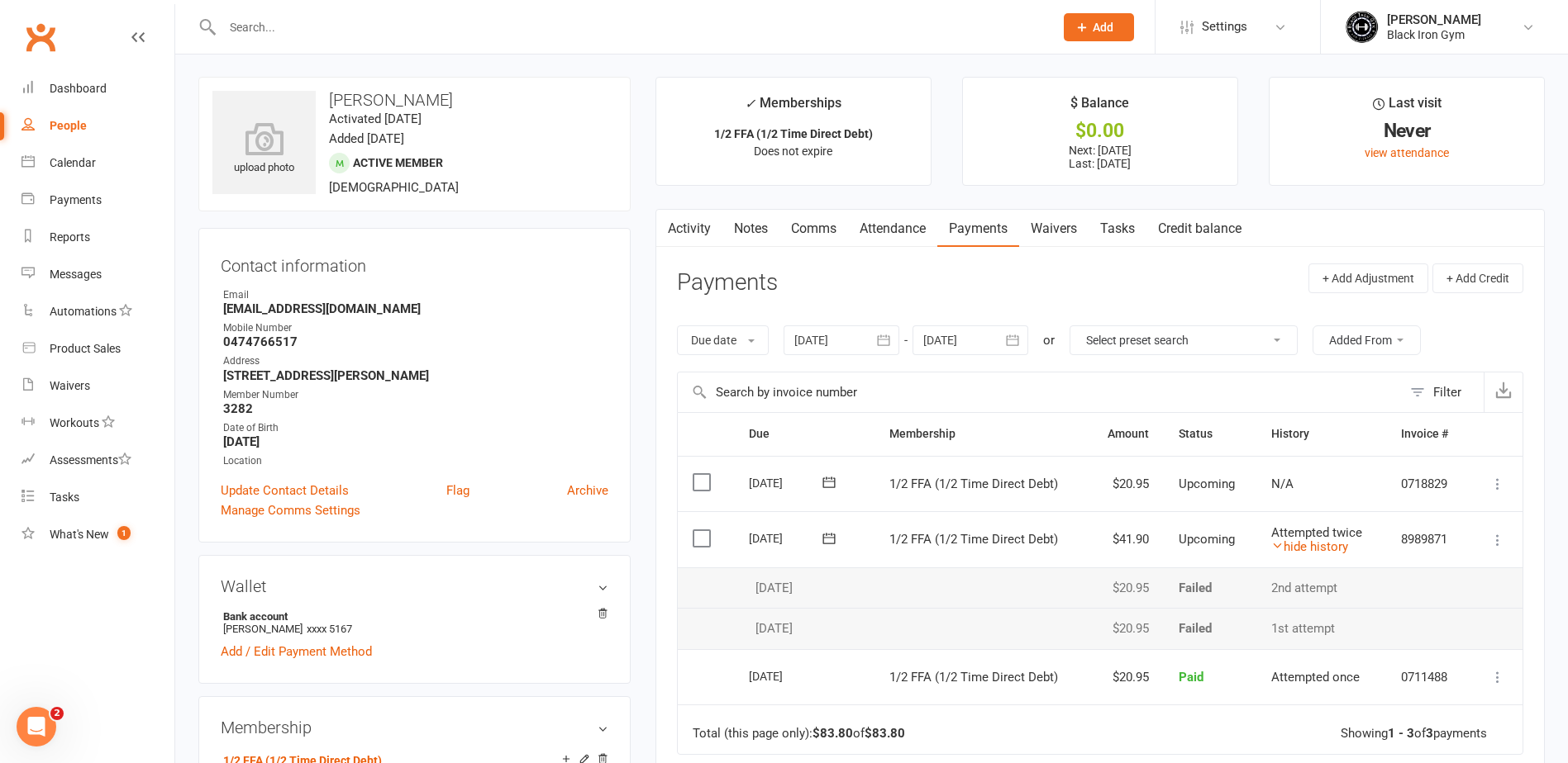
scroll to position [0, 0]
click at [80, 127] on div "People" at bounding box center [68, 126] width 37 height 14
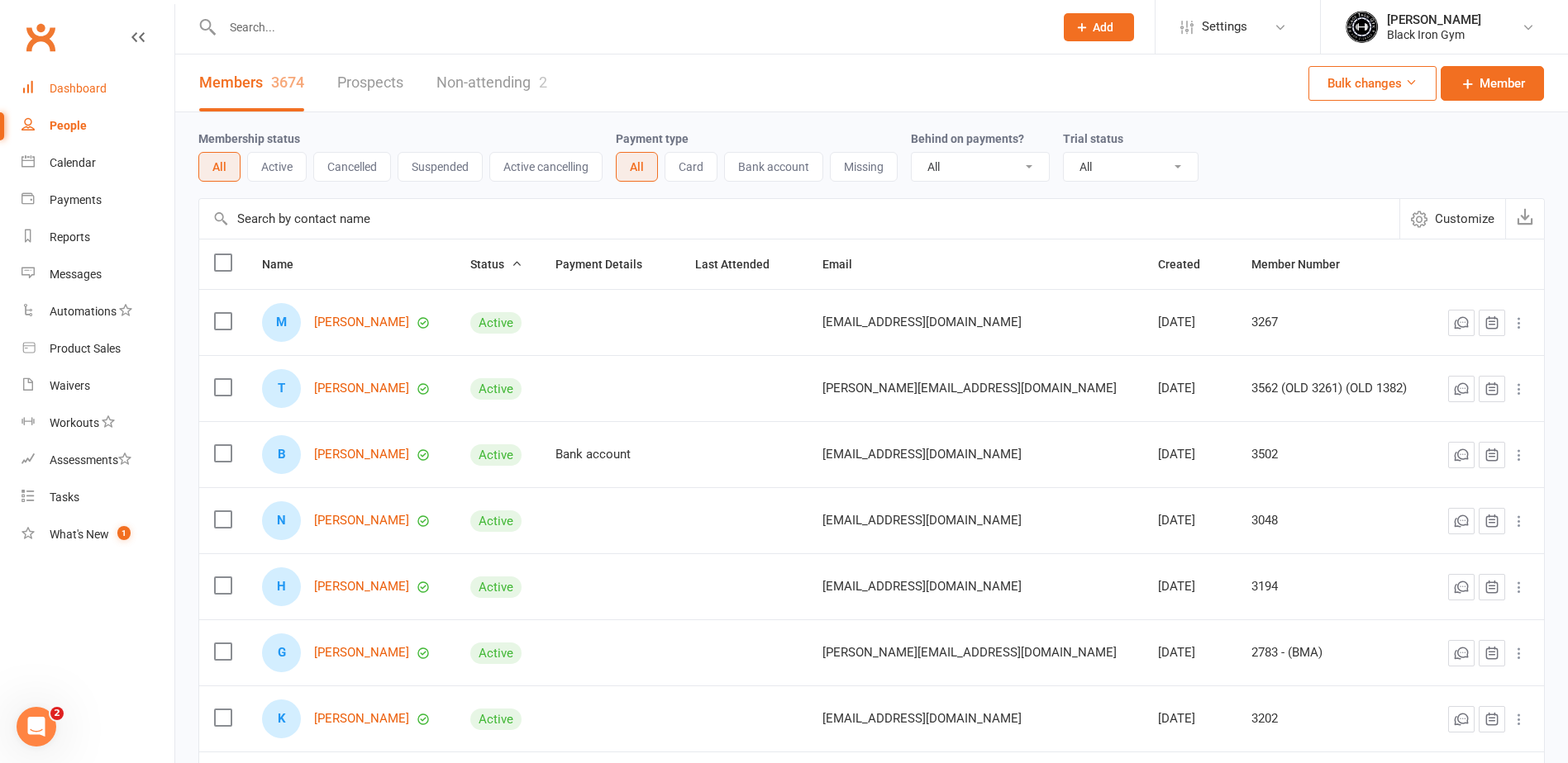
click at [86, 90] on div "Dashboard" at bounding box center [77, 89] width 57 height 14
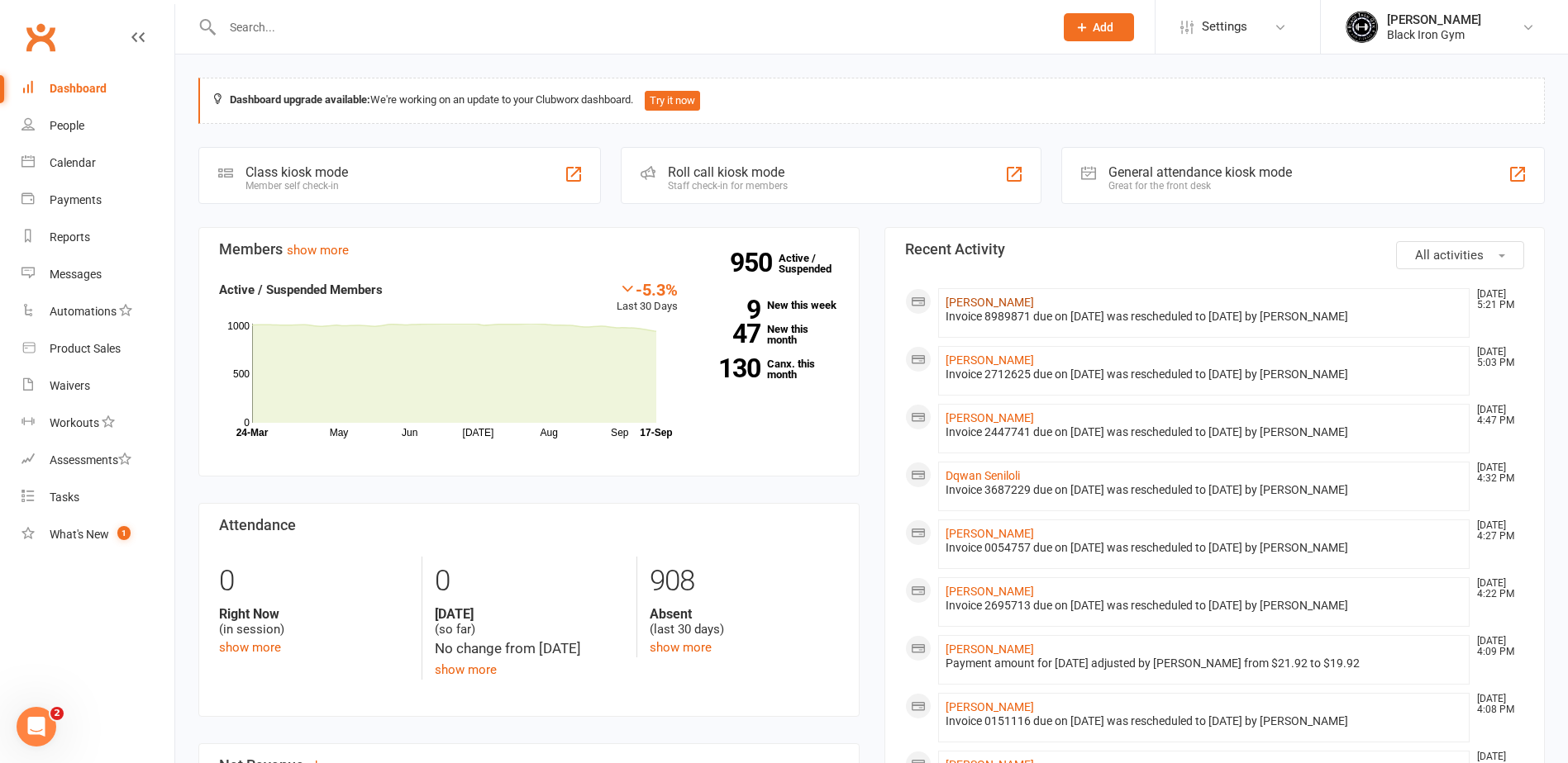
click at [990, 308] on link "[PERSON_NAME]" at bounding box center [989, 303] width 88 height 14
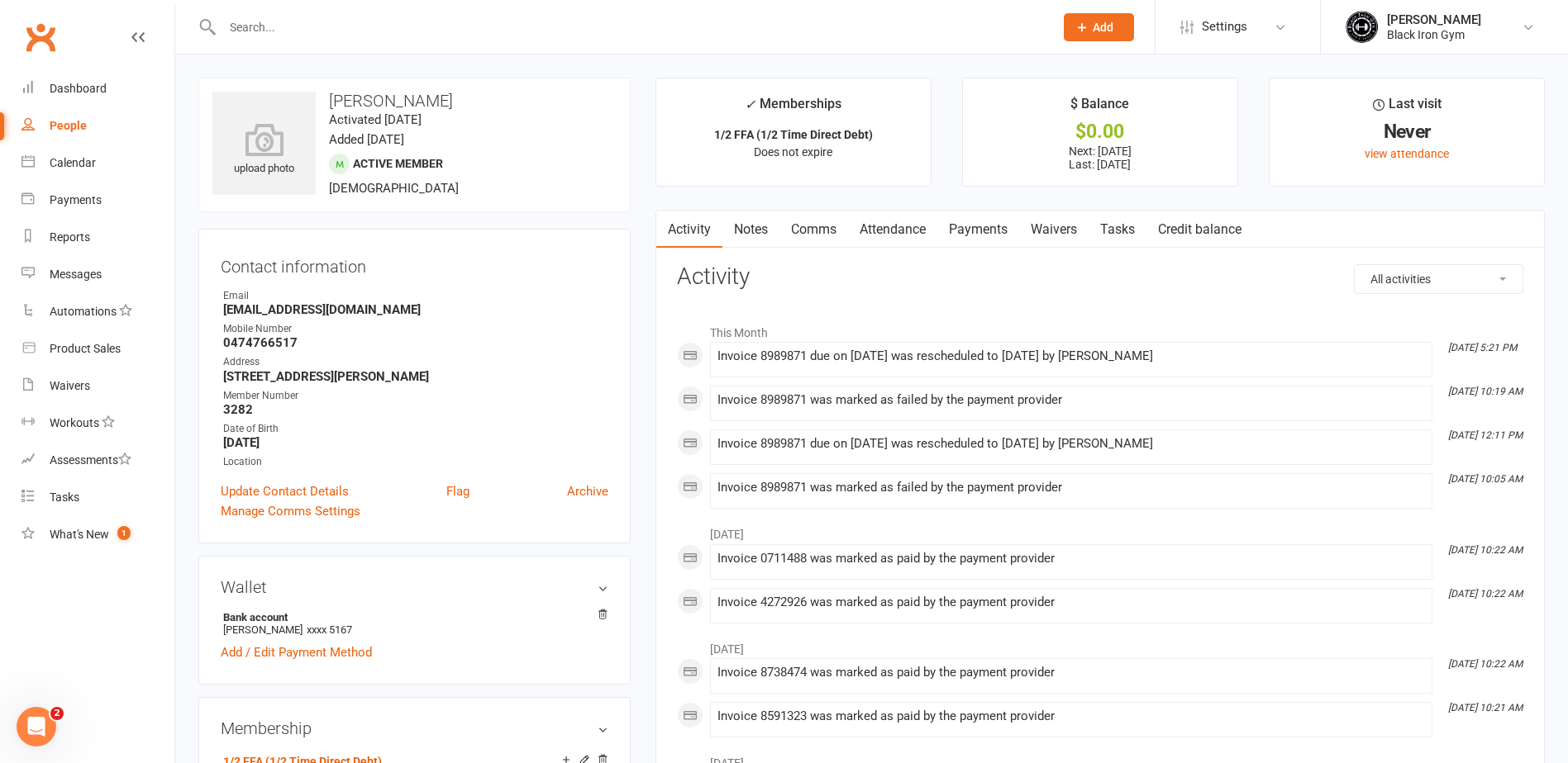
click at [970, 213] on link "Payments" at bounding box center [978, 229] width 82 height 38
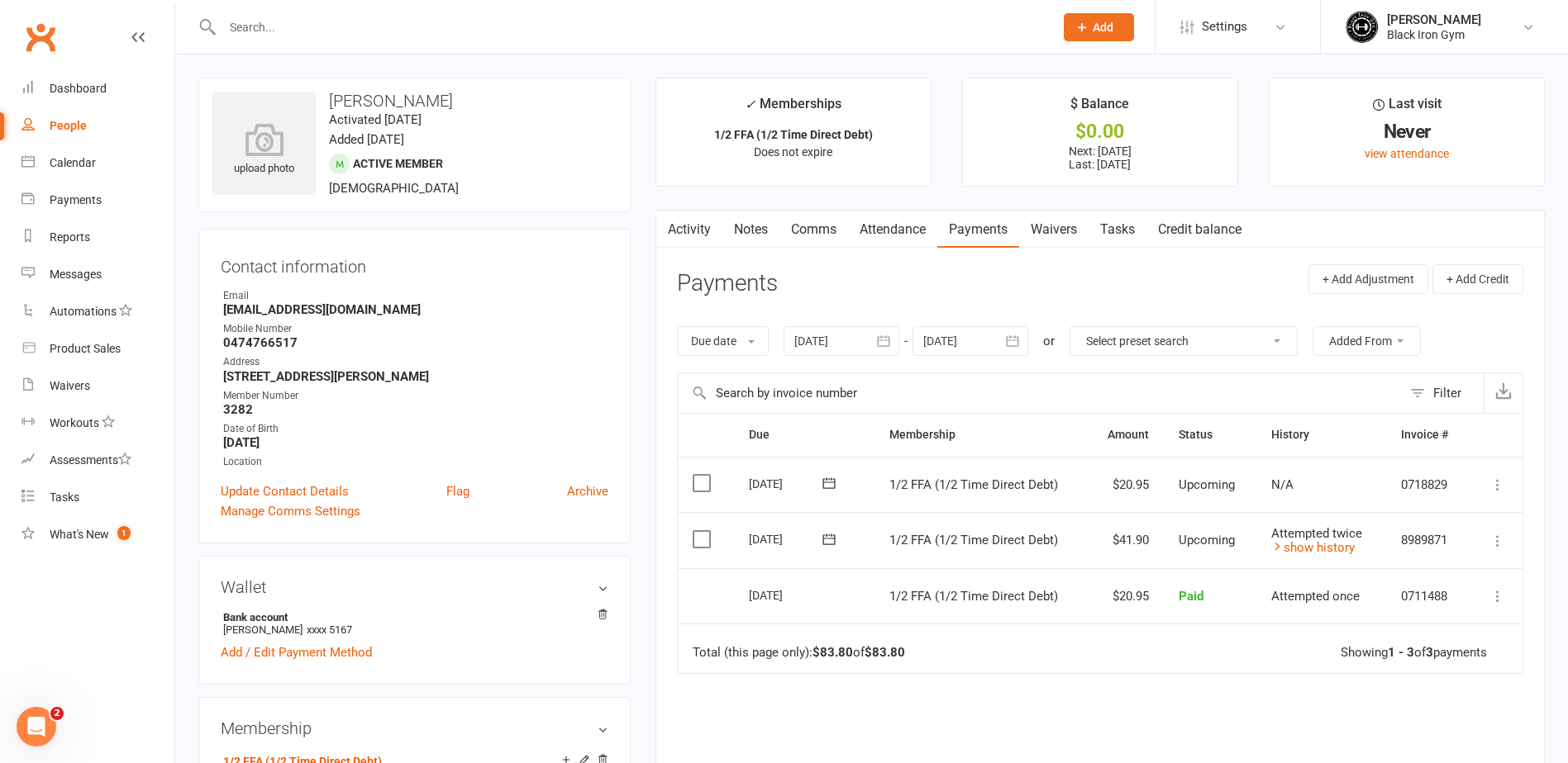
click at [1110, 28] on span "Add" at bounding box center [1102, 27] width 20 height 14
click at [1075, 113] on link "Member" at bounding box center [1080, 112] width 147 height 38
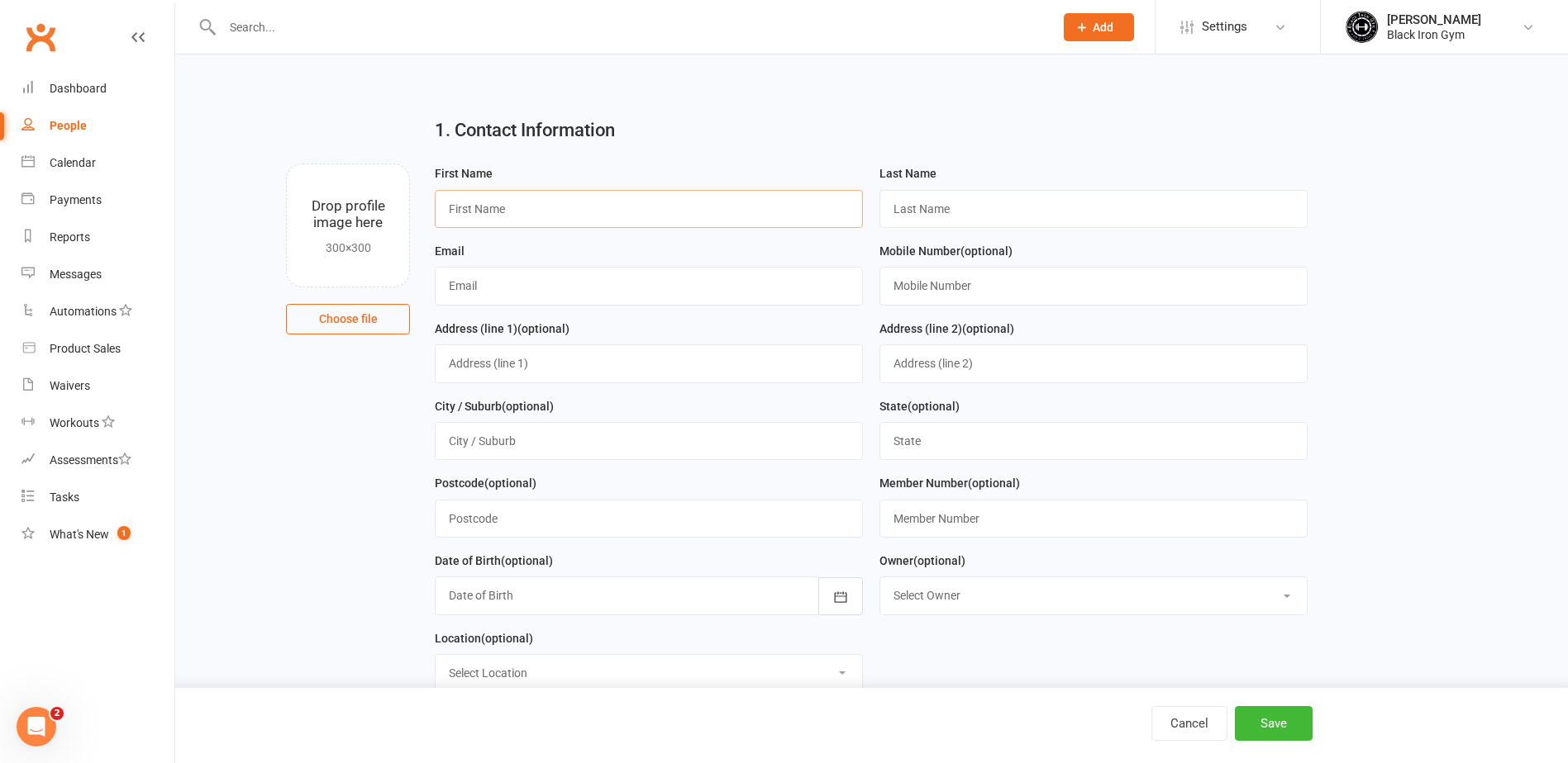
click at [612, 200] on input "text" at bounding box center [648, 209] width 429 height 38
click at [561, 195] on input "text" at bounding box center [648, 209] width 429 height 38
type input "ZALEAHA"
type input "MORRISSEY"
click at [500, 276] on input "text" at bounding box center [648, 285] width 429 height 38
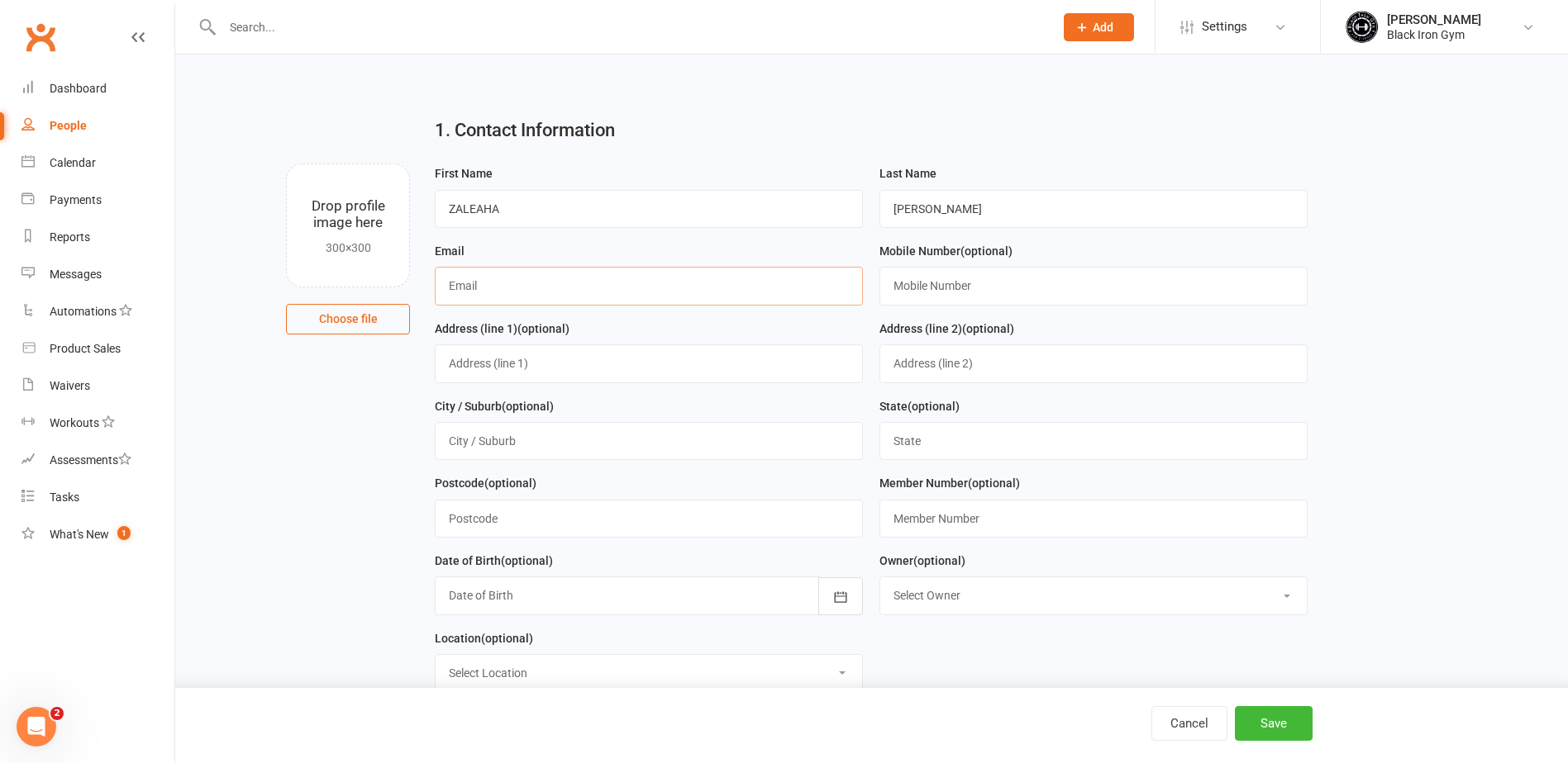
paste input "zaleaha_2007@hotmail.com"
type input "zaleaha_2007@hotmail.com"
click at [965, 293] on input "text" at bounding box center [1093, 285] width 429 height 38
paste input "0480572969"
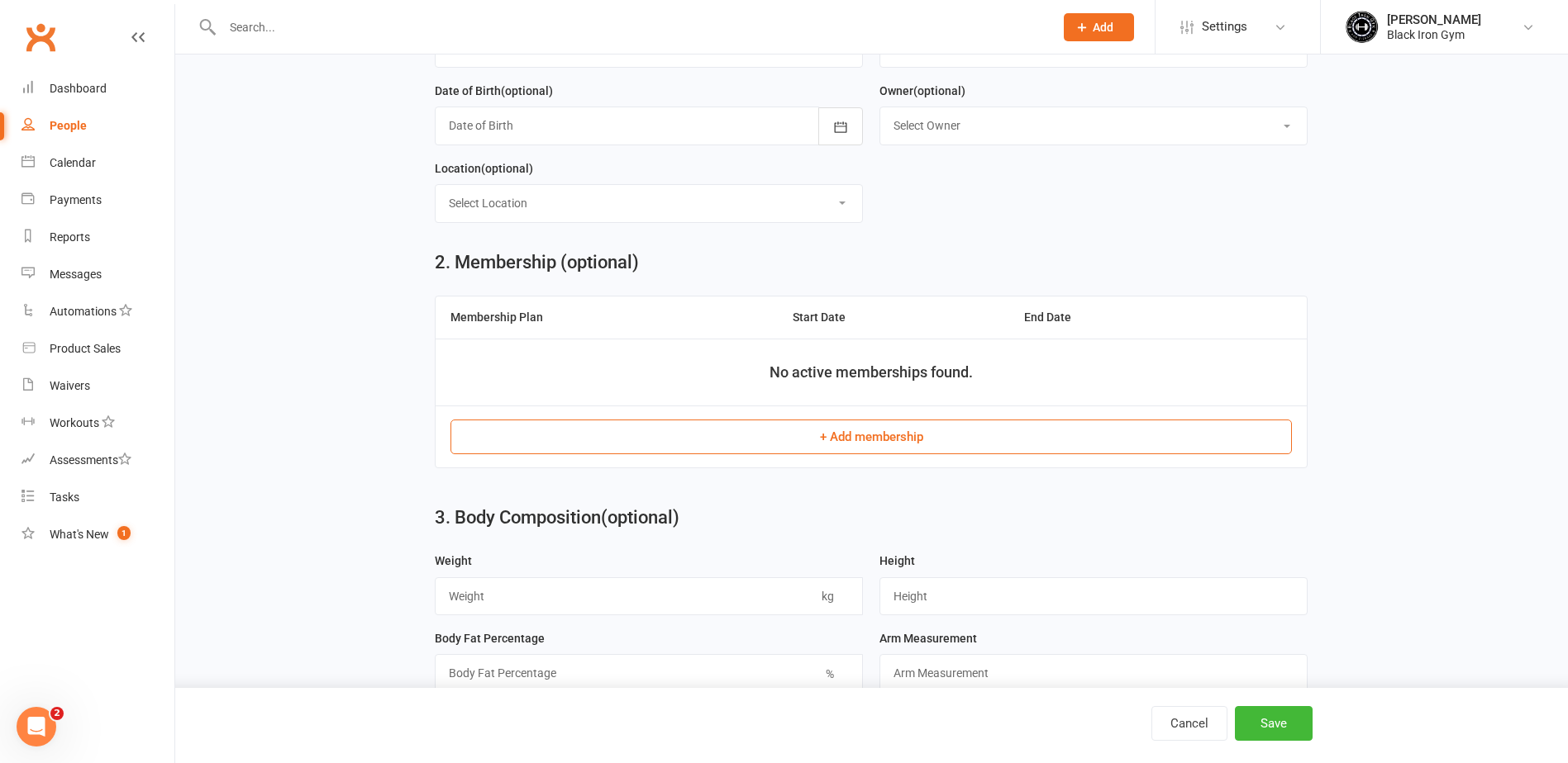
scroll to position [496, 0]
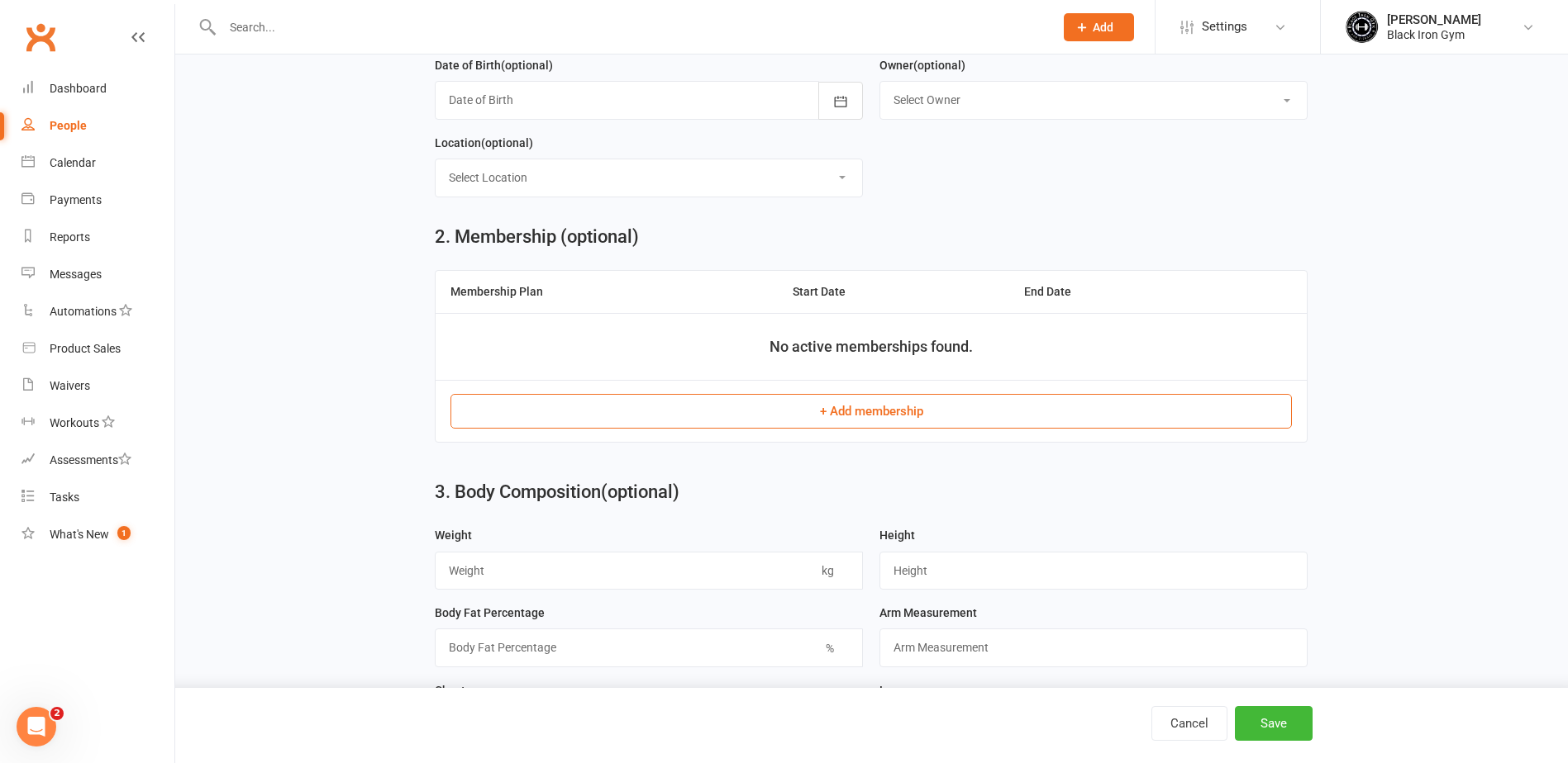
type input "0480572969"
click at [866, 418] on button "+ Add membership" at bounding box center [872, 412] width 842 height 35
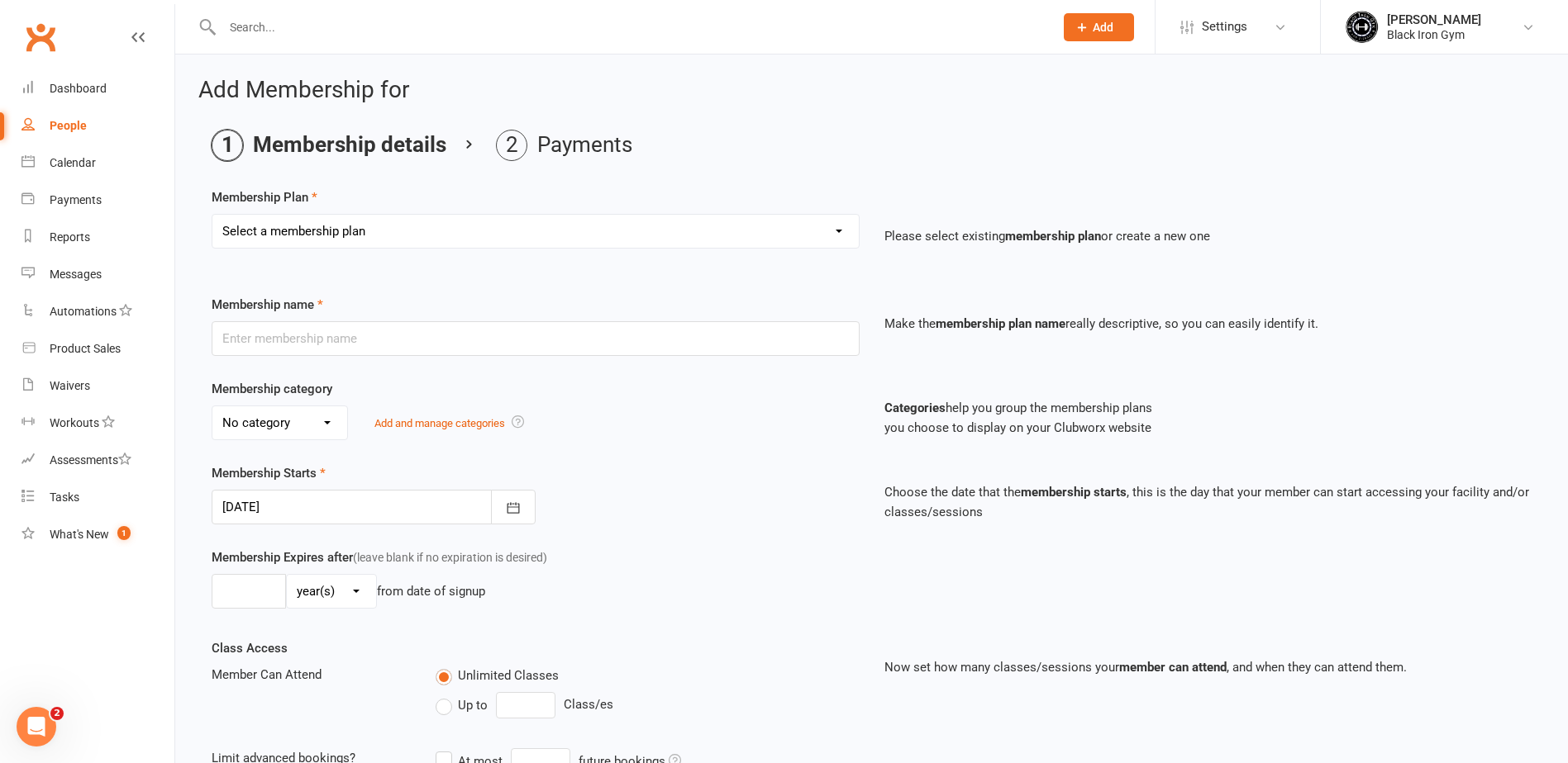
click at [411, 247] on select "Select a membership plan Create new Membership Plan FFA (Direct Debt) 1/2 FFA (…" at bounding box center [536, 231] width 646 height 33
select select "1"
click at [213, 215] on select "Select a membership plan Create new Membership Plan FFA (Direct Debt) 1/2 FFA (…" at bounding box center [536, 231] width 646 height 33
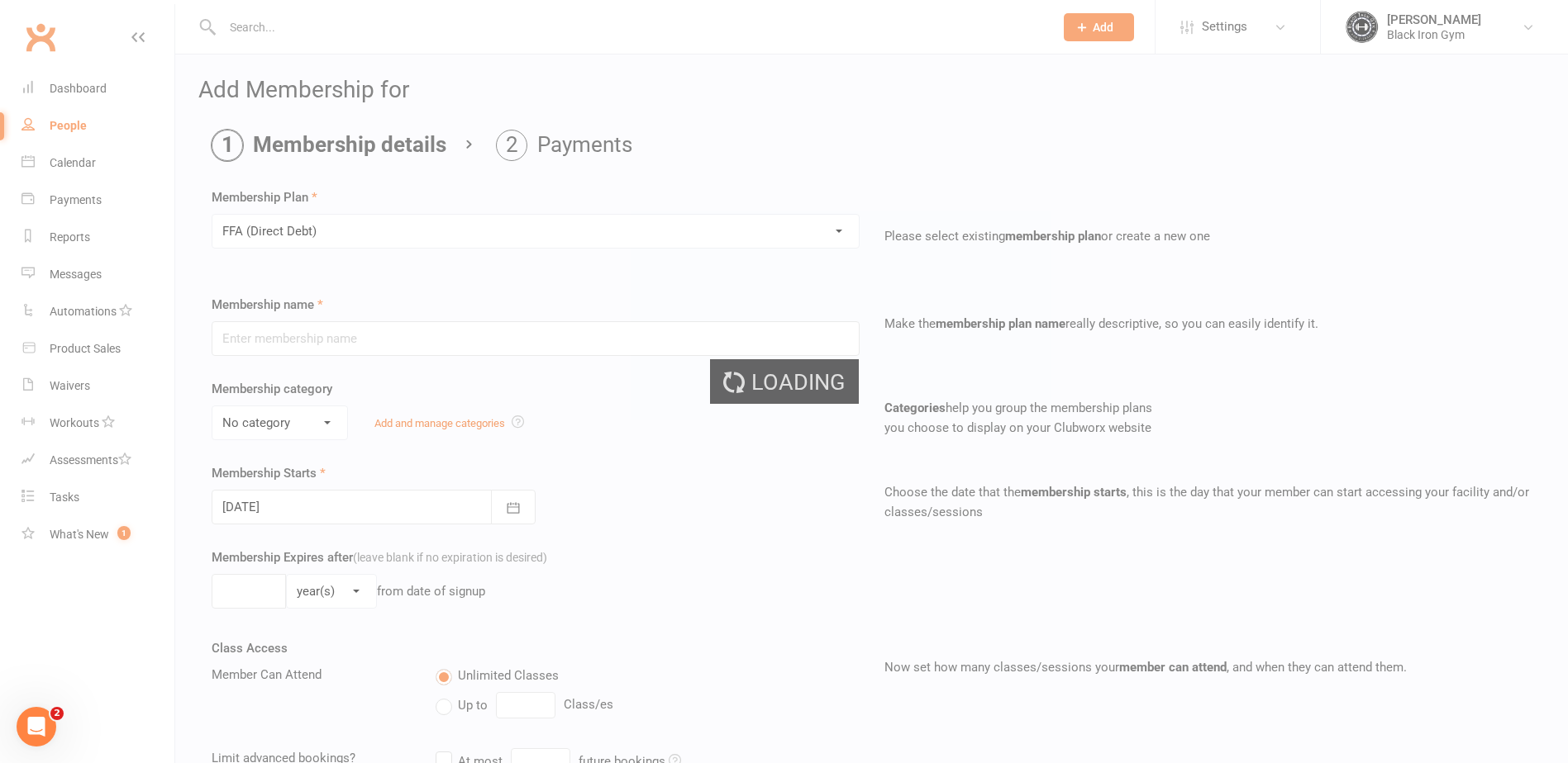
type input "FFA (Direct Debt)"
select select "0"
type input "0"
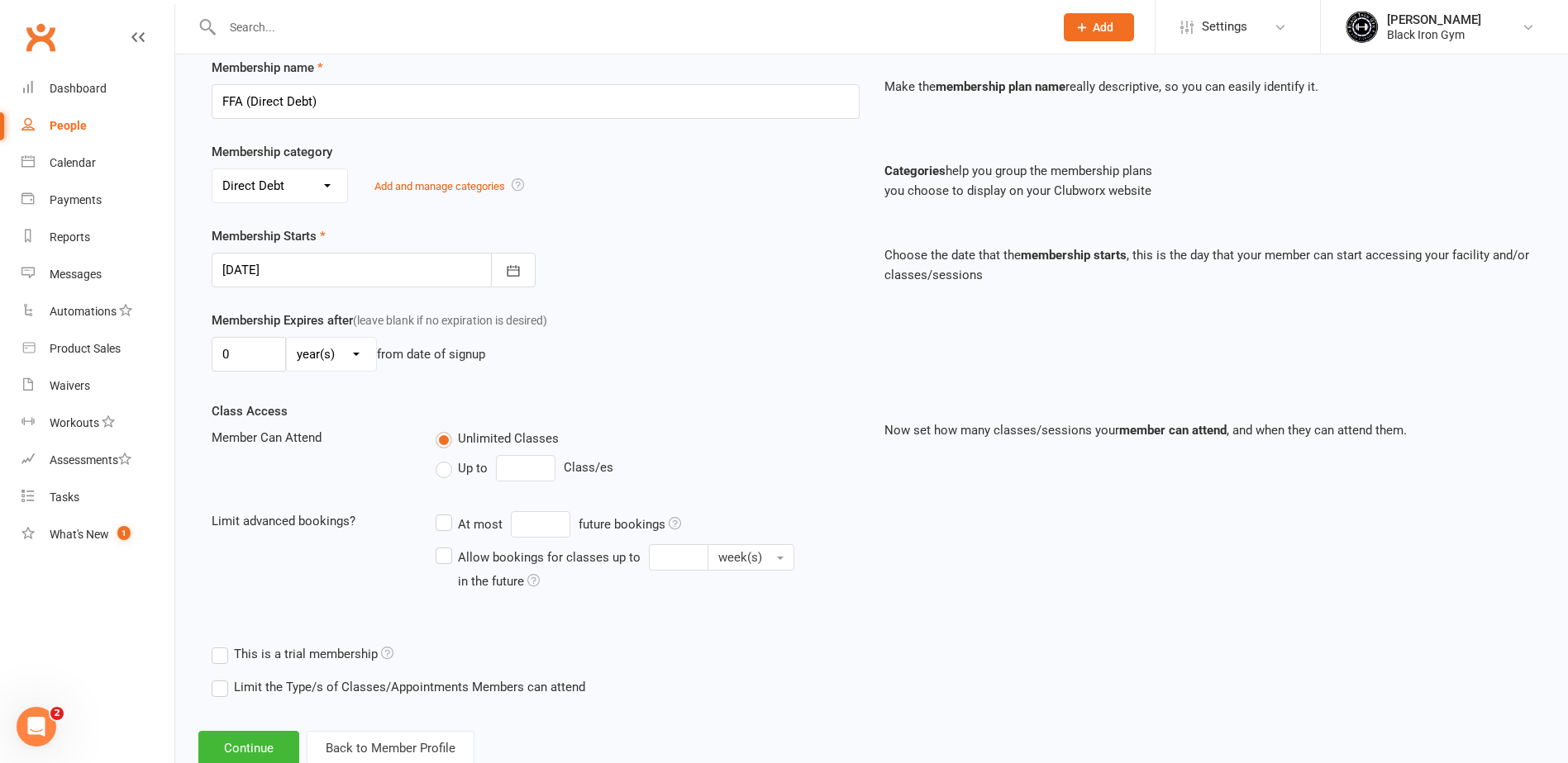
scroll to position [286, 0]
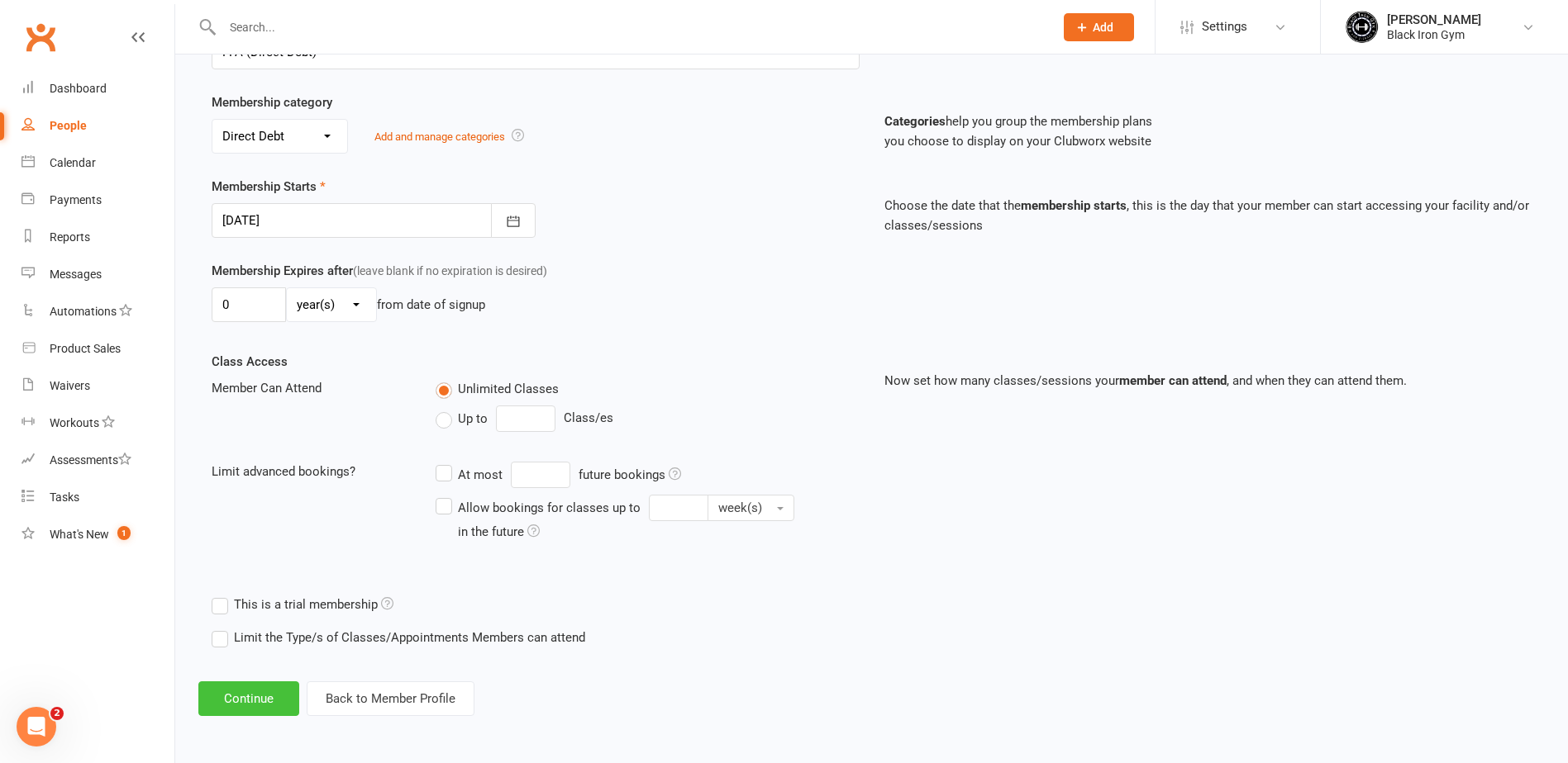
click at [270, 703] on button "Continue" at bounding box center [249, 699] width 101 height 35
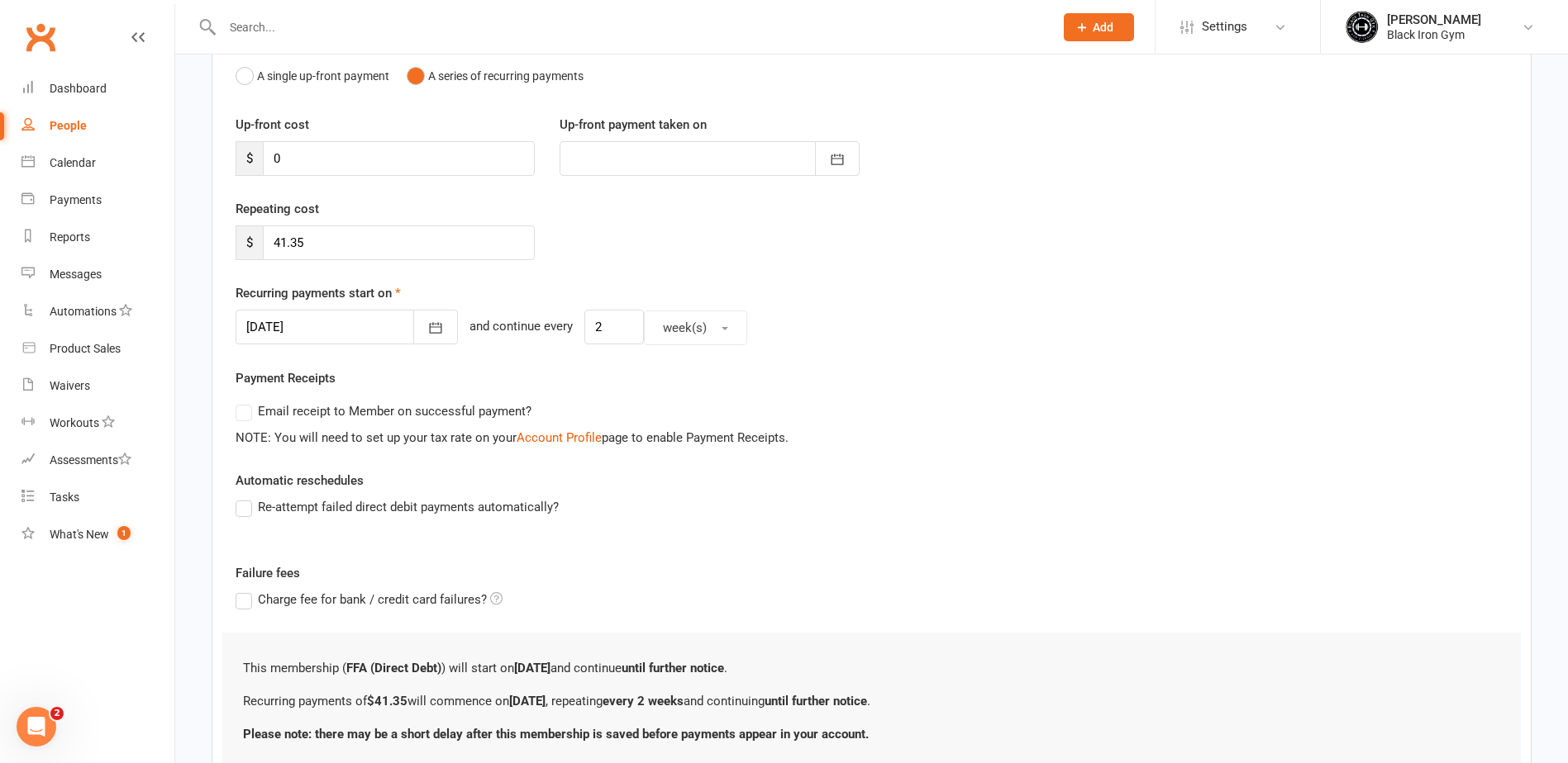
scroll to position [306, 0]
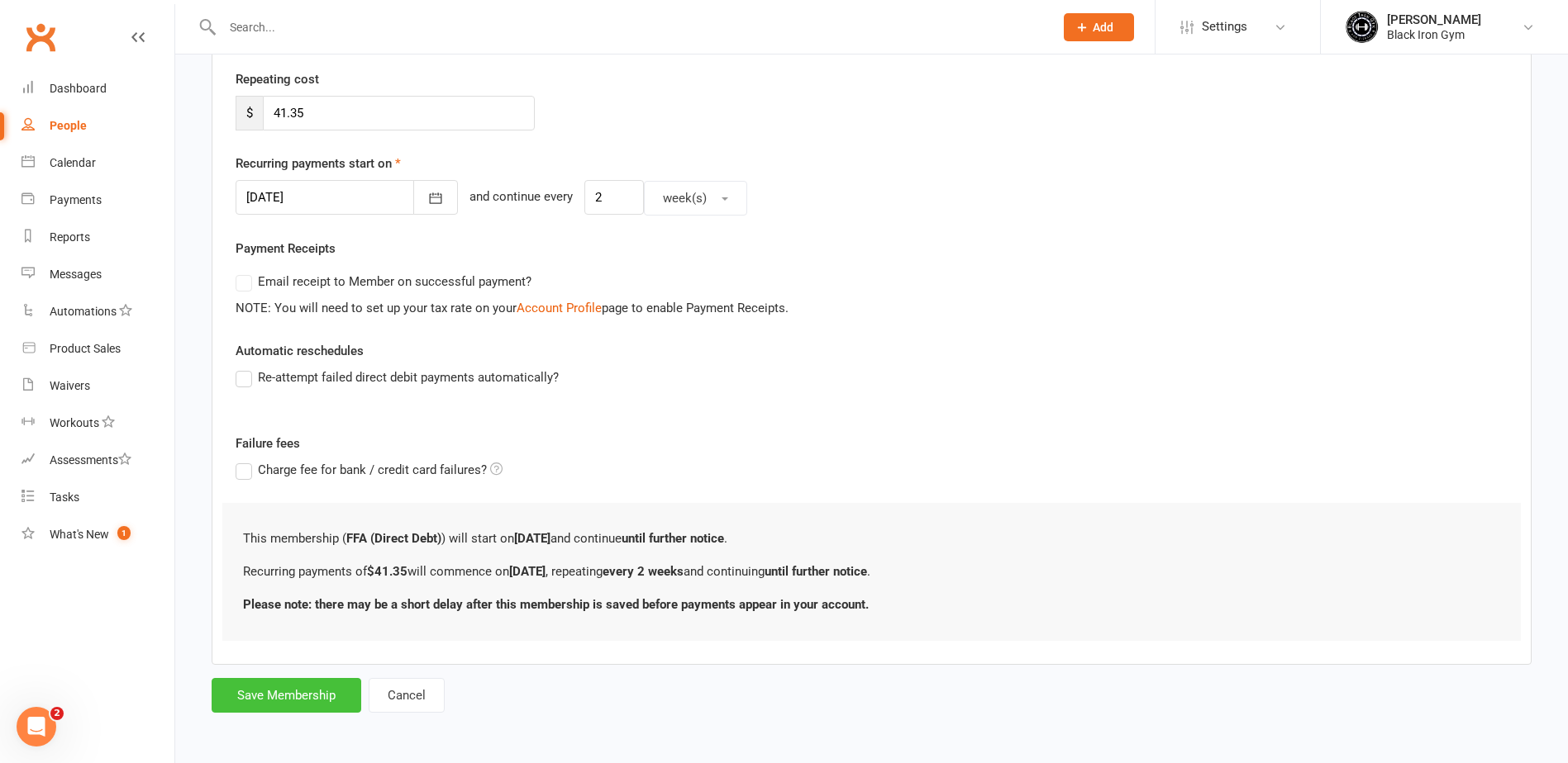
click at [292, 712] on button "Save Membership" at bounding box center [286, 695] width 150 height 35
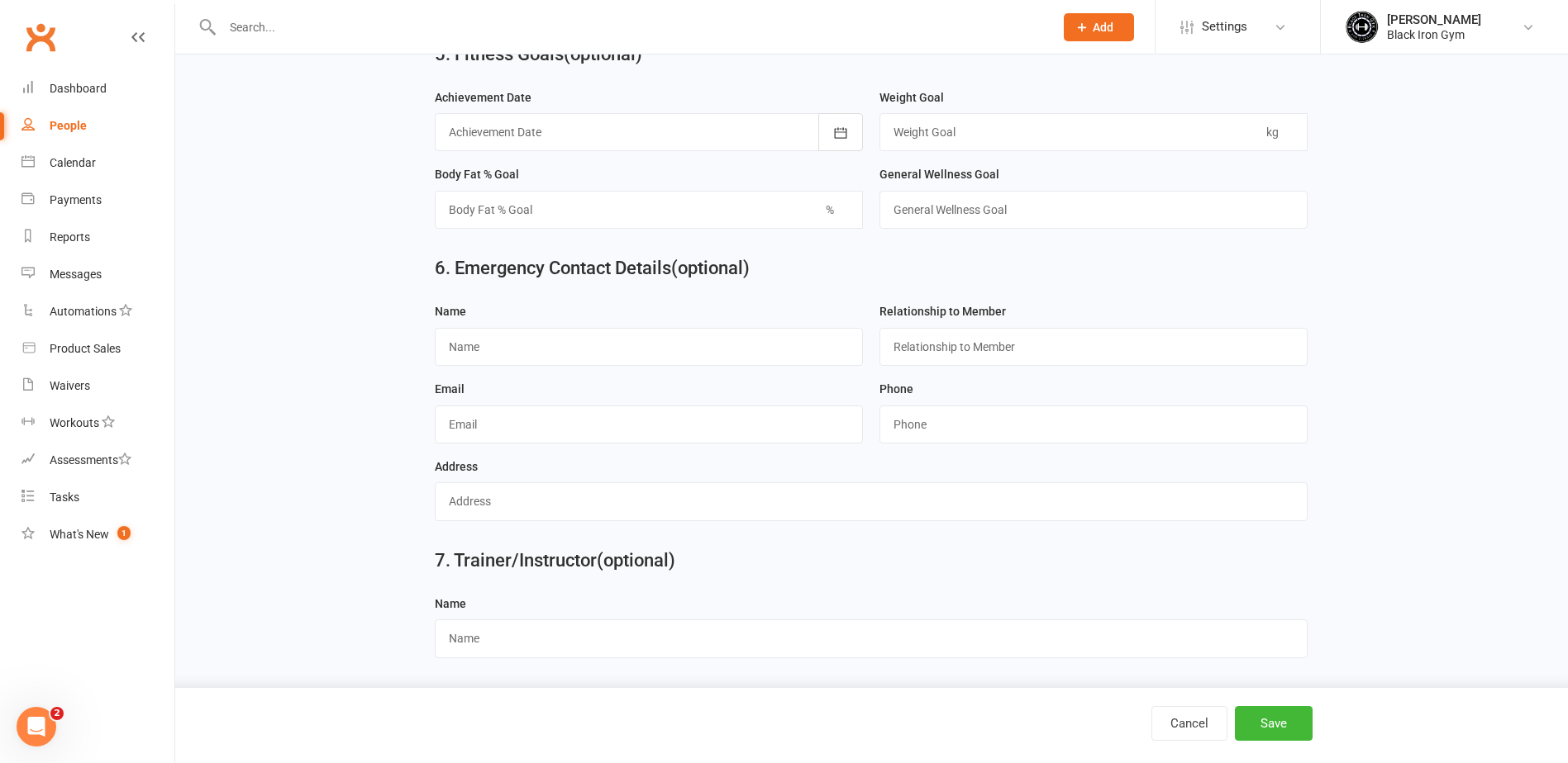
scroll to position [1446, 0]
click at [1255, 717] on button "Save" at bounding box center [1273, 723] width 77 height 35
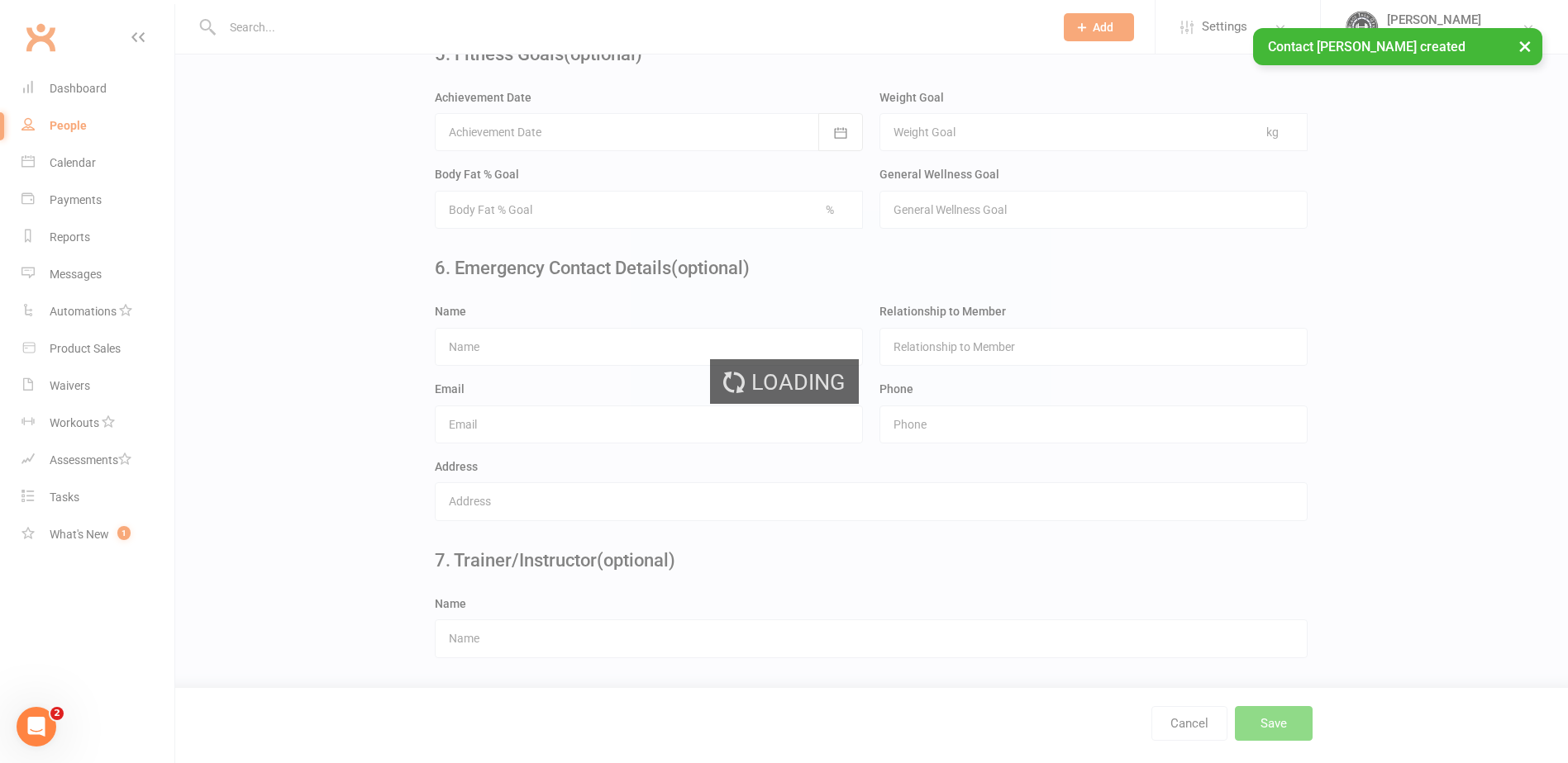
scroll to position [0, 0]
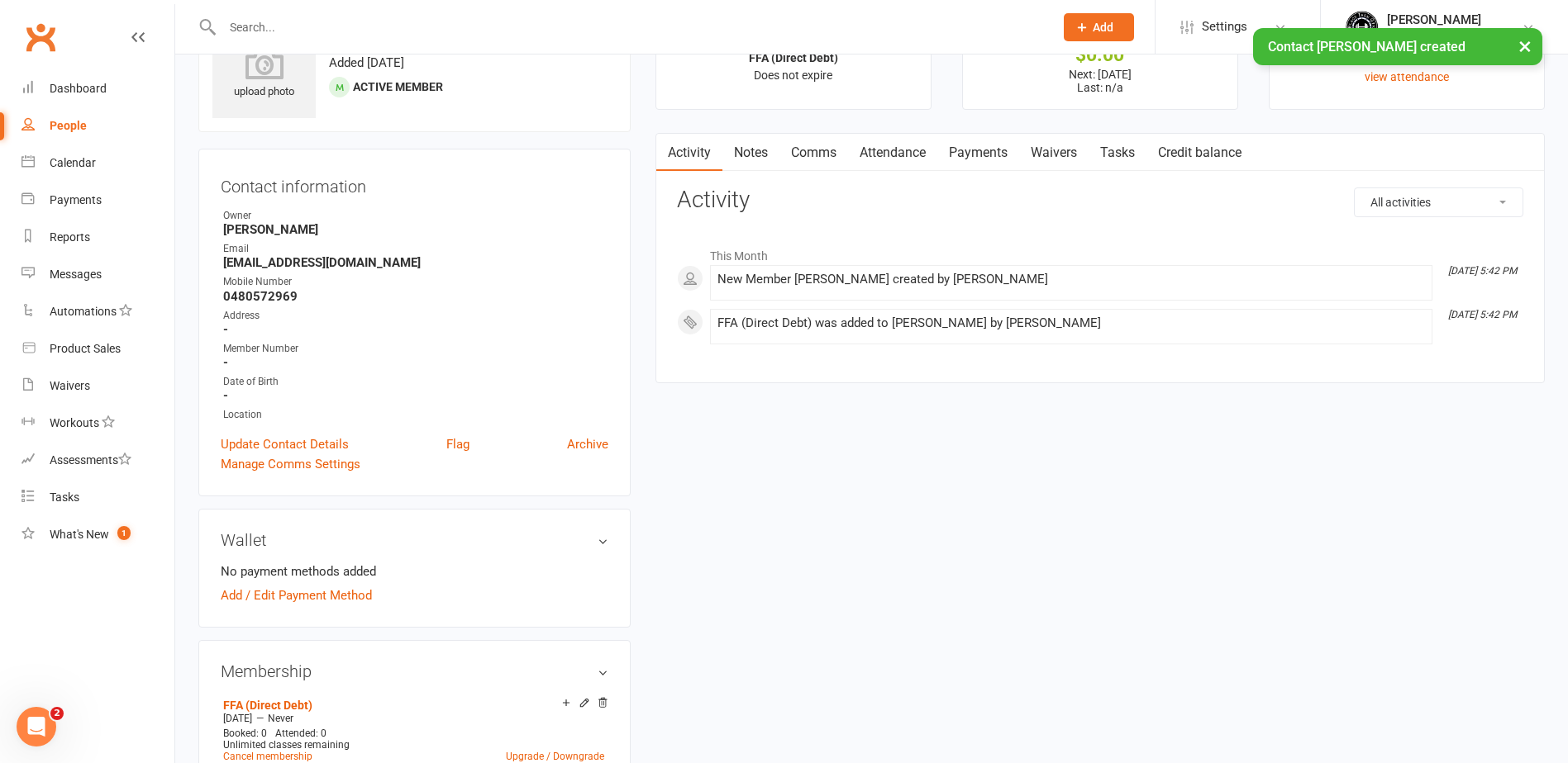
scroll to position [165, 0]
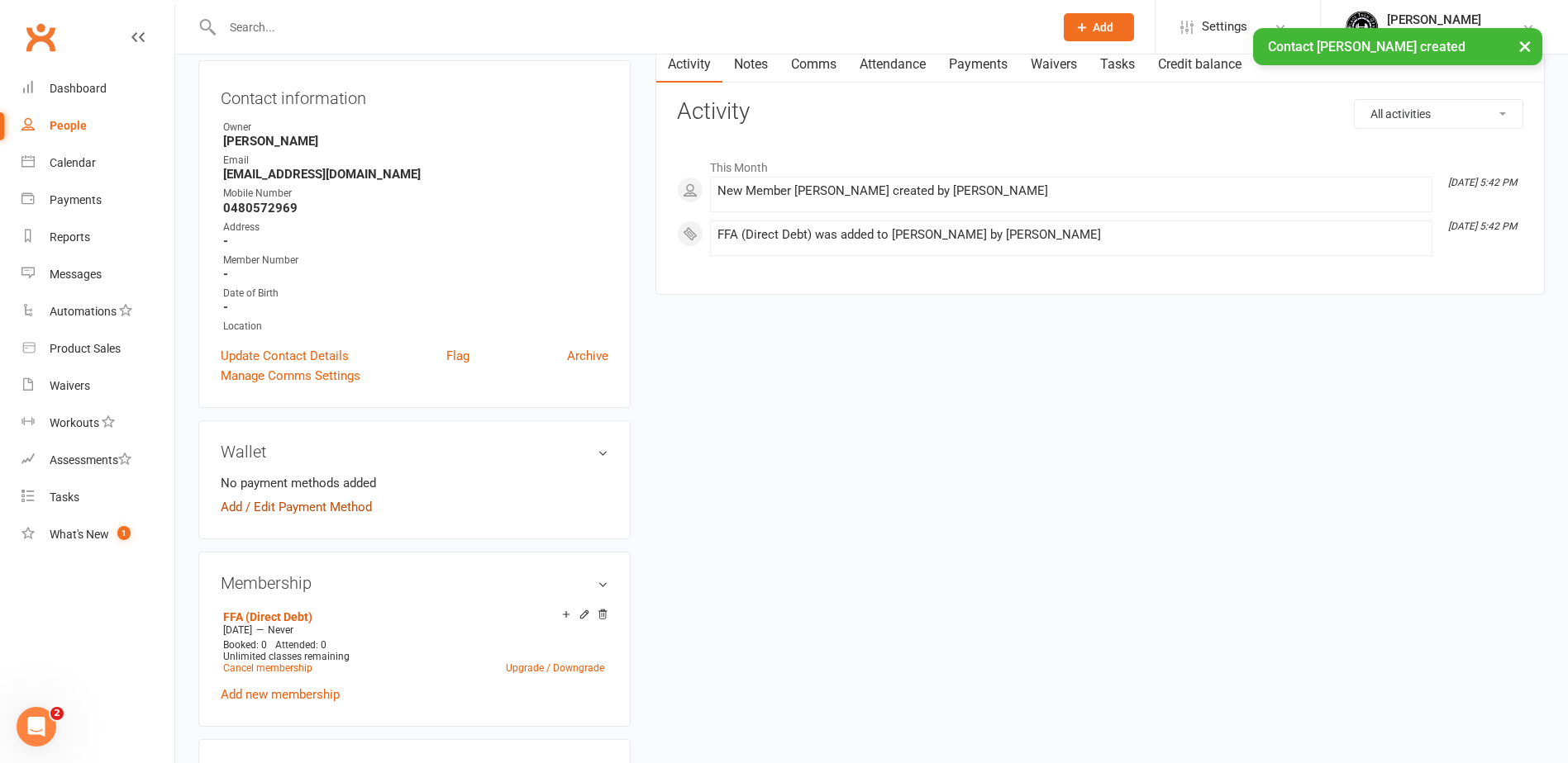
click at [315, 503] on link "Add / Edit Payment Method" at bounding box center [296, 507] width 151 height 20
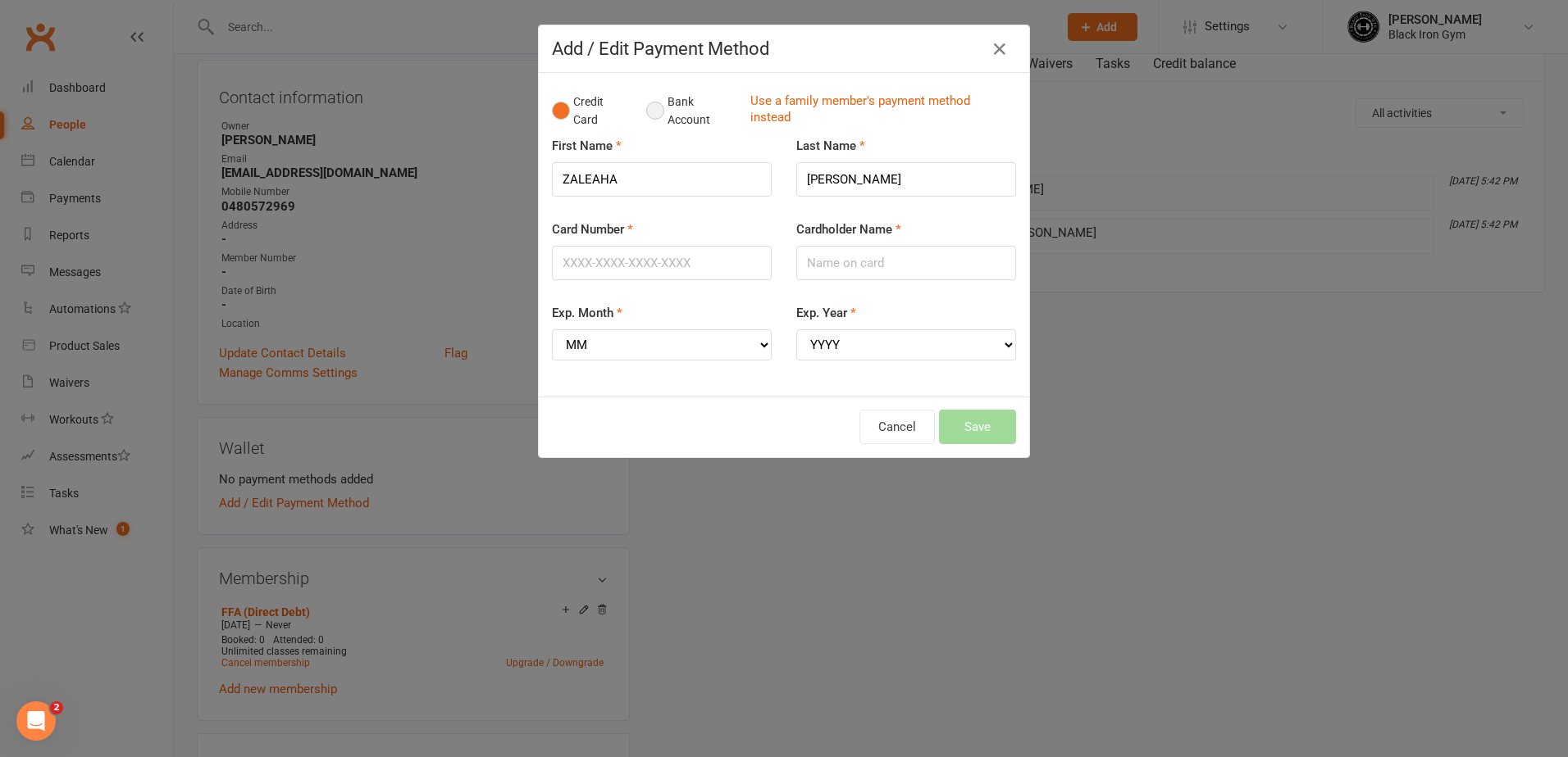
click at [646, 108] on button "Bank Account" at bounding box center [691, 111] width 91 height 50
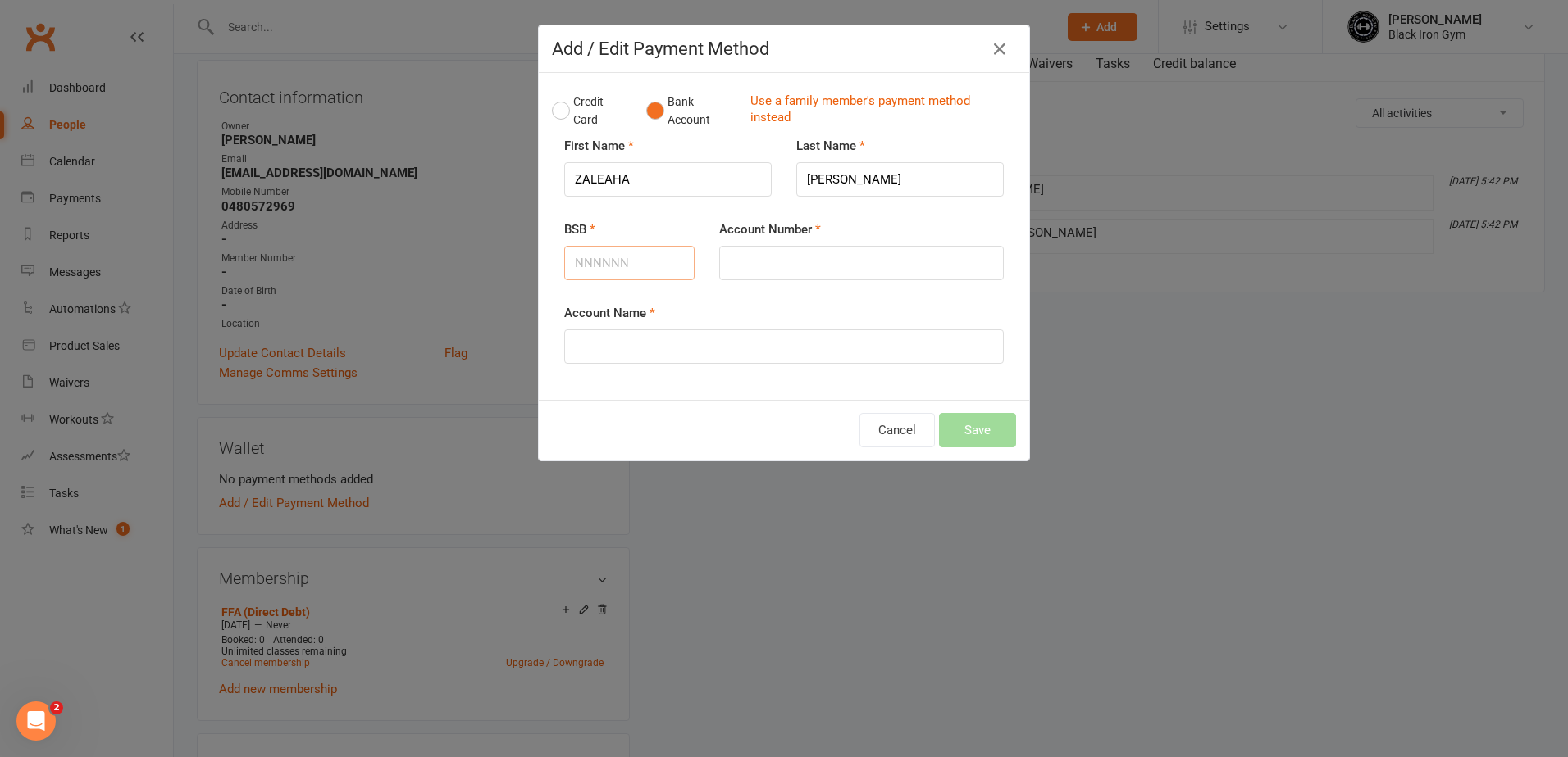
click at [652, 266] on input "BSB" at bounding box center [630, 263] width 131 height 35
type input "084901"
type input "340179529"
type input "ZALEAHA MORRISSEY"
click at [982, 430] on button "Save" at bounding box center [977, 431] width 77 height 35
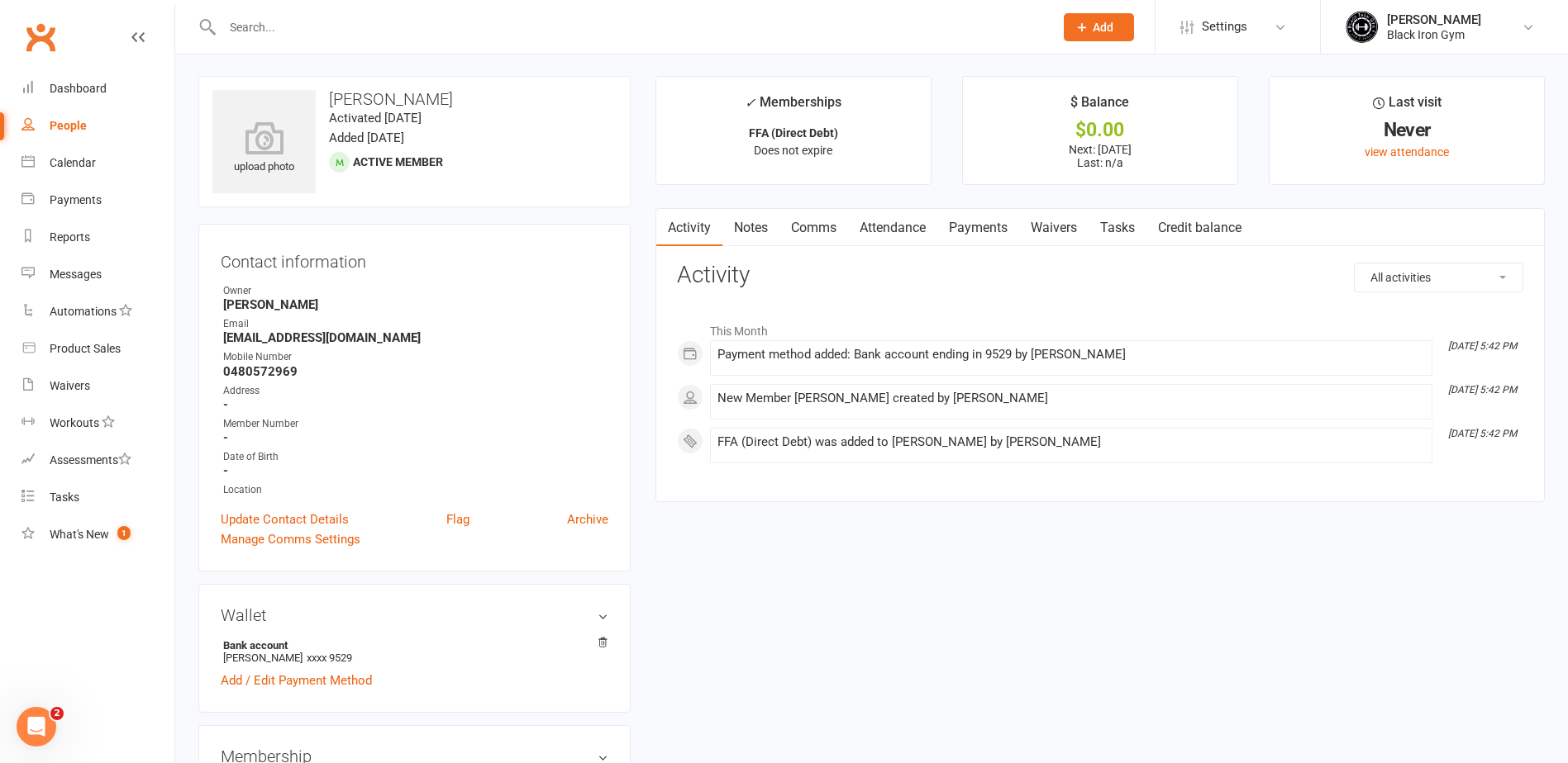
scroll to position [0, 0]
click at [906, 219] on link "Attendance" at bounding box center [893, 229] width 89 height 38
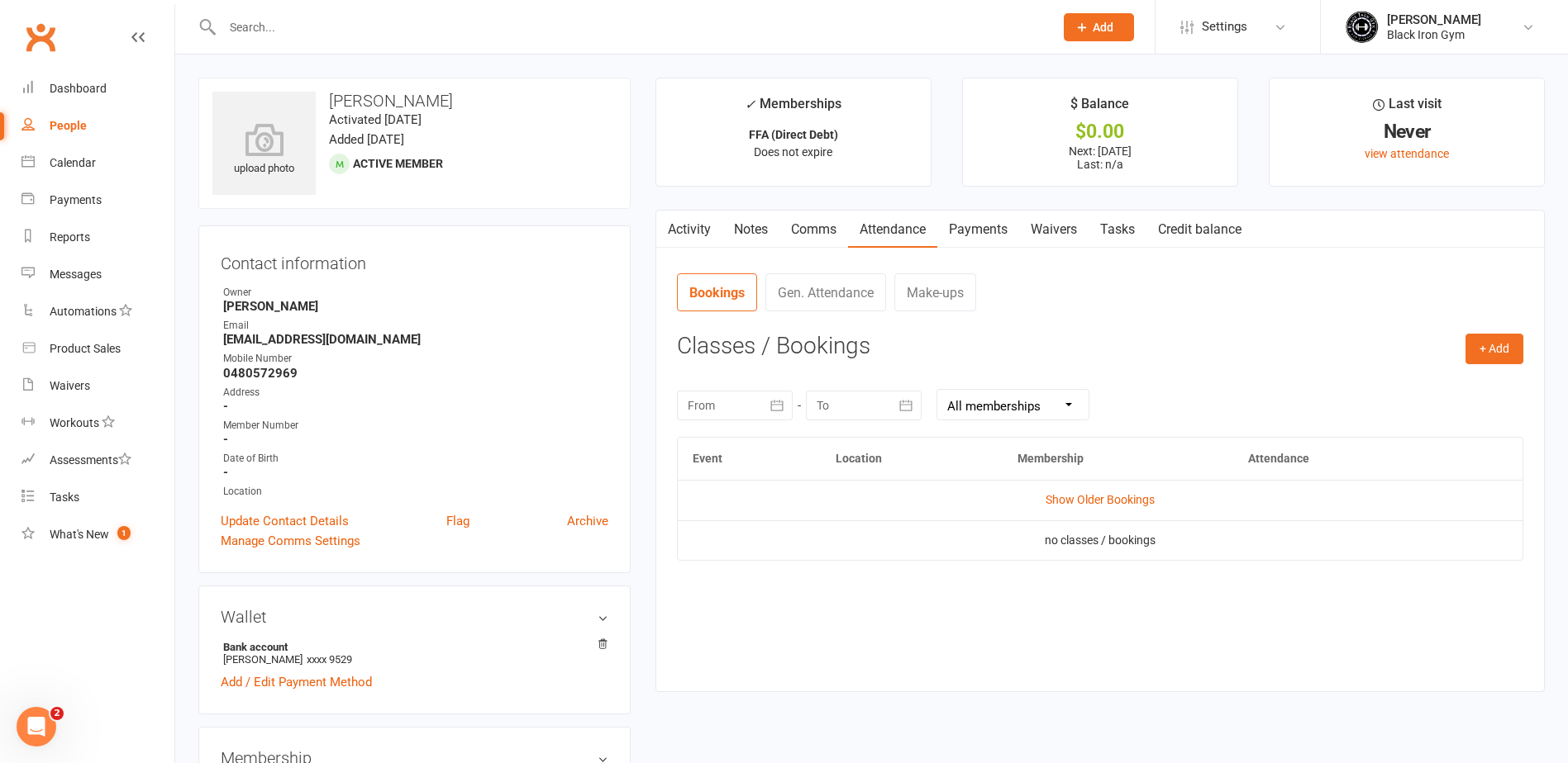
click at [706, 219] on link "Activity" at bounding box center [689, 229] width 66 height 38
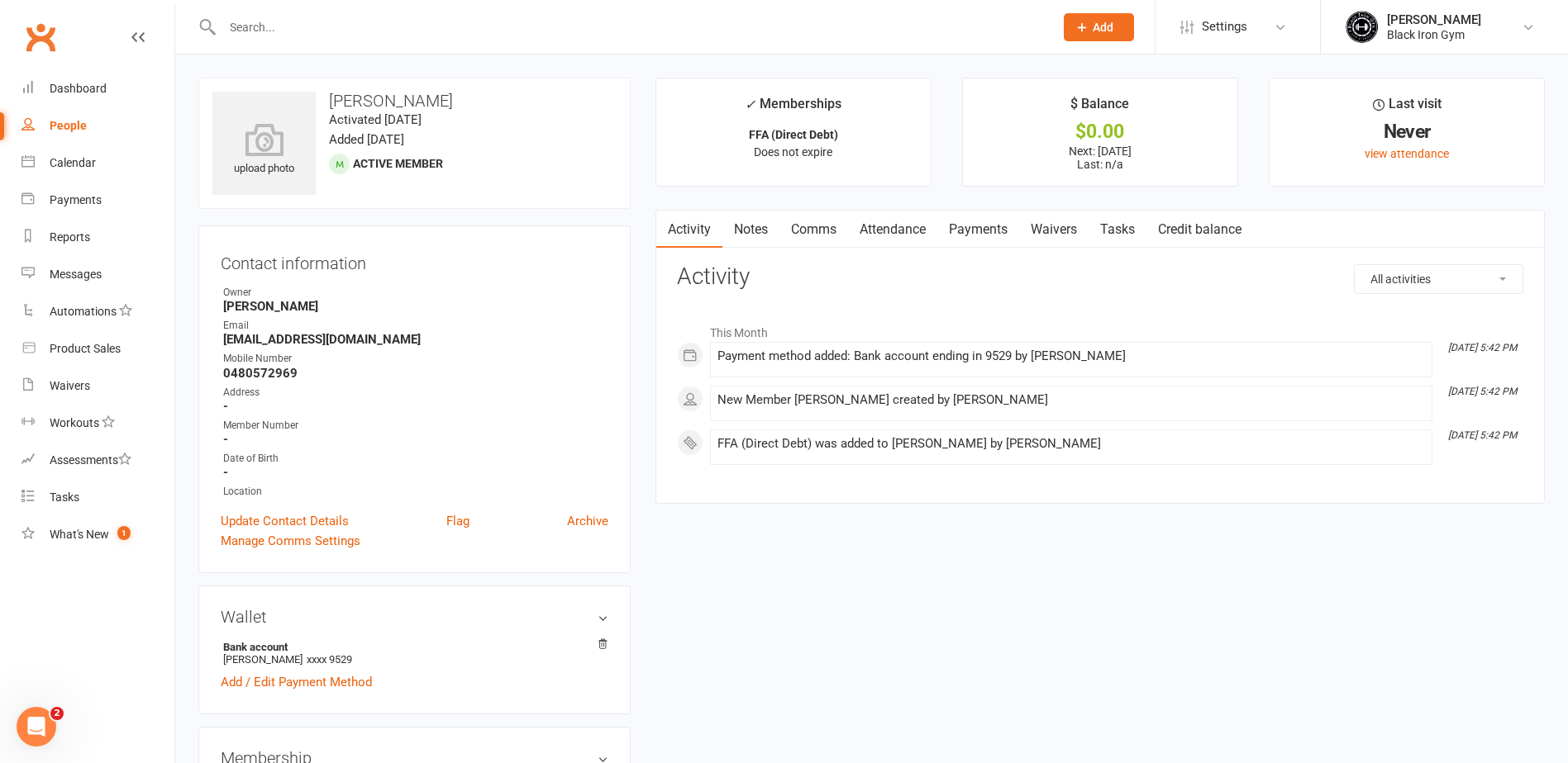
click at [812, 231] on link "Comms" at bounding box center [814, 229] width 69 height 38
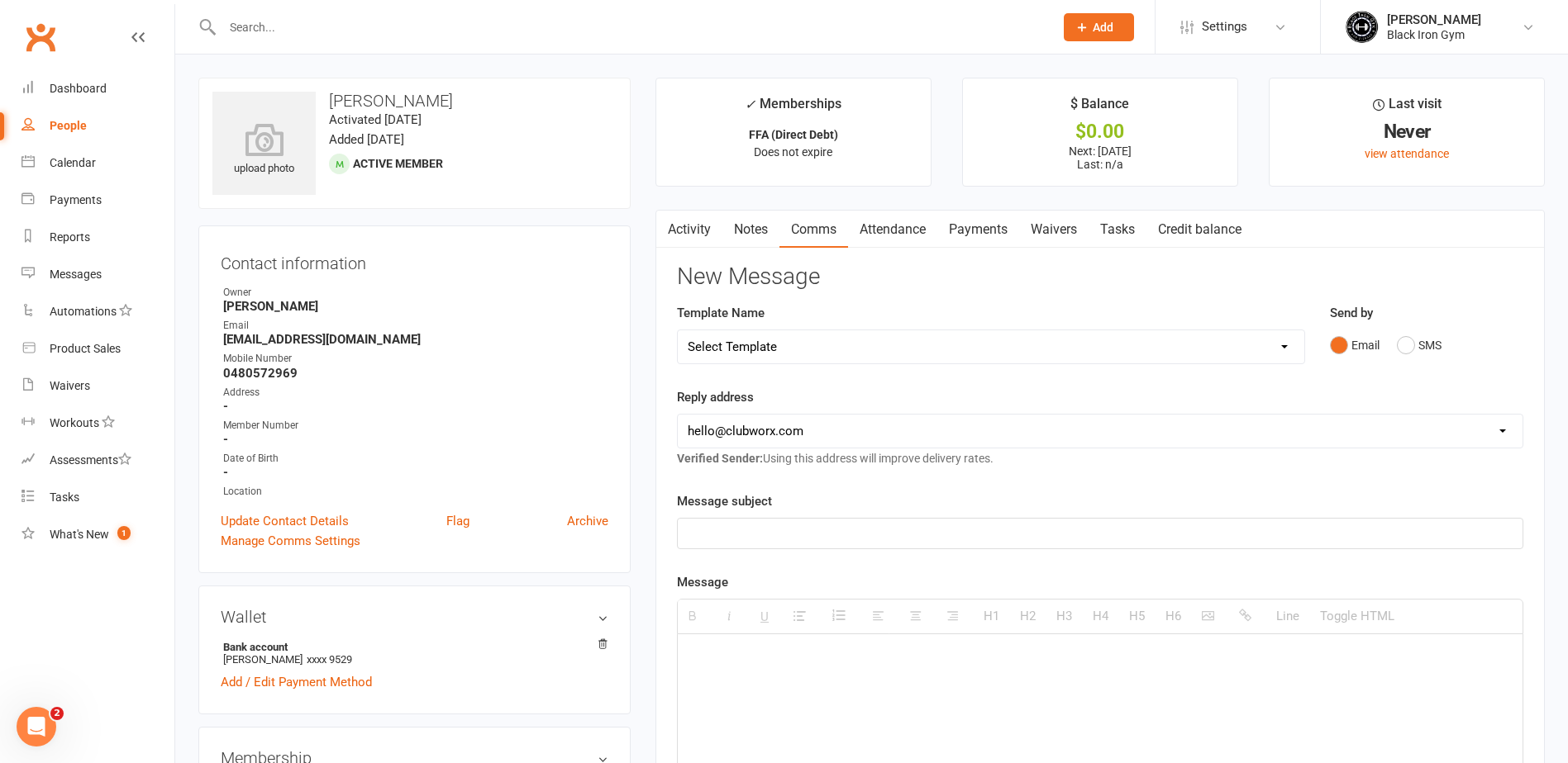
click at [986, 224] on link "Payments" at bounding box center [978, 229] width 82 height 38
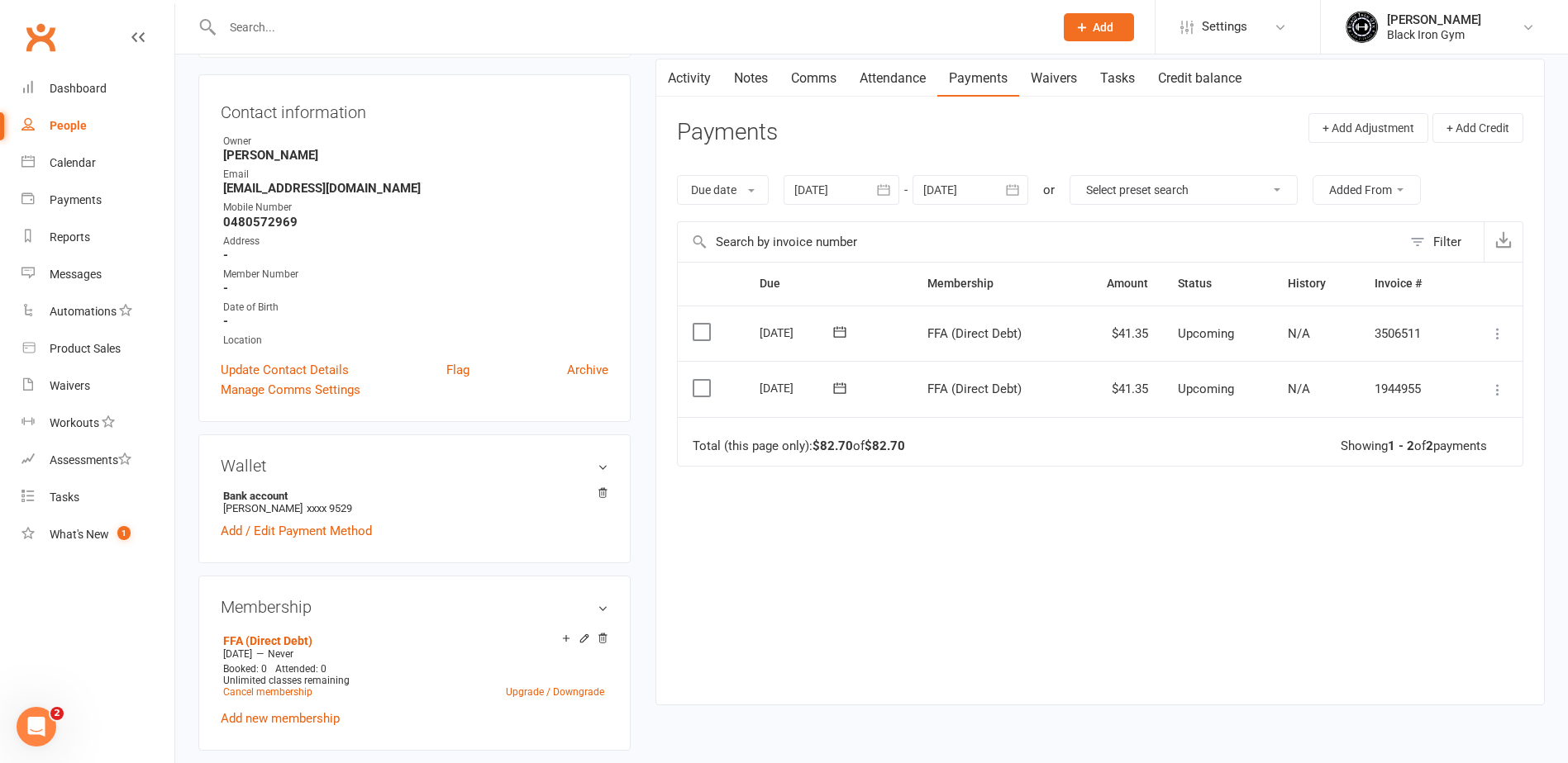
scroll to position [248, 0]
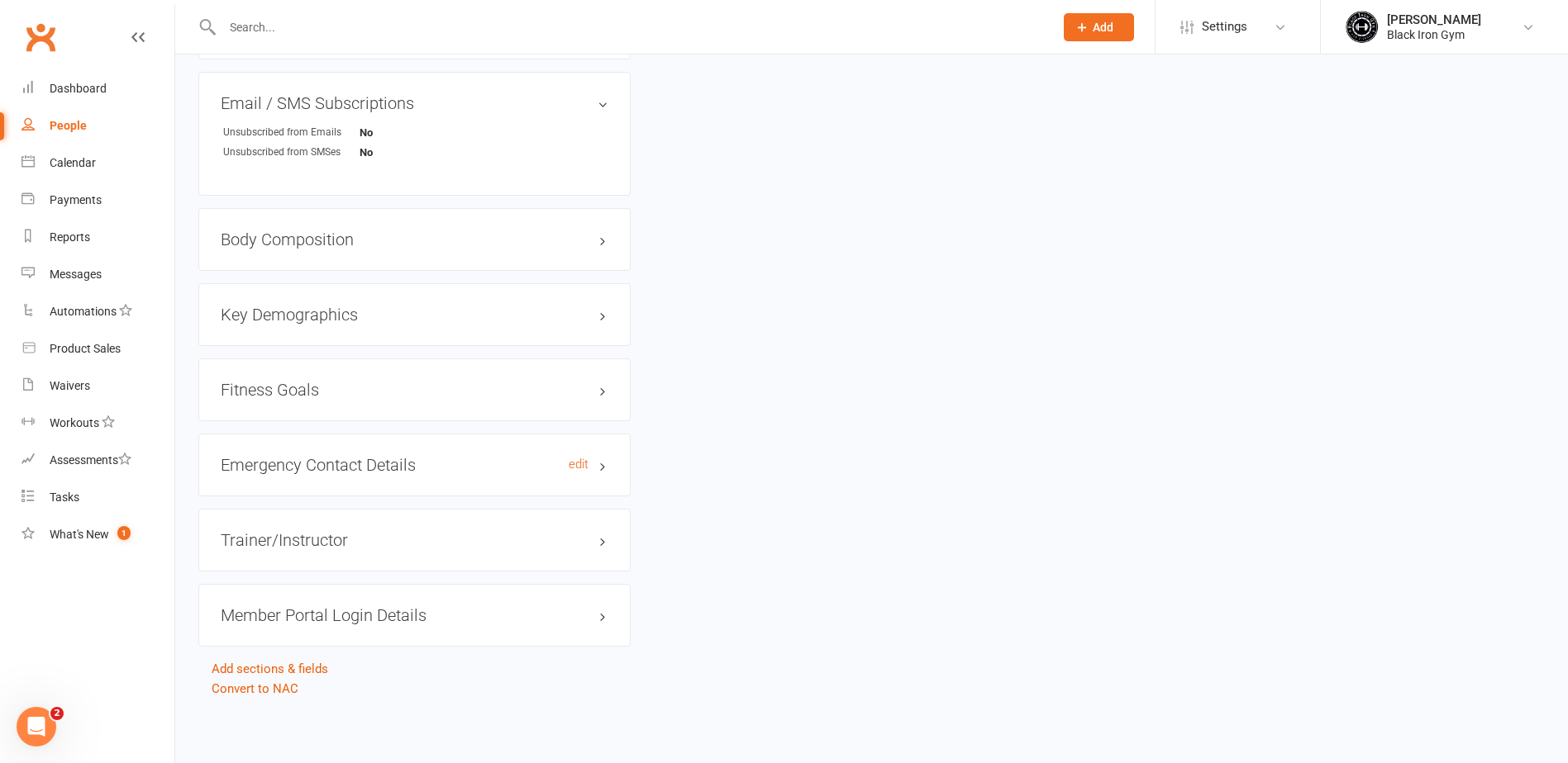
click at [384, 458] on h3 "Emergency Contact Details edit" at bounding box center [414, 465] width 388 height 18
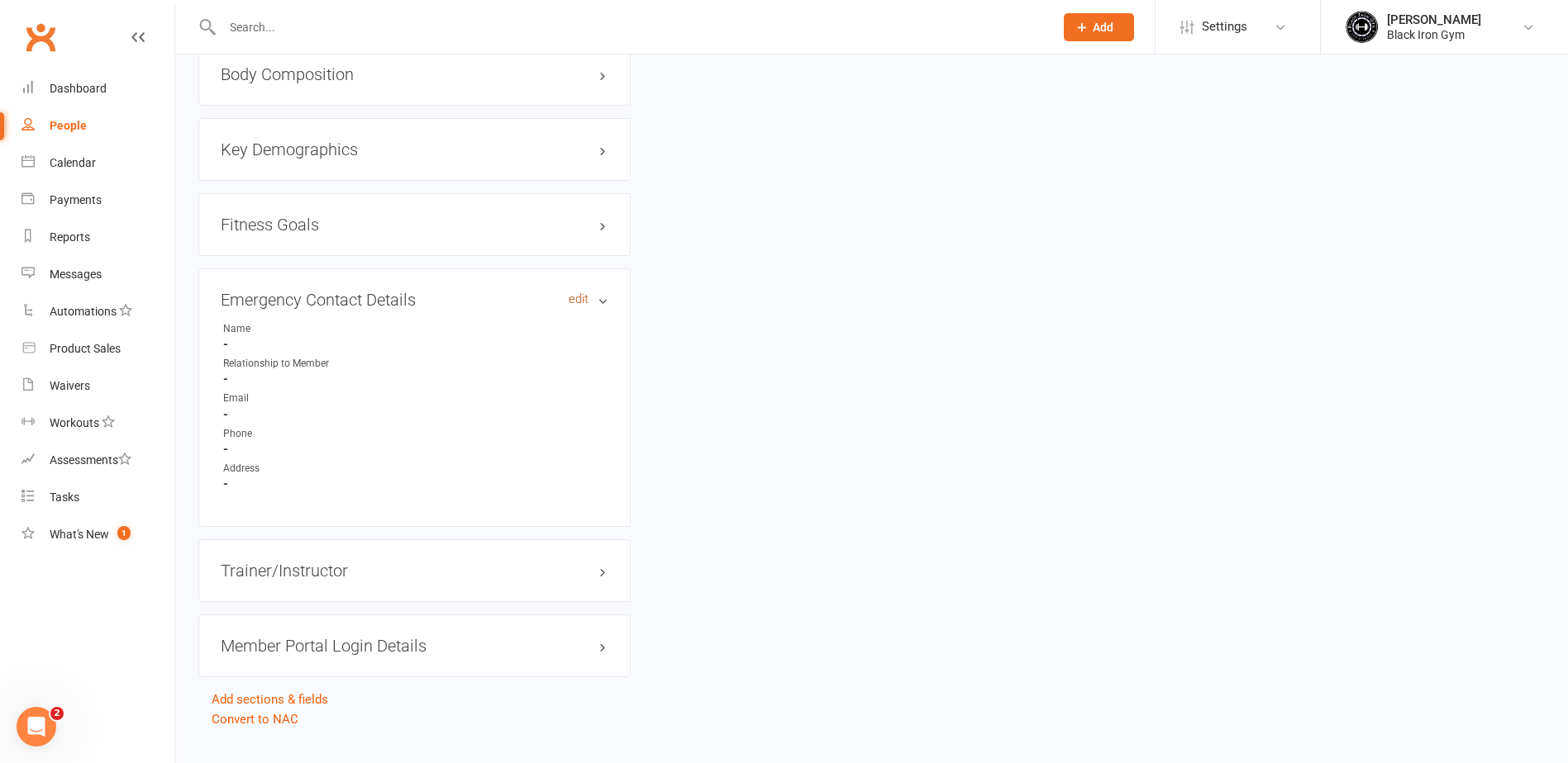
click at [583, 303] on link "edit" at bounding box center [578, 299] width 20 height 15
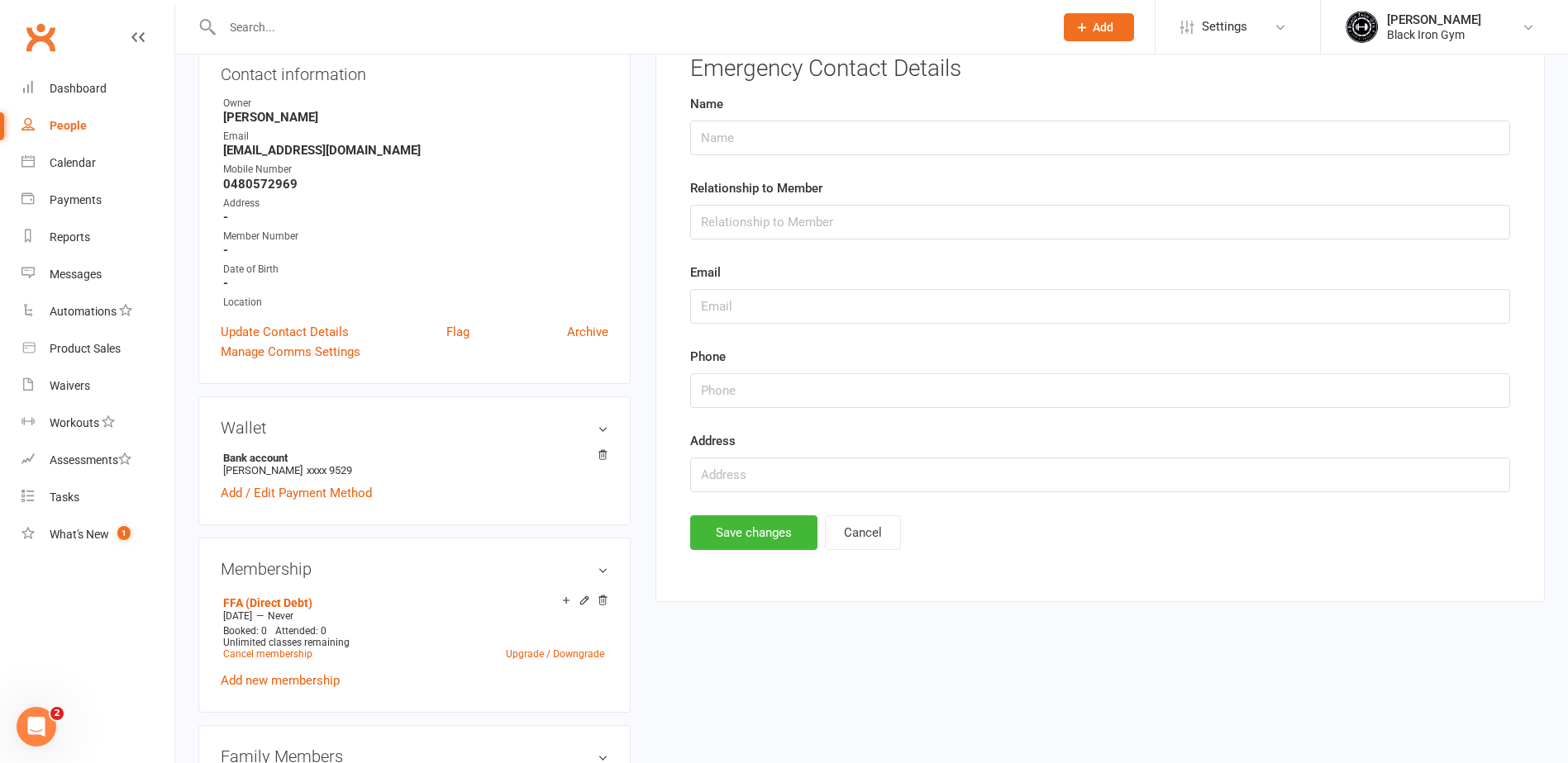
scroll to position [128, 0]
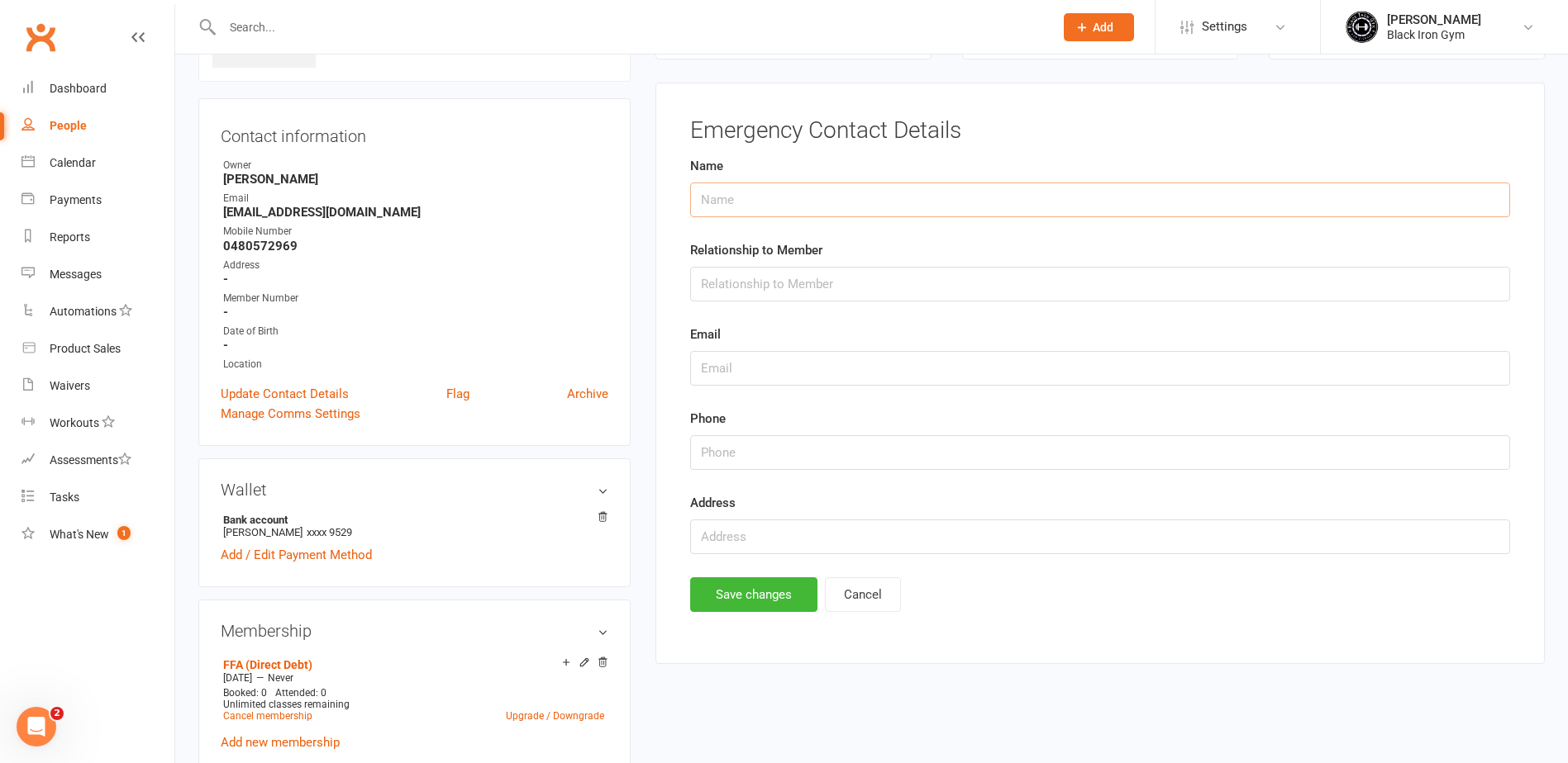
click at [721, 193] on input "text" at bounding box center [1100, 200] width 820 height 35
type input "JEFFREY NELSON"
type input "FATHER IN LAW"
type input "0407028972"
click at [739, 583] on button "Save changes" at bounding box center [754, 595] width 128 height 35
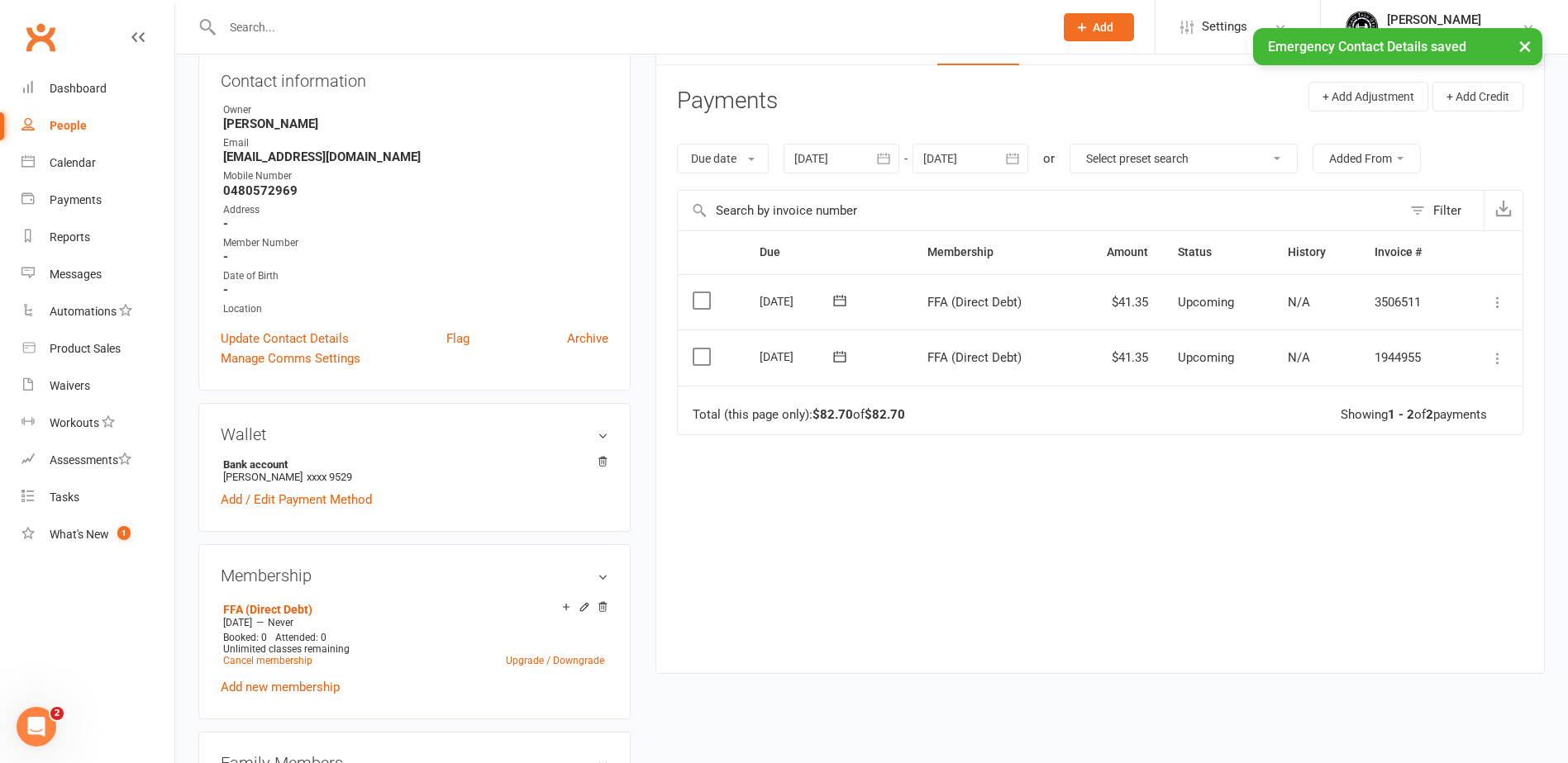
scroll to position [210, 0]
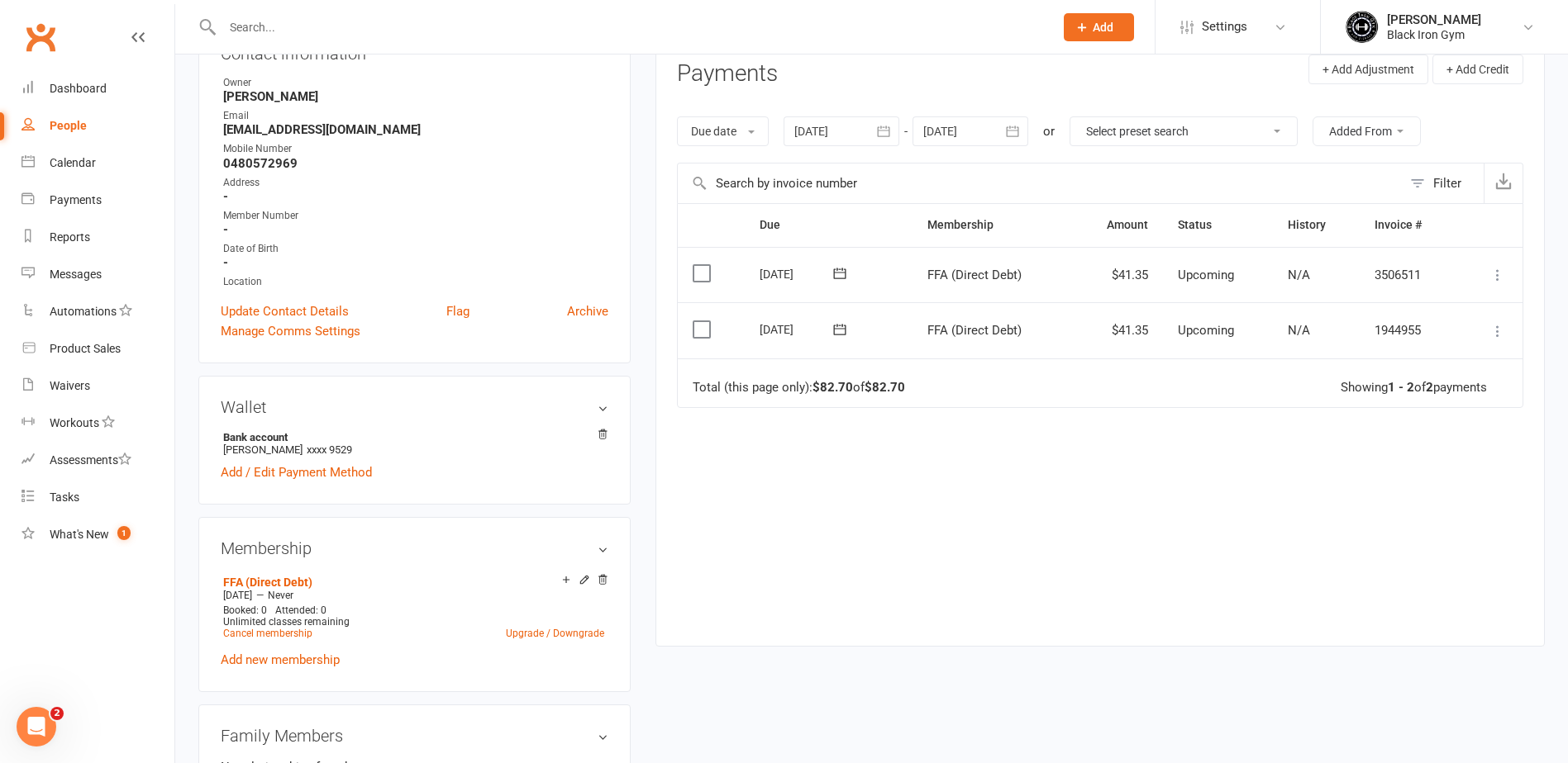
click at [325, 37] on input "text" at bounding box center [630, 27] width 825 height 23
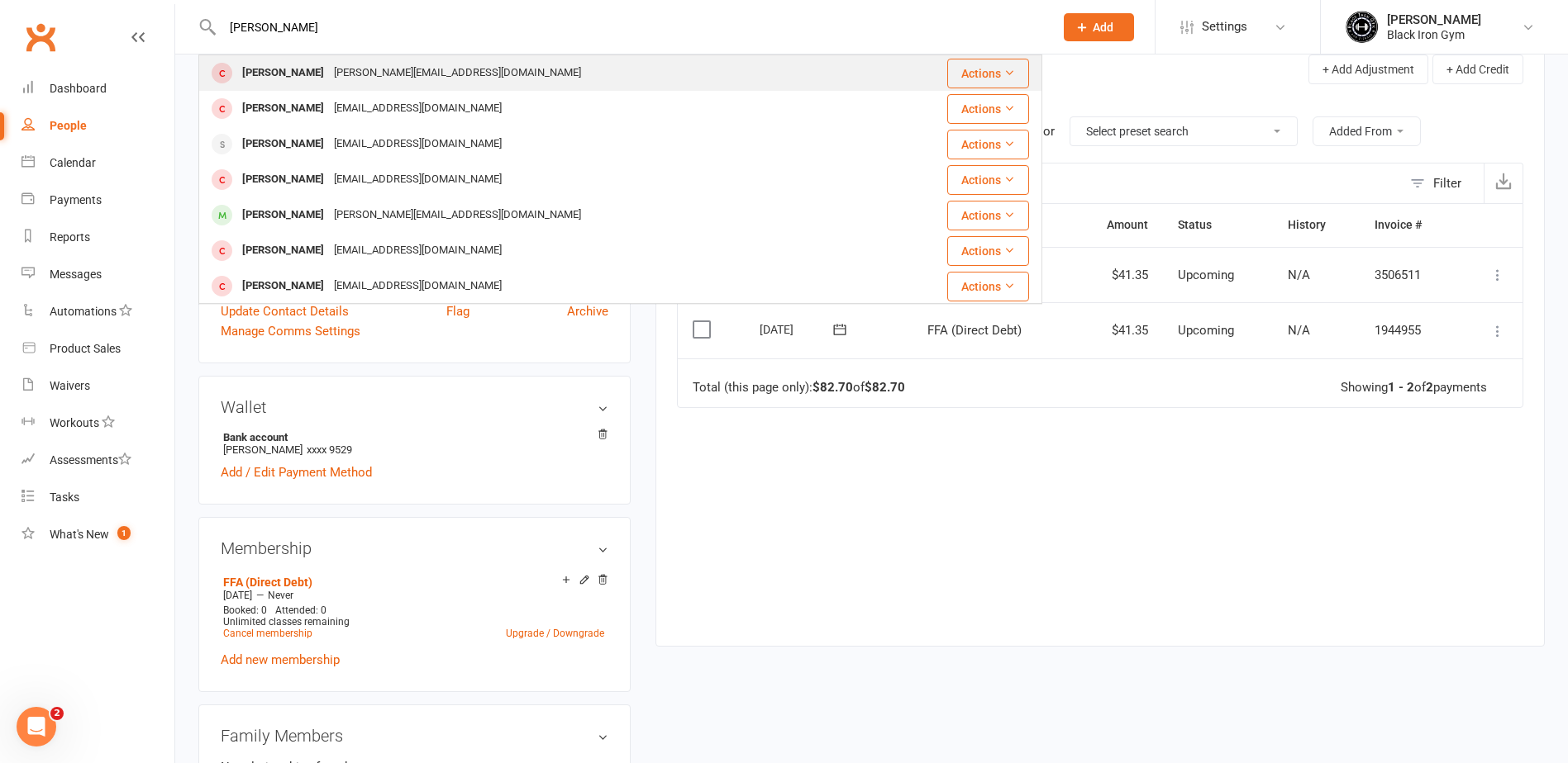
type input "JOE LO"
click at [329, 66] on div "joelollo@hotmail.com" at bounding box center [458, 73] width 257 height 24
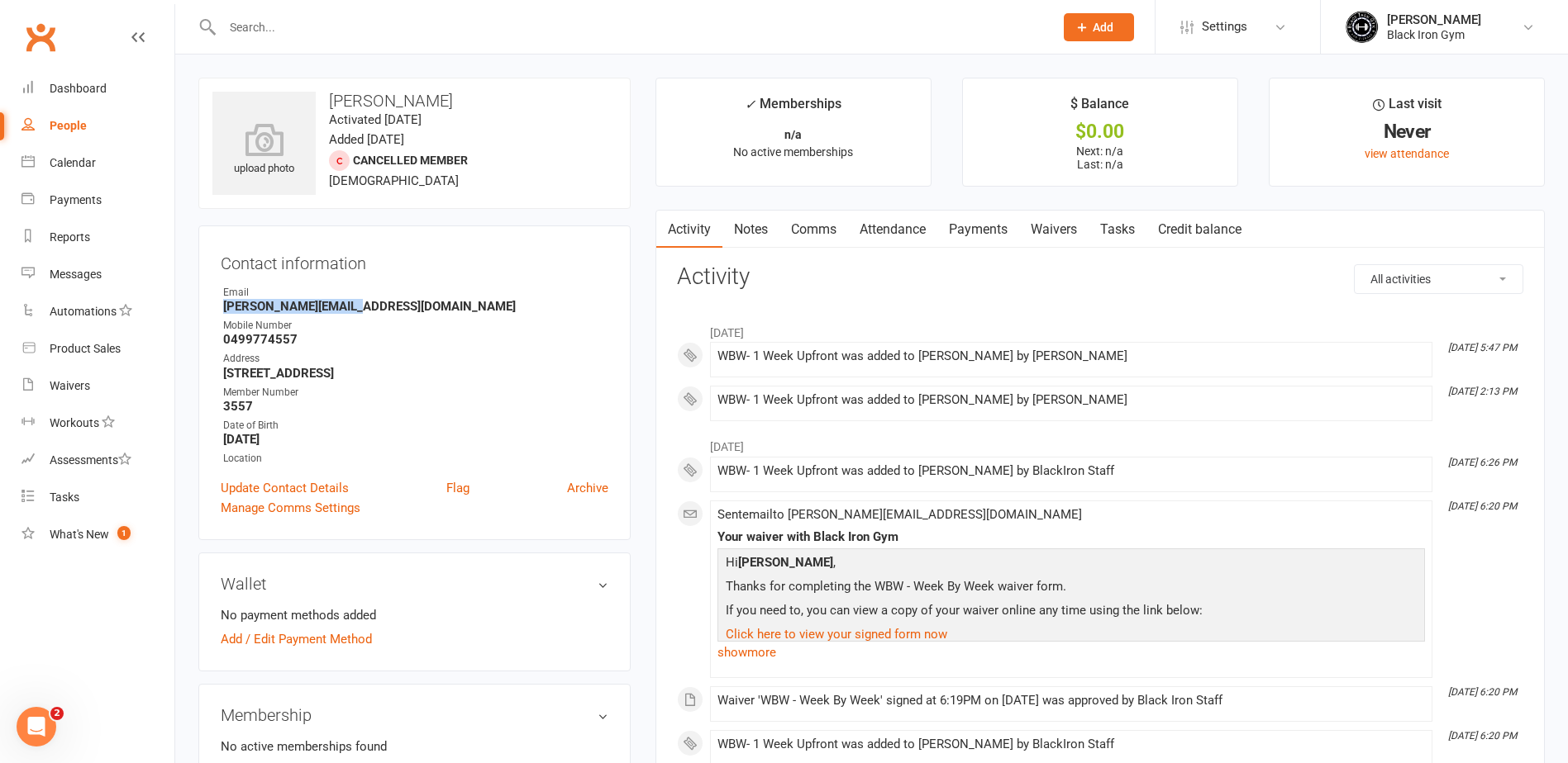
drag, startPoint x: 355, startPoint y: 309, endPoint x: 214, endPoint y: 309, distance: 141.0
click at [214, 309] on div "Contact information Owner Email joelollo@hotmail.com Mobile Number 0499774557 A…" at bounding box center [414, 383] width 432 height 315
drag, startPoint x: 299, startPoint y: 337, endPoint x: 207, endPoint y: 337, distance: 92.0
click at [207, 337] on div "Contact information Owner Email joelollo@hotmail.com Mobile Number 0499774557 A…" at bounding box center [414, 383] width 432 height 315
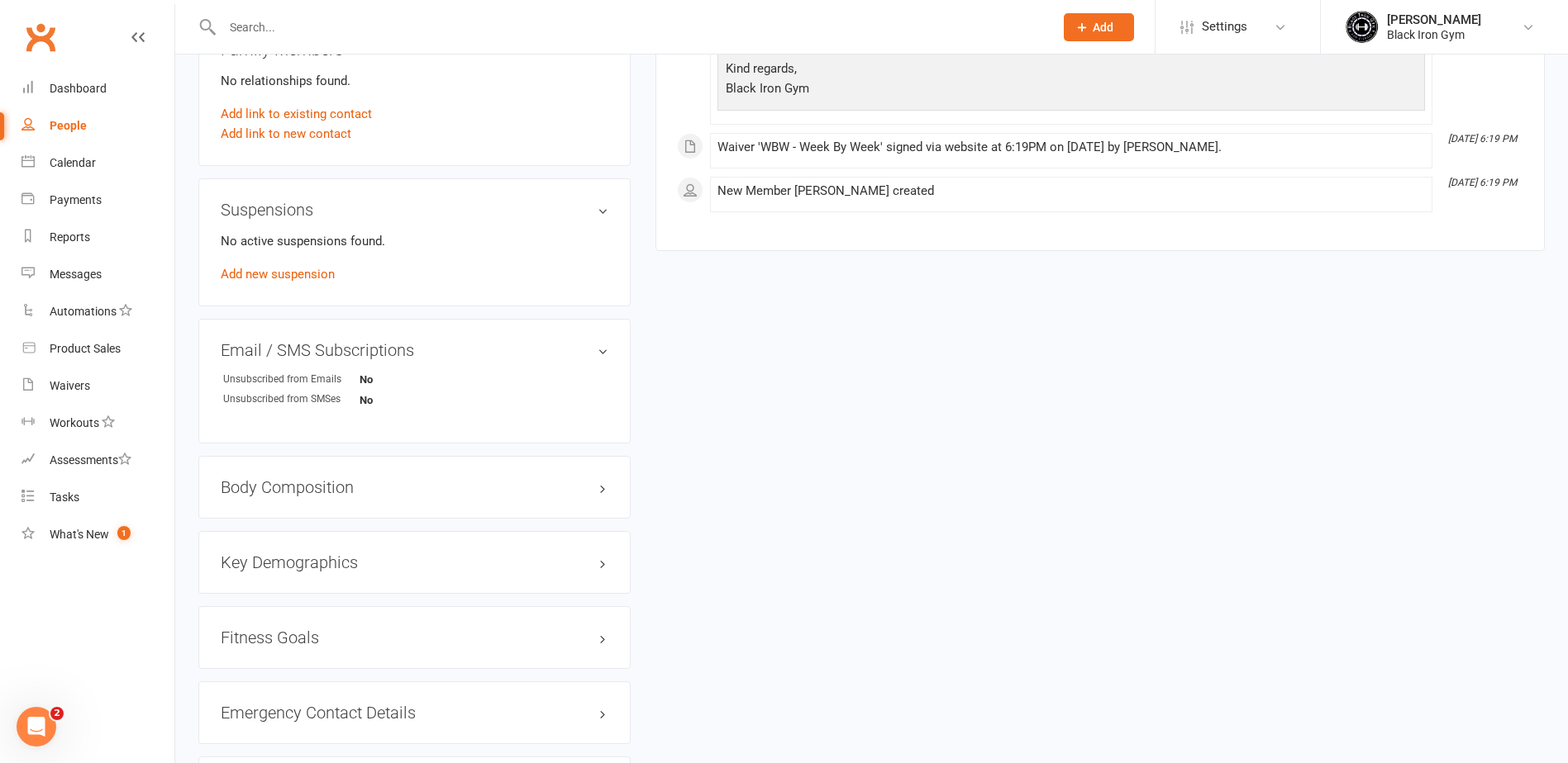
scroll to position [1088, 0]
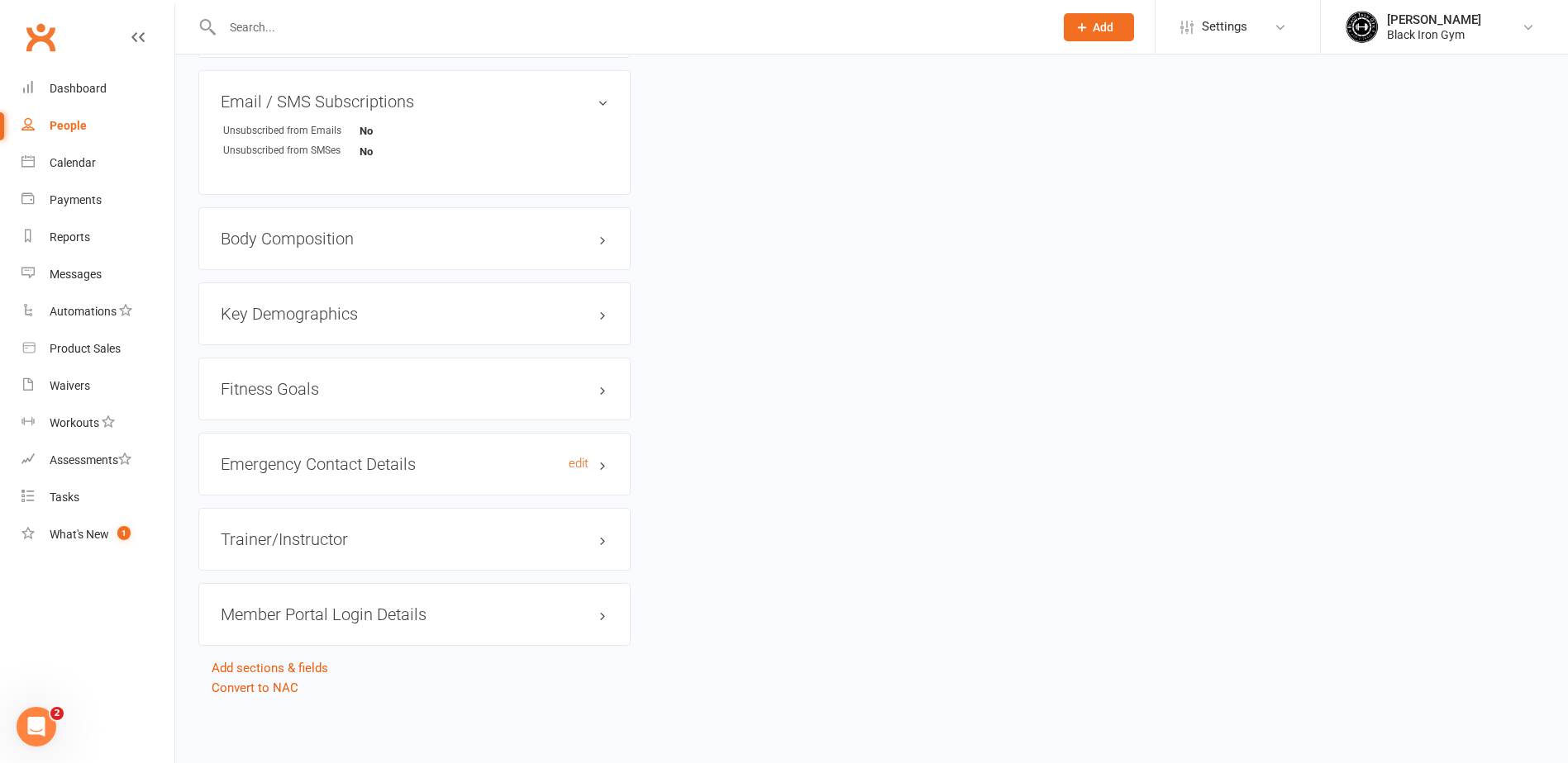
click at [378, 469] on h3 "Emergency Contact Details edit" at bounding box center [414, 464] width 388 height 18
click at [345, 472] on h3 "Emergency Contact Details edit" at bounding box center [414, 464] width 388 height 18
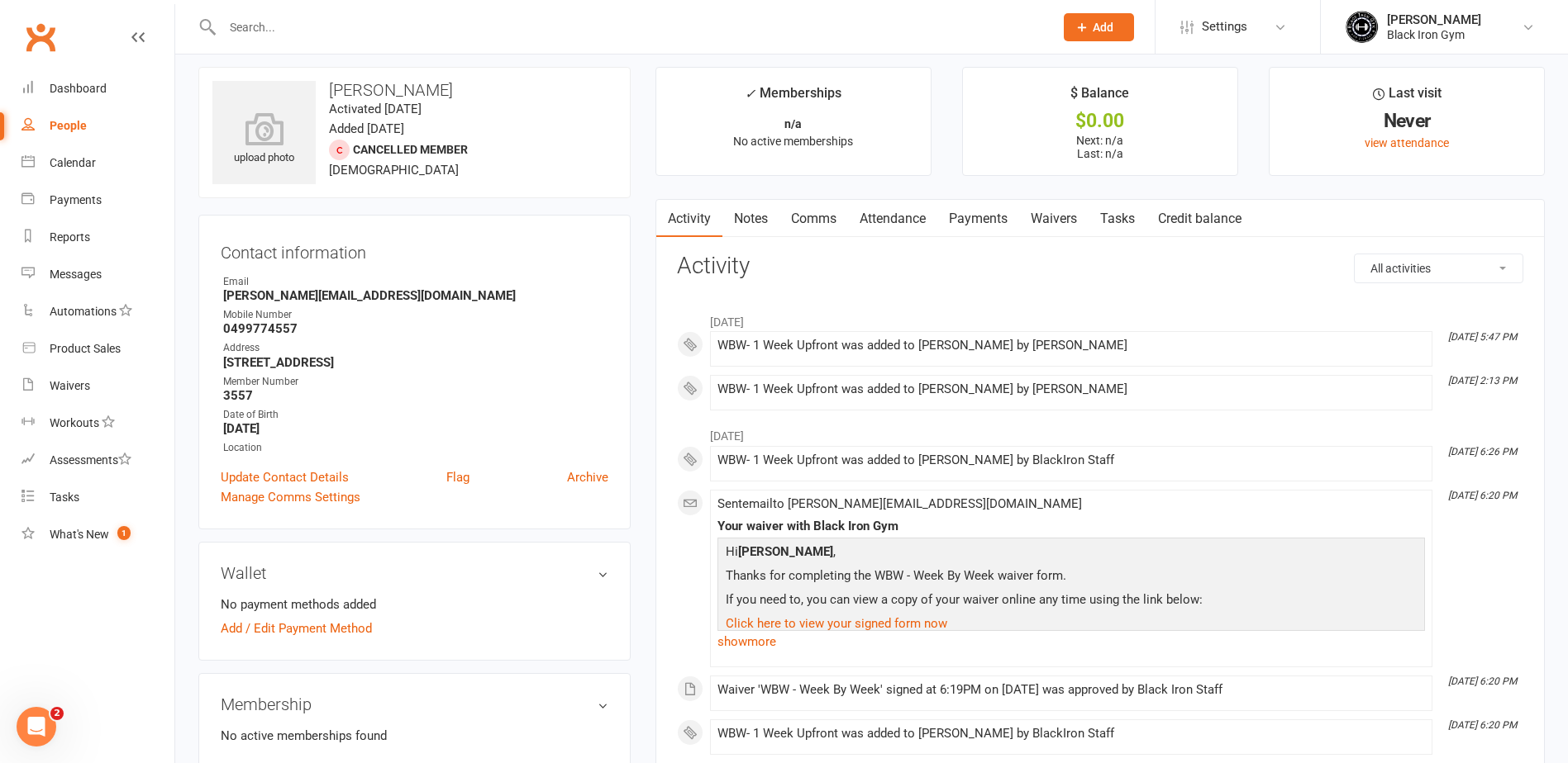
scroll to position [0, 0]
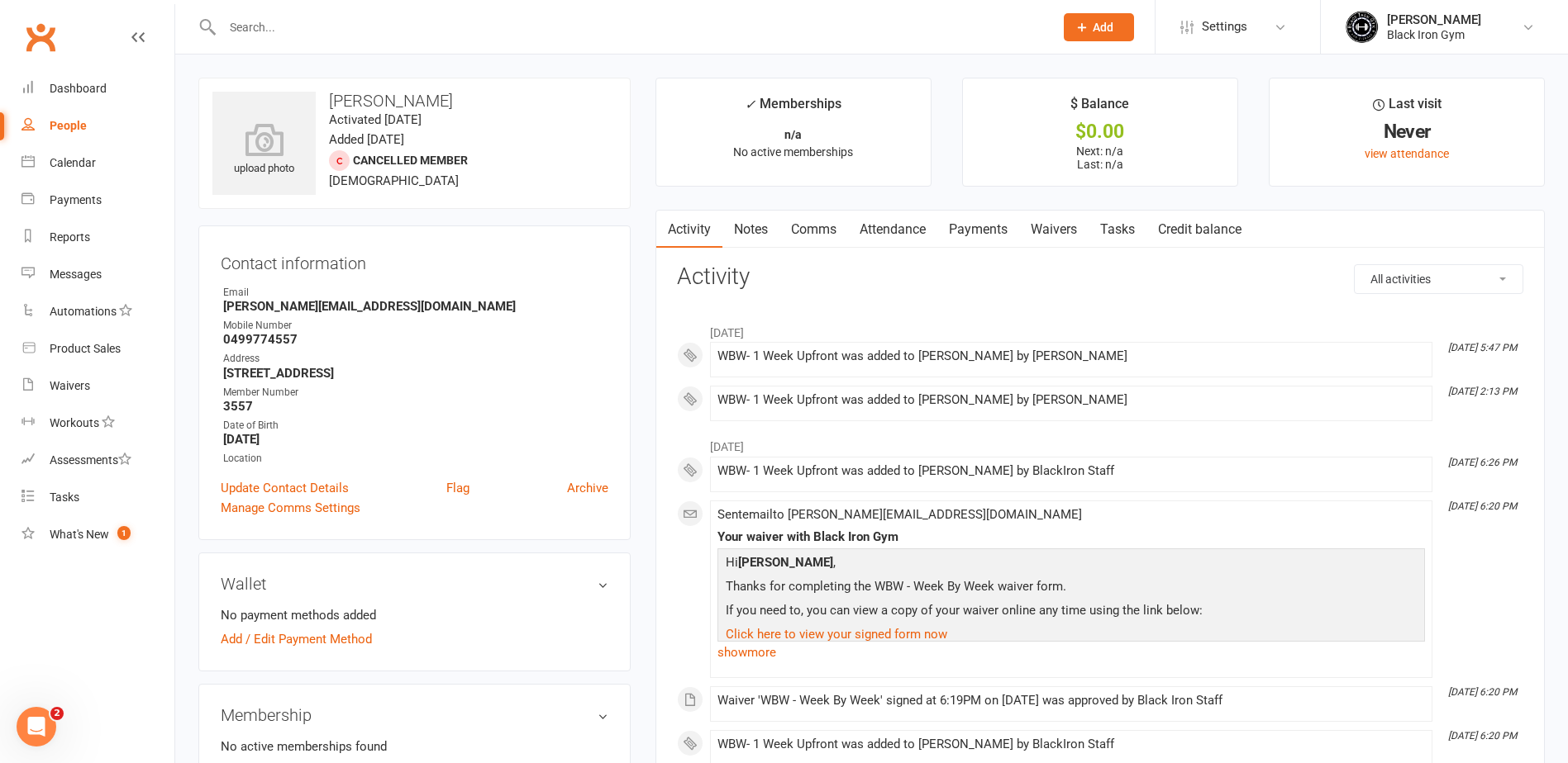
click at [101, 132] on link "People" at bounding box center [98, 126] width 153 height 37
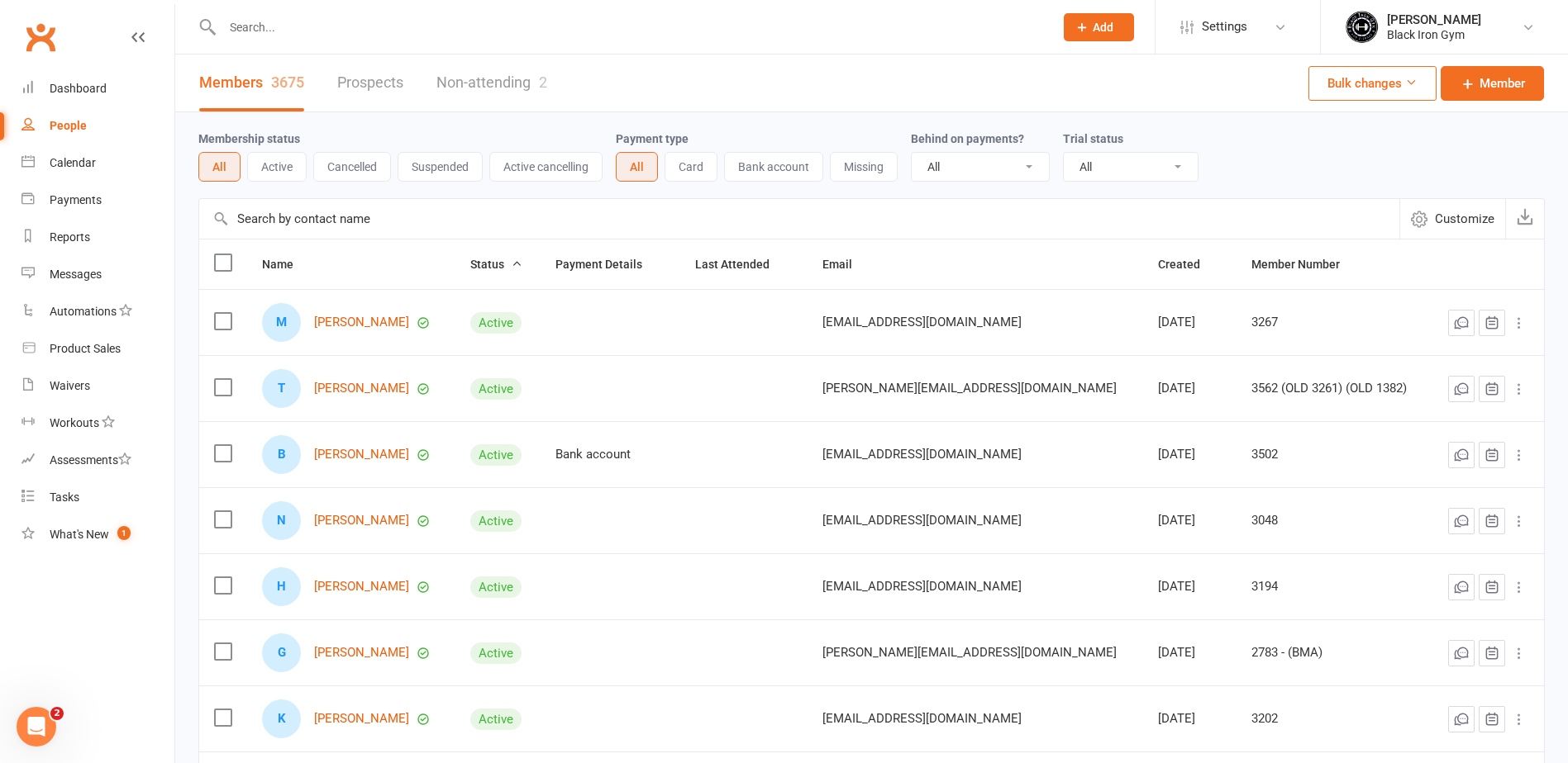
click at [332, 21] on input "text" at bounding box center [630, 27] width 825 height 23
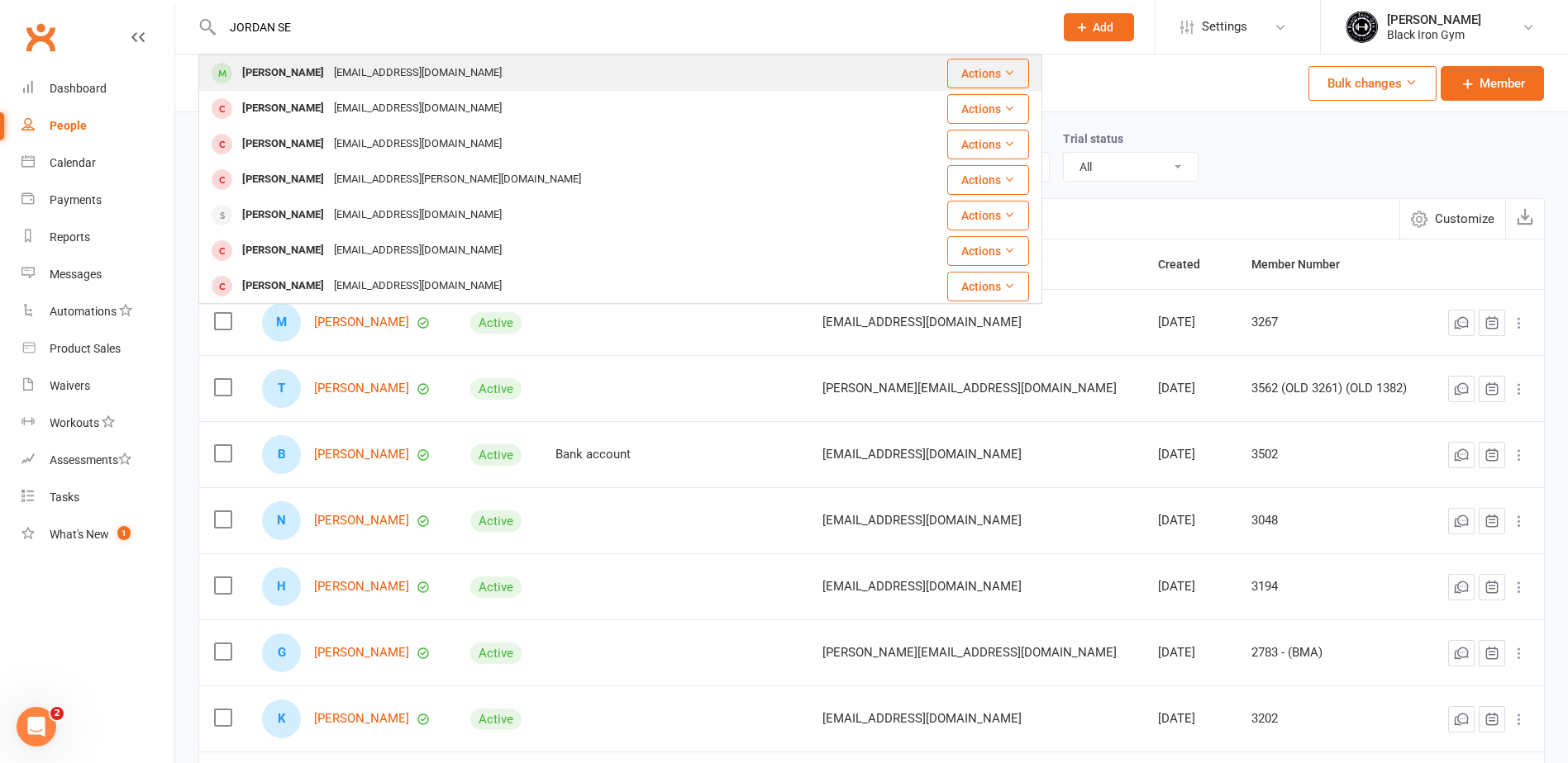
type input "JORDAN SE"
click at [369, 71] on div "Seymour20599@icloud.com" at bounding box center [418, 73] width 178 height 24
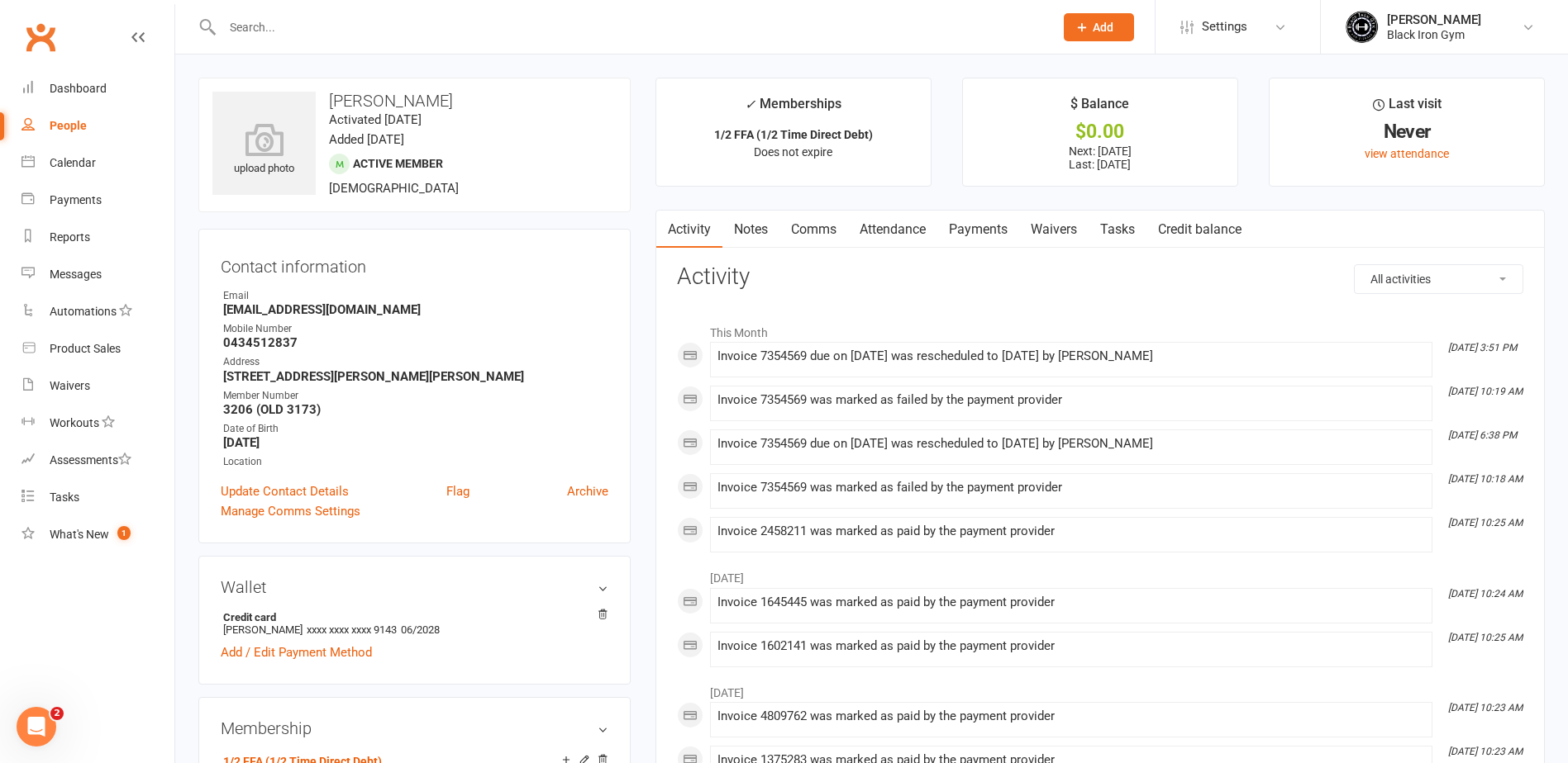
click at [991, 226] on link "Payments" at bounding box center [978, 229] width 82 height 38
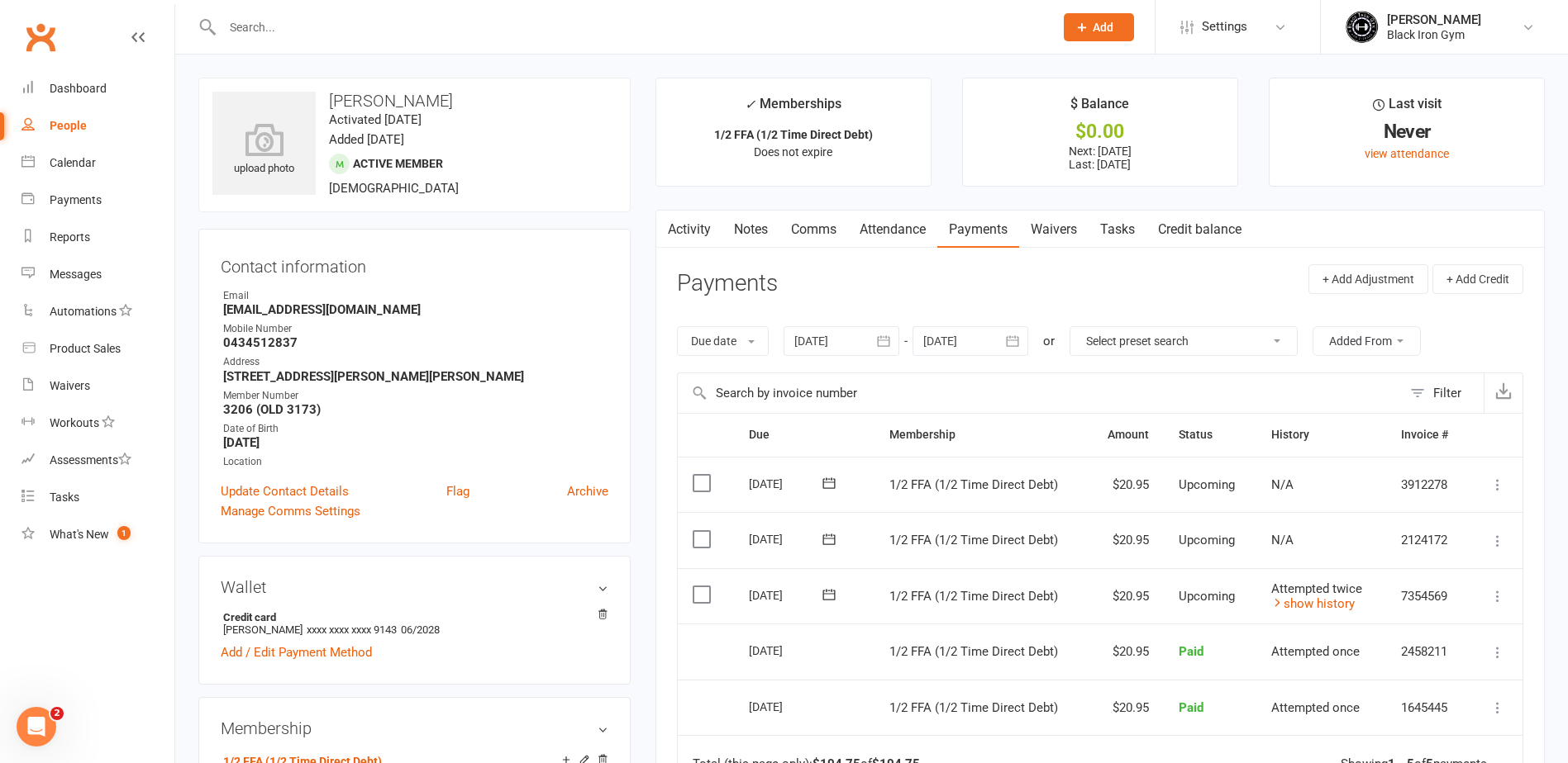
click at [1503, 604] on icon at bounding box center [1497, 596] width 16 height 16
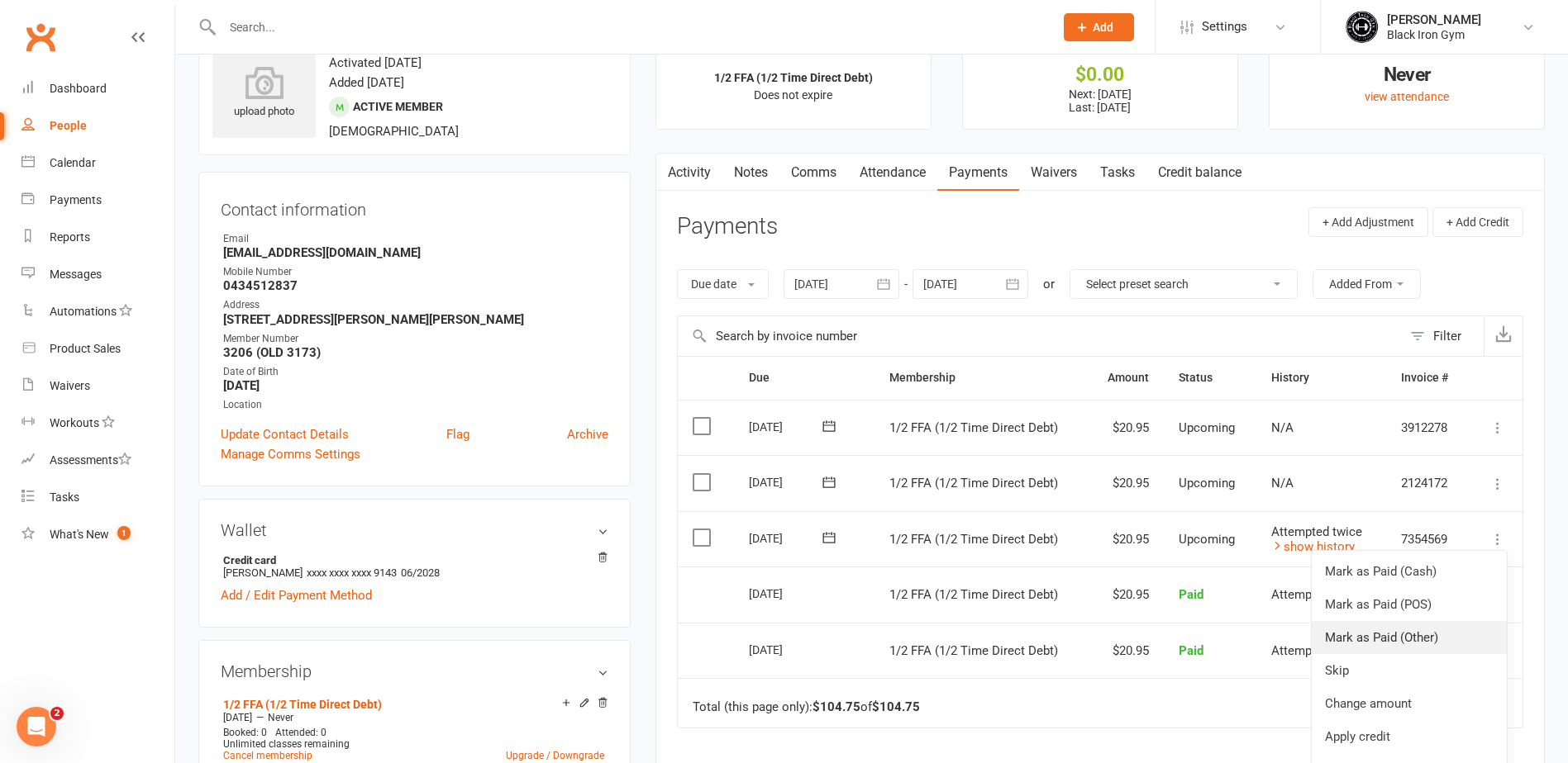
scroll to position [82, 0]
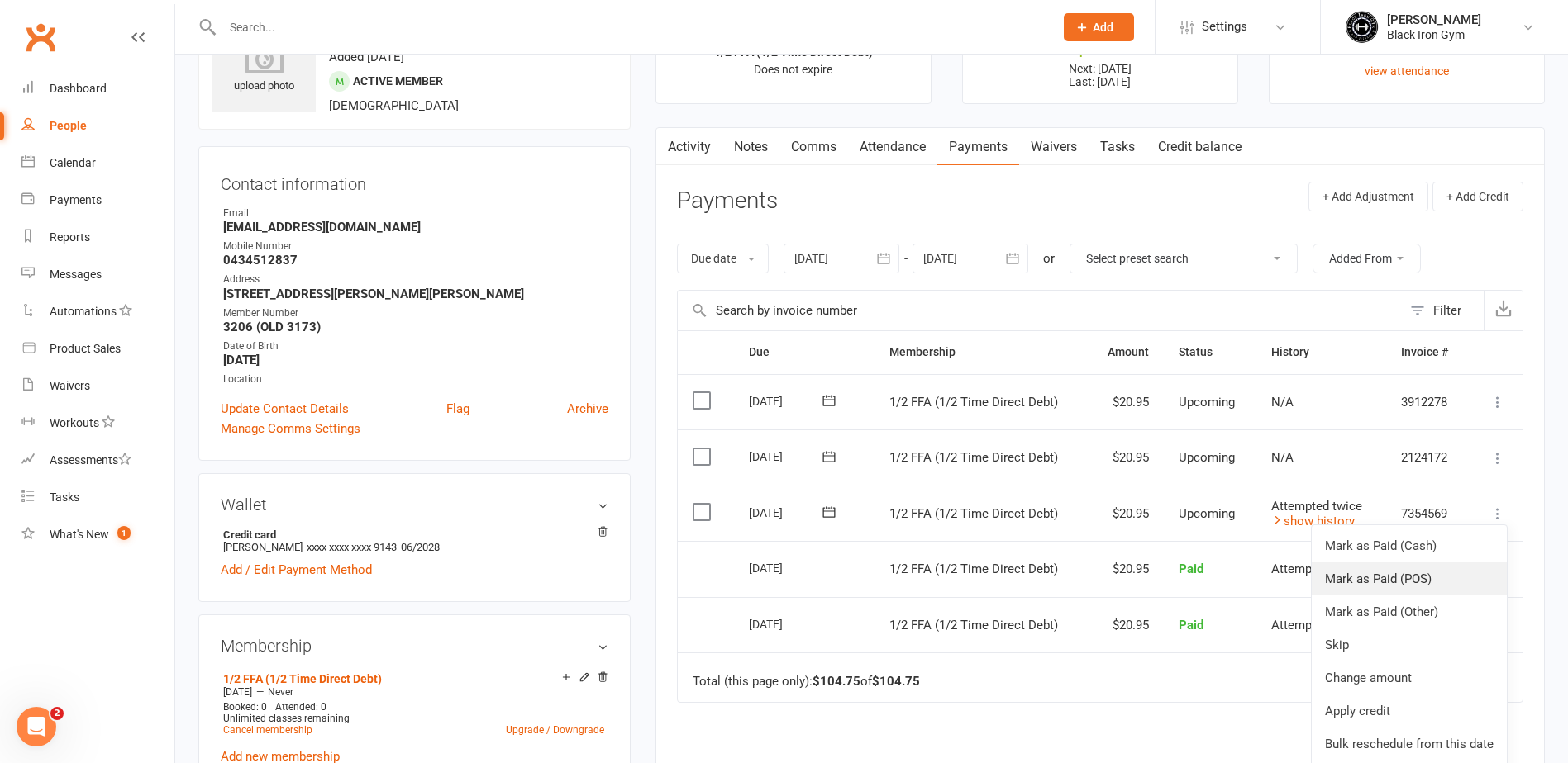
click at [1445, 582] on link "Mark as Paid (POS)" at bounding box center [1409, 579] width 195 height 33
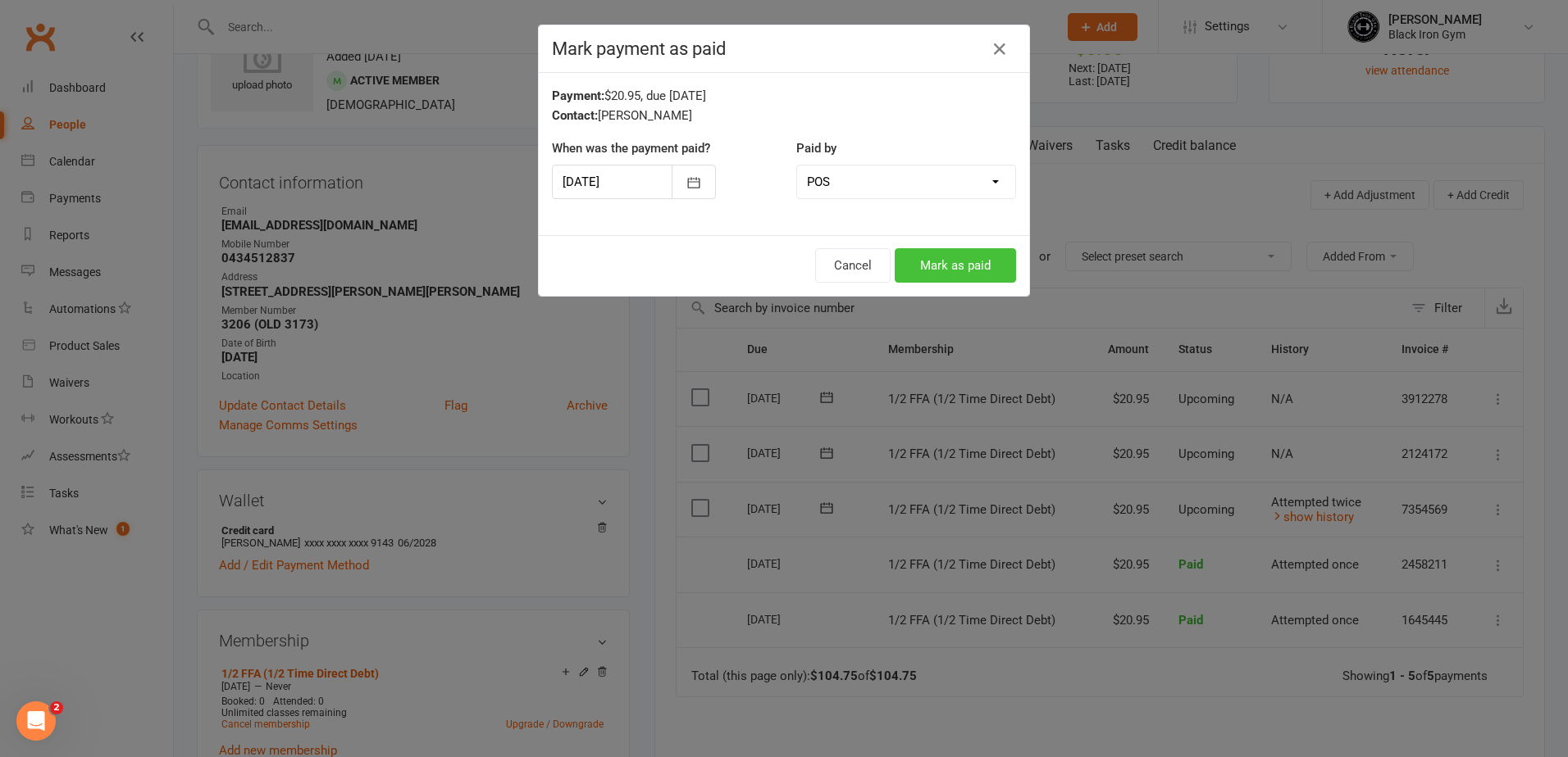
click at [953, 272] on button "Mark as paid" at bounding box center [955, 266] width 121 height 35
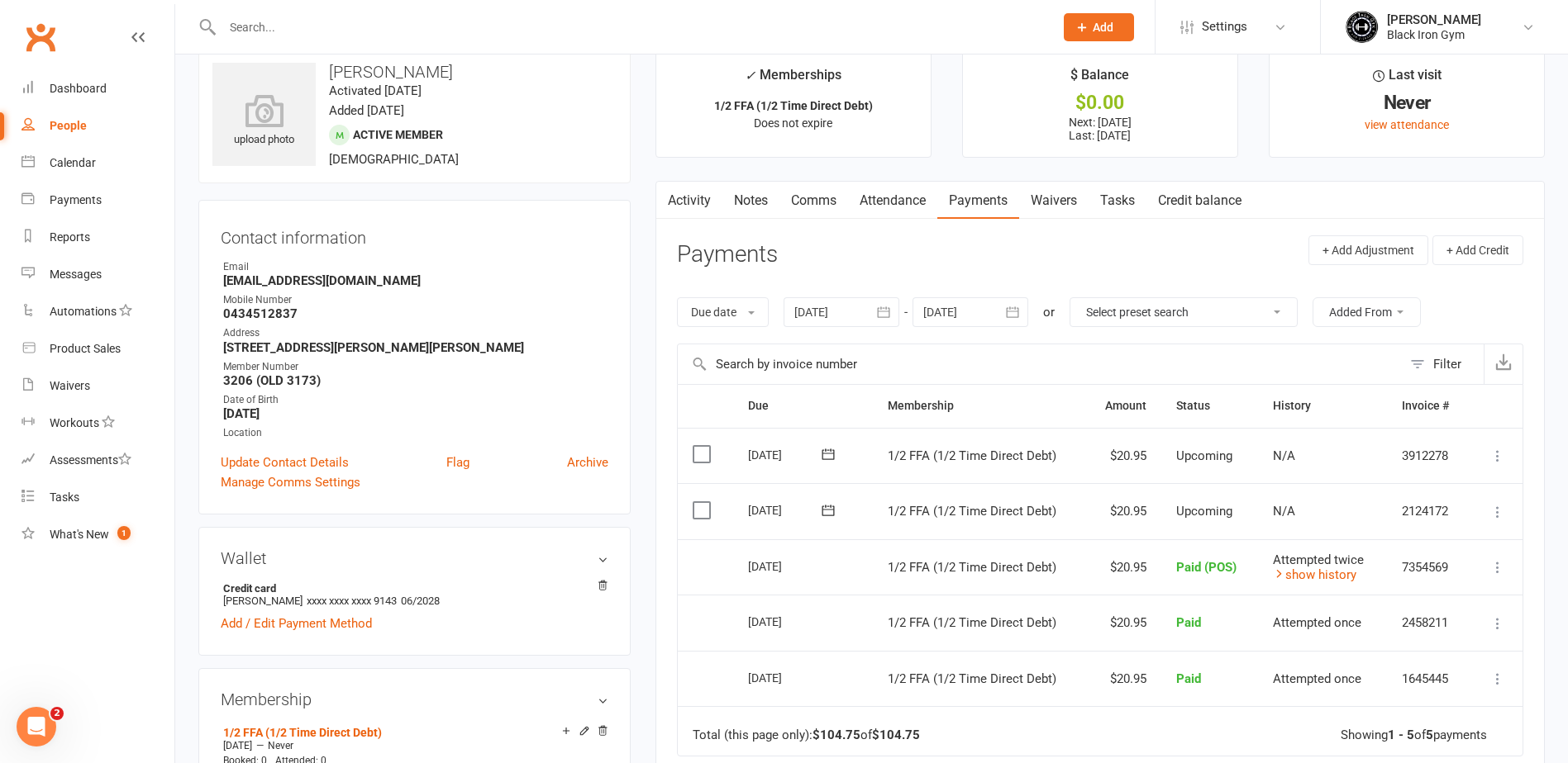
scroll to position [0, 0]
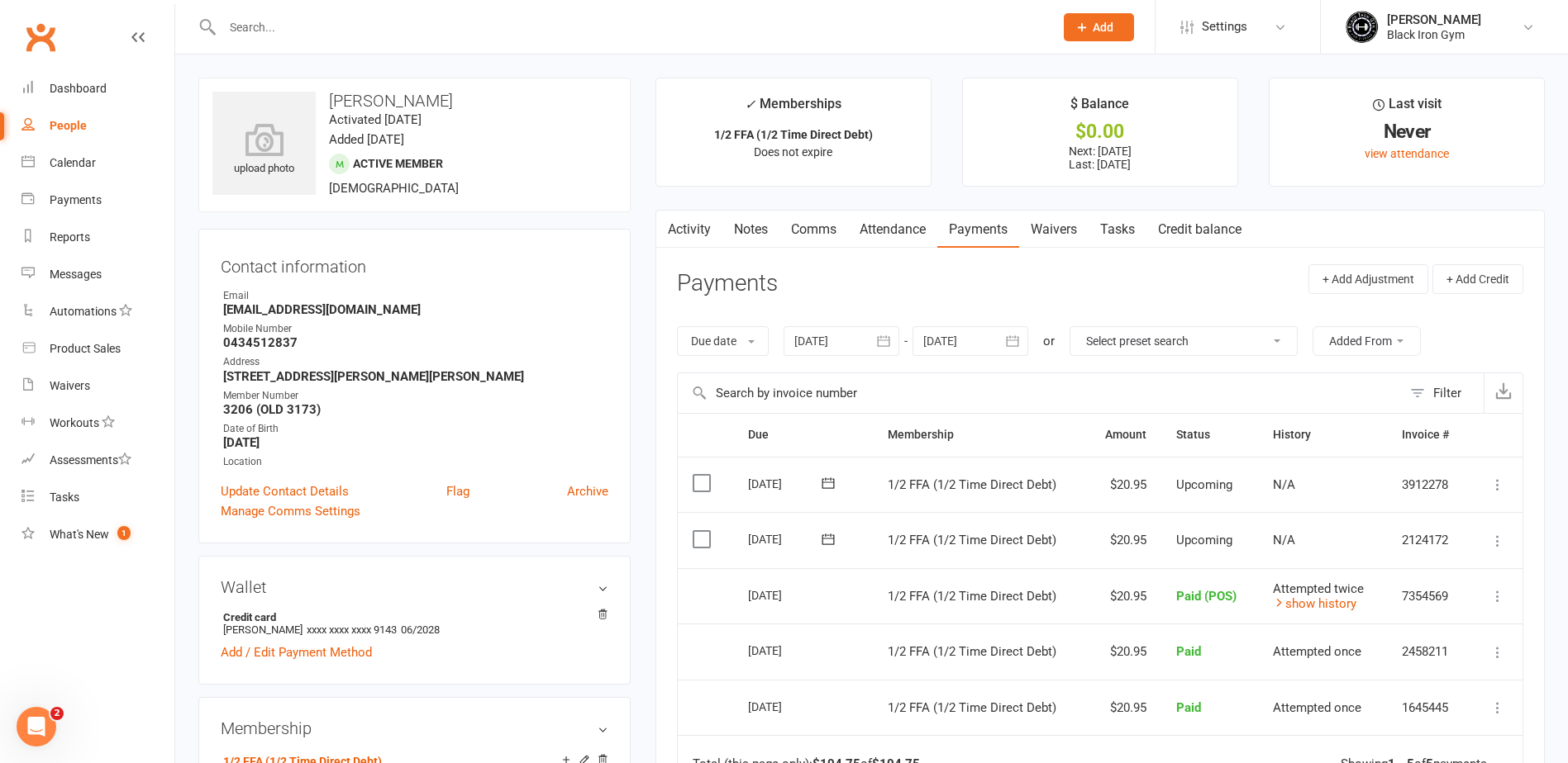
click at [320, 35] on input "text" at bounding box center [630, 27] width 825 height 23
type input "Z"
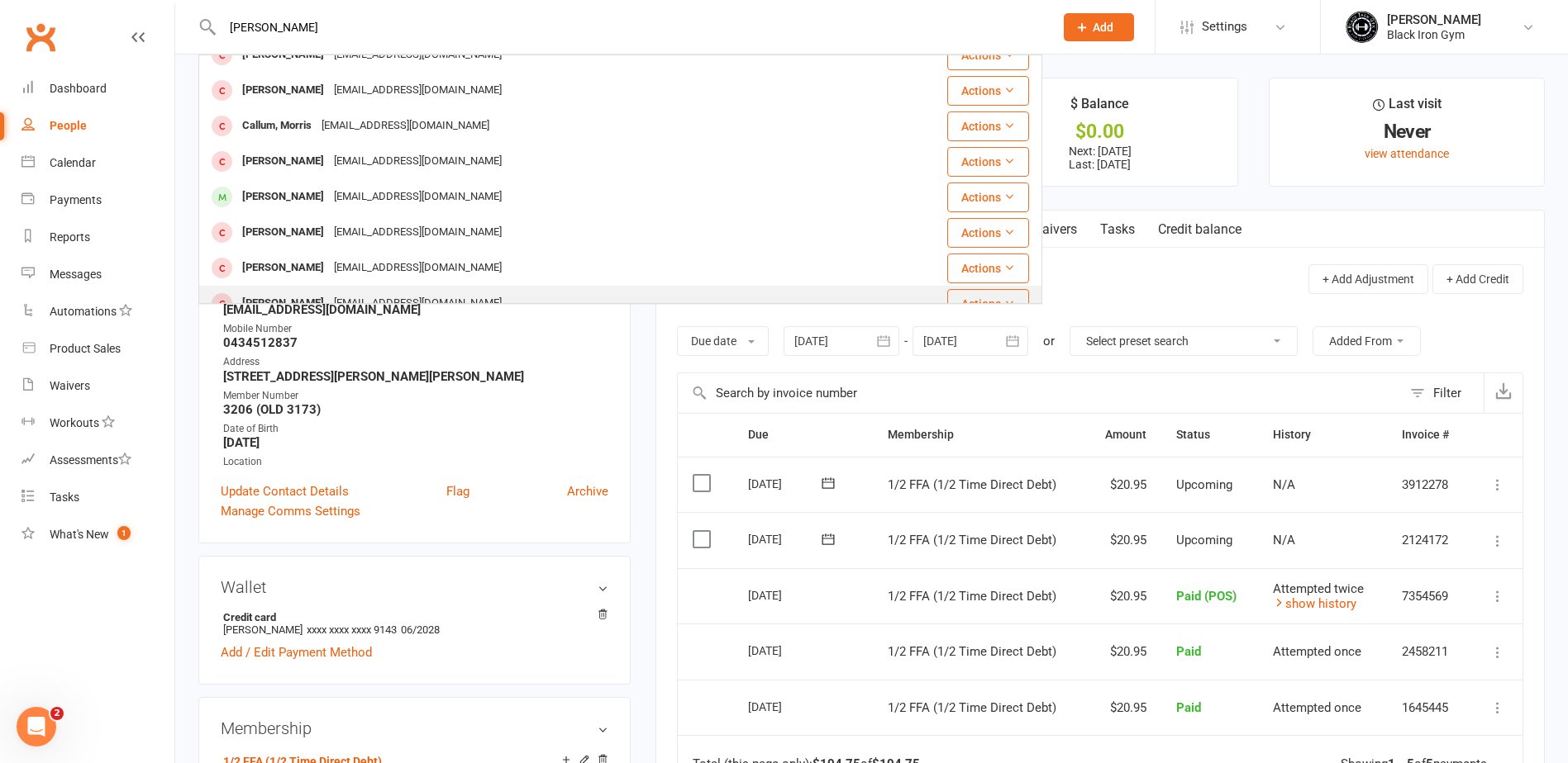
scroll to position [82, 0]
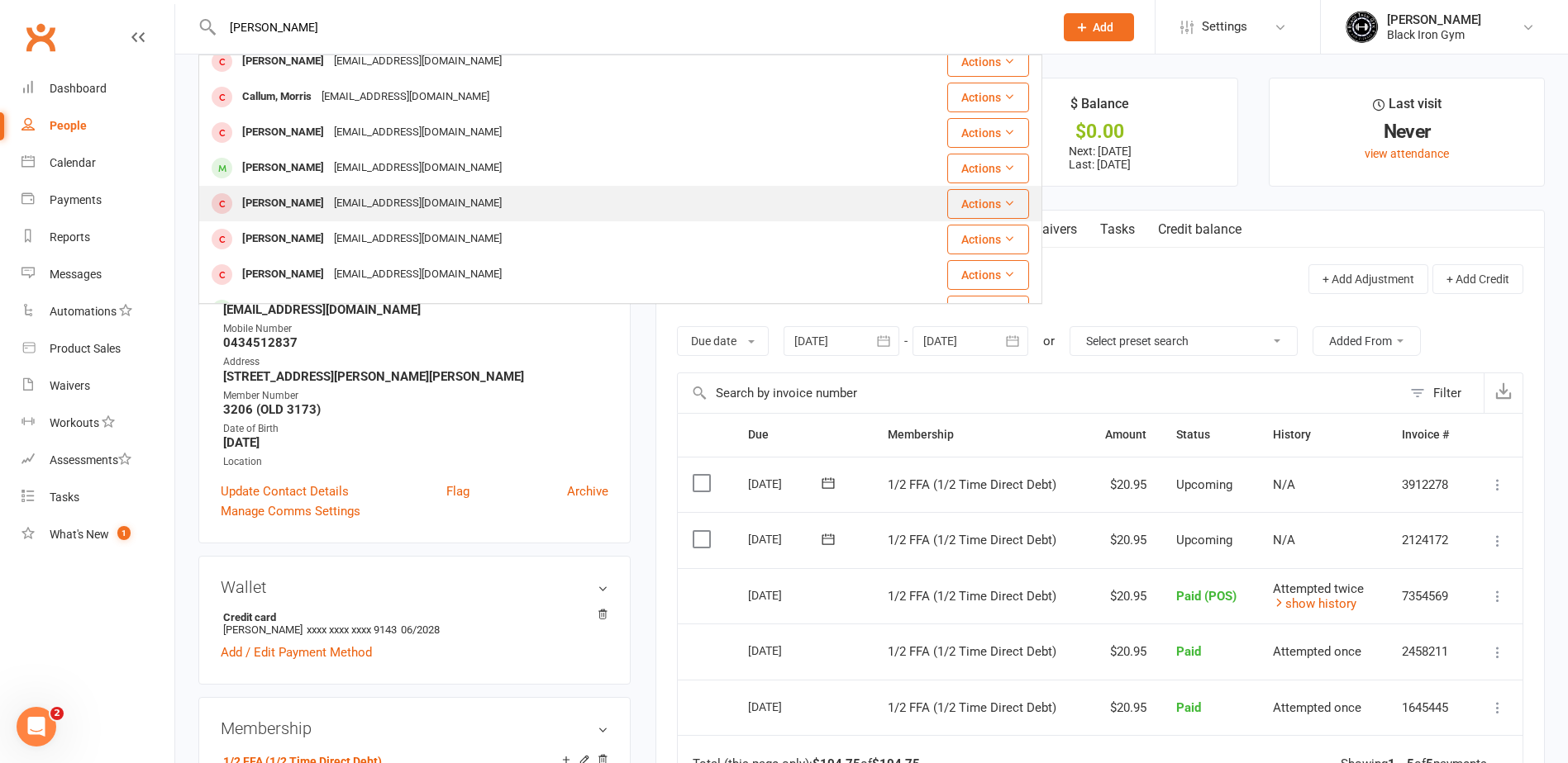
type input "MORRIS"
click at [366, 199] on div "Zaleaha07@hotmail.com" at bounding box center [418, 203] width 178 height 24
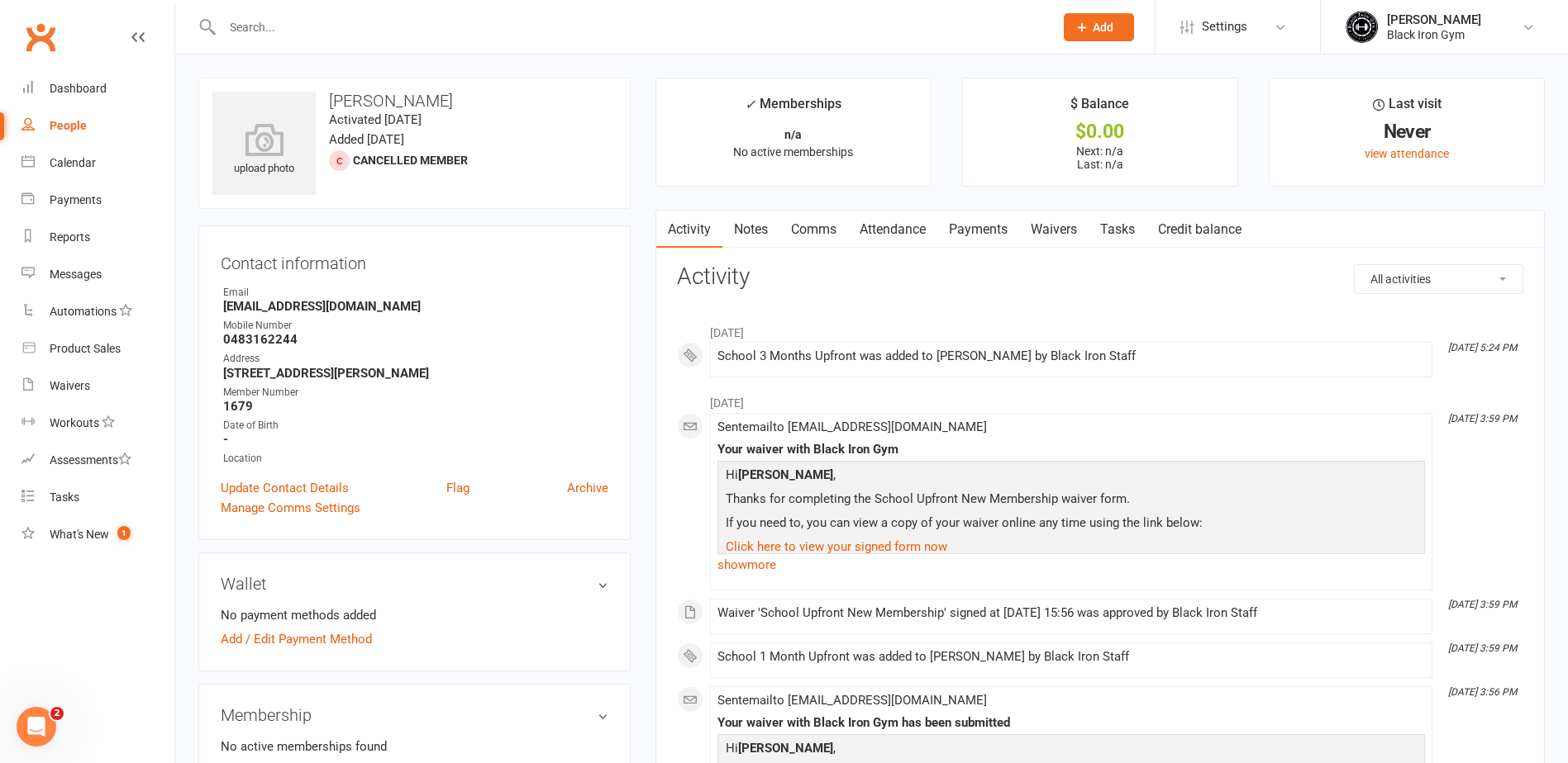
click at [352, 34] on input "text" at bounding box center [630, 27] width 825 height 23
type input "Z"
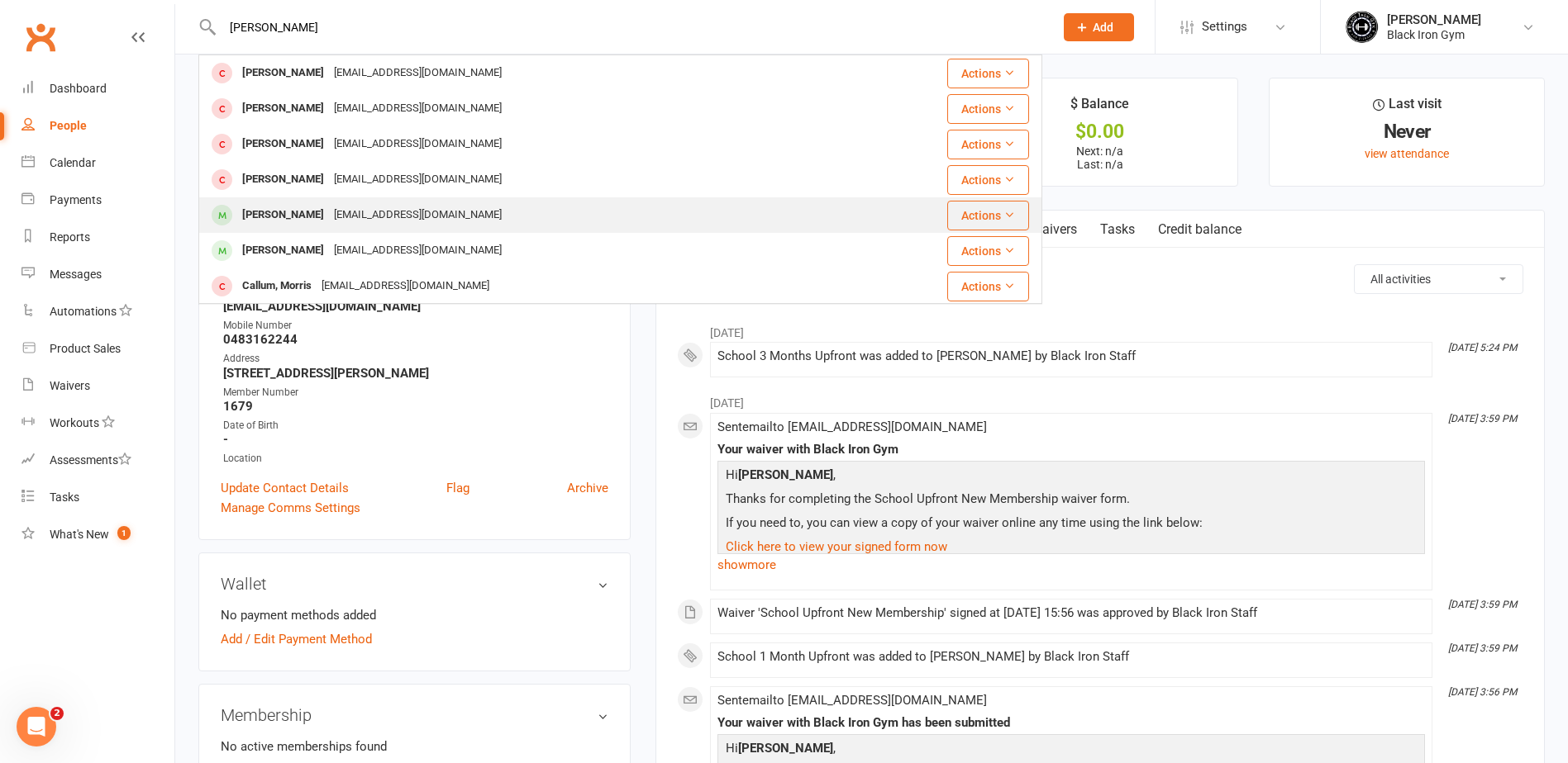
type input "MORRISSEY"
click at [367, 215] on div "zaleaha_2007@hotmail.com" at bounding box center [418, 215] width 178 height 24
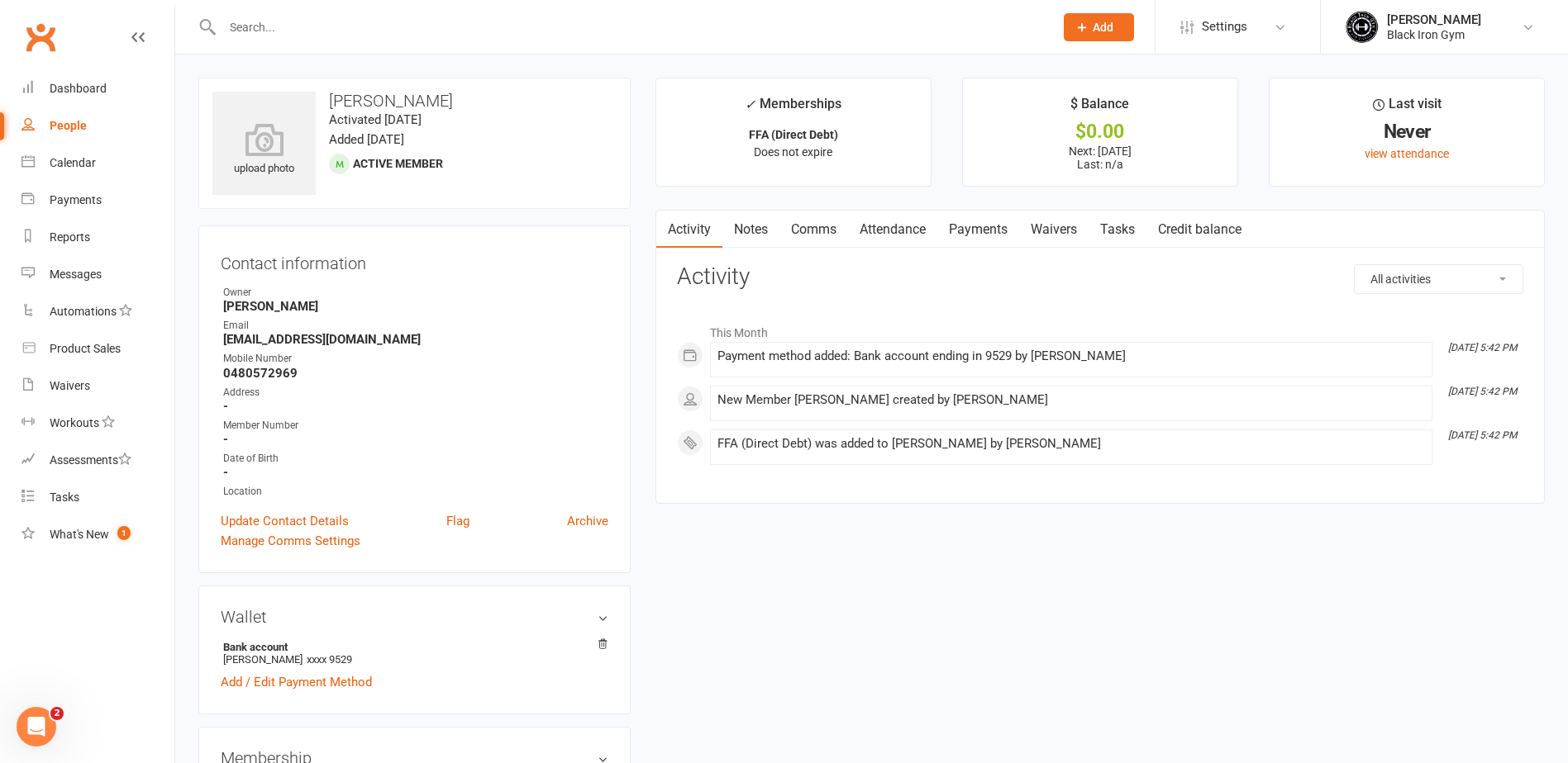
click at [970, 222] on link "Payments" at bounding box center [978, 229] width 82 height 38
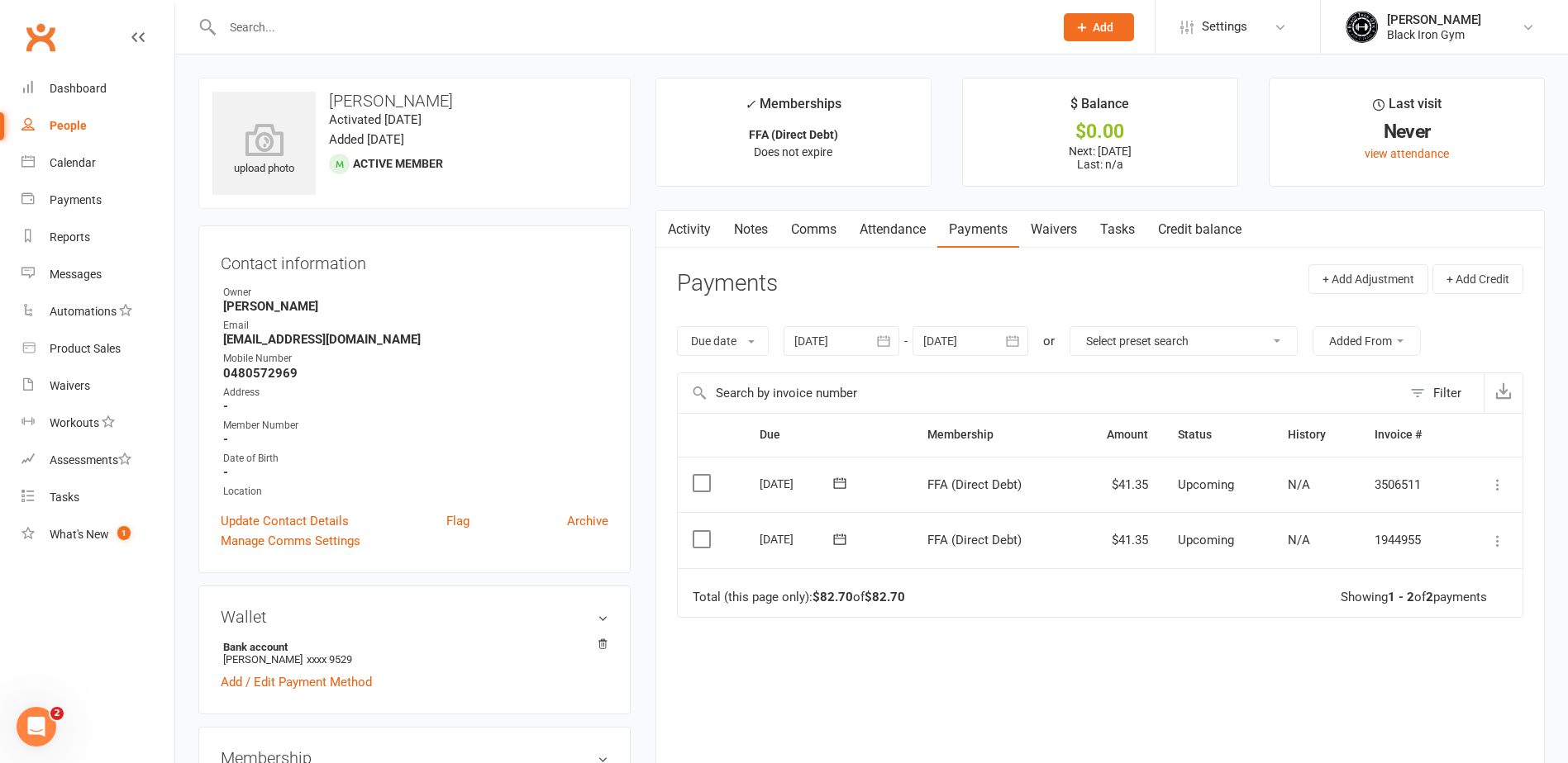
click at [1495, 538] on icon at bounding box center [1497, 541] width 16 height 16
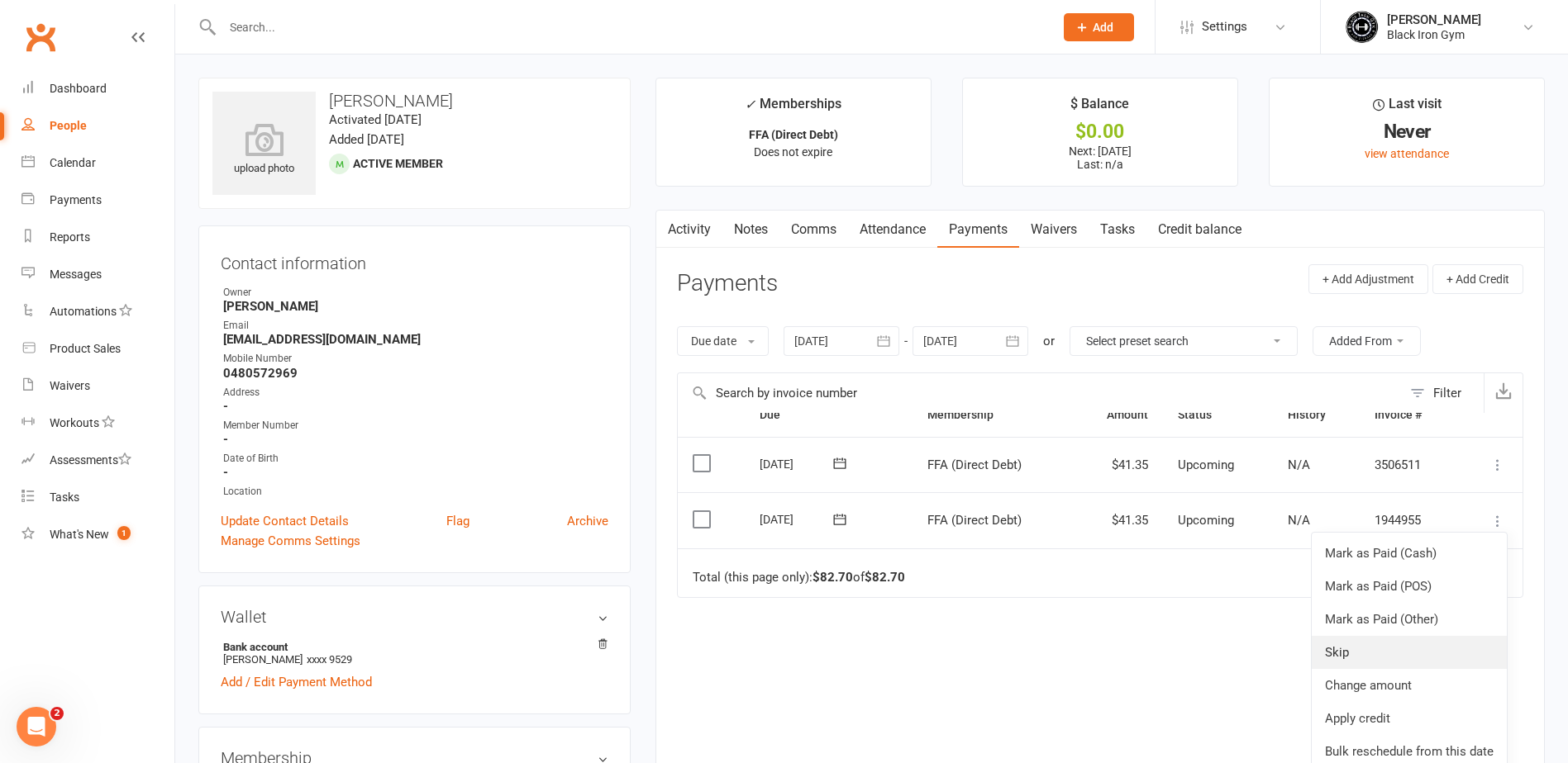
scroll to position [27, 0]
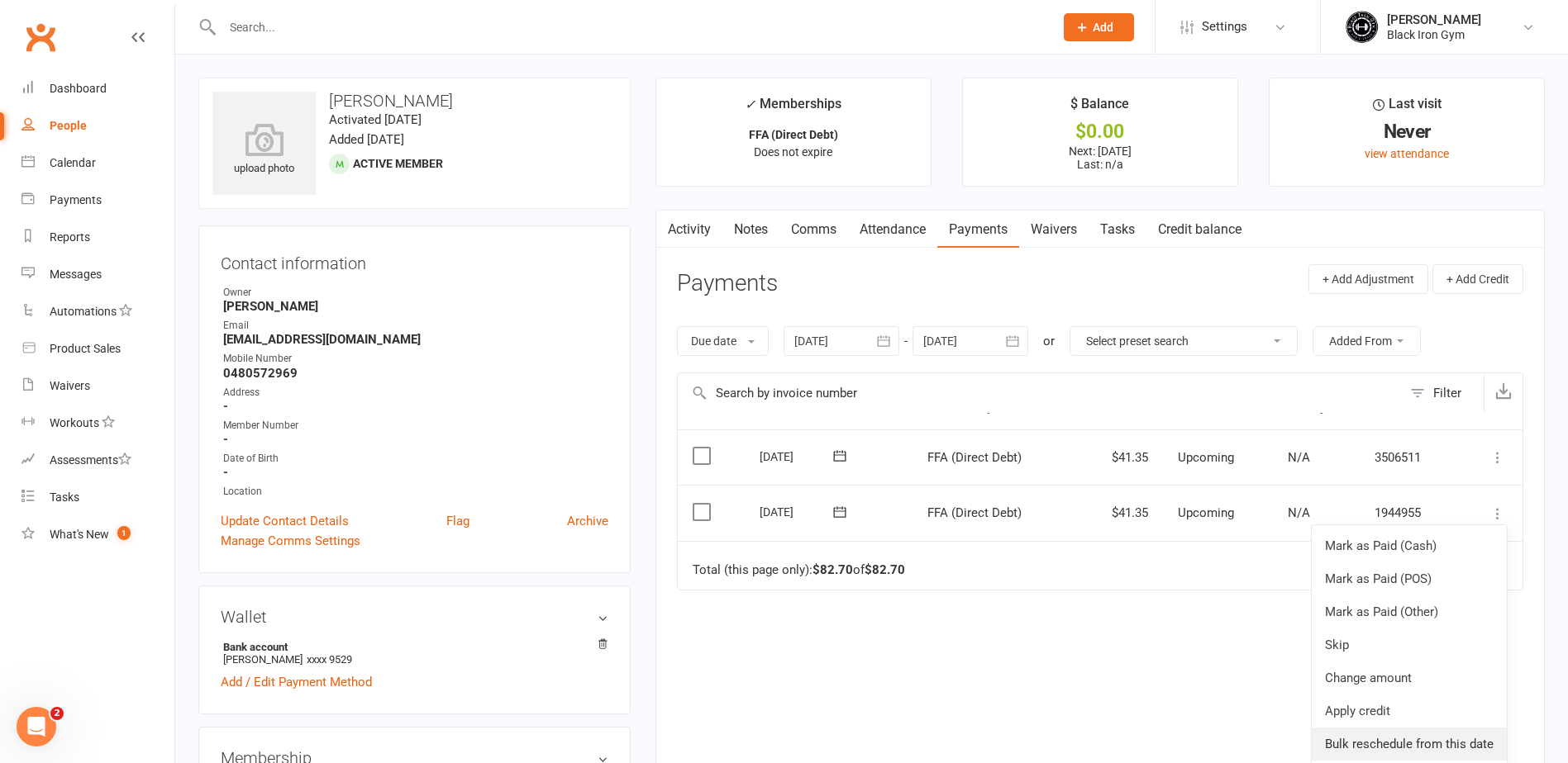
click at [1415, 737] on link "Bulk reschedule from this date" at bounding box center [1409, 745] width 195 height 33
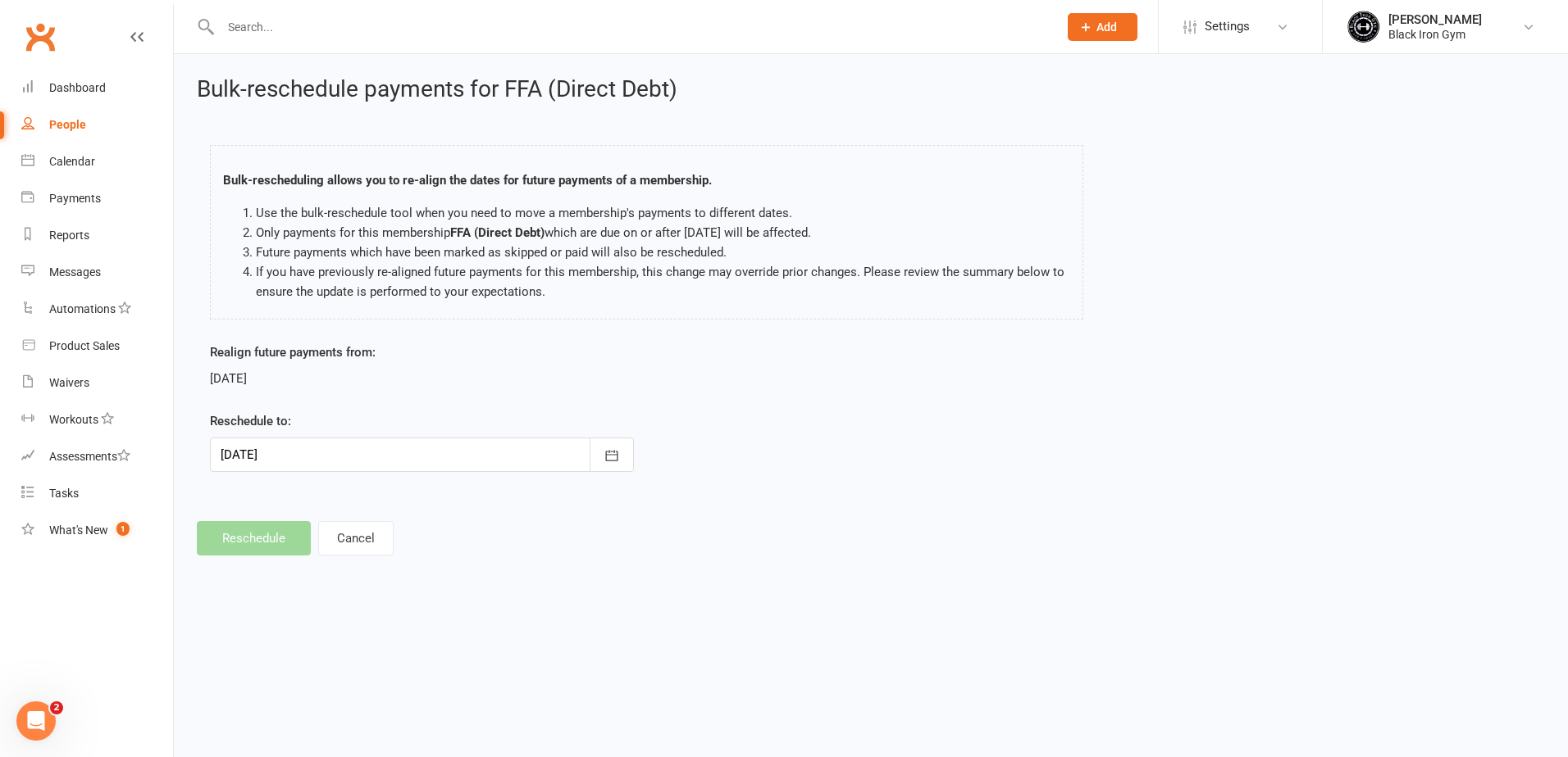
click at [403, 459] on div at bounding box center [422, 455] width 424 height 35
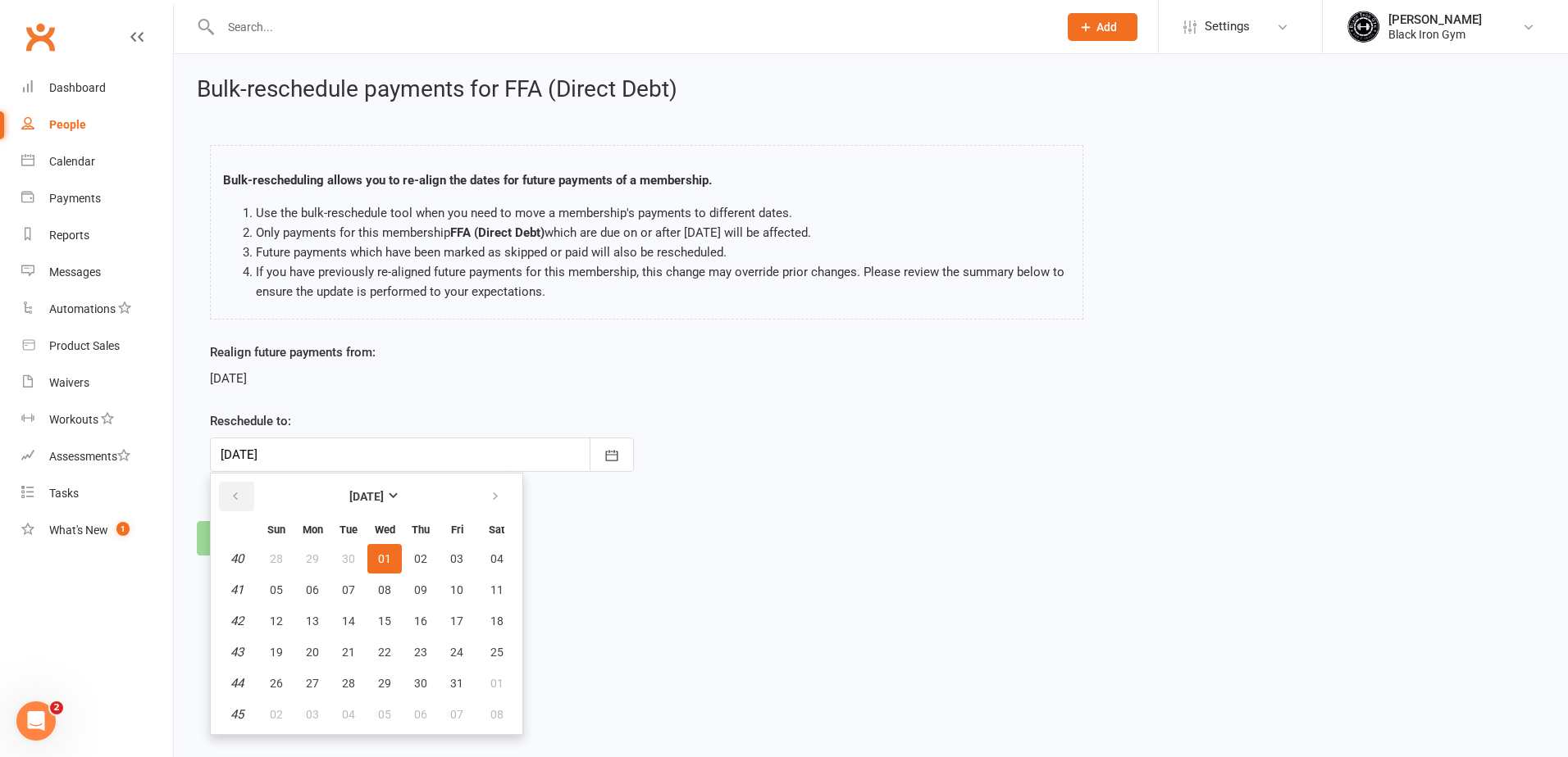
click at [238, 495] on icon "button" at bounding box center [235, 497] width 12 height 13
click at [354, 646] on span "23" at bounding box center [348, 652] width 13 height 13
type input "23 Sep 2025"
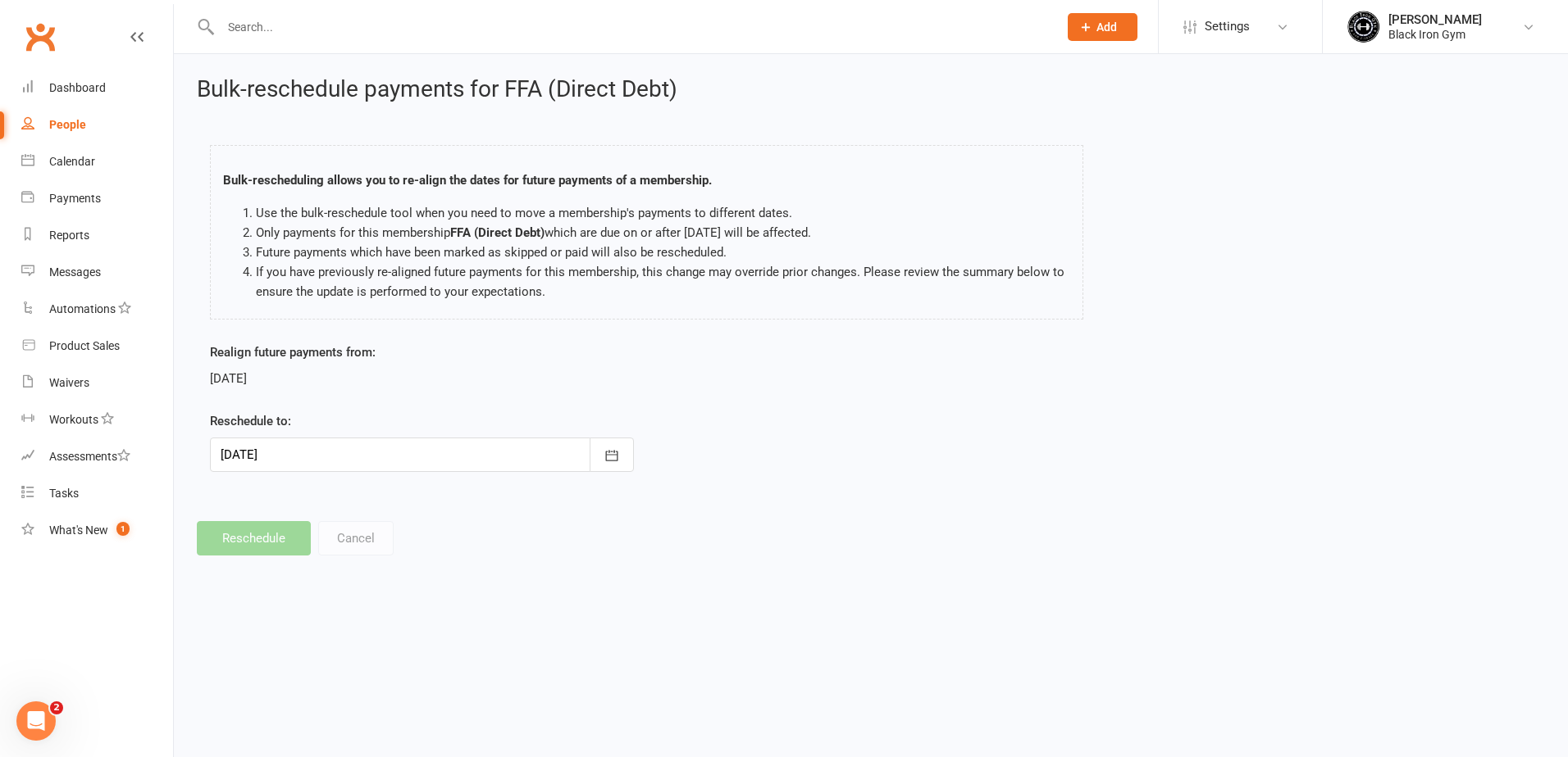
click at [79, 129] on div "People" at bounding box center [67, 125] width 36 height 13
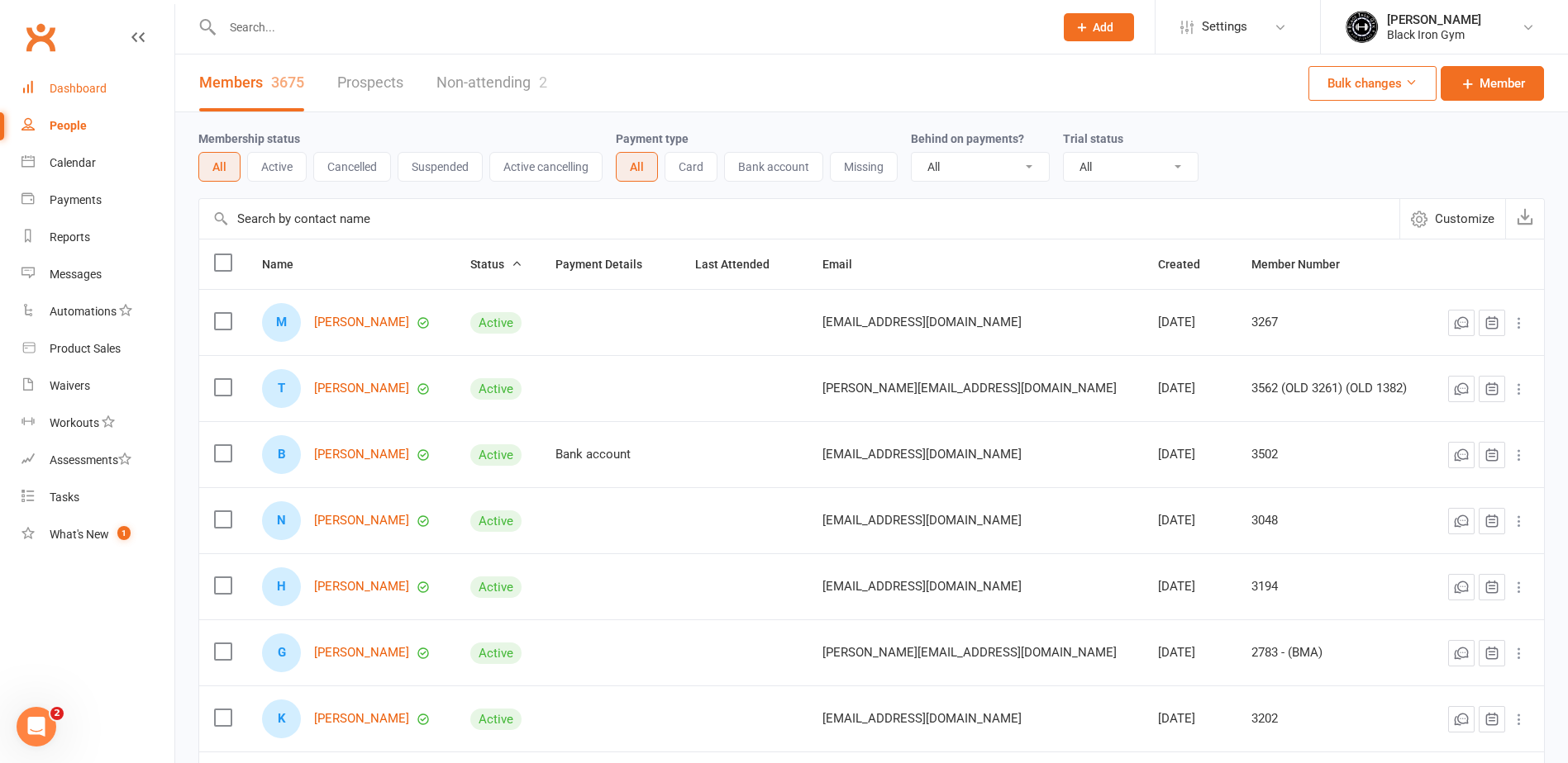
click at [89, 85] on div "Dashboard" at bounding box center [77, 89] width 57 height 14
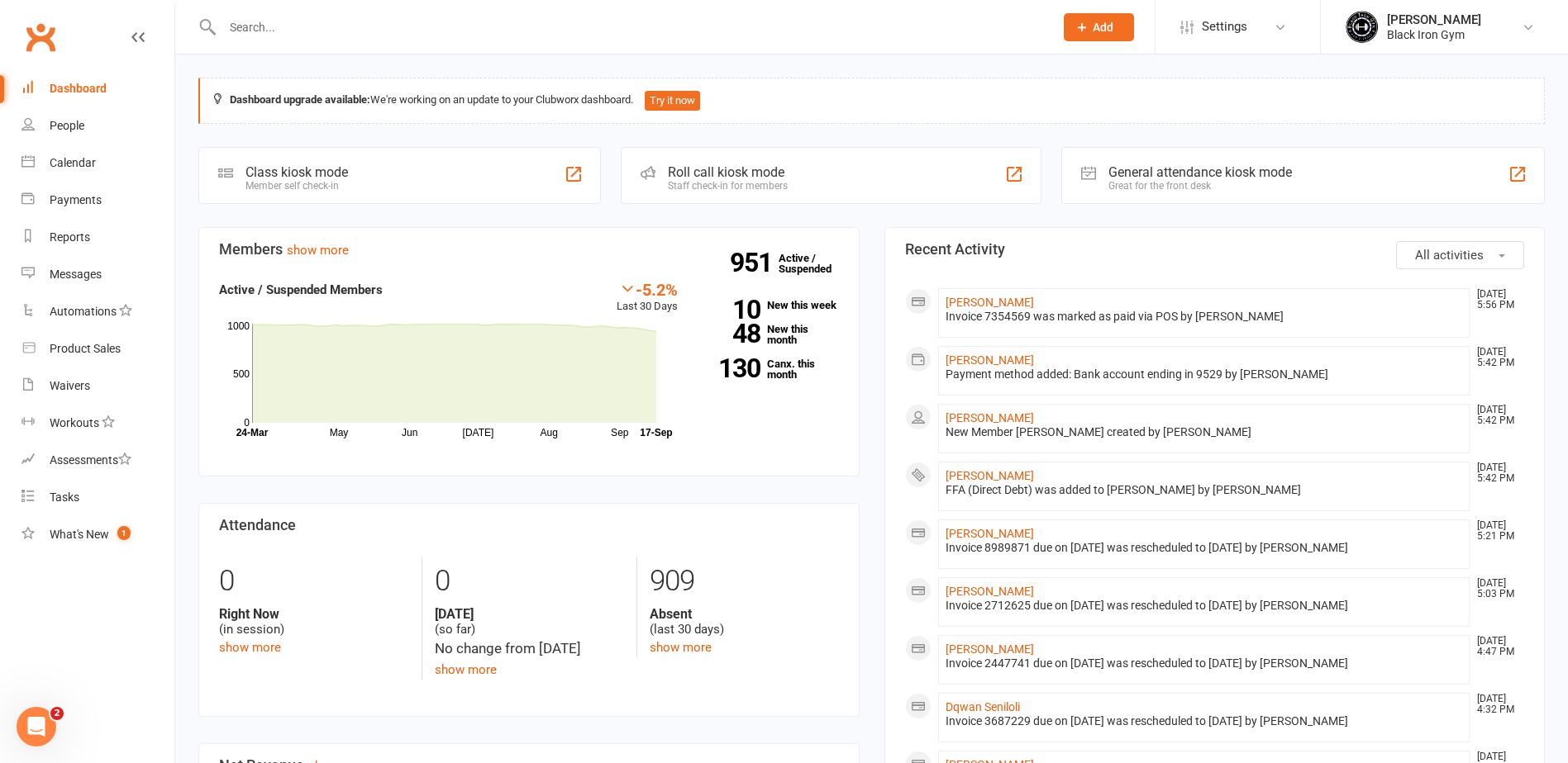
click at [99, 95] on div "Dashboard" at bounding box center [77, 89] width 57 height 14
click at [264, 16] on input "text" at bounding box center [630, 27] width 825 height 23
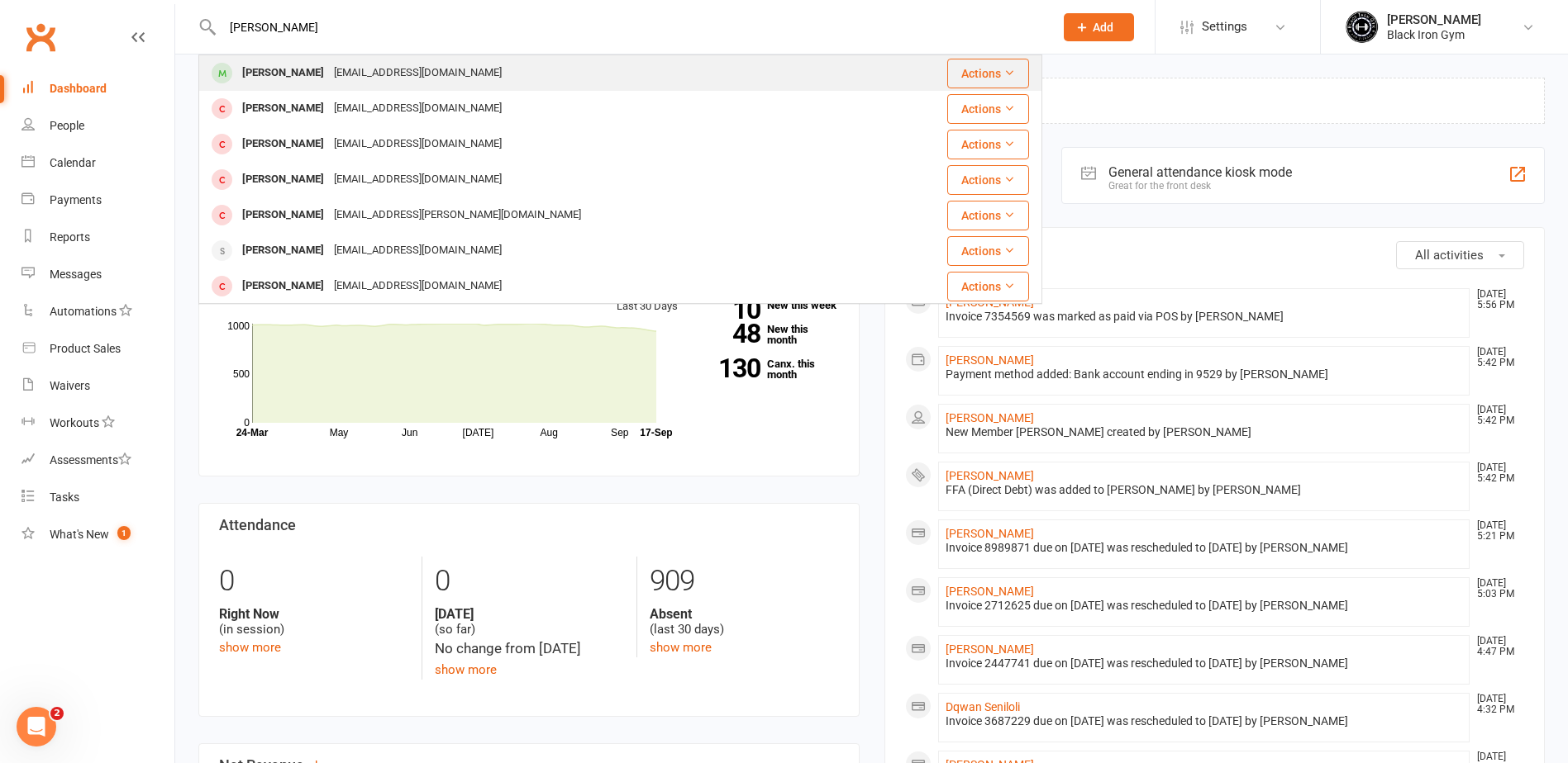
type input "JORDAN SEYMOUR"
click at [361, 76] on div "Seymour20599@icloud.com" at bounding box center [418, 73] width 178 height 24
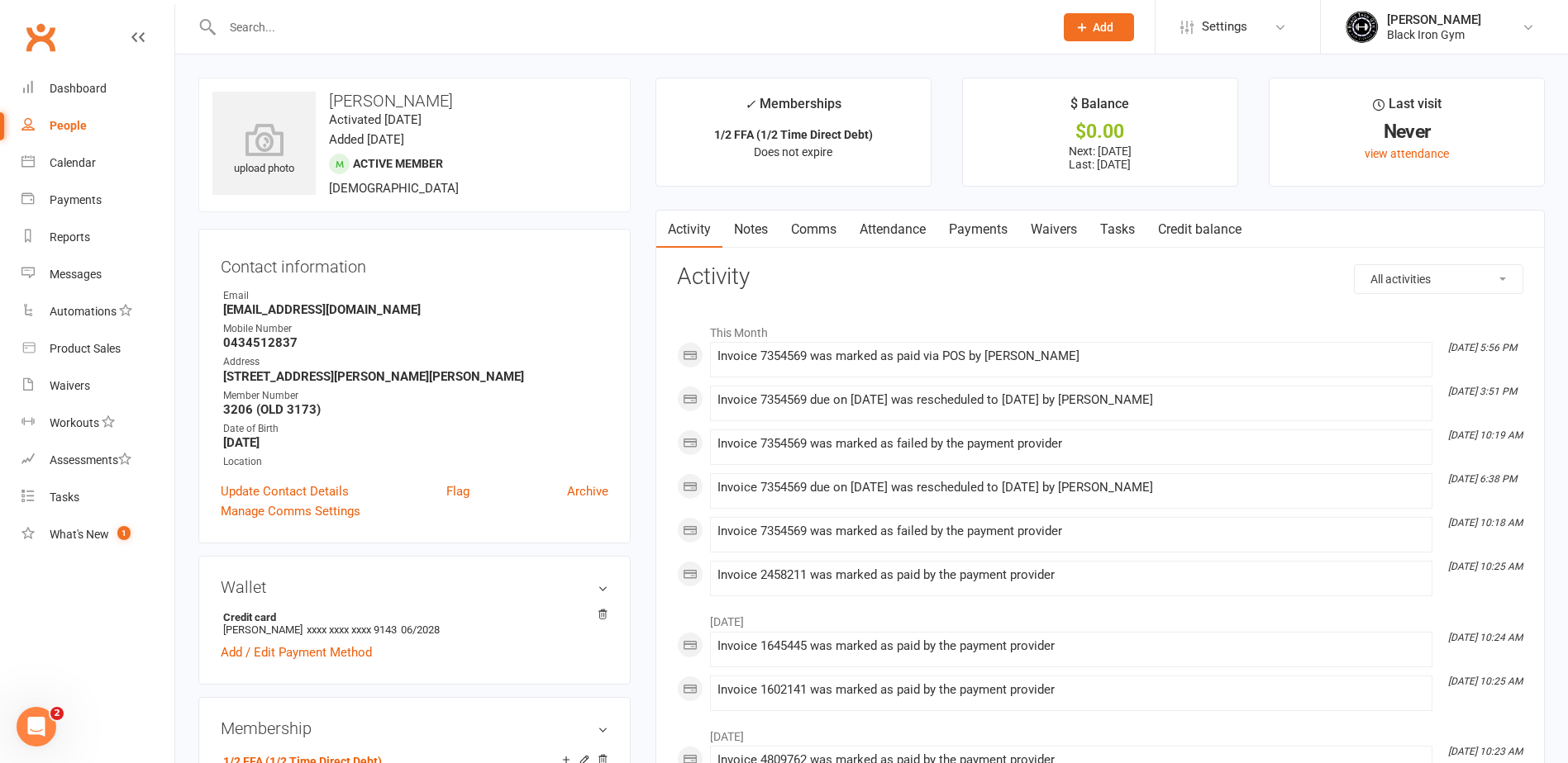
click at [320, 29] on input "text" at bounding box center [630, 27] width 825 height 23
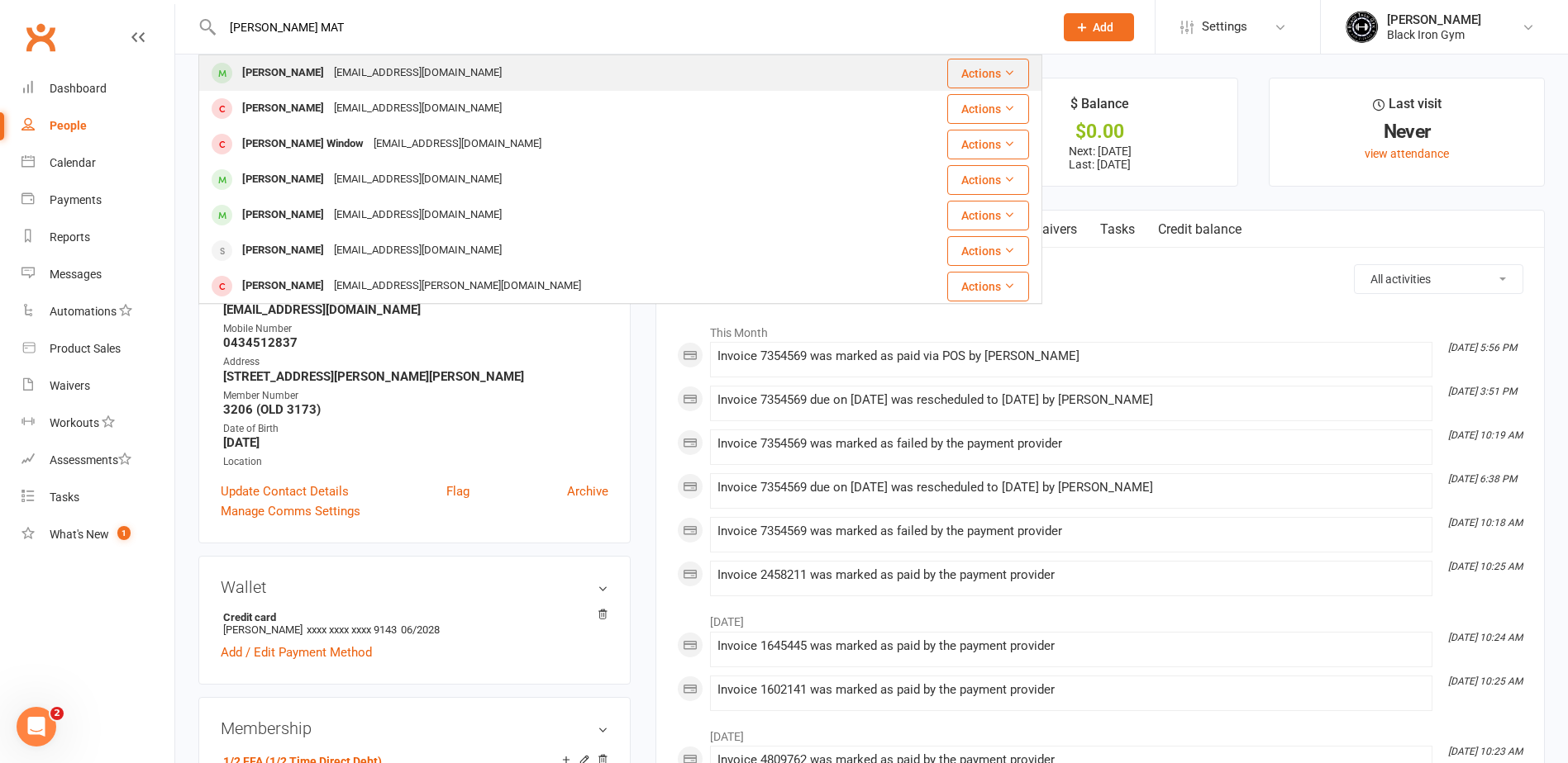
type input "COOPER MAT"
click at [329, 76] on div "Coopermatty02@gmail.com" at bounding box center [418, 73] width 178 height 24
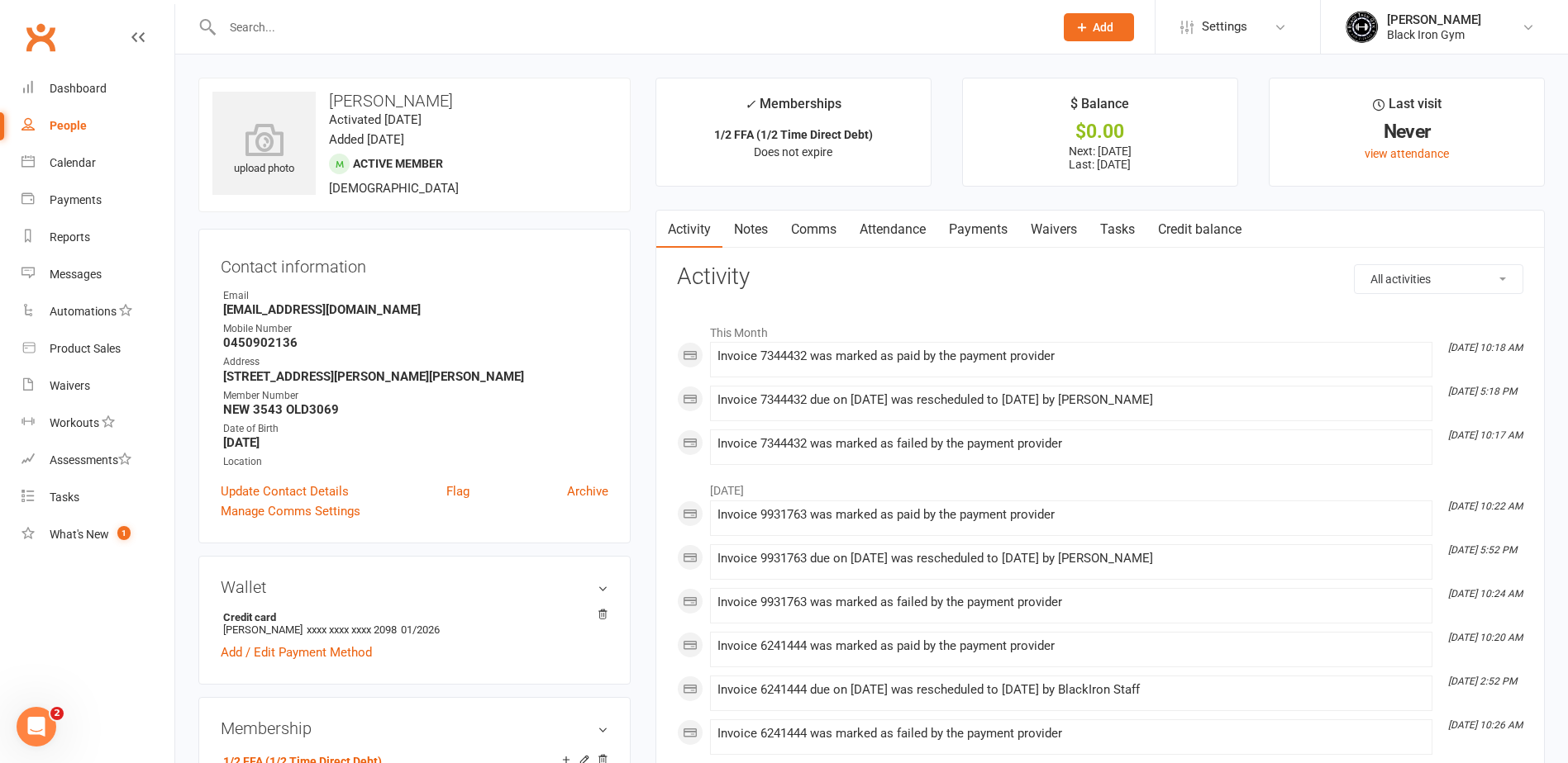
click at [975, 229] on link "Payments" at bounding box center [978, 229] width 82 height 38
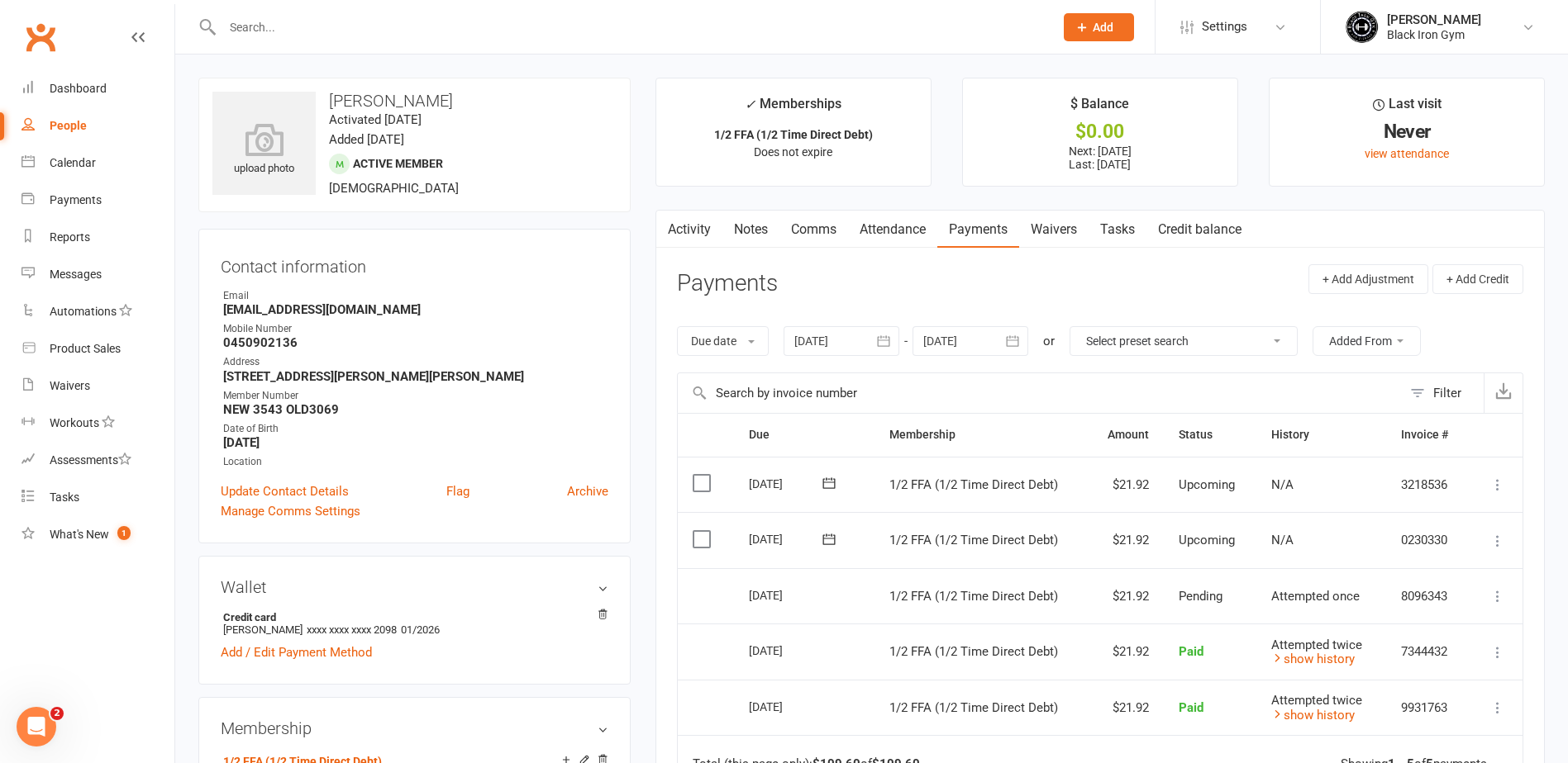
click at [712, 237] on link "Activity" at bounding box center [689, 229] width 66 height 38
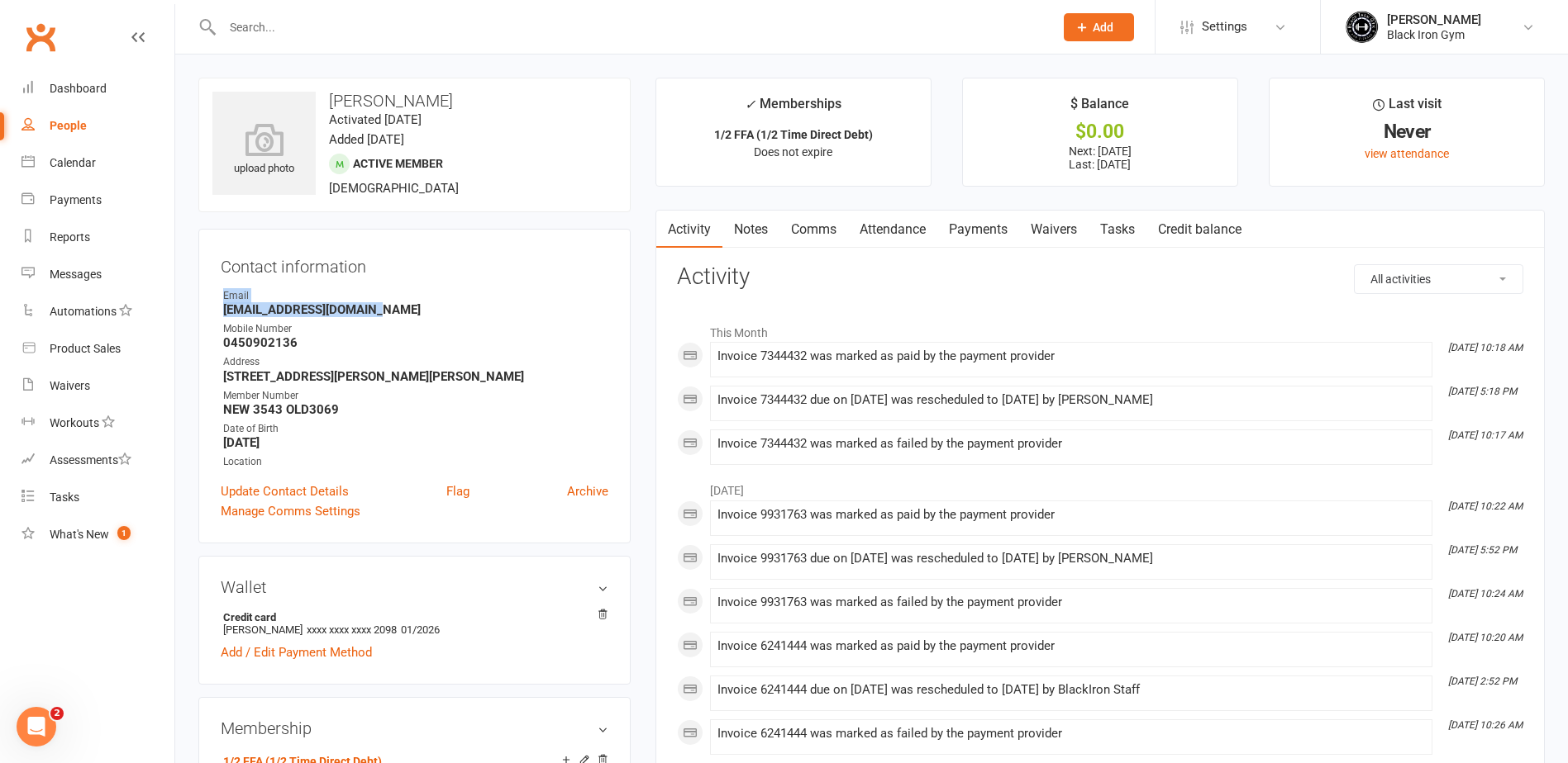
drag, startPoint x: 395, startPoint y: 308, endPoint x: 222, endPoint y: 303, distance: 173.1
click at [222, 303] on li "Email Coopermatty02@gmail.com" at bounding box center [414, 303] width 388 height 29
drag, startPoint x: 222, startPoint y: 303, endPoint x: 342, endPoint y: 320, distance: 121.2
click at [306, 325] on div "Mobile Number" at bounding box center [416, 329] width 385 height 15
drag, startPoint x: 377, startPoint y: 316, endPoint x: 225, endPoint y: 309, distance: 152.2
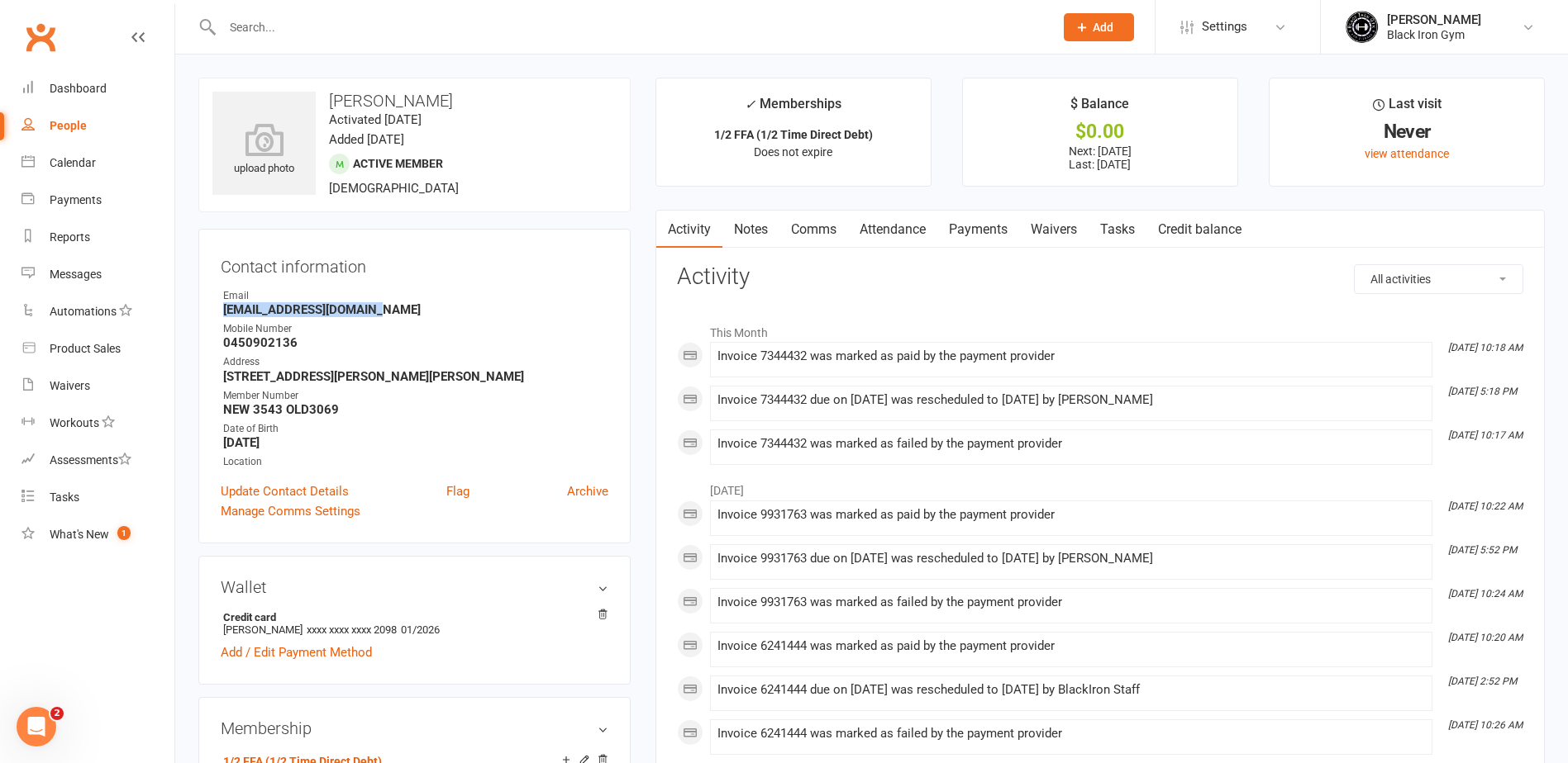
click at [225, 309] on strong "Coopermatty02@gmail.com" at bounding box center [416, 309] width 385 height 15
drag, startPoint x: 300, startPoint y: 337, endPoint x: 222, endPoint y: 340, distance: 78.1
click at [222, 340] on li "Mobile Number 0450902136" at bounding box center [414, 336] width 388 height 29
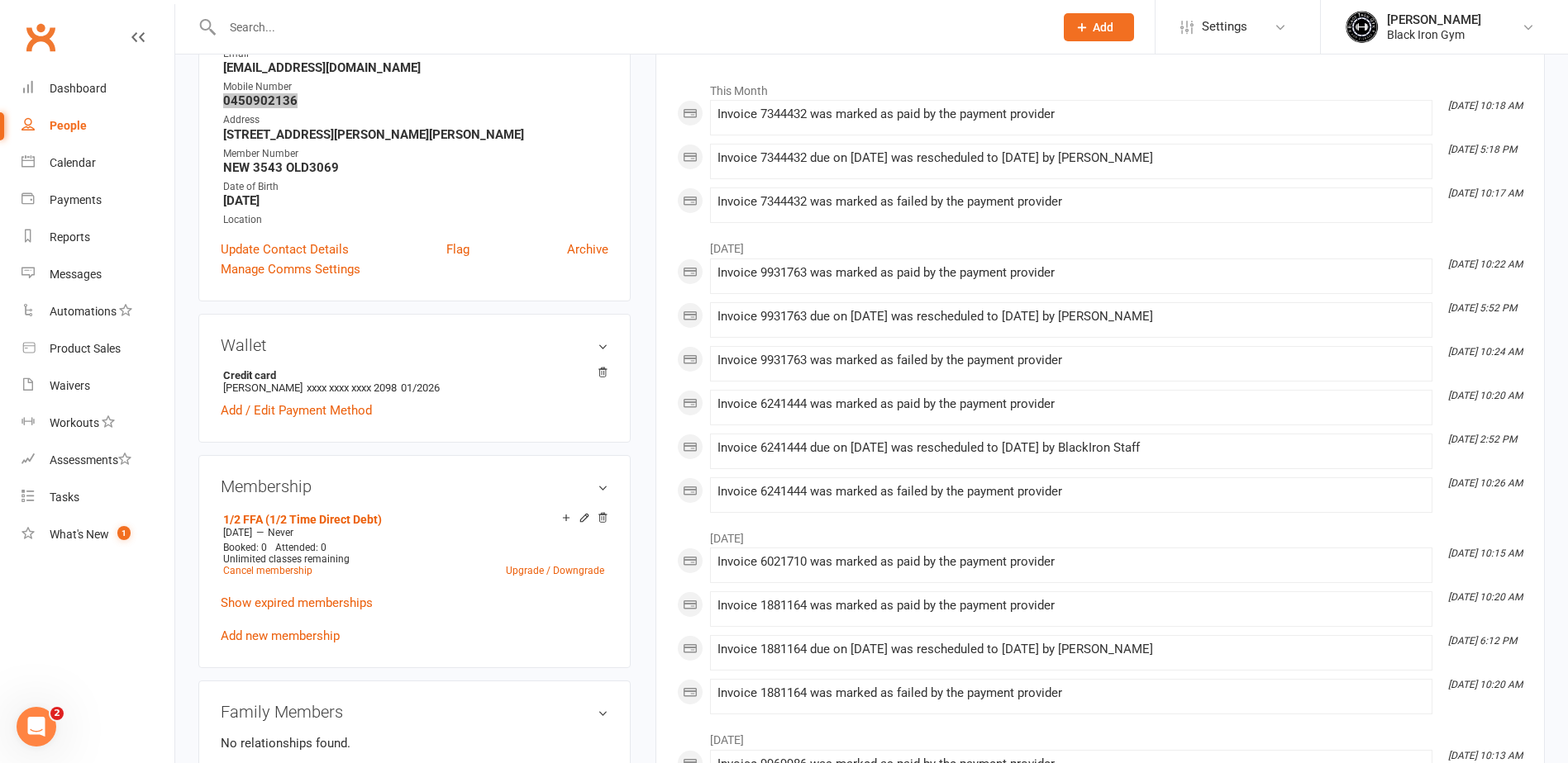
scroll to position [248, 0]
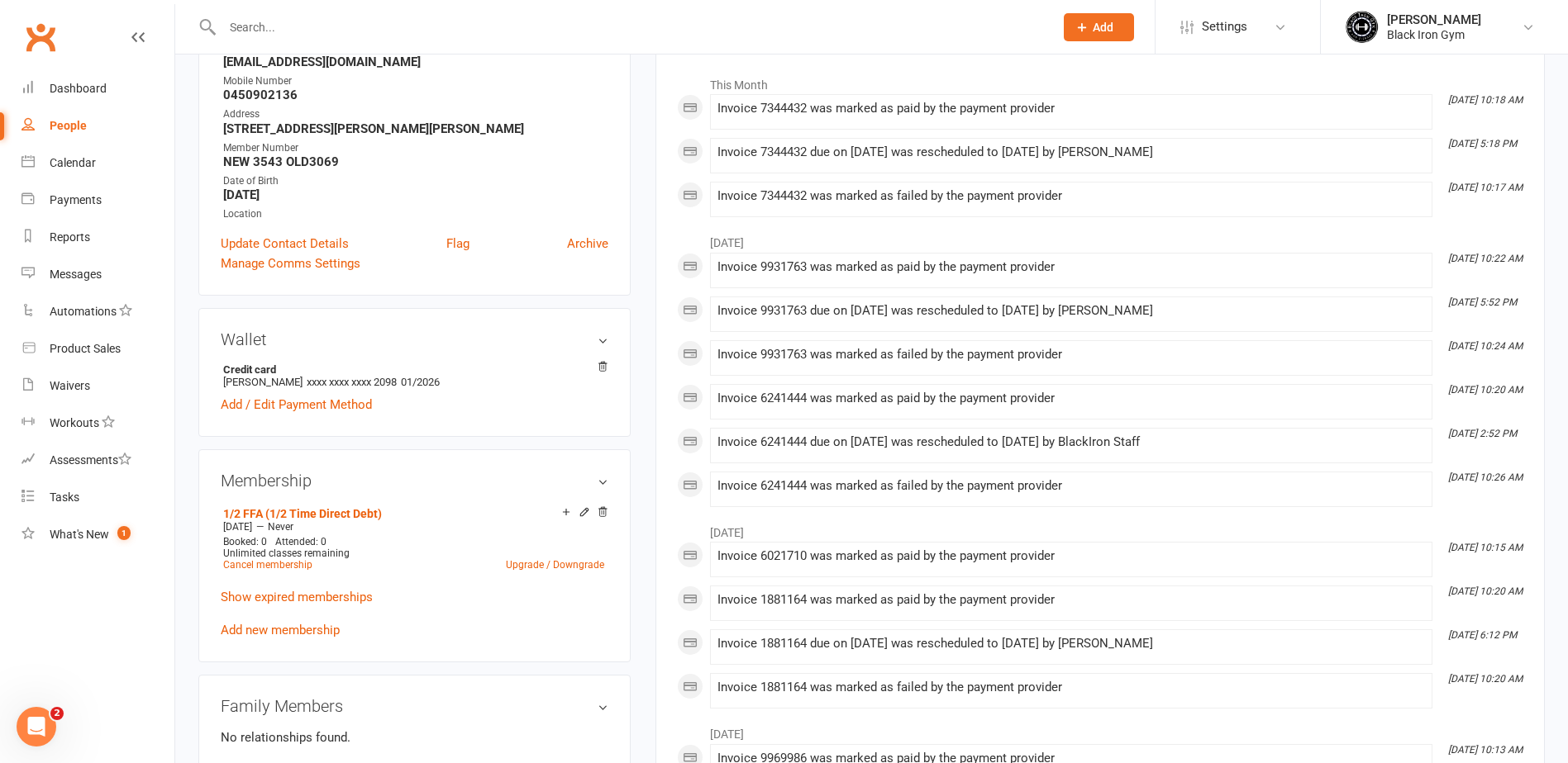
click at [298, 32] on input "text" at bounding box center [630, 27] width 825 height 23
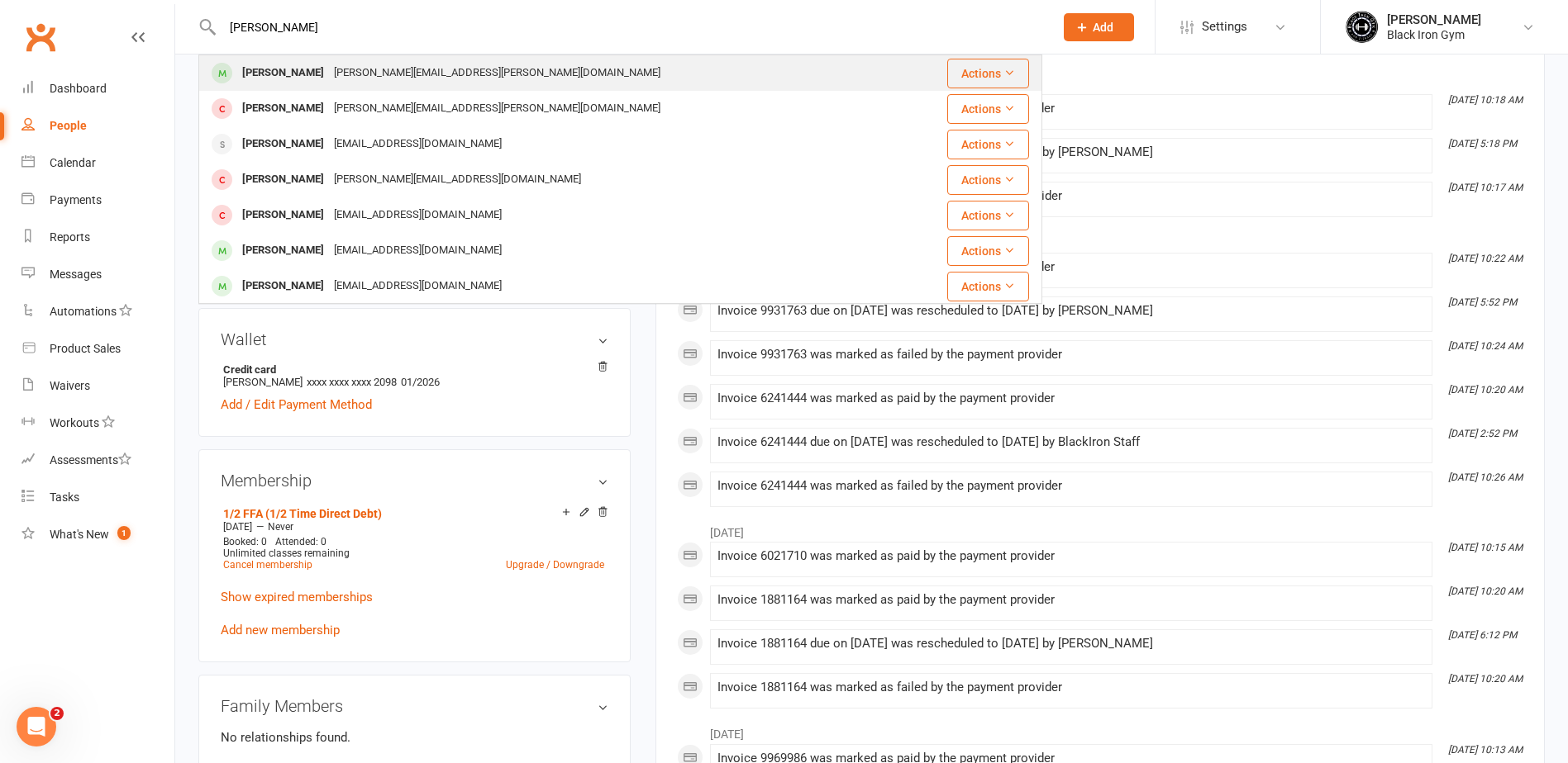
type input "DALE MCCL"
click at [318, 66] on div "Dale Mcclymont" at bounding box center [282, 73] width 92 height 24
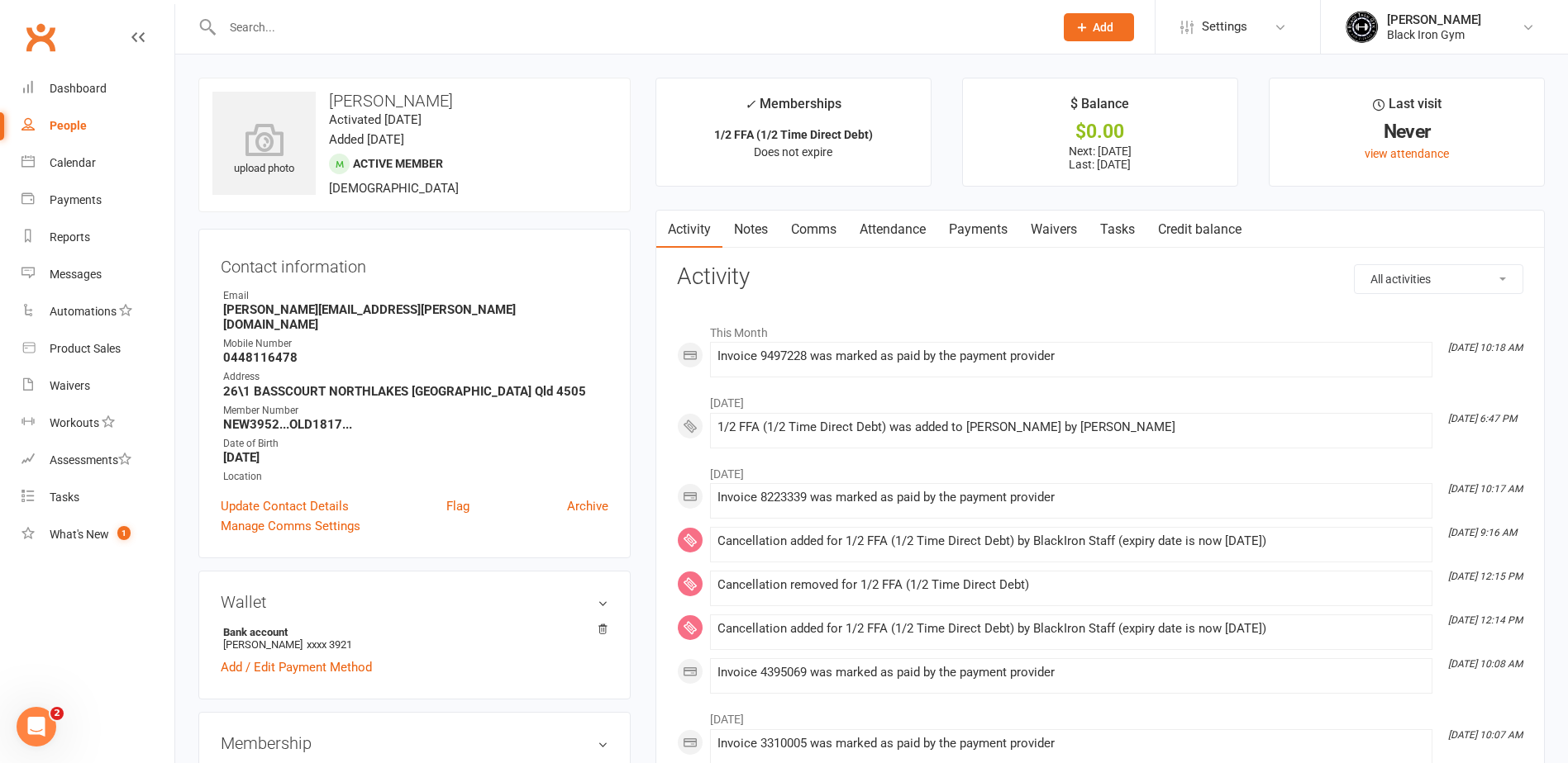
click at [335, 5] on div at bounding box center [620, 27] width 843 height 54
click at [326, 31] on input "text" at bounding box center [630, 27] width 825 height 23
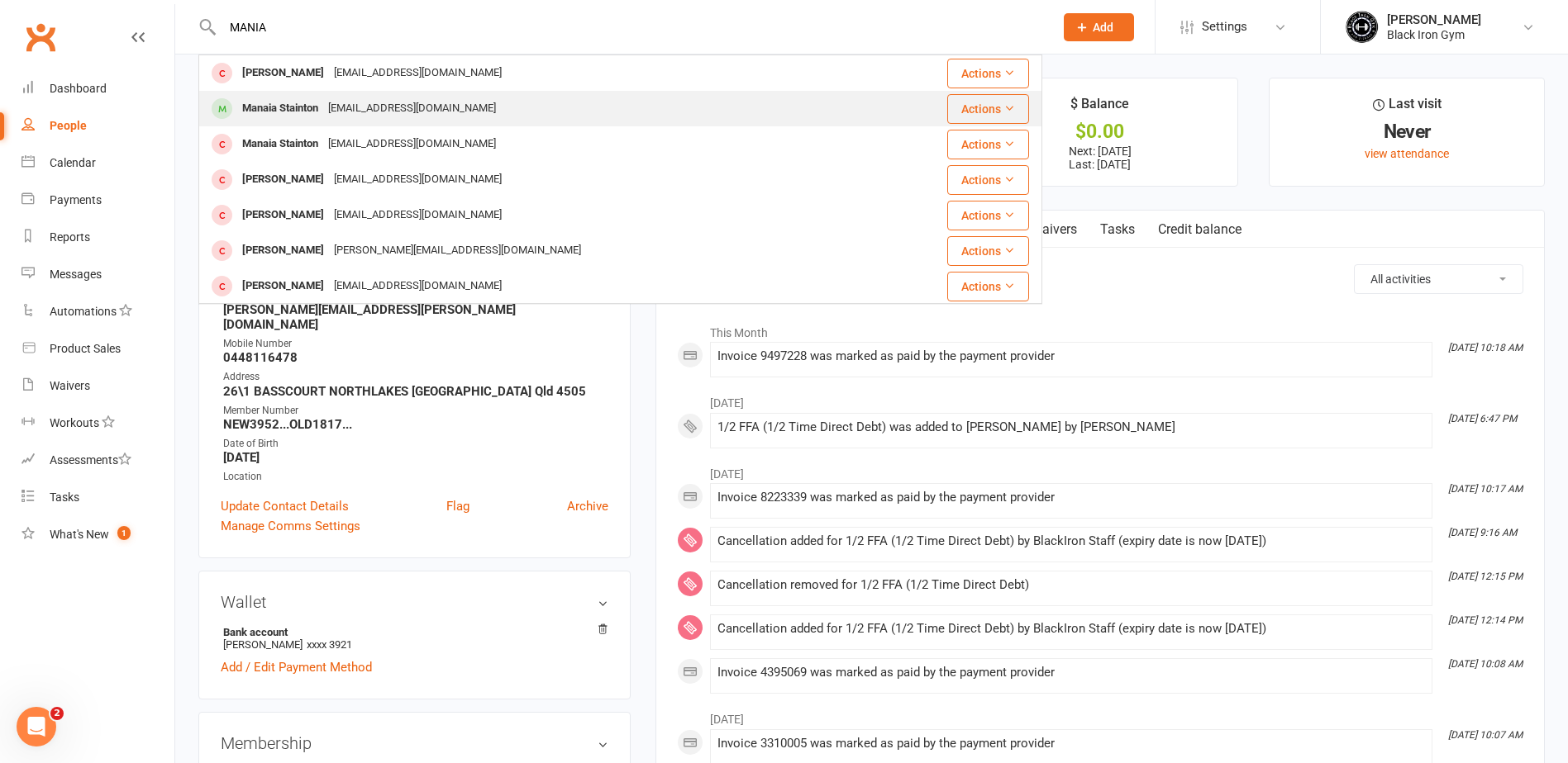
type input "MANIA"
click at [330, 105] on div "manaiastainton@hotmail.com" at bounding box center [412, 108] width 178 height 24
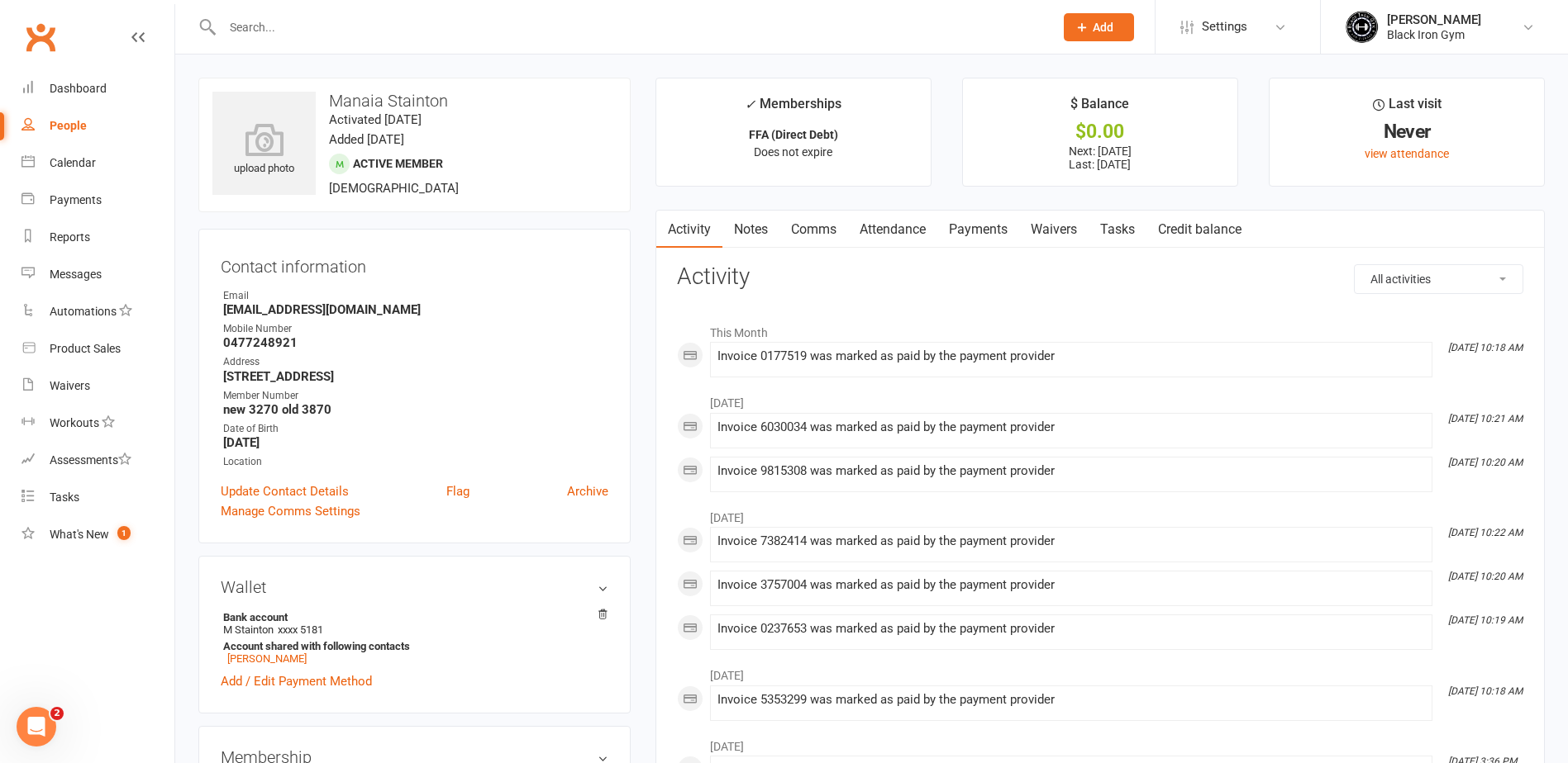
click at [325, 29] on input "text" at bounding box center [630, 27] width 825 height 23
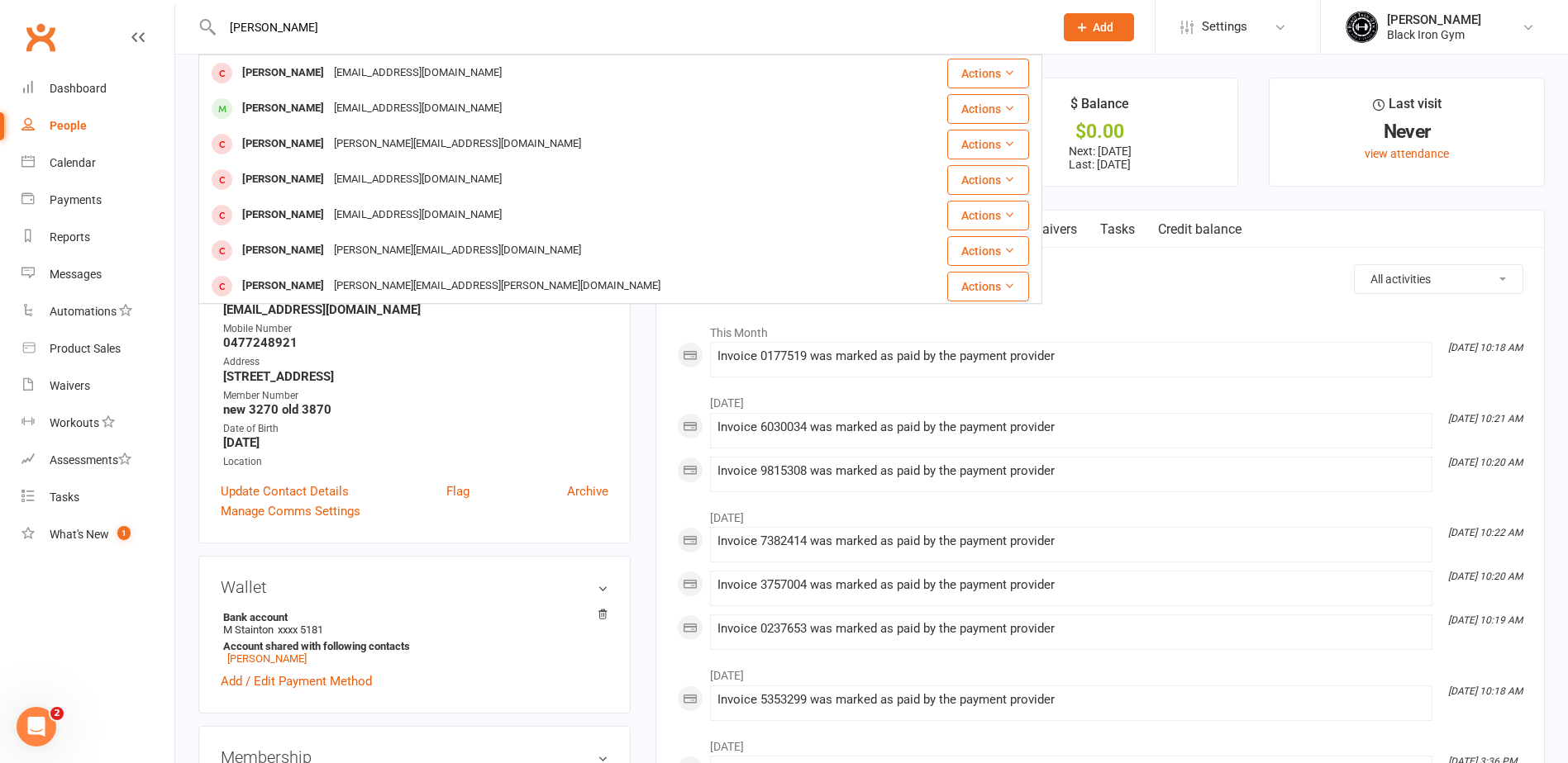
drag, startPoint x: 258, startPoint y: 30, endPoint x: 190, endPoint y: 31, distance: 68.0
click at [190, 31] on react-component "DAN DONALD Donald Ellis 14donellis@gmail.com Actions Donald Palmer donny_palmer…" at bounding box center [520, 27] width 1042 height 54
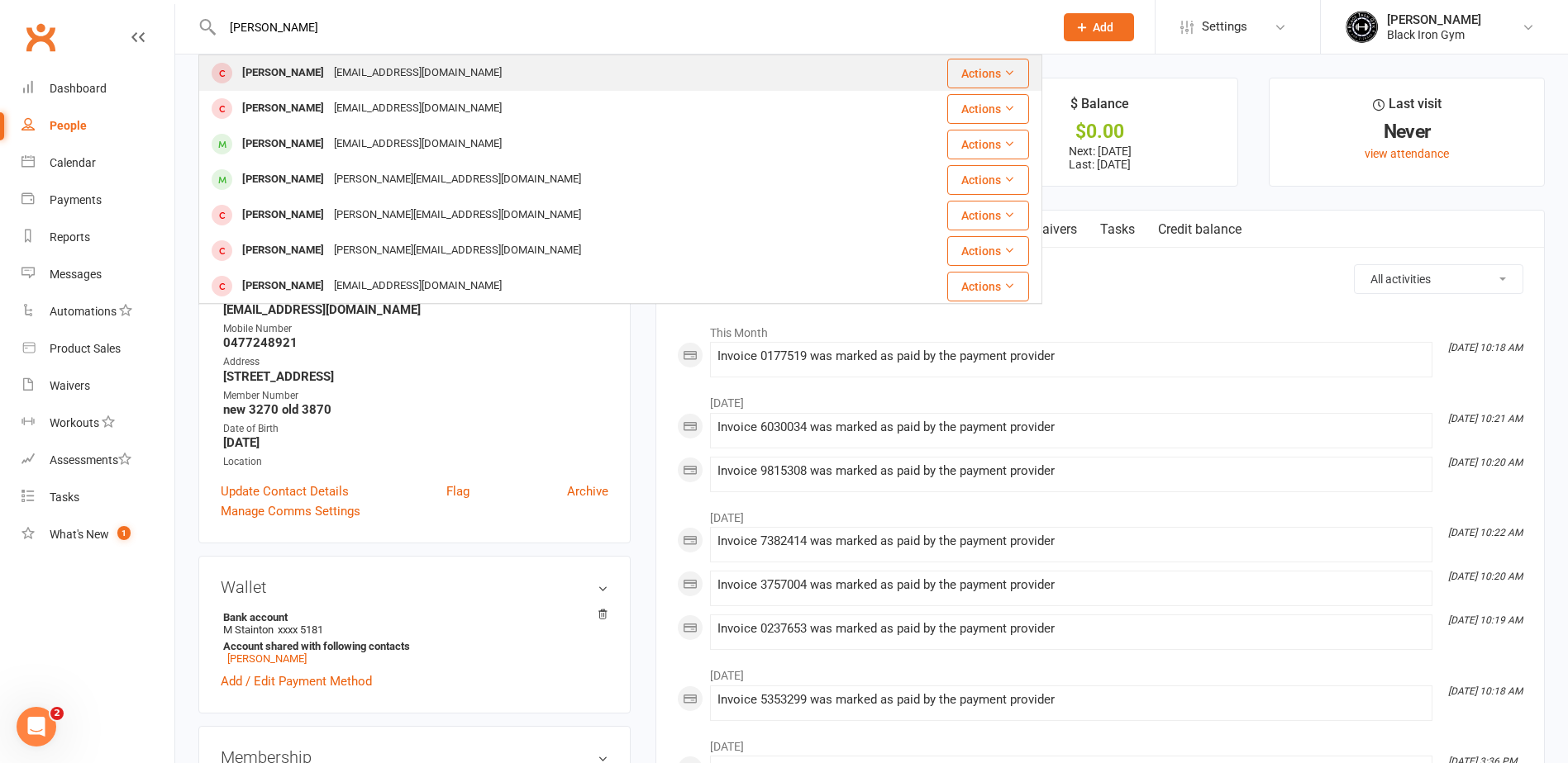
type input "SAM DONALD"
click at [351, 65] on div "Sjrdonaldson@gmail.com" at bounding box center [418, 73] width 178 height 24
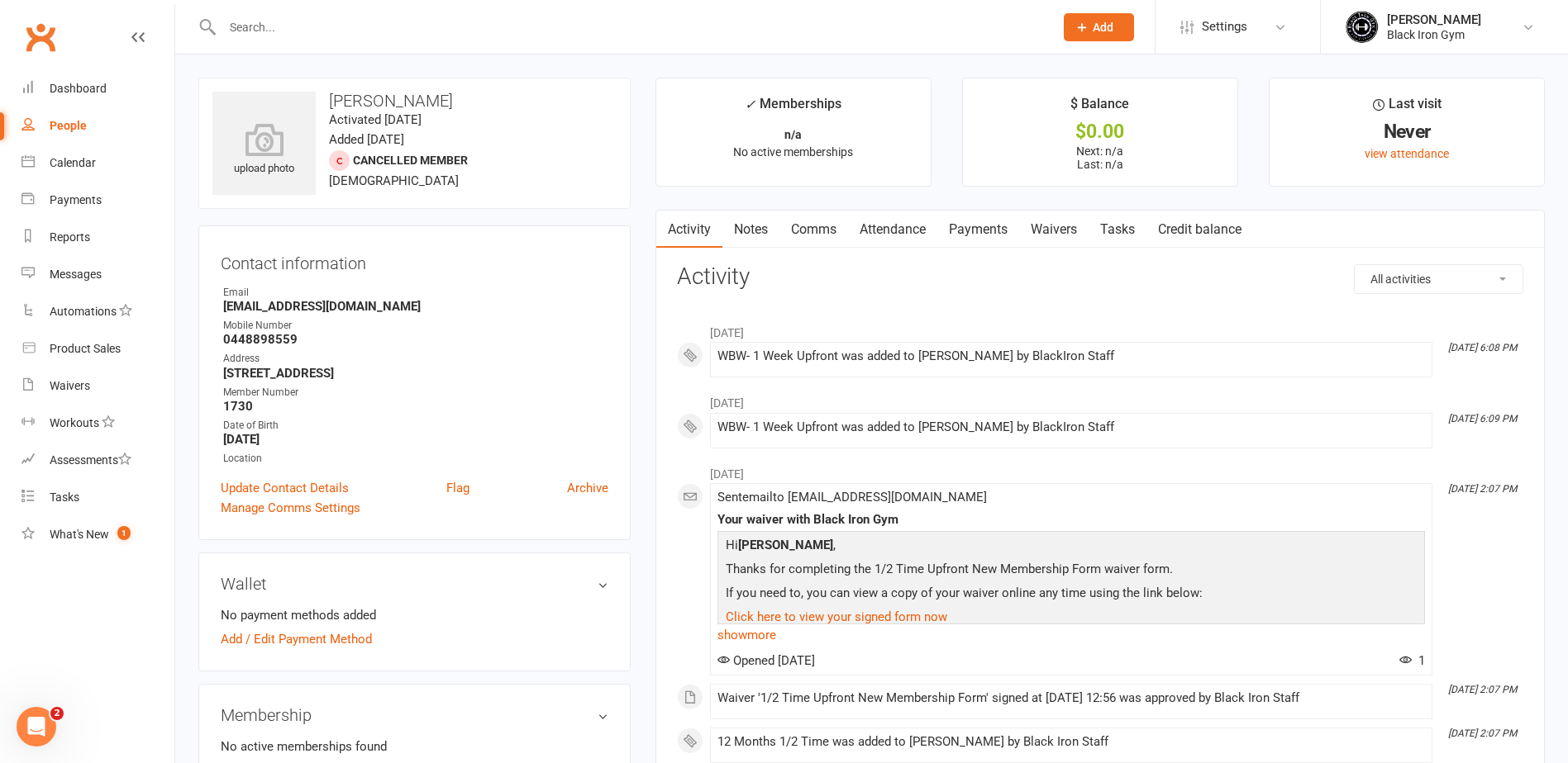
click at [341, 295] on div "Email" at bounding box center [416, 293] width 385 height 15
drag, startPoint x: 386, startPoint y: 303, endPoint x: 224, endPoint y: 308, distance: 162.1
click at [224, 308] on strong "Sjrdonaldson@gmail.com" at bounding box center [416, 306] width 385 height 15
click at [348, 17] on input "text" at bounding box center [630, 27] width 825 height 23
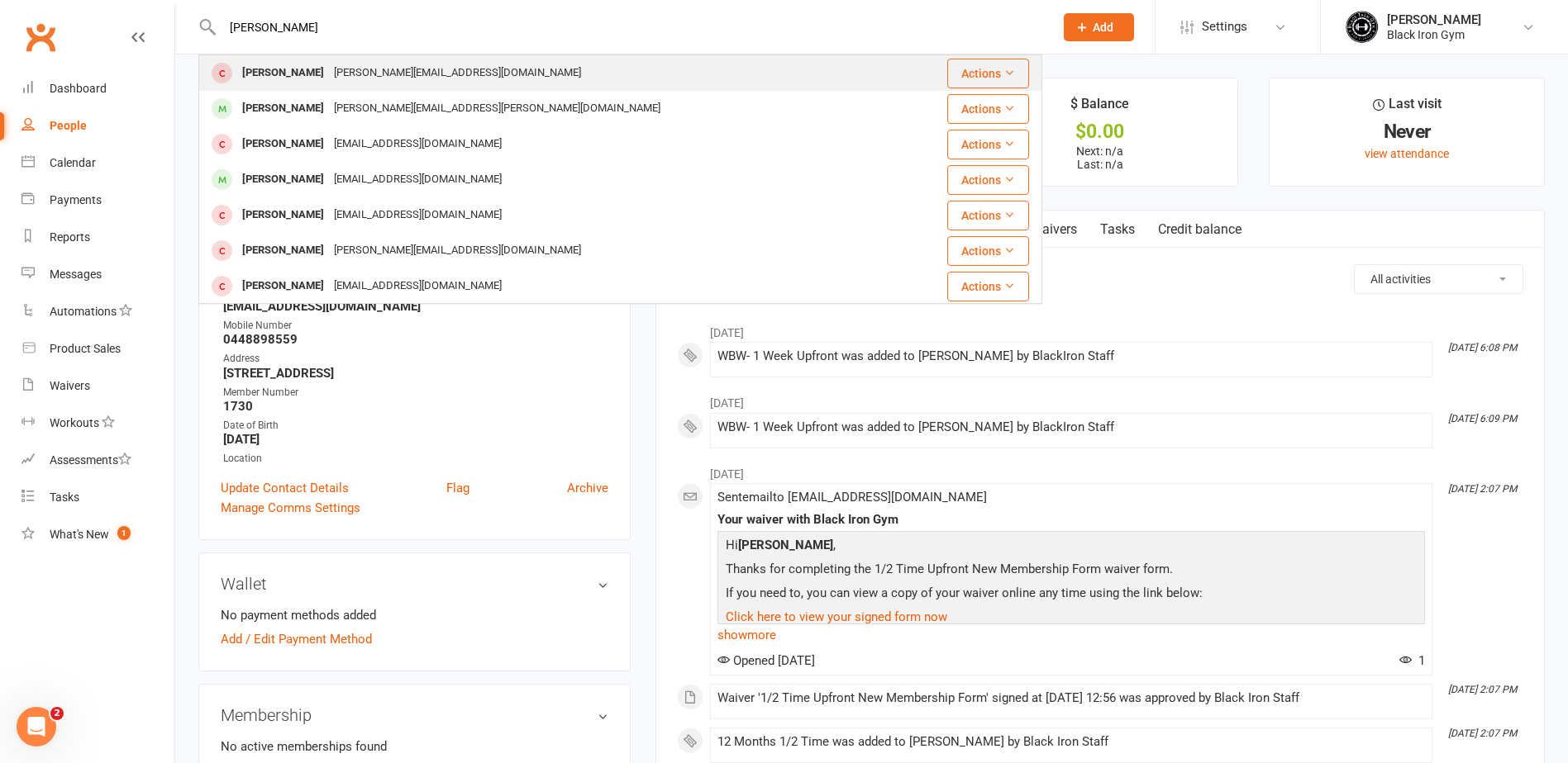
type input "DAVID PAIN"
click at [392, 75] on div "David.pain@chubbfs.com" at bounding box center [458, 73] width 257 height 24
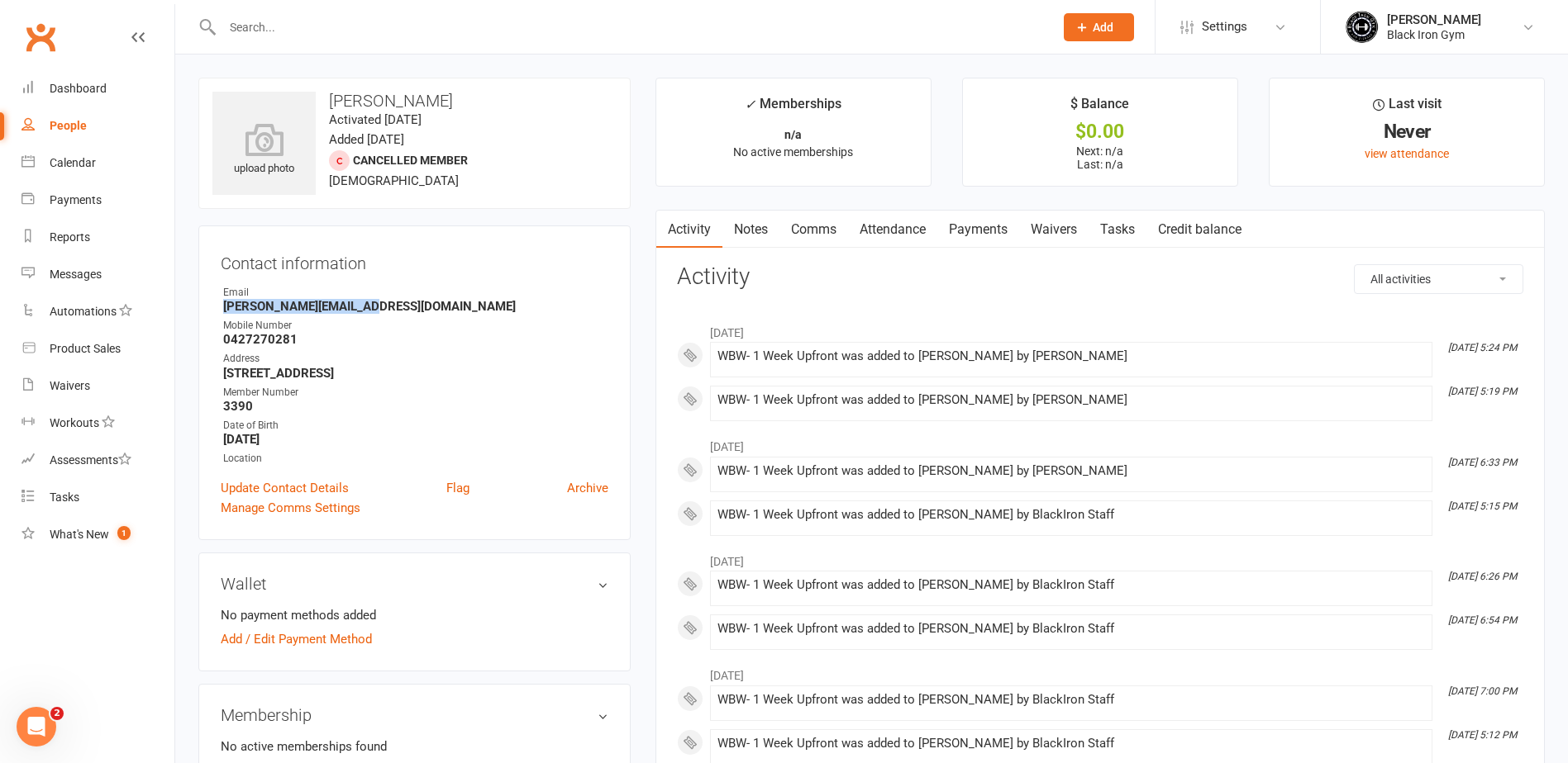
drag, startPoint x: 375, startPoint y: 304, endPoint x: 223, endPoint y: 308, distance: 152.1
click at [223, 308] on strong "David.pain@chubbfs.com" at bounding box center [416, 306] width 385 height 15
drag, startPoint x: 290, startPoint y: 343, endPoint x: 219, endPoint y: 341, distance: 71.0
click at [219, 341] on div "Contact information Owner Email David.pain@chubbfs.com Mobile Number 0427270281…" at bounding box center [414, 383] width 432 height 315
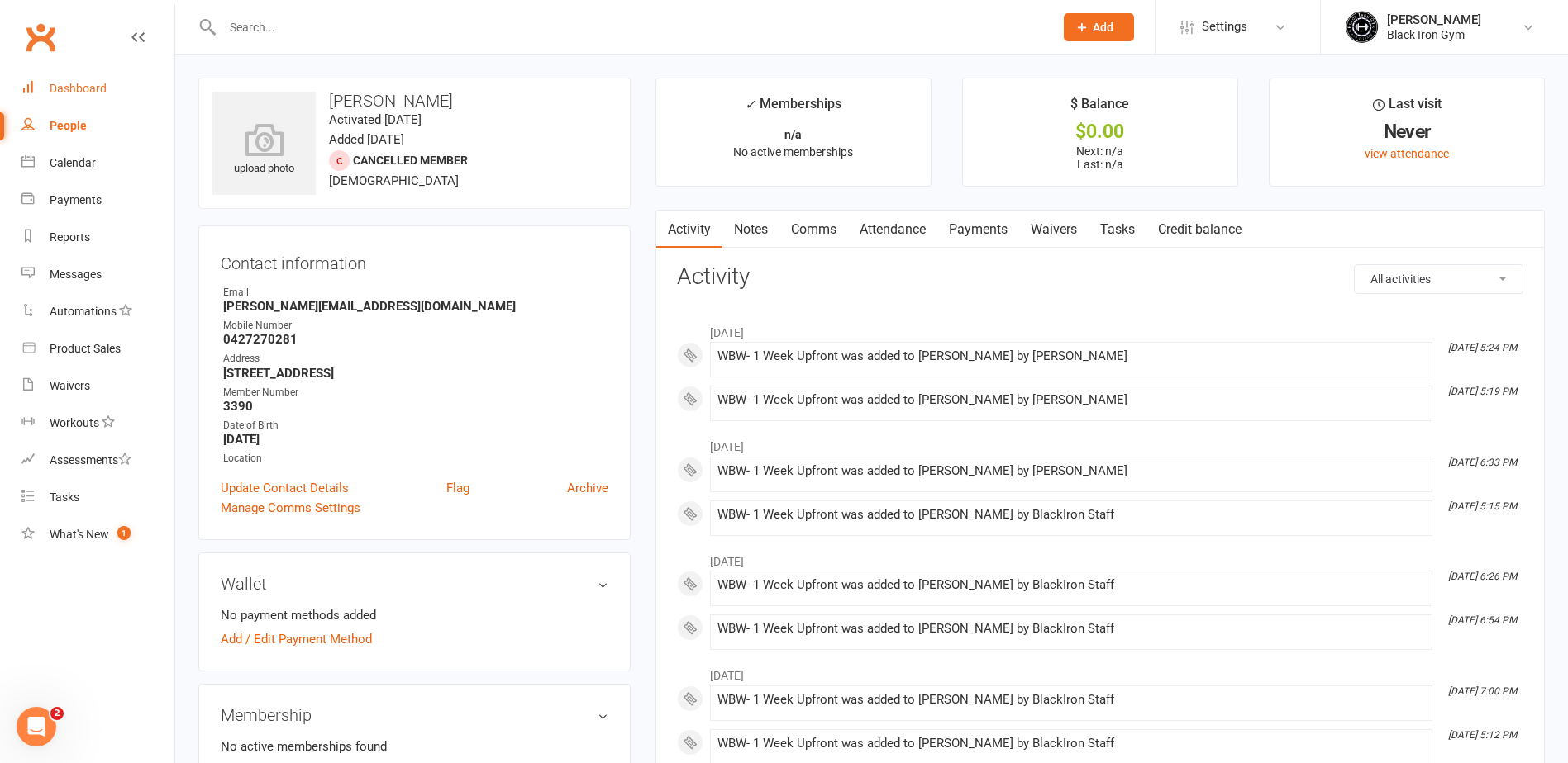
click at [87, 88] on div "Dashboard" at bounding box center [77, 89] width 57 height 14
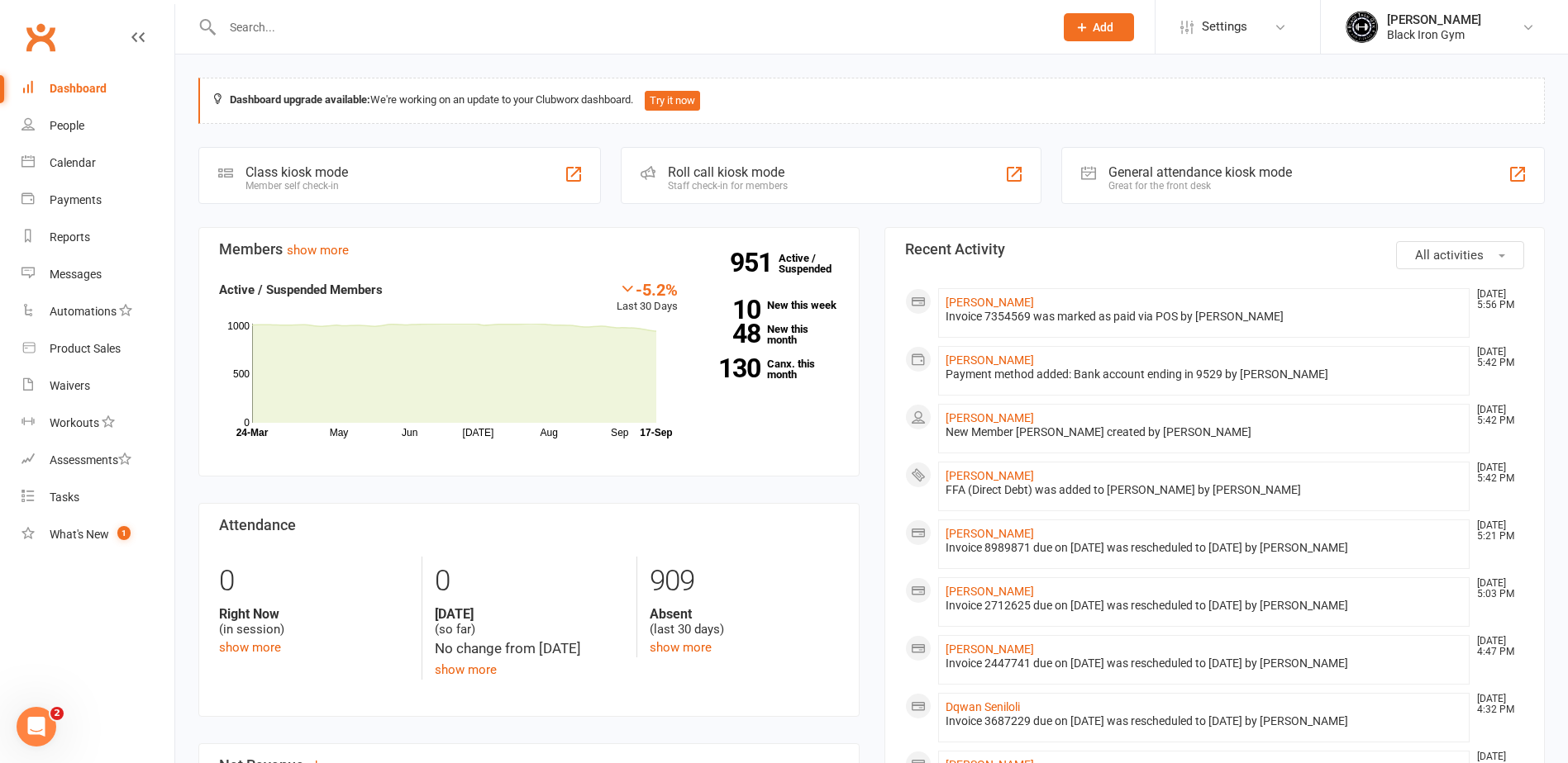
drag, startPoint x: 351, startPoint y: 11, endPoint x: 325, endPoint y: 31, distance: 32.8
click at [351, 11] on div at bounding box center [620, 27] width 843 height 54
click at [325, 31] on input "text" at bounding box center [630, 27] width 825 height 23
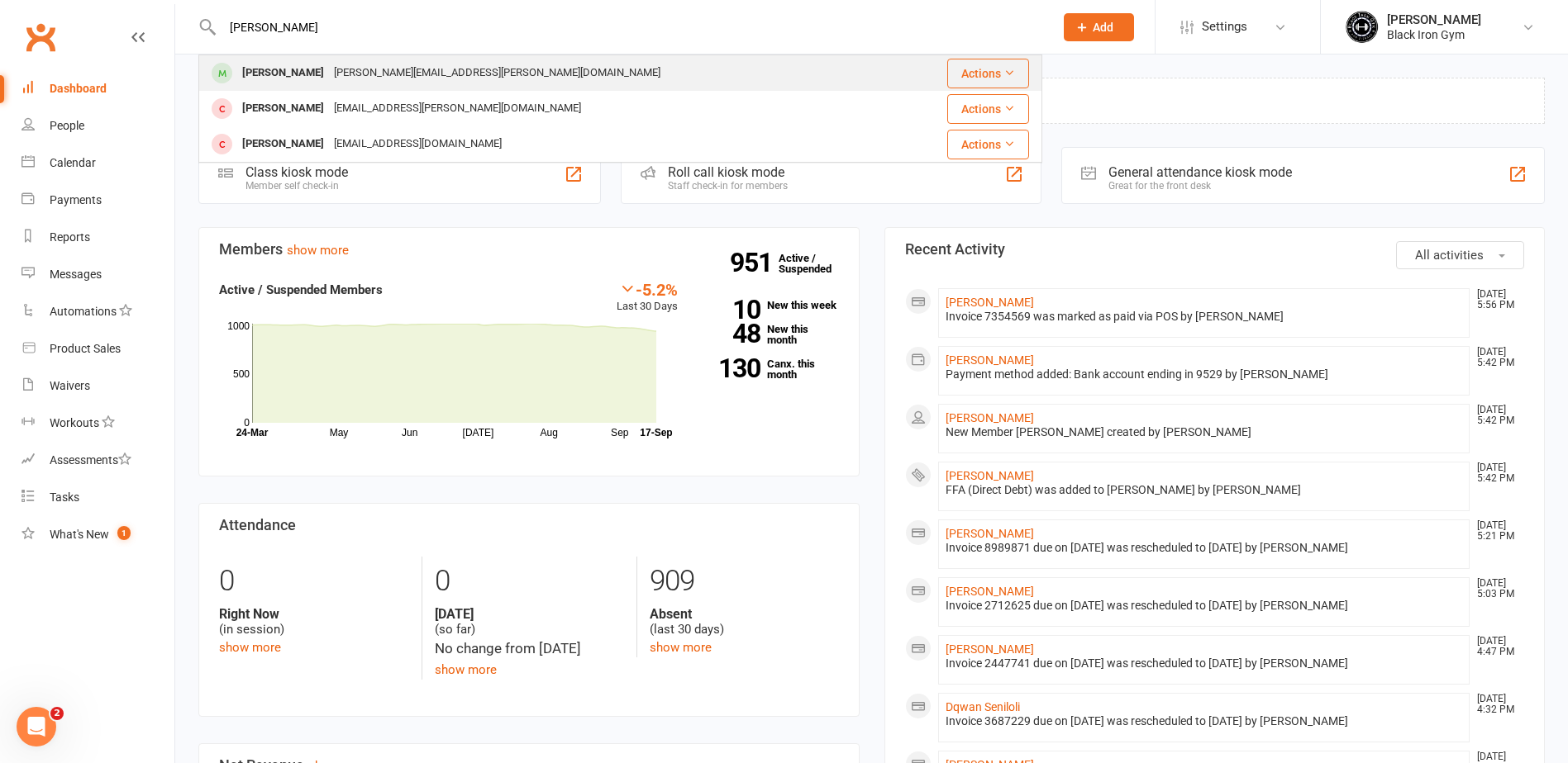
type input "PAMELA PYM"
click at [329, 65] on div "pamela.pym@icloud.com" at bounding box center [497, 73] width 337 height 24
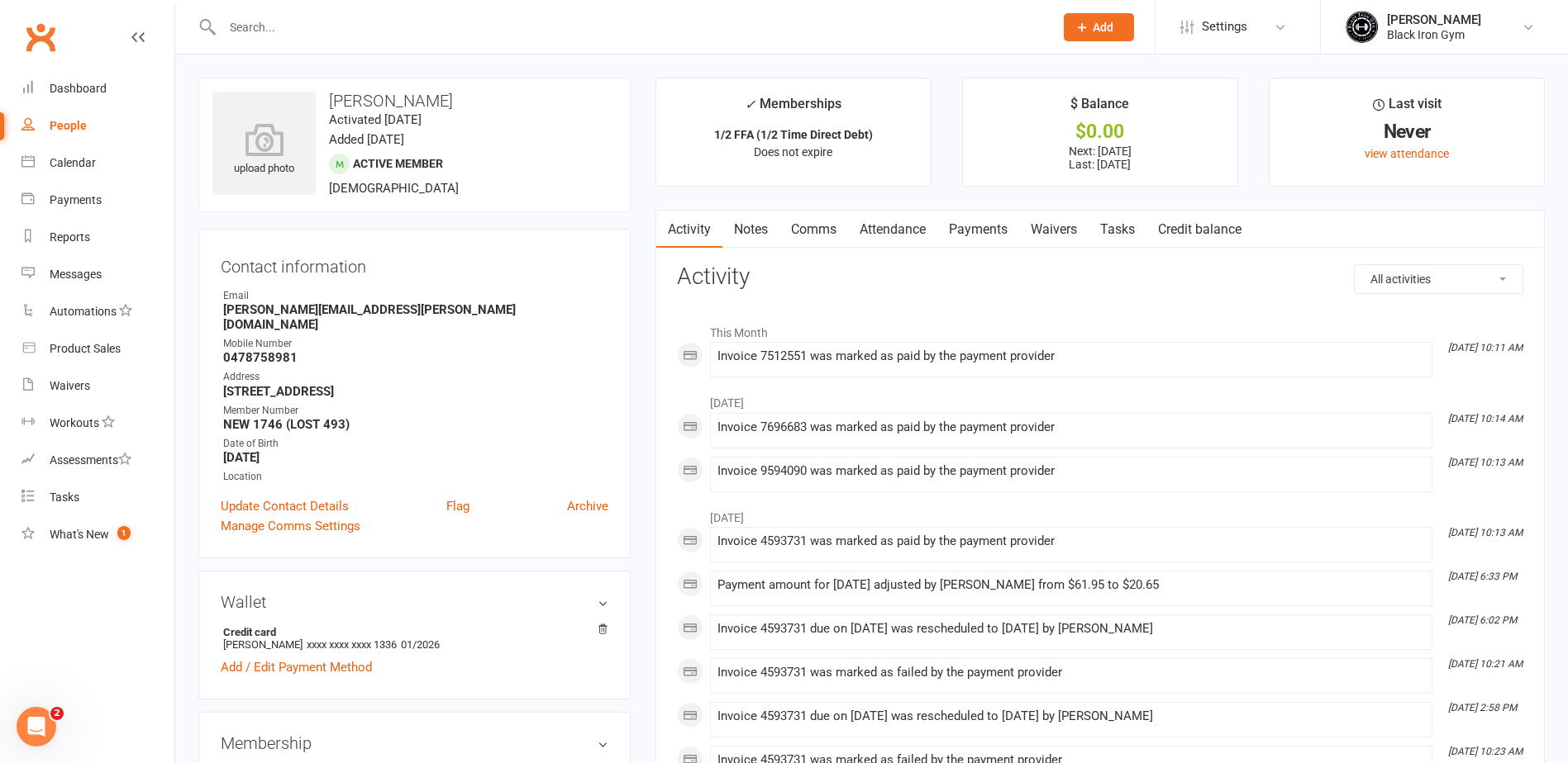
click at [969, 225] on link "Payments" at bounding box center [978, 229] width 82 height 38
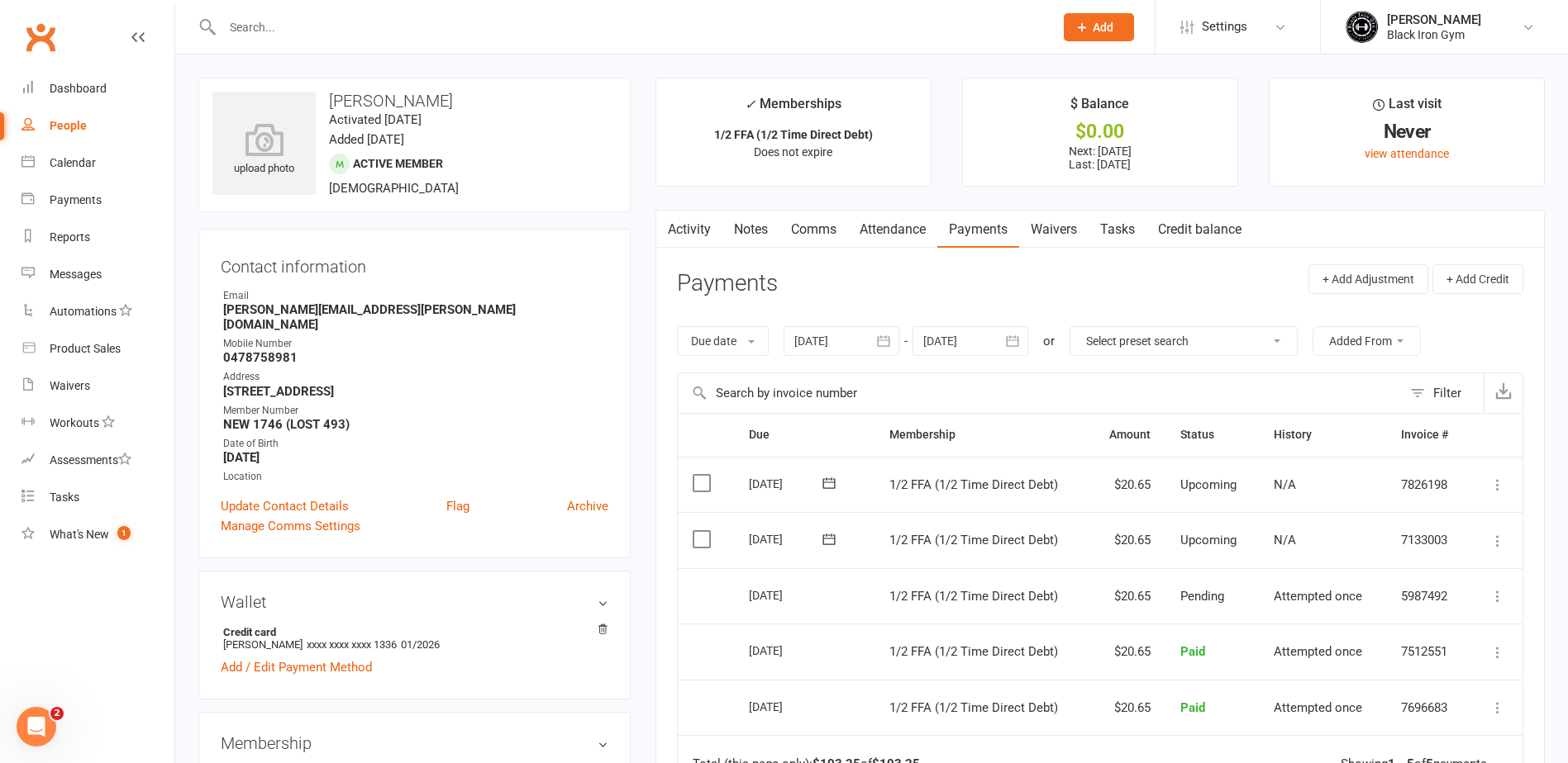
click at [712, 234] on link "Activity" at bounding box center [689, 229] width 66 height 38
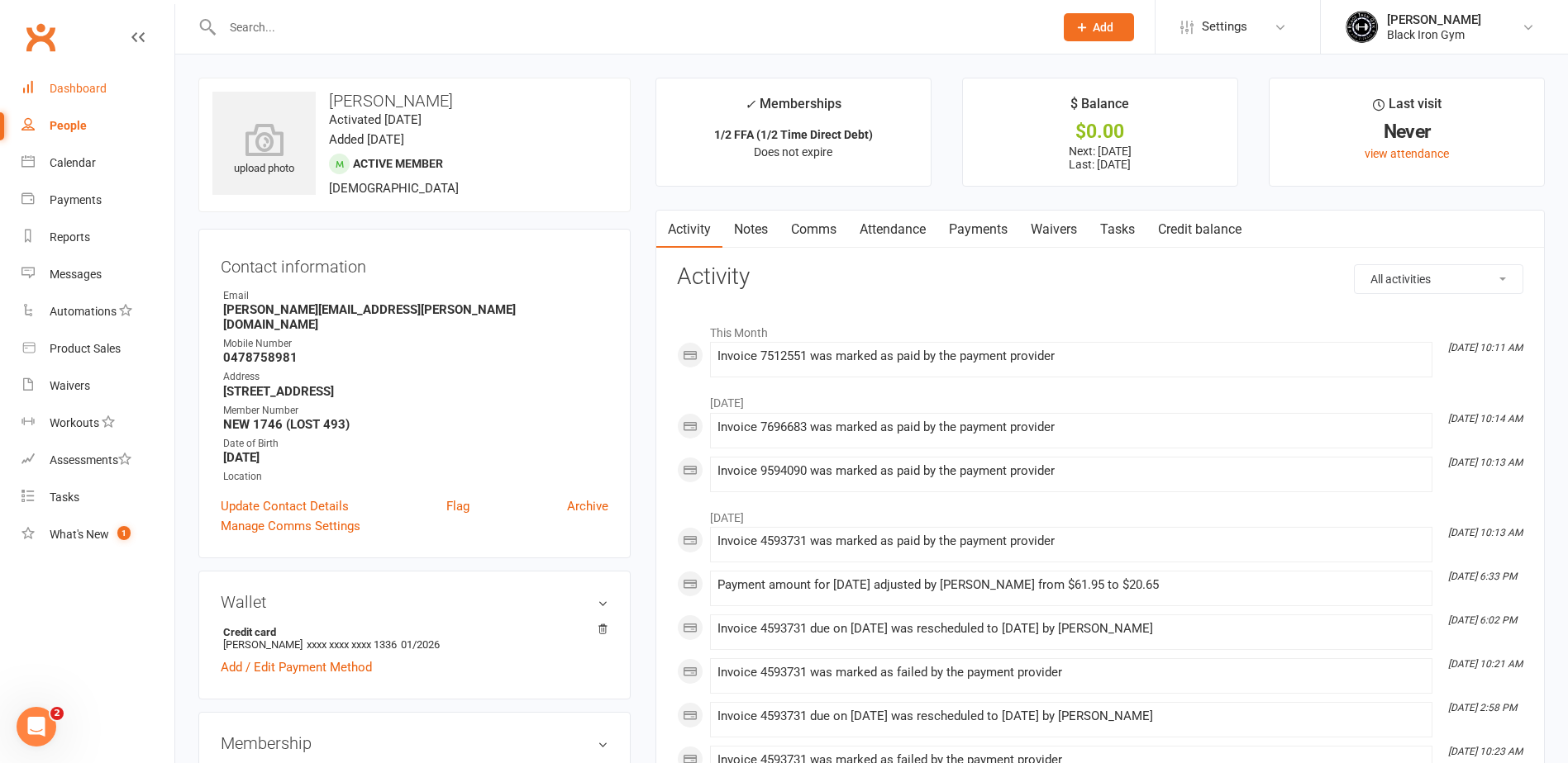
click at [73, 101] on link "Dashboard" at bounding box center [98, 89] width 153 height 37
